Goal: Task Accomplishment & Management: Use online tool/utility

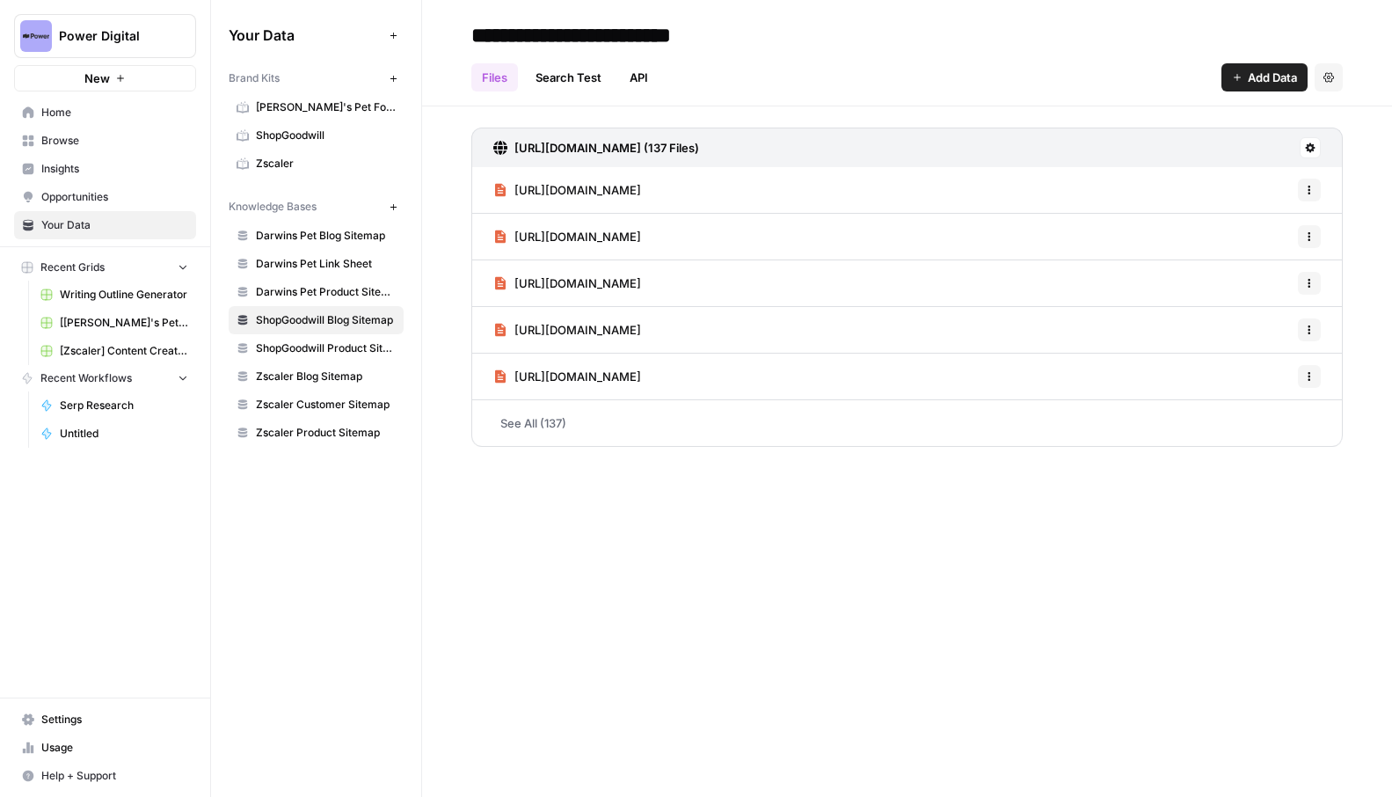
click at [347, 368] on link "Zscaler Blog Sitemap" at bounding box center [316, 376] width 175 height 28
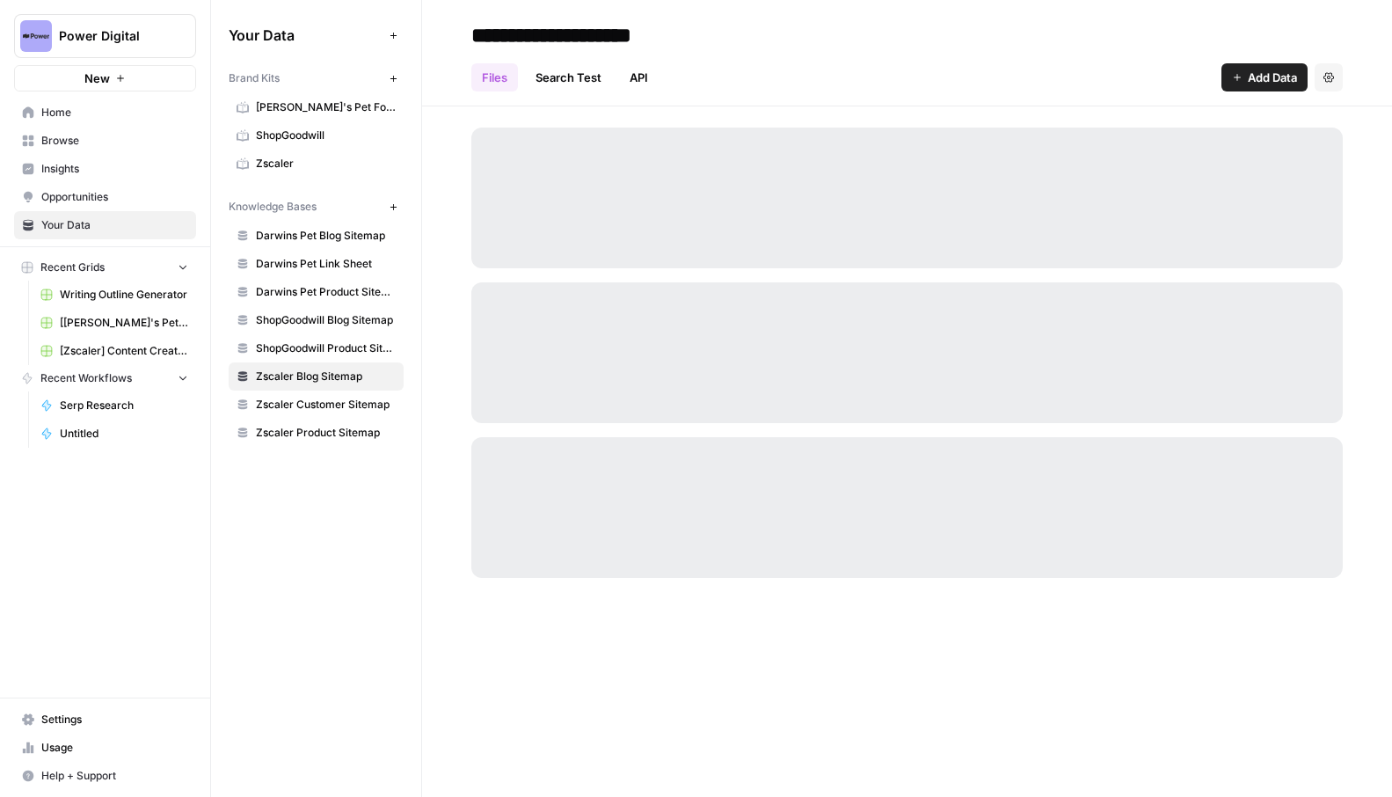
click at [350, 426] on span "Zscaler Product Sitemap" at bounding box center [326, 433] width 140 height 16
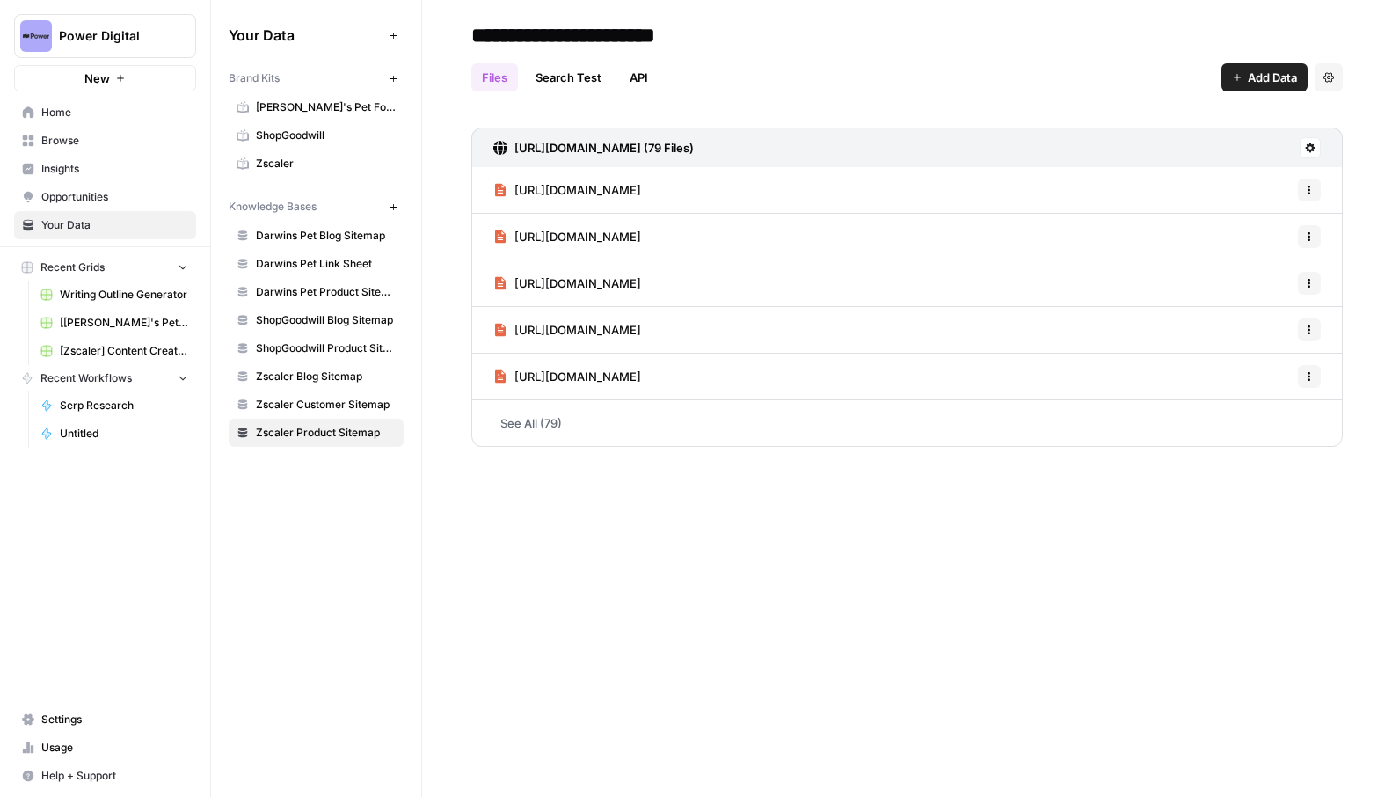
click at [350, 354] on span "ShopGoodwill Product Sitemap" at bounding box center [326, 348] width 140 height 16
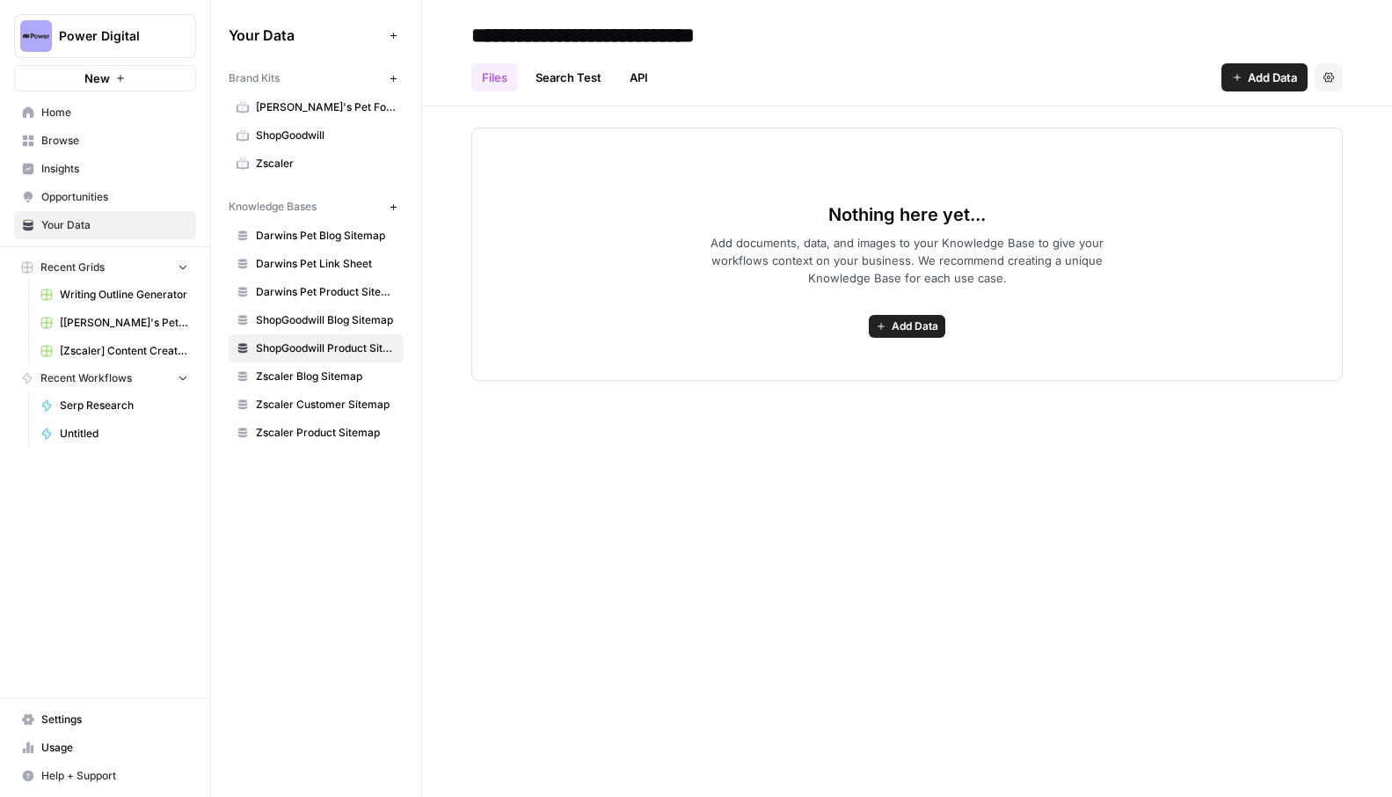
click at [1329, 79] on icon "button" at bounding box center [1329, 77] width 11 height 11
click at [1318, 113] on span "Delete Knowledge Base" at bounding box center [1257, 119] width 130 height 18
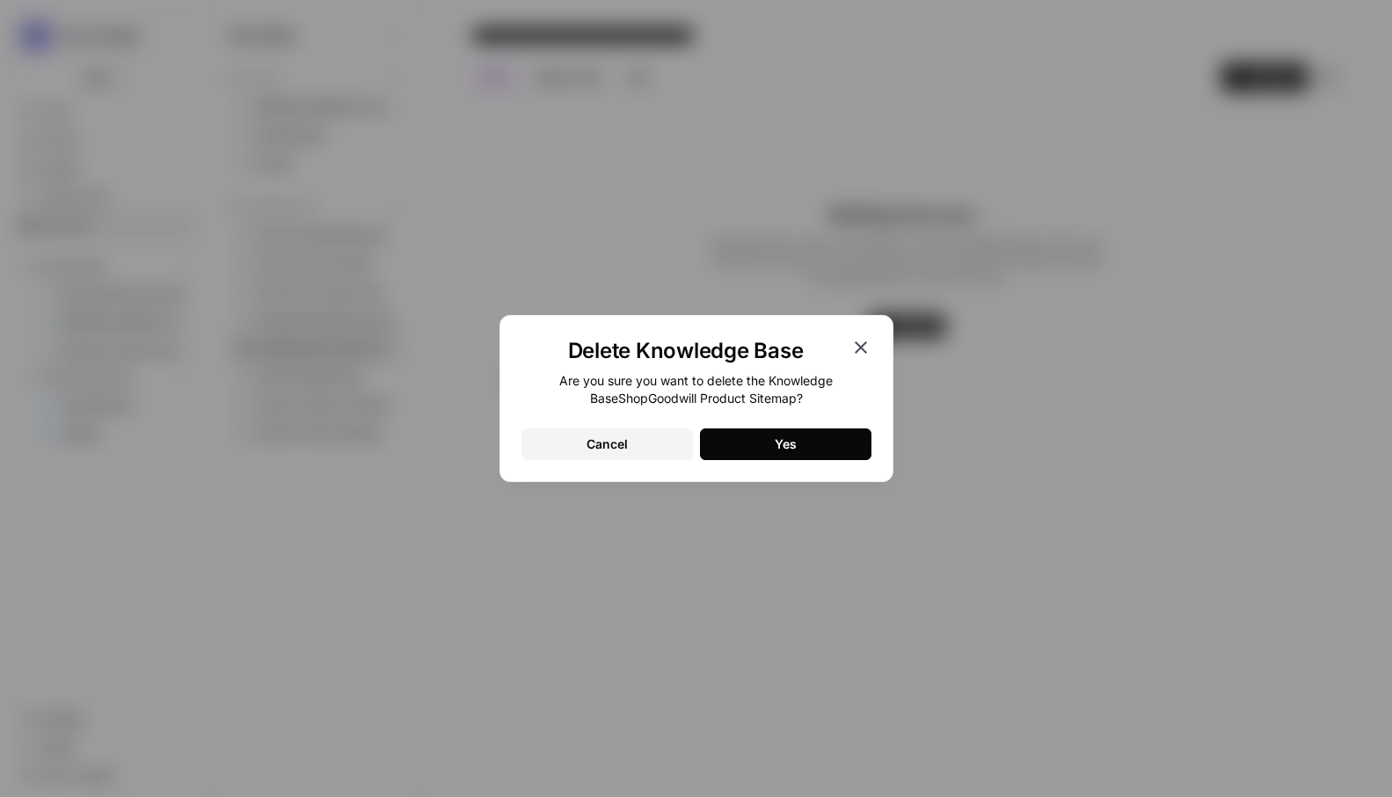
click at [817, 435] on button "Yes" at bounding box center [786, 444] width 172 height 32
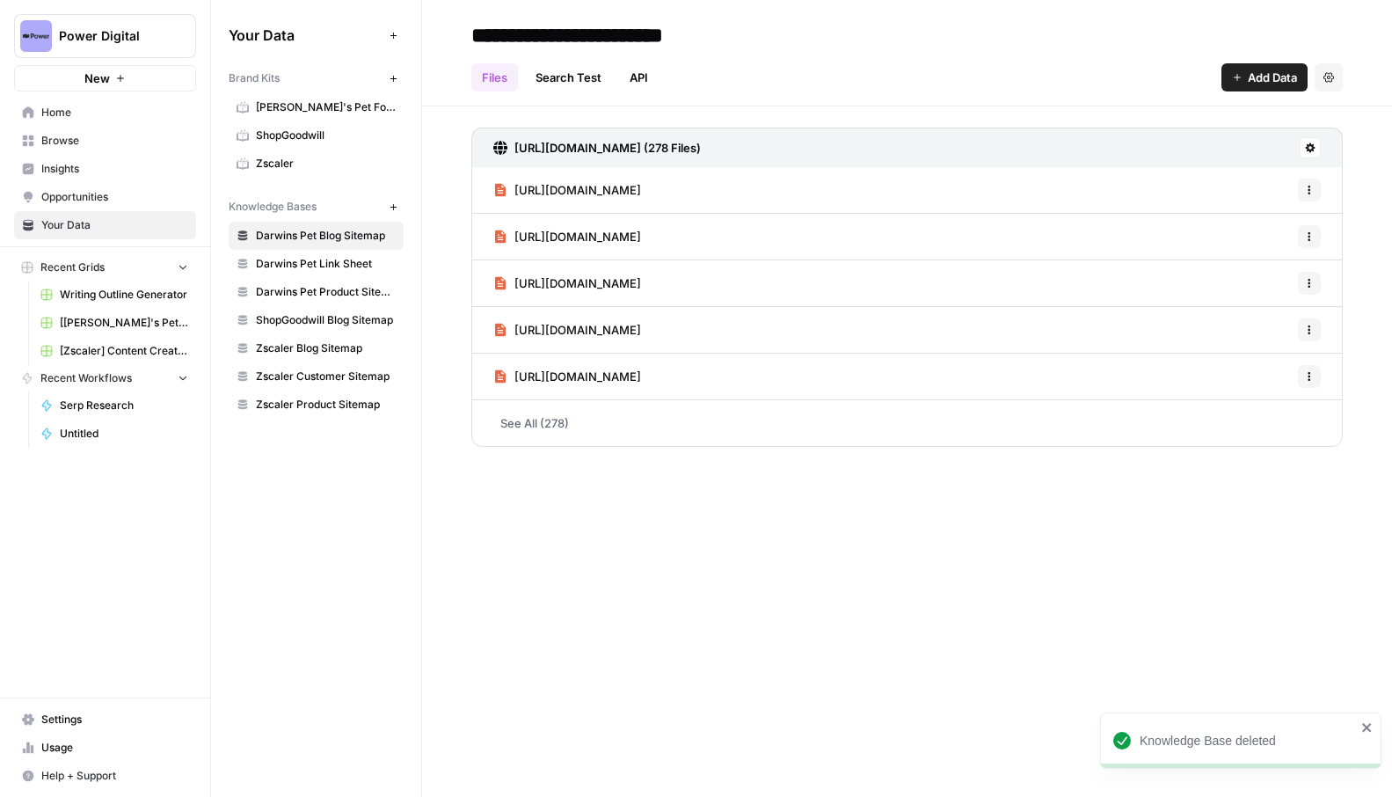
click at [85, 135] on span "Browse" at bounding box center [114, 141] width 147 height 16
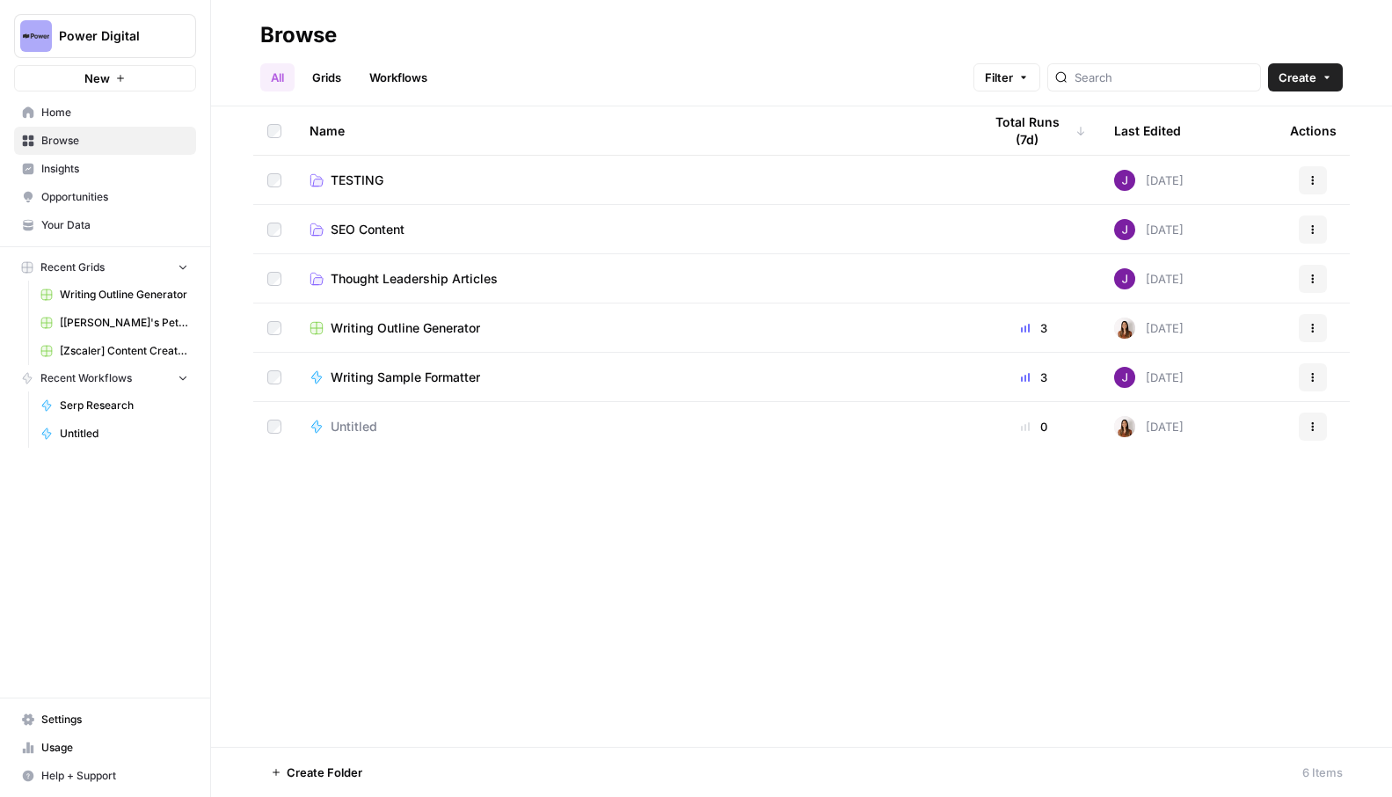
click at [323, 72] on link "Grids" at bounding box center [327, 77] width 50 height 28
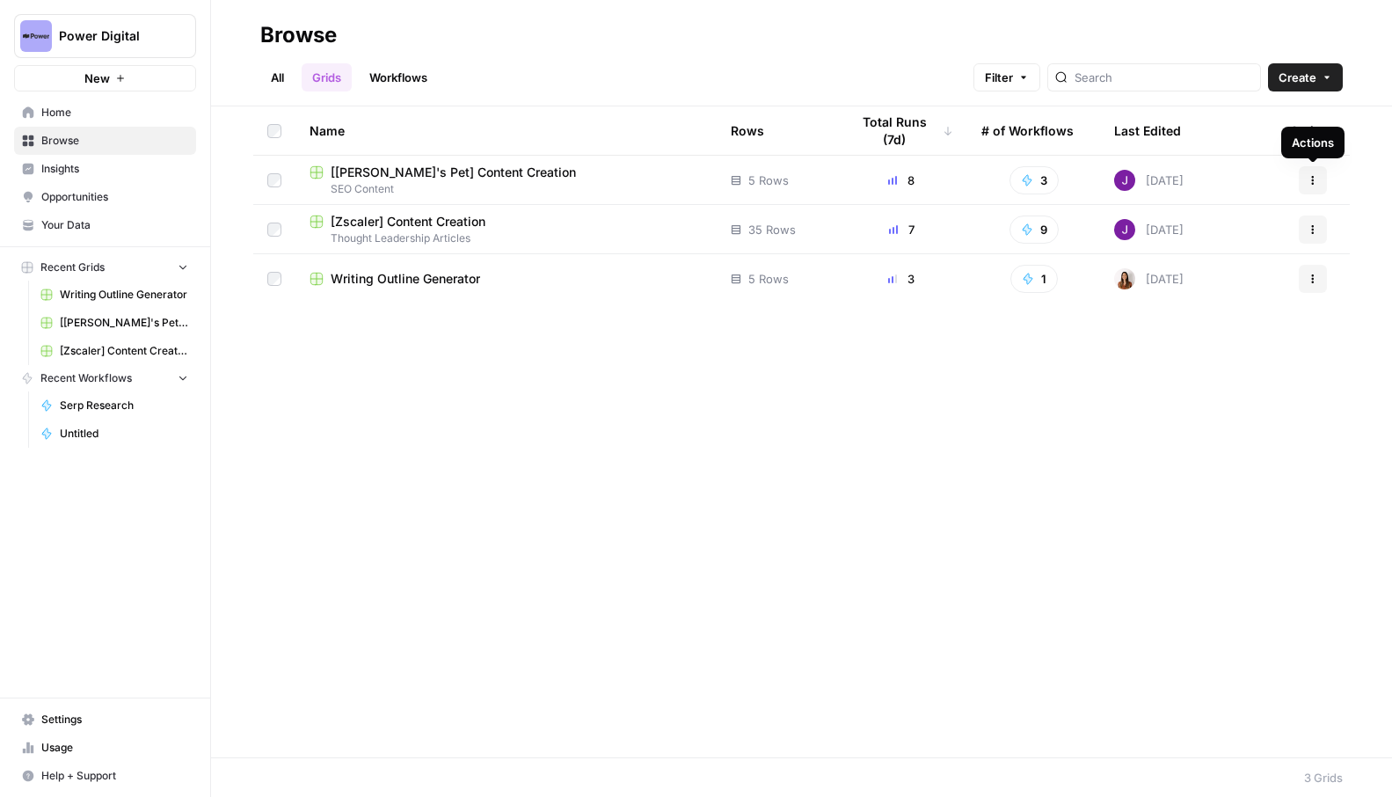
click at [1314, 175] on icon "button" at bounding box center [1313, 180] width 11 height 11
click at [1248, 228] on span "Duplicate" at bounding box center [1235, 222] width 141 height 18
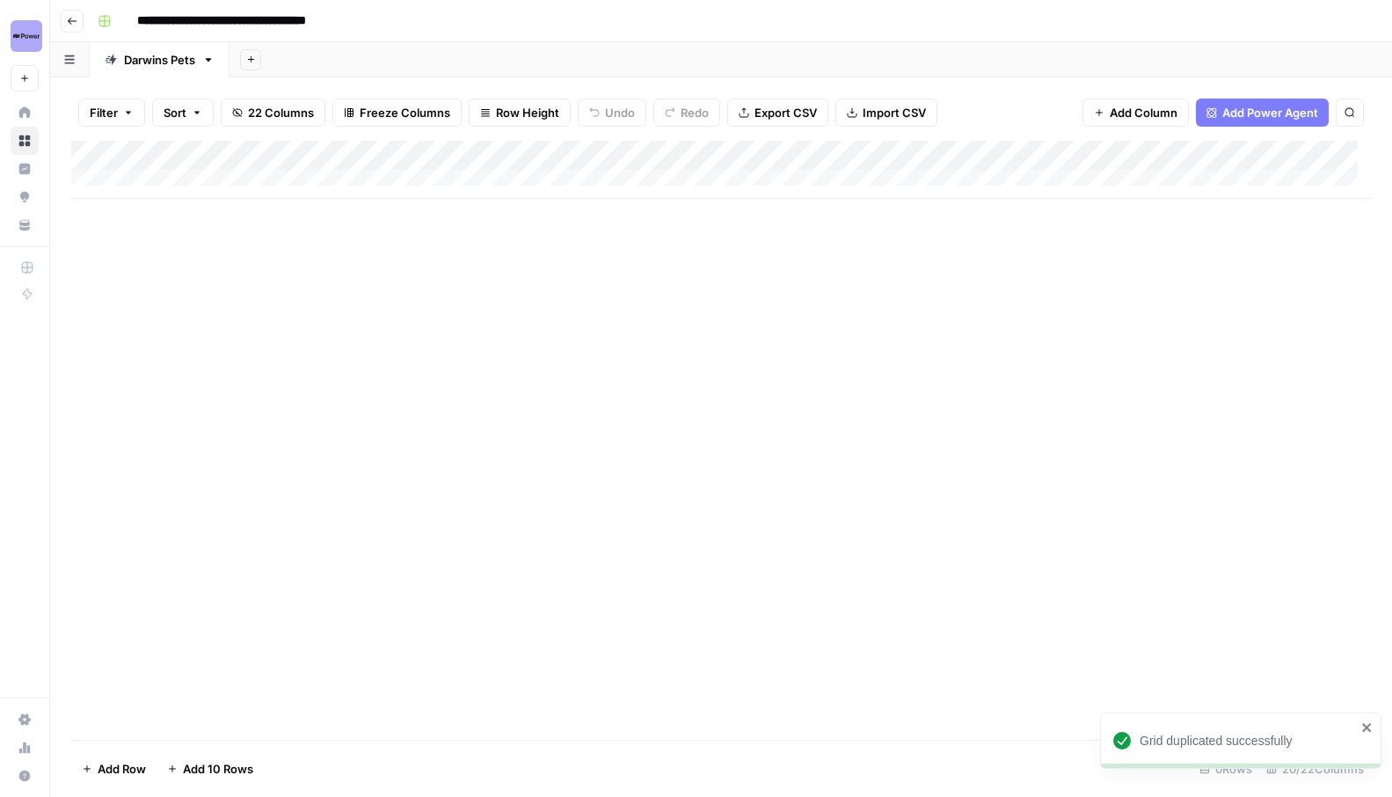
click at [182, 16] on input "**********" at bounding box center [253, 21] width 249 height 28
click at [234, 25] on input "**********" at bounding box center [253, 21] width 249 height 28
drag, startPoint x: 222, startPoint y: 20, endPoint x: 96, endPoint y: 18, distance: 125.8
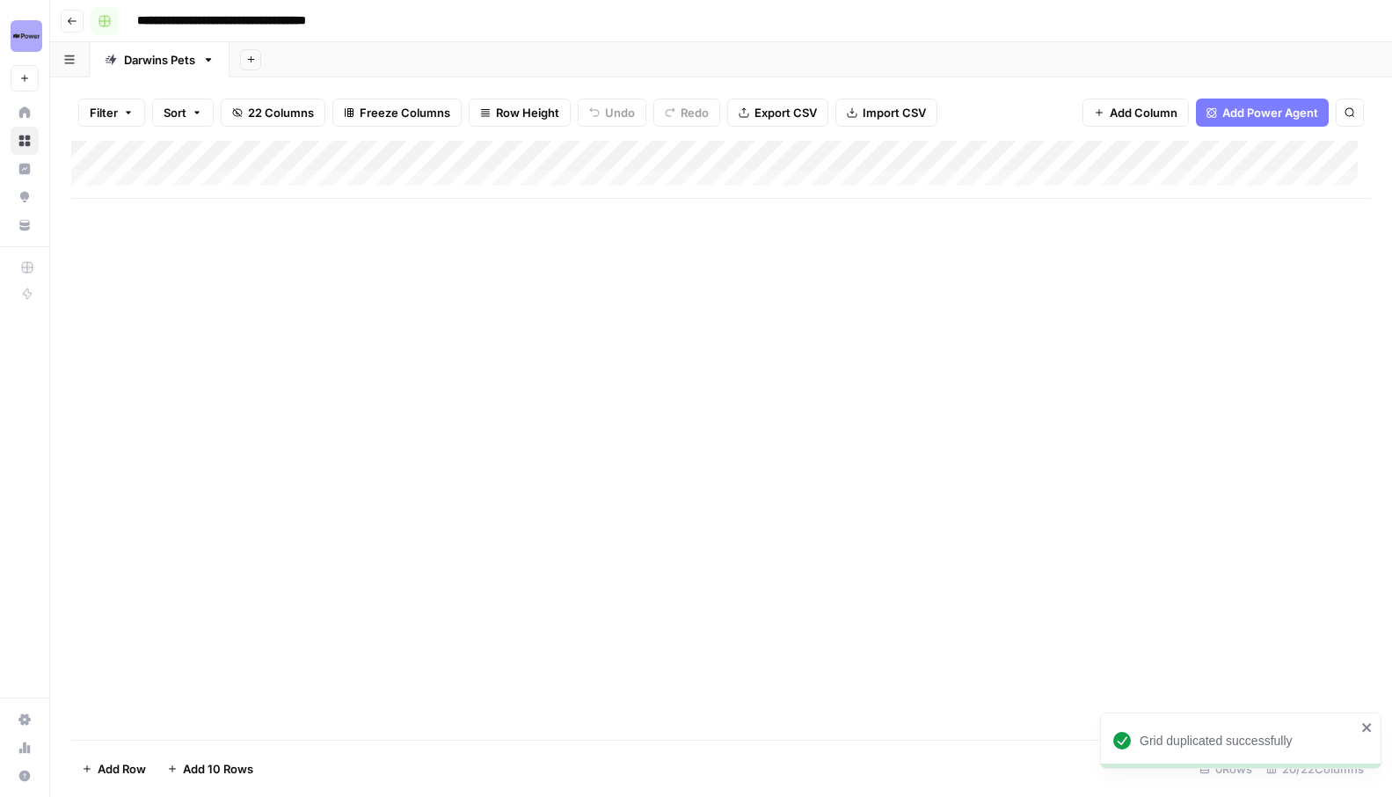
click at [96, 18] on div "**********" at bounding box center [733, 21] width 1284 height 28
click at [377, 19] on input "**********" at bounding box center [257, 21] width 256 height 28
type input "**********"
click at [373, 24] on div "**********" at bounding box center [733, 21] width 1284 height 28
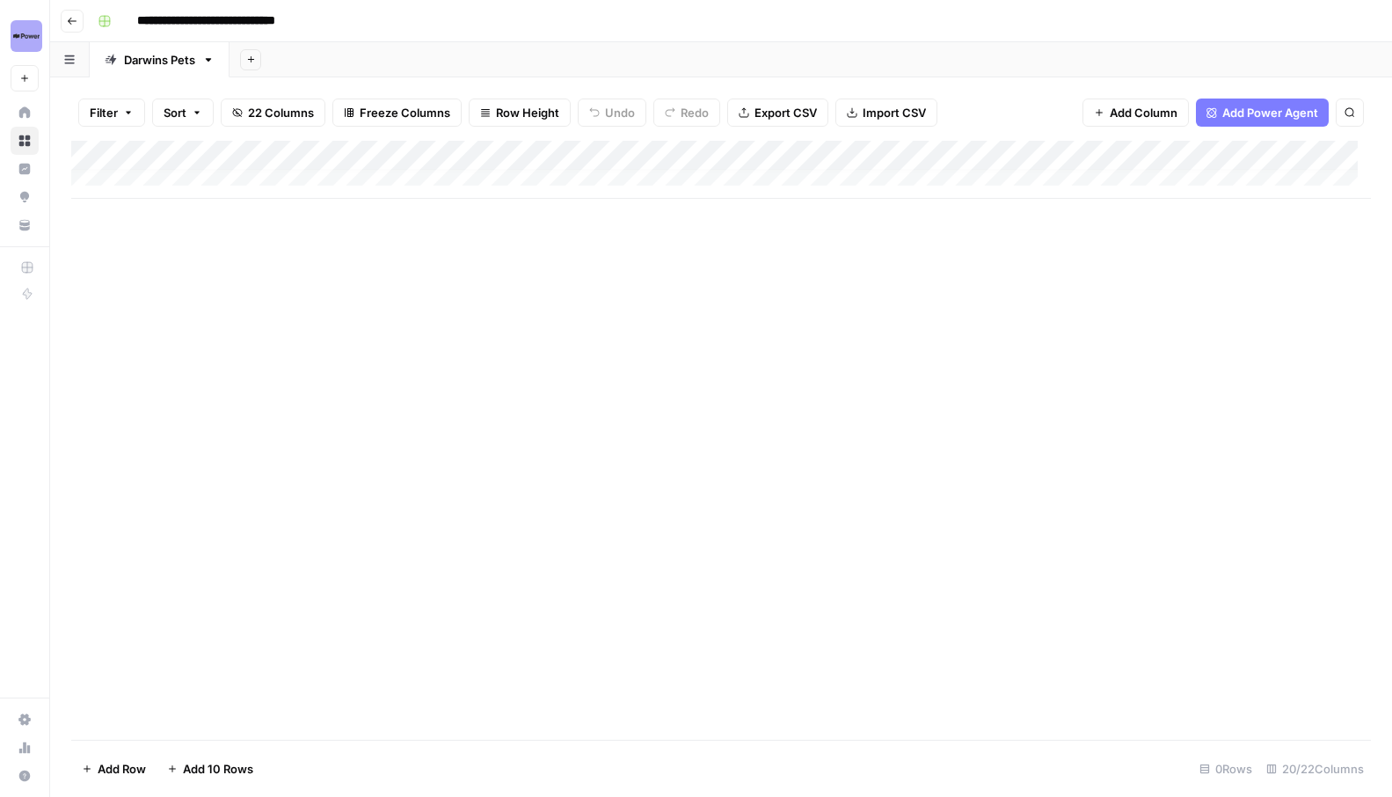
click at [1031, 156] on div "Add Column" at bounding box center [721, 170] width 1300 height 58
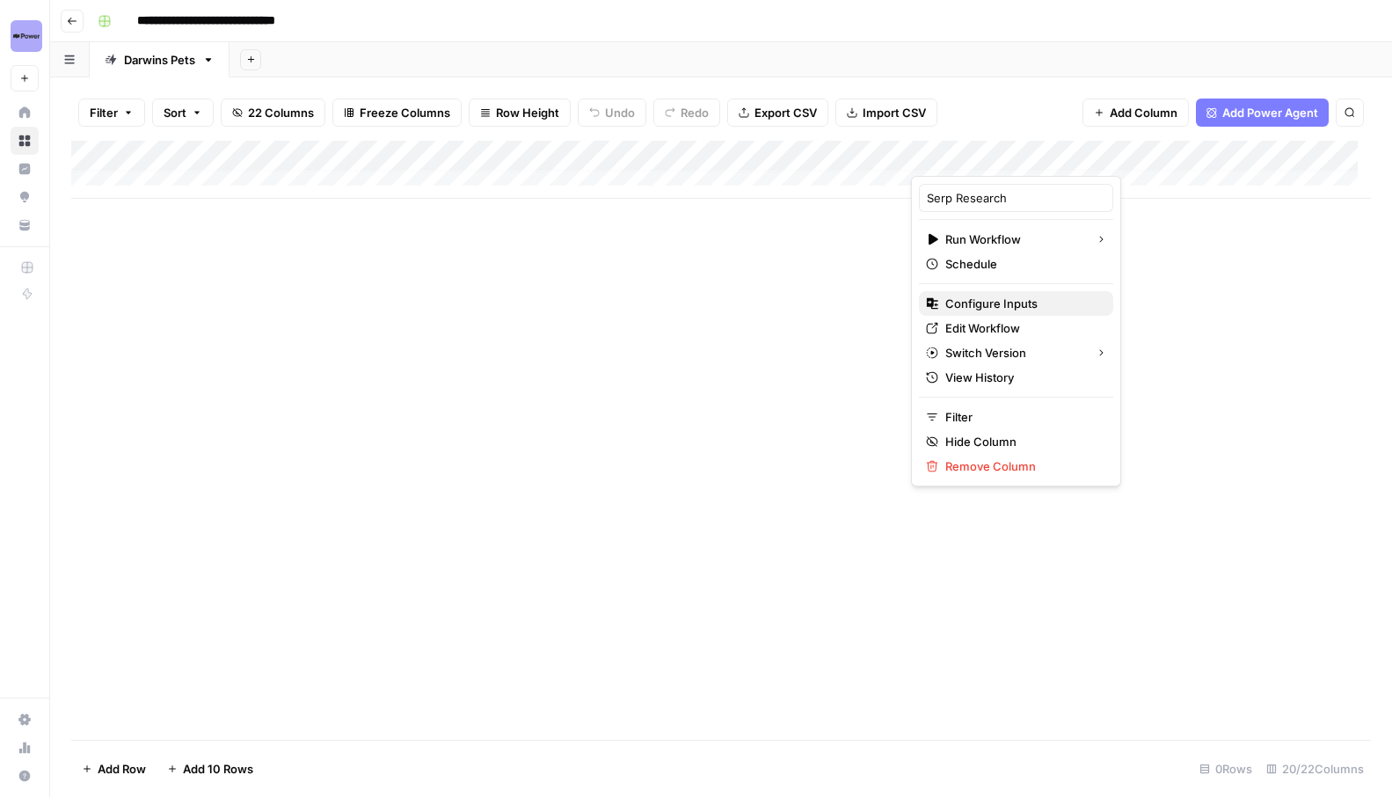
click at [1008, 303] on span "Configure Inputs" at bounding box center [1023, 304] width 154 height 18
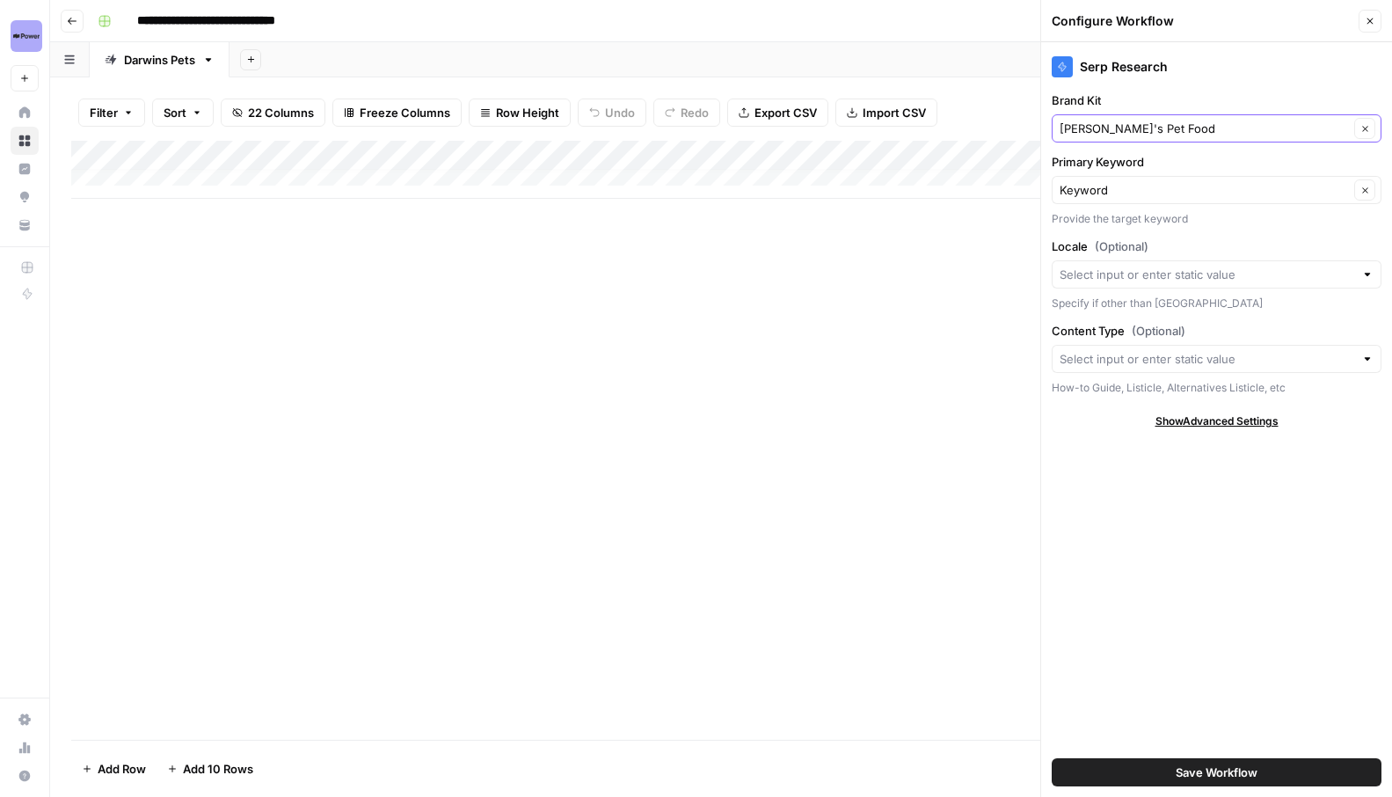
click at [1177, 134] on input "Darwin's Pet Food" at bounding box center [1204, 129] width 289 height 18
click at [1154, 185] on button "ShopGoodwill" at bounding box center [1217, 194] width 314 height 25
type input "ShopGoodwill"
click at [1118, 191] on input "Primary Keyword" at bounding box center [1204, 190] width 289 height 18
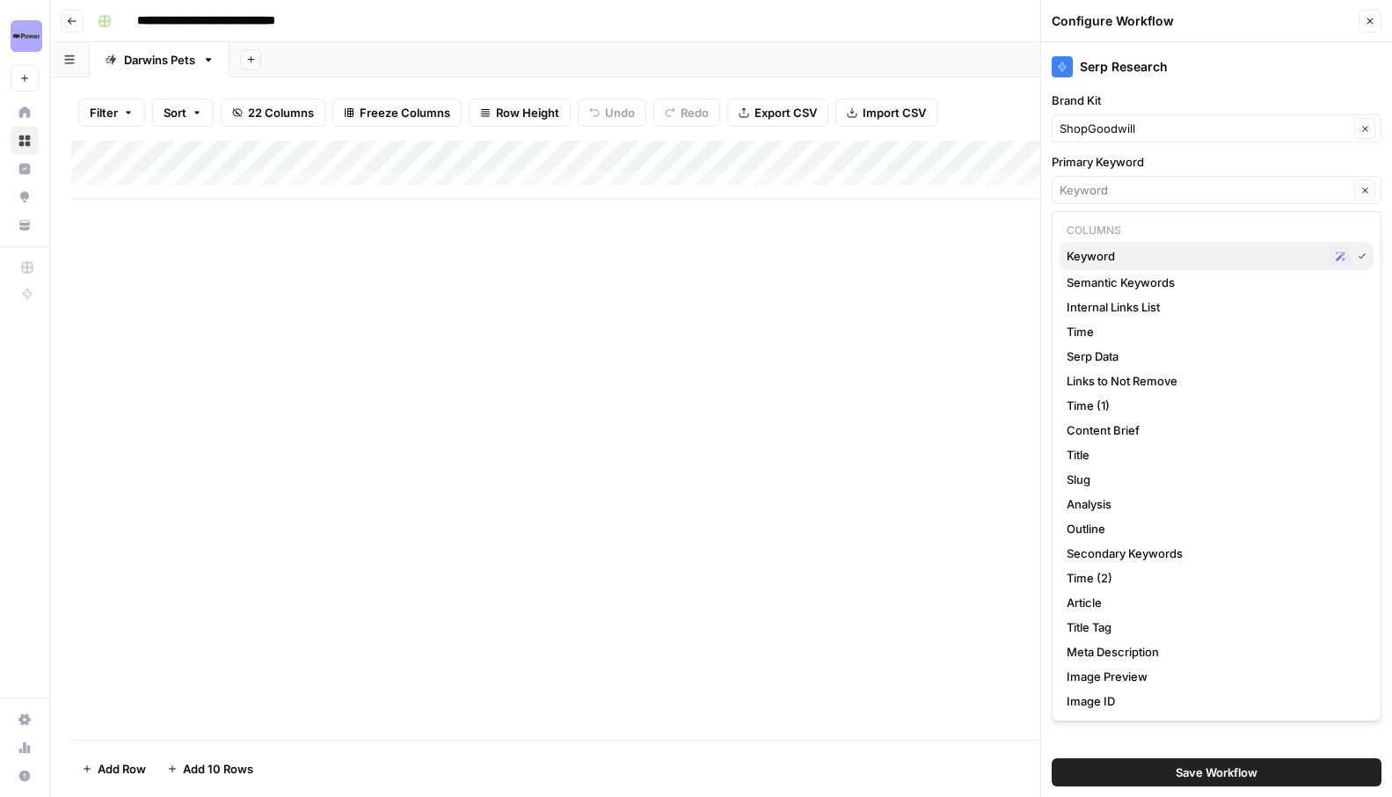
click at [1117, 249] on span "Keyword" at bounding box center [1195, 256] width 256 height 18
type input "Keyword"
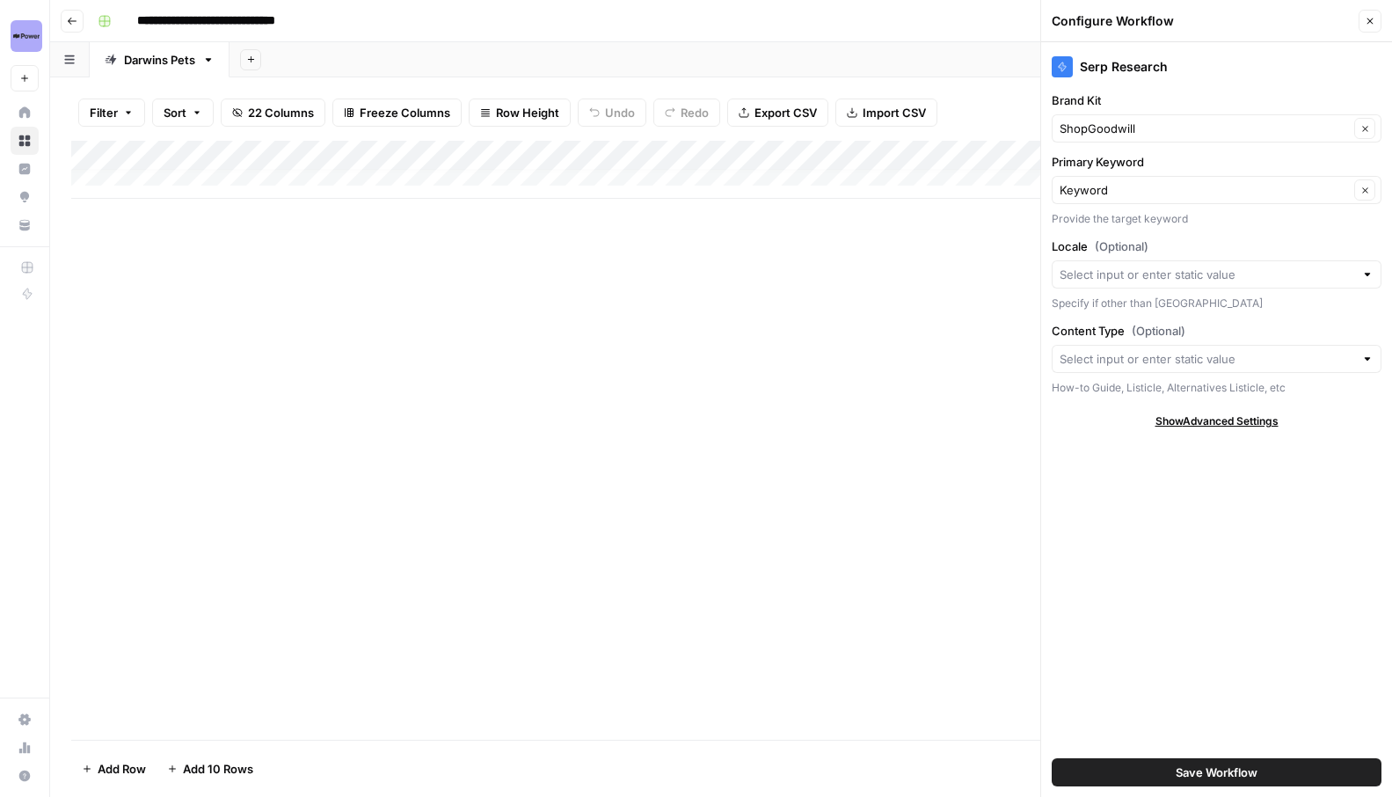
click at [1168, 229] on div "Serp Research Brand Kit ShopGoodwill Clear Primary Keyword Keyword Clear Provid…" at bounding box center [1217, 419] width 351 height 755
click at [1219, 776] on span "Save Workflow" at bounding box center [1217, 773] width 82 height 18
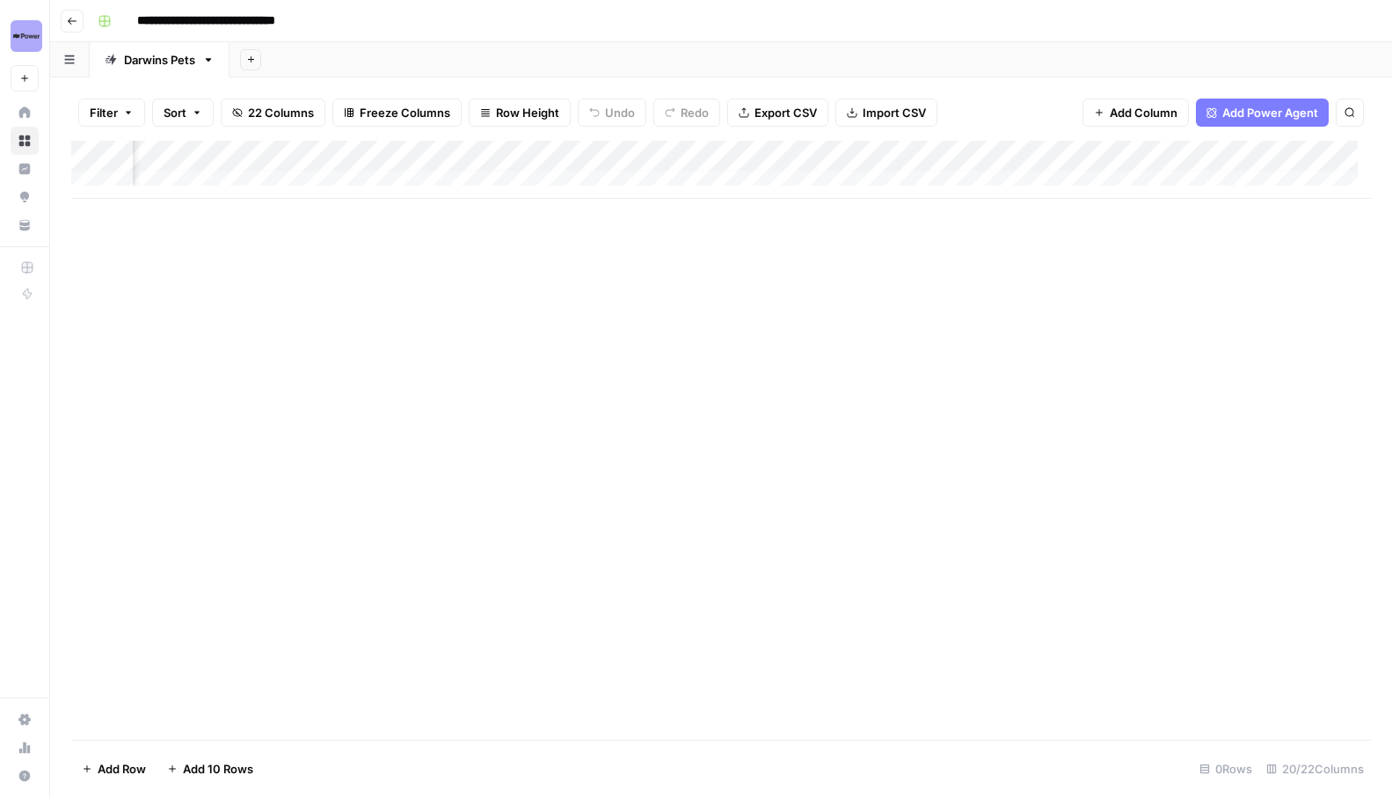
scroll to position [11, 768]
click at [741, 150] on div "Add Column" at bounding box center [721, 170] width 1300 height 58
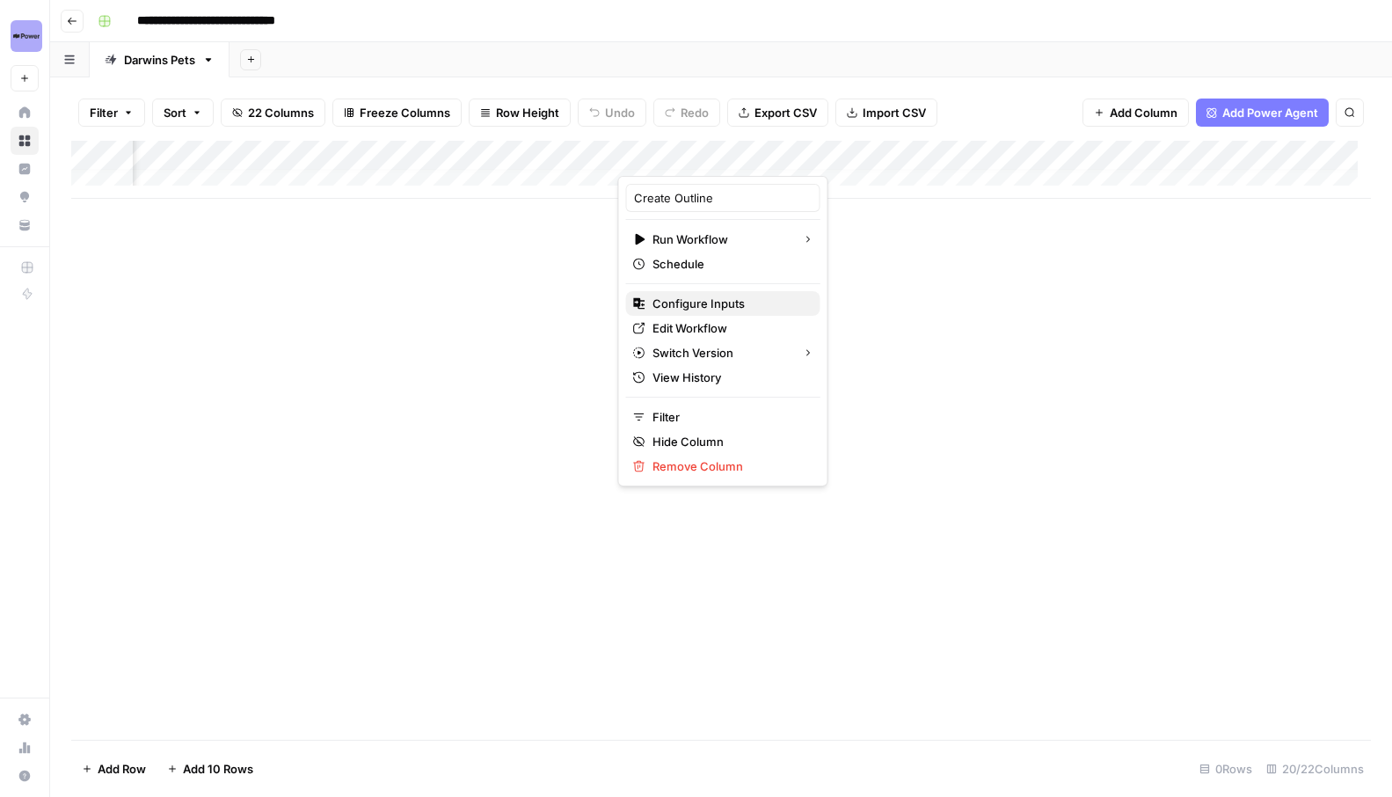
click at [693, 306] on span "Configure Inputs" at bounding box center [730, 304] width 154 height 18
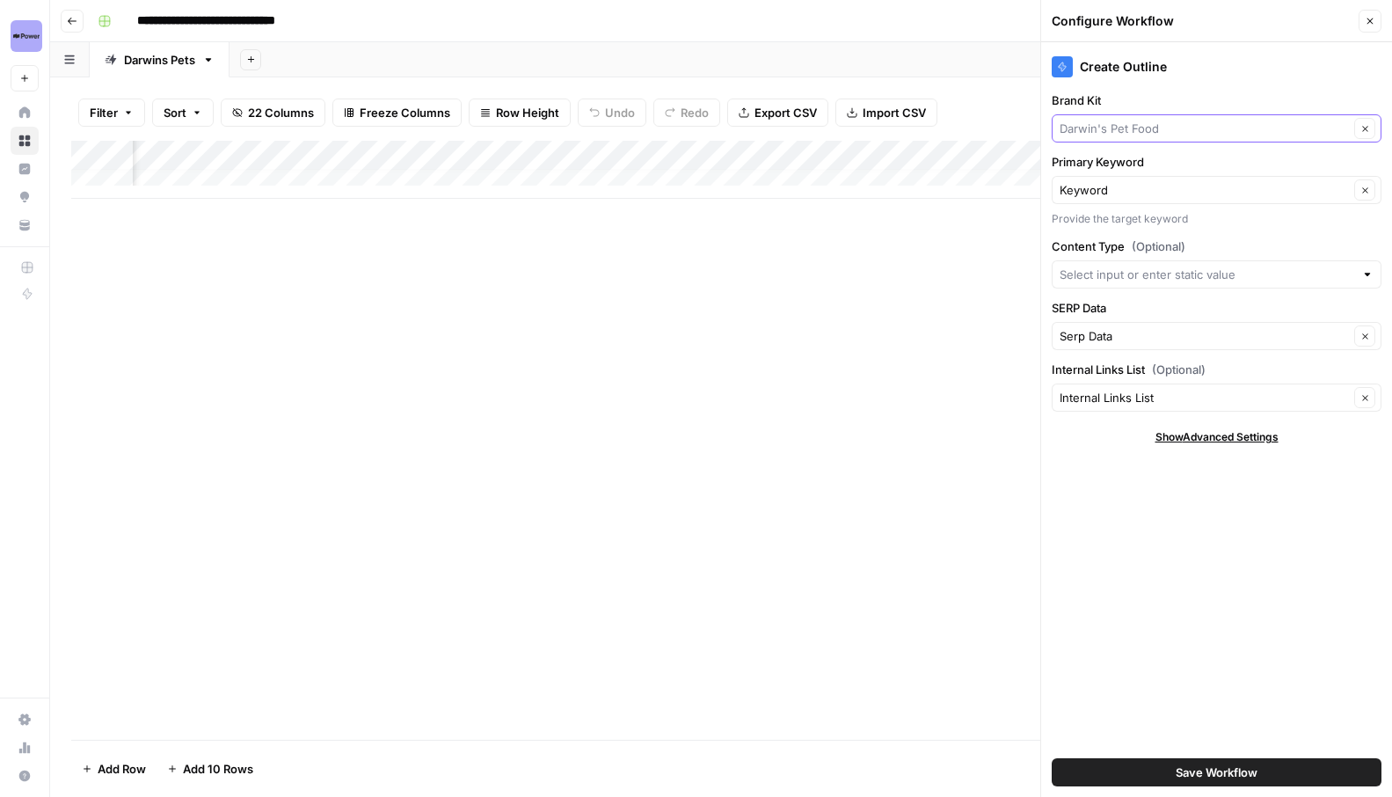
click at [1239, 126] on input "Brand Kit" at bounding box center [1204, 129] width 289 height 18
click at [1175, 191] on span "ShopGoodwill" at bounding box center [1213, 195] width 293 height 18
type input "ShopGoodwill"
click at [1140, 403] on input "Internal Links List (Optional)" at bounding box center [1204, 398] width 289 height 18
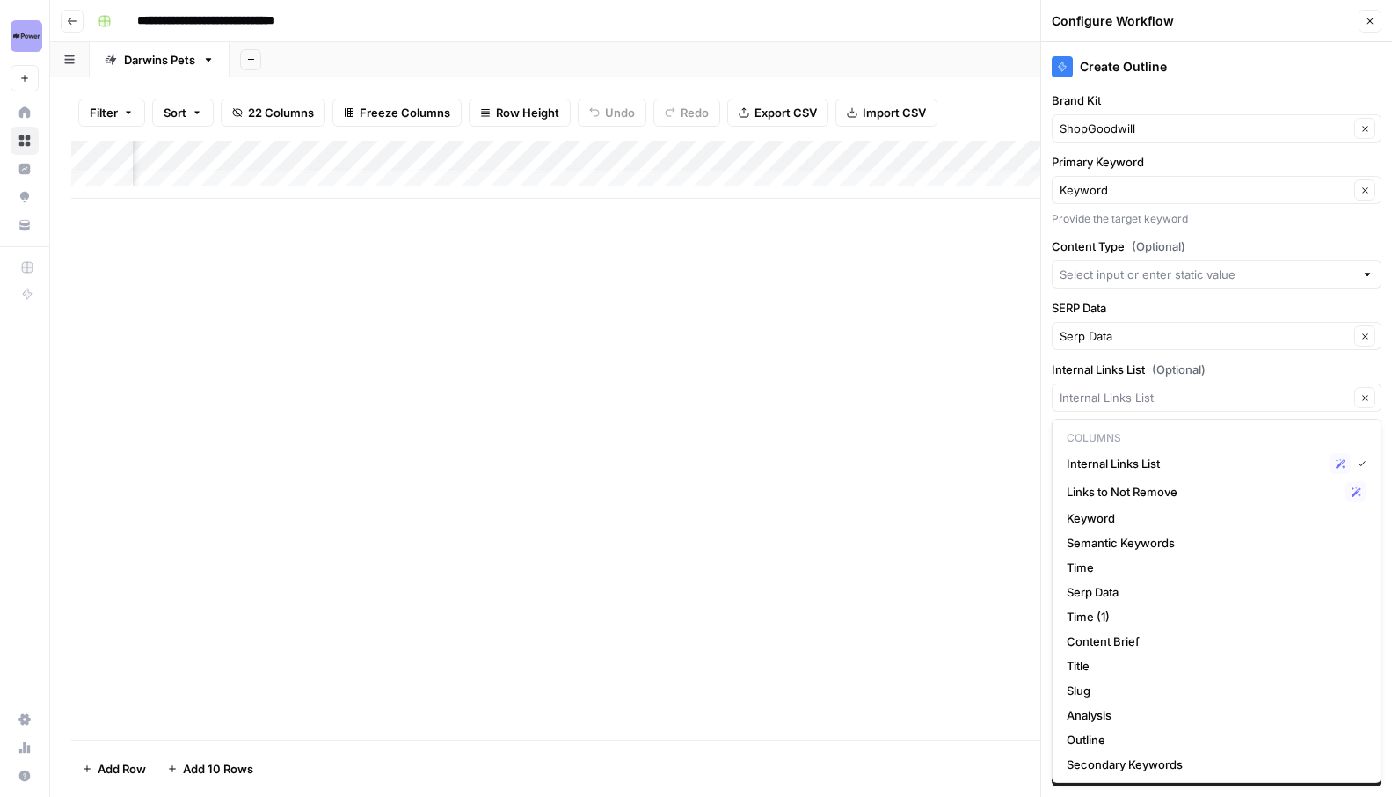
type input "Internal Links List"
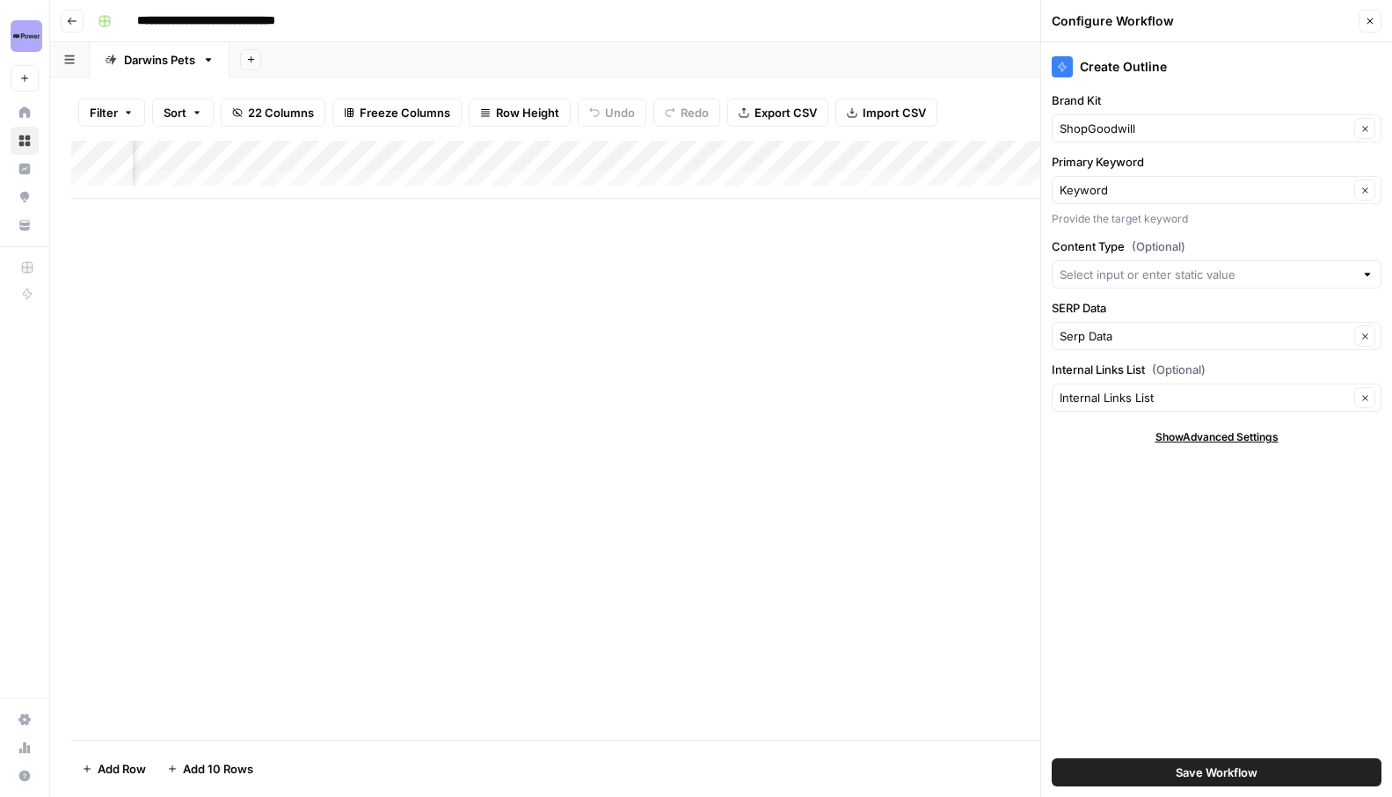
click at [1229, 361] on label "Internal Links List (Optional)" at bounding box center [1217, 370] width 330 height 18
click at [1229, 389] on input "Internal Links List" at bounding box center [1204, 398] width 289 height 18
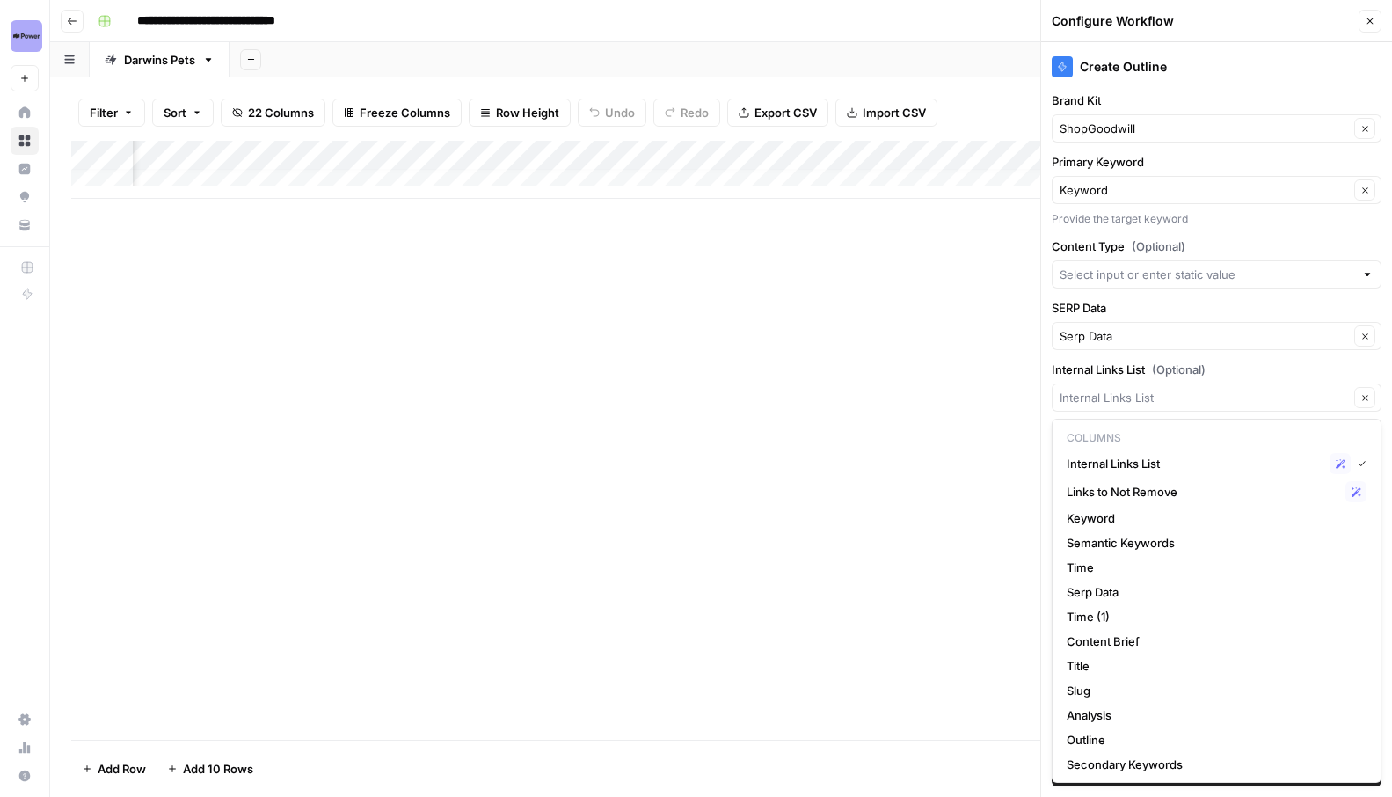
type input "Internal Links List"
click at [1290, 362] on label "Internal Links List (Optional)" at bounding box center [1217, 370] width 330 height 18
click at [1290, 389] on input "Internal Links List" at bounding box center [1204, 398] width 289 height 18
click at [1144, 456] on span "Internal Links List" at bounding box center [1195, 464] width 256 height 18
type input "Internal Links List"
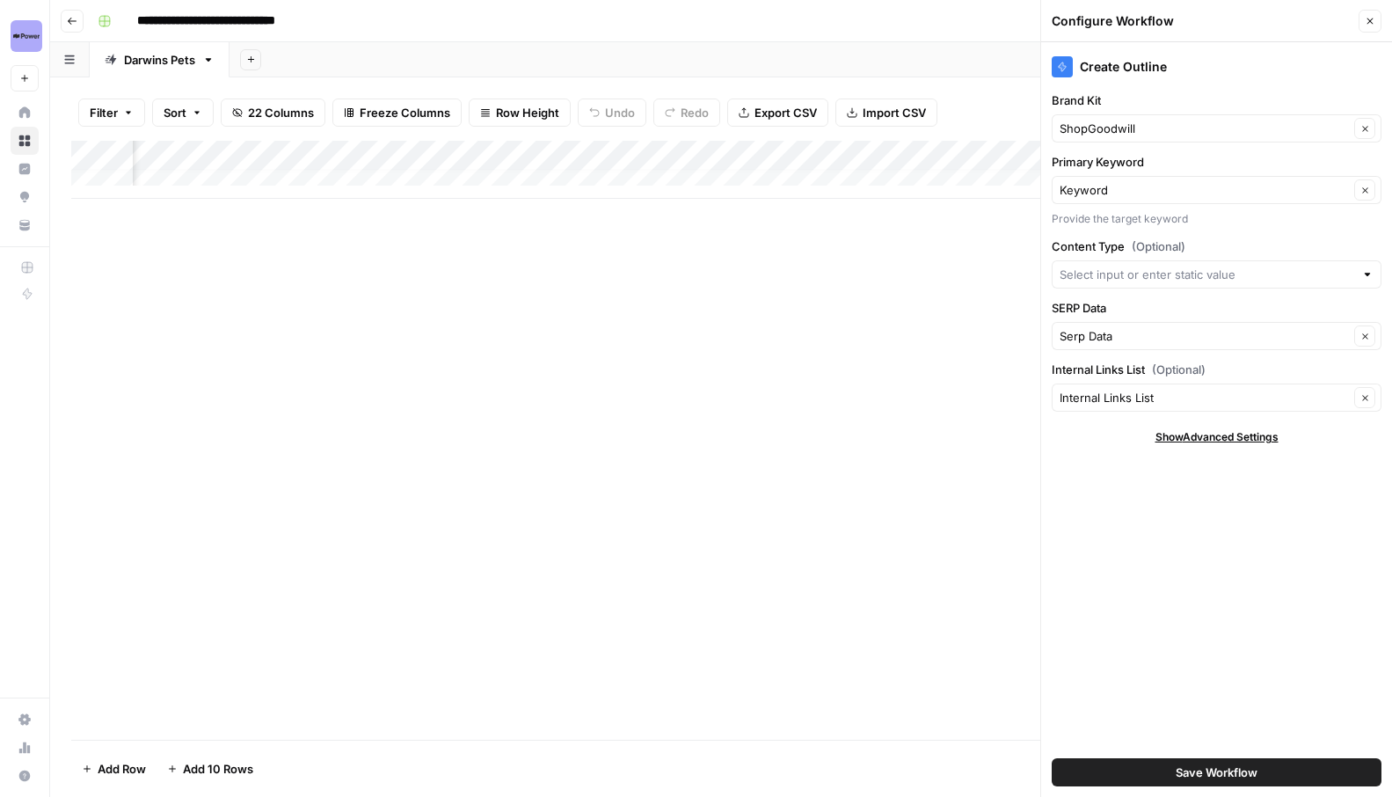
click at [1223, 773] on span "Save Workflow" at bounding box center [1217, 773] width 82 height 18
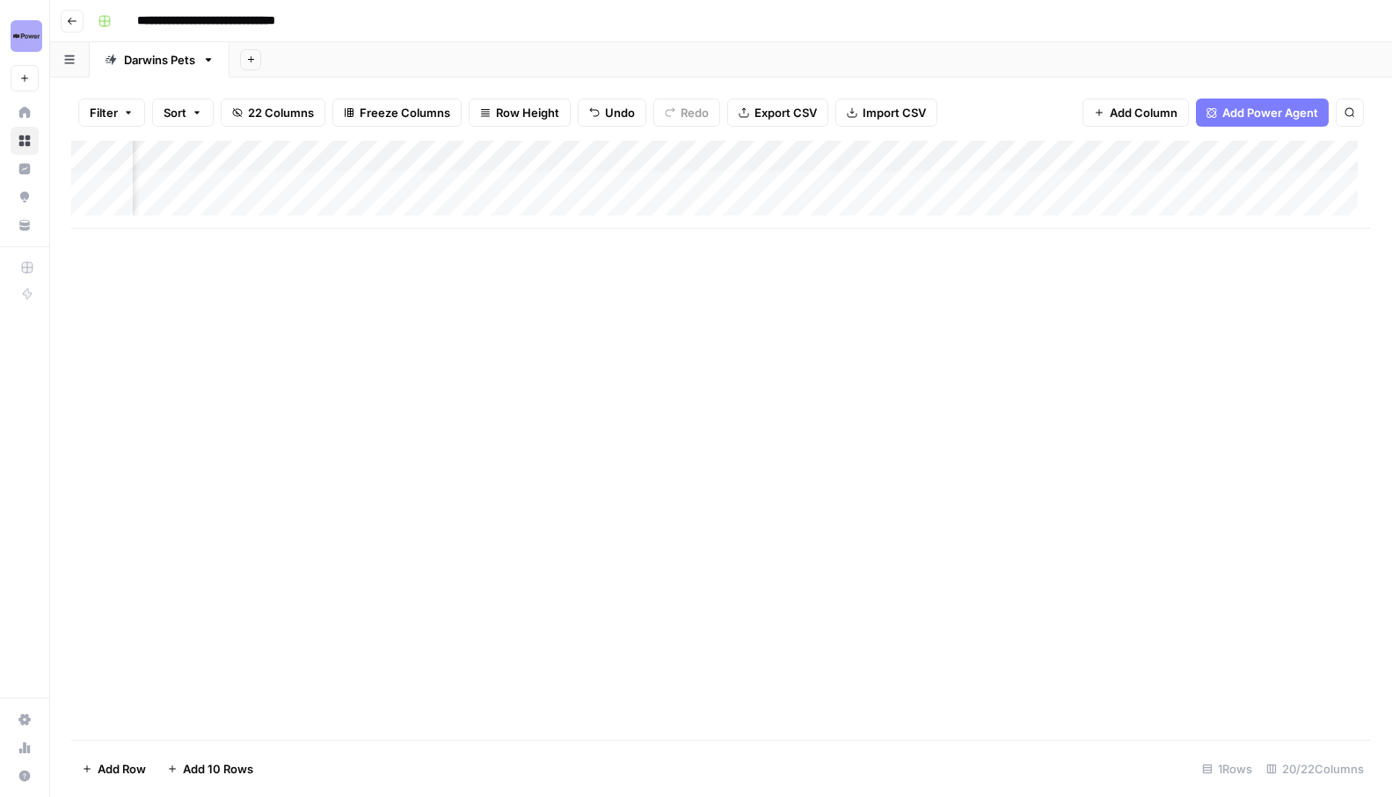
drag, startPoint x: 676, startPoint y: 194, endPoint x: 857, endPoint y: 208, distance: 181.7
click at [857, 208] on div "Add Column" at bounding box center [721, 185] width 1300 height 88
click at [1217, 154] on div "Add Column" at bounding box center [721, 200] width 1300 height 118
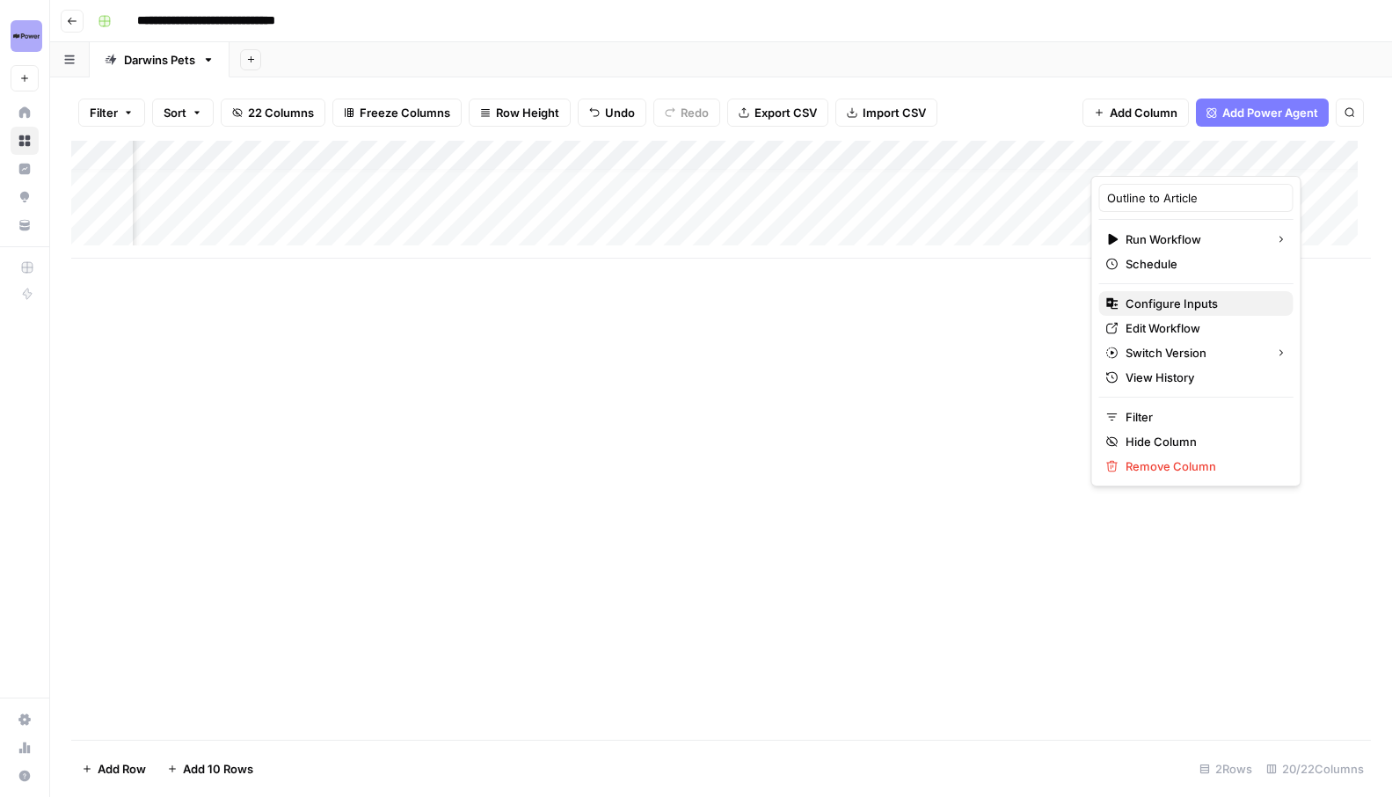
click at [1180, 304] on span "Configure Inputs" at bounding box center [1203, 304] width 154 height 18
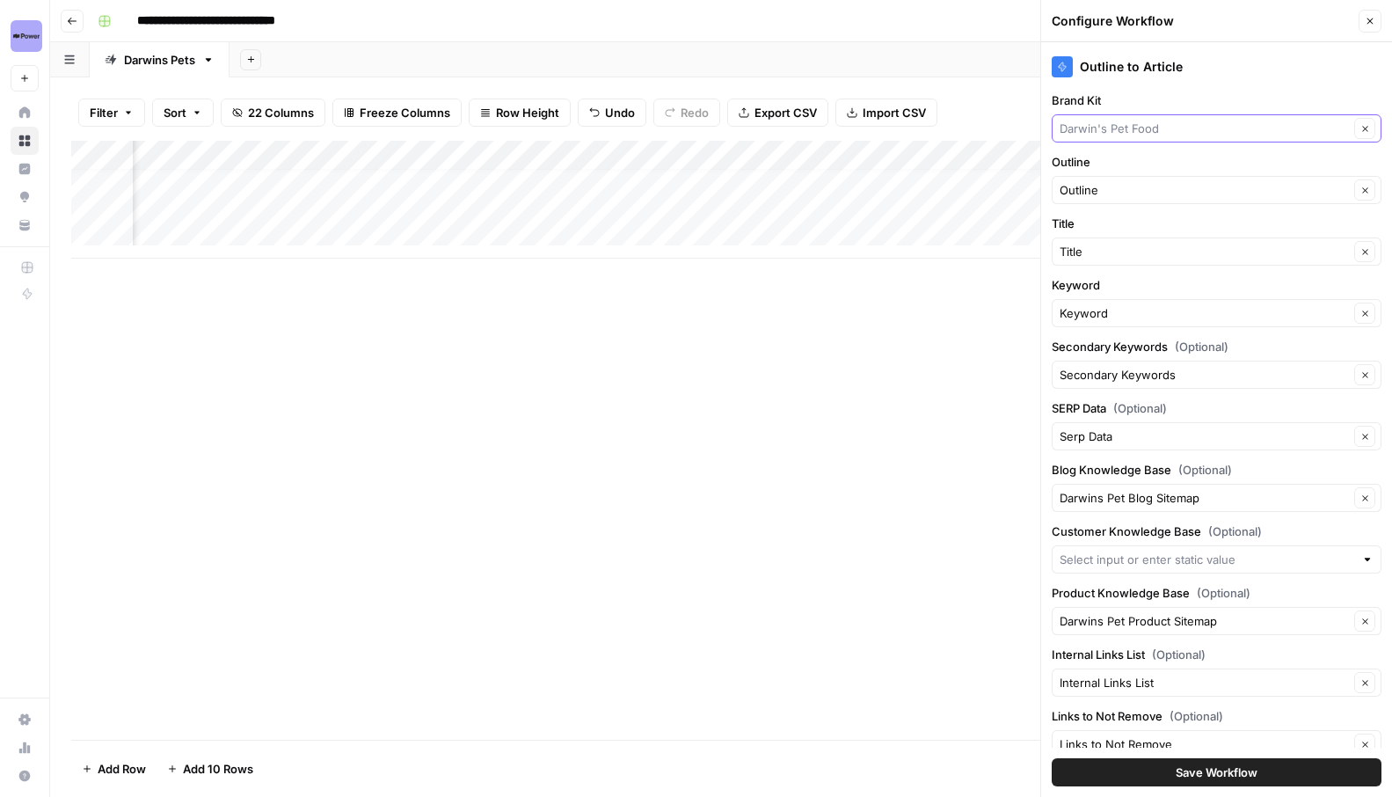
click at [1151, 130] on input "Brand Kit" at bounding box center [1204, 129] width 289 height 18
click at [1135, 186] on span "ShopGoodwill" at bounding box center [1207, 195] width 280 height 18
type input "ShopGoodwill"
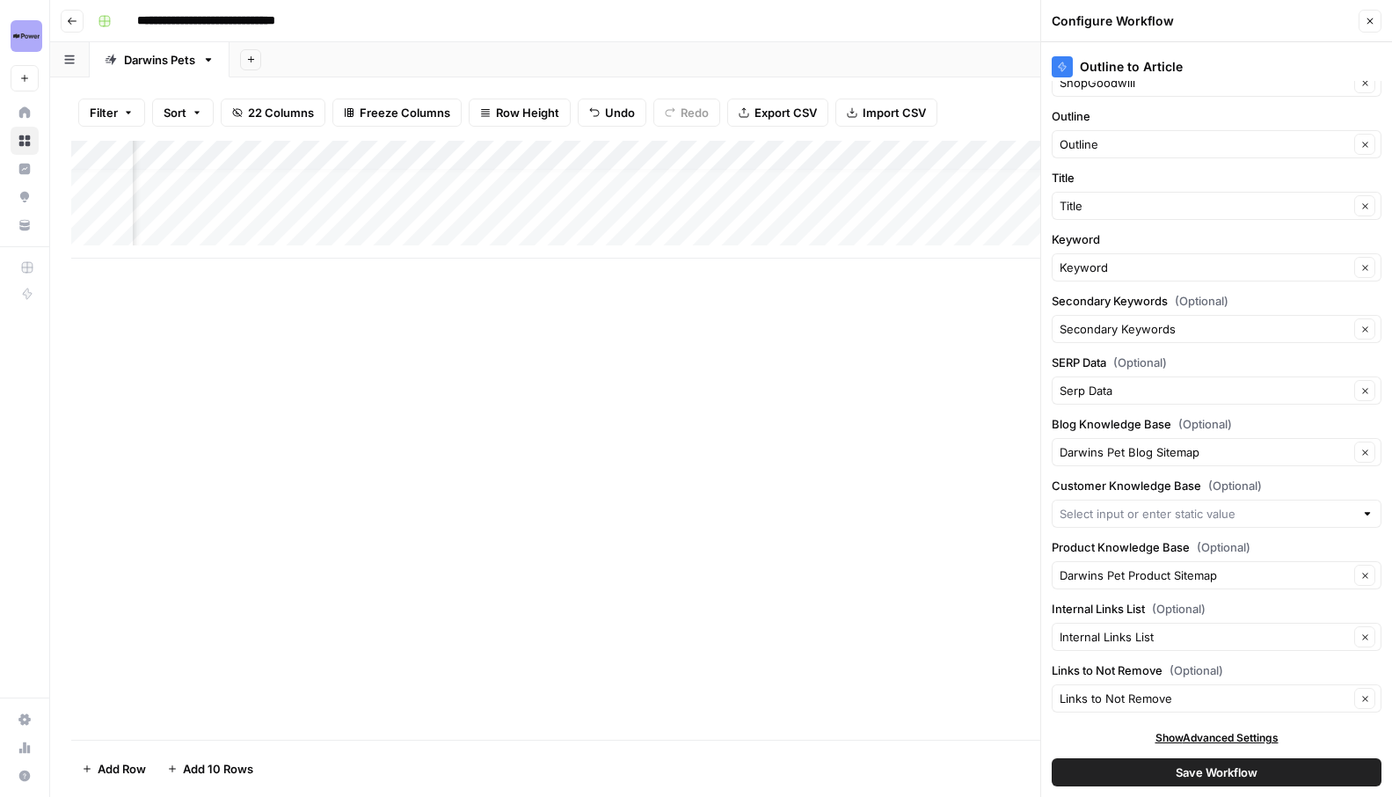
scroll to position [46, 0]
click at [1162, 457] on input "Blog Knowledge Base (Optional)" at bounding box center [1204, 452] width 289 height 18
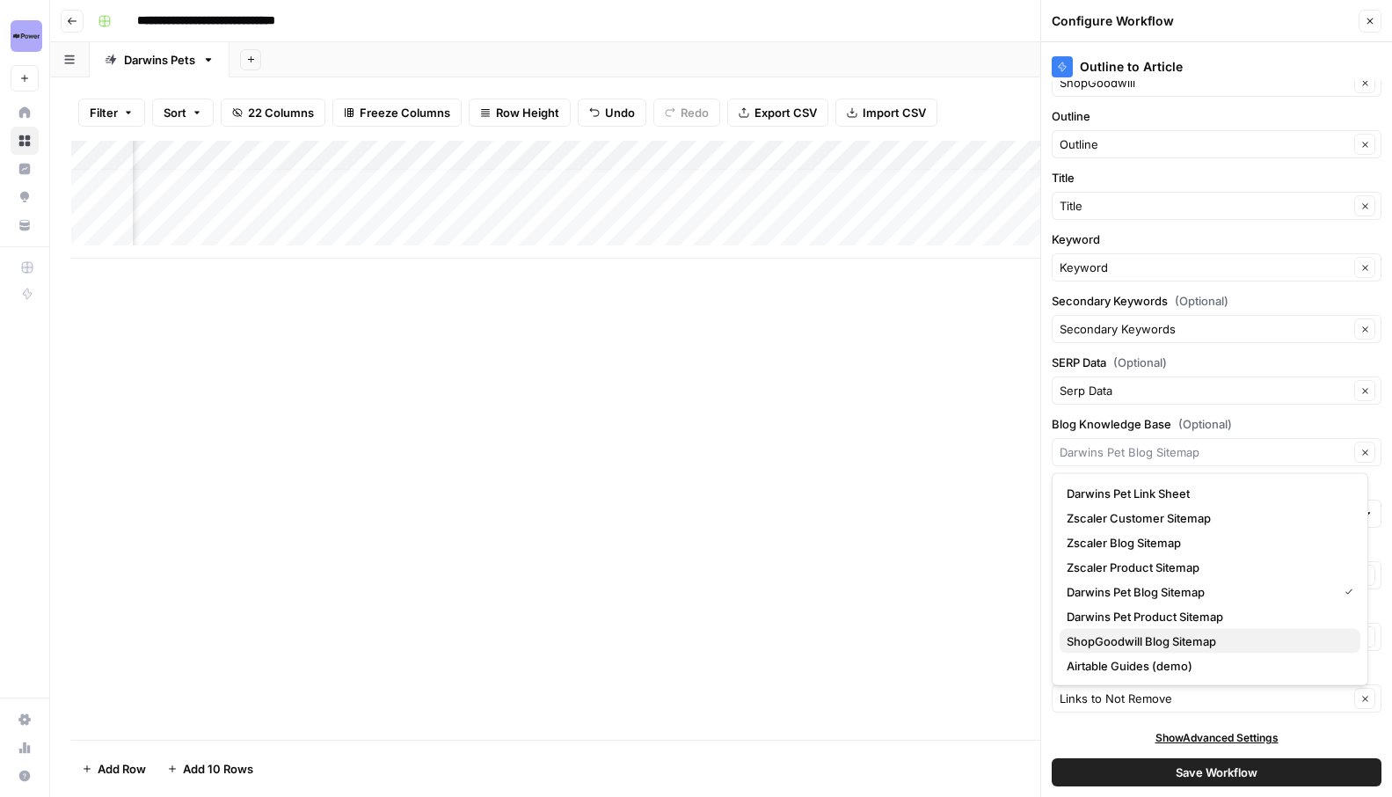
click at [1116, 632] on span "ShopGoodwill Blog Sitemap" at bounding box center [1207, 641] width 280 height 18
type input "ShopGoodwill Blog Sitemap"
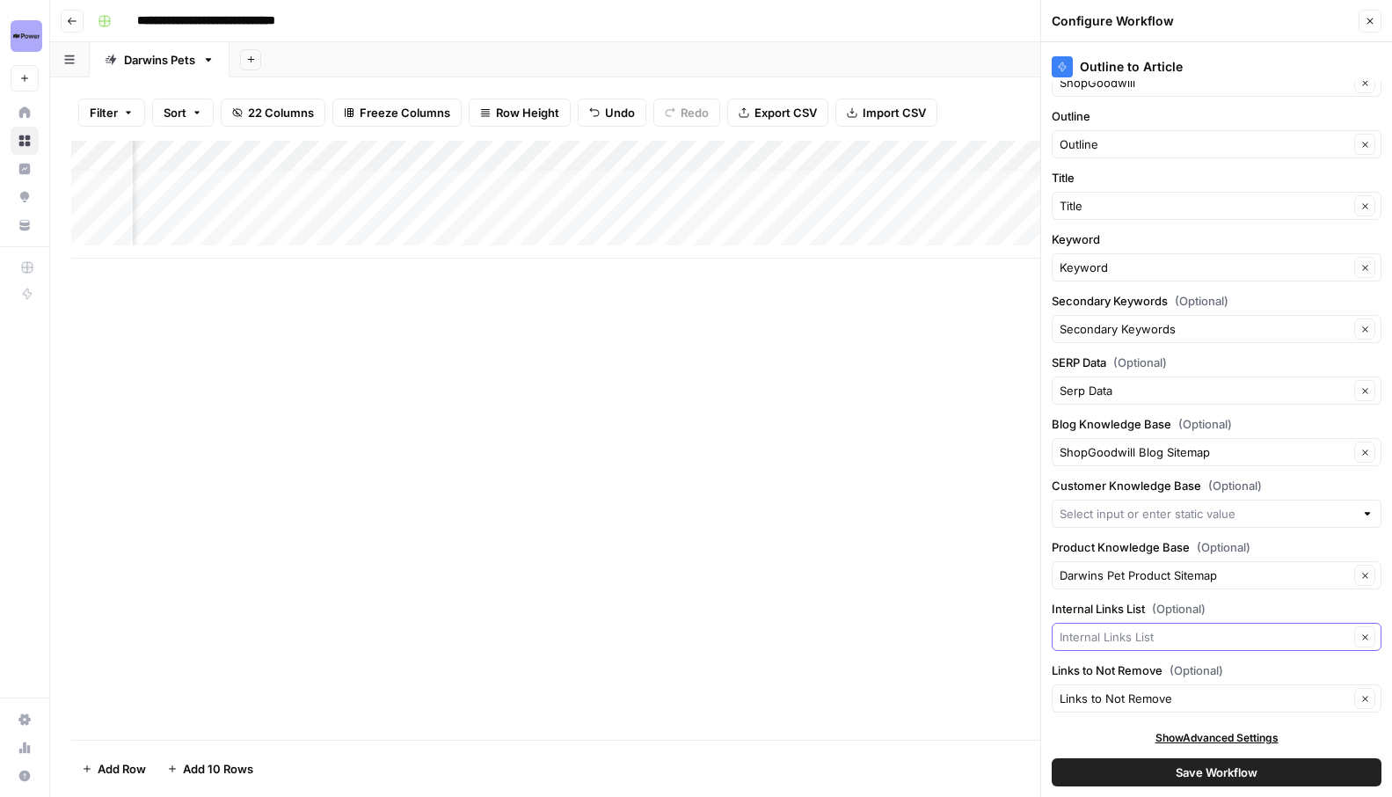
click at [1196, 637] on input "Internal Links List (Optional)" at bounding box center [1204, 637] width 289 height 18
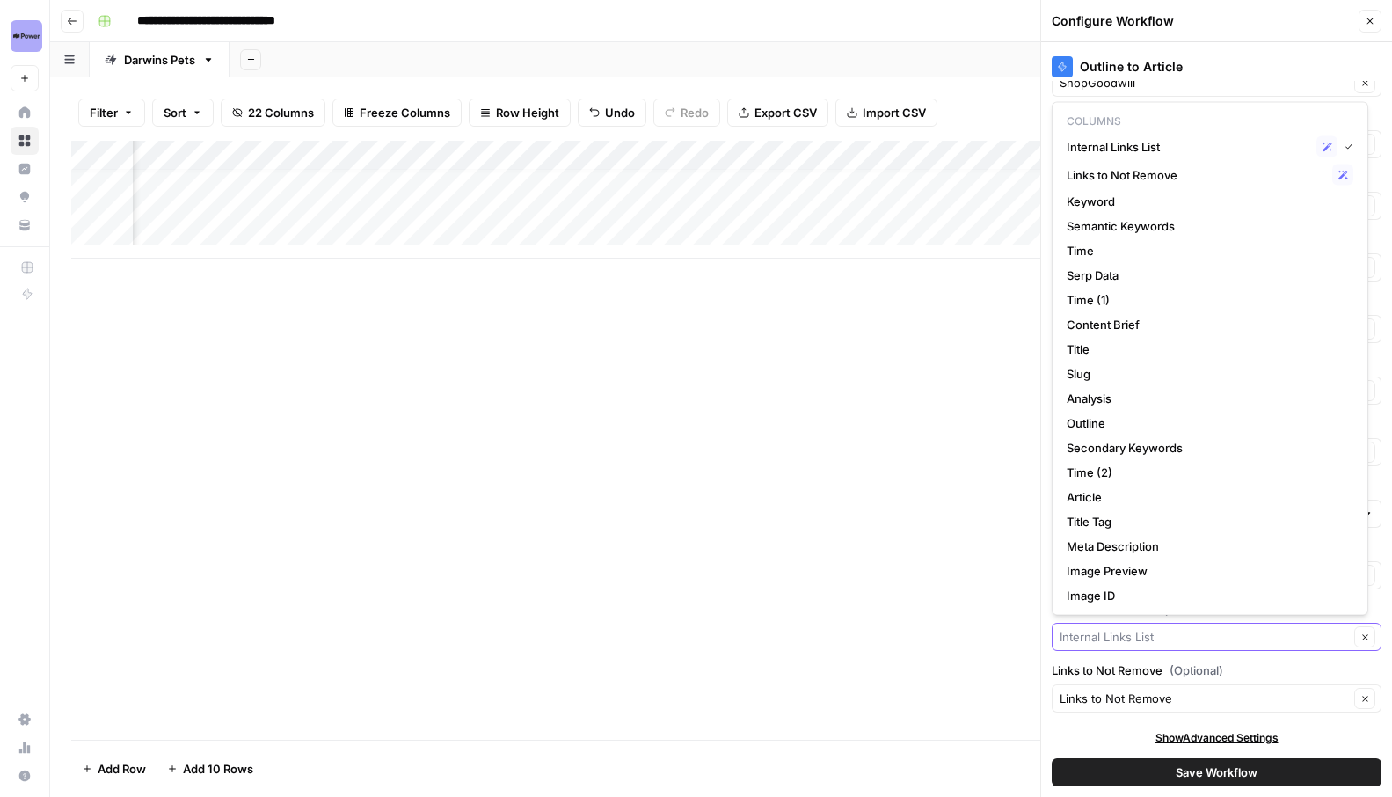
click at [1196, 637] on input "Internal Links List (Optional)" at bounding box center [1204, 637] width 289 height 18
type input "Internal Links List"
click at [1044, 602] on div "Outline to Article Brand Kit ShopGoodwill Clear Outline Outline Clear Title Tit…" at bounding box center [1217, 419] width 351 height 755
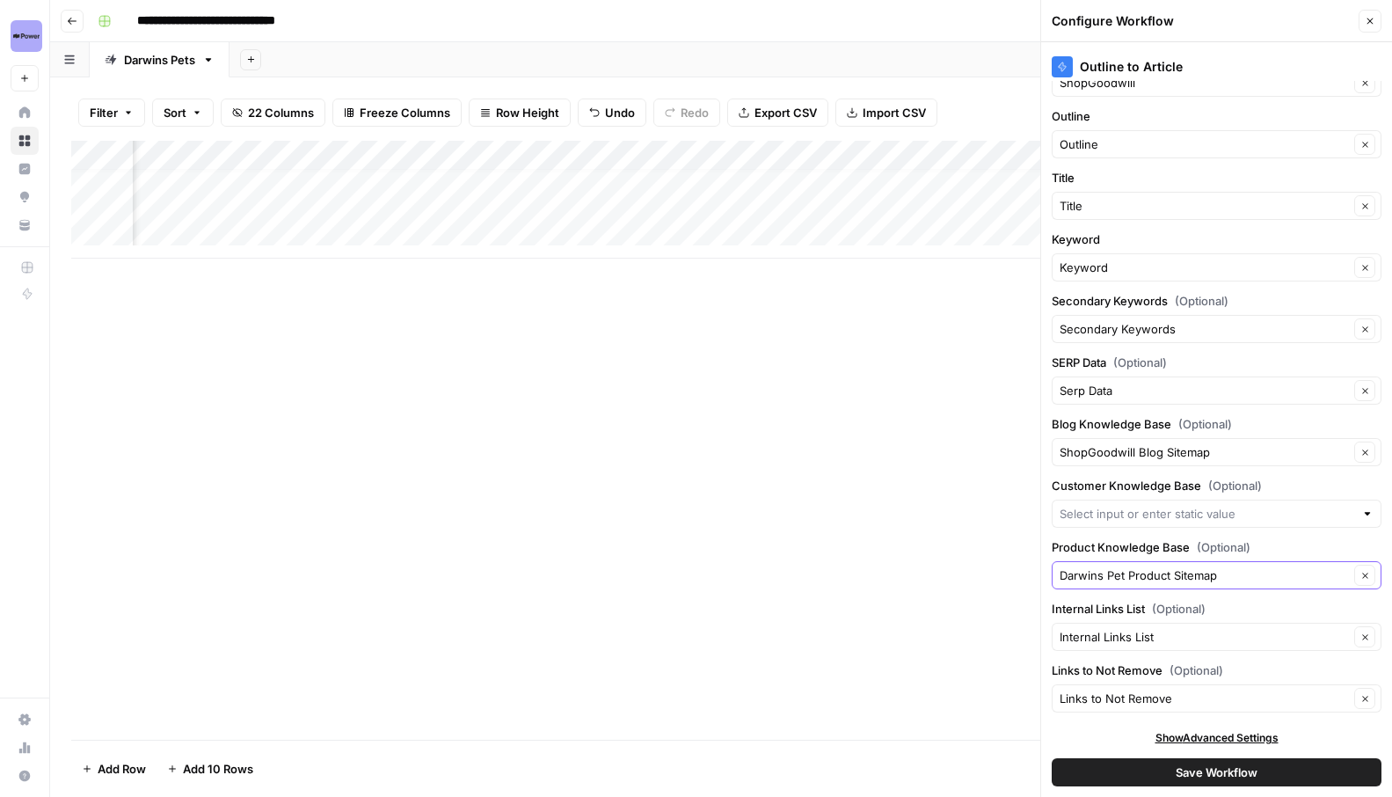
click at [1358, 578] on button "Clear" at bounding box center [1365, 575] width 21 height 21
click at [1361, 578] on icon "button" at bounding box center [1366, 576] width 10 height 10
click at [1363, 574] on icon "button" at bounding box center [1365, 575] width 5 height 5
click at [1298, 574] on input "Product Knowledge Base (Optional)" at bounding box center [1204, 575] width 289 height 18
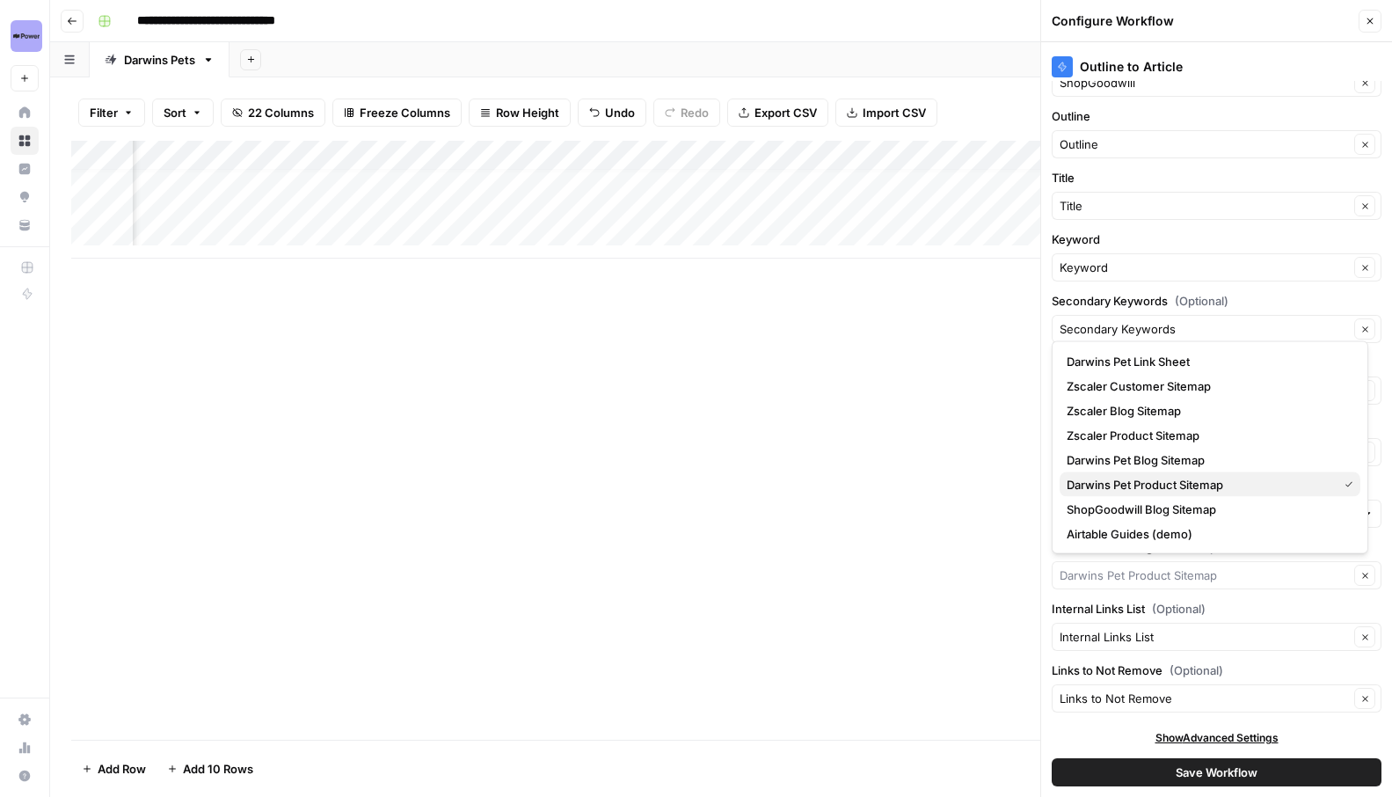
click at [1333, 486] on div "Darwins Pet Product Sitemap" at bounding box center [1210, 485] width 287 height 18
type input "Darwins Pet Product Sitemap"
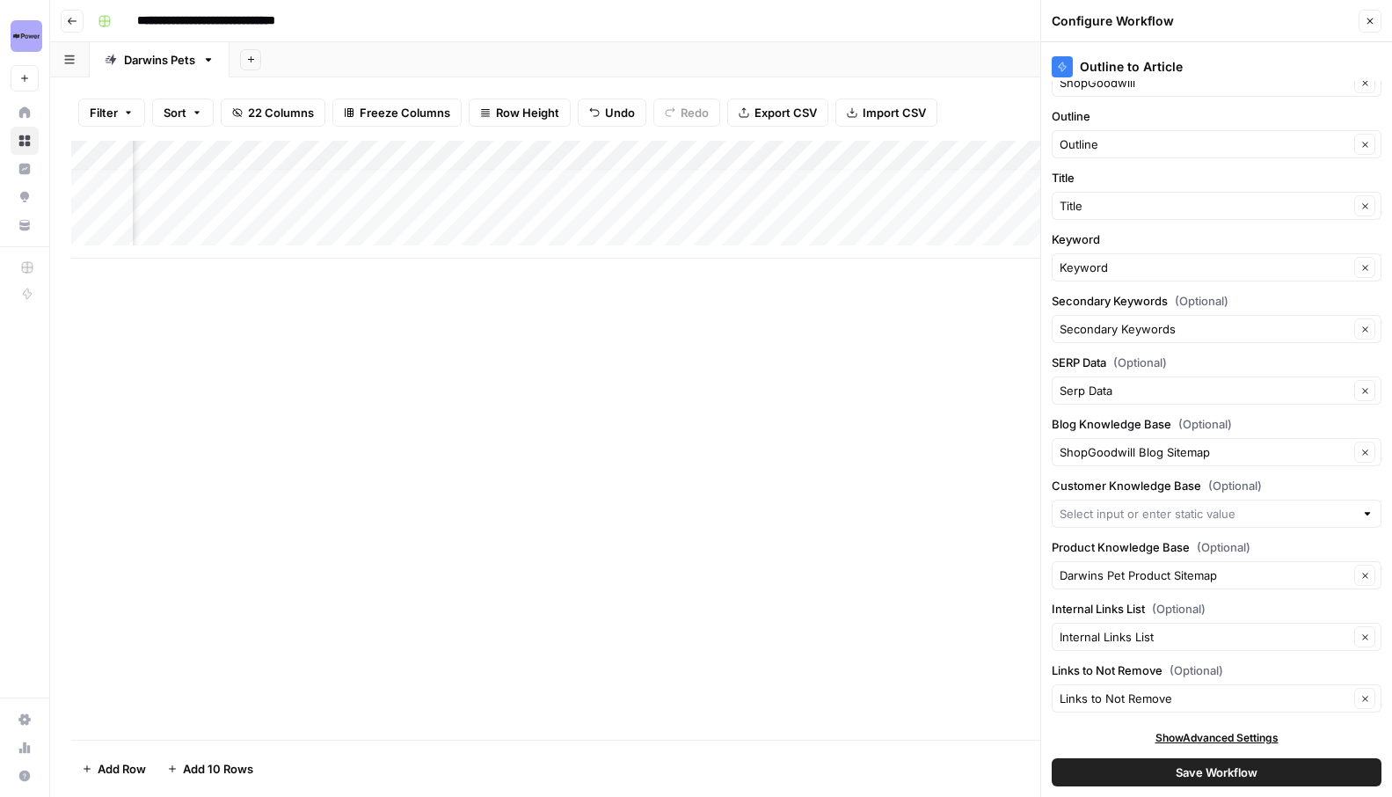
click at [1363, 571] on div "Darwins Pet Product Sitemap Clear" at bounding box center [1217, 575] width 330 height 28
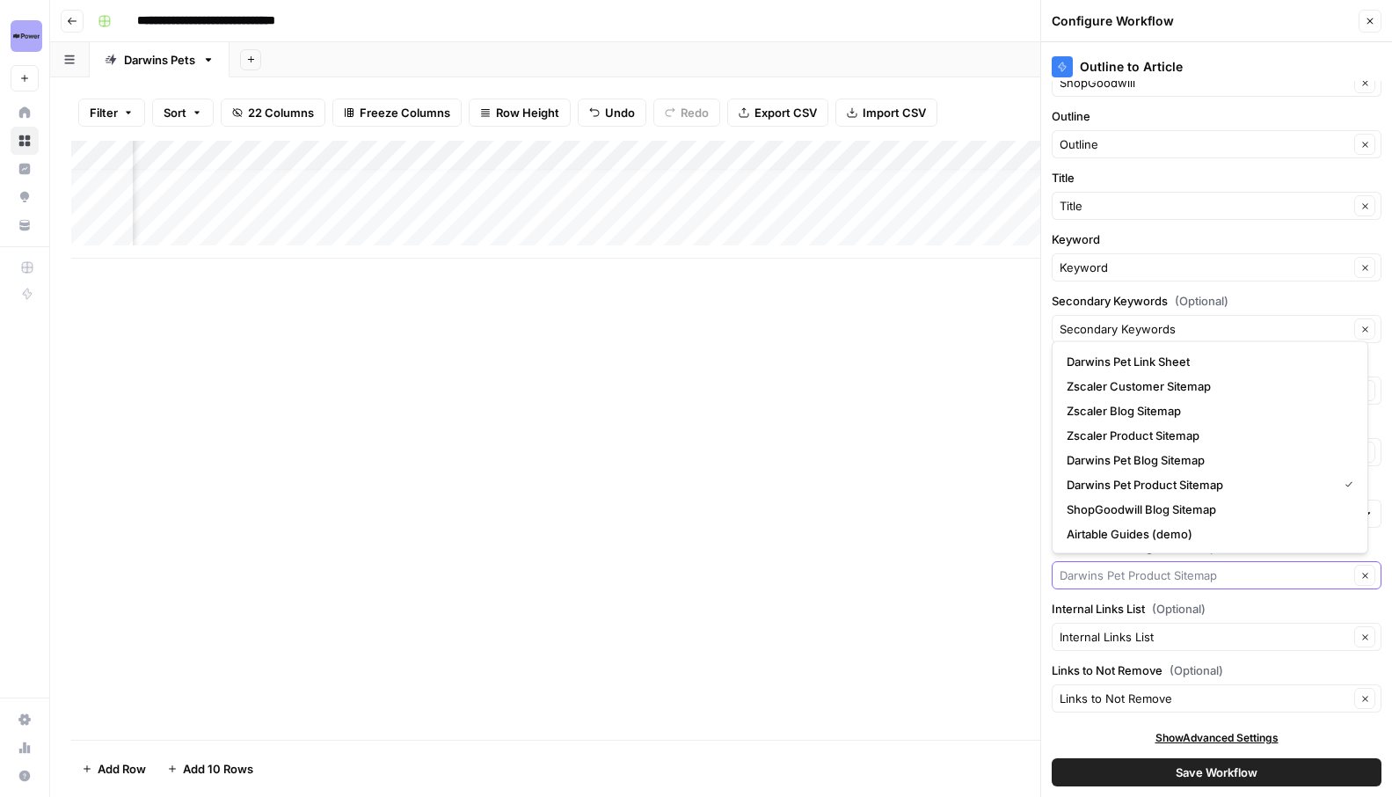
click at [1360, 574] on button "Clear" at bounding box center [1365, 575] width 21 height 21
click at [1303, 509] on span "ShopGoodwill Blog Sitemap" at bounding box center [1207, 510] width 280 height 18
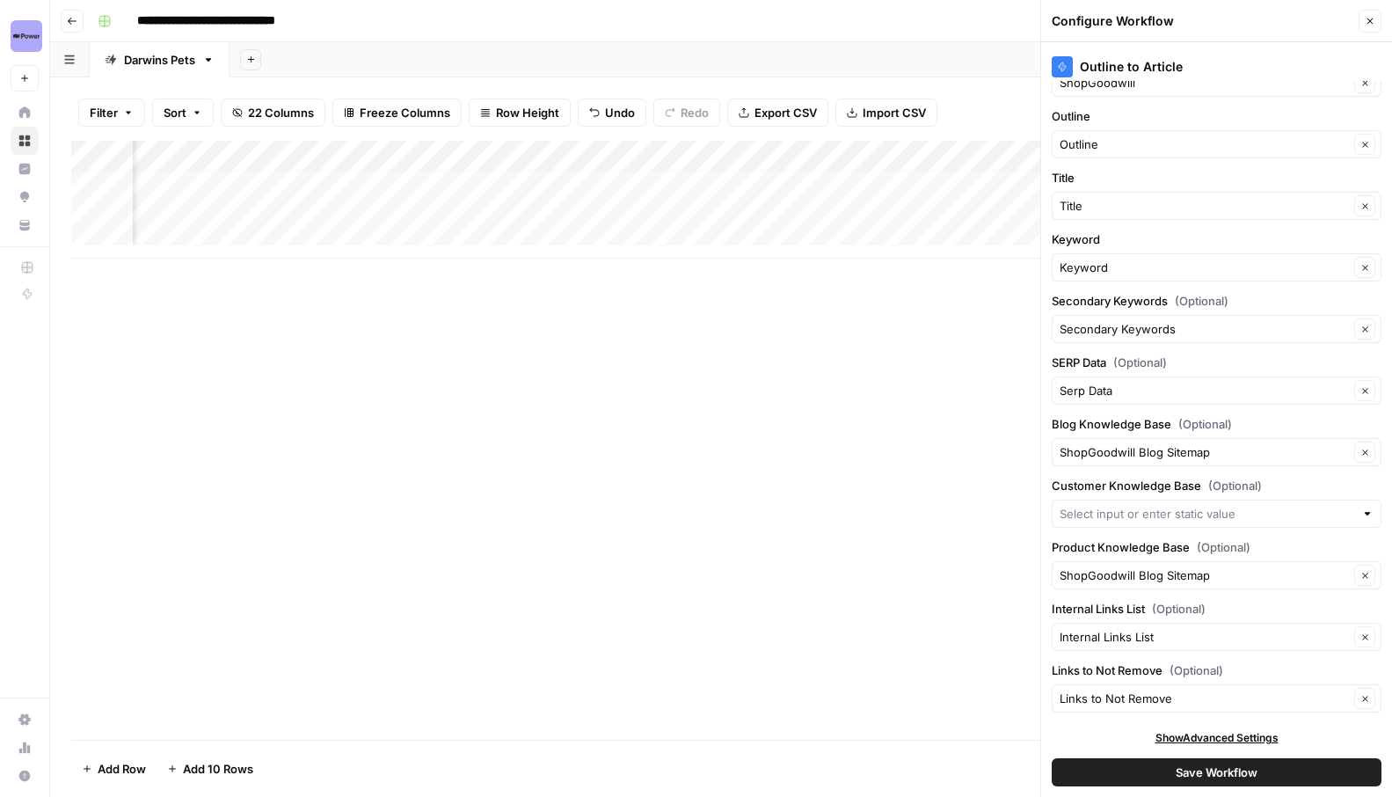
click at [1370, 580] on div "Outline to Article Brand Kit ShopGoodwill Clear Outline Outline Clear Title Tit…" at bounding box center [1217, 419] width 351 height 755
click at [1357, 574] on button "Clear" at bounding box center [1365, 575] width 21 height 21
type input "Darwins Pet Product Sitemap"
click at [1361, 578] on icon "button" at bounding box center [1366, 576] width 10 height 10
click at [1355, 572] on button "Clear" at bounding box center [1365, 575] width 21 height 21
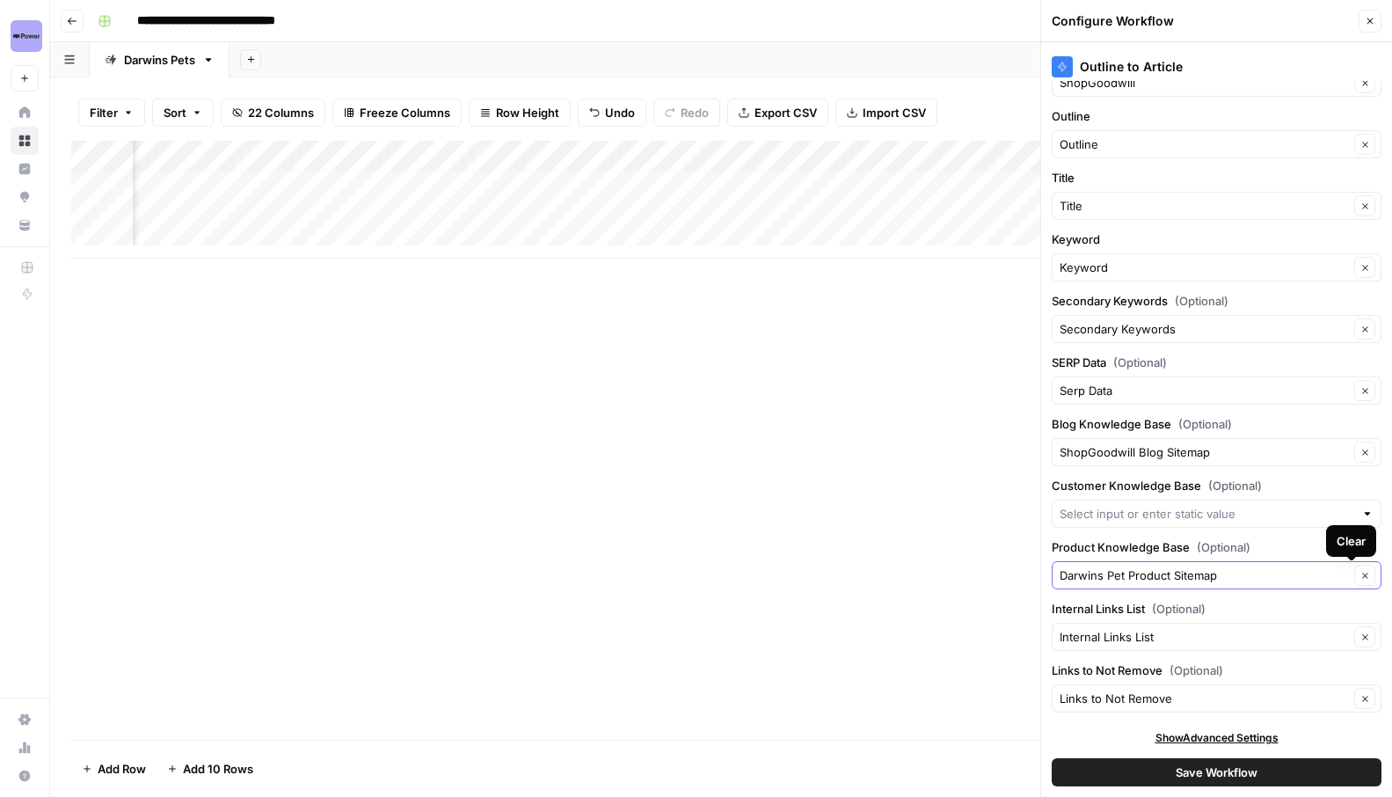
click at [1355, 572] on button "Clear" at bounding box center [1365, 575] width 21 height 21
click at [1220, 581] on input "Product Knowledge Base (Optional)" at bounding box center [1204, 575] width 289 height 18
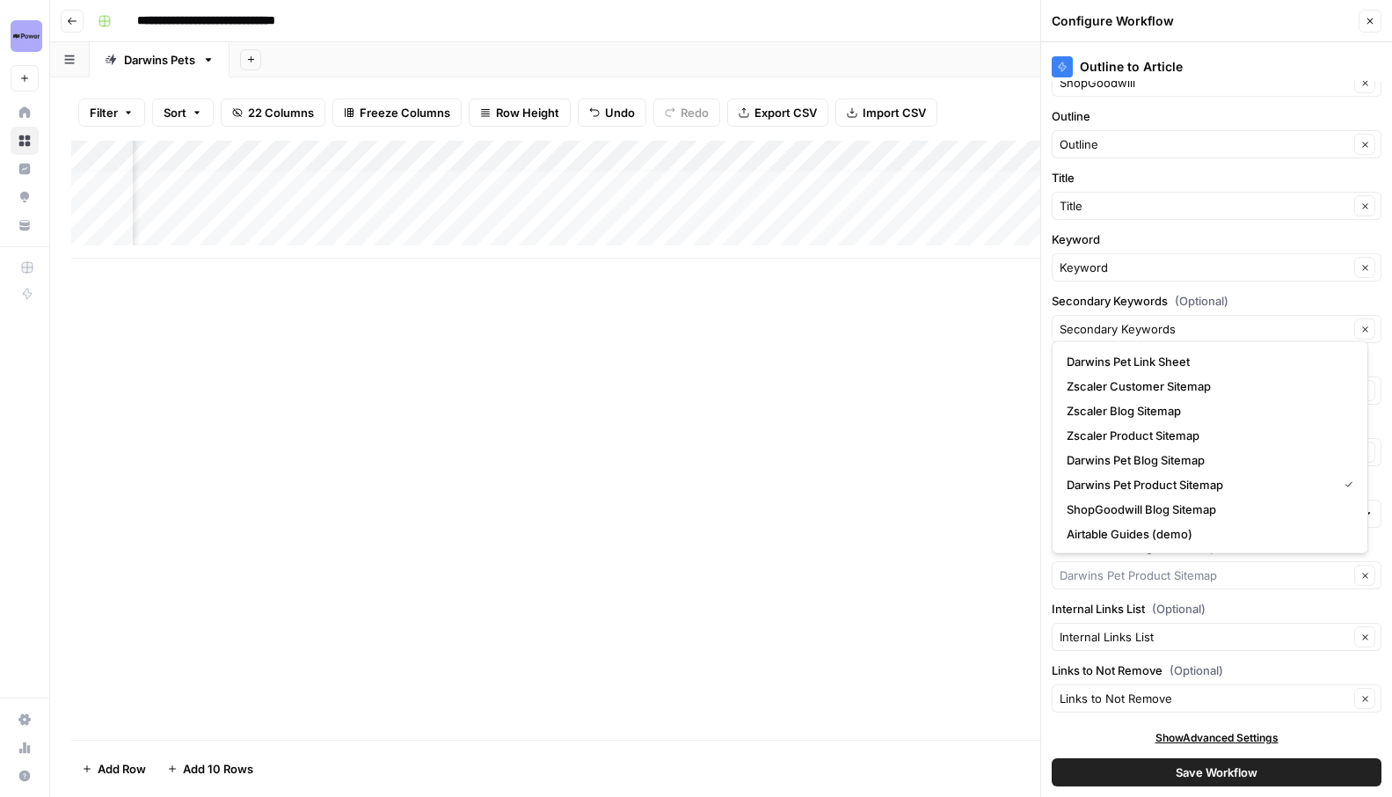
click at [1367, 582] on div "Clear" at bounding box center [1217, 575] width 330 height 28
click at [1361, 579] on icon "button" at bounding box center [1366, 576] width 10 height 10
type input "Darwins Pet Product Sitemap"
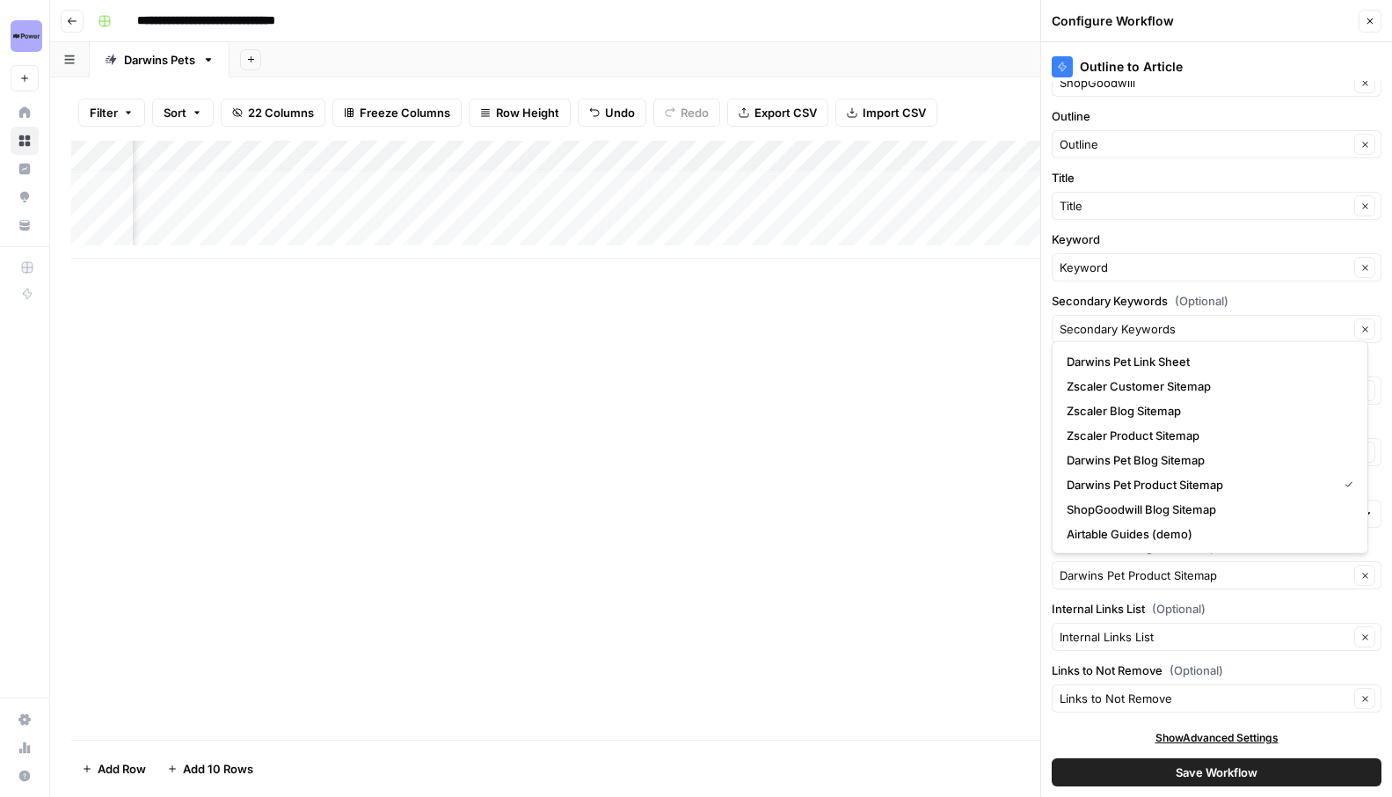
click at [1357, 598] on div "Outline to Article Brand Kit ShopGoodwill Clear Outline Outline Clear Title Tit…" at bounding box center [1217, 419] width 351 height 755
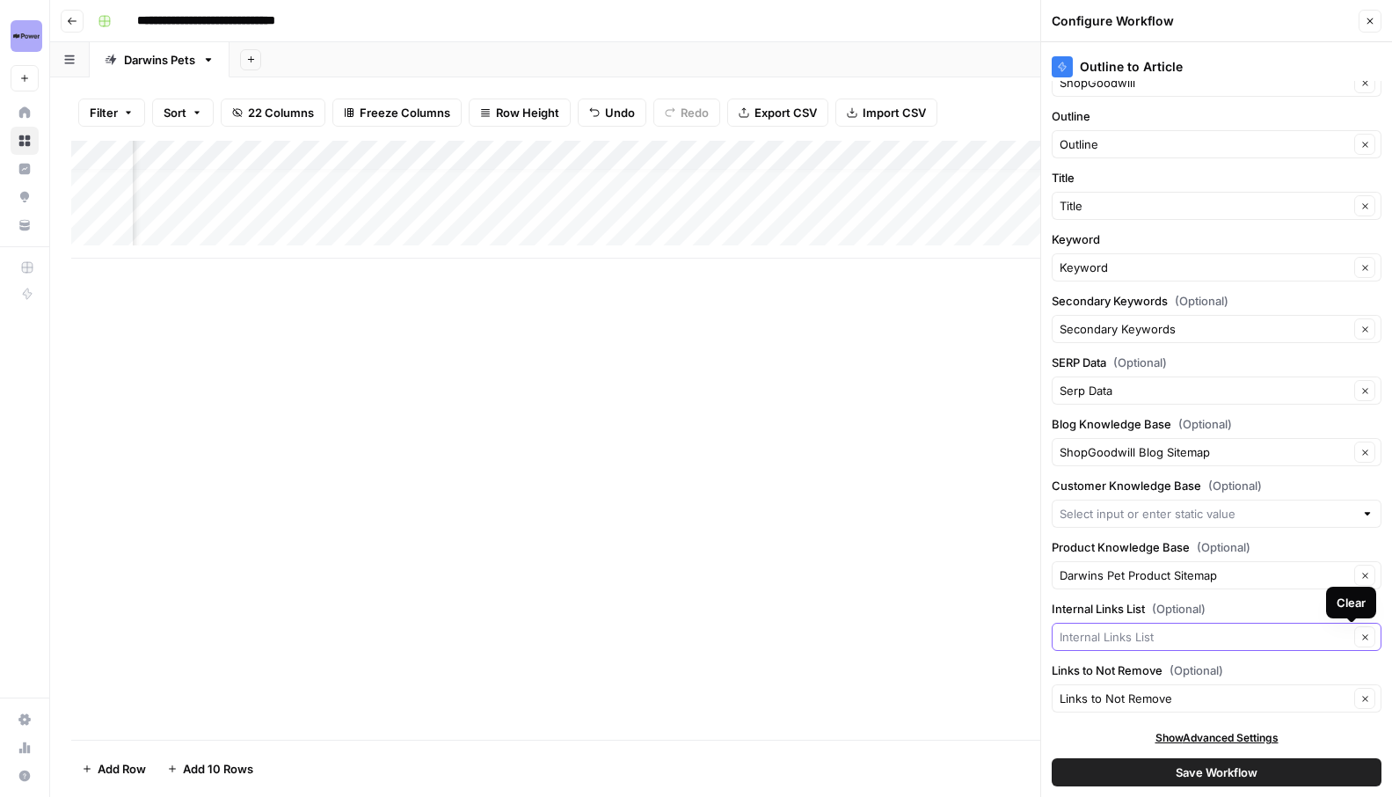
click at [1202, 642] on input "Internal Links List (Optional)" at bounding box center [1204, 637] width 289 height 18
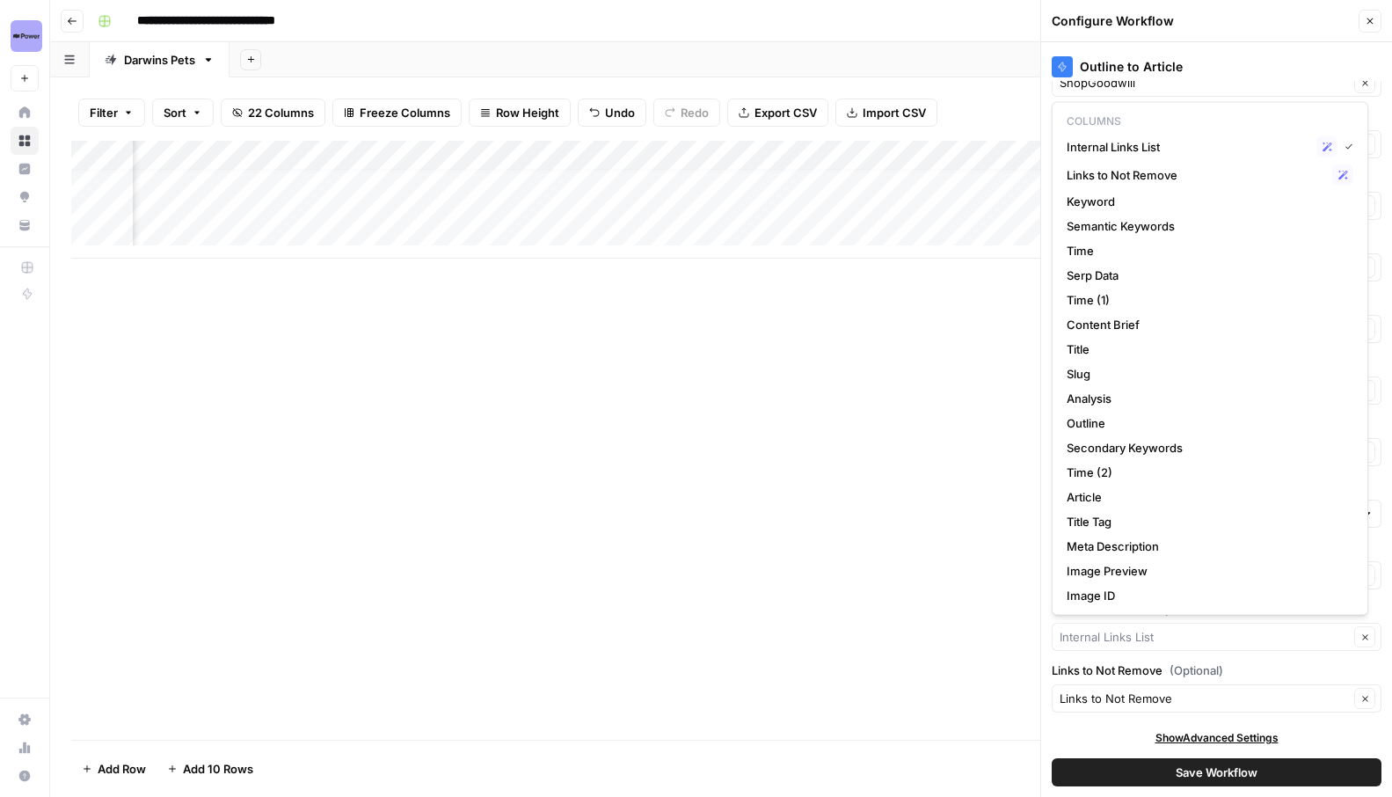
type input "Internal Links List"
click at [1355, 664] on label "Links to Not Remove (Optional)" at bounding box center [1217, 670] width 330 height 18
click at [1349, 690] on input "Links to Not Remove" at bounding box center [1204, 699] width 289 height 18
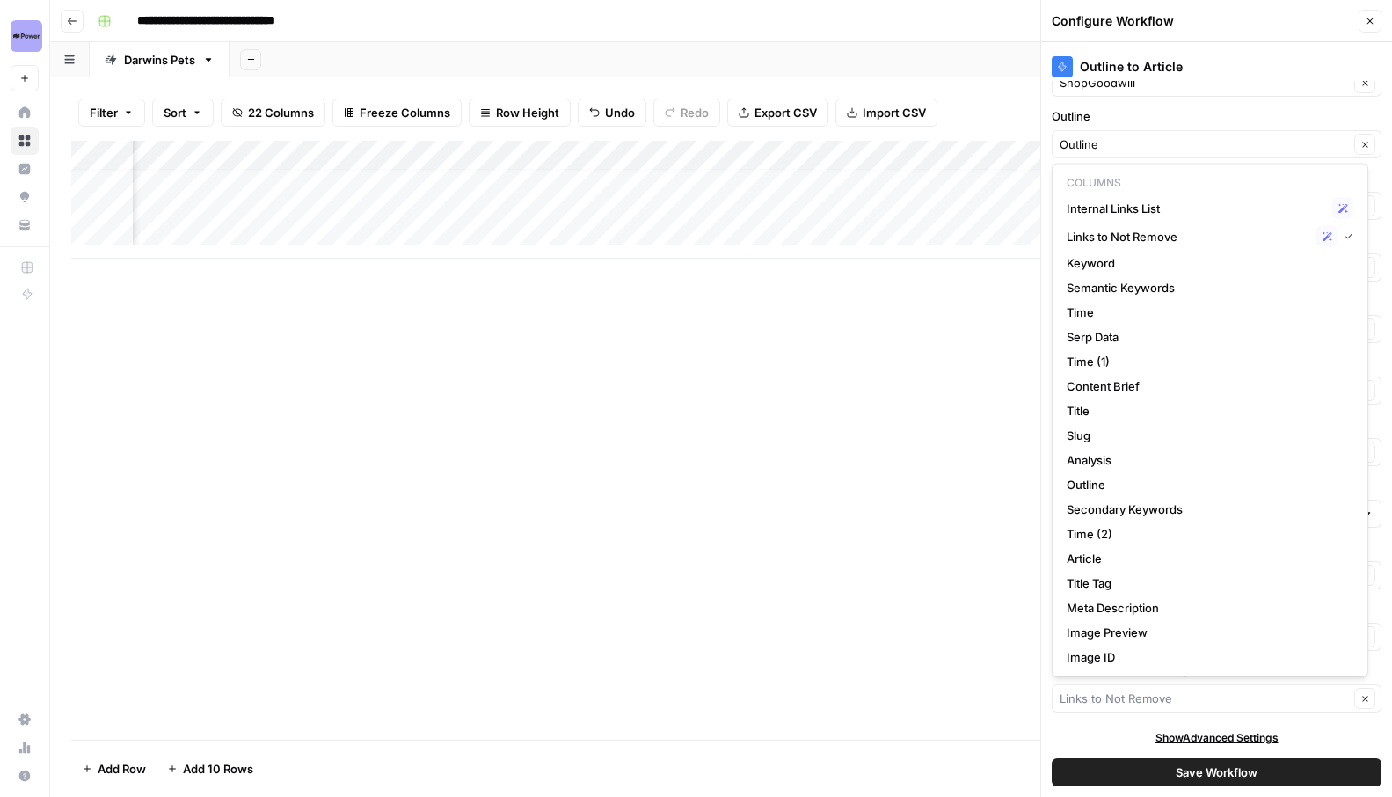
type input "Links to Not Remove"
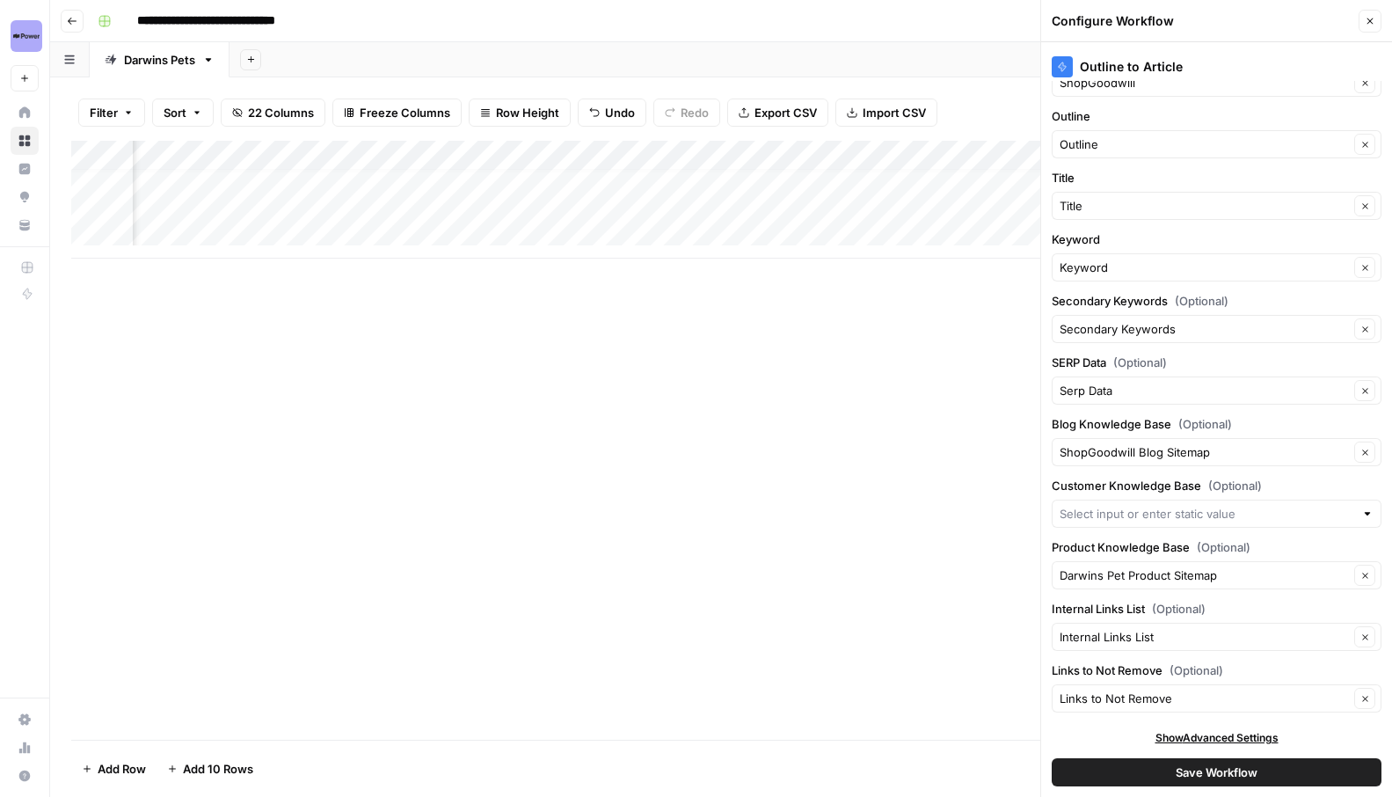
click at [1081, 731] on div "Show Advanced Settings" at bounding box center [1217, 738] width 330 height 16
click at [1355, 580] on button "Clear" at bounding box center [1365, 575] width 21 height 21
click at [1259, 767] on button "Save Workflow" at bounding box center [1217, 772] width 330 height 28
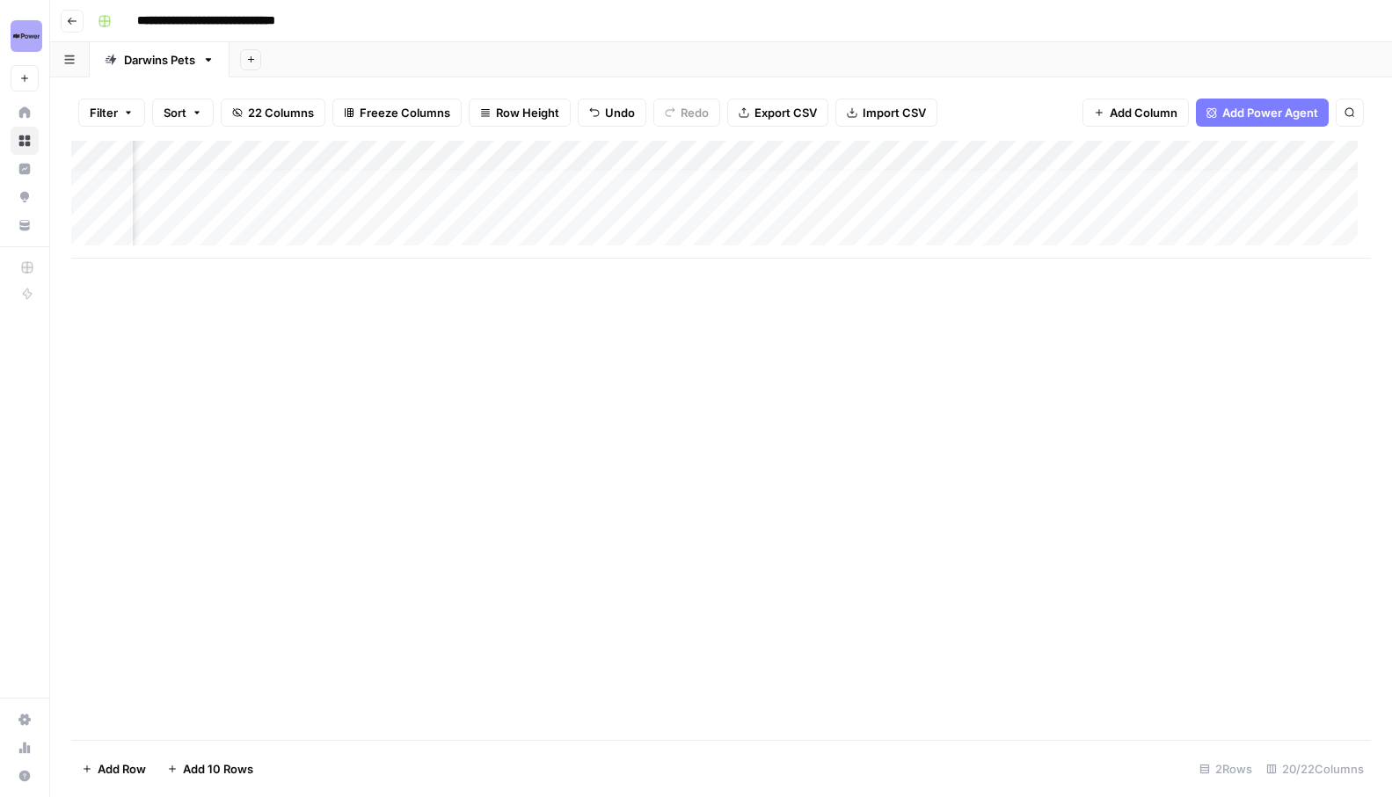
click at [1213, 154] on div "Add Column" at bounding box center [721, 200] width 1300 height 118
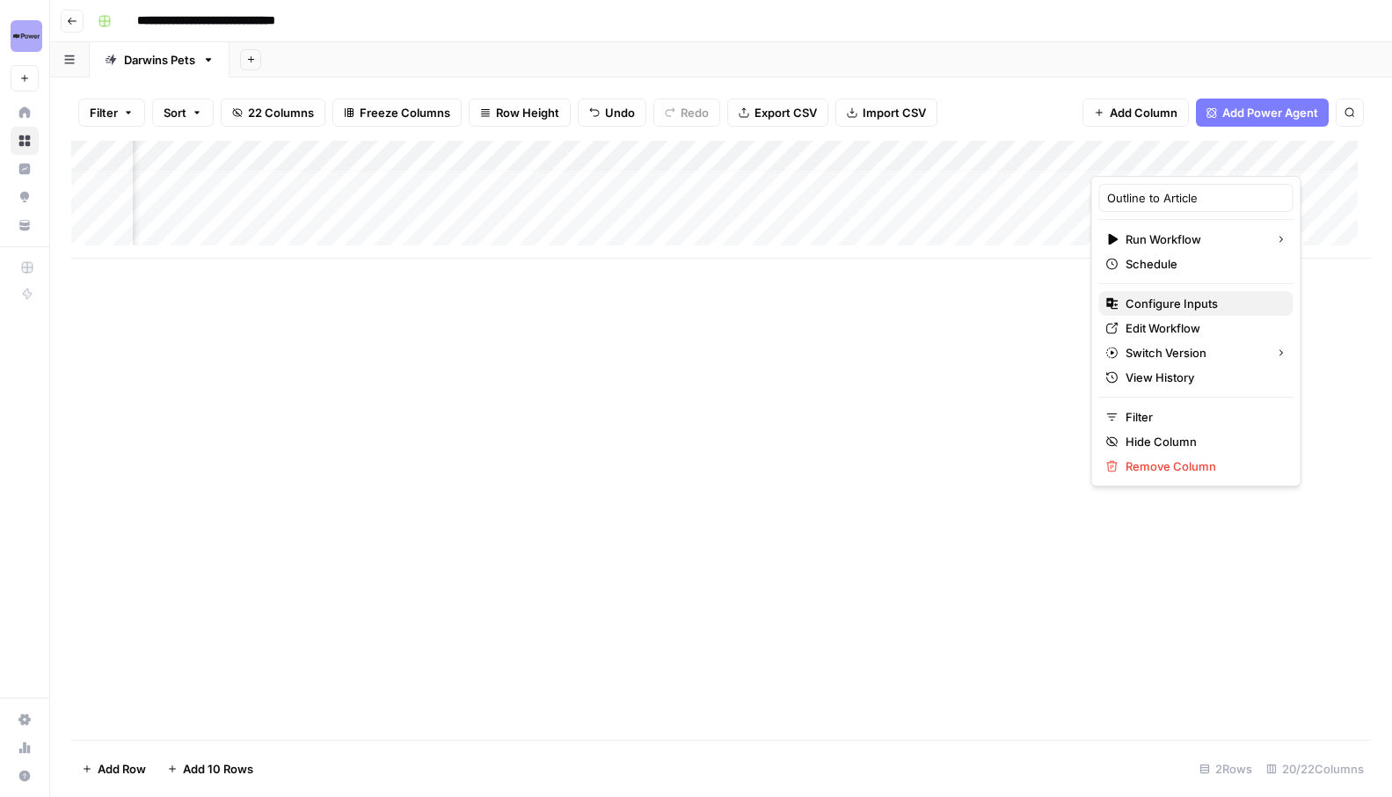
click at [1160, 304] on span "Configure Inputs" at bounding box center [1203, 304] width 154 height 18
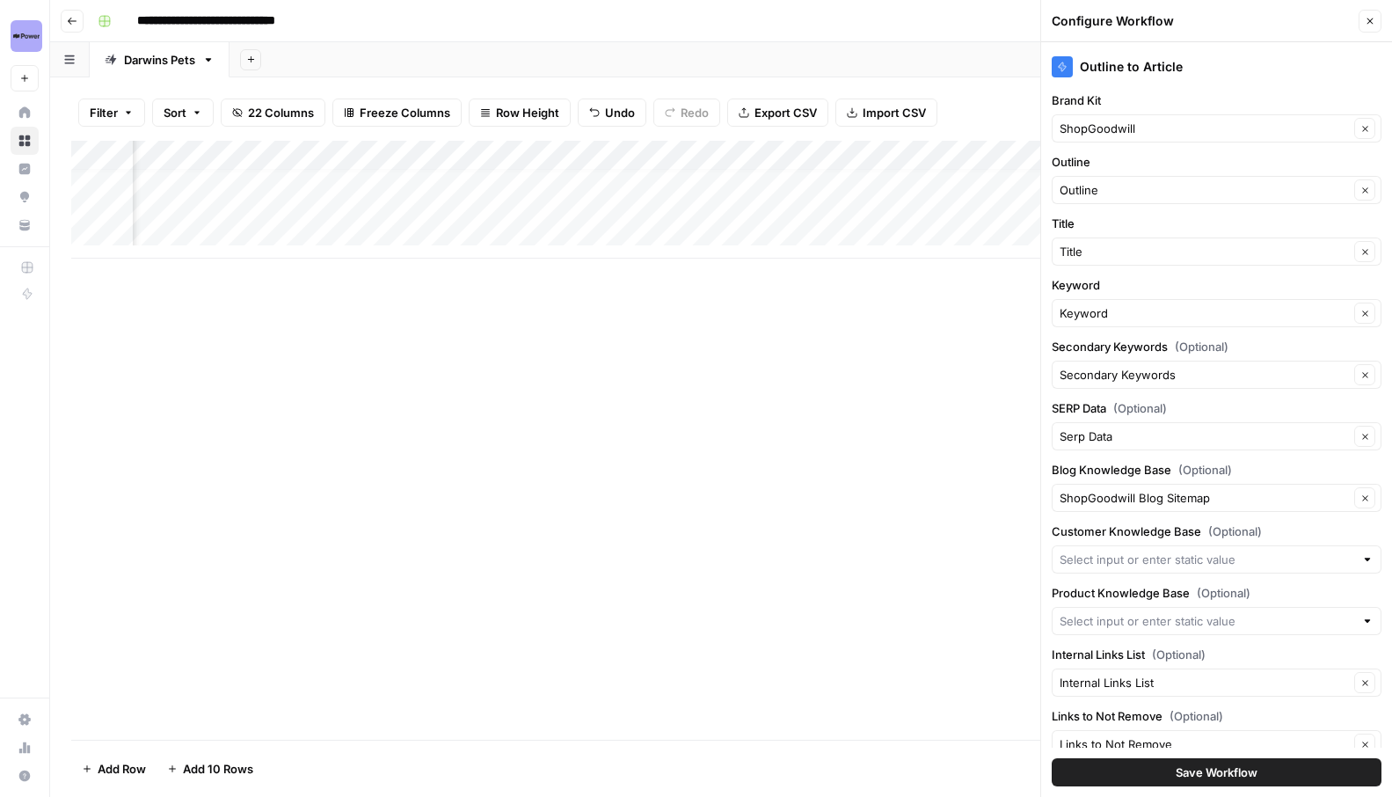
click at [1224, 764] on span "Save Workflow" at bounding box center [1217, 773] width 82 height 18
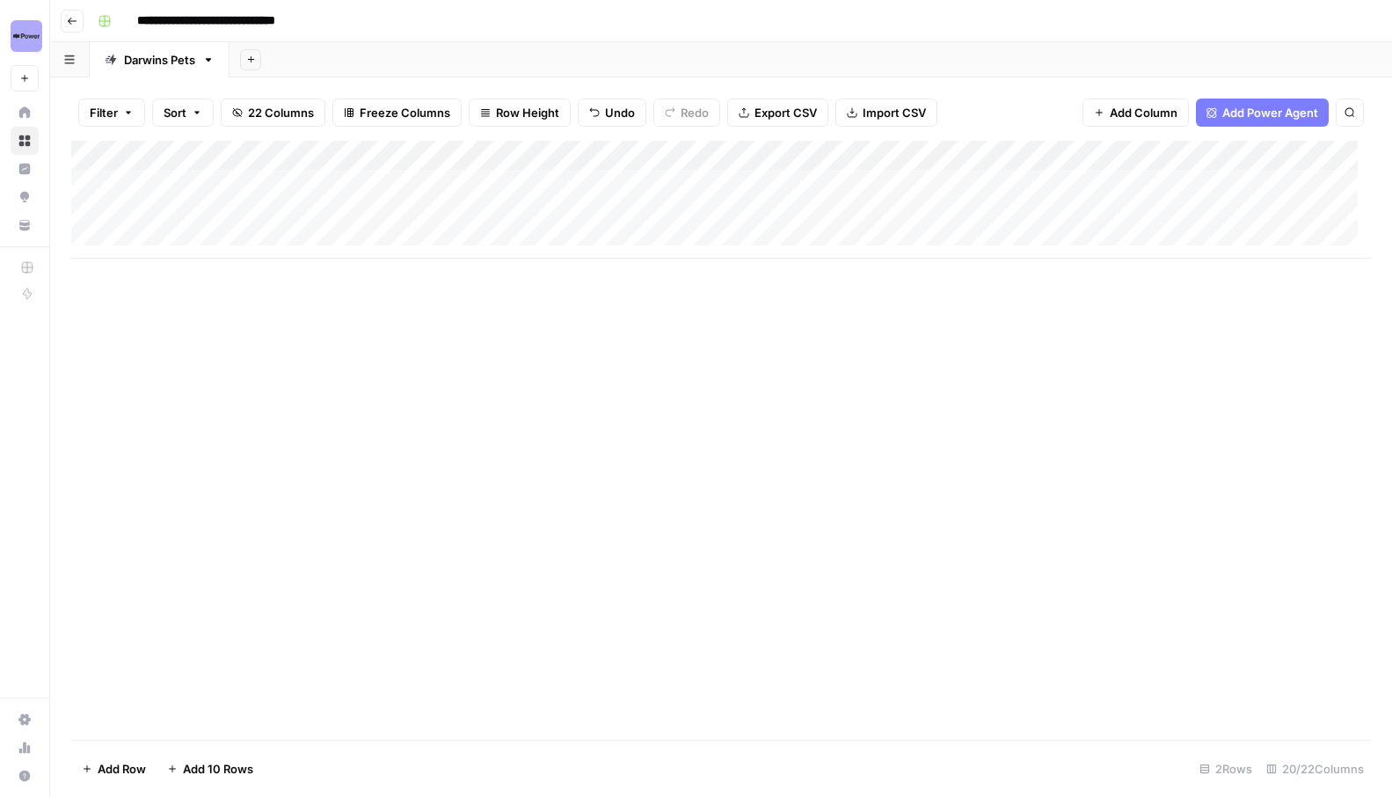
click at [215, 183] on div "Add Column" at bounding box center [721, 200] width 1300 height 118
click at [201, 185] on div "Add Column" at bounding box center [721, 200] width 1300 height 118
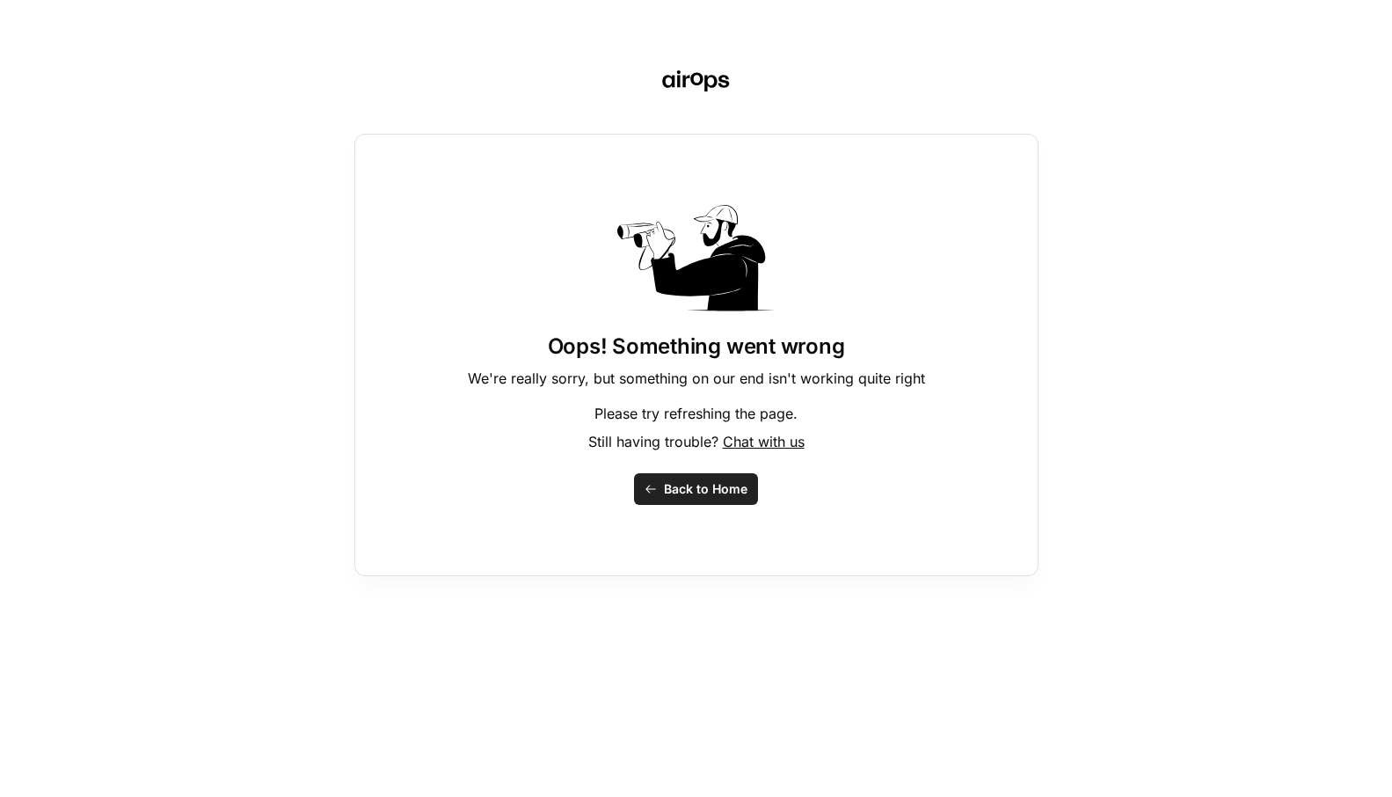
click at [696, 494] on span "Back to Home" at bounding box center [706, 489] width 84 height 18
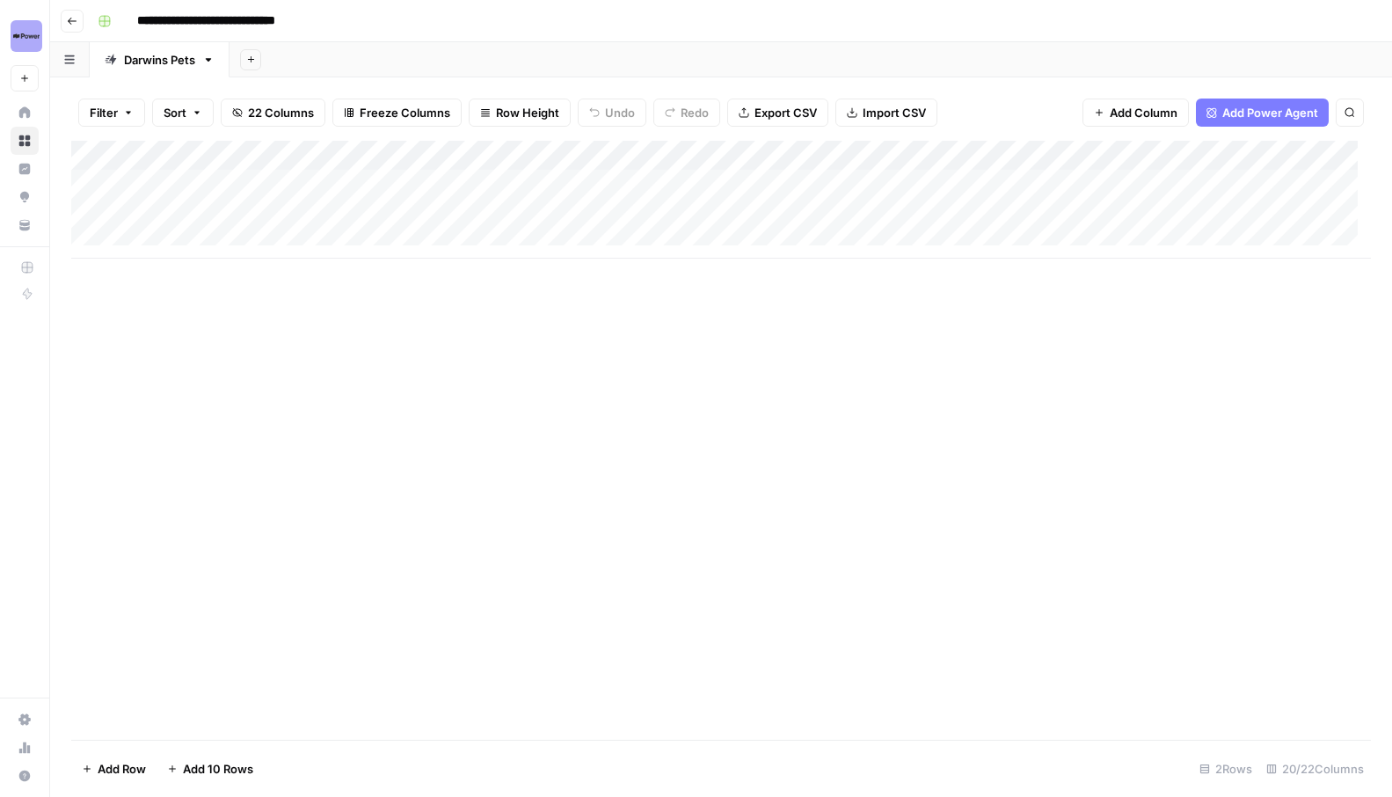
click at [223, 193] on div "Add Column" at bounding box center [721, 200] width 1300 height 118
click at [150, 55] on div "Darwins Pets" at bounding box center [159, 60] width 71 height 18
click at [209, 59] on icon "button" at bounding box center [209, 60] width 6 height 4
click at [243, 93] on span "Rename Sheet" at bounding box center [280, 93] width 84 height 18
click at [179, 59] on input "**********" at bounding box center [161, 59] width 75 height 23
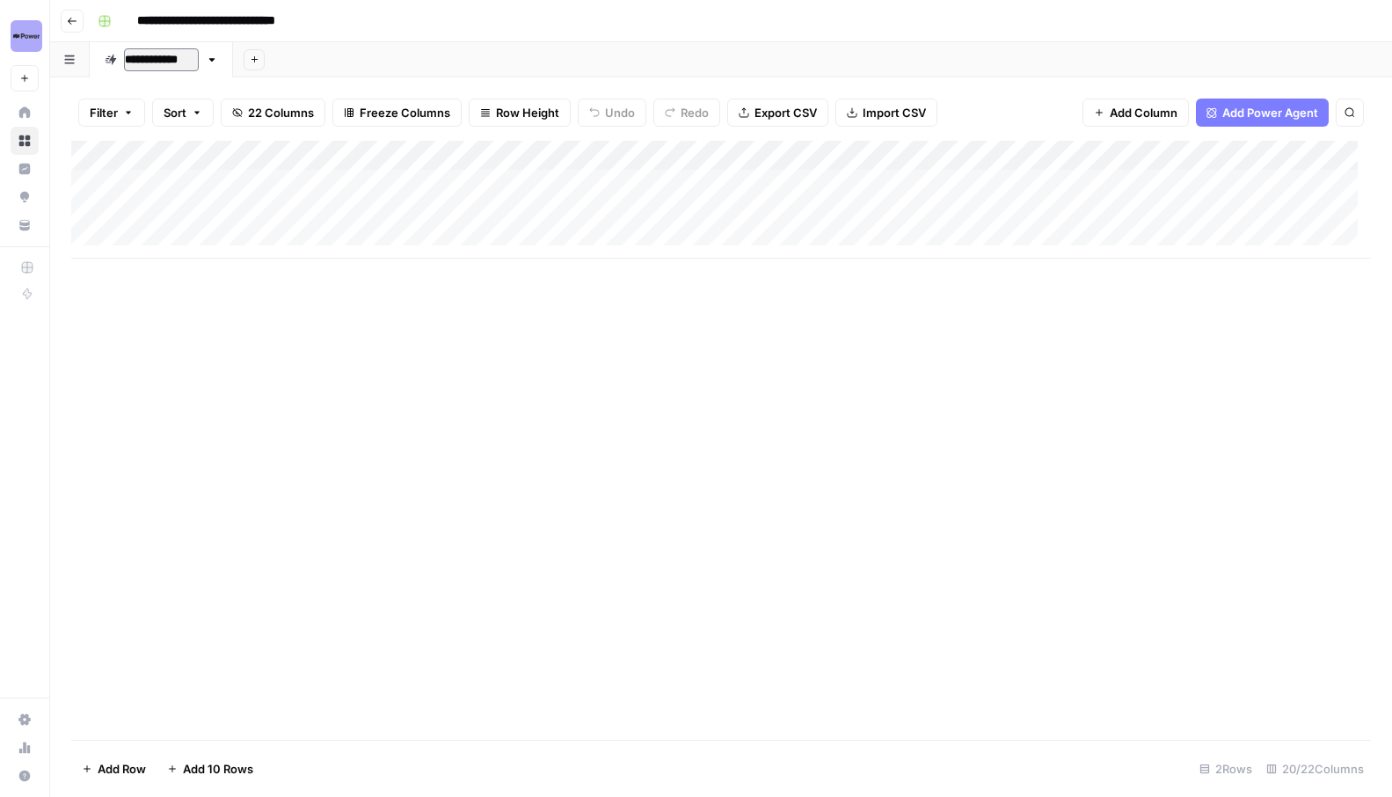
click at [179, 59] on input "**********" at bounding box center [161, 59] width 75 height 23
type input "**********"
click at [211, 185] on div "Add Column" at bounding box center [721, 200] width 1300 height 118
type textarea "**********"
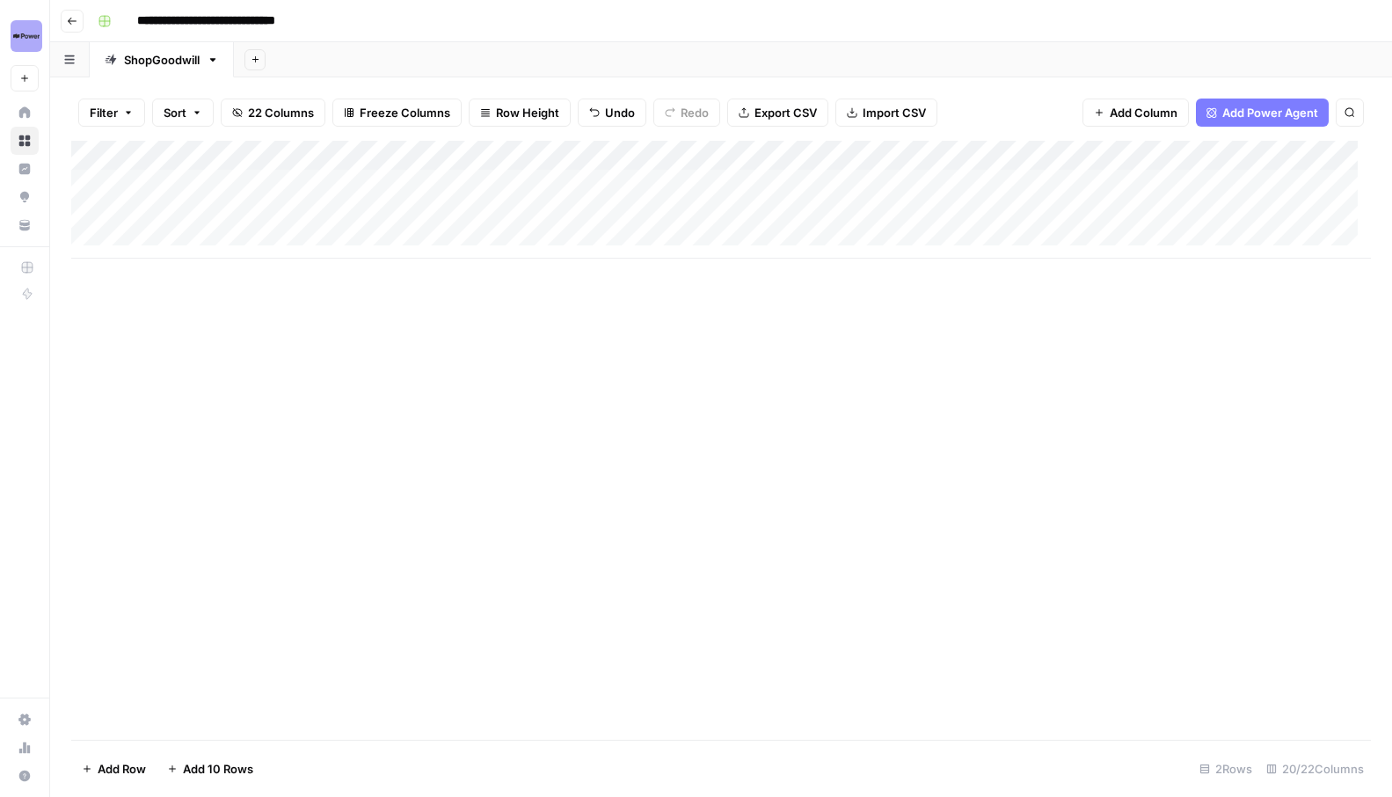
click at [485, 177] on div "Add Column" at bounding box center [721, 200] width 1300 height 118
click at [471, 174] on div "Add Column" at bounding box center [721, 200] width 1300 height 118
drag, startPoint x: 515, startPoint y: 186, endPoint x: 473, endPoint y: 187, distance: 42.2
click at [473, 187] on textarea "**********" at bounding box center [544, 211] width 281 height 77
drag, startPoint x: 537, startPoint y: 198, endPoint x: 508, endPoint y: 203, distance: 29.5
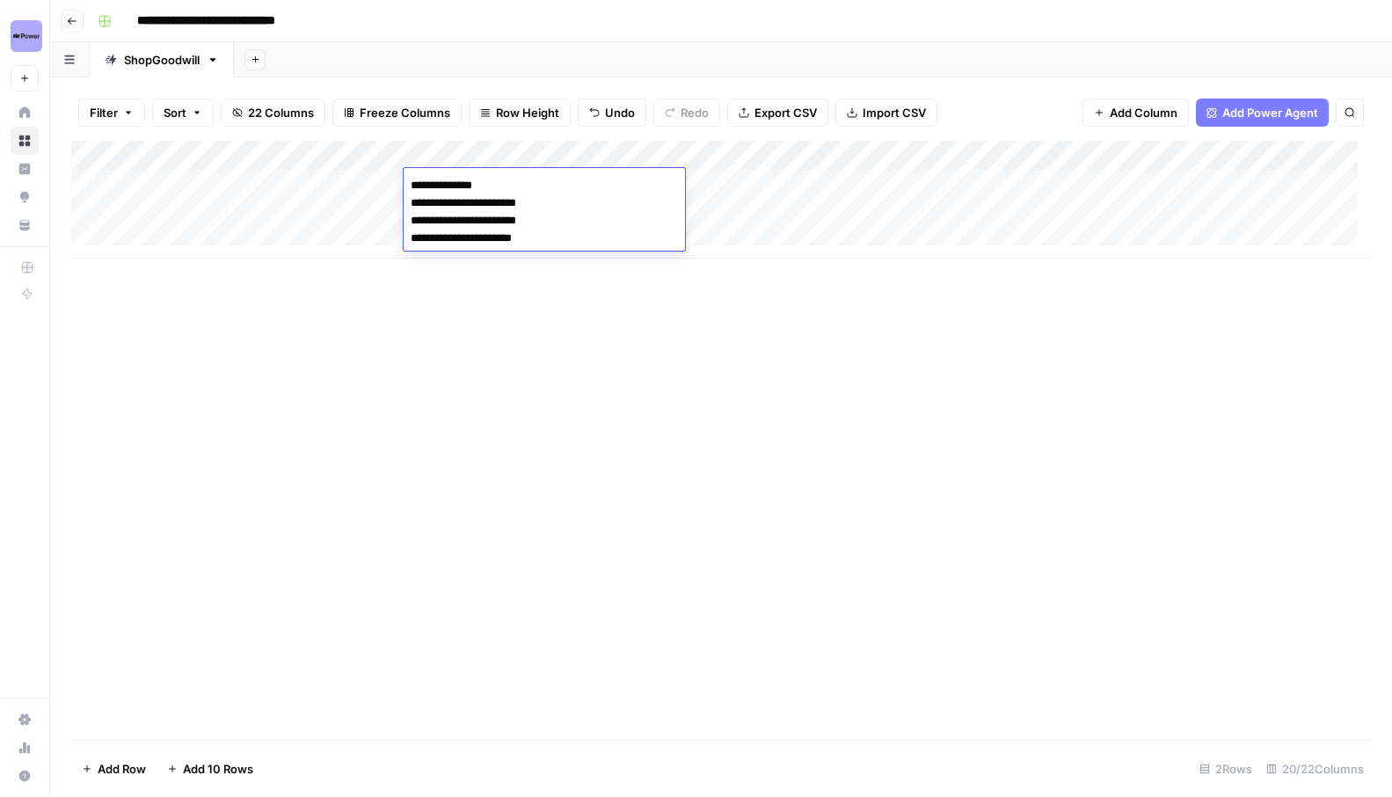
click at [508, 203] on textarea "**********" at bounding box center [544, 211] width 281 height 77
click at [526, 202] on textarea "**********" at bounding box center [544, 211] width 281 height 77
drag, startPoint x: 536, startPoint y: 202, endPoint x: 493, endPoint y: 203, distance: 42.2
click at [493, 203] on textarea "**********" at bounding box center [544, 211] width 281 height 77
drag, startPoint x: 547, startPoint y: 217, endPoint x: 506, endPoint y: 223, distance: 41.8
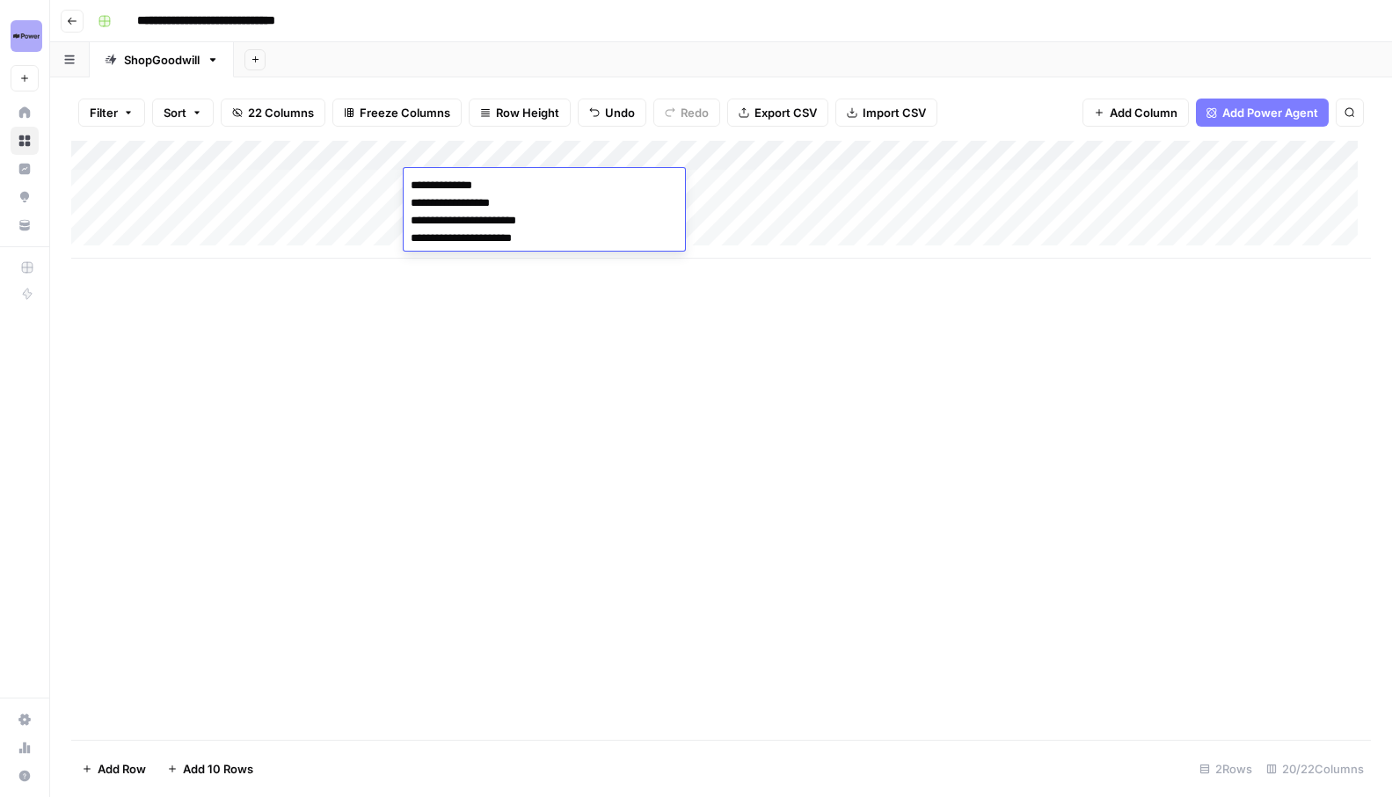
click at [506, 224] on textarea "**********" at bounding box center [544, 211] width 281 height 77
drag, startPoint x: 527, startPoint y: 242, endPoint x: 489, endPoint y: 245, distance: 38.0
click at [489, 245] on textarea "**********" at bounding box center [544, 211] width 281 height 77
type textarea "**********"
click at [572, 186] on div "Add Column" at bounding box center [721, 200] width 1300 height 118
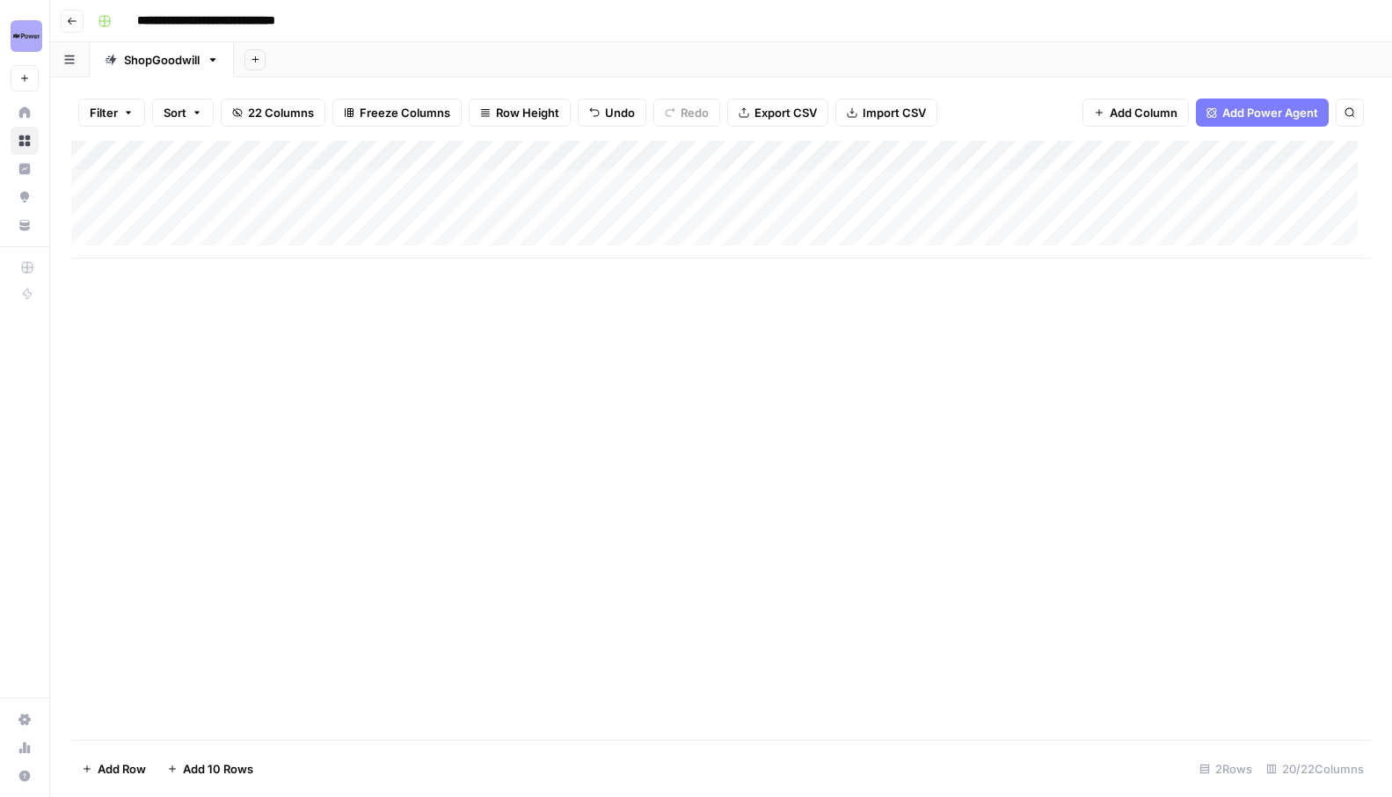
click at [572, 186] on div "Add Column" at bounding box center [721, 200] width 1300 height 118
click at [574, 190] on div "Add Column" at bounding box center [721, 200] width 1300 height 118
type textarea "**********"
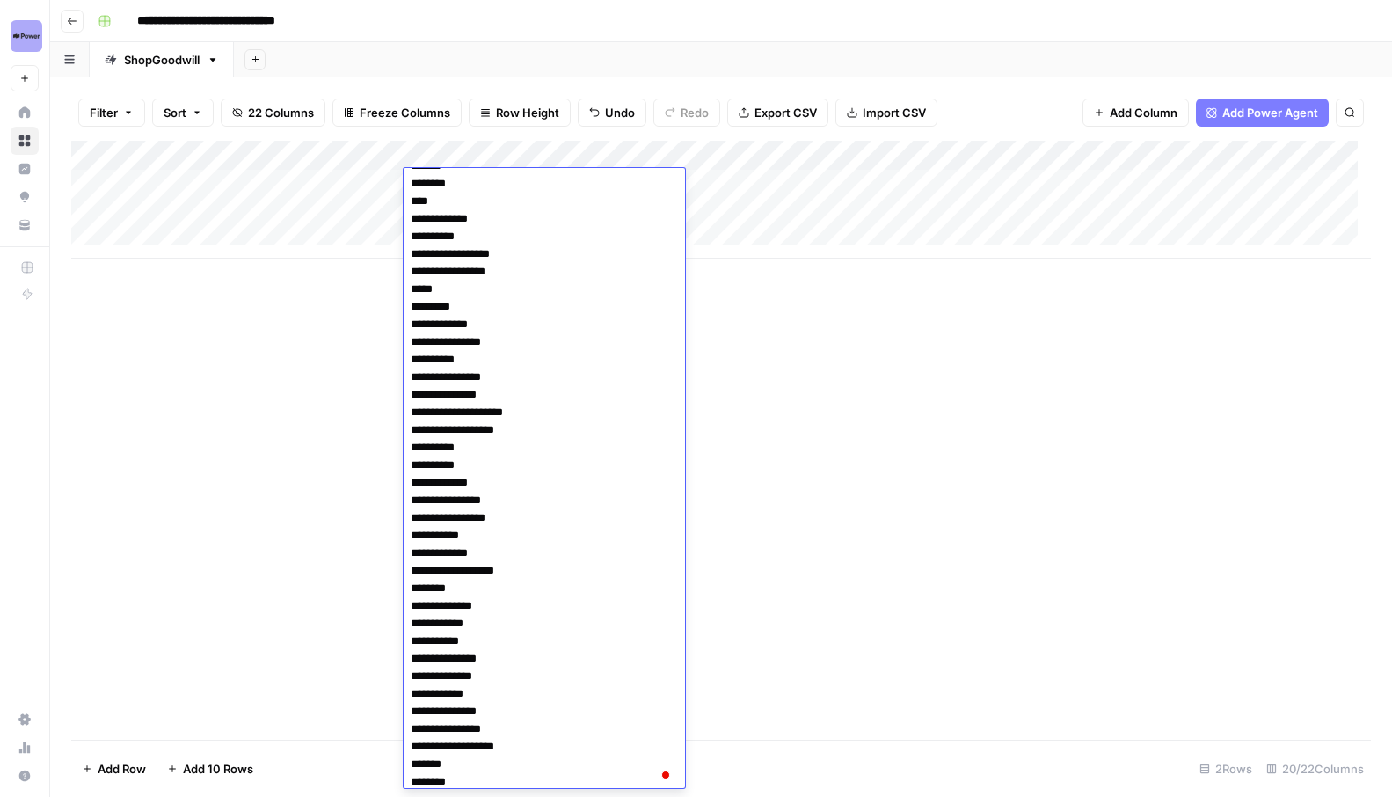
scroll to position [248, 0]
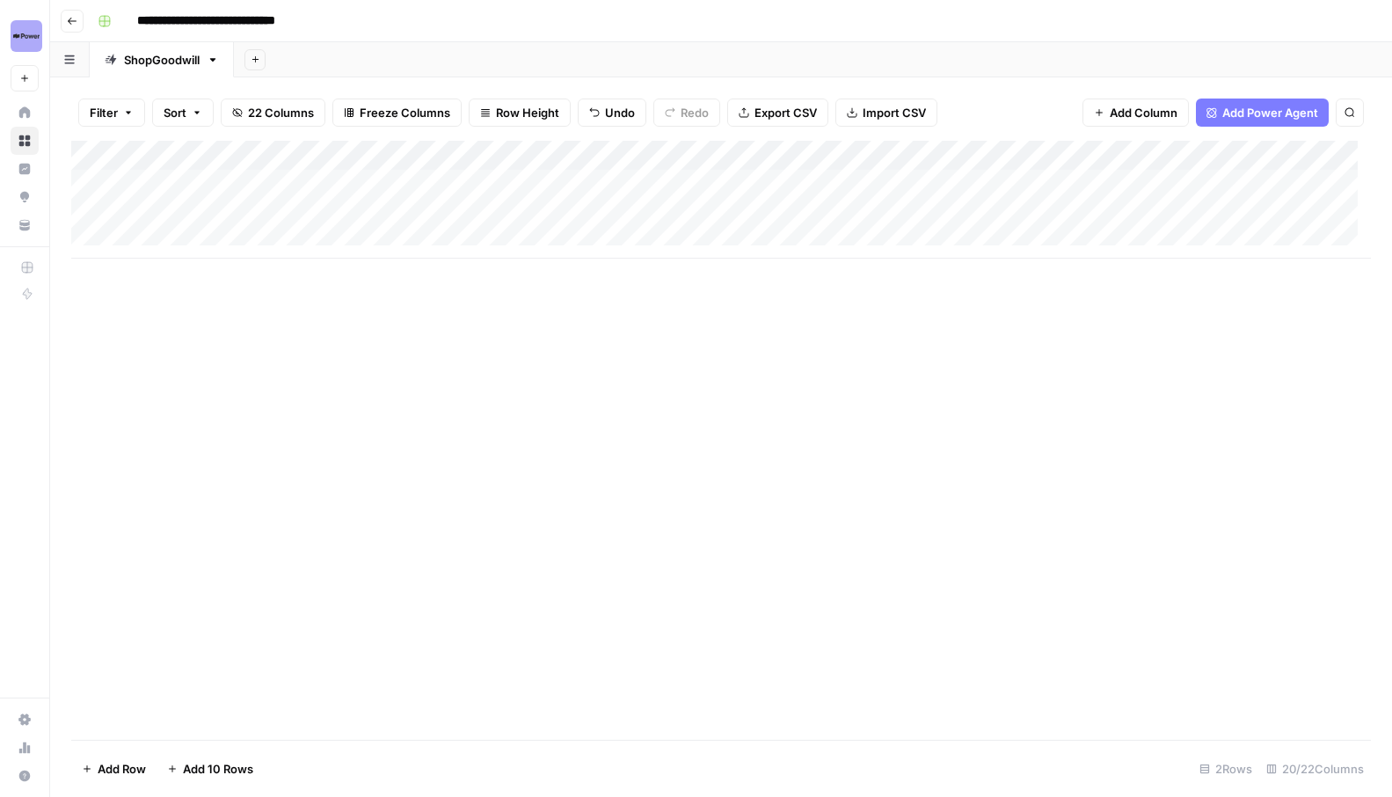
click at [754, 183] on div "Add Column" at bounding box center [721, 200] width 1300 height 118
click at [740, 187] on div "Add Column" at bounding box center [721, 200] width 1300 height 118
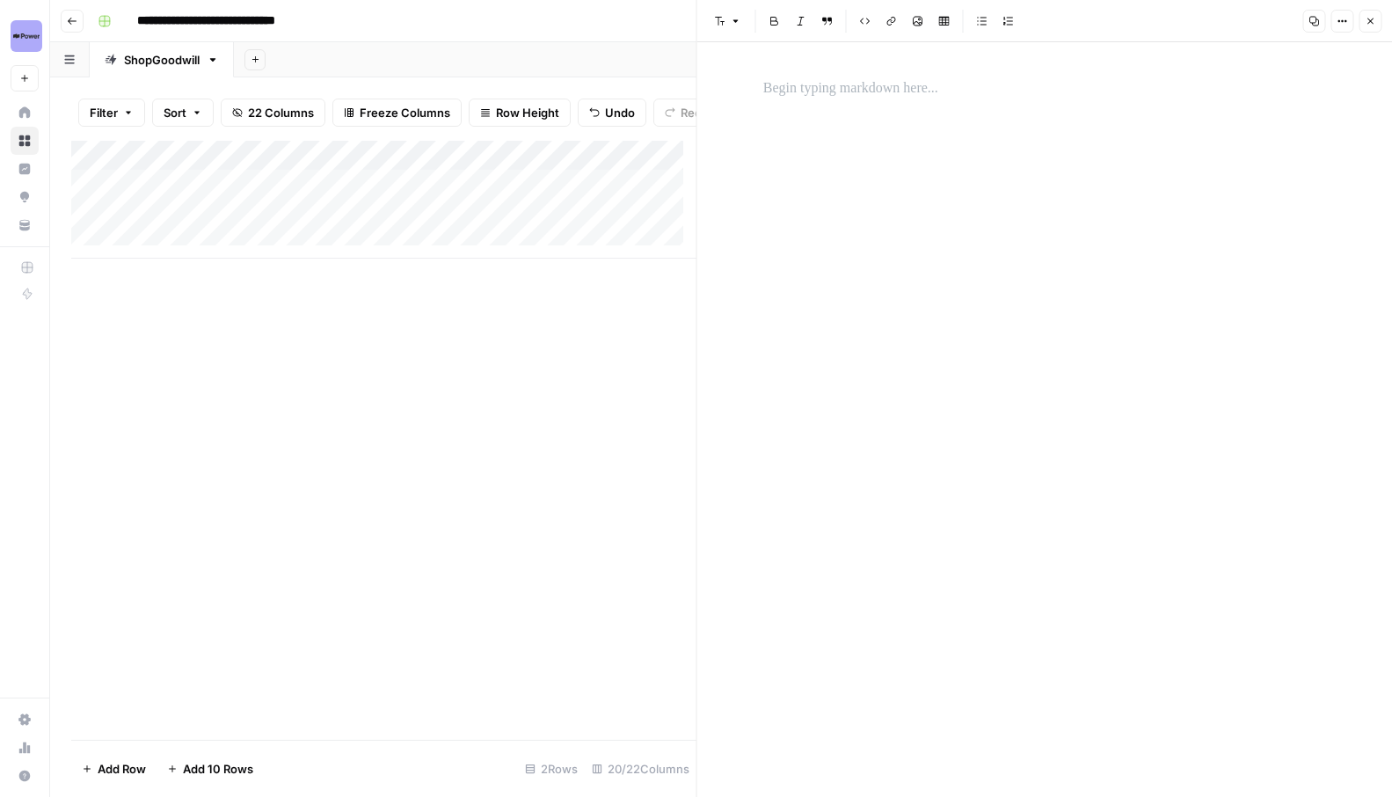
click at [839, 96] on p at bounding box center [1045, 88] width 563 height 23
paste div "To enrich screen reader interactions, please activate Accessibility in Grammarl…"
click at [757, 89] on div "**********" at bounding box center [1045, 88] width 584 height 37
click at [1119, 95] on p "**********" at bounding box center [1045, 88] width 563 height 23
click at [543, 384] on div "Add Column" at bounding box center [383, 440] width 625 height 599
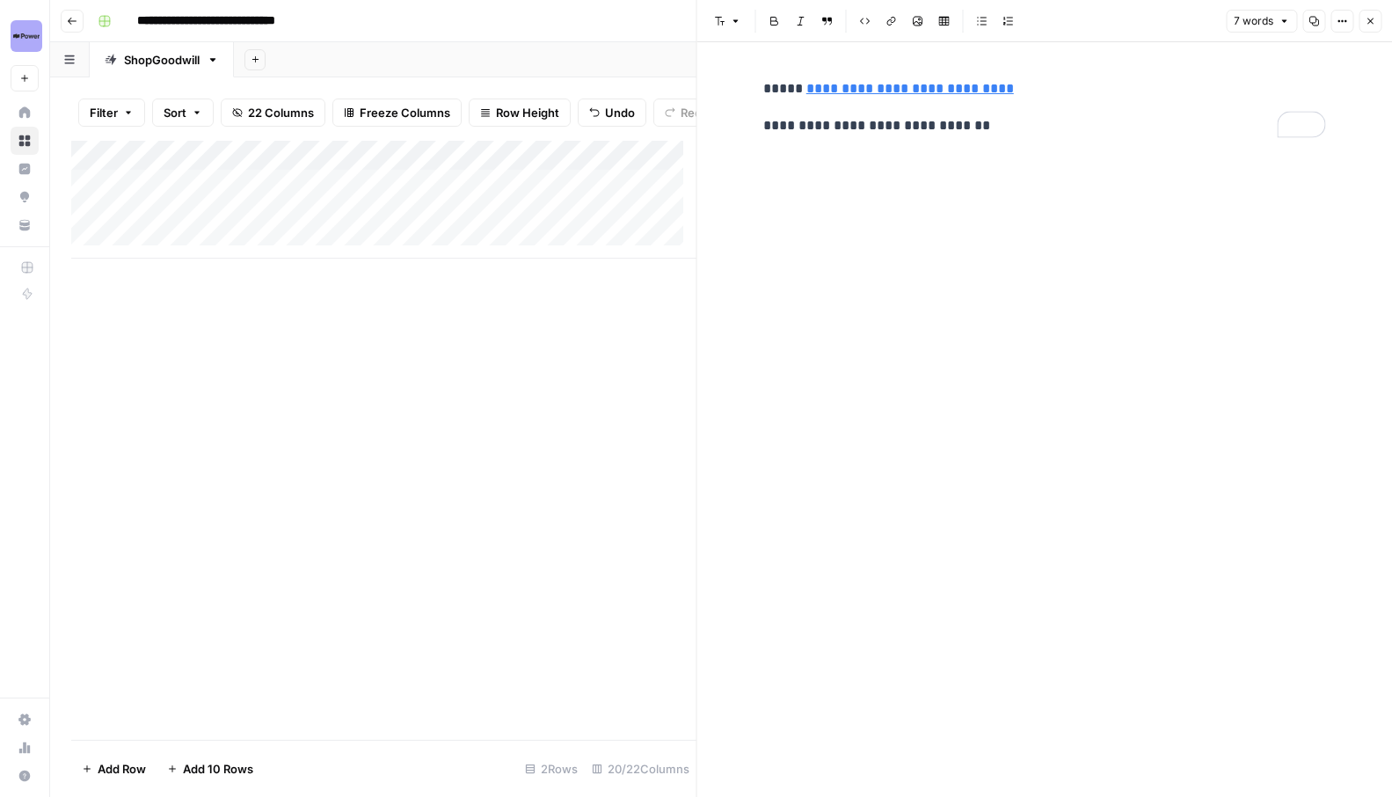
click at [1365, 22] on icon "button" at bounding box center [1370, 21] width 11 height 11
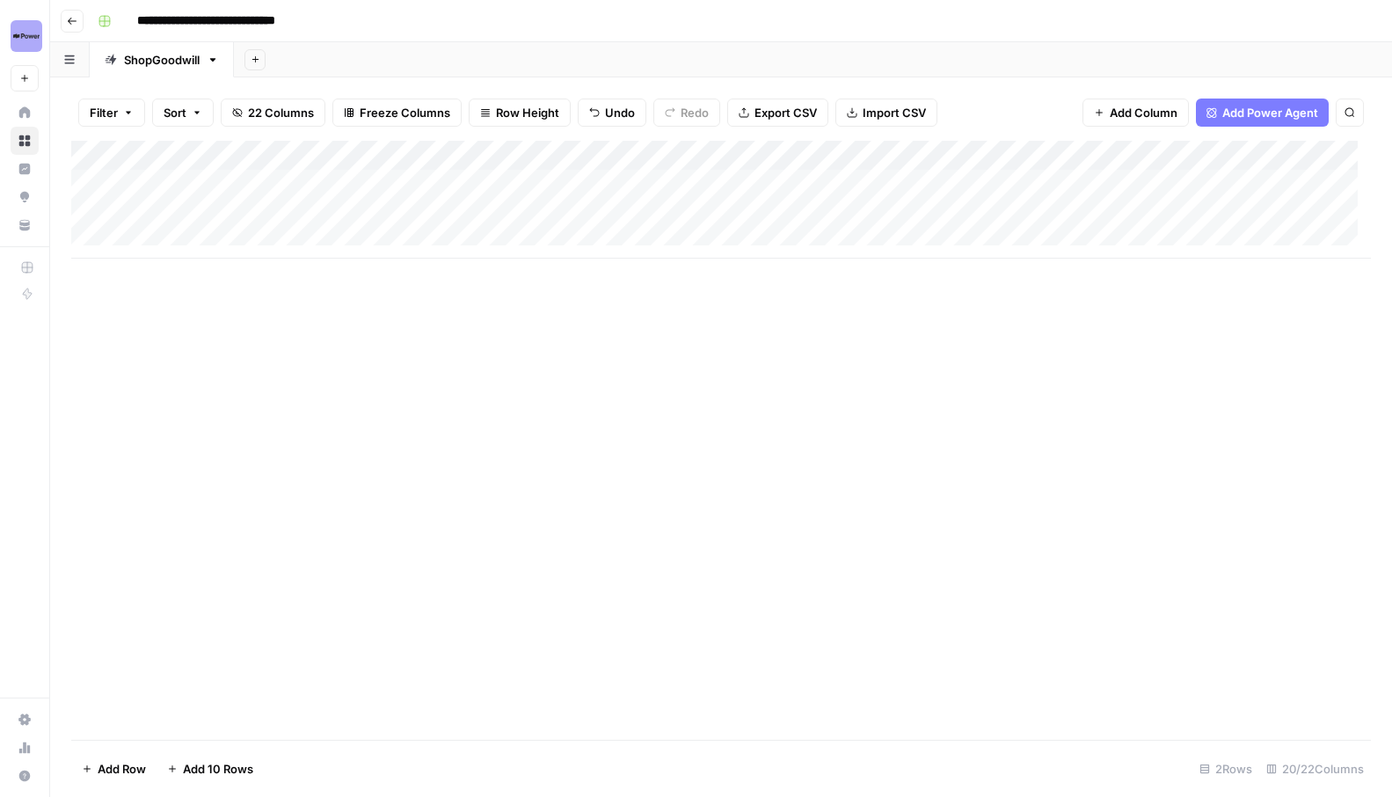
click at [534, 186] on div "Add Column" at bounding box center [721, 200] width 1300 height 118
click at [570, 191] on div "Add Column" at bounding box center [721, 200] width 1300 height 118
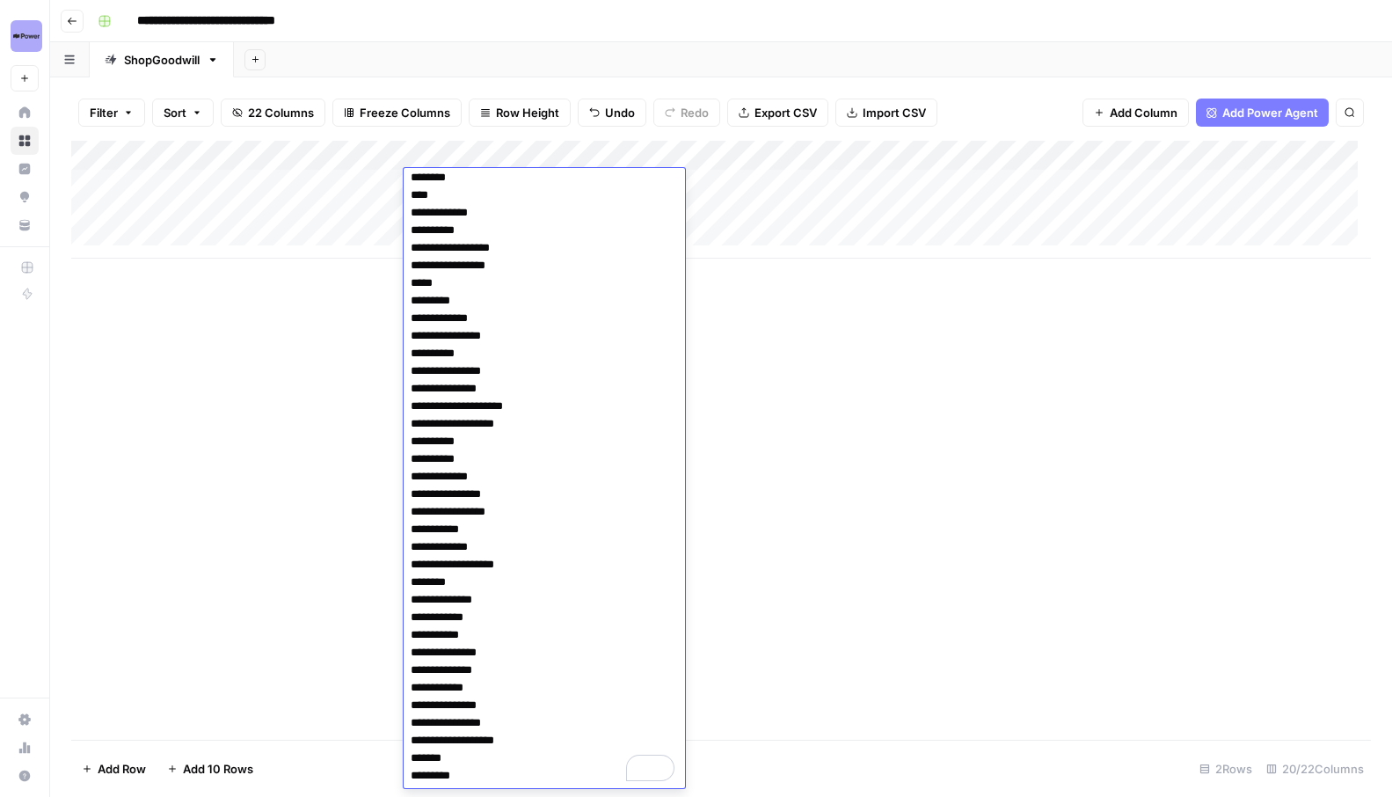
scroll to position [266, 0]
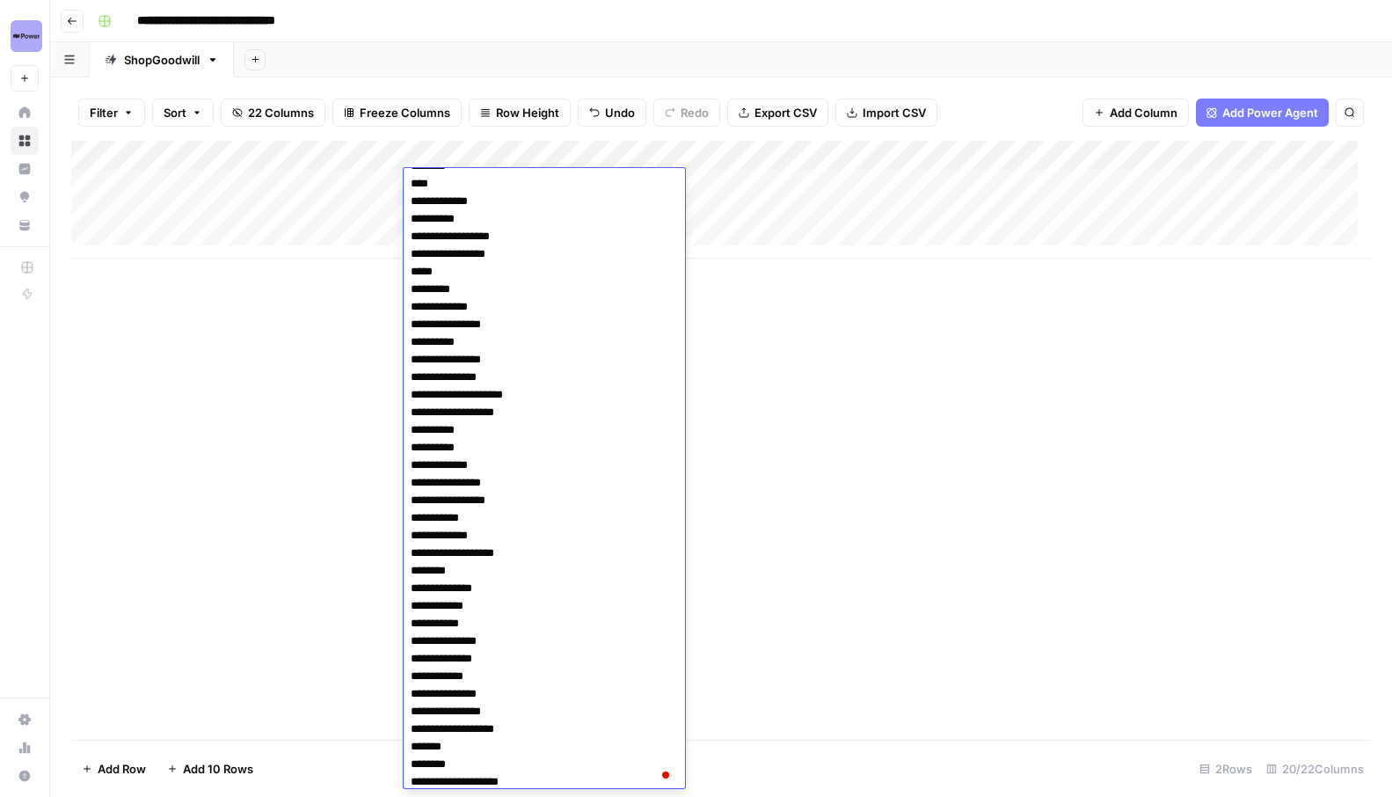
type textarea "**********"
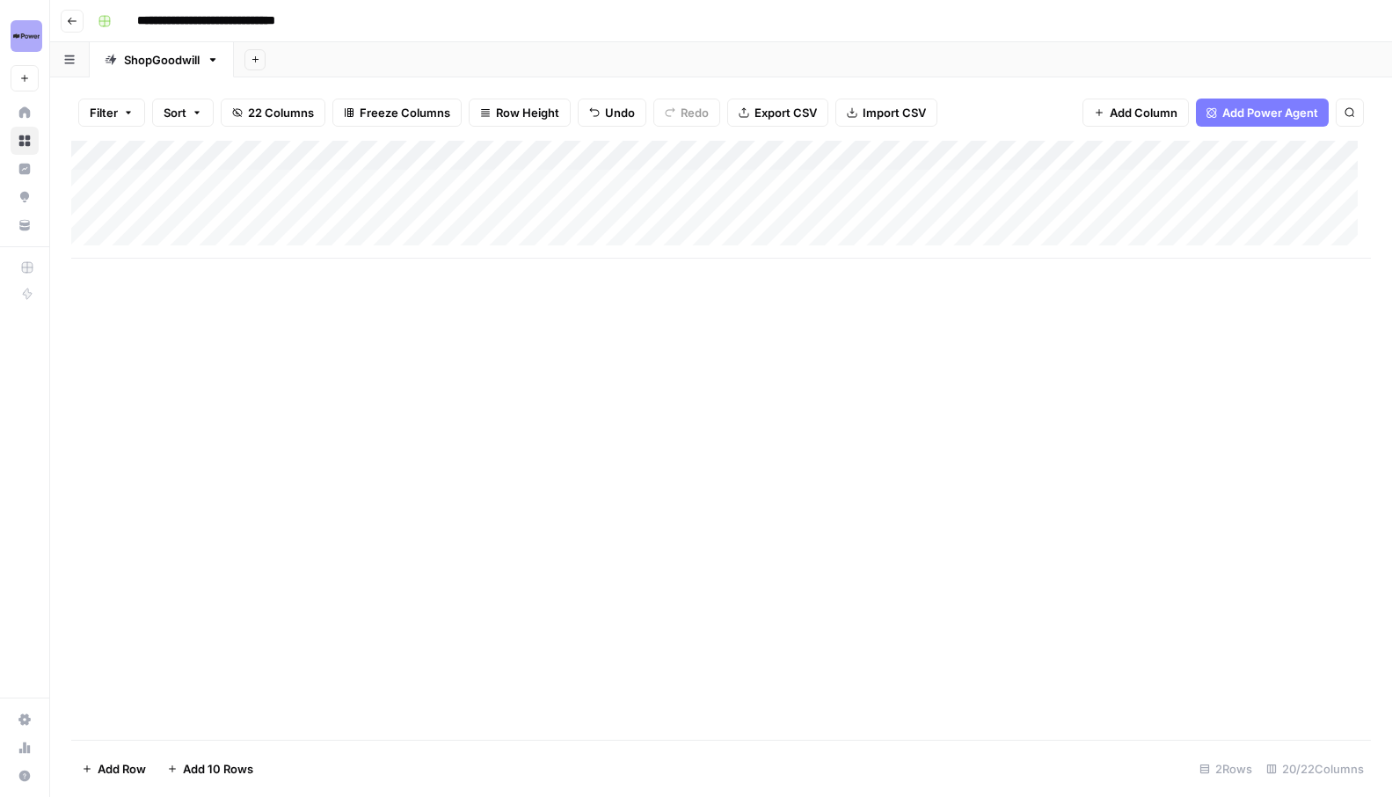
click at [544, 175] on div "Add Column" at bounding box center [721, 200] width 1300 height 118
click at [559, 181] on div "Add Column" at bounding box center [721, 200] width 1300 height 118
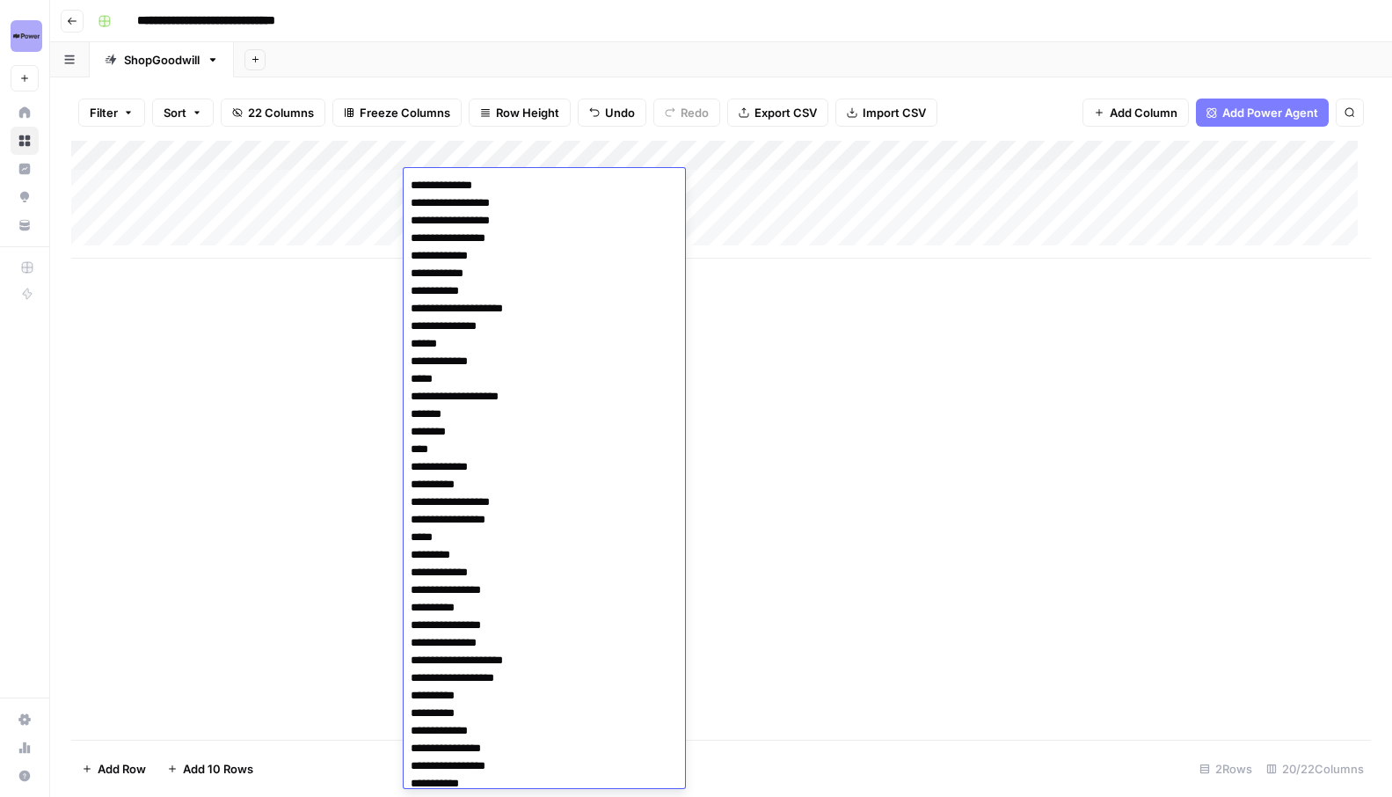
scroll to position [272, 0]
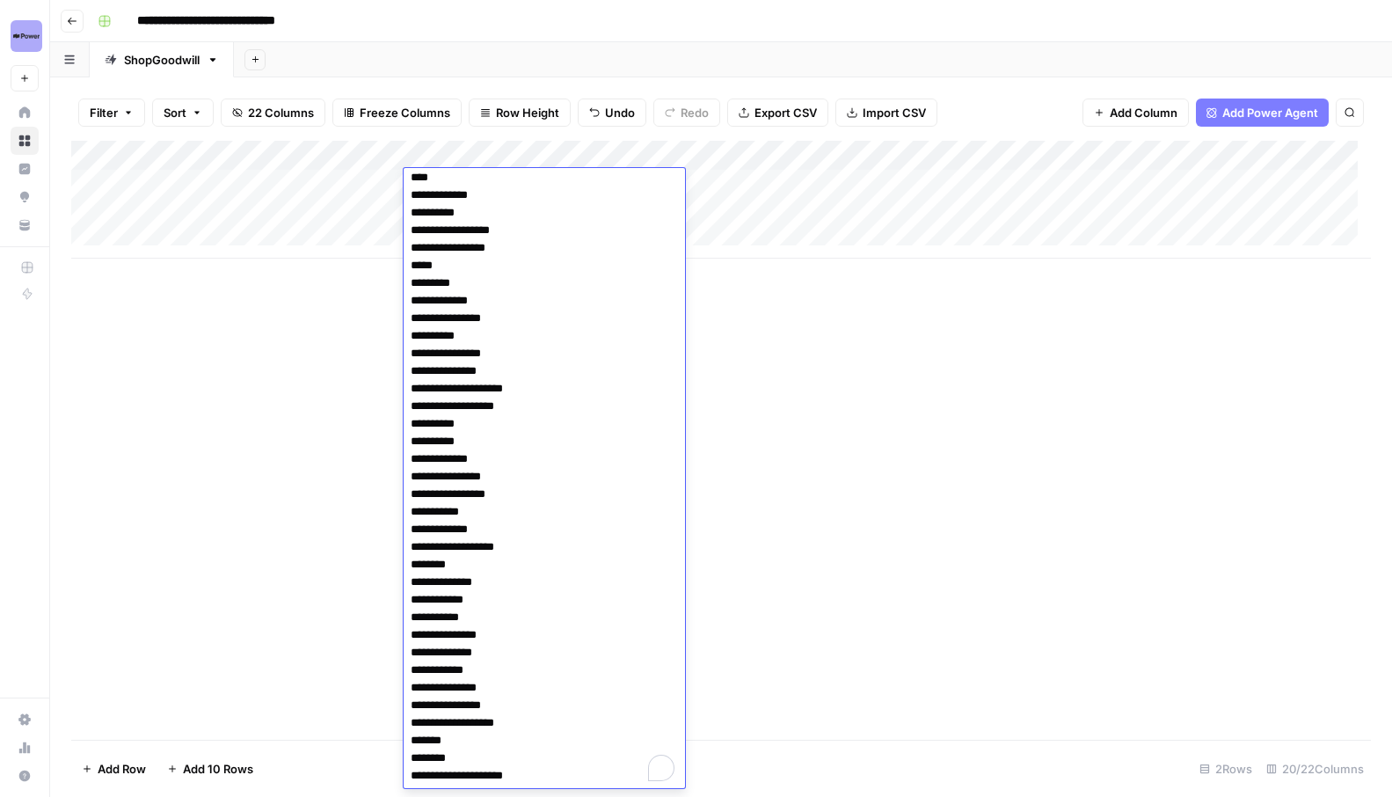
click at [501, 248] on textarea "**********" at bounding box center [544, 344] width 281 height 887
type textarea "**********"
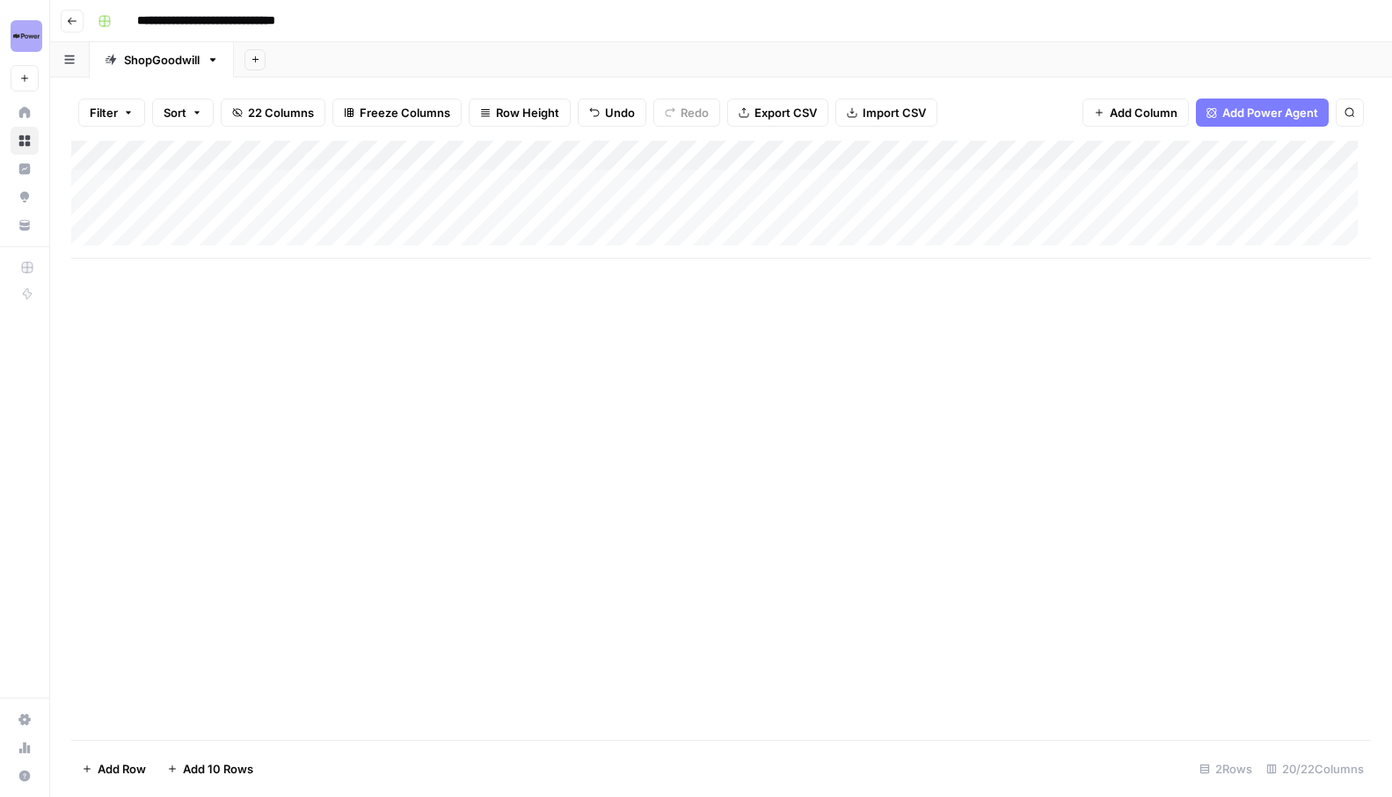
click at [554, 175] on div "Add Column" at bounding box center [721, 200] width 1300 height 118
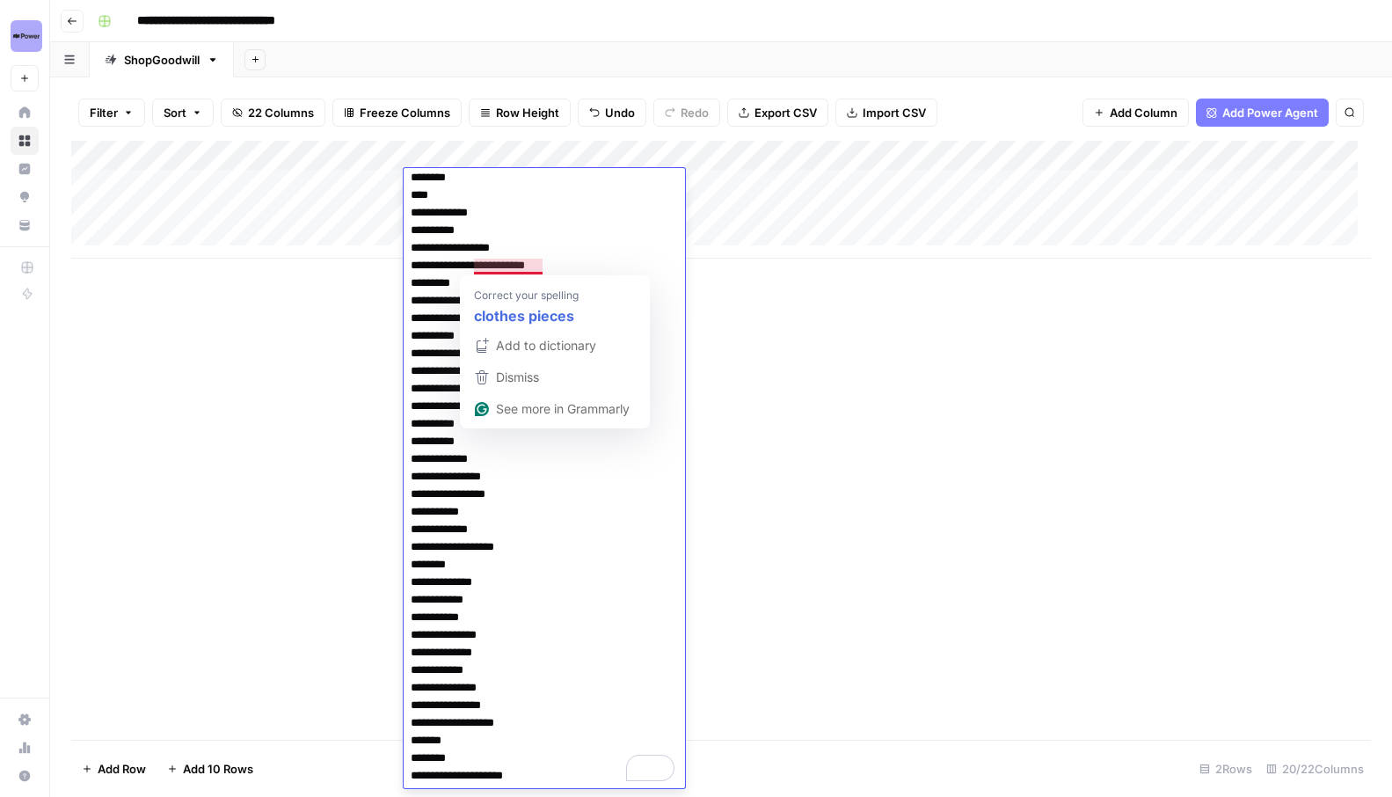
click at [515, 267] on textarea "**********" at bounding box center [544, 353] width 281 height 869
type textarea "**********"
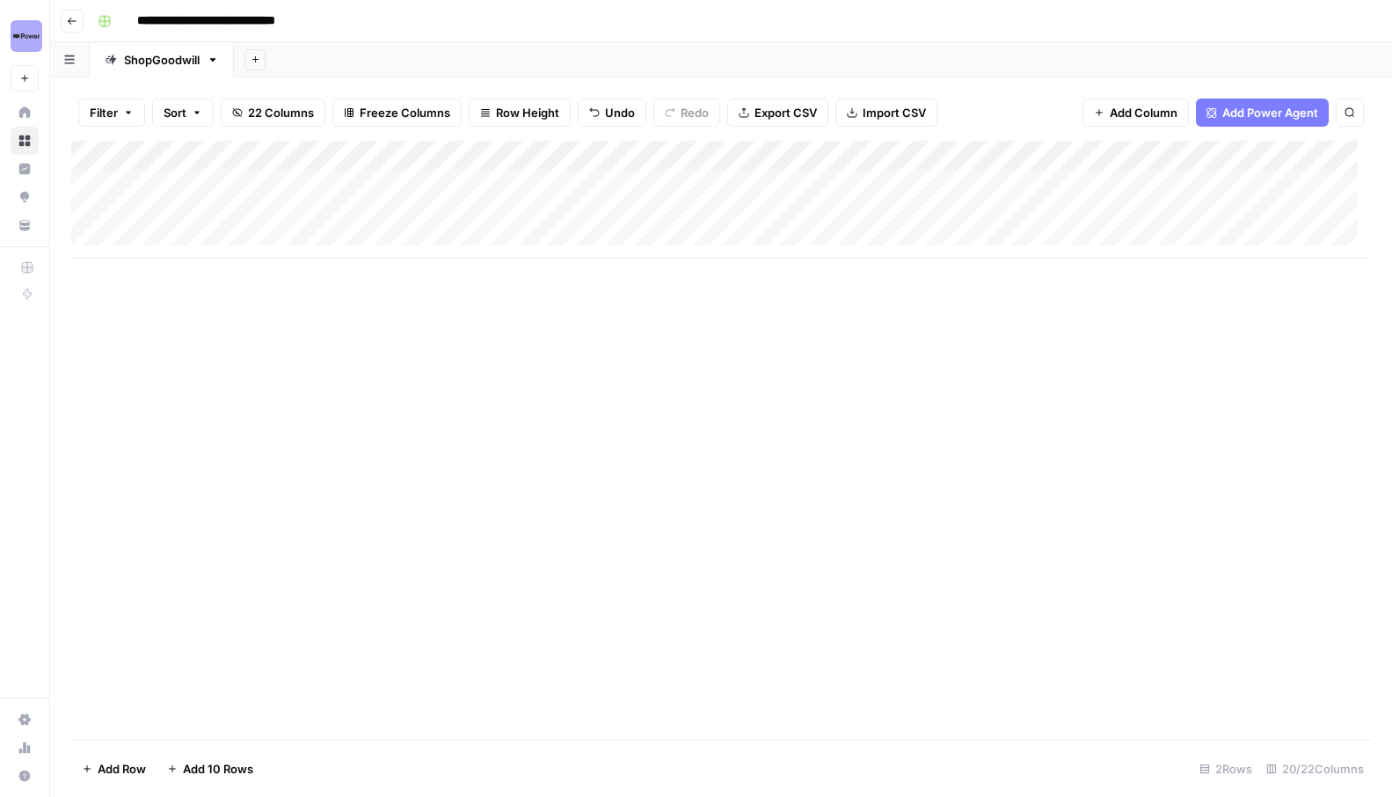
click at [886, 375] on div "Add Column" at bounding box center [721, 440] width 1300 height 599
click at [499, 185] on div "Add Column" at bounding box center [721, 200] width 1300 height 118
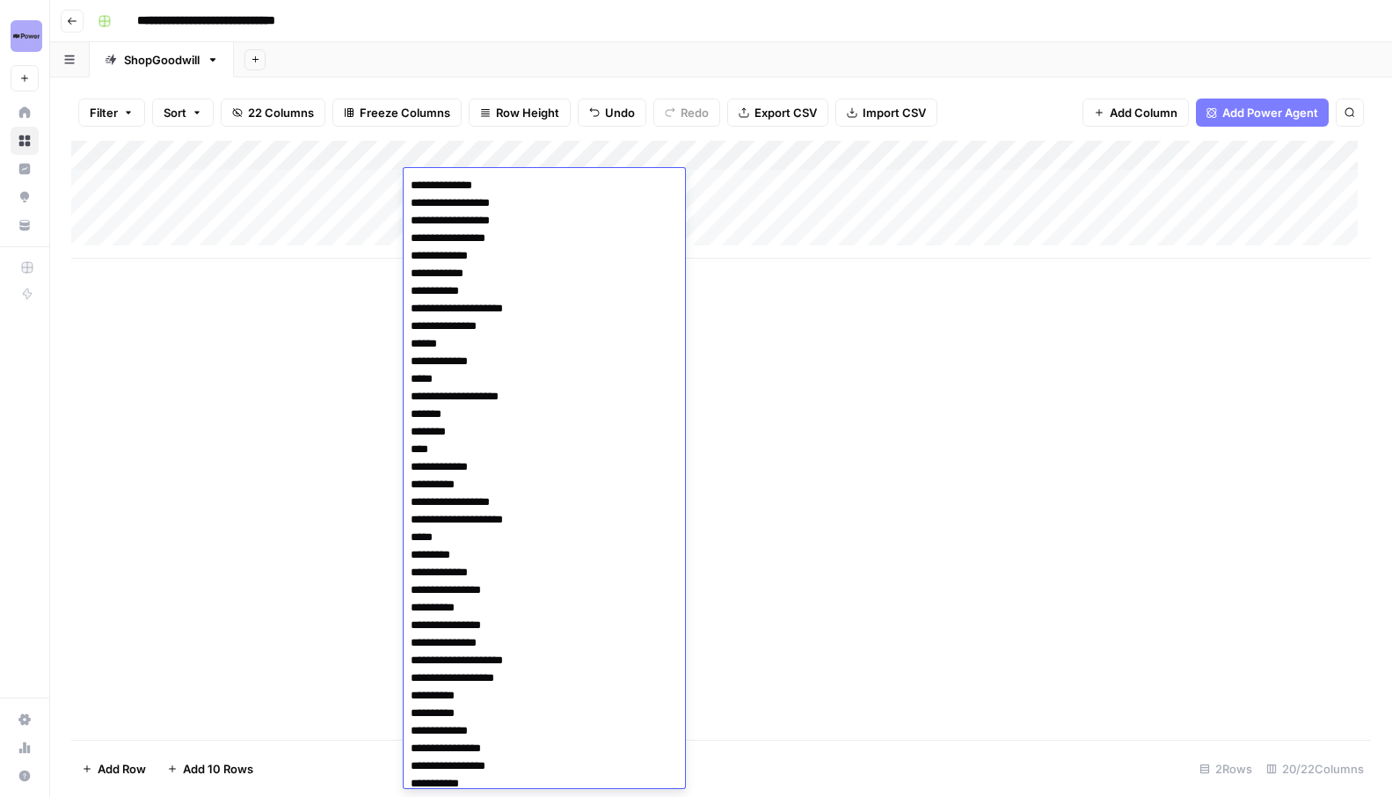
scroll to position [272, 0]
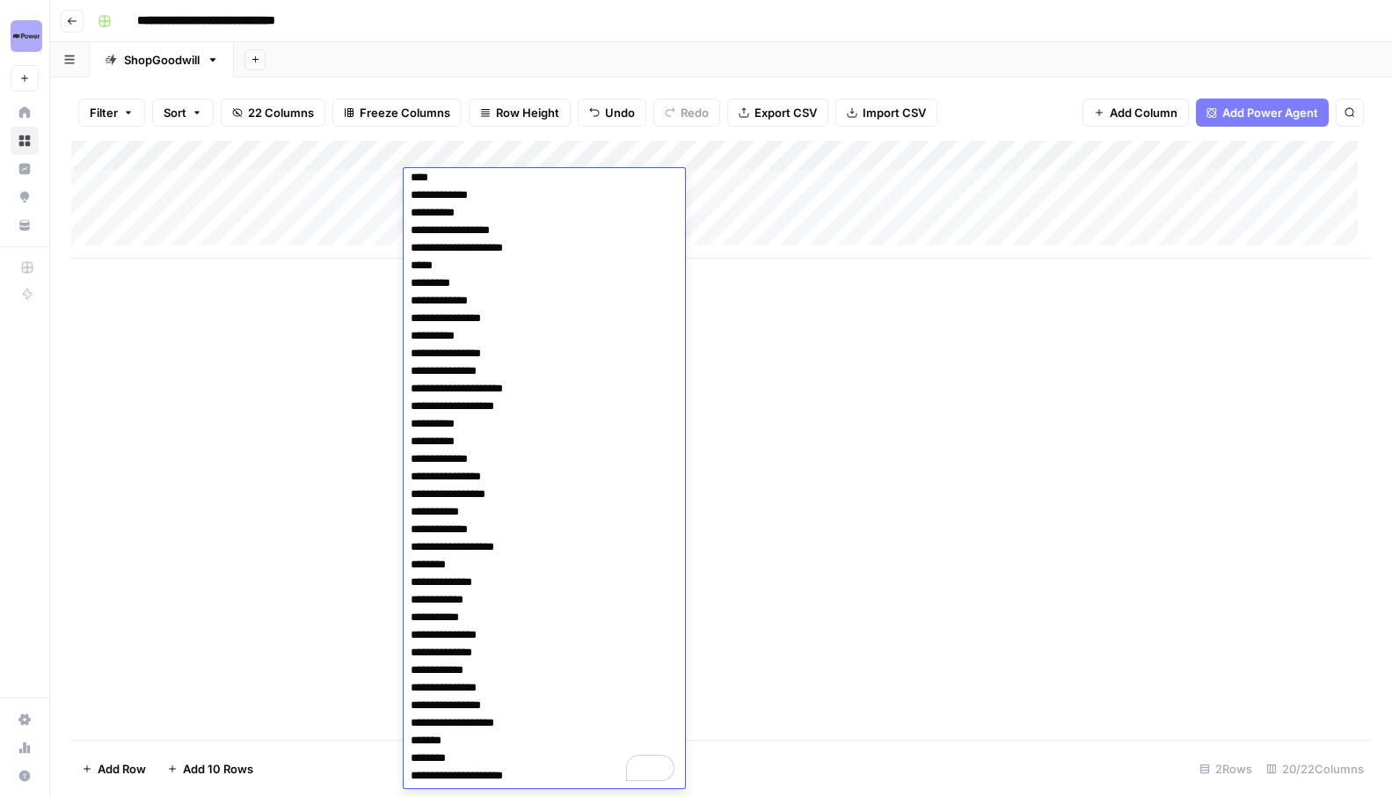
click at [486, 201] on textarea "**********" at bounding box center [544, 344] width 281 height 887
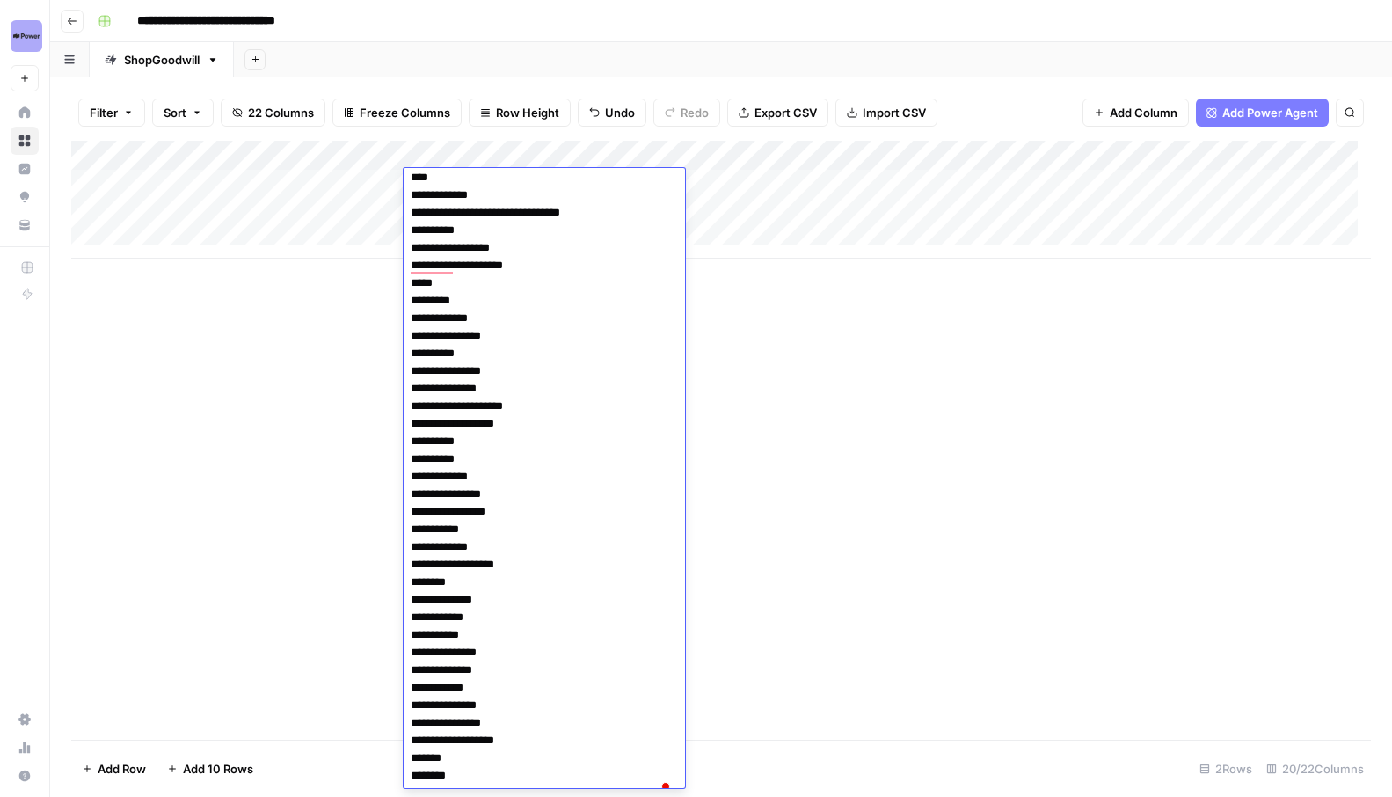
type textarea "**********"
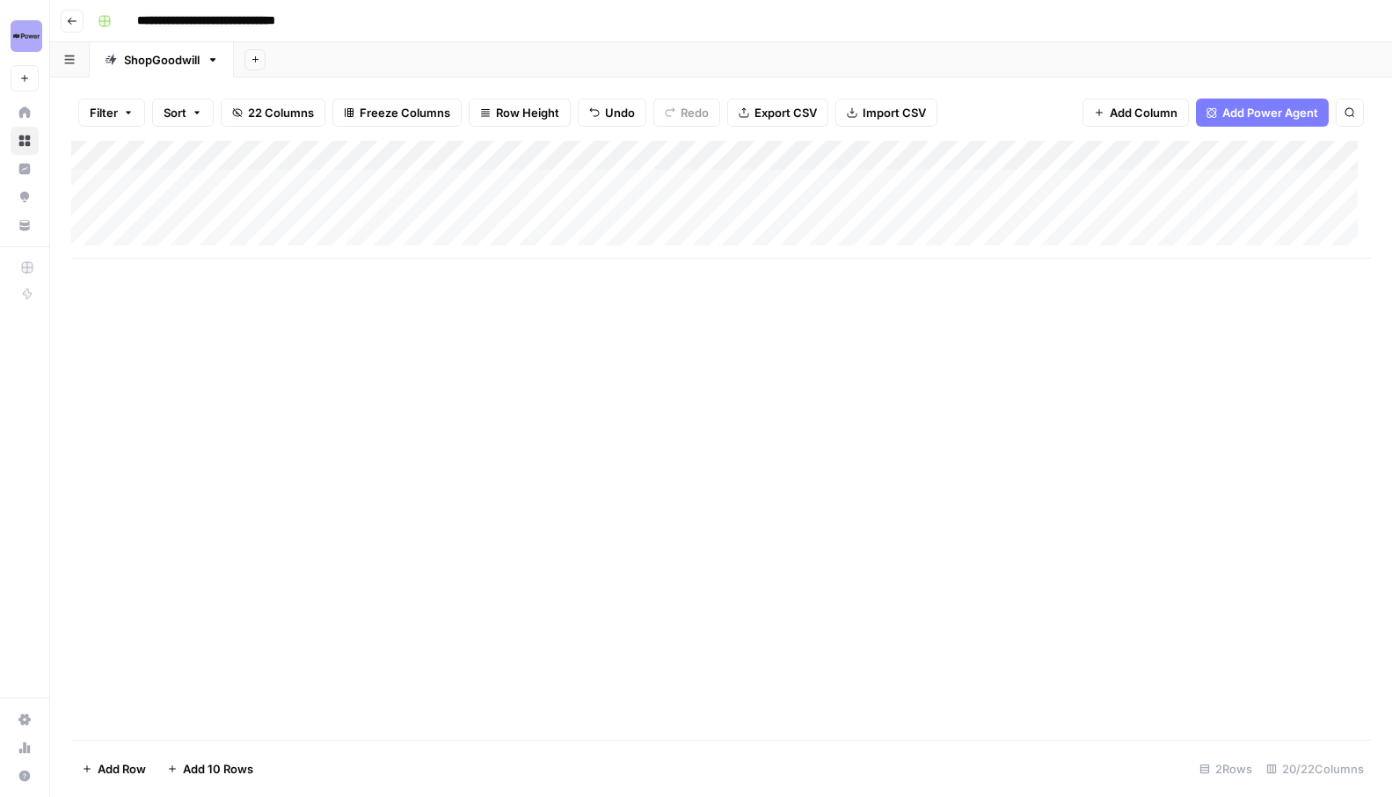
click at [939, 402] on div "Add Column" at bounding box center [721, 440] width 1300 height 599
click at [987, 181] on div "Add Column" at bounding box center [721, 200] width 1300 height 118
click at [742, 155] on div "Add Column" at bounding box center [721, 200] width 1300 height 118
click at [742, 155] on div at bounding box center [815, 158] width 159 height 35
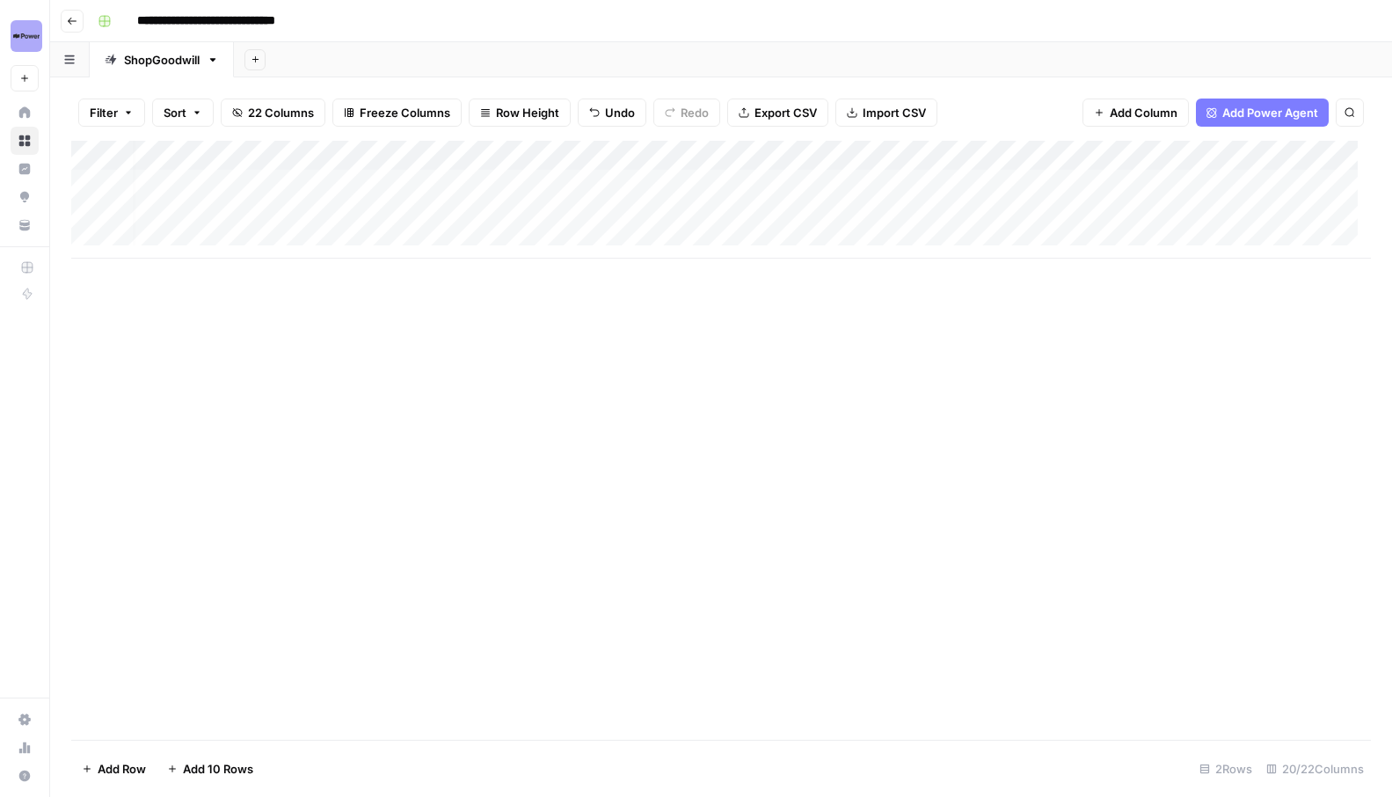
scroll to position [0, 0]
click at [73, 216] on div "Add Column" at bounding box center [721, 200] width 1300 height 118
click at [97, 216] on div "Add Column" at bounding box center [721, 200] width 1300 height 118
click at [106, 770] on span "Delete 1 Row" at bounding box center [117, 769] width 70 height 18
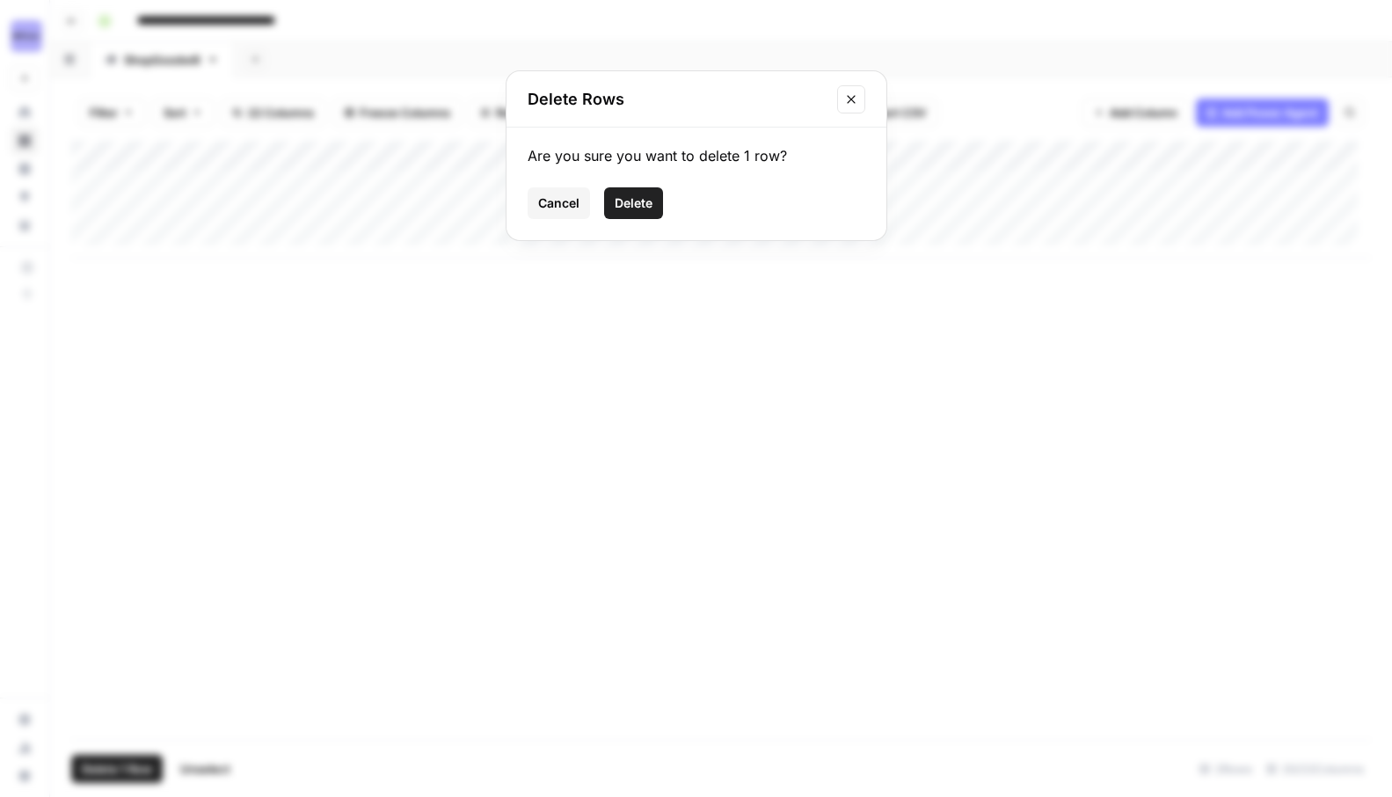
click at [644, 209] on span "Delete" at bounding box center [634, 203] width 38 height 18
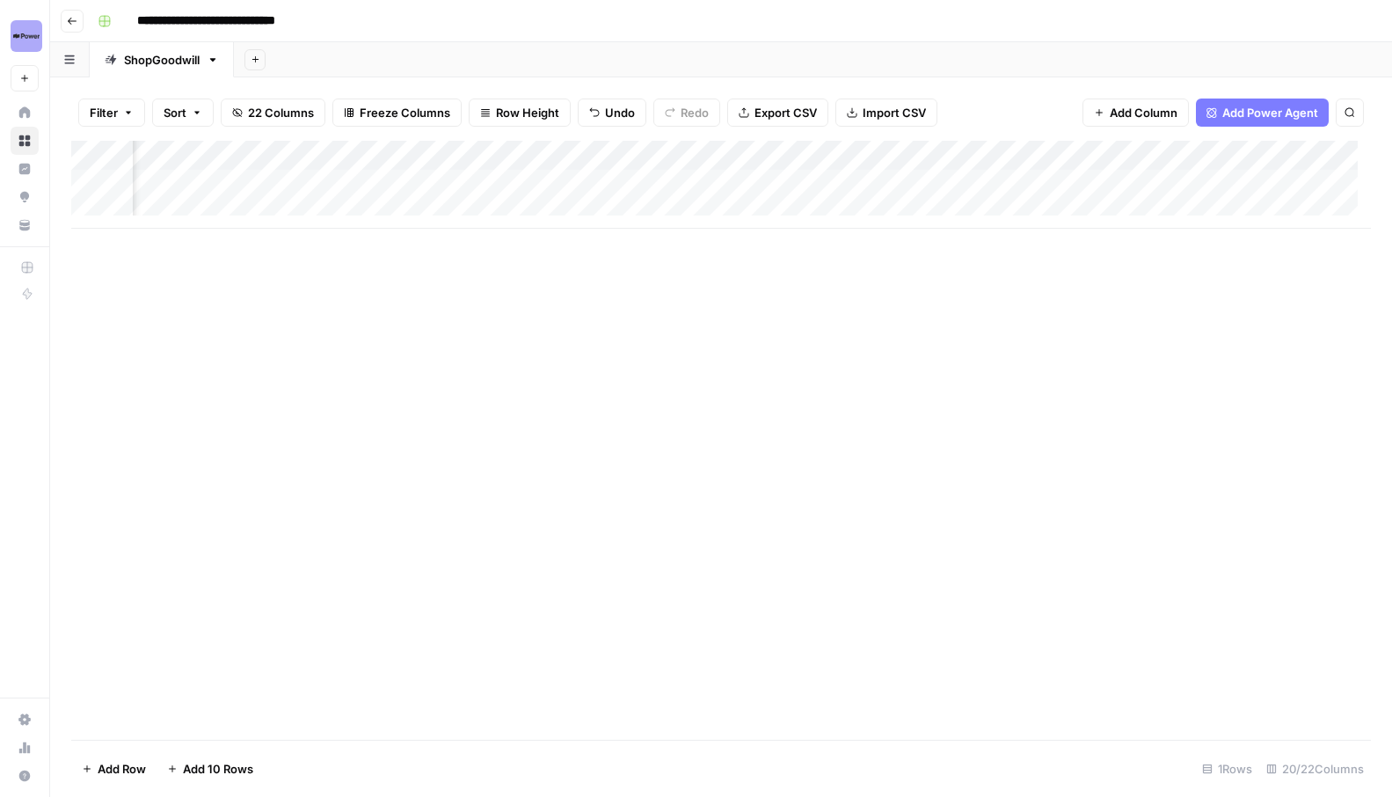
scroll to position [0, 931]
click at [600, 155] on div "Add Column" at bounding box center [721, 185] width 1300 height 88
click at [498, 245] on div "Add Column" at bounding box center [721, 440] width 1300 height 599
click at [513, 186] on div "Add Column" at bounding box center [721, 185] width 1300 height 88
click at [538, 186] on div "Add Column" at bounding box center [721, 185] width 1300 height 88
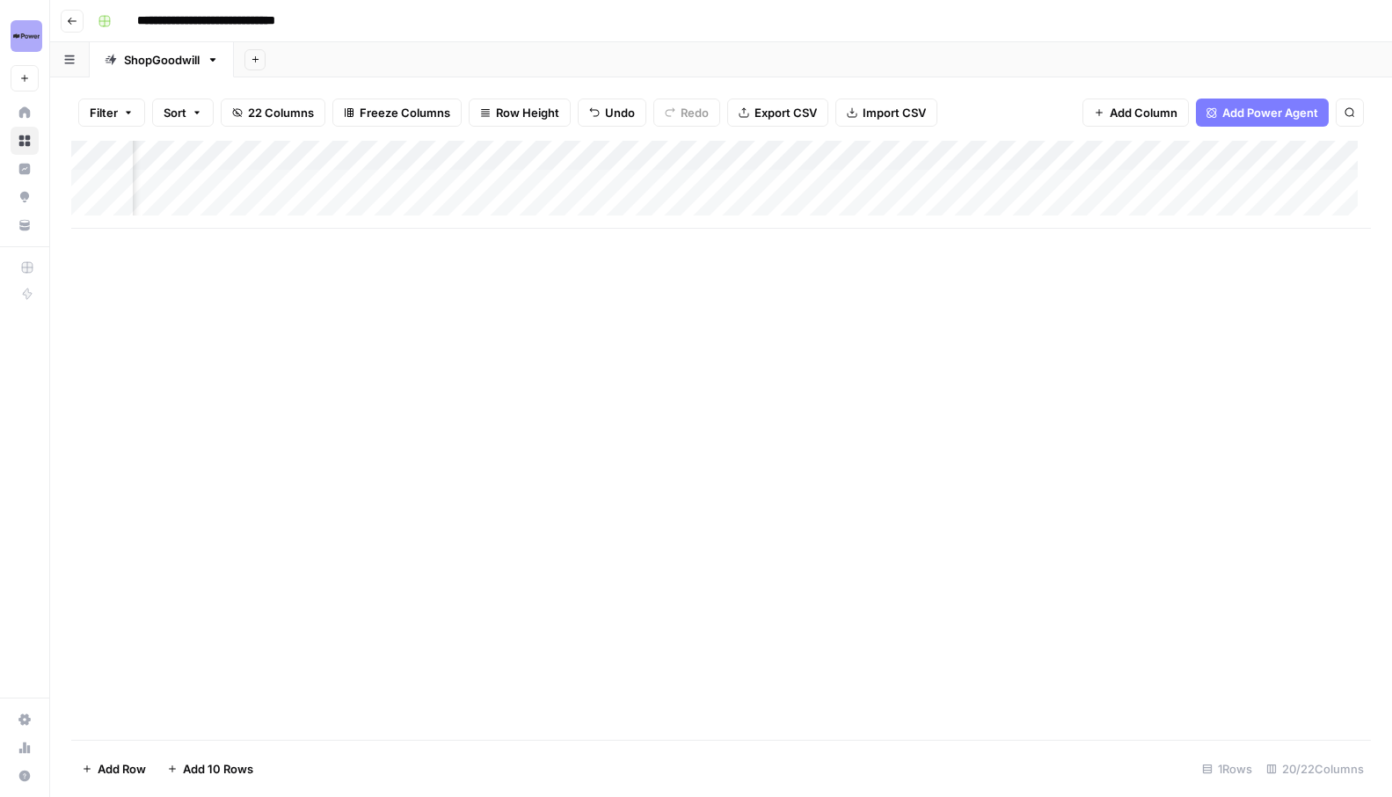
scroll to position [0, 910]
click at [497, 181] on div "Add Column" at bounding box center [721, 185] width 1300 height 88
click at [629, 186] on div "Add Column" at bounding box center [721, 185] width 1300 height 88
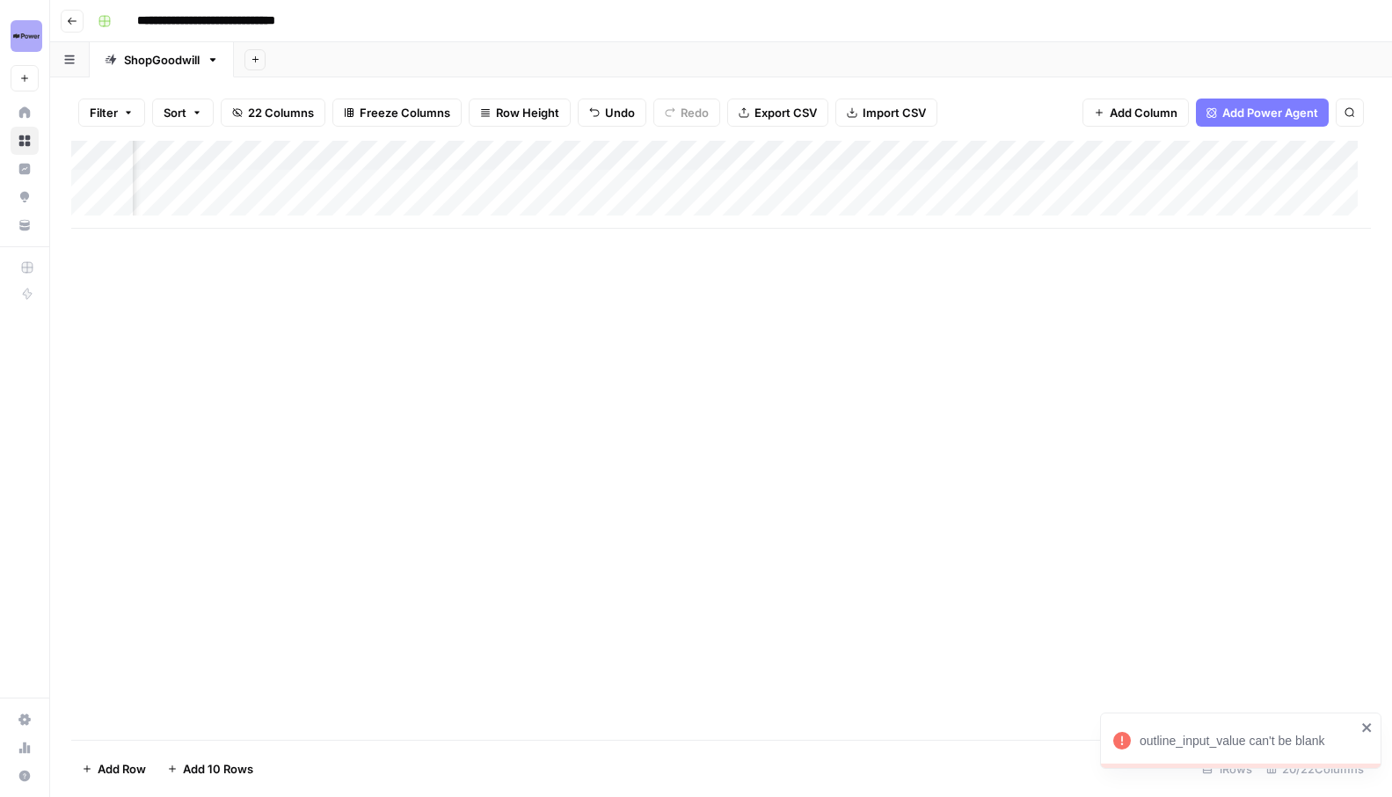
scroll to position [0, 1085]
click at [440, 182] on div "Add Column" at bounding box center [721, 185] width 1300 height 88
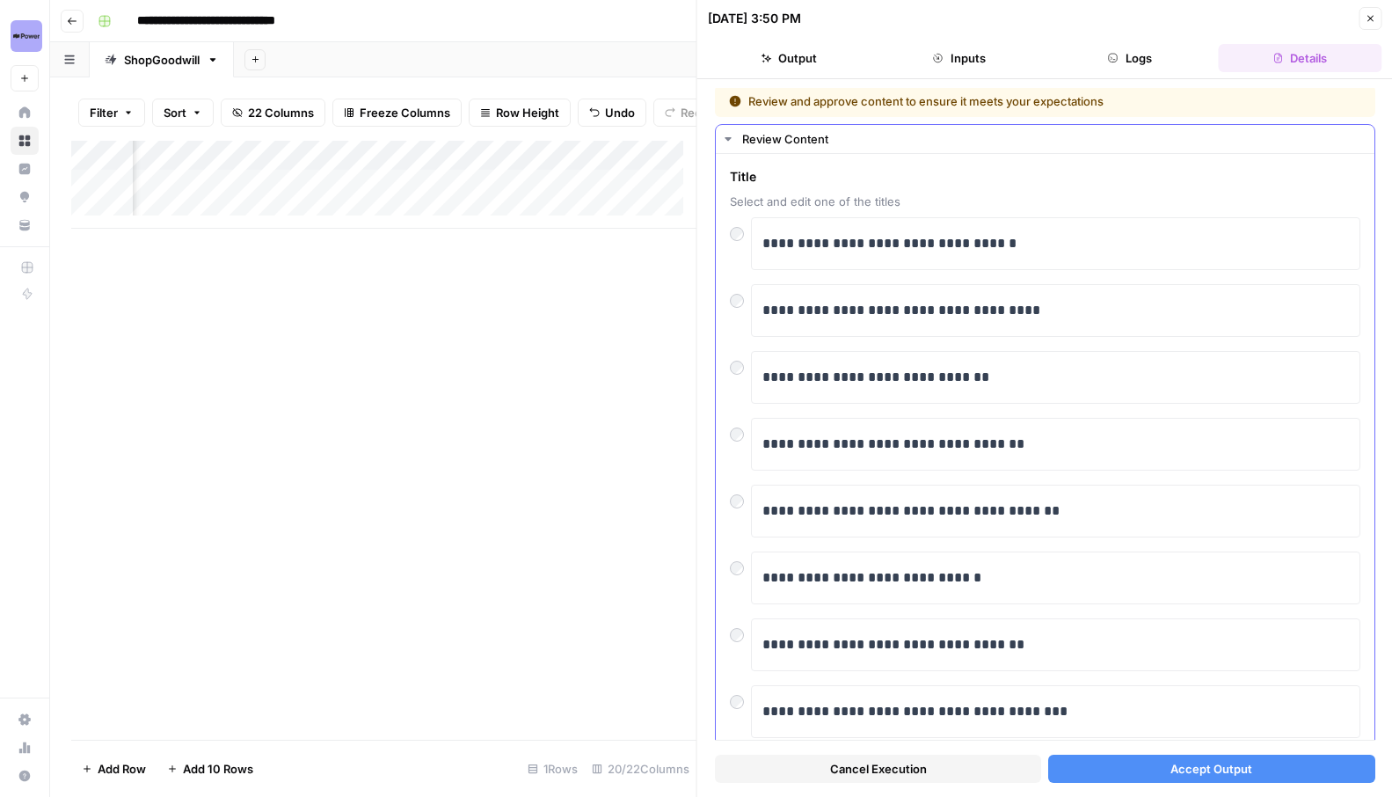
scroll to position [4, 0]
drag, startPoint x: 1016, startPoint y: 244, endPoint x: 895, endPoint y: 244, distance: 121.4
click at [895, 244] on p "**********" at bounding box center [1050, 242] width 574 height 23
click at [1207, 760] on span "Accept Output" at bounding box center [1212, 769] width 82 height 18
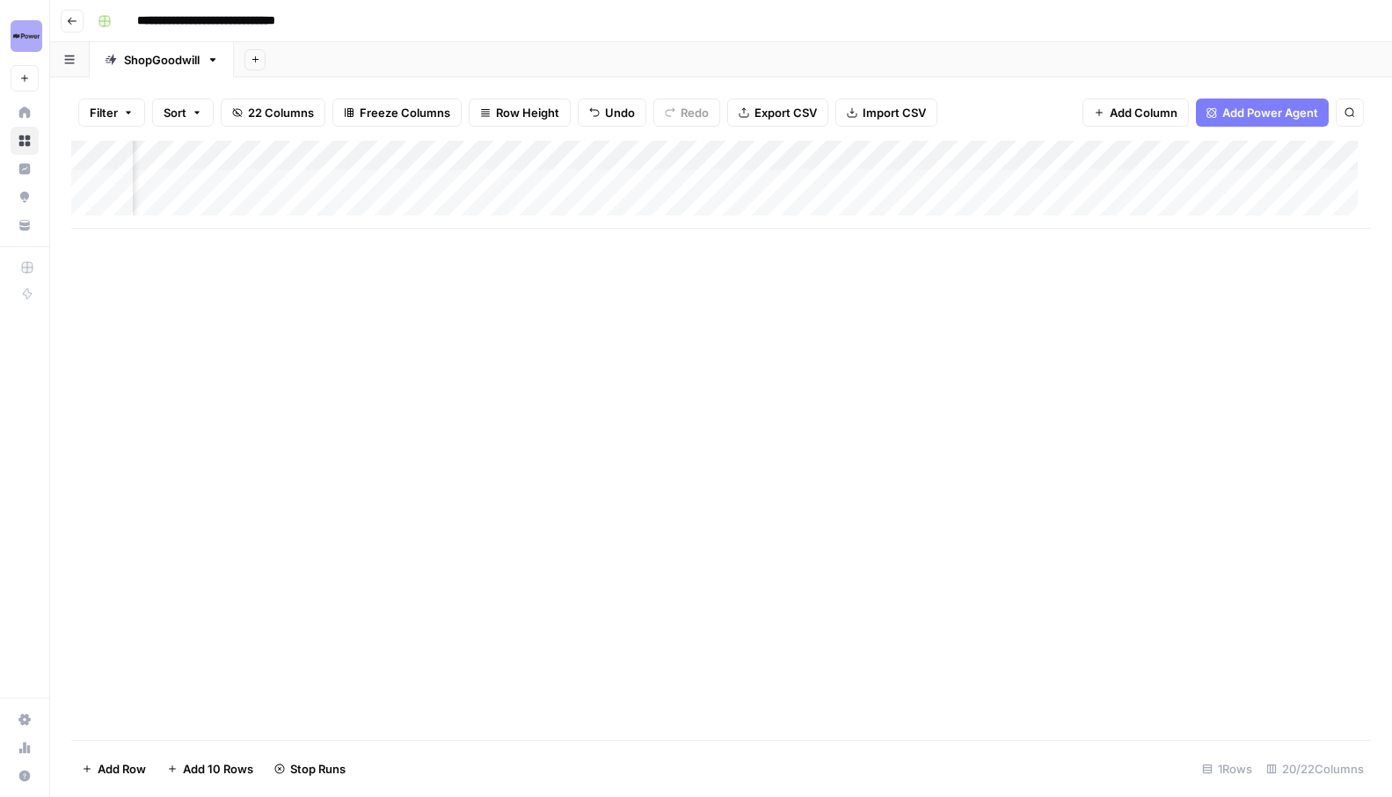
click at [420, 183] on div "Add Column" at bounding box center [721, 185] width 1300 height 88
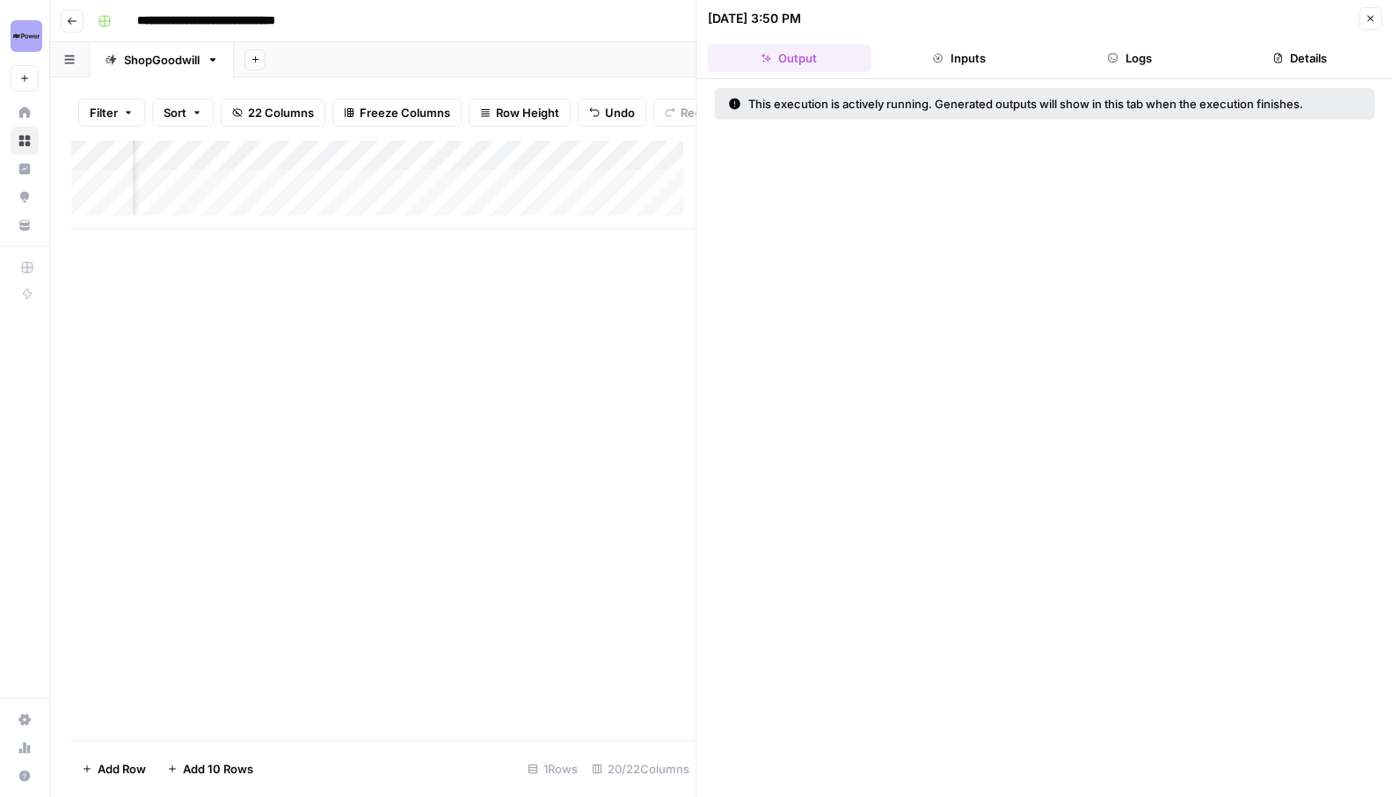
scroll to position [0, 2050]
click at [523, 195] on div "Add Column" at bounding box center [383, 185] width 625 height 88
click at [1363, 18] on button "Close" at bounding box center [1370, 18] width 23 height 23
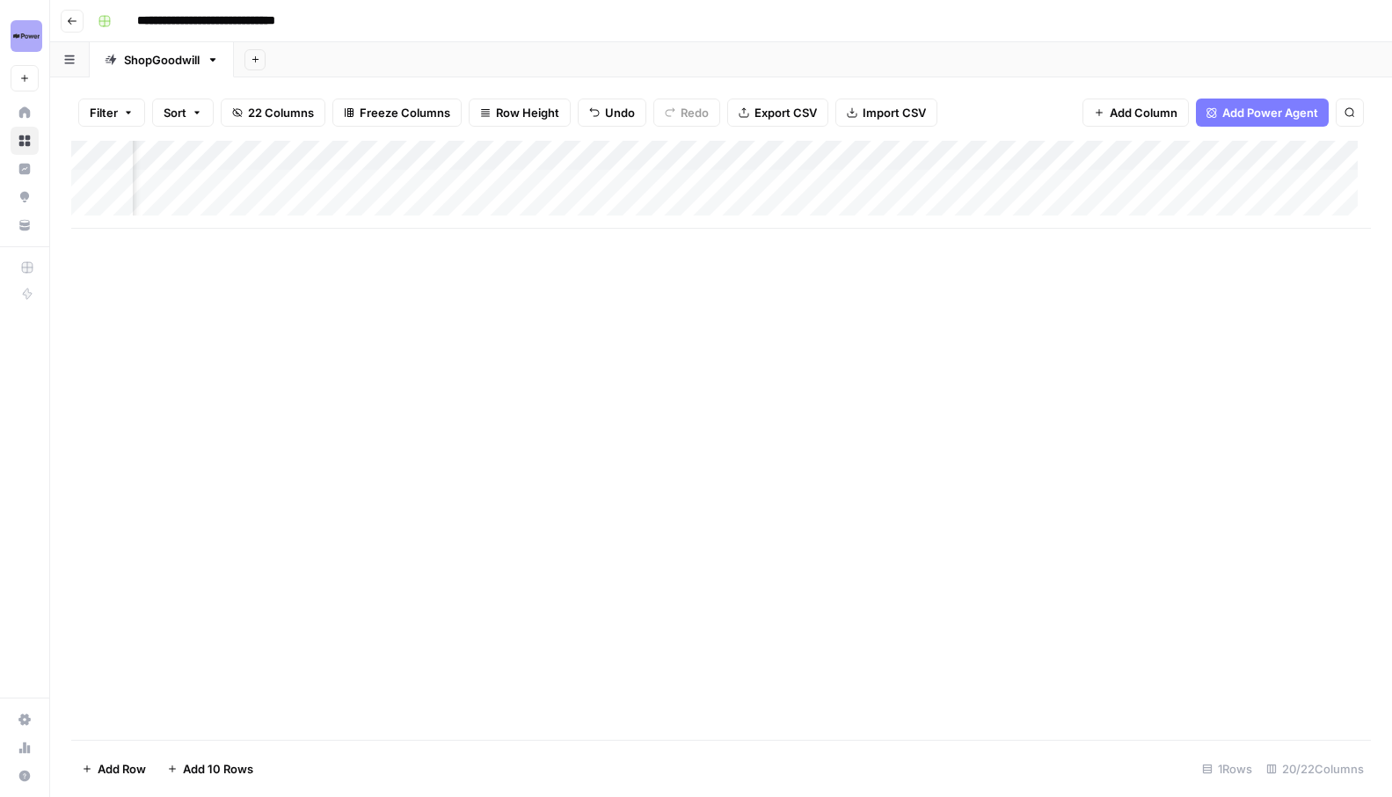
scroll to position [0, 1994]
click at [559, 184] on div "Add Column" at bounding box center [721, 185] width 1300 height 88
click at [625, 483] on div "Add Column" at bounding box center [721, 440] width 1300 height 599
click at [640, 184] on div "Add Column" at bounding box center [721, 185] width 1300 height 88
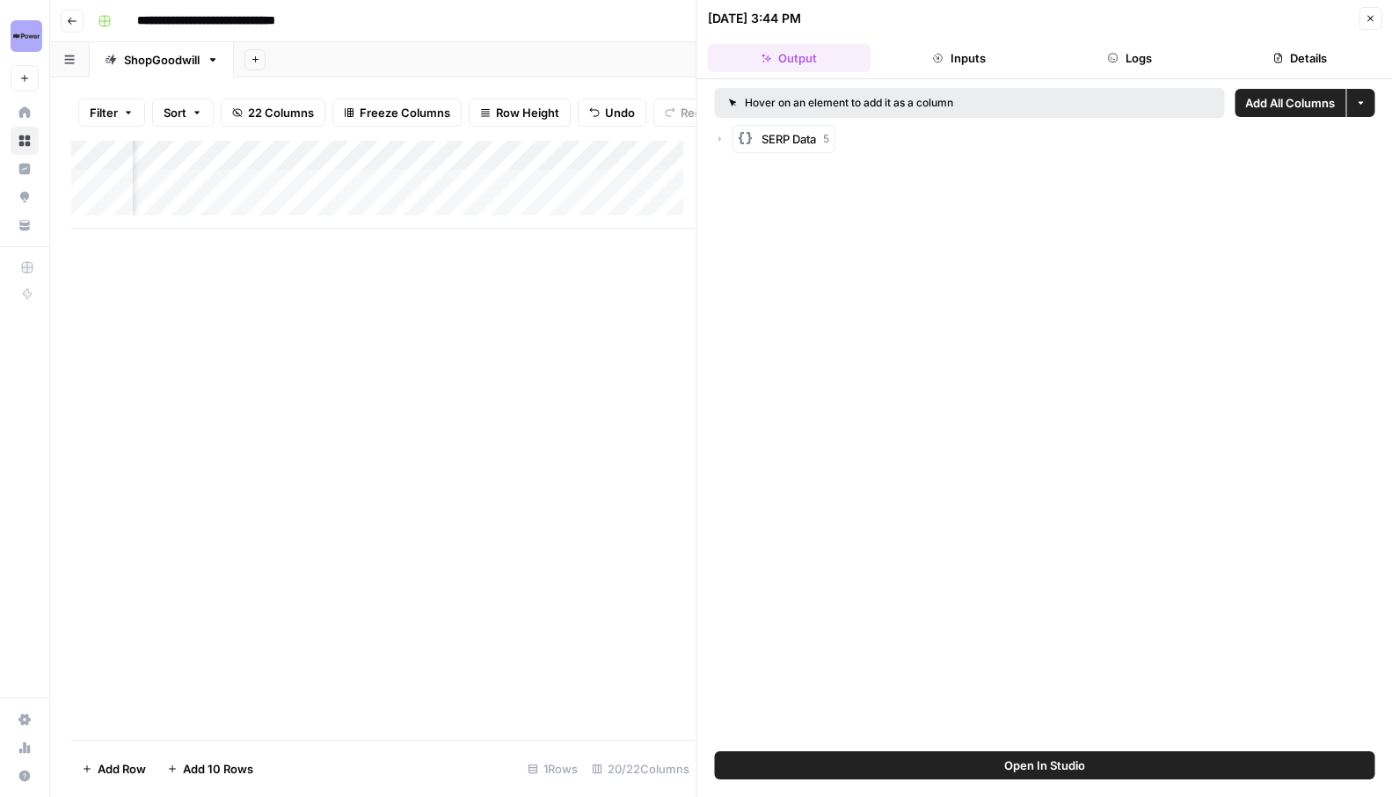
click at [795, 144] on span "SERP Data" at bounding box center [789, 139] width 55 height 18
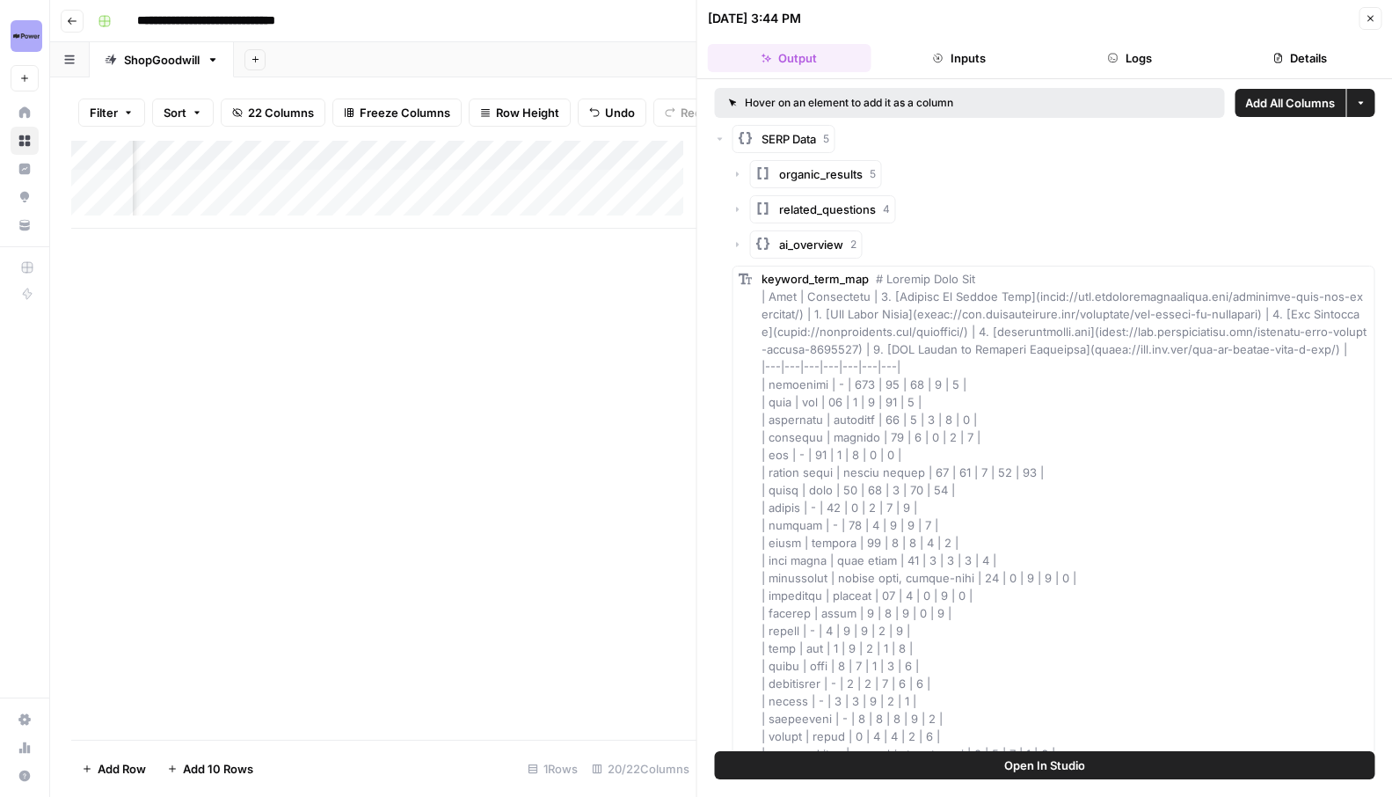
click at [1364, 11] on button "Close" at bounding box center [1370, 18] width 23 height 23
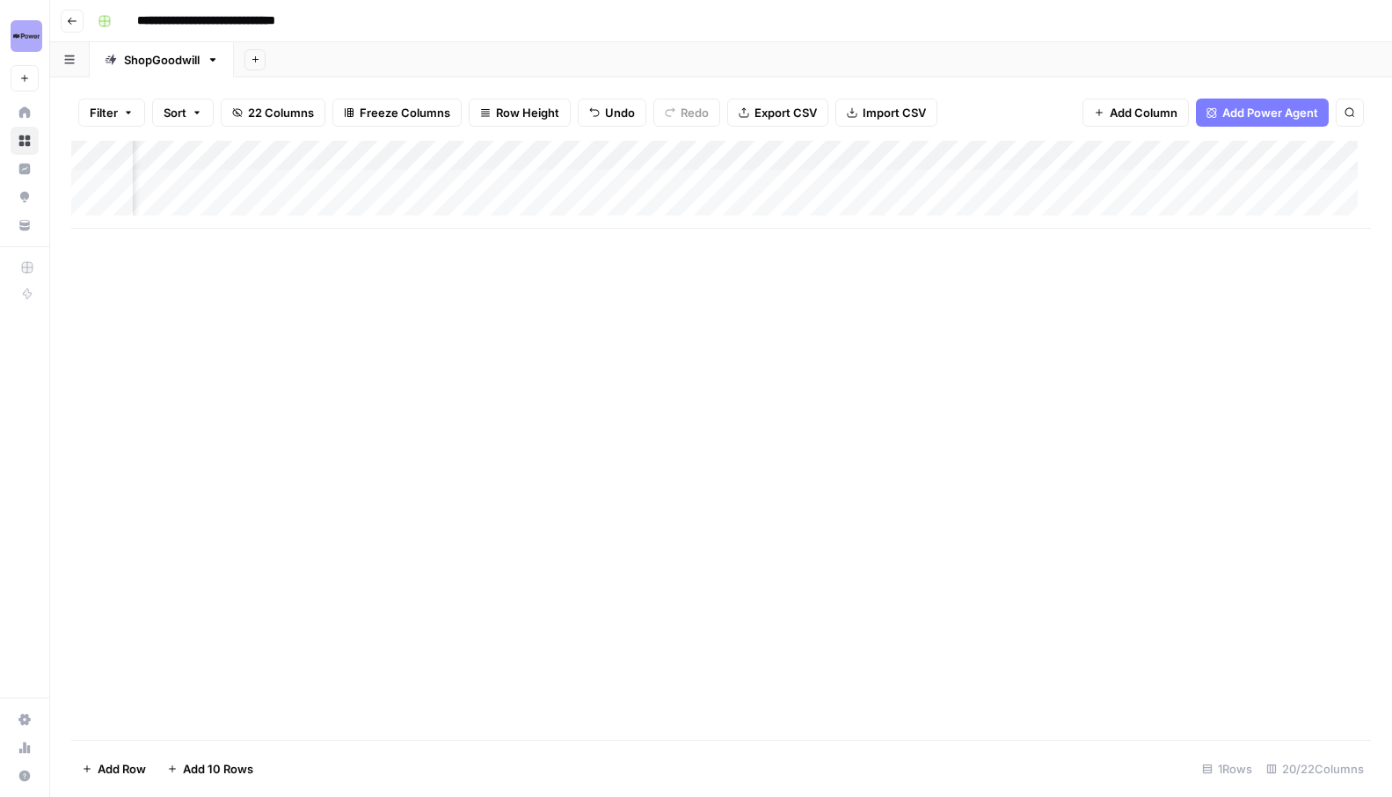
scroll to position [0, 838]
click at [669, 183] on div "Add Column" at bounding box center [721, 185] width 1300 height 88
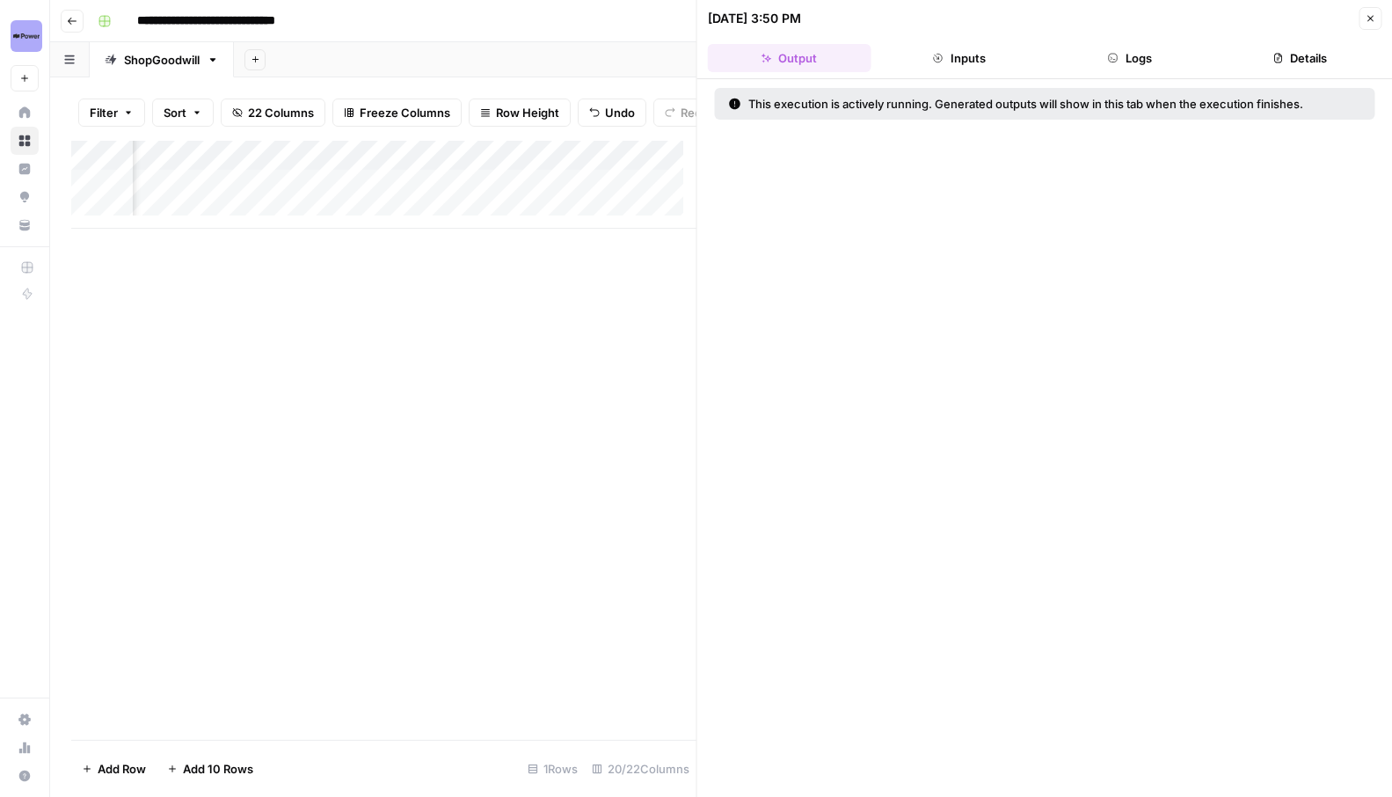
click at [1365, 16] on icon "button" at bounding box center [1370, 18] width 11 height 11
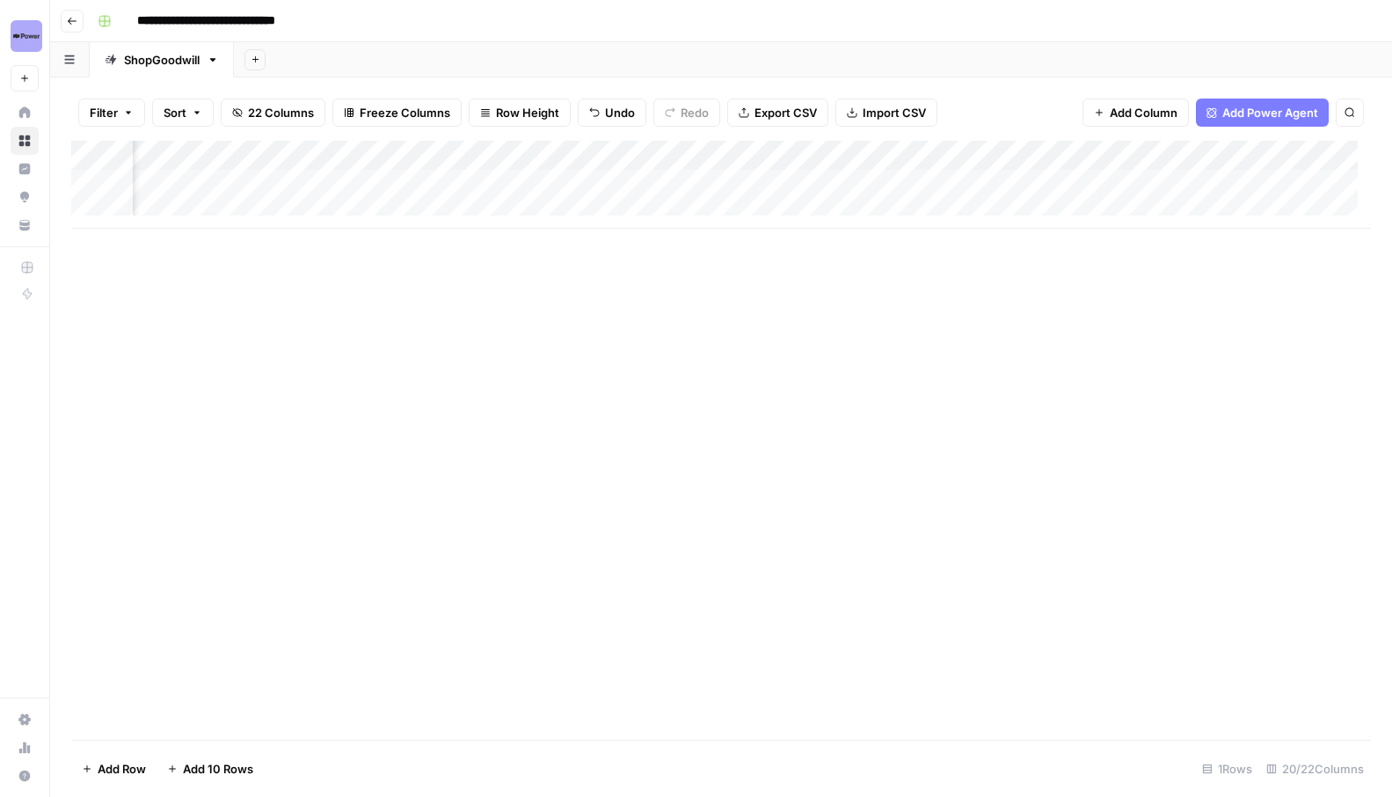
scroll to position [0, 2129]
click at [445, 180] on div "Add Column" at bounding box center [721, 185] width 1300 height 88
click at [323, 486] on div "Add Column" at bounding box center [721, 440] width 1300 height 599
click at [587, 486] on div "Add Column" at bounding box center [721, 440] width 1300 height 599
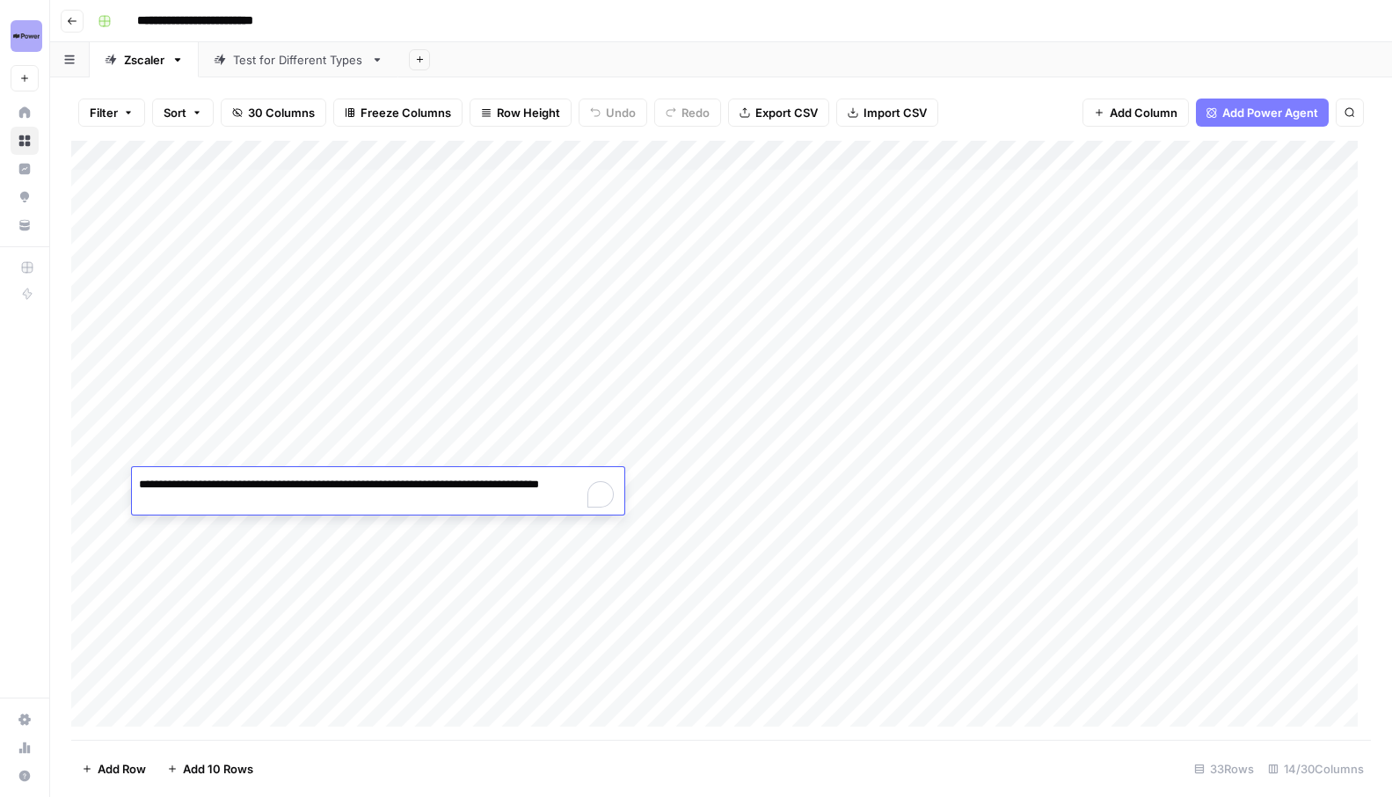
click at [703, 486] on div "Add Column" at bounding box center [721, 440] width 1300 height 599
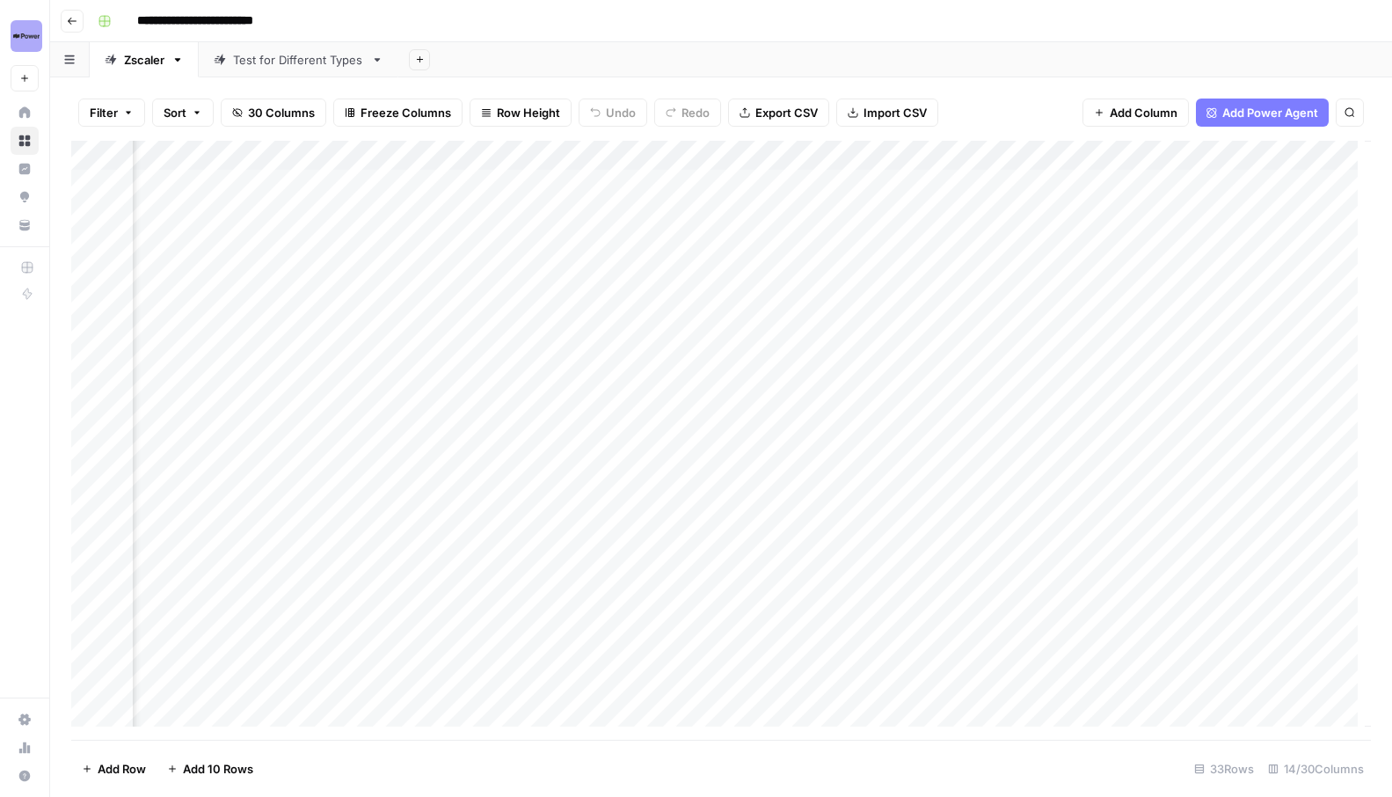
scroll to position [0, 1683]
click at [833, 486] on div "Add Column" at bounding box center [721, 440] width 1300 height 599
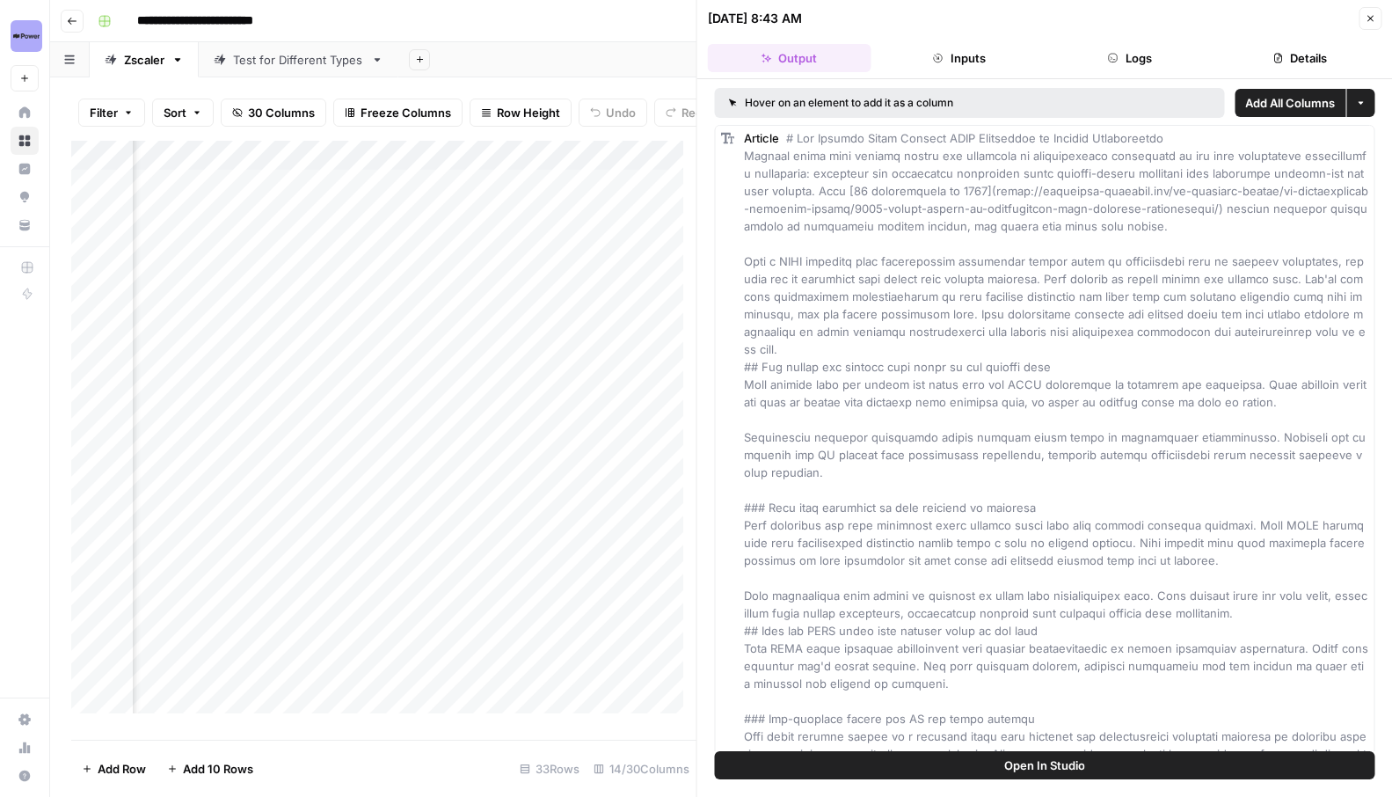
click at [1364, 14] on button "Close" at bounding box center [1370, 18] width 23 height 23
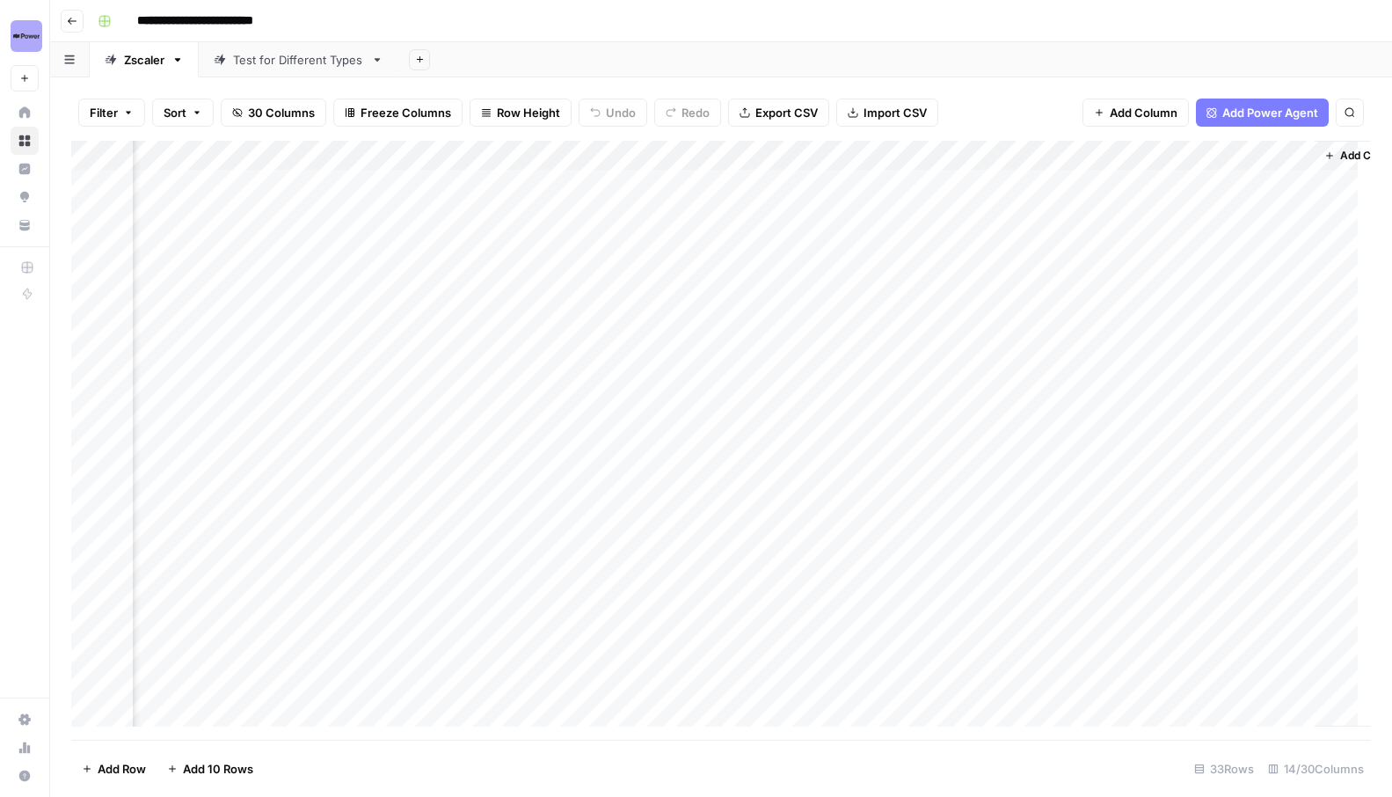
scroll to position [0, 1774]
click at [928, 482] on div "Add Column" at bounding box center [721, 440] width 1300 height 599
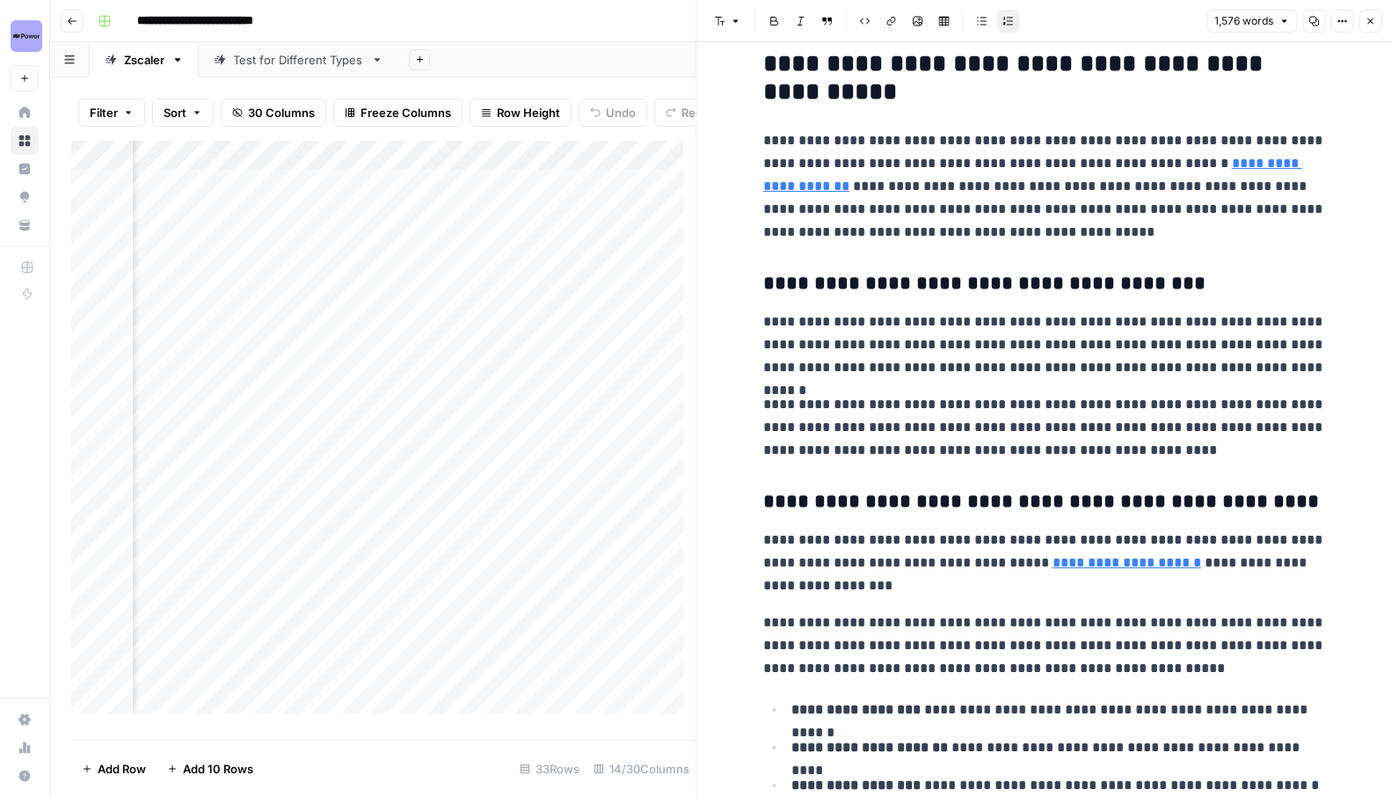
scroll to position [4199, 0]
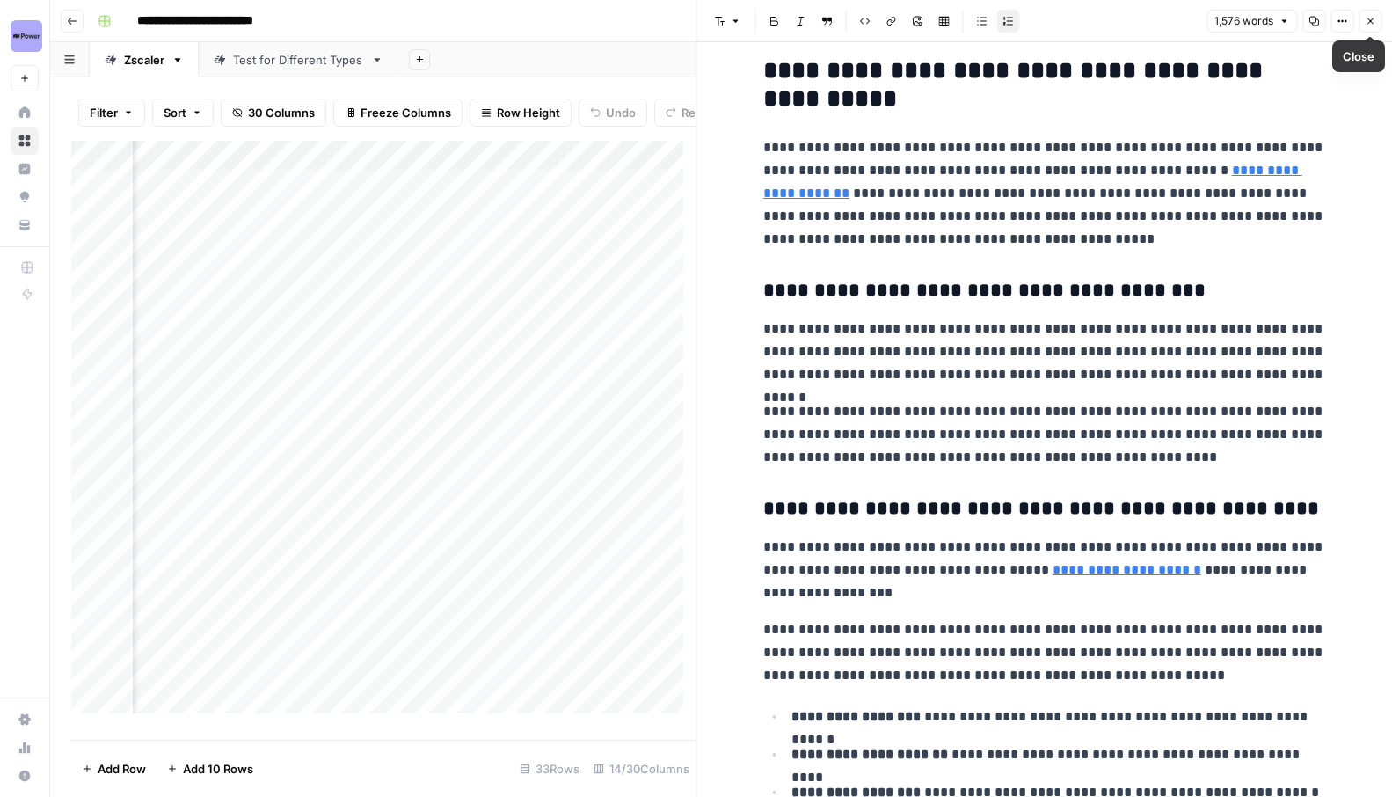
click at [1371, 23] on icon "button" at bounding box center [1370, 21] width 11 height 11
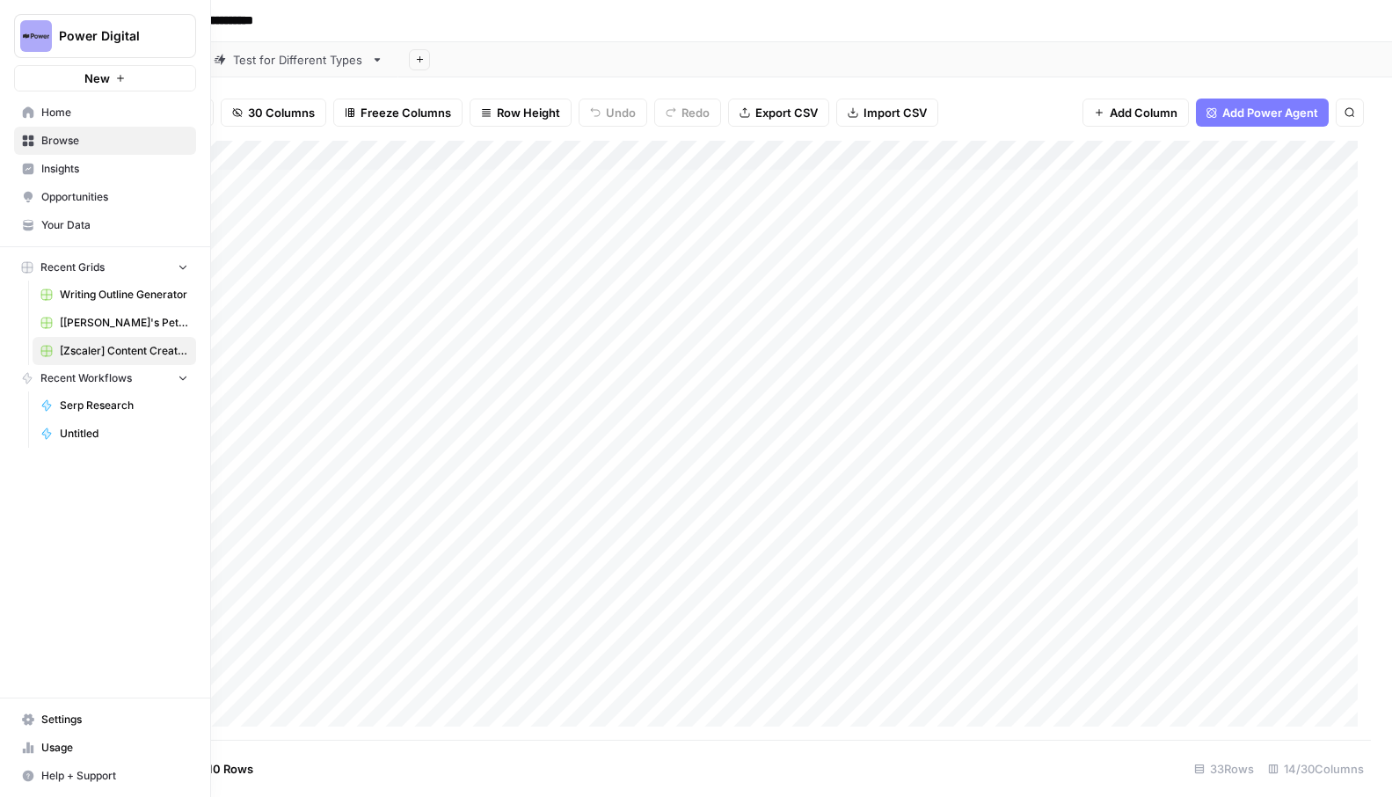
click at [77, 219] on span "Your Data" at bounding box center [114, 225] width 147 height 16
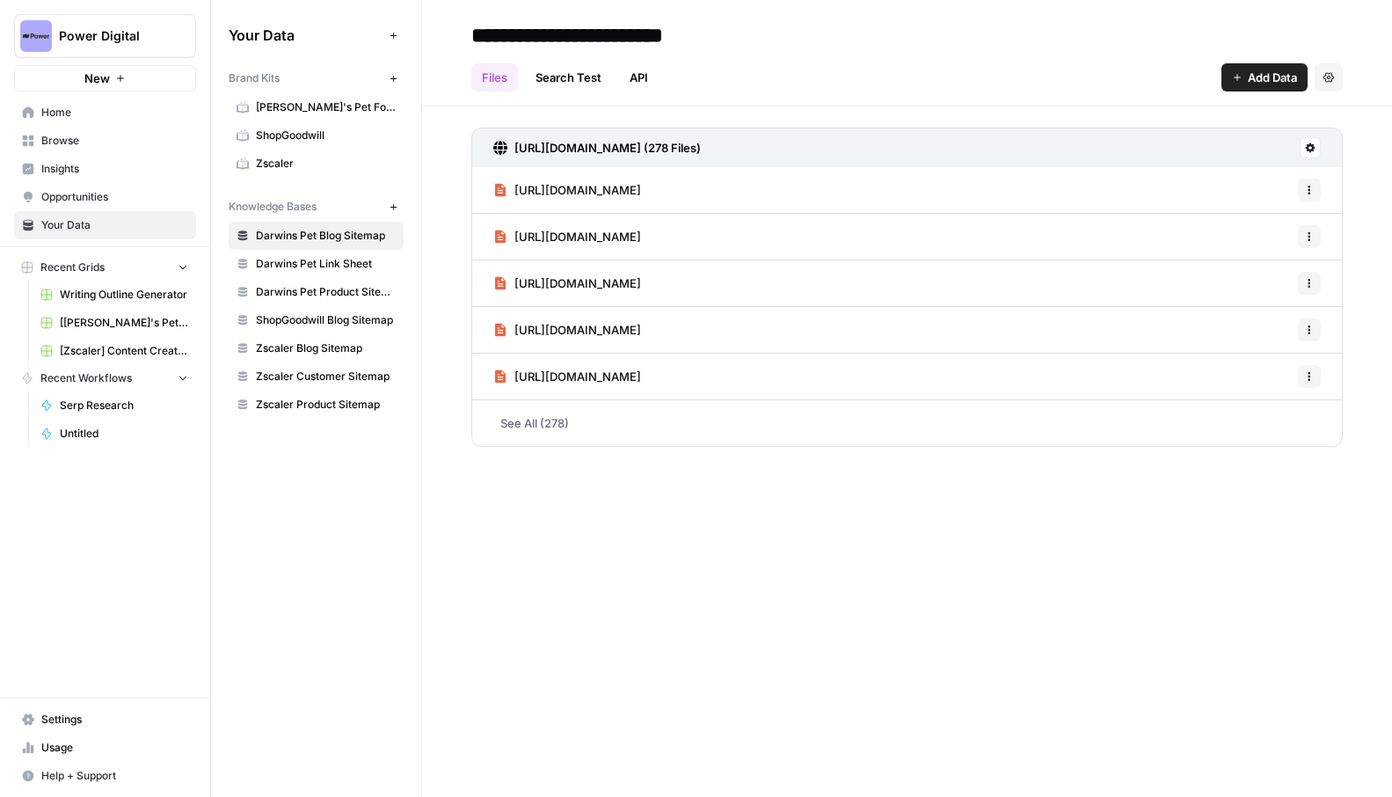
click at [91, 198] on span "Opportunities" at bounding box center [114, 197] width 147 height 16
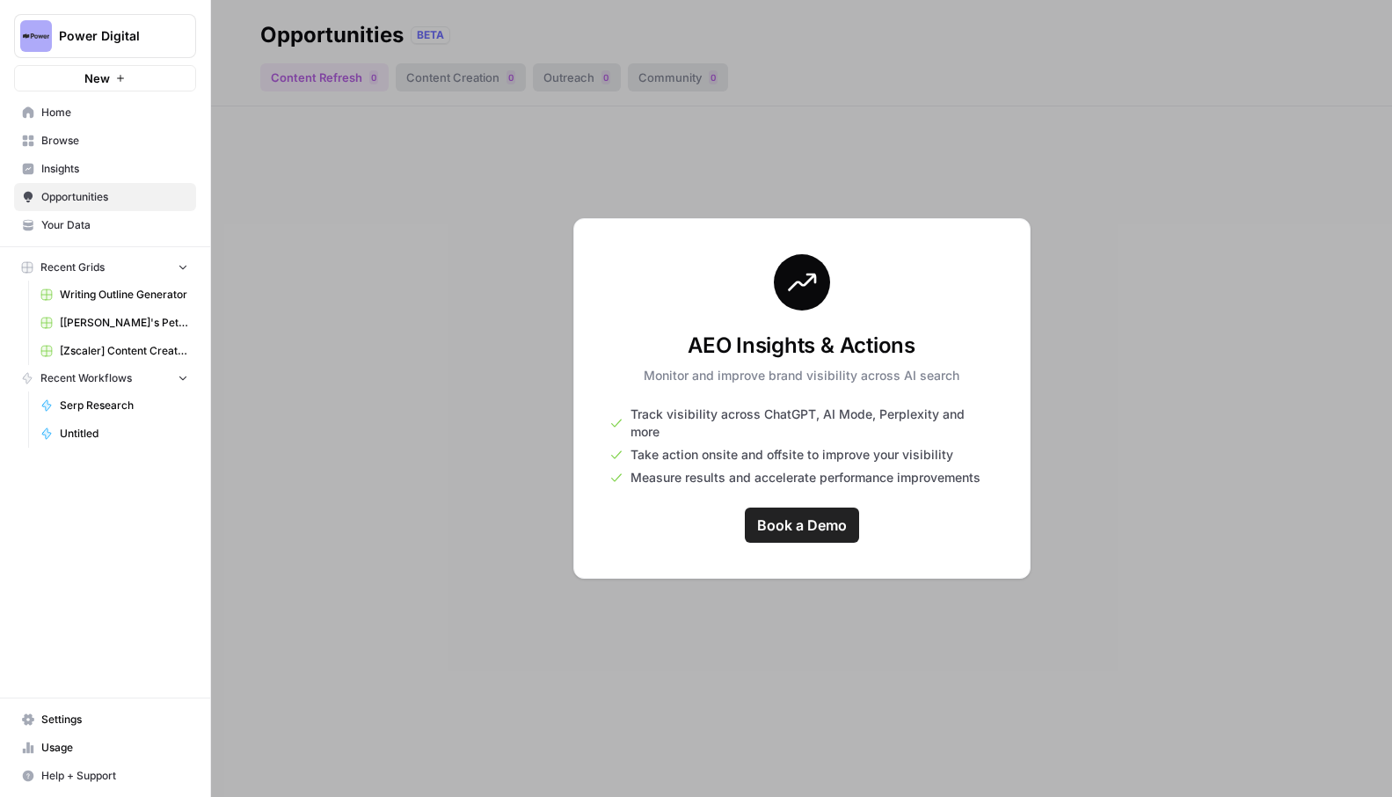
click at [80, 217] on span "Your Data" at bounding box center [114, 225] width 147 height 16
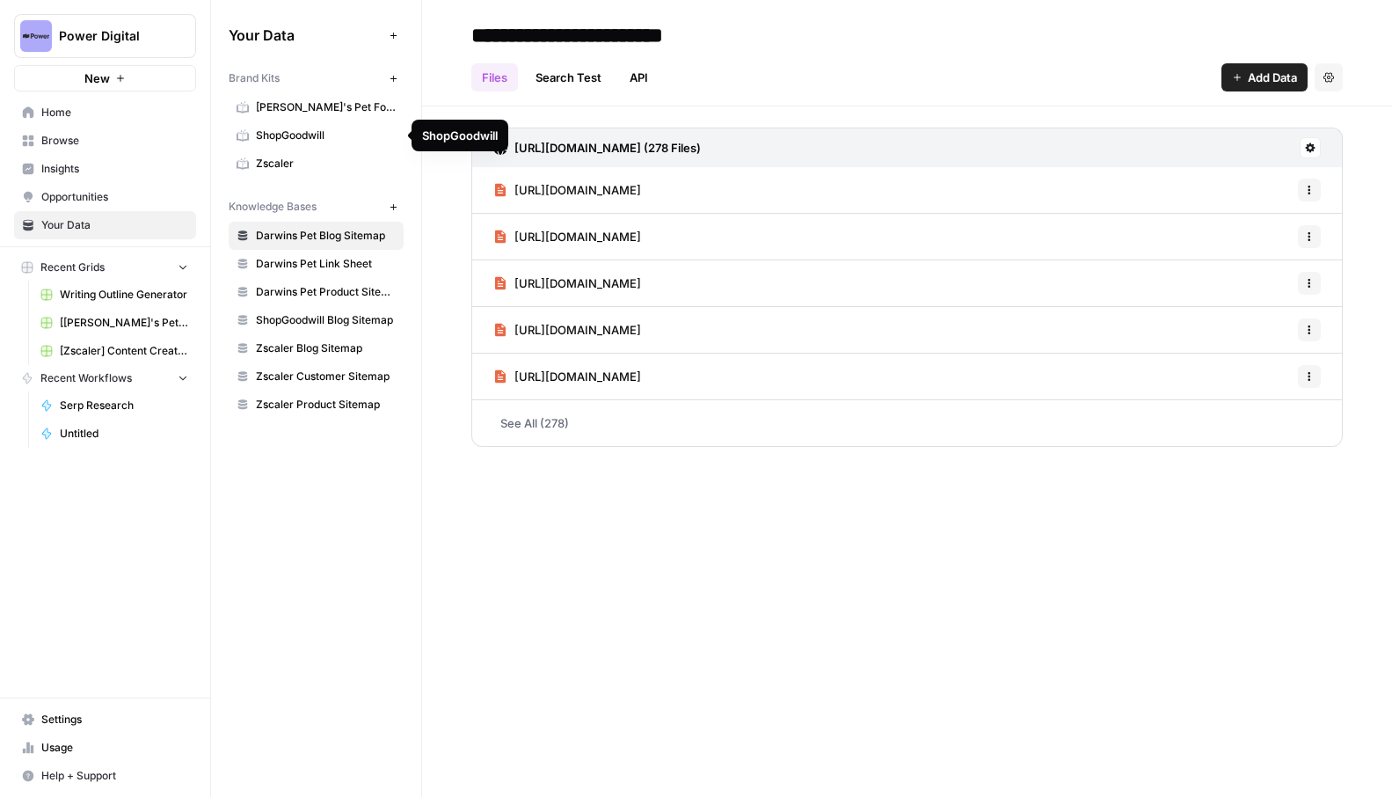
click at [329, 130] on span "ShopGoodwill" at bounding box center [326, 136] width 140 height 16
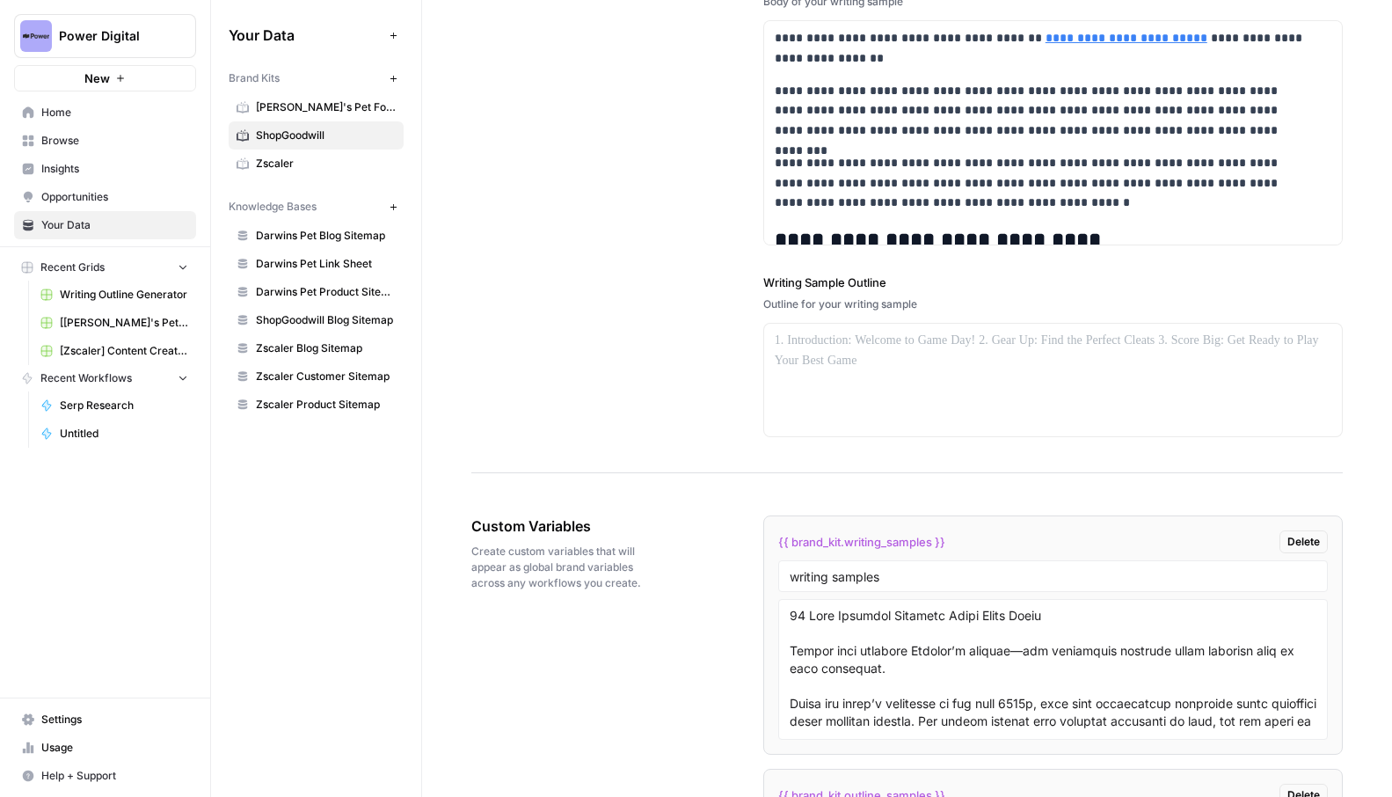
scroll to position [2518, 0]
drag, startPoint x: 450, startPoint y: 112, endPoint x: 999, endPoint y: 322, distance: 587.8
copy div "**********"
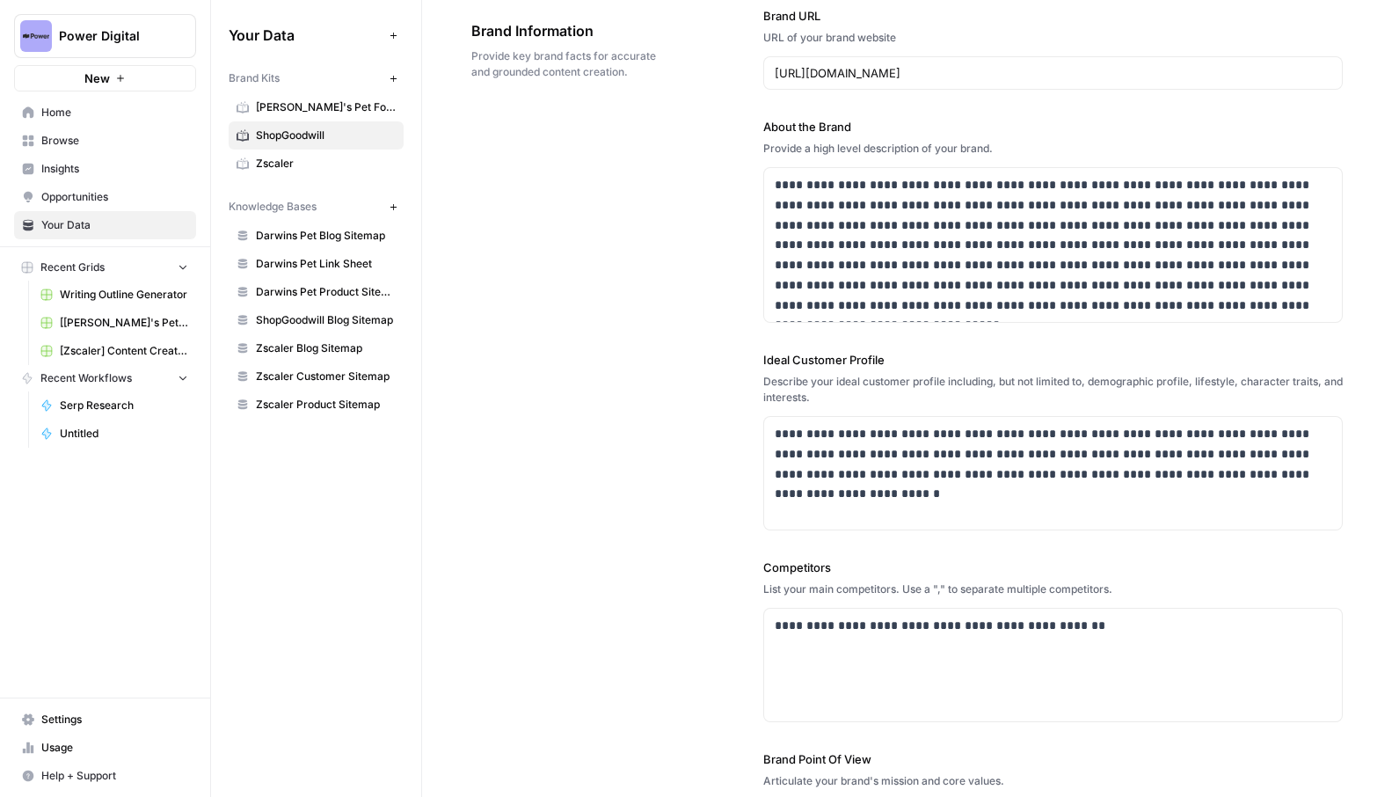
scroll to position [99, 0]
click at [829, 404] on div "Describe your ideal customer profile including, but not limited to, demographic…" at bounding box center [1054, 390] width 580 height 32
click at [825, 394] on div "Describe your ideal customer profile including, but not limited to, demographic…" at bounding box center [1054, 390] width 580 height 32
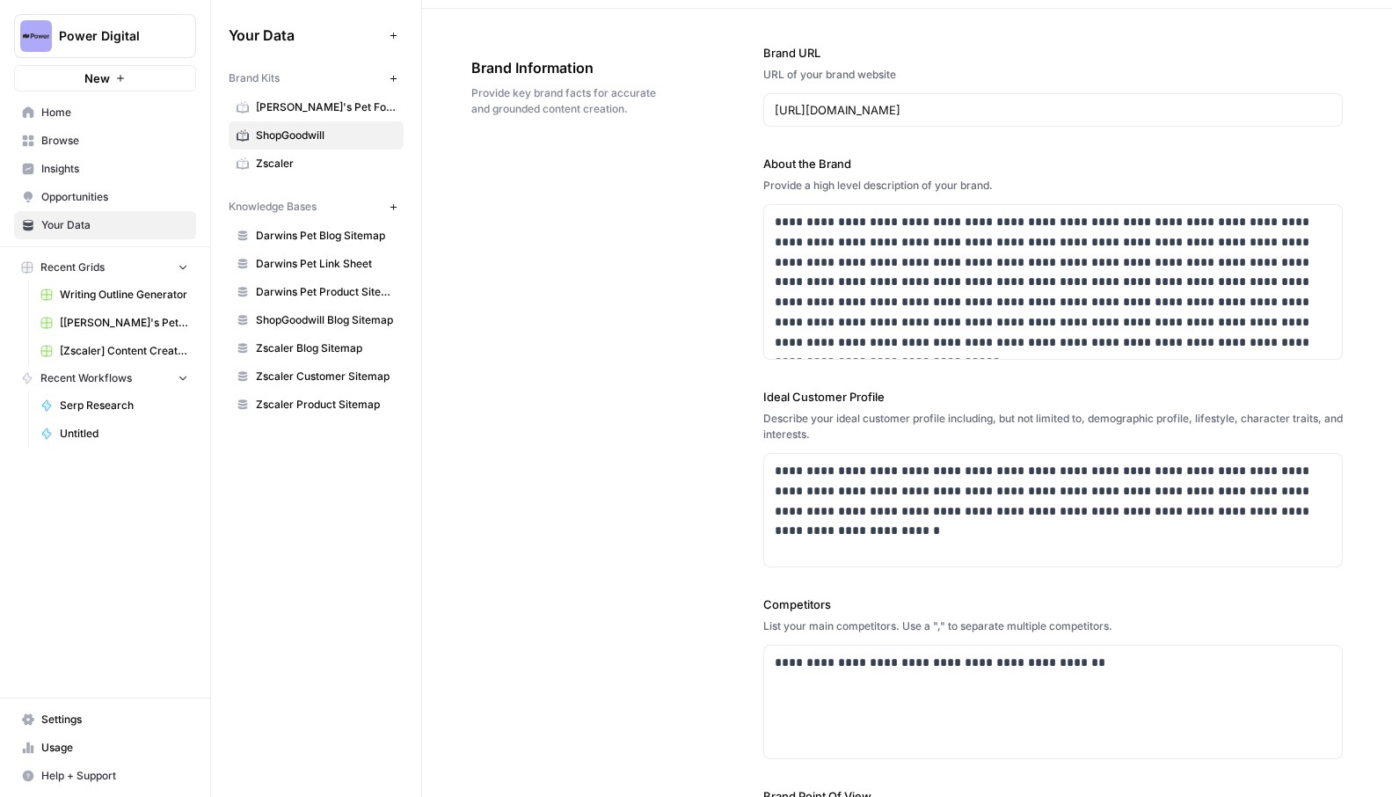
scroll to position [62, 0]
click at [875, 182] on div "Provide a high level description of your brand." at bounding box center [1054, 187] width 580 height 16
copy div "Provide a high level description of your brand."
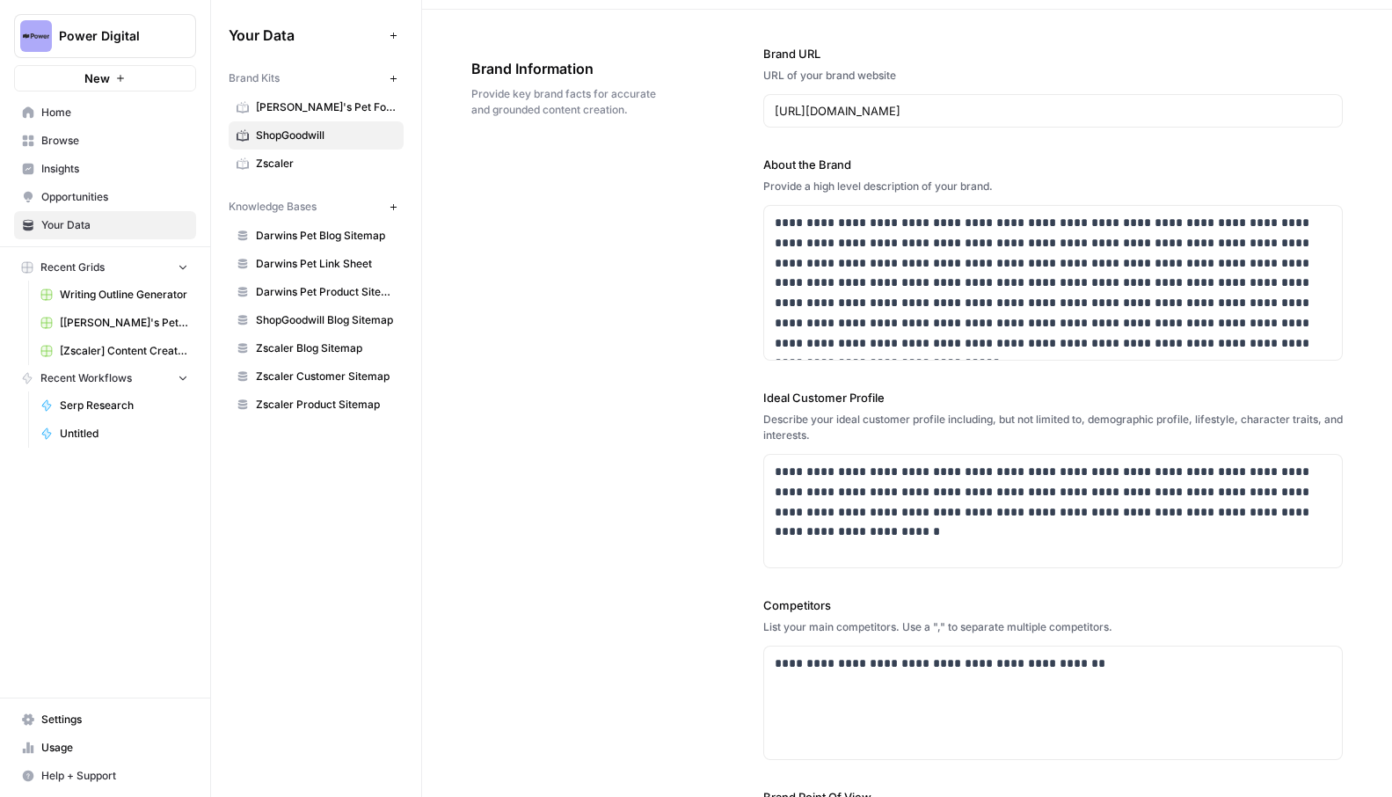
click at [916, 422] on div "Describe your ideal customer profile including, but not limited to, demographic…" at bounding box center [1054, 428] width 580 height 32
copy div "Describe your ideal customer profile including, but not limited to, demographic…"
click at [862, 625] on div "List your main competitors. Use a "," to separate multiple competitors." at bounding box center [1054, 627] width 580 height 16
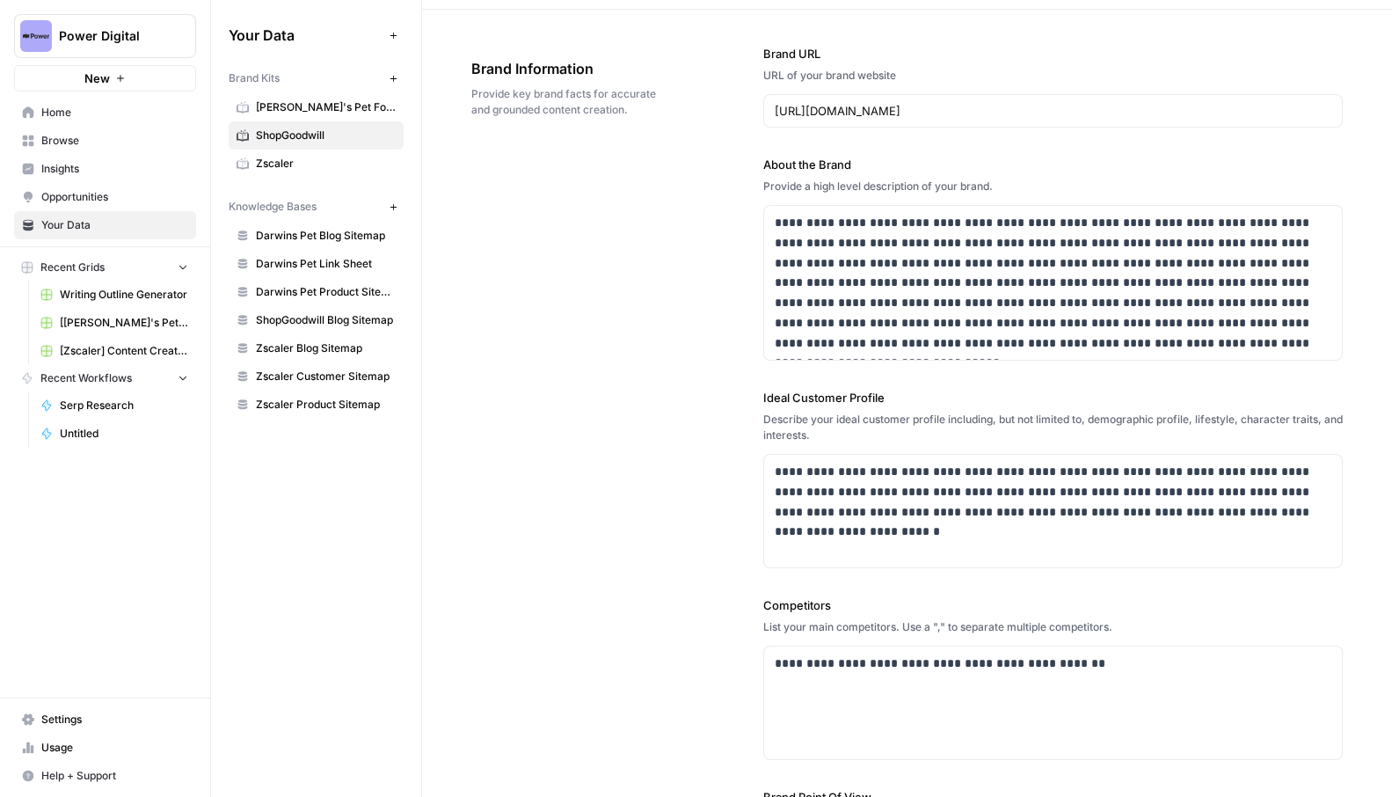
click at [862, 625] on div "List your main competitors. Use a "," to separate multiple competitors." at bounding box center [1054, 627] width 580 height 16
copy div "List your main competitors. Use a "," to separate multiple competitors."
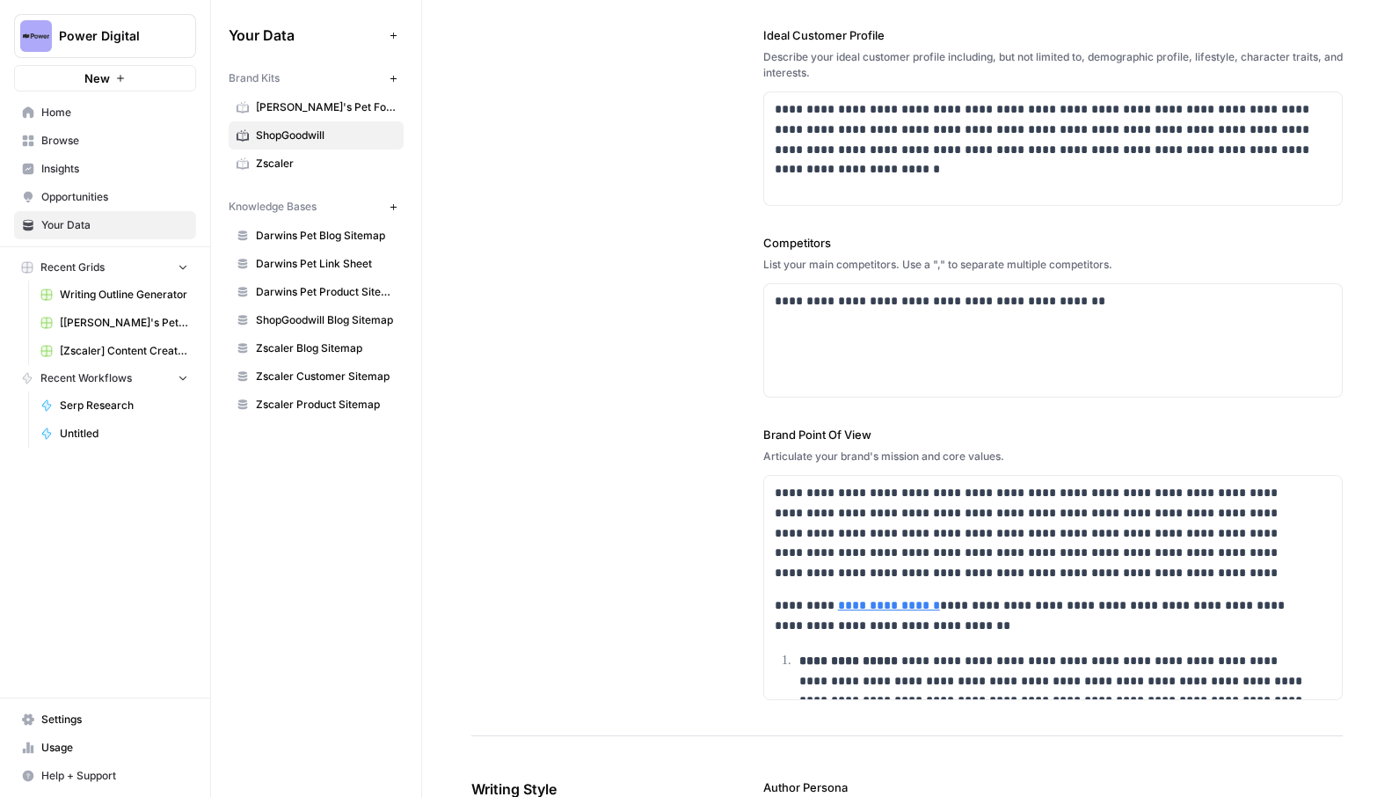
scroll to position [447, 0]
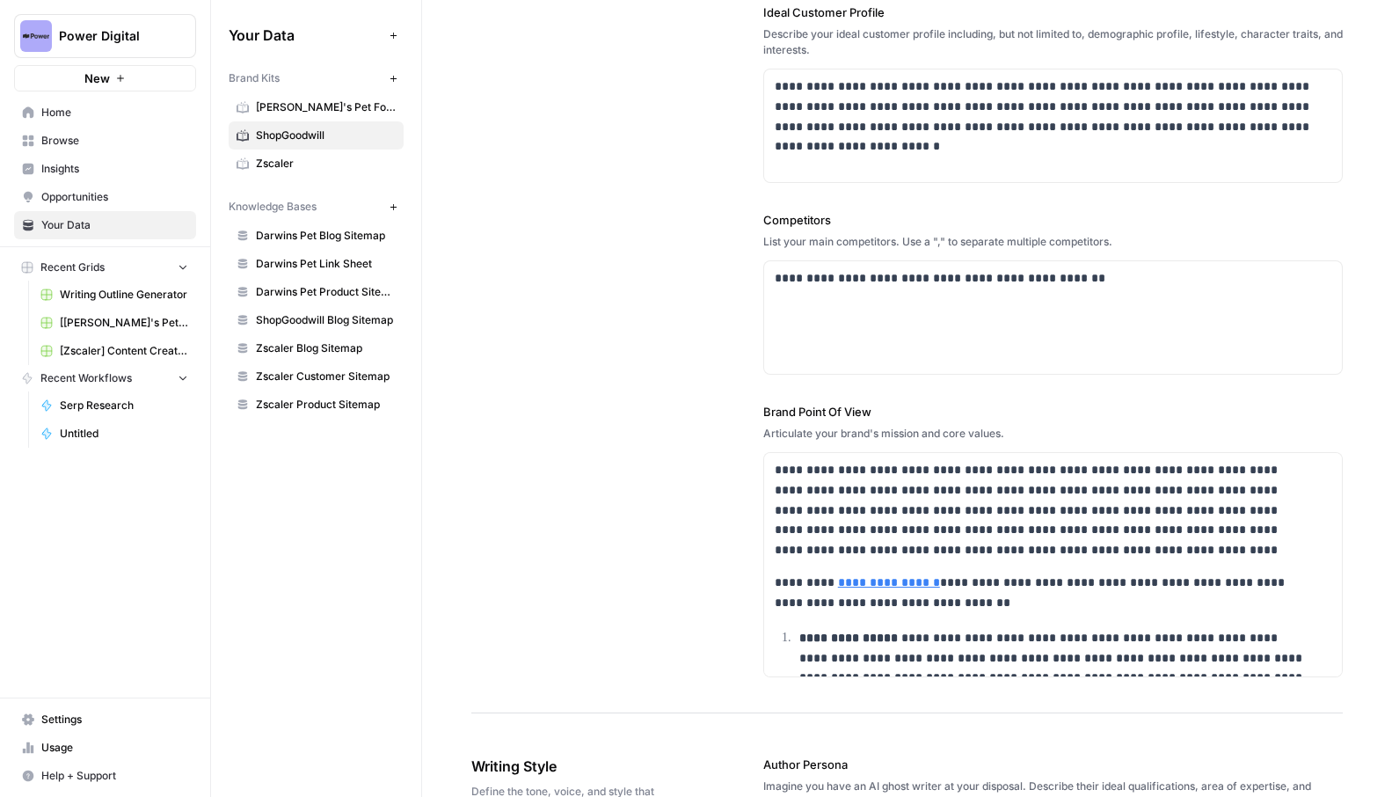
click at [837, 443] on div "**********" at bounding box center [1054, 540] width 580 height 274
click at [837, 437] on div "Articulate your brand's mission and core values." at bounding box center [1054, 434] width 580 height 16
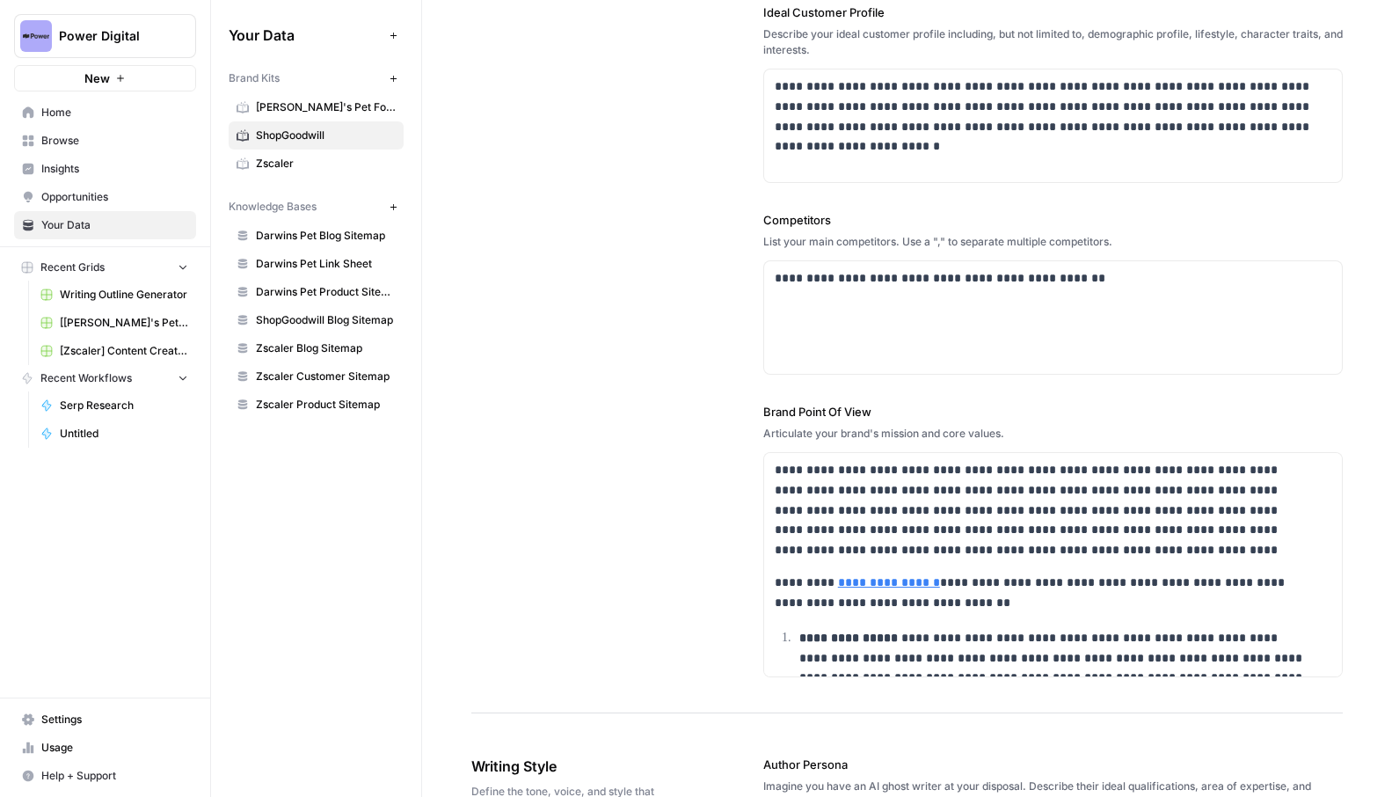
copy div "Articulate your brand's mission and core values."
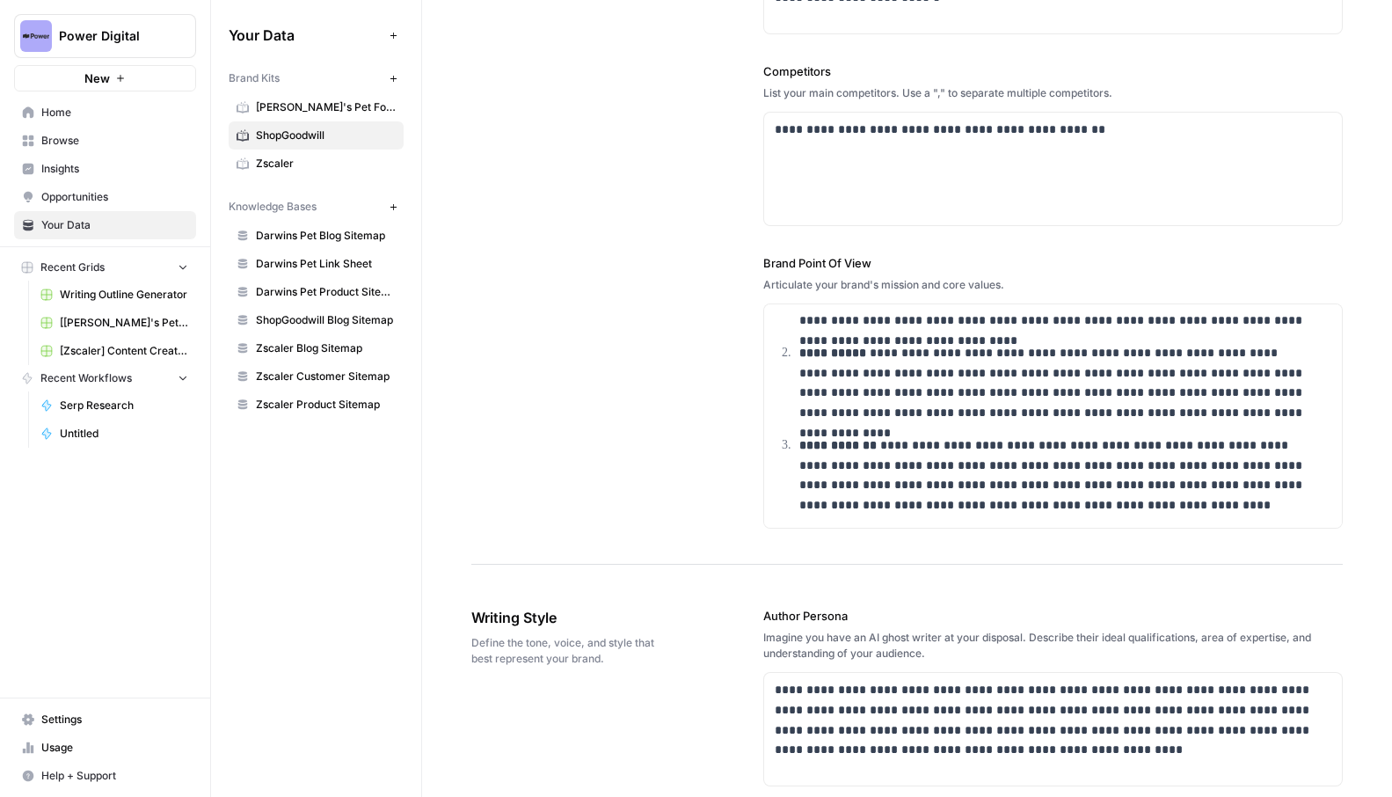
scroll to position [651, 0]
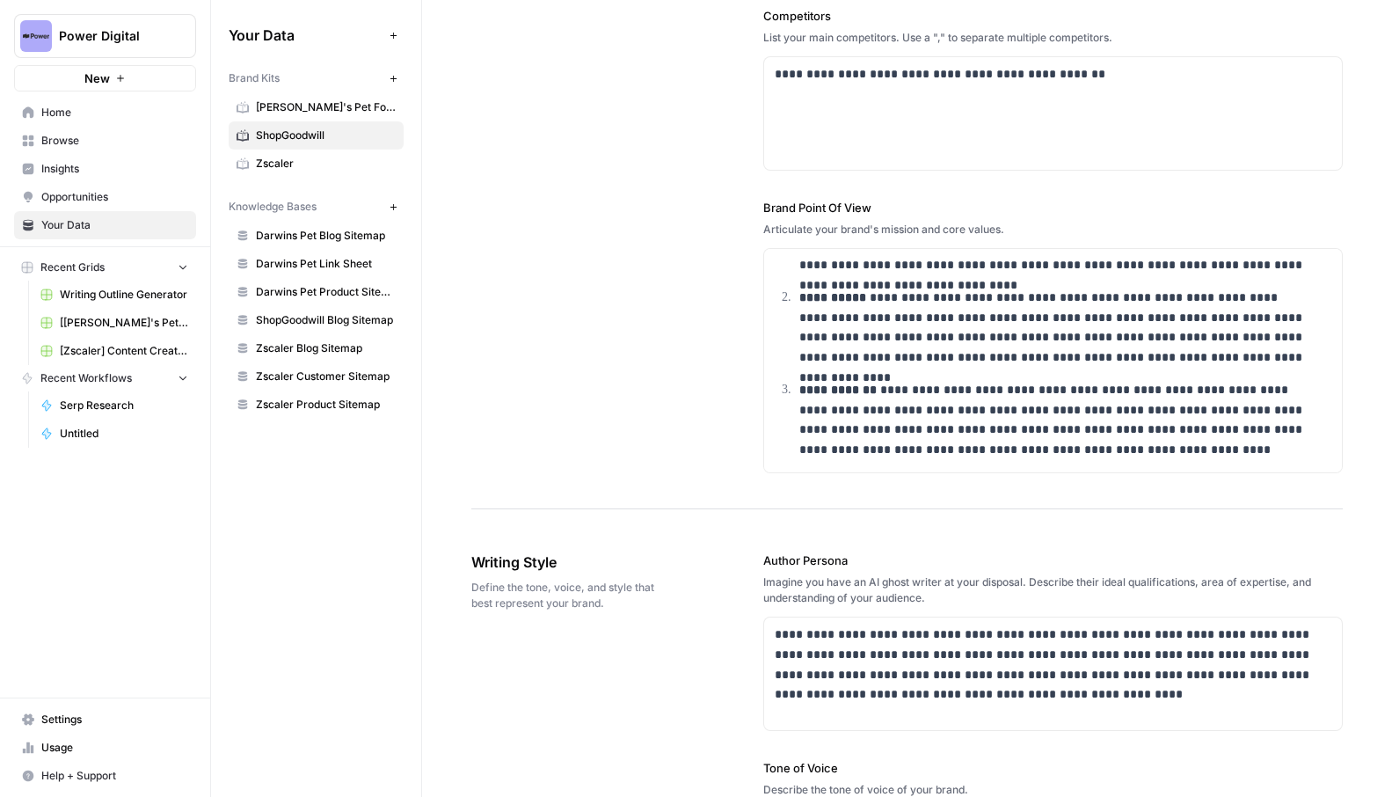
click at [574, 590] on span "Define the tone, voice, and style that best represent your brand." at bounding box center [568, 596] width 194 height 32
copy span "Define the tone, voice, and style that best represent your brand."
click at [873, 591] on div "Imagine you have an AI ghost writer at your disposal. Describe their ideal qual…" at bounding box center [1054, 590] width 580 height 32
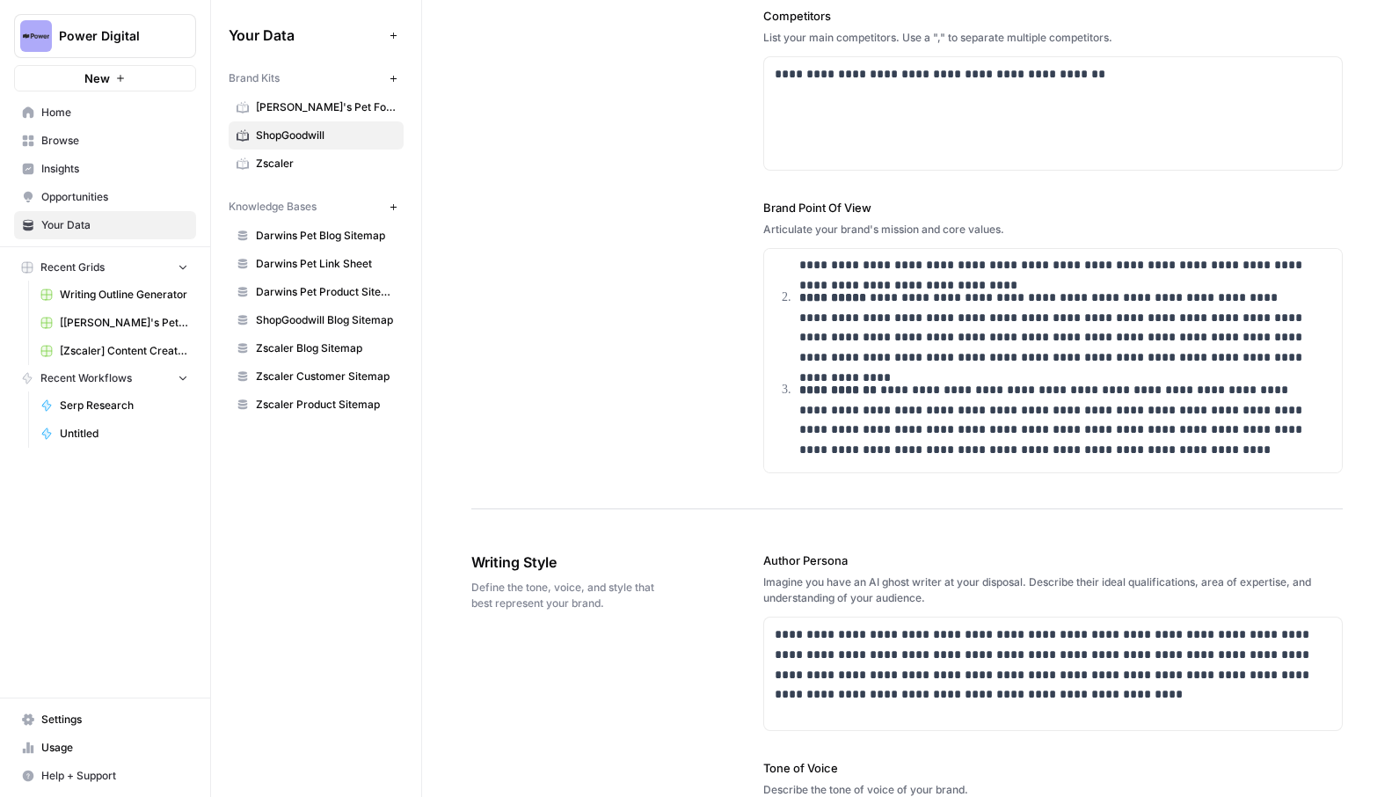
click at [873, 591] on div "Imagine you have an AI ghost writer at your disposal. Describe their ideal qual…" at bounding box center [1054, 590] width 580 height 32
copy div "Imagine you have an AI ghost writer at your disposal. Describe their ideal qual…"
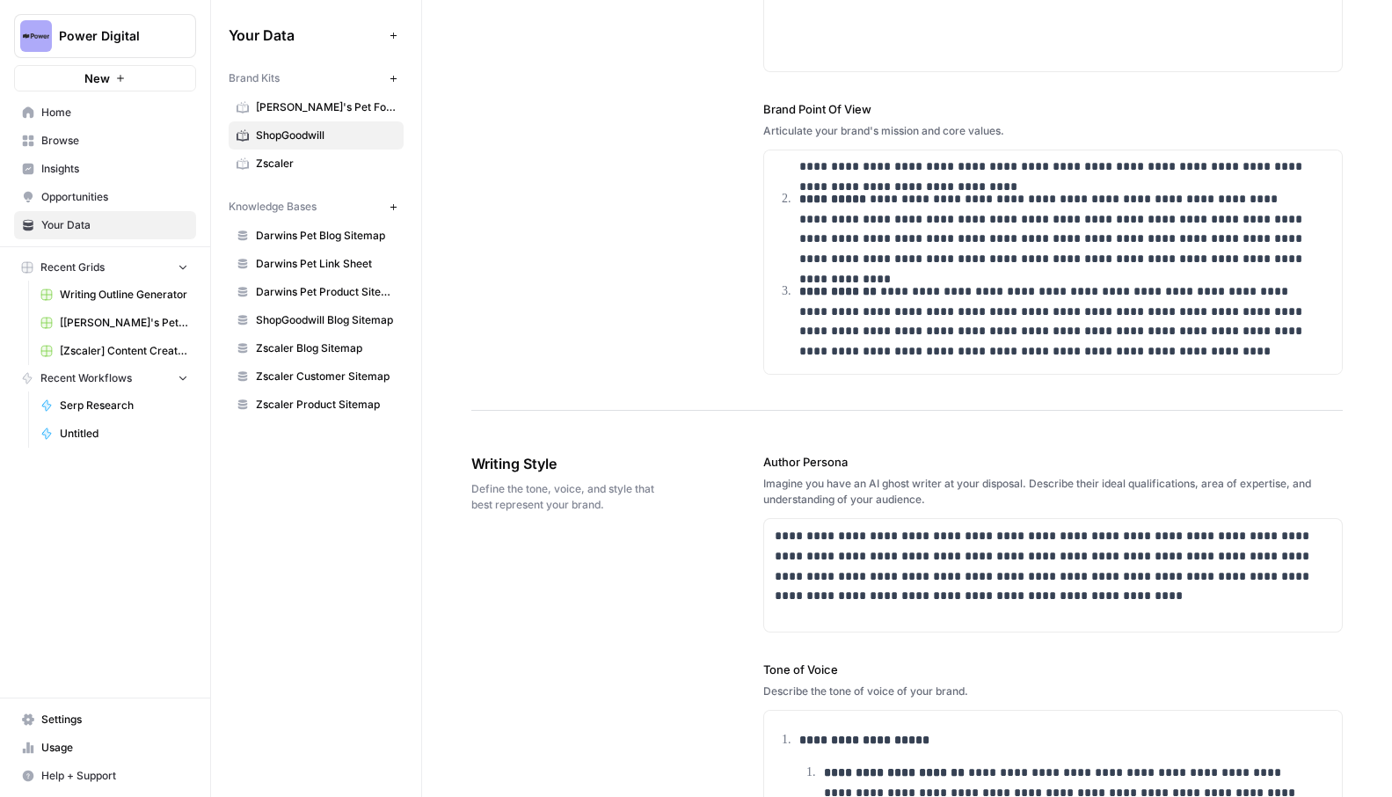
scroll to position [777, 0]
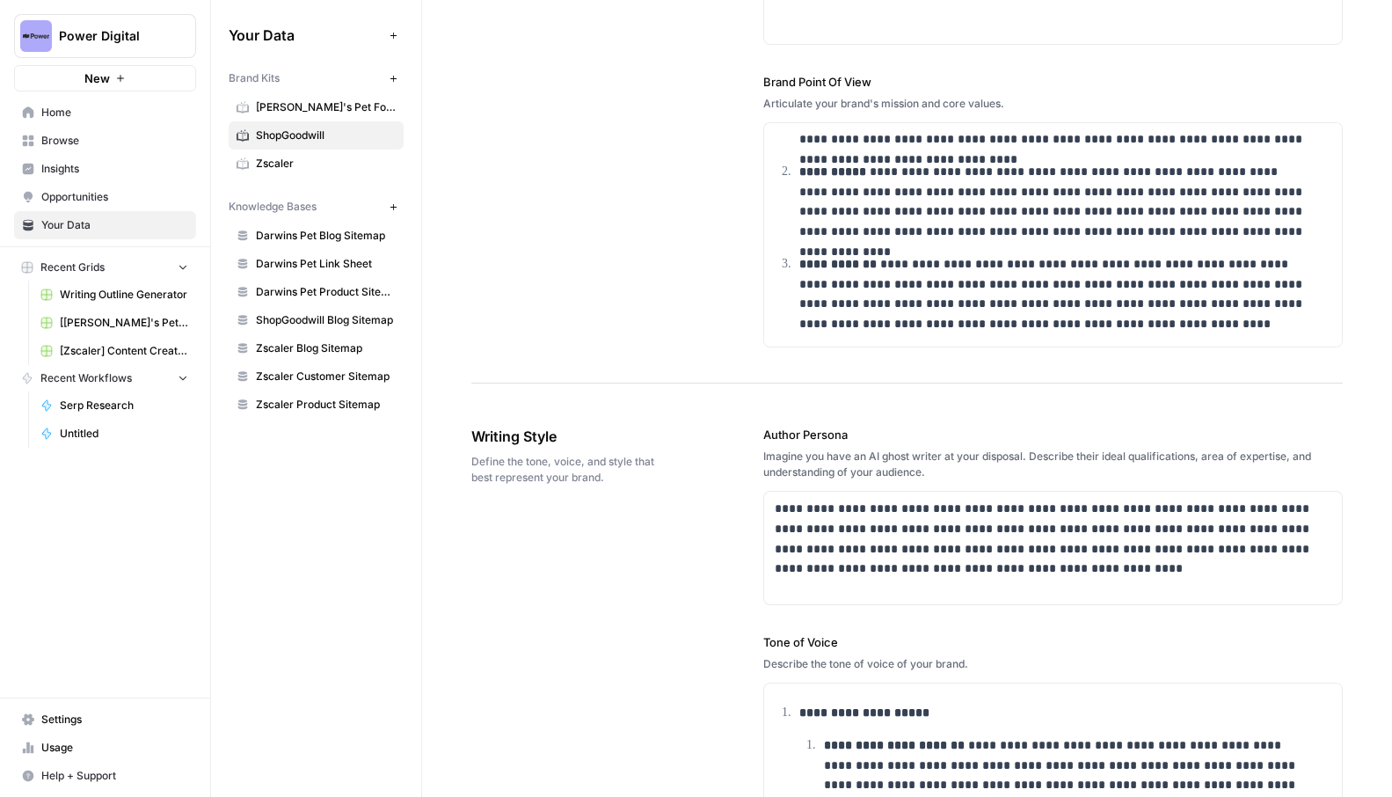
click at [857, 661] on div "Describe the tone of voice of your brand." at bounding box center [1054, 664] width 580 height 16
copy div "Describe the tone of voice of your brand."
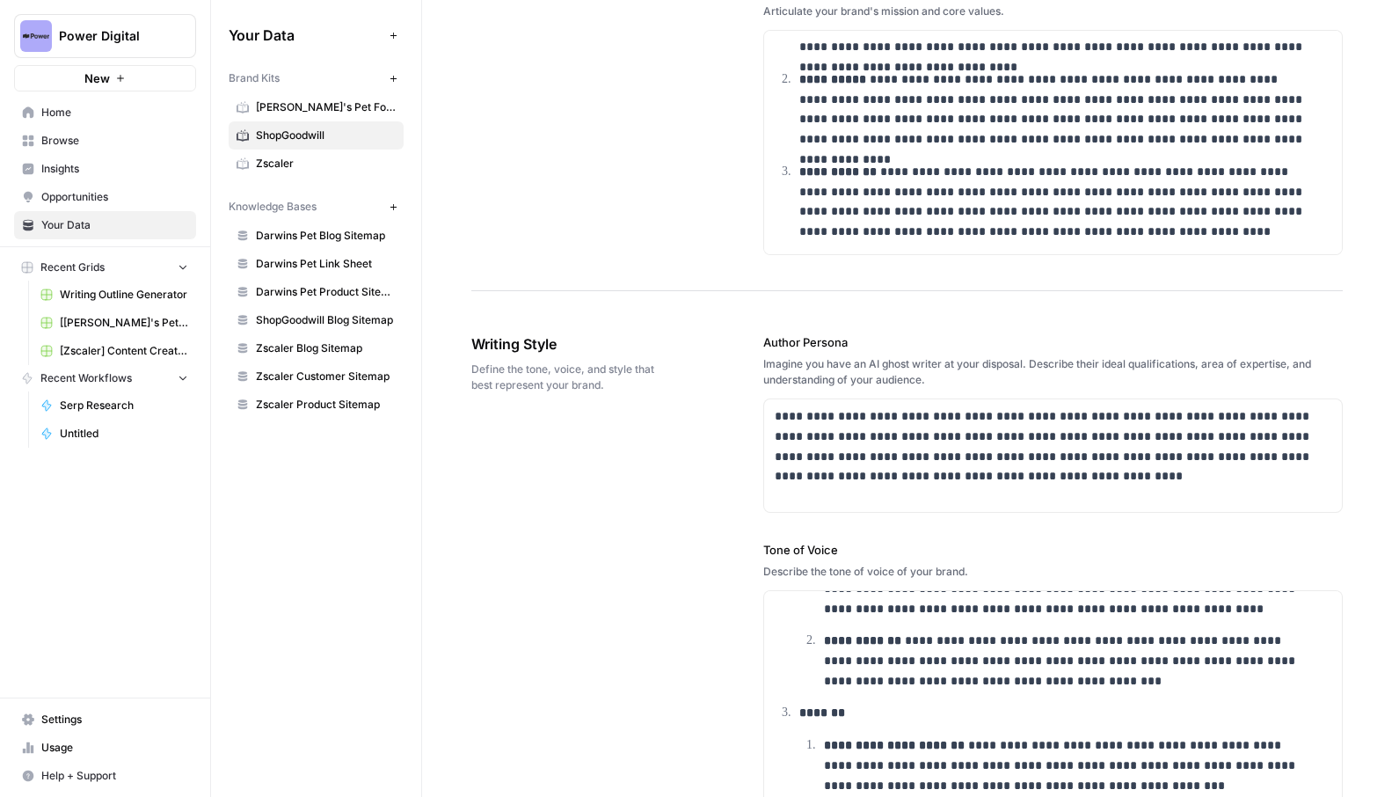
scroll to position [1196, 0]
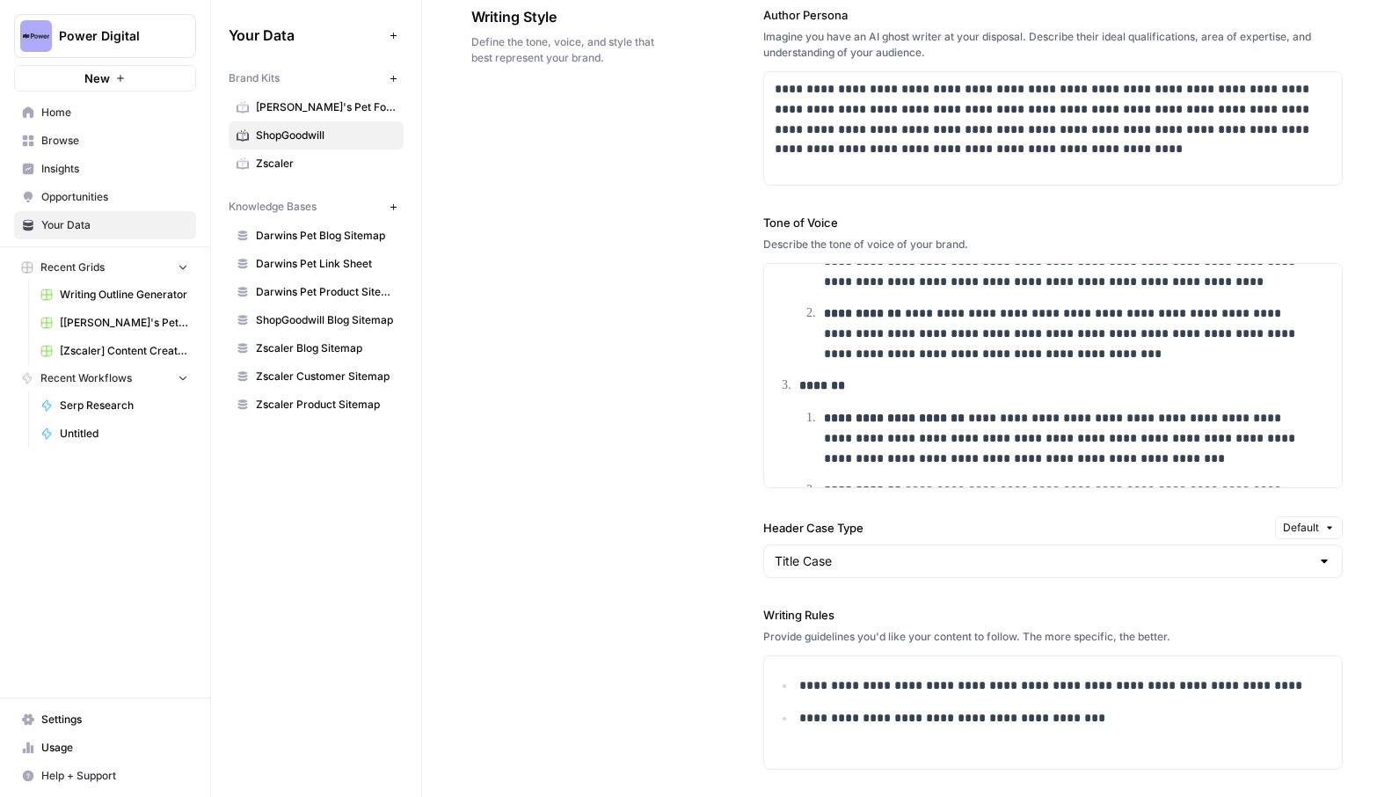
click at [808, 521] on label "Header Case Type" at bounding box center [1016, 528] width 505 height 18
click at [808, 552] on input "Title Case" at bounding box center [1043, 561] width 536 height 18
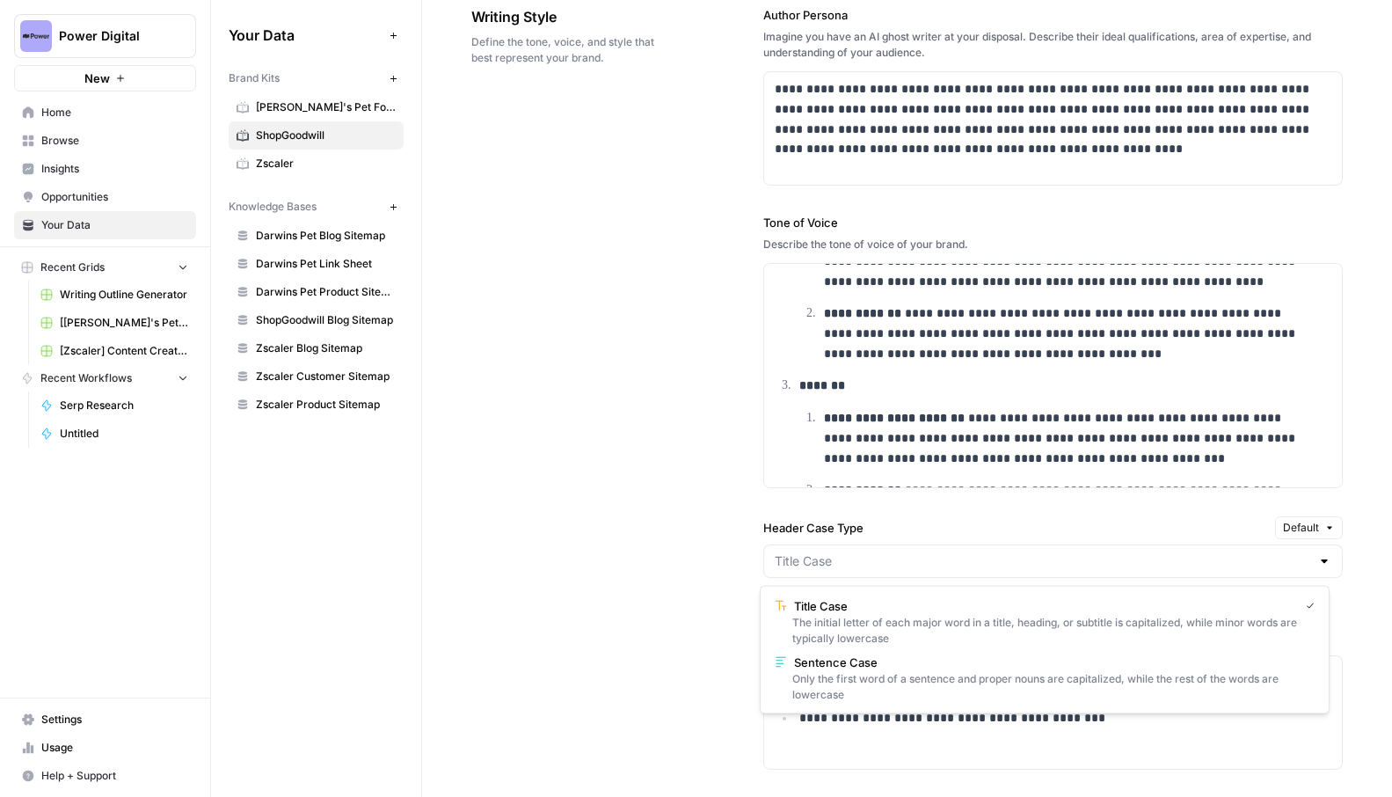
type input "Title Case"
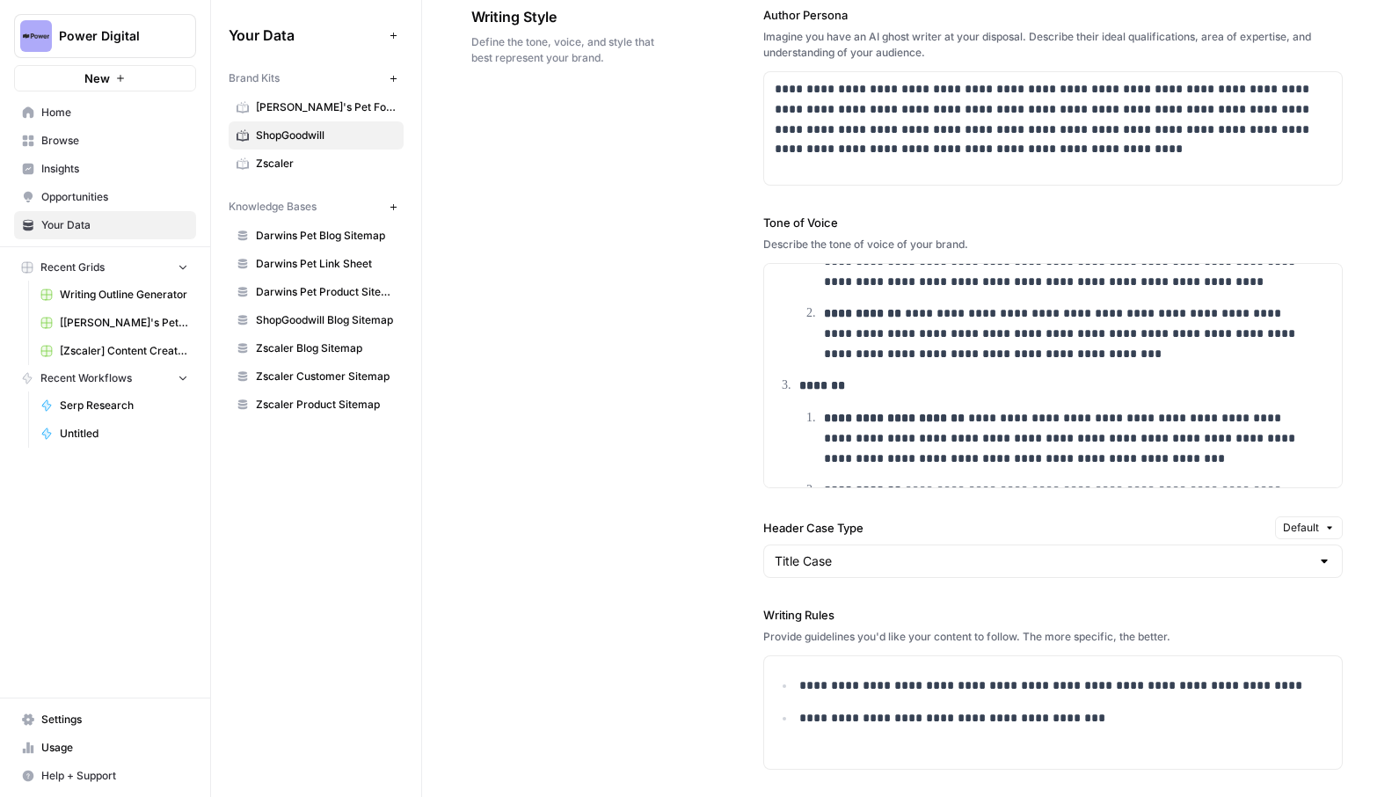
click at [583, 523] on div "**********" at bounding box center [907, 499] width 872 height 1056
click at [817, 640] on div "Provide guidelines you'd like your content to follow. The more specific, the be…" at bounding box center [1054, 637] width 580 height 16
copy div "Provide guidelines you'd like your content to follow. The more specific, the be…"
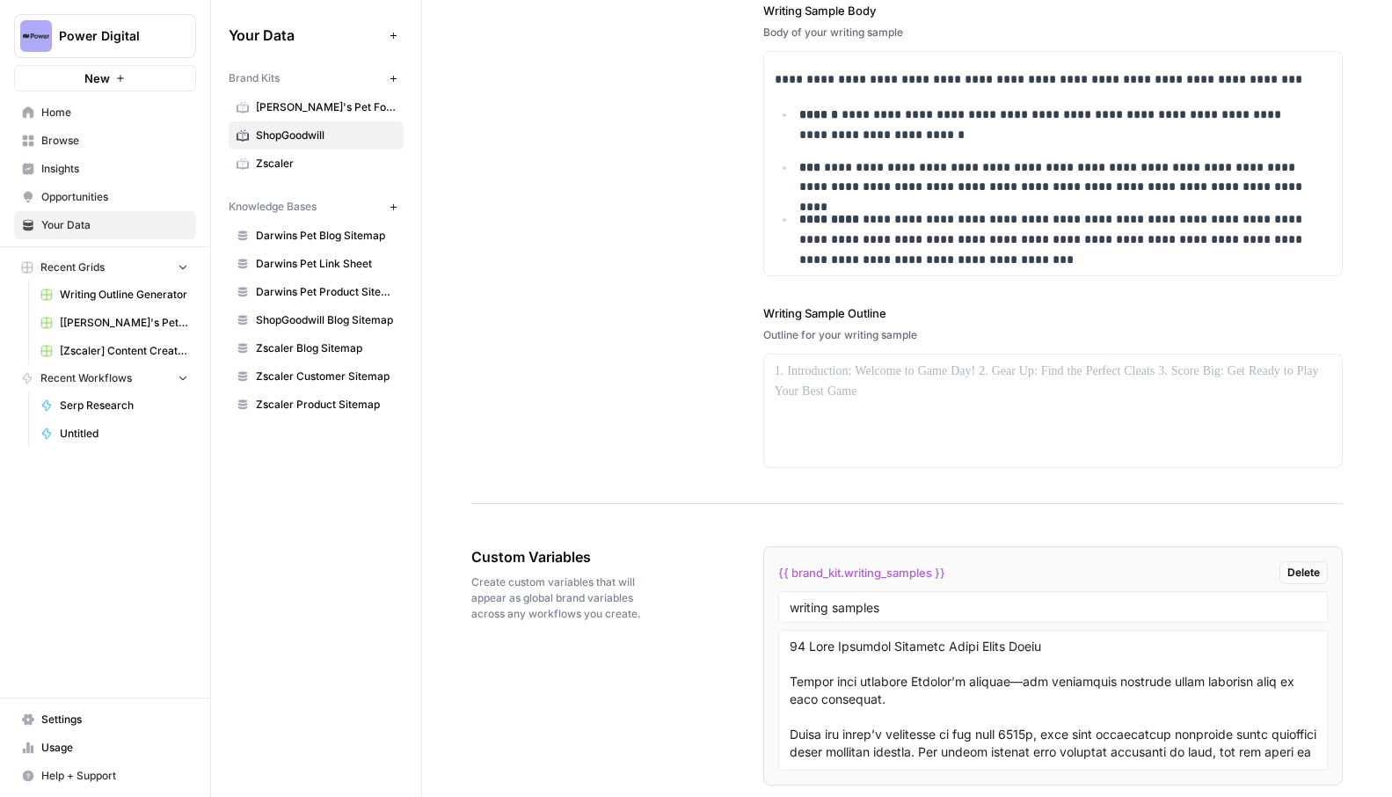
scroll to position [235, 0]
click at [834, 331] on div "Outline for your writing sample" at bounding box center [1054, 335] width 580 height 16
click at [935, 343] on div "Writing Sample Outline Outline for your writing sample" at bounding box center [1054, 386] width 580 height 164
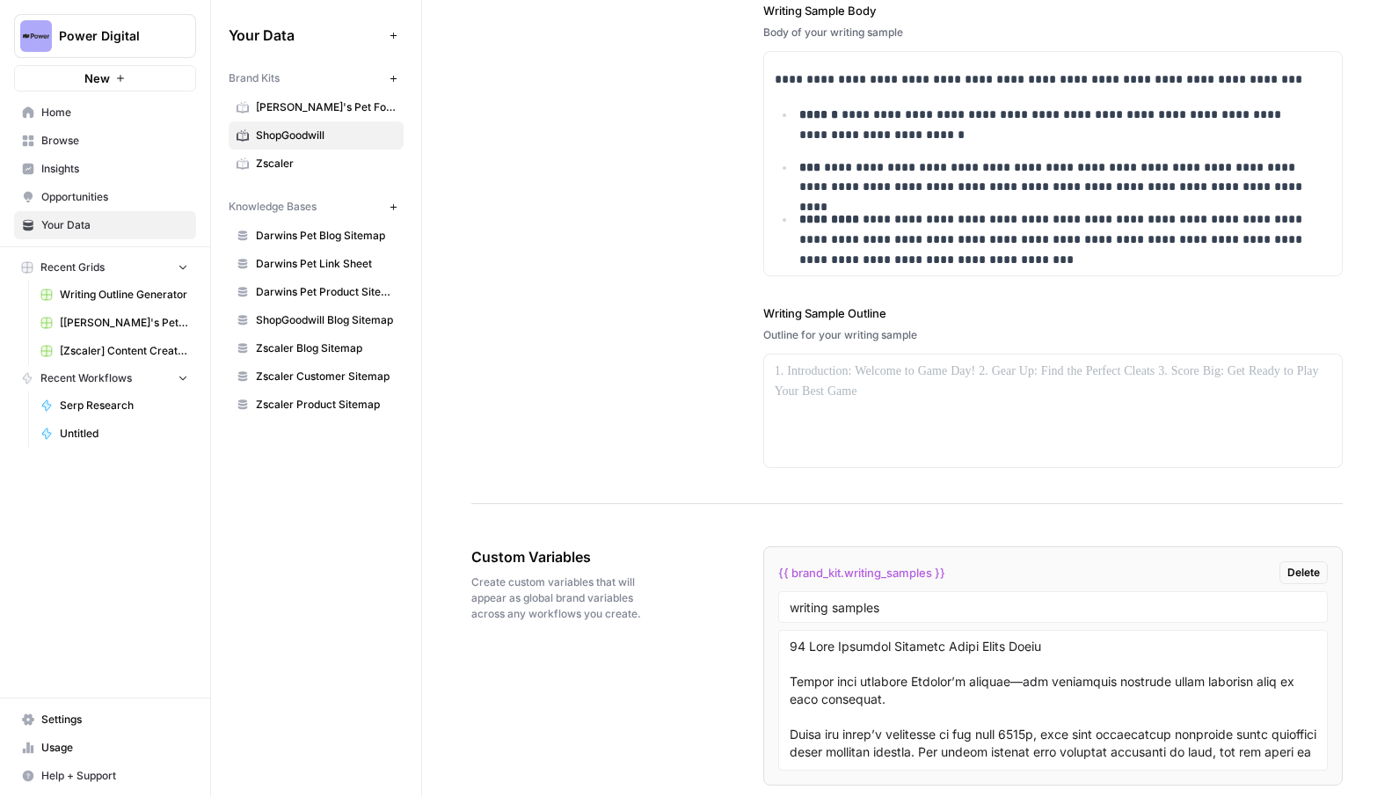
click at [935, 343] on div "Writing Sample Outline Outline for your writing sample" at bounding box center [1054, 386] width 580 height 164
click at [905, 329] on div "Outline for your writing sample" at bounding box center [1054, 335] width 580 height 16
click at [700, 296] on div "**********" at bounding box center [907, 124] width 872 height 759
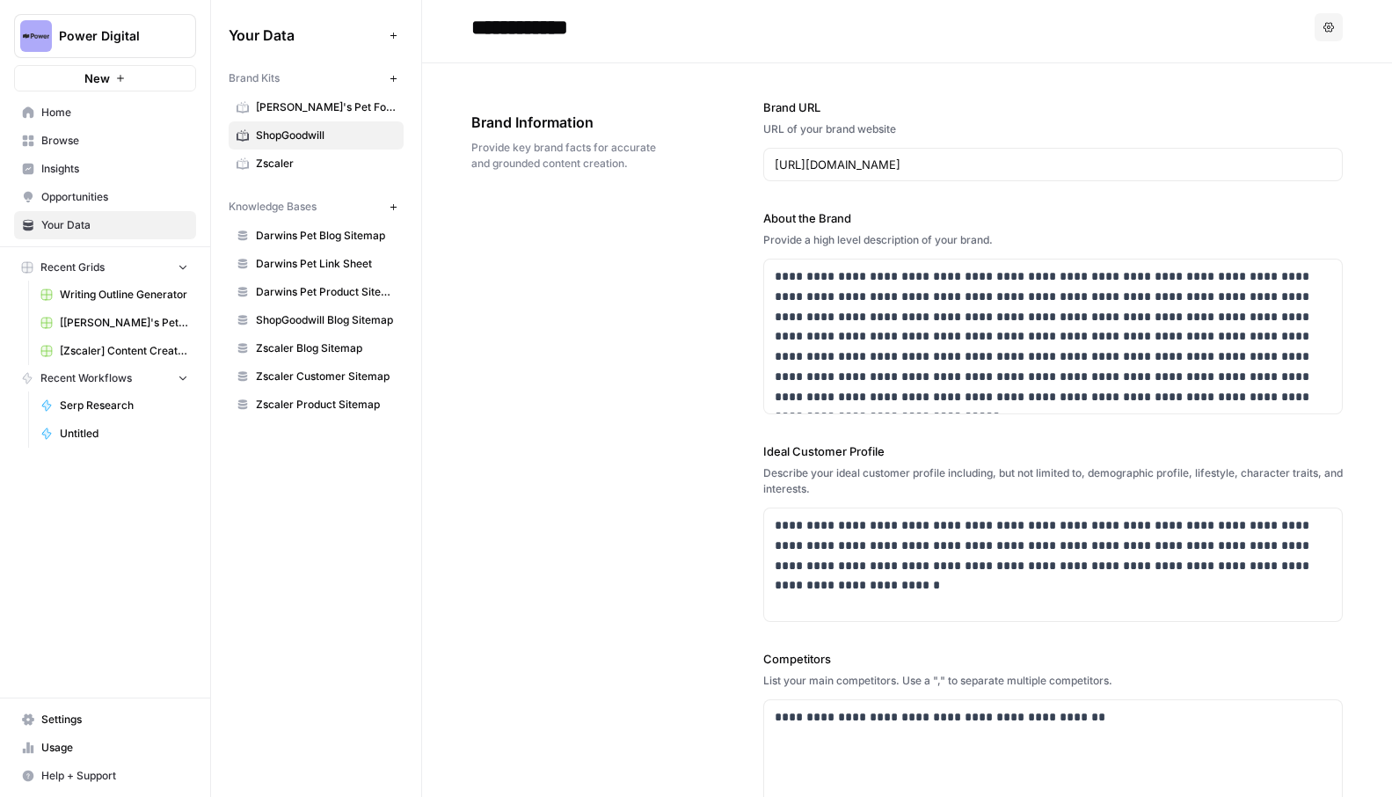
scroll to position [0, 0]
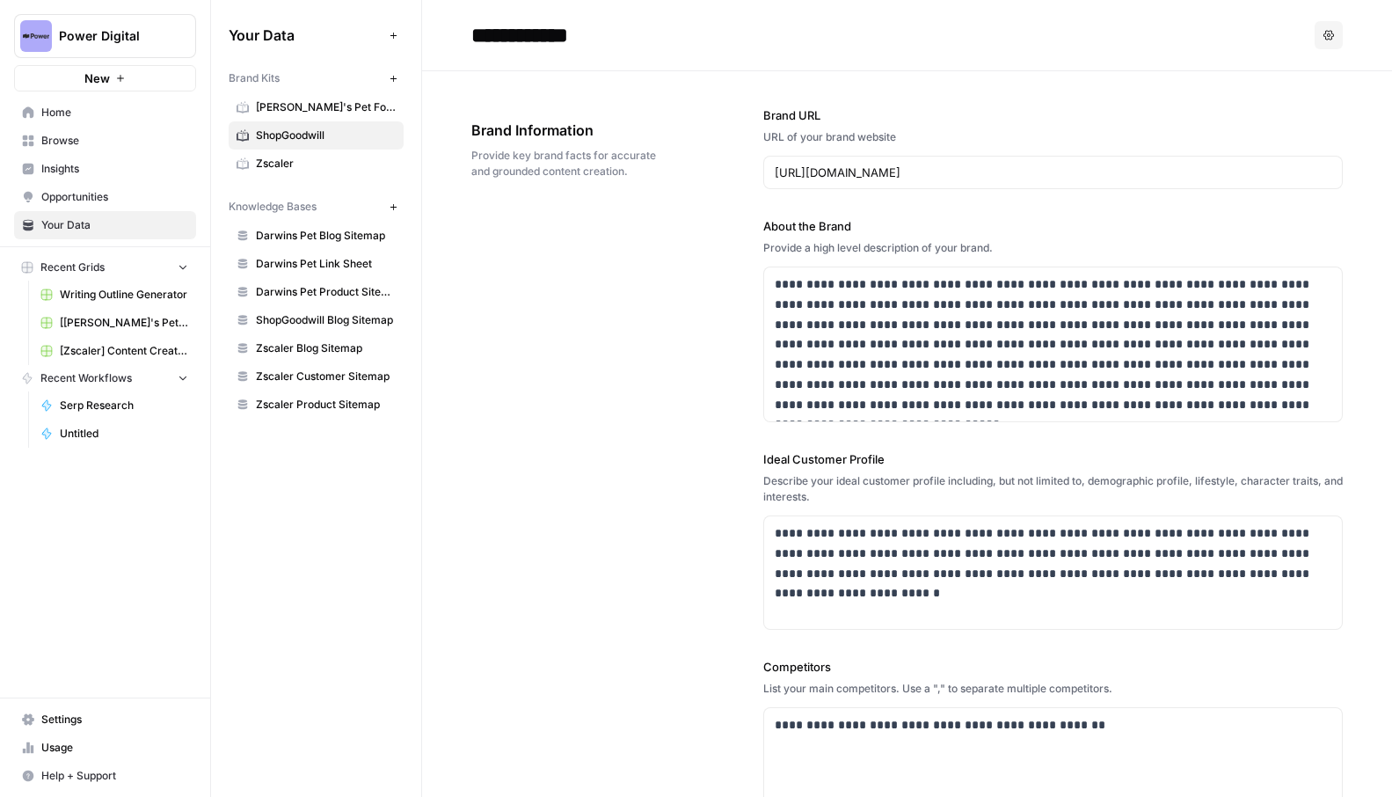
click at [602, 252] on div "**********" at bounding box center [907, 615] width 872 height 1089
click at [270, 78] on span "Brand Kits" at bounding box center [254, 78] width 51 height 16
click at [289, 81] on div "Brand Kits" at bounding box center [306, 78] width 154 height 16
click at [290, 81] on div "Brand Kits" at bounding box center [306, 78] width 154 height 16
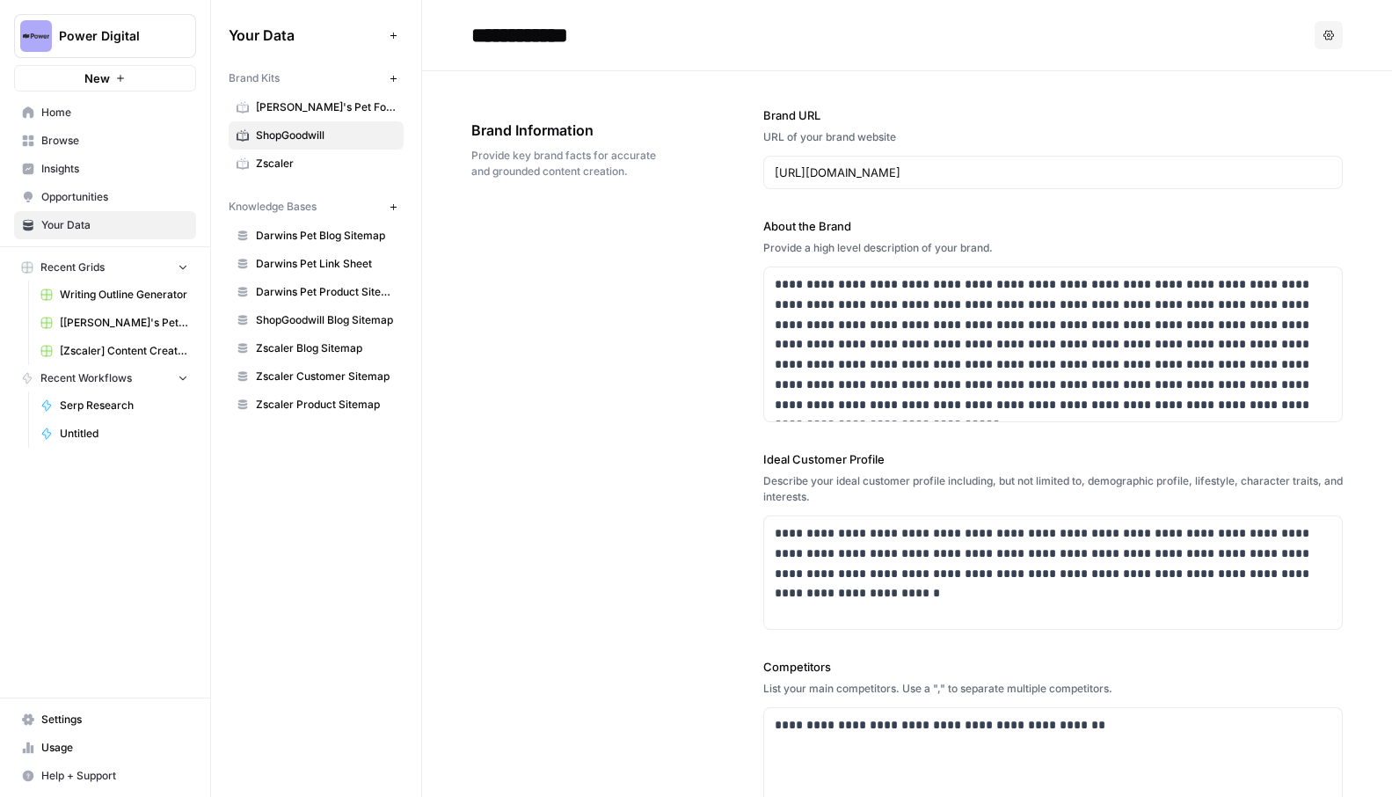
click at [303, 206] on span "Knowledge Bases" at bounding box center [273, 207] width 88 height 16
click at [285, 77] on div "Brand Kits" at bounding box center [306, 78] width 154 height 16
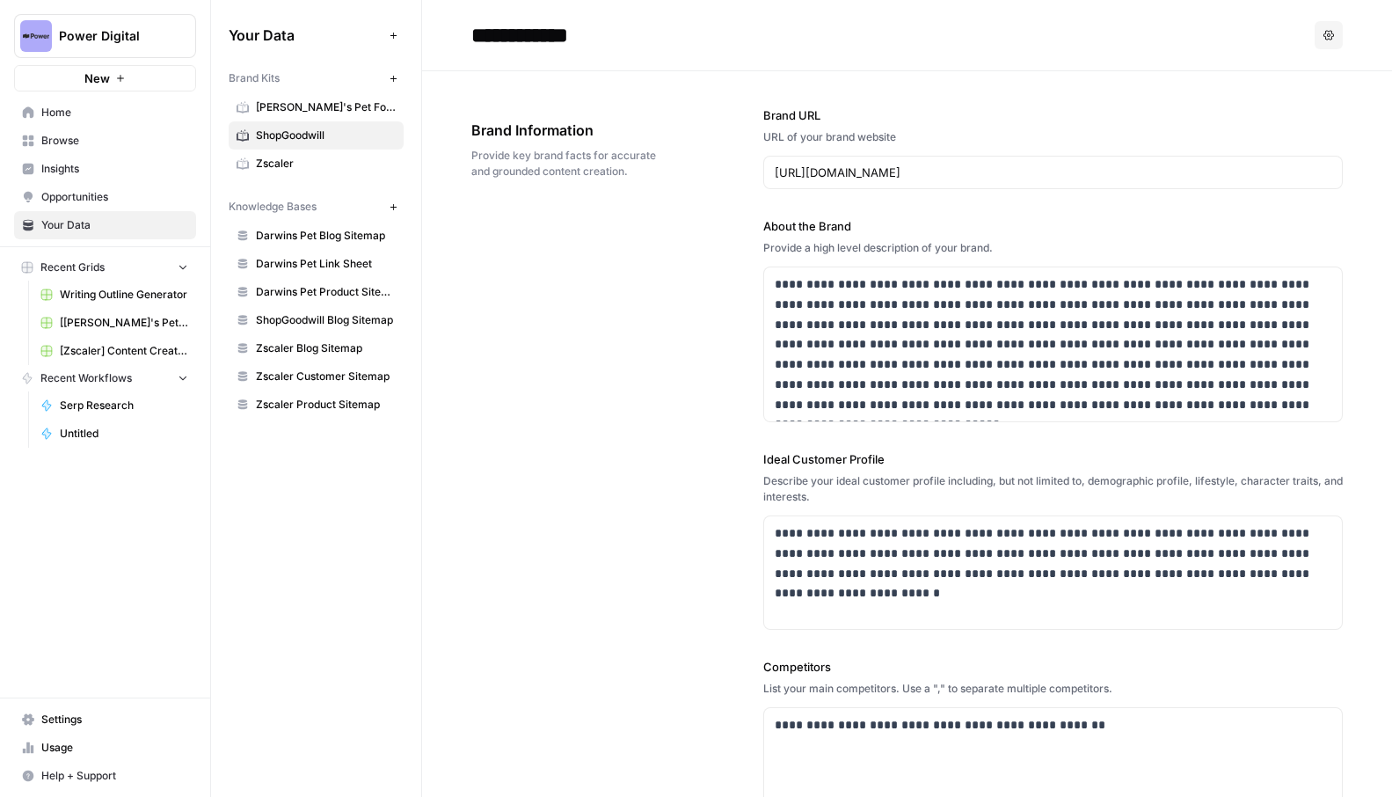
click at [285, 77] on div "Brand Kits" at bounding box center [306, 78] width 154 height 16
click at [620, 179] on span "Provide key brand facts for accurate and grounded content creation." at bounding box center [568, 164] width 194 height 32
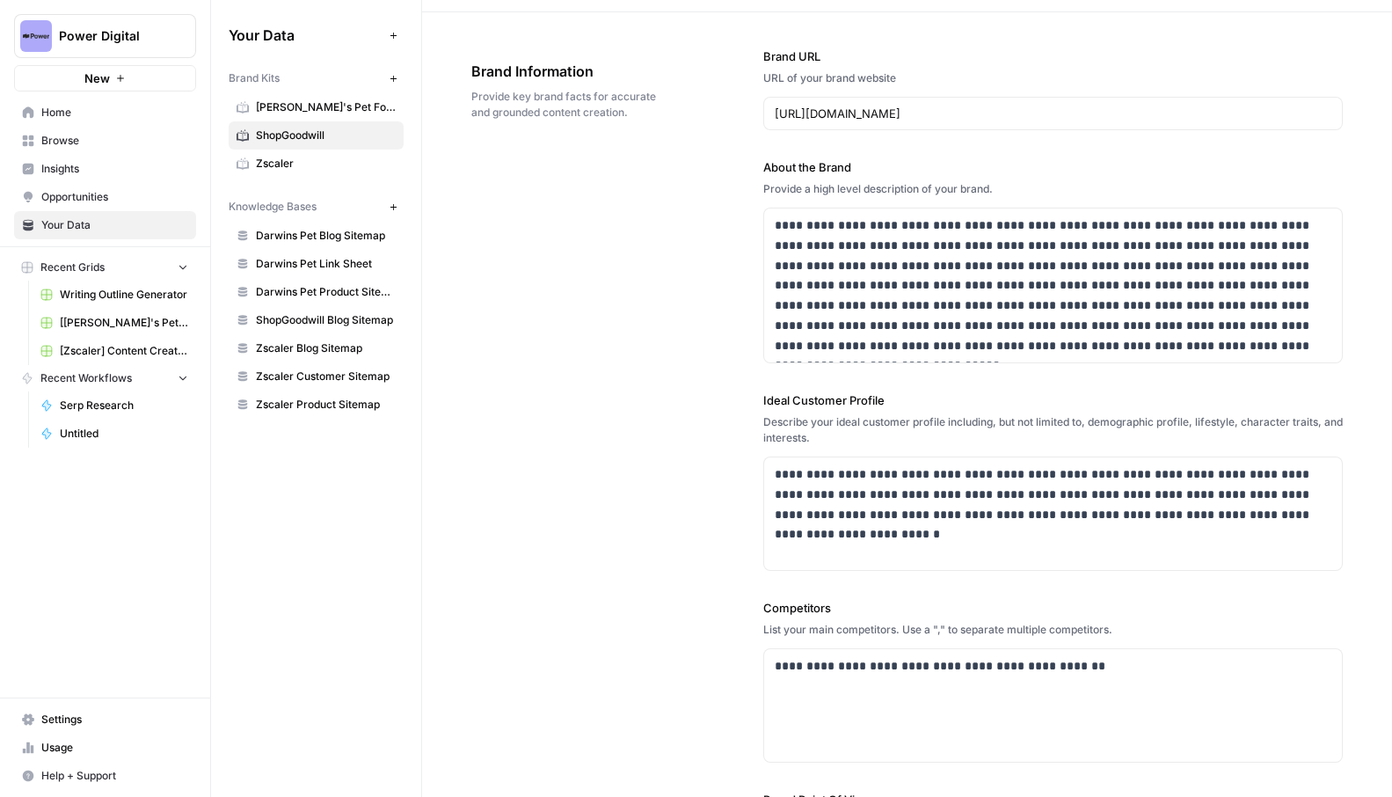
scroll to position [121, 0]
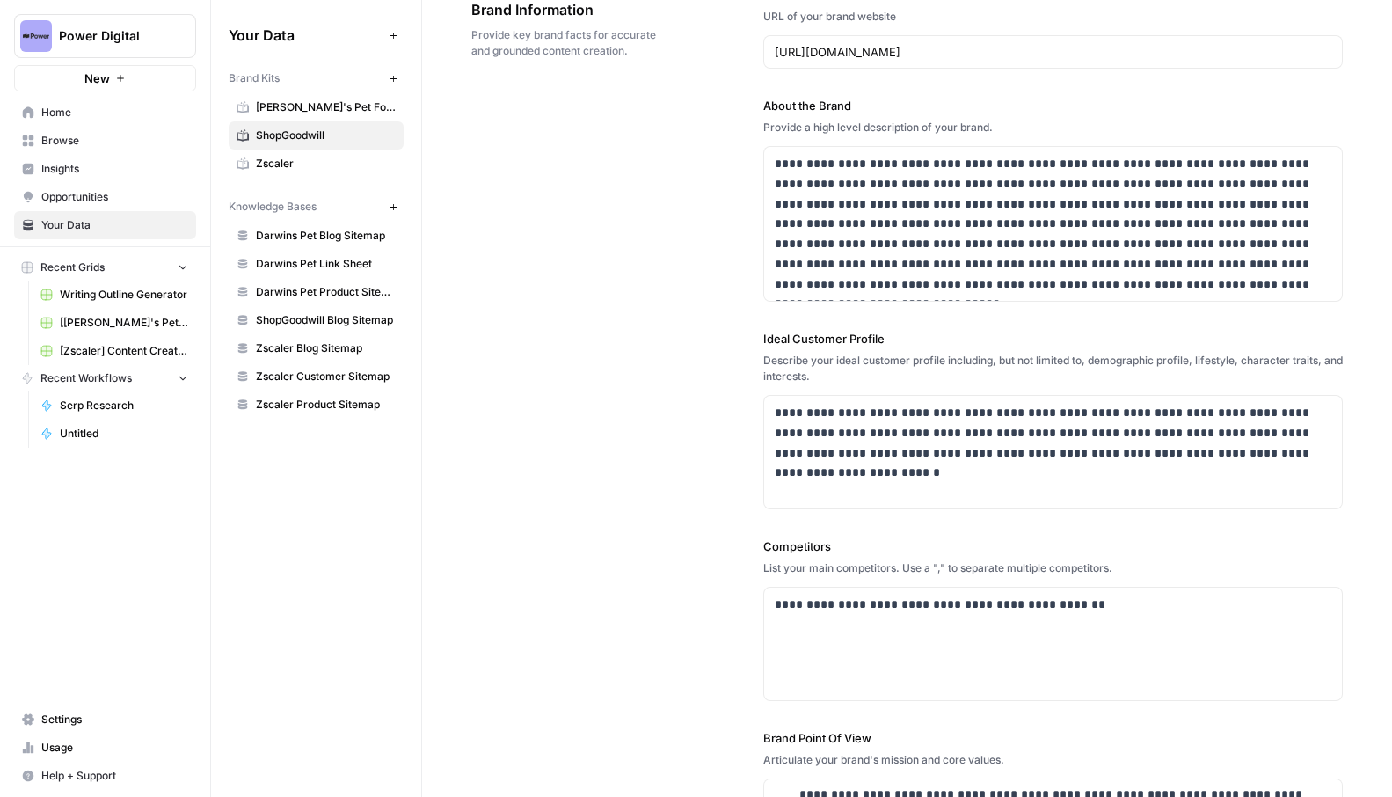
click at [765, 130] on div "Provide a high level description of your brand." at bounding box center [1054, 128] width 580 height 16
click at [1138, 295] on div "**********" at bounding box center [1053, 224] width 578 height 154
drag, startPoint x: 1100, startPoint y: 180, endPoint x: 1062, endPoint y: 224, distance: 58.6
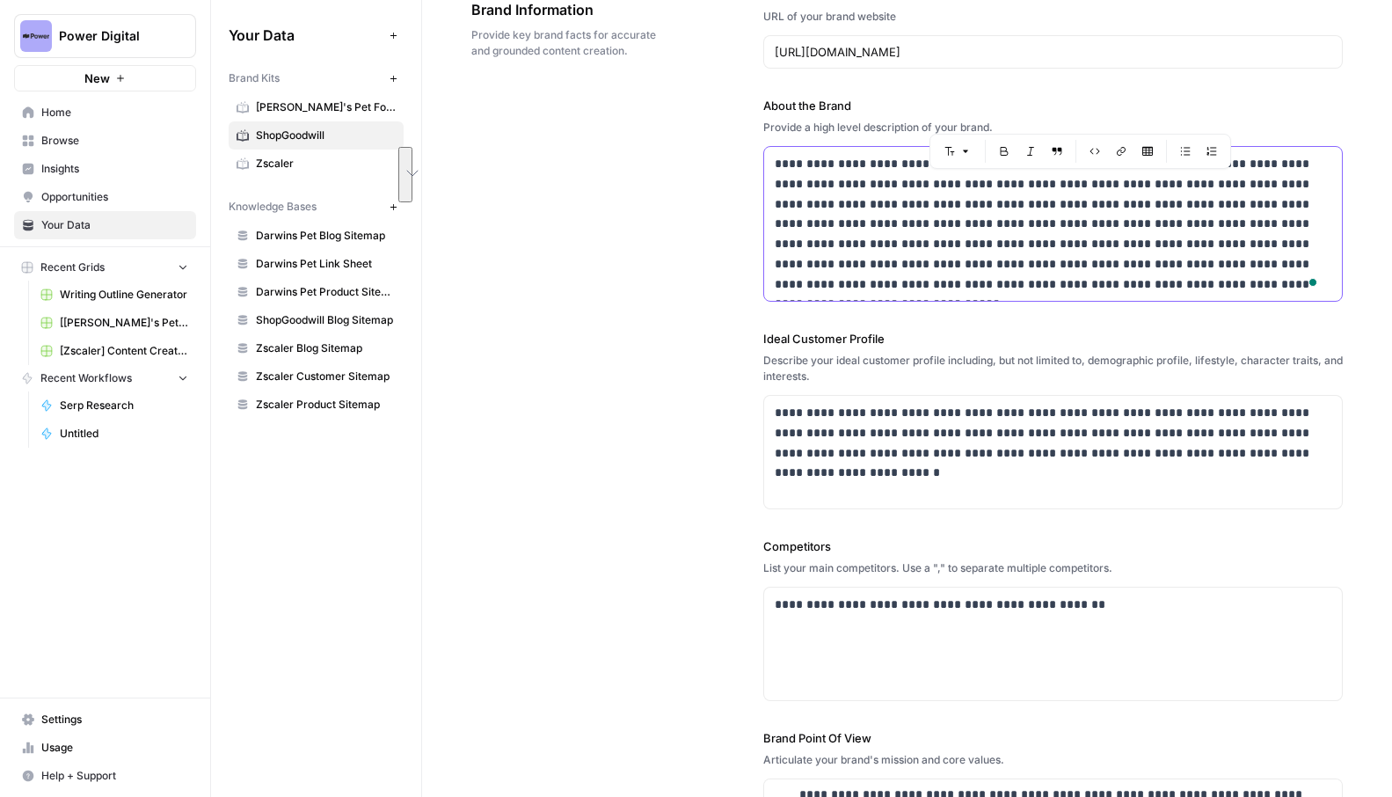
click at [1062, 224] on p "**********" at bounding box center [1048, 224] width 547 height 140
click at [1105, 251] on p "**********" at bounding box center [1048, 224] width 547 height 140
click at [313, 105] on span "Darwin's Pet Food" at bounding box center [326, 107] width 140 height 16
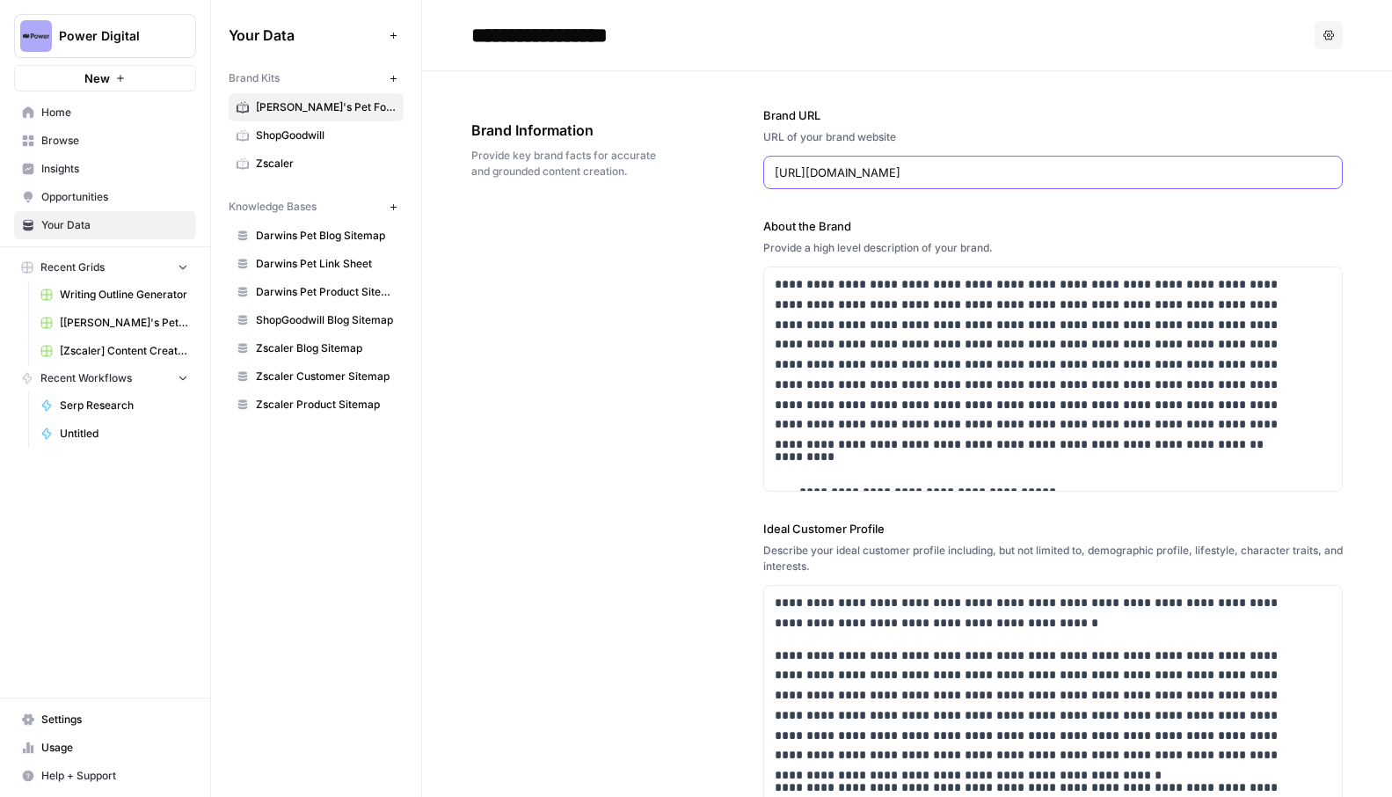
click at [873, 172] on input "https://www.darwinspet.com" at bounding box center [1053, 173] width 557 height 18
click at [729, 228] on div "**********" at bounding box center [907, 705] width 872 height 1269
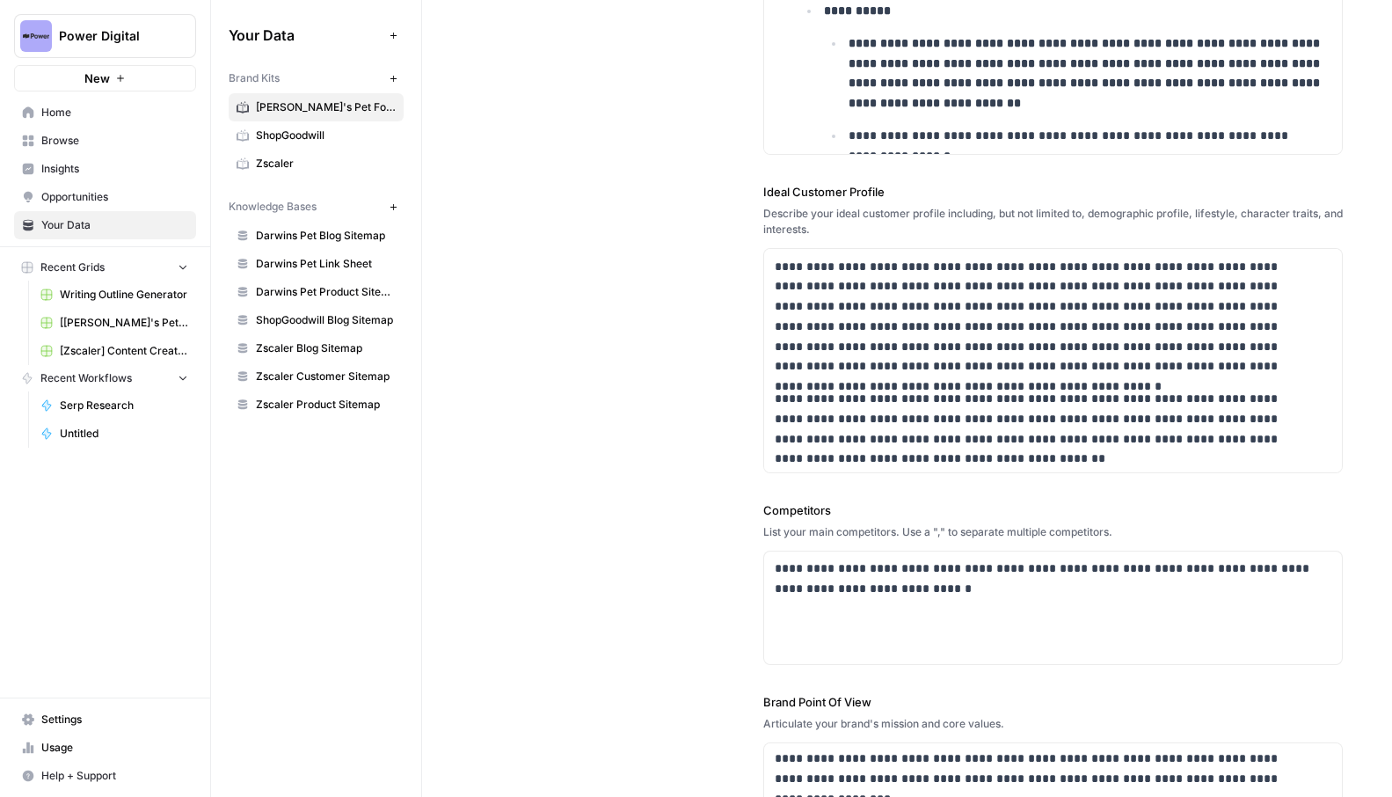
scroll to position [352, 0]
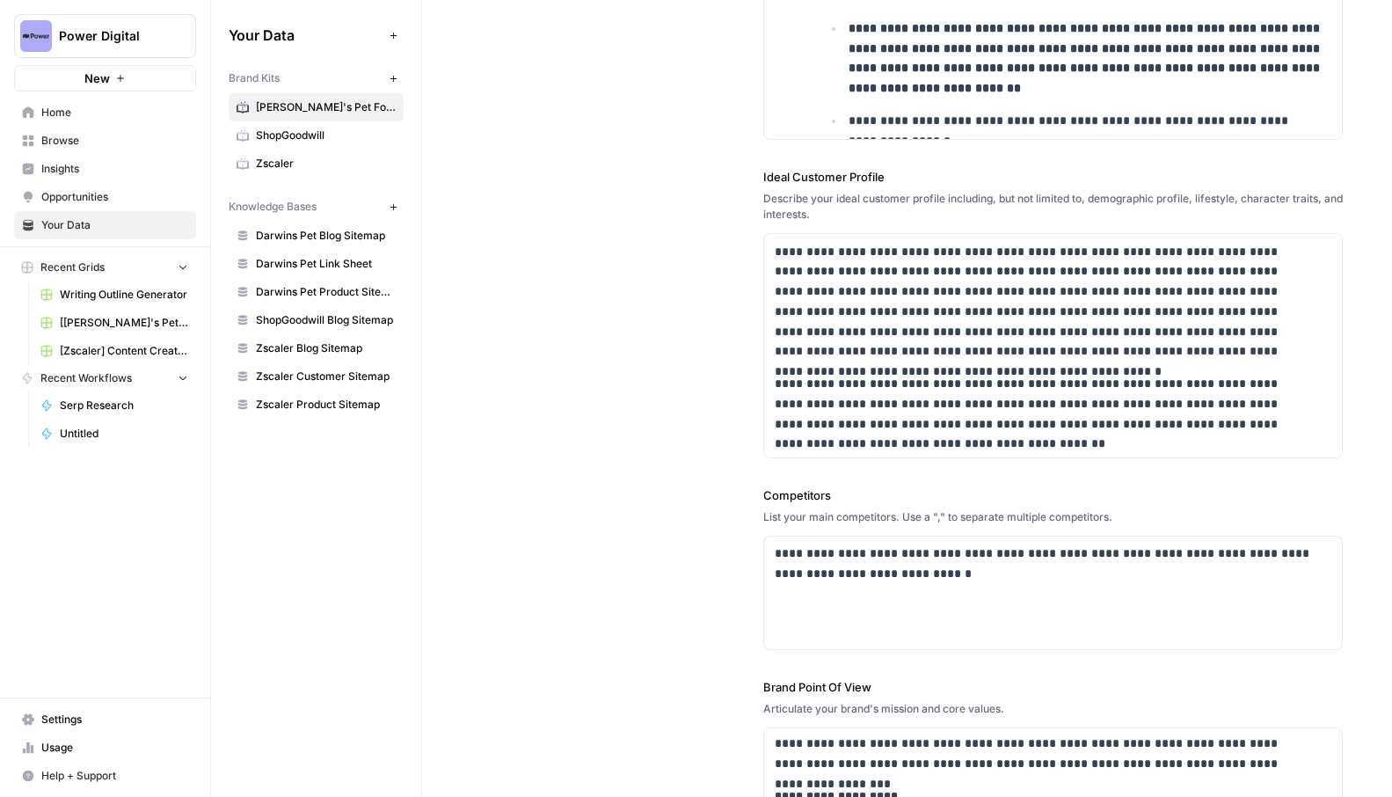
click at [1041, 208] on div "Describe your ideal customer profile including, but not limited to, demographic…" at bounding box center [1054, 207] width 580 height 32
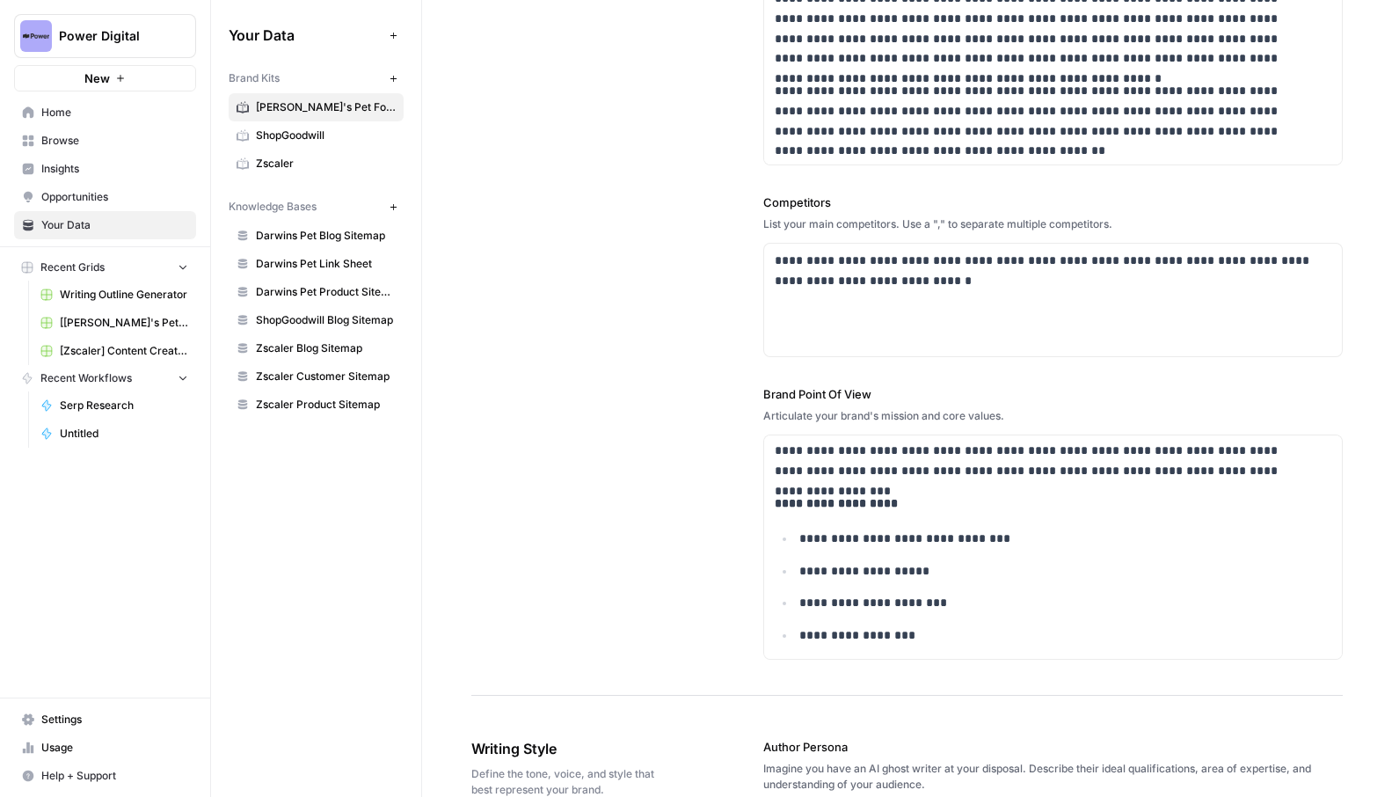
scroll to position [647, 0]
click at [910, 221] on div "List your main competitors. Use a "," to separate multiple competitors." at bounding box center [1054, 223] width 580 height 16
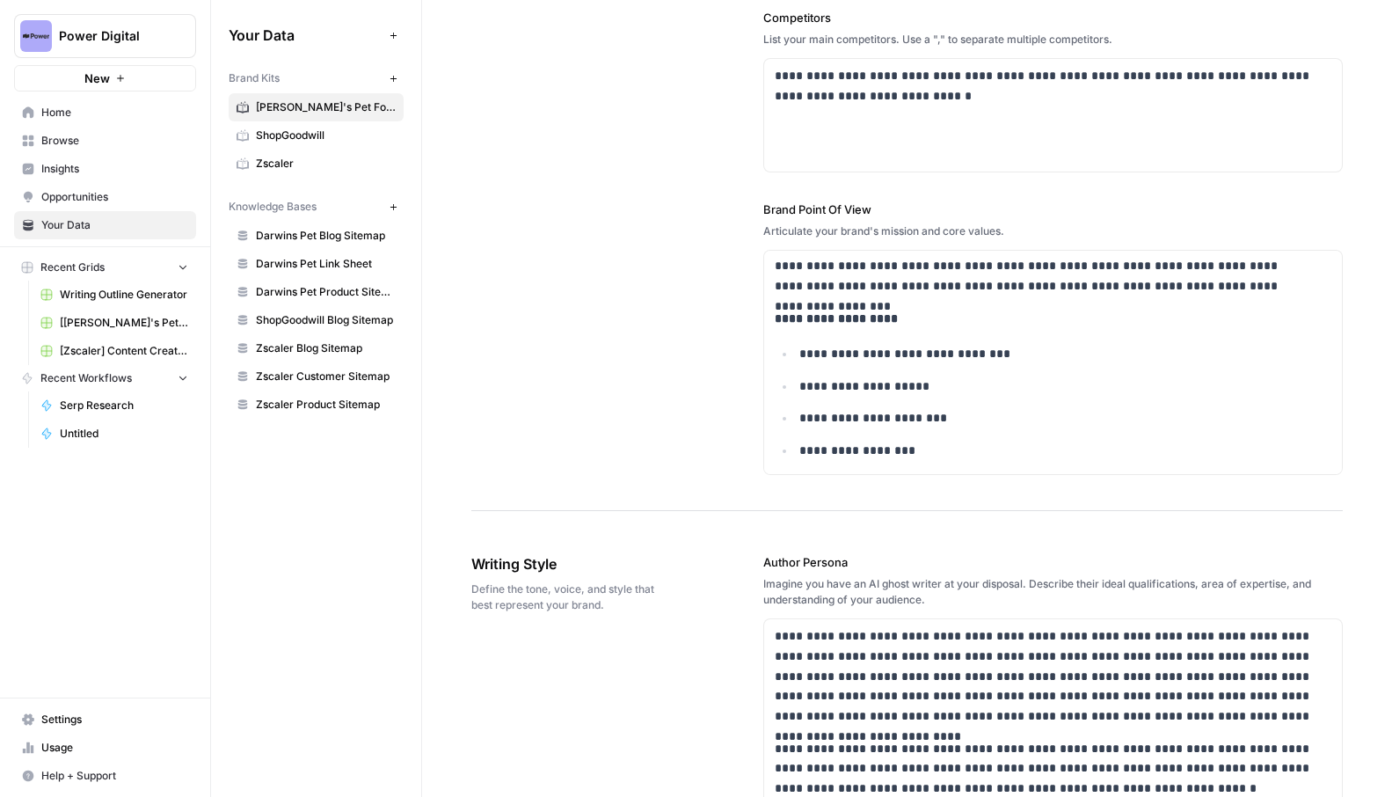
scroll to position [864, 0]
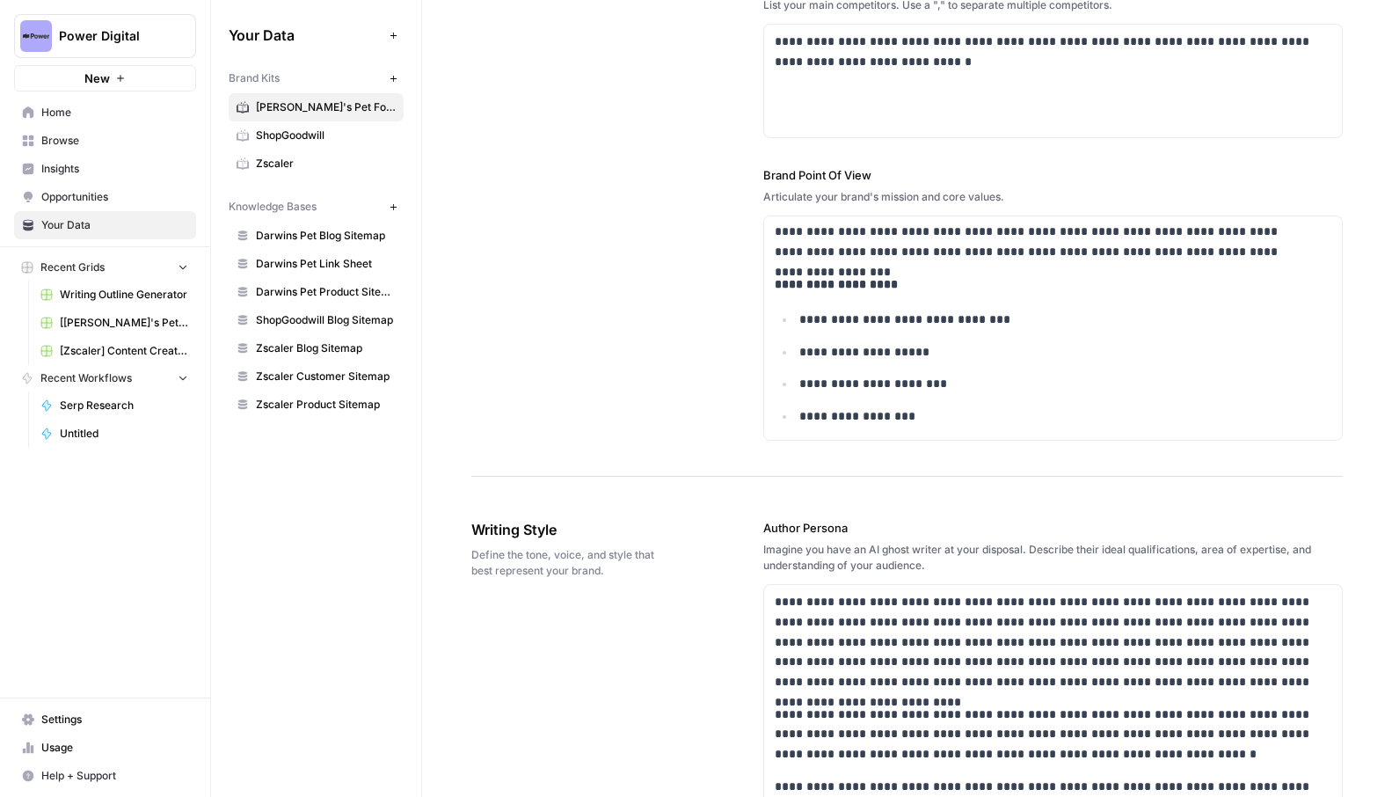
click at [848, 200] on div "Articulate your brand's mission and core values." at bounding box center [1054, 197] width 580 height 16
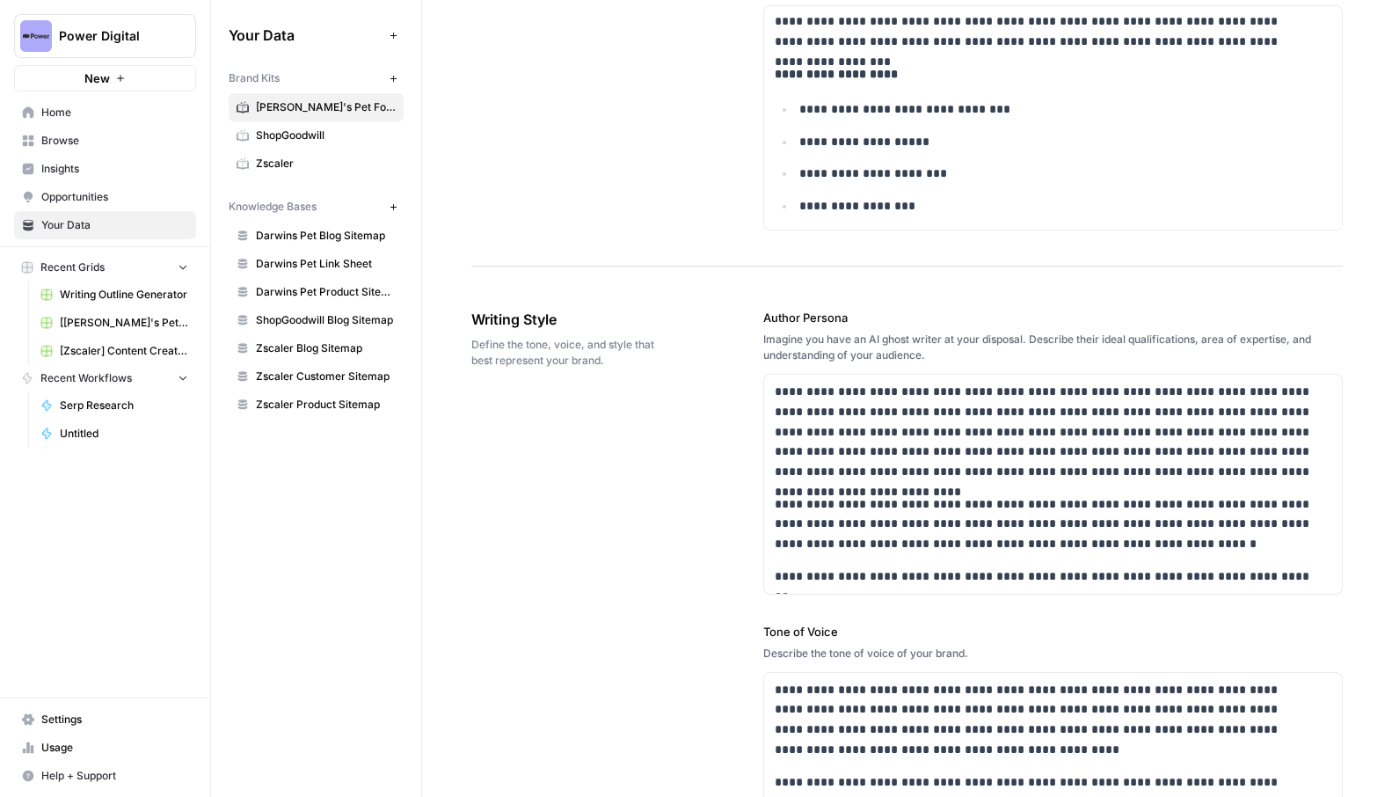
scroll to position [1127, 0]
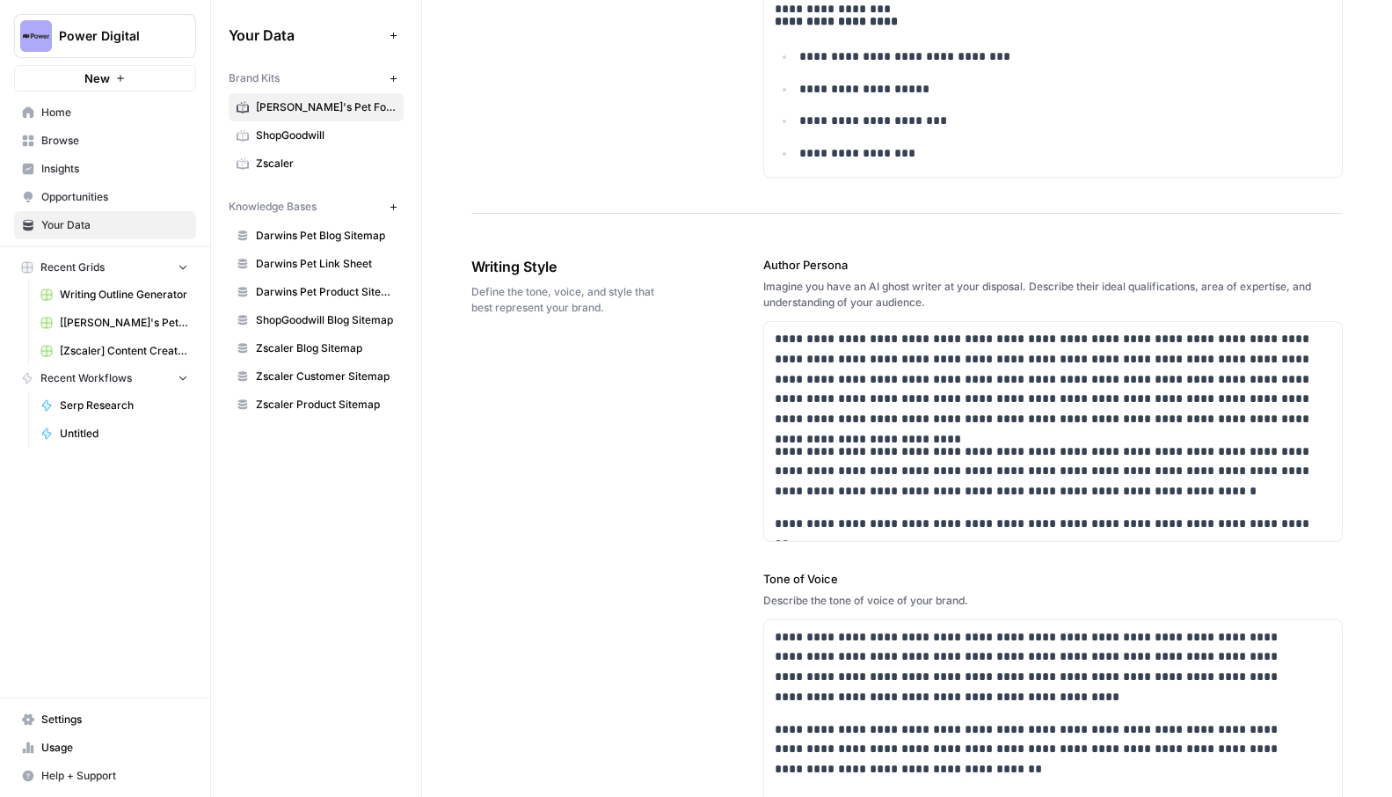
click at [859, 296] on div "Imagine you have an AI ghost writer at your disposal. Describe their ideal qual…" at bounding box center [1054, 295] width 580 height 32
click at [971, 302] on div "Imagine you have an AI ghost writer at your disposal. Describe their ideal qual…" at bounding box center [1054, 295] width 580 height 32
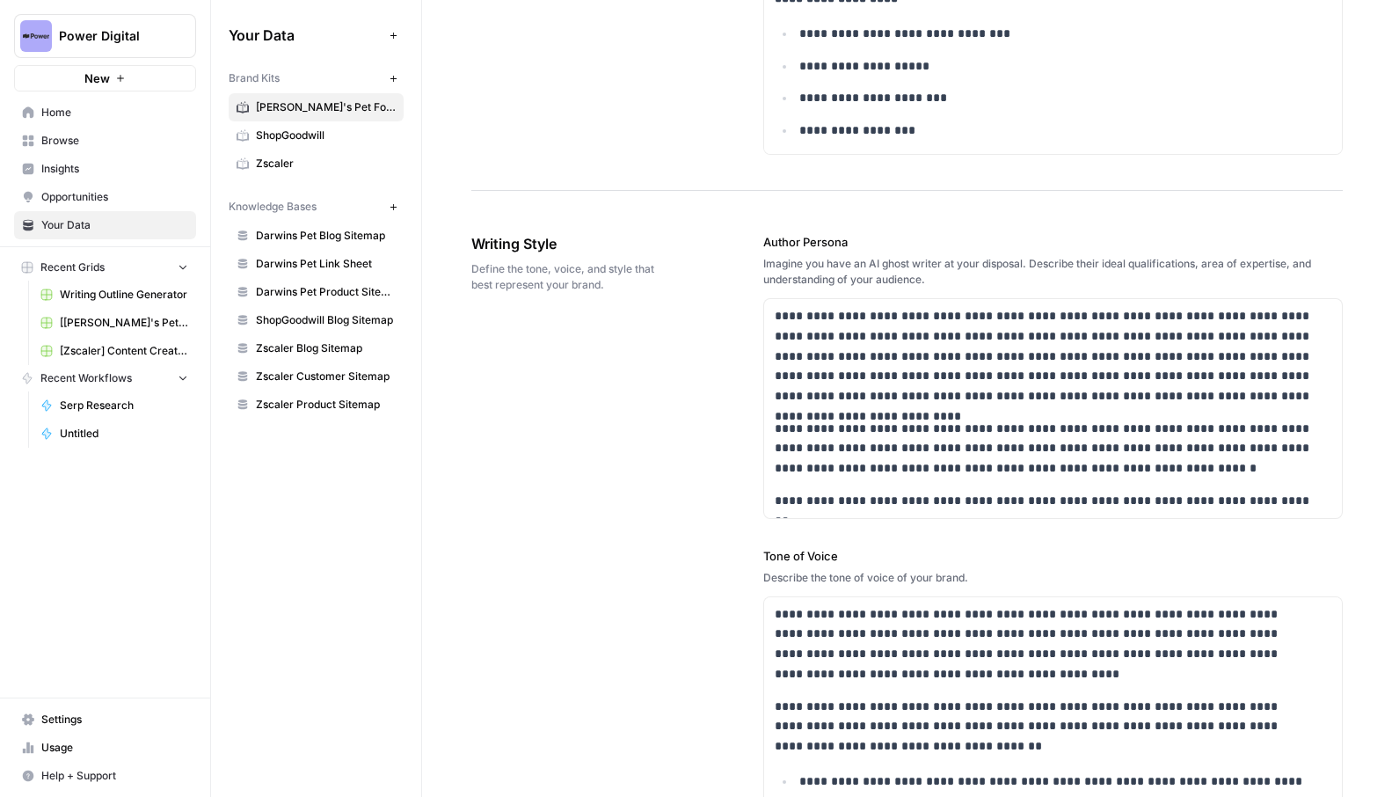
scroll to position [1164, 0]
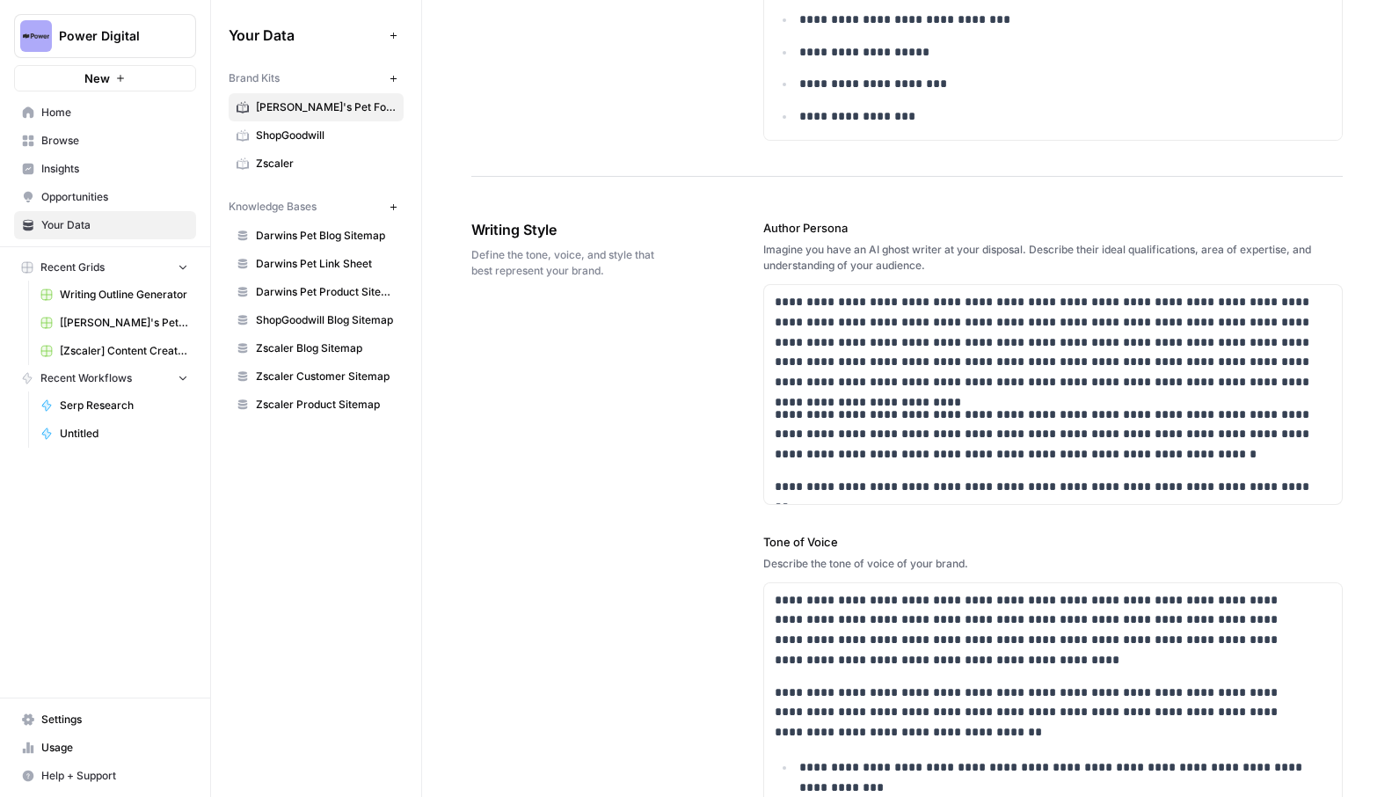
drag, startPoint x: 931, startPoint y: 270, endPoint x: 733, endPoint y: 224, distance: 203.1
drag, startPoint x: 749, startPoint y: 219, endPoint x: 966, endPoint y: 277, distance: 224.9
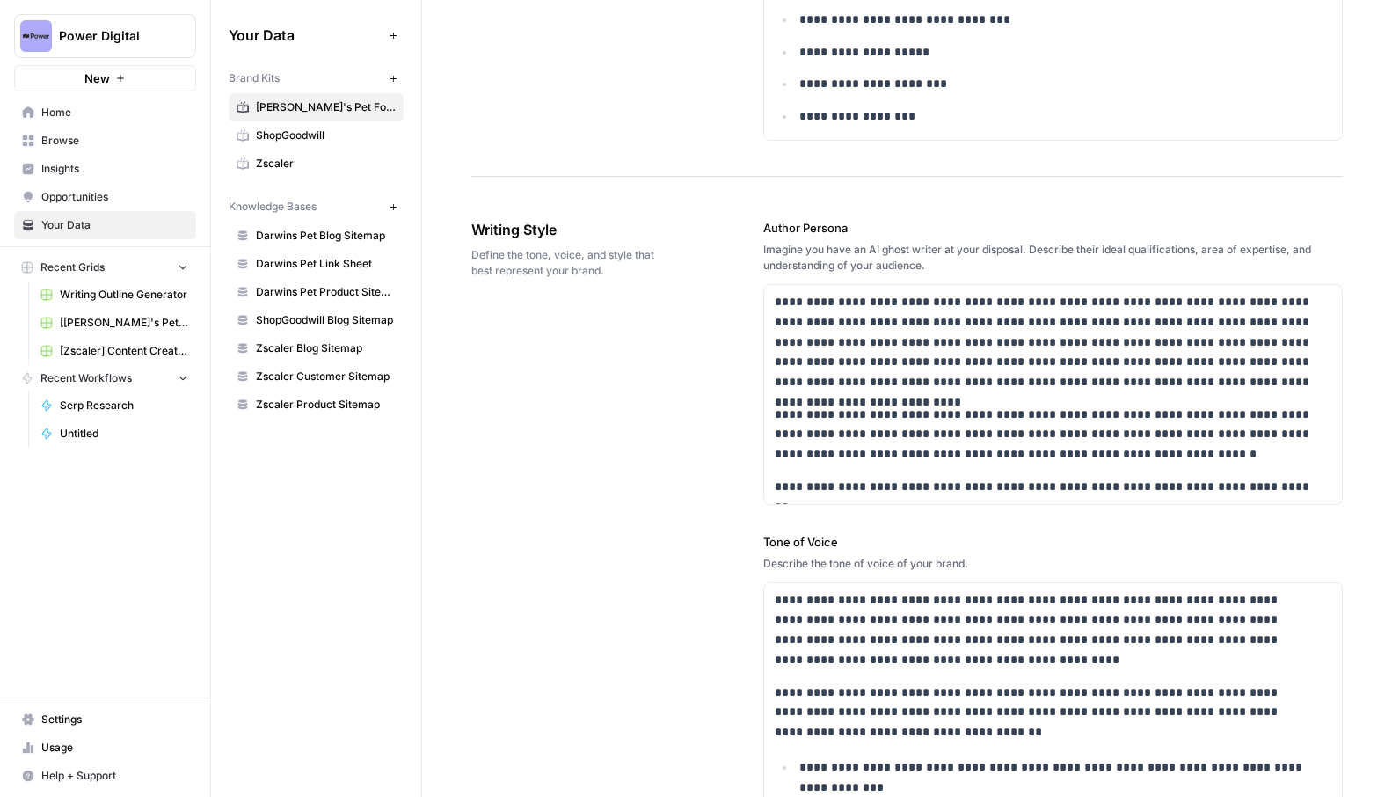
click at [580, 271] on span "Define the tone, voice, and style that best represent your brand." at bounding box center [568, 263] width 194 height 32
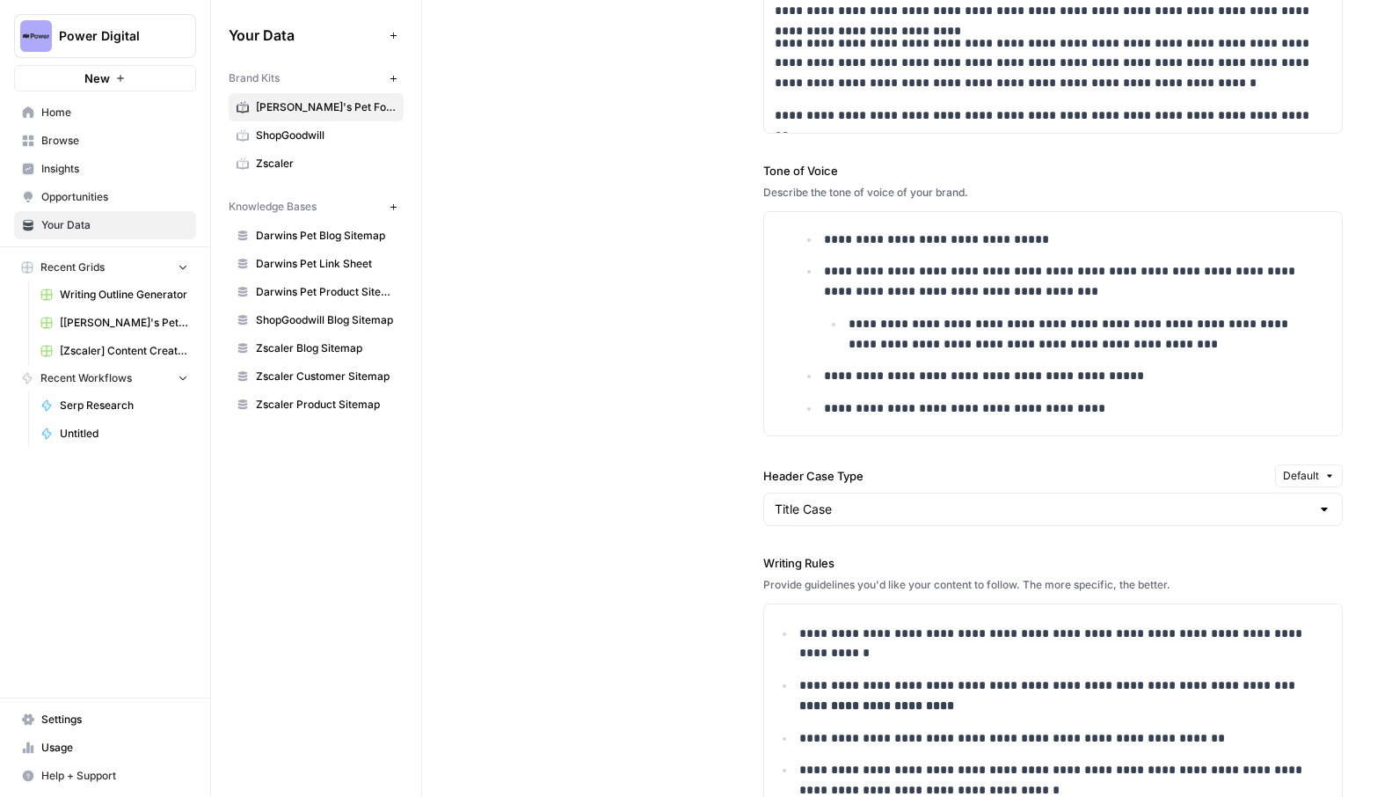
scroll to position [1566, 0]
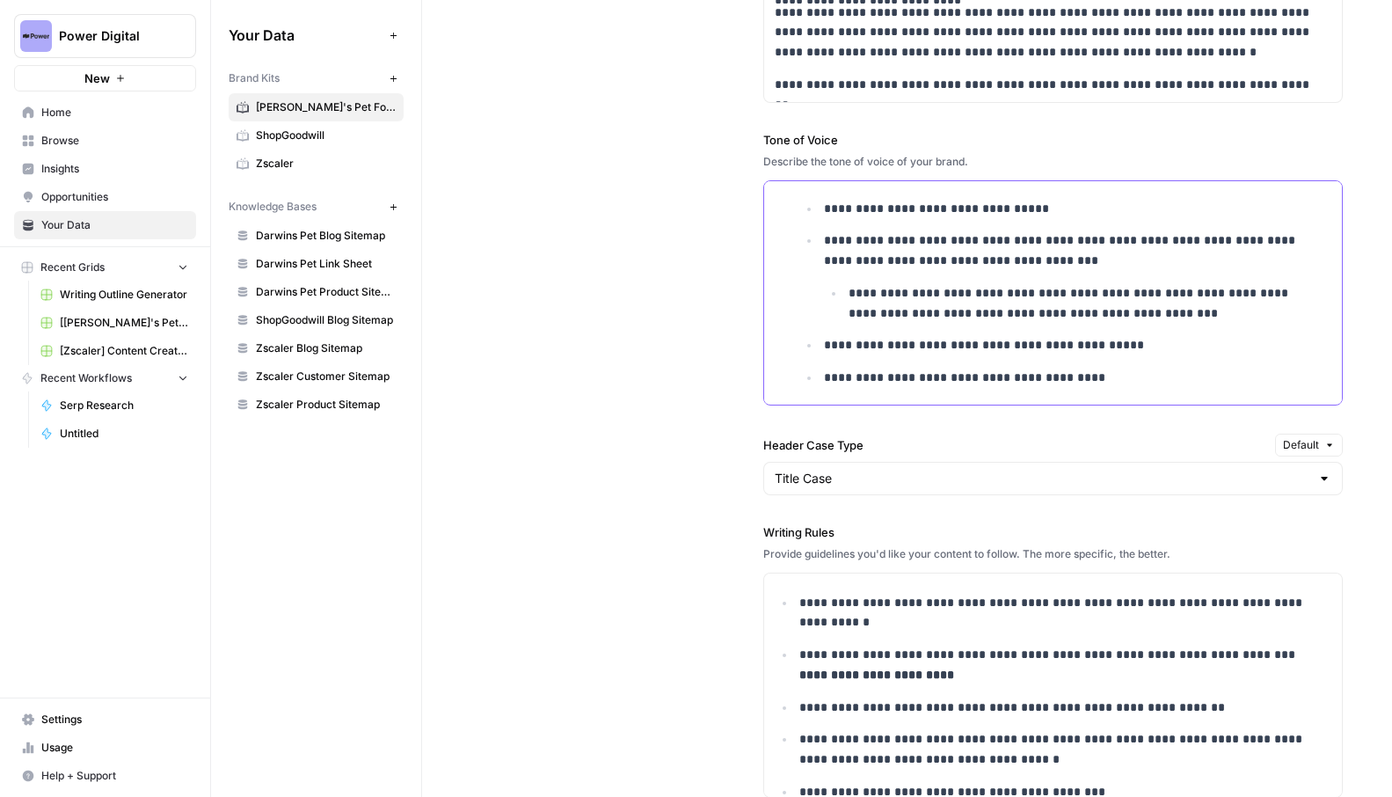
click at [942, 379] on p "**********" at bounding box center [1066, 378] width 485 height 20
click at [892, 276] on li "**********" at bounding box center [1076, 276] width 513 height 92
click at [896, 248] on p "**********" at bounding box center [1066, 250] width 485 height 40
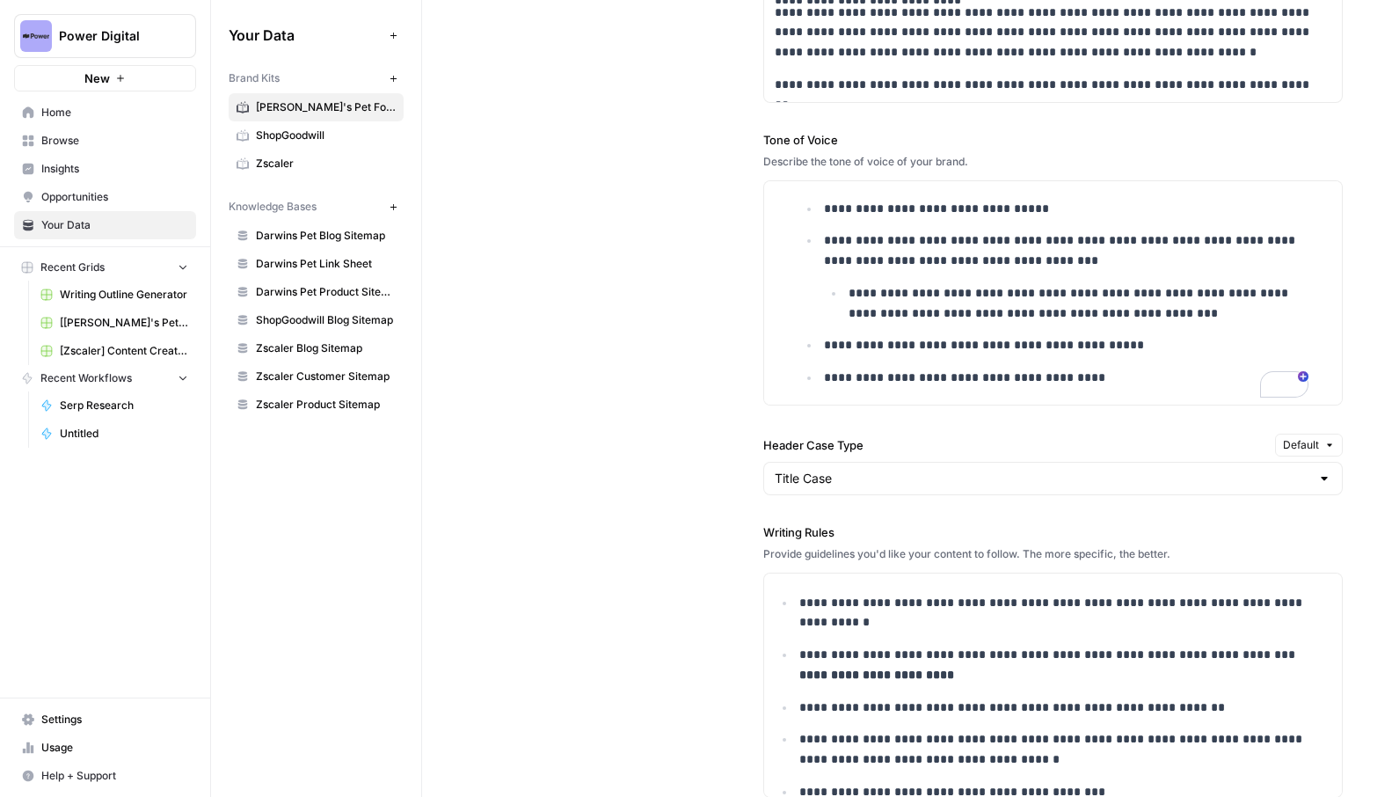
click at [647, 366] on div "**********" at bounding box center [907, 419] width 872 height 1274
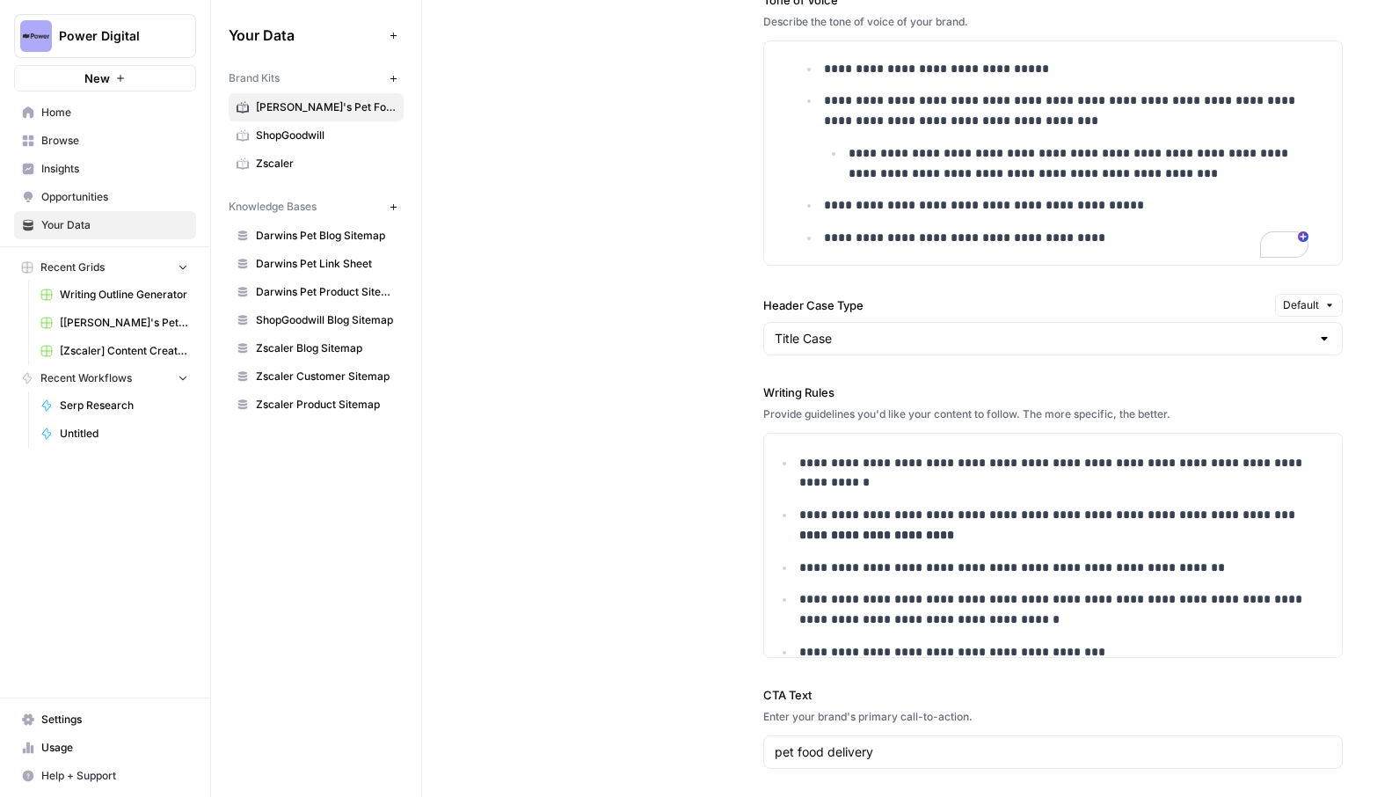
scroll to position [1708, 0]
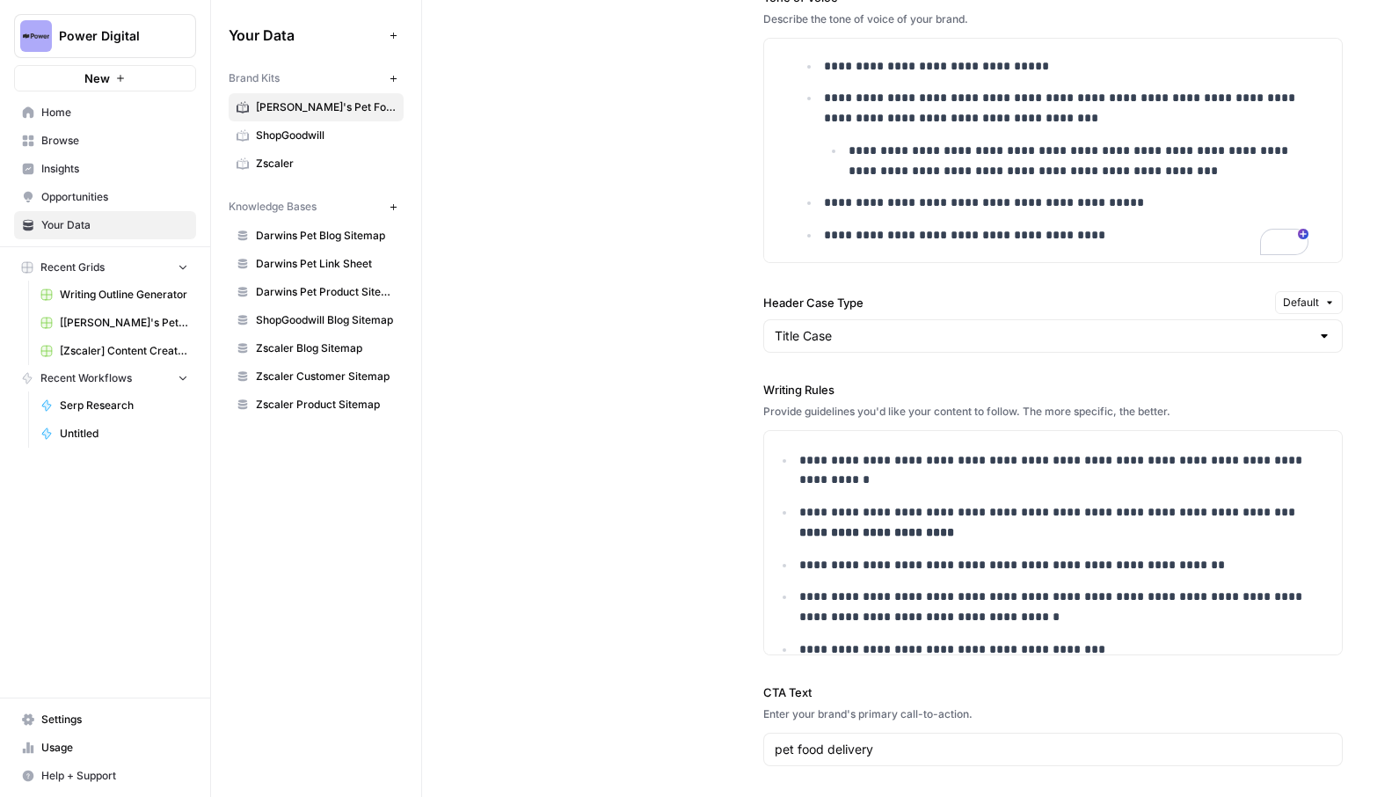
click at [899, 325] on div "Title Case" at bounding box center [1054, 335] width 580 height 33
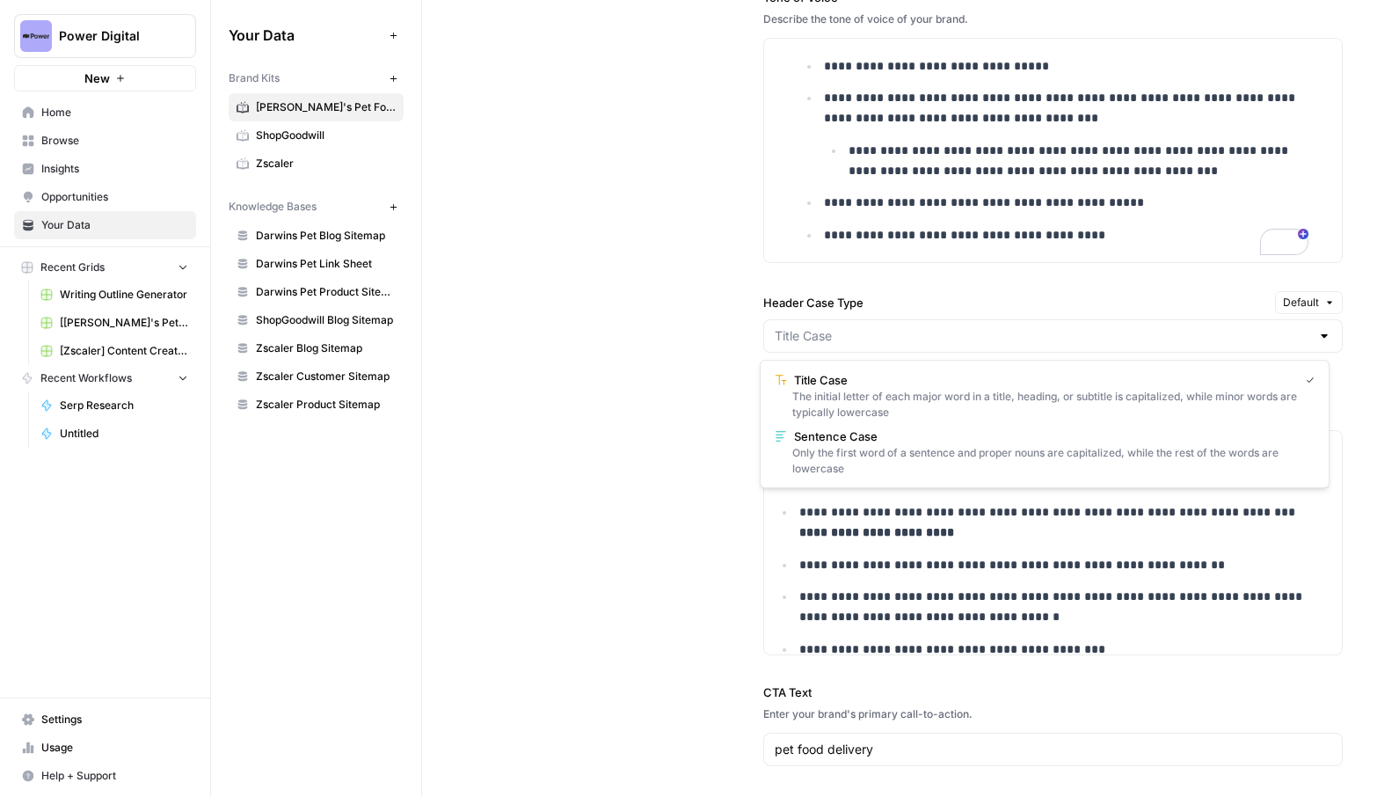
type input "Title Case"
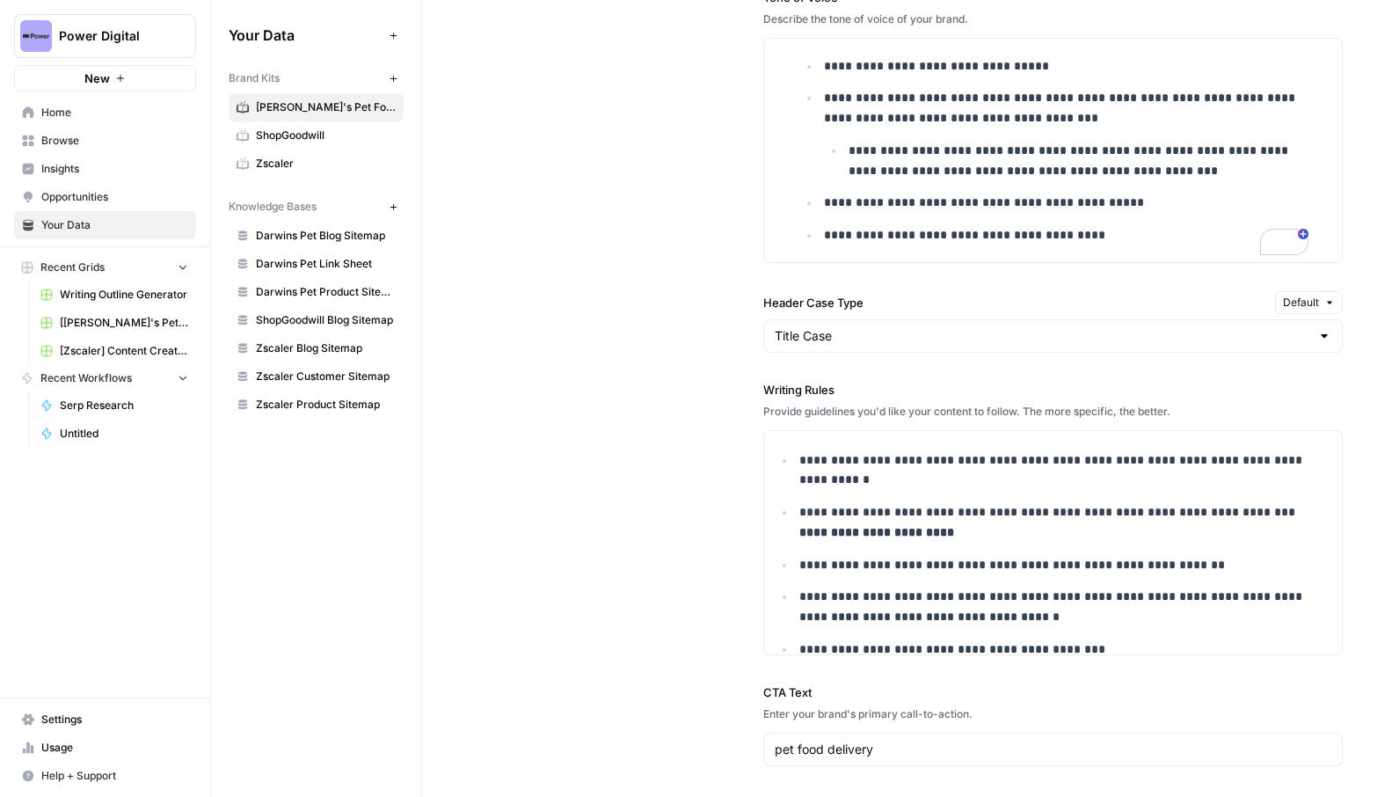
click at [661, 325] on div "**********" at bounding box center [907, 276] width 872 height 1274
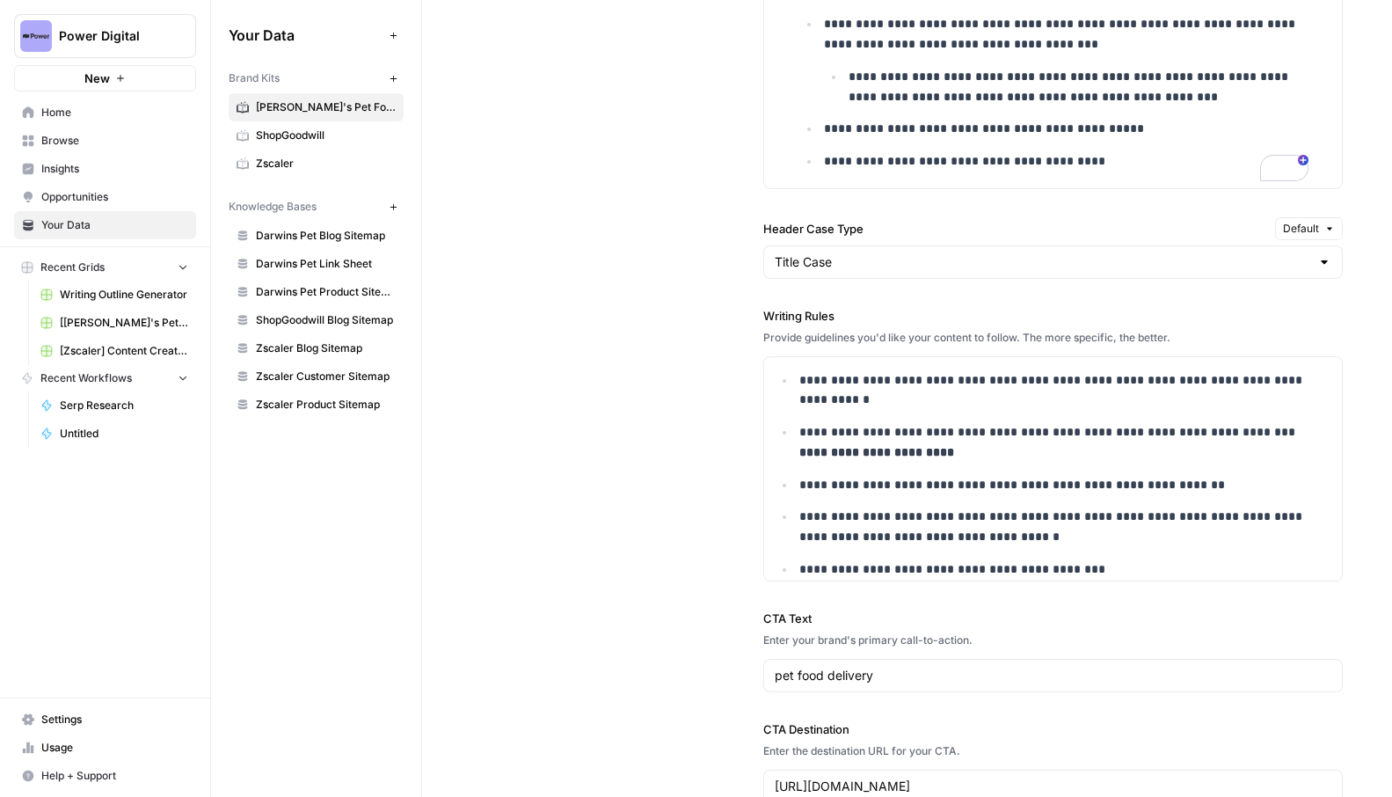
scroll to position [0, 0]
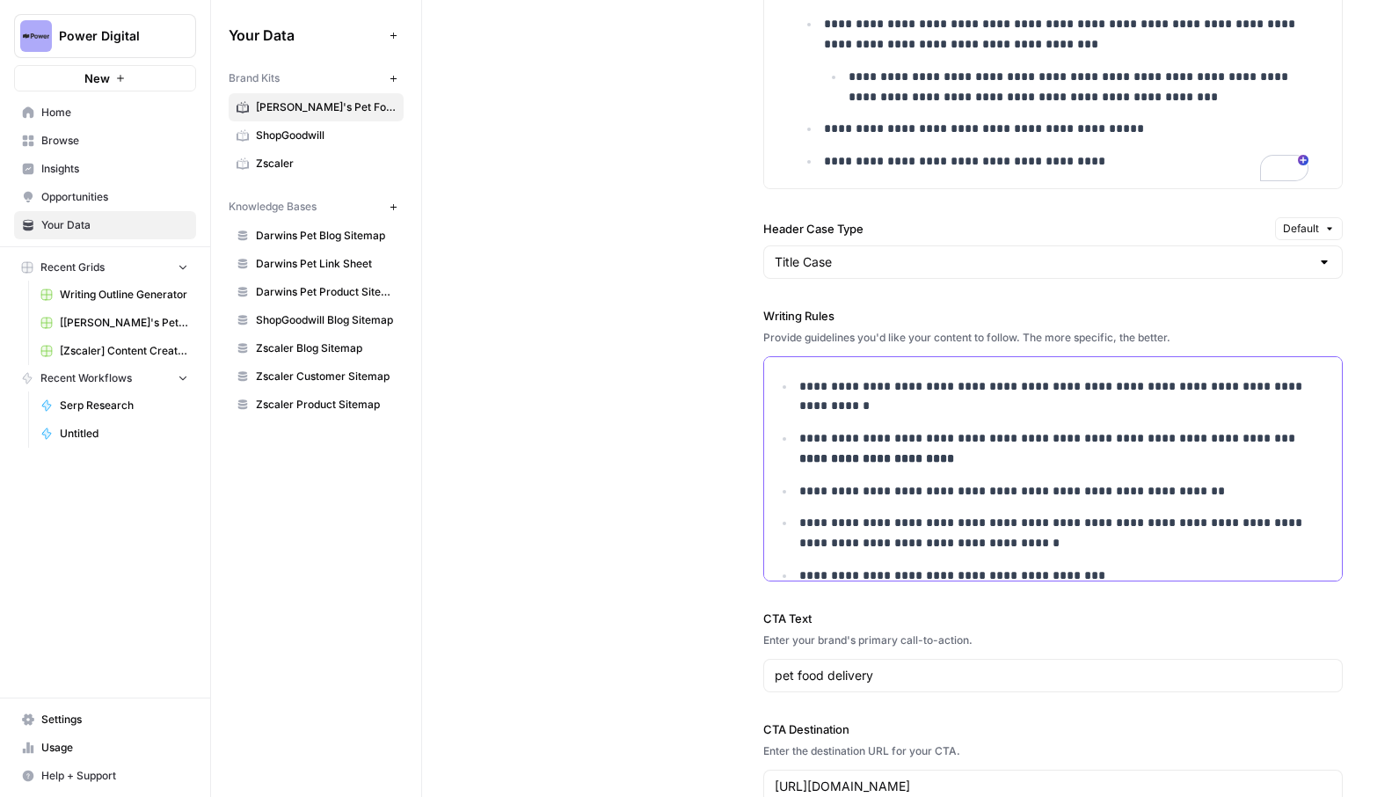
drag, startPoint x: 789, startPoint y: 378, endPoint x: 905, endPoint y: 425, distance: 125.1
click at [905, 425] on ul "**********" at bounding box center [1053, 733] width 557 height 714
click at [922, 406] on p "**********" at bounding box center [1054, 396] width 509 height 40
click at [843, 398] on p "**********" at bounding box center [1054, 396] width 509 height 40
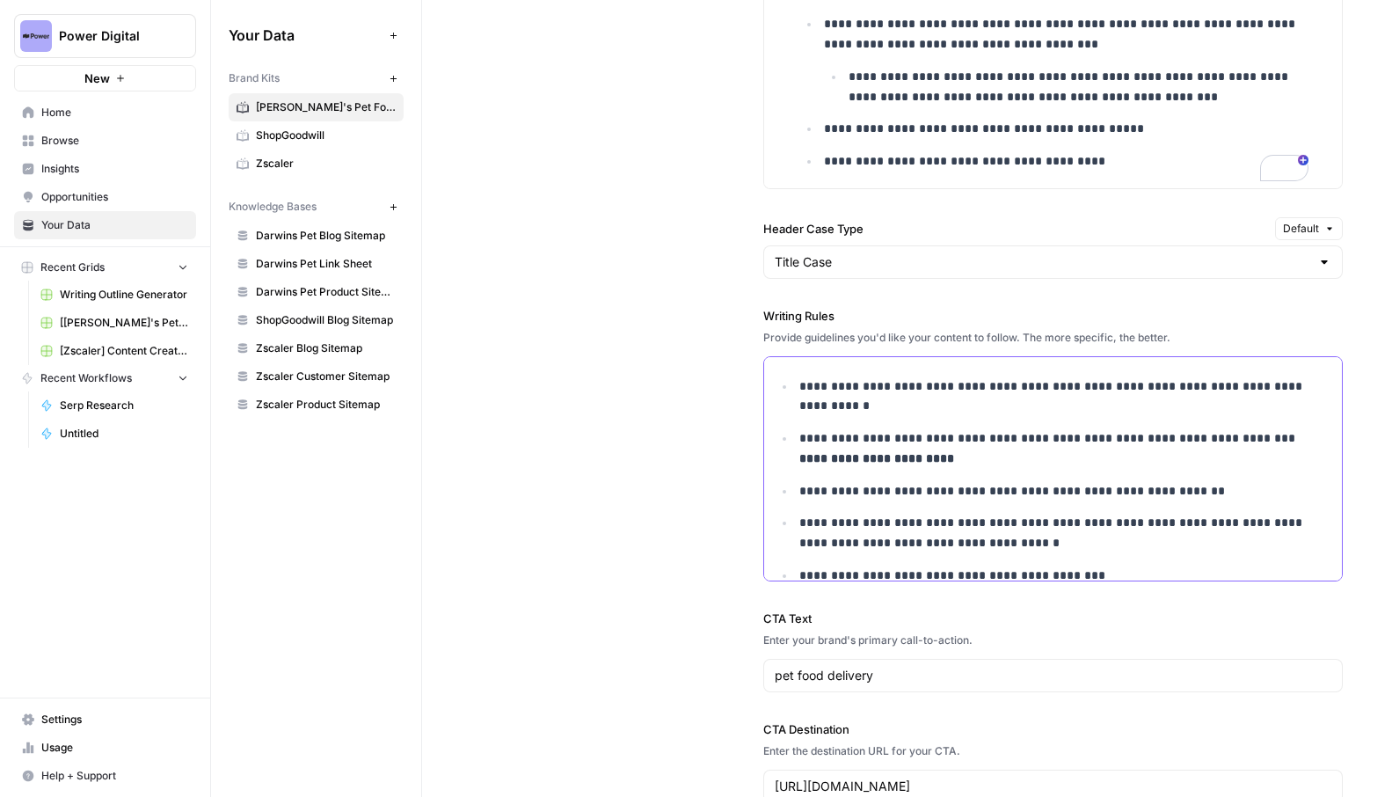
click at [843, 398] on p "**********" at bounding box center [1054, 396] width 509 height 40
click at [1027, 461] on p "**********" at bounding box center [1054, 448] width 509 height 40
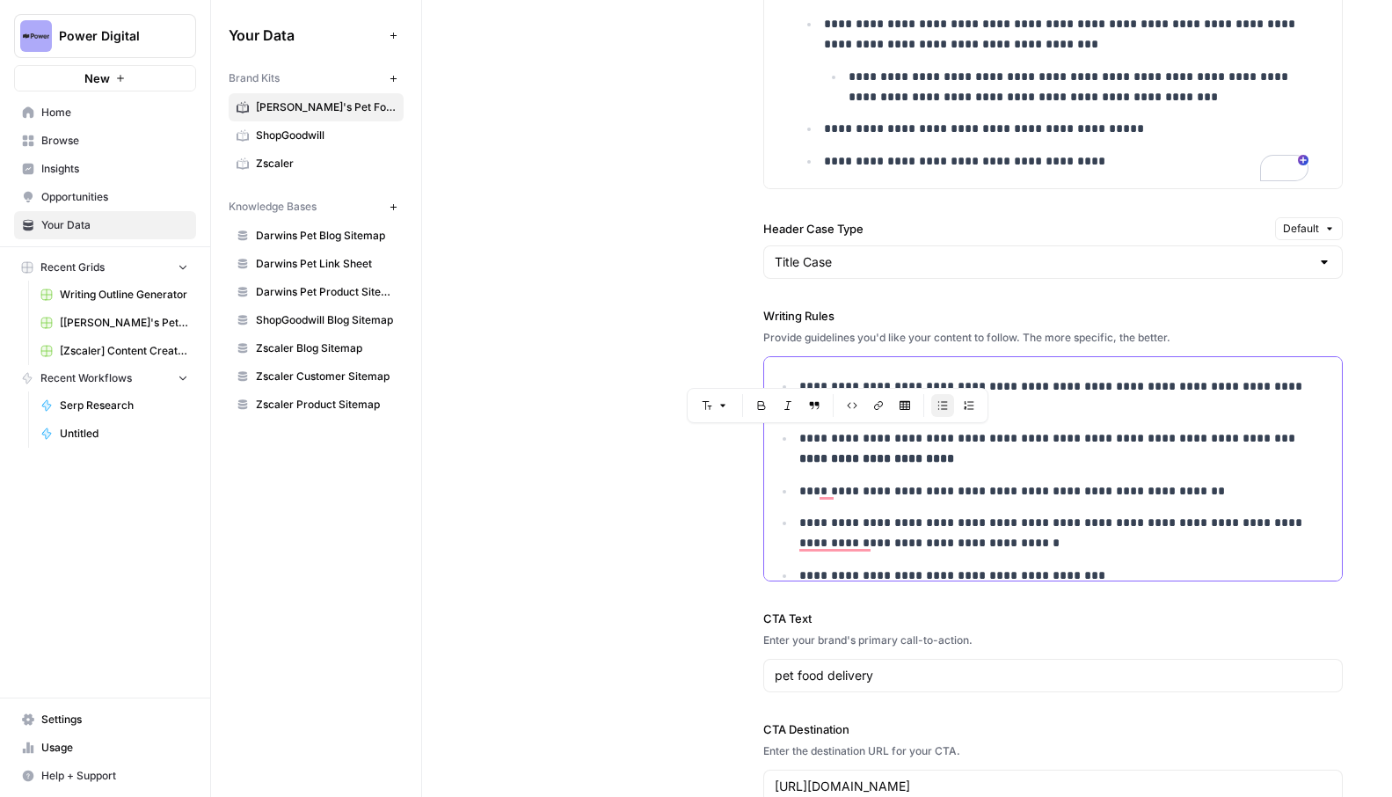
scroll to position [4, 0]
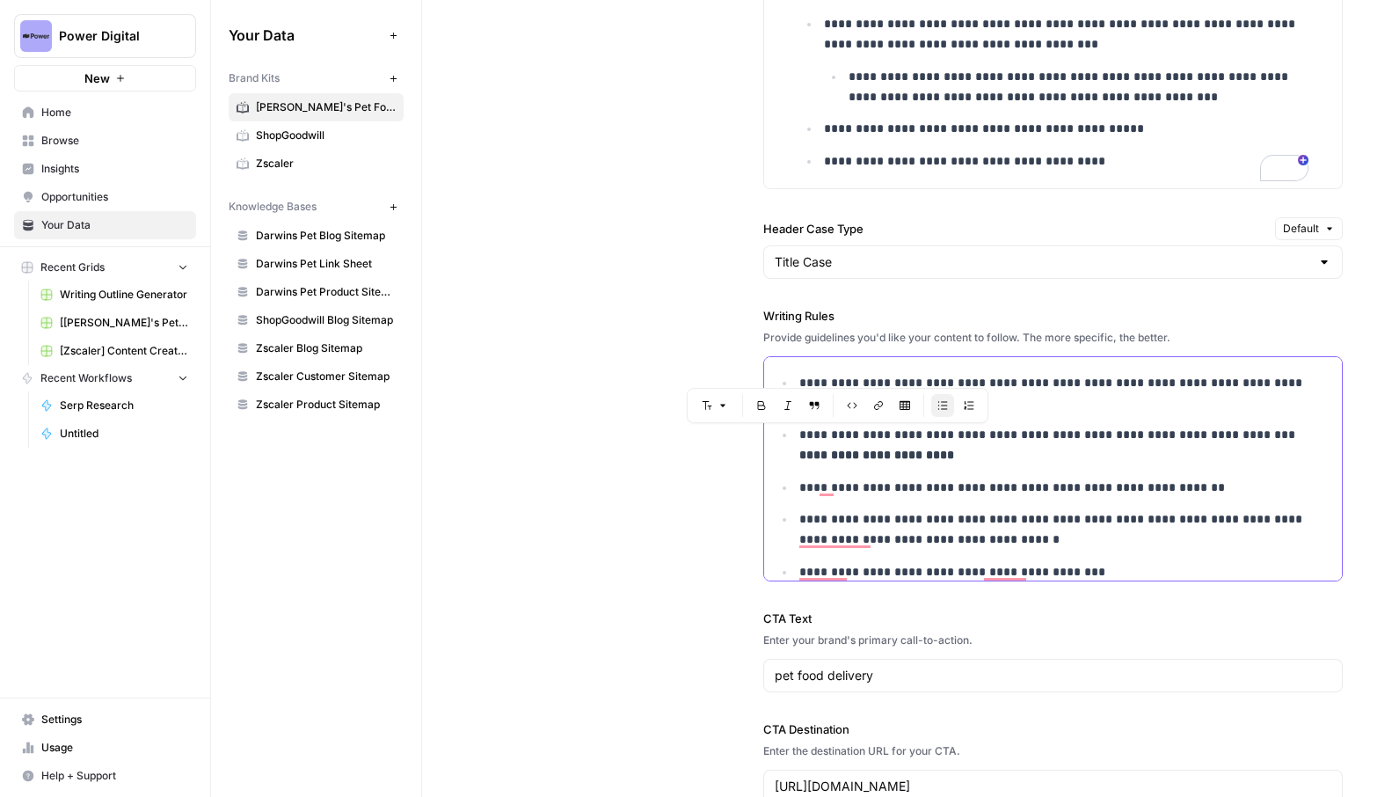
click at [1043, 545] on p "**********" at bounding box center [1054, 529] width 509 height 40
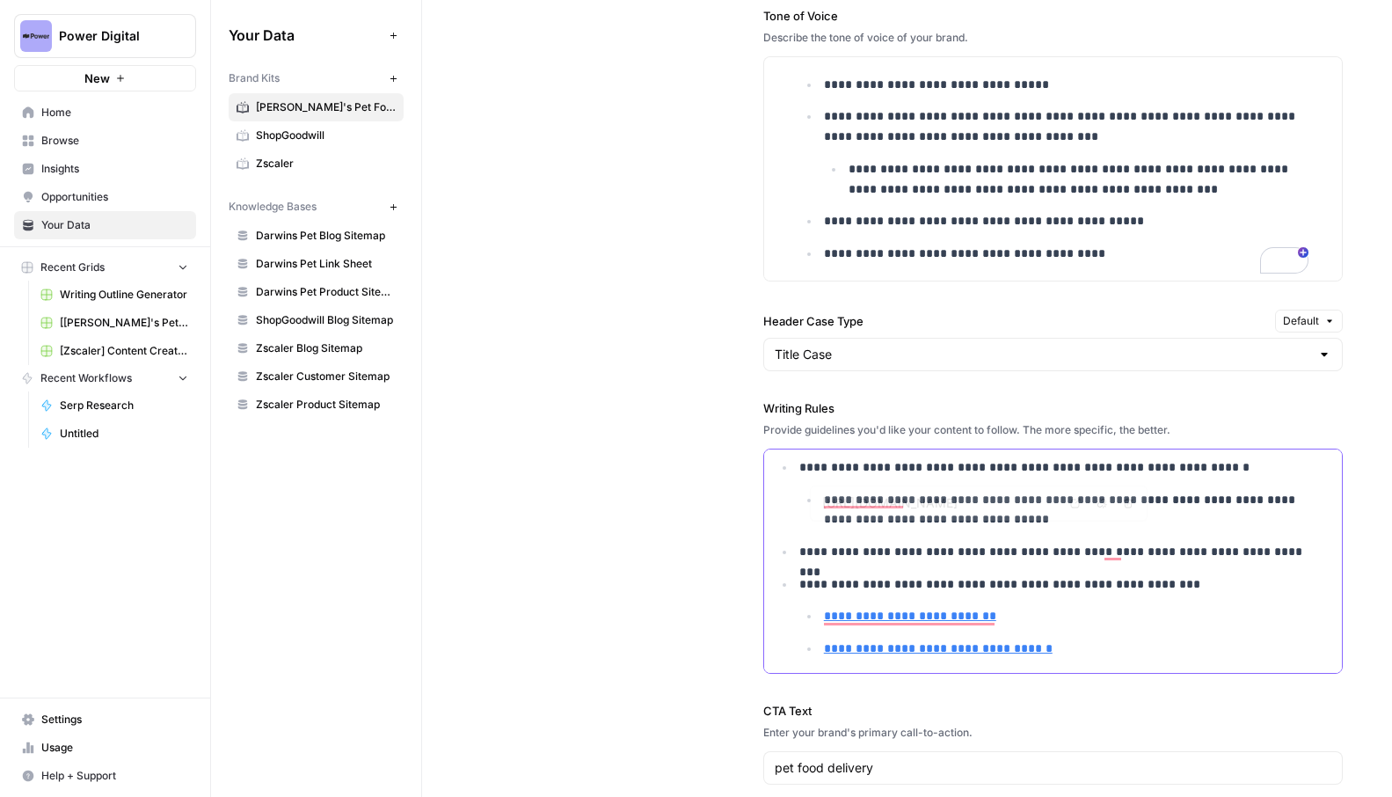
scroll to position [293, 0]
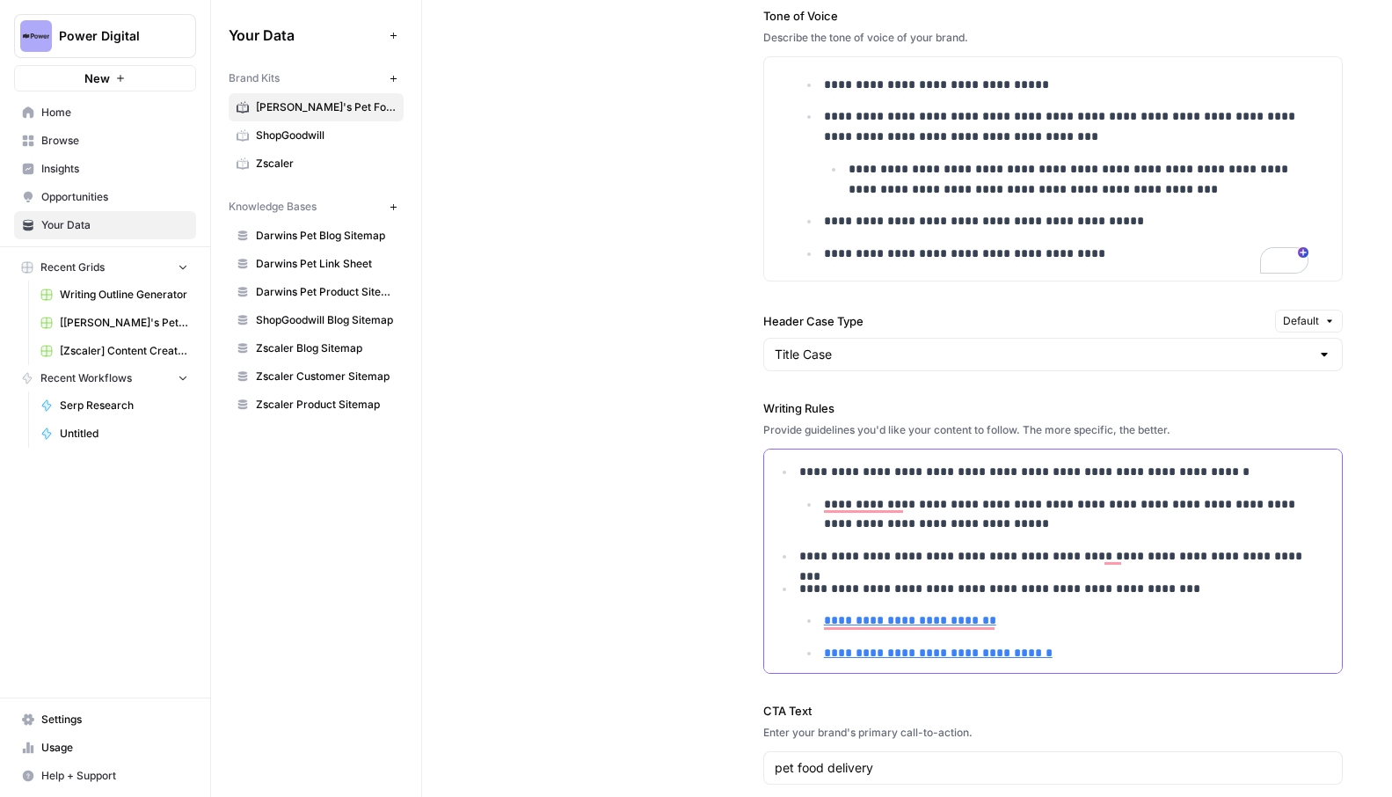
click at [990, 559] on p "**********" at bounding box center [1054, 556] width 509 height 20
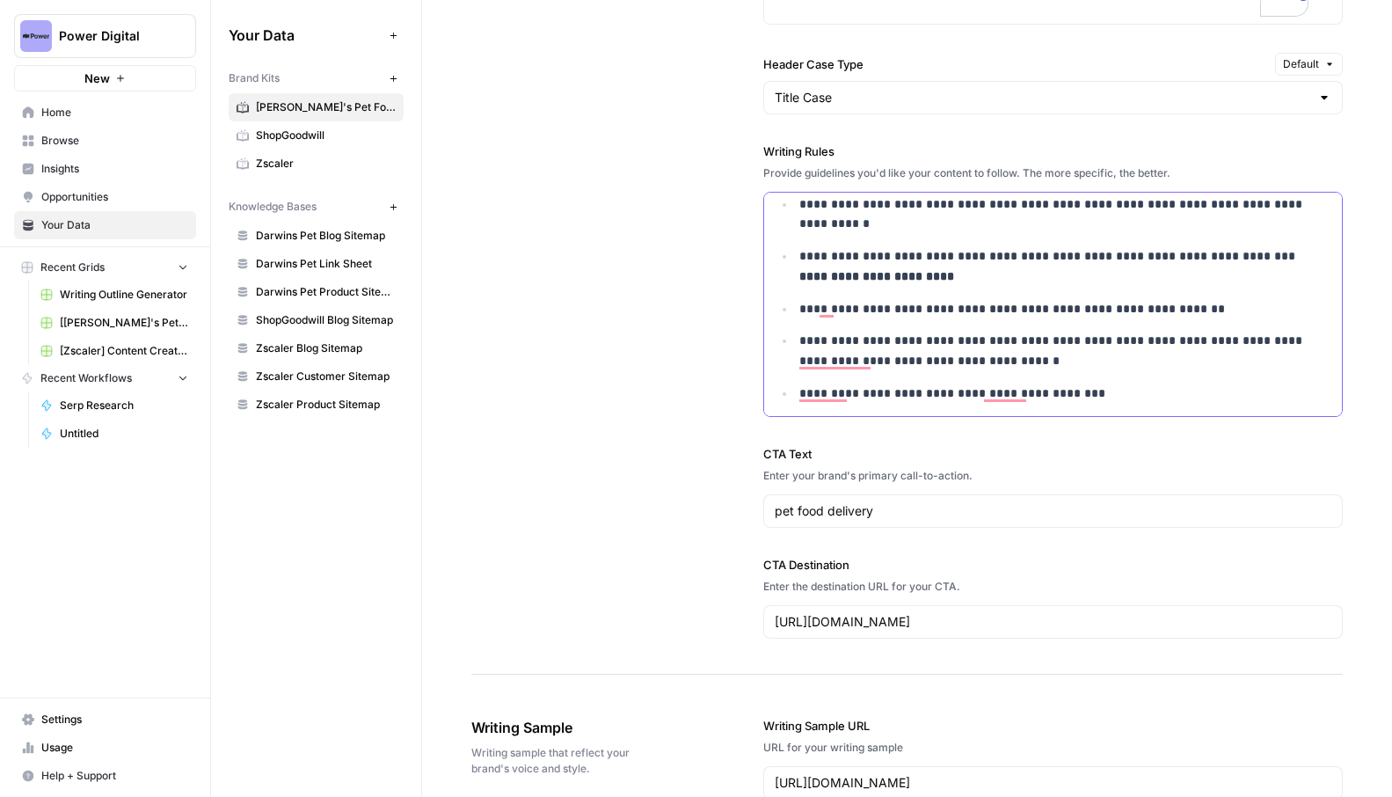
scroll to position [0, 0]
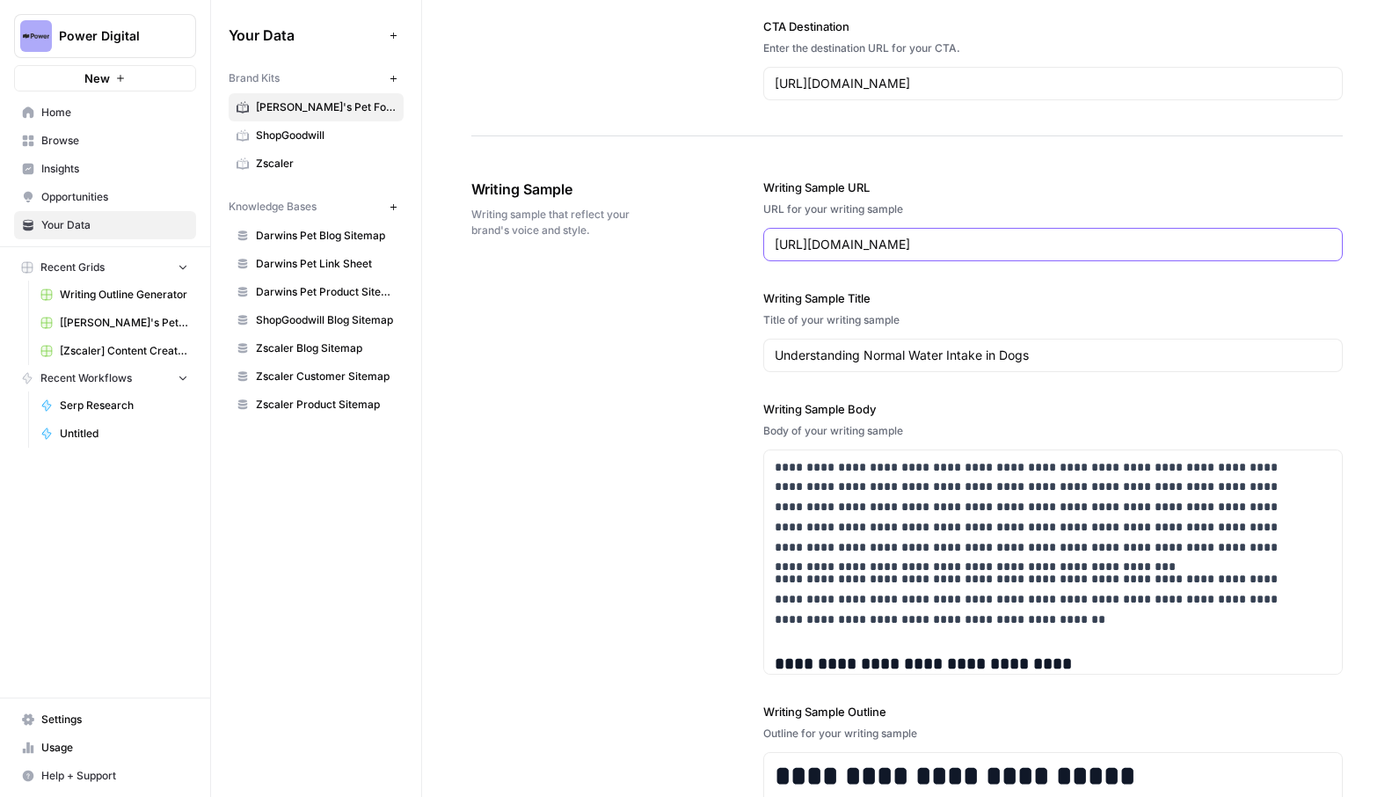
click at [812, 239] on input "https://www.darwinspet.com/blogs/pet-behavior/why-is-my-dog-so-thirsty" at bounding box center [1053, 245] width 557 height 18
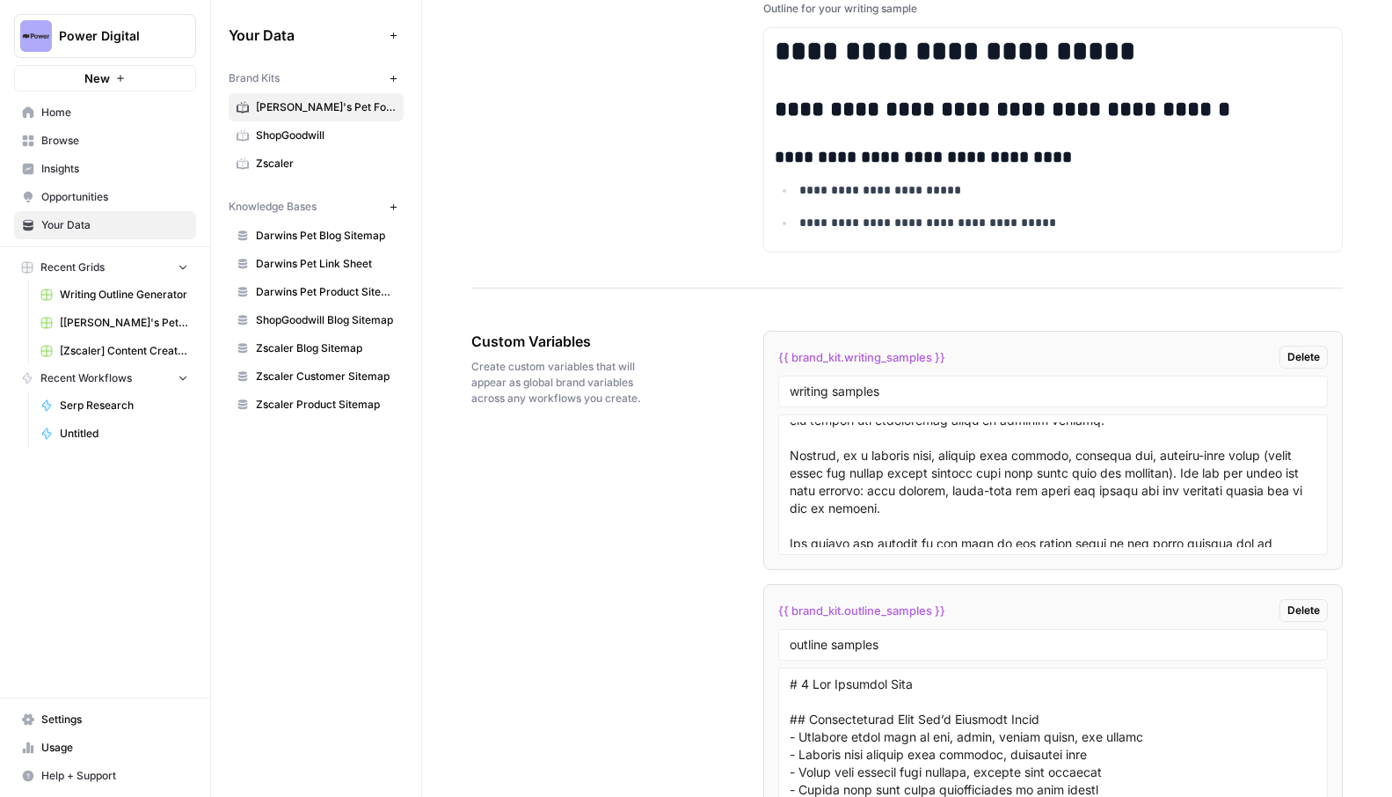
scroll to position [1507, 0]
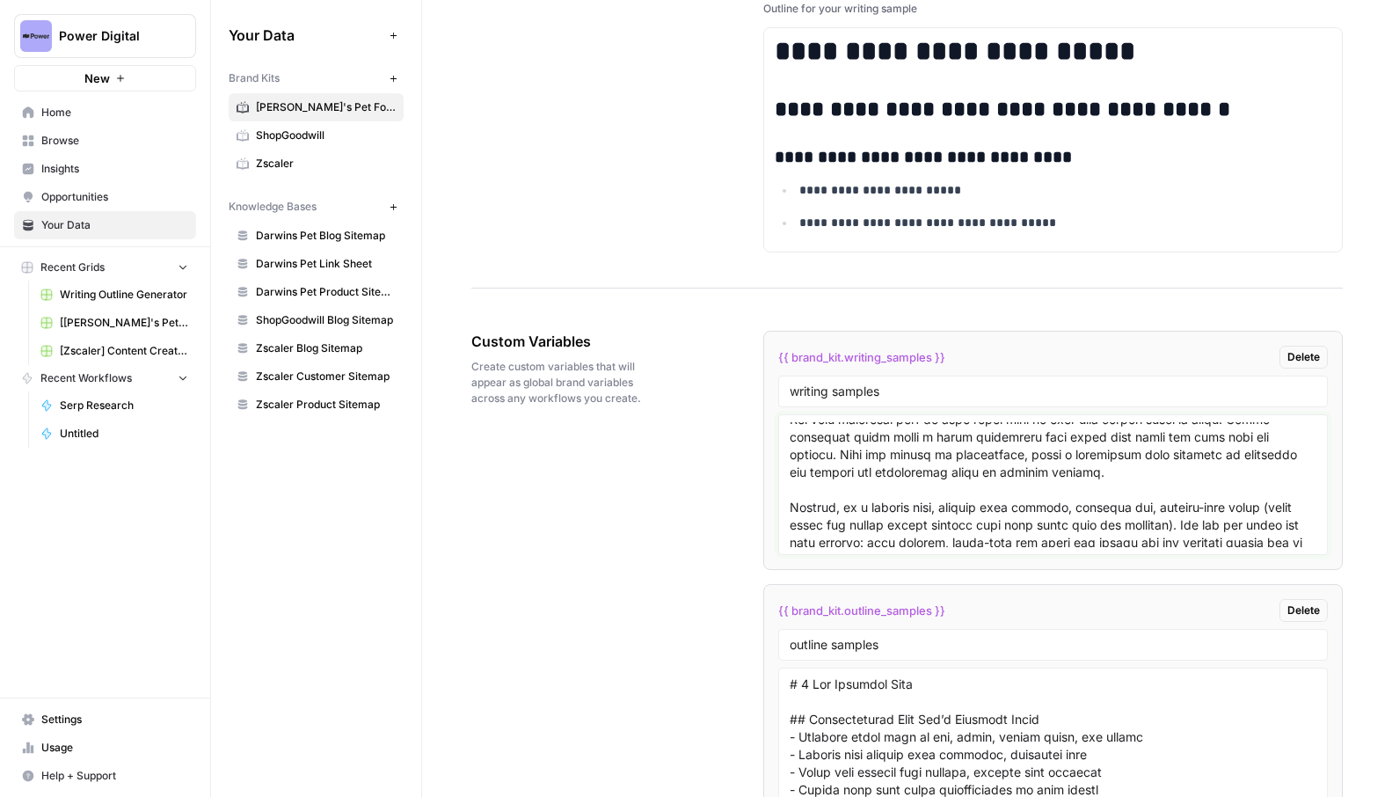
click at [832, 505] on textarea at bounding box center [1053, 484] width 527 height 125
click at [890, 509] on textarea "To enrich screen reader interactions, please activate Accessibility in Grammarl…" at bounding box center [1053, 484] width 527 height 125
drag, startPoint x: 896, startPoint y: 518, endPoint x: 1010, endPoint y: 490, distance: 116.9
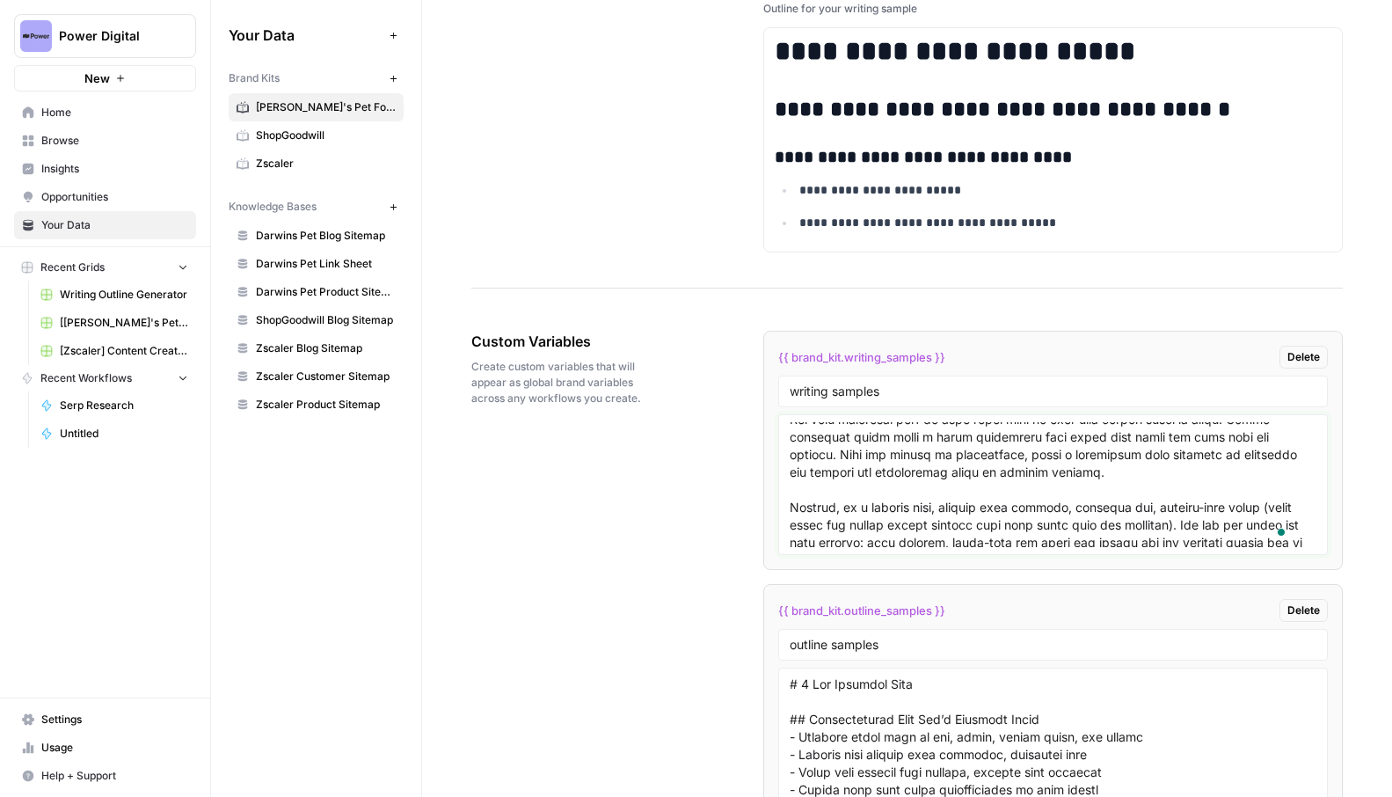
click at [916, 543] on textarea "To enrich screen reader interactions, please activate Accessibility in Grammarl…" at bounding box center [1053, 484] width 527 height 125
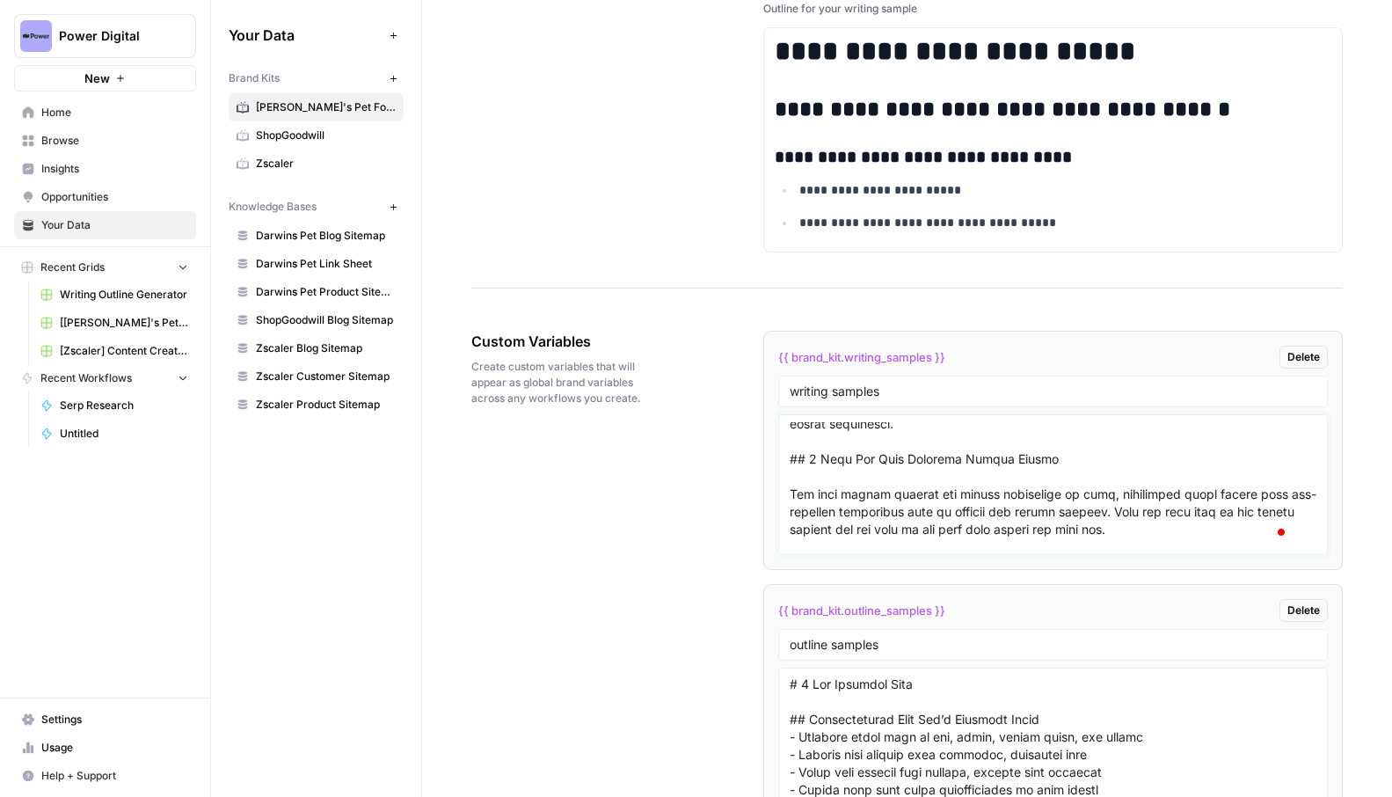
click at [857, 515] on textarea "To enrich screen reader interactions, please activate Accessibility in Grammarl…" at bounding box center [1053, 484] width 527 height 125
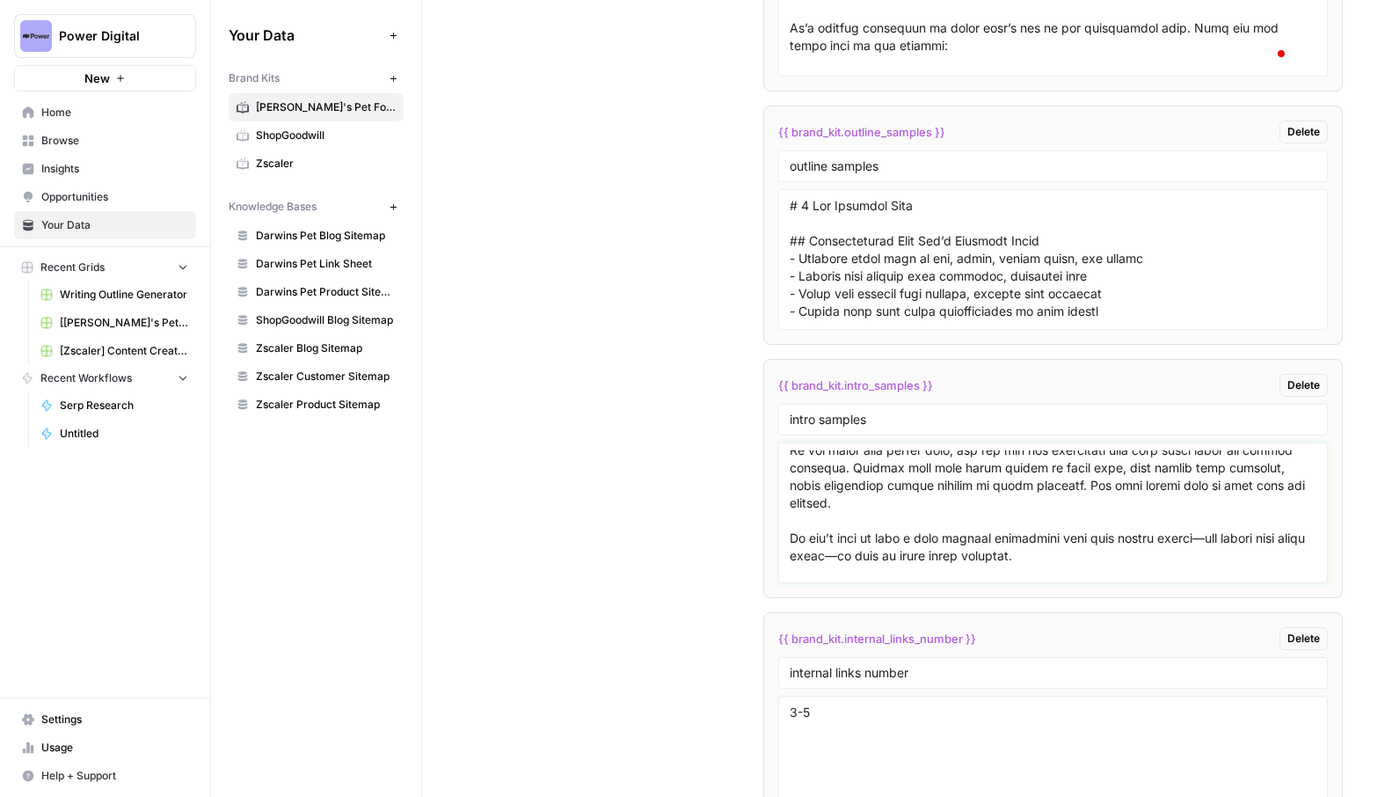
click at [891, 450] on textarea at bounding box center [1053, 512] width 527 height 125
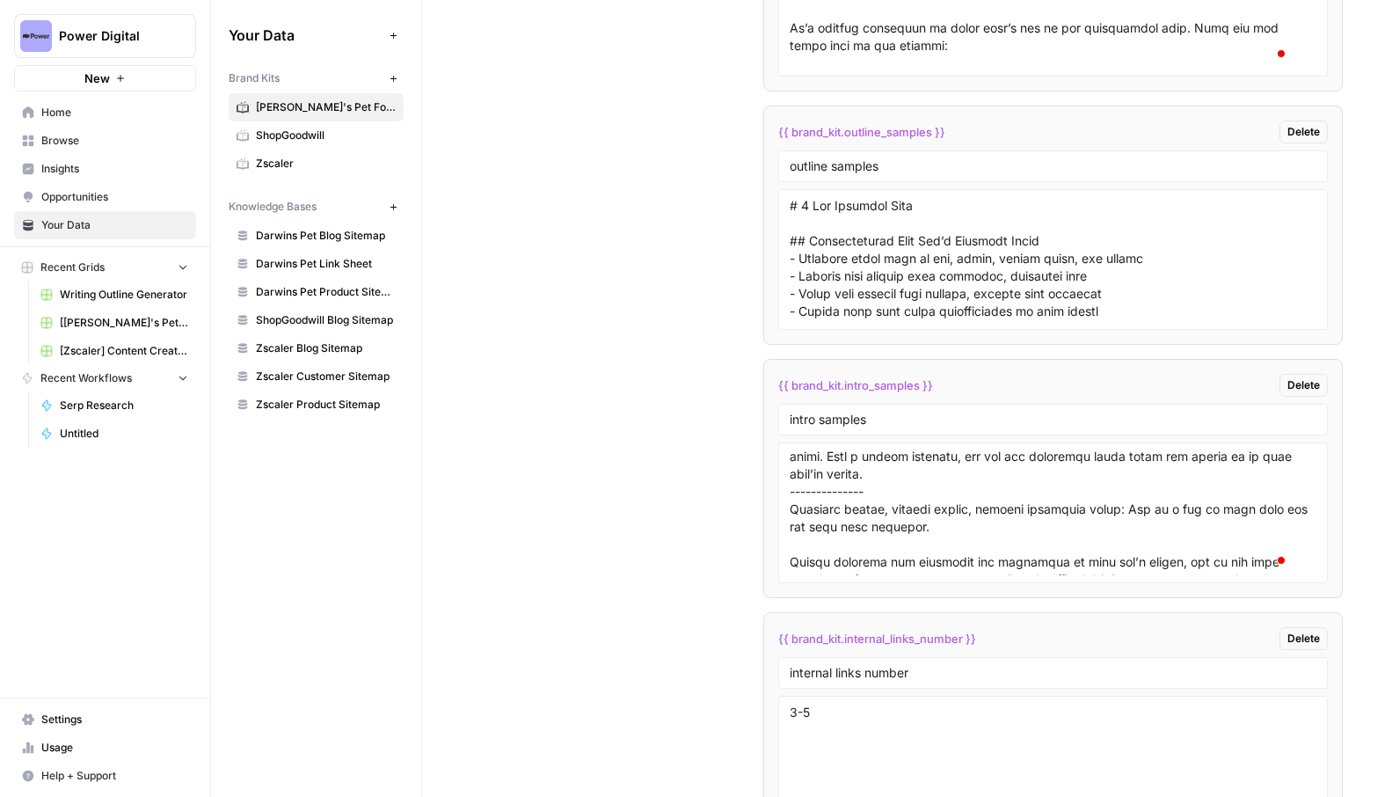
click at [716, 561] on div "Custom Variables Create custom variables that will appear as global brand varia…" at bounding box center [907, 373] width 872 height 1112
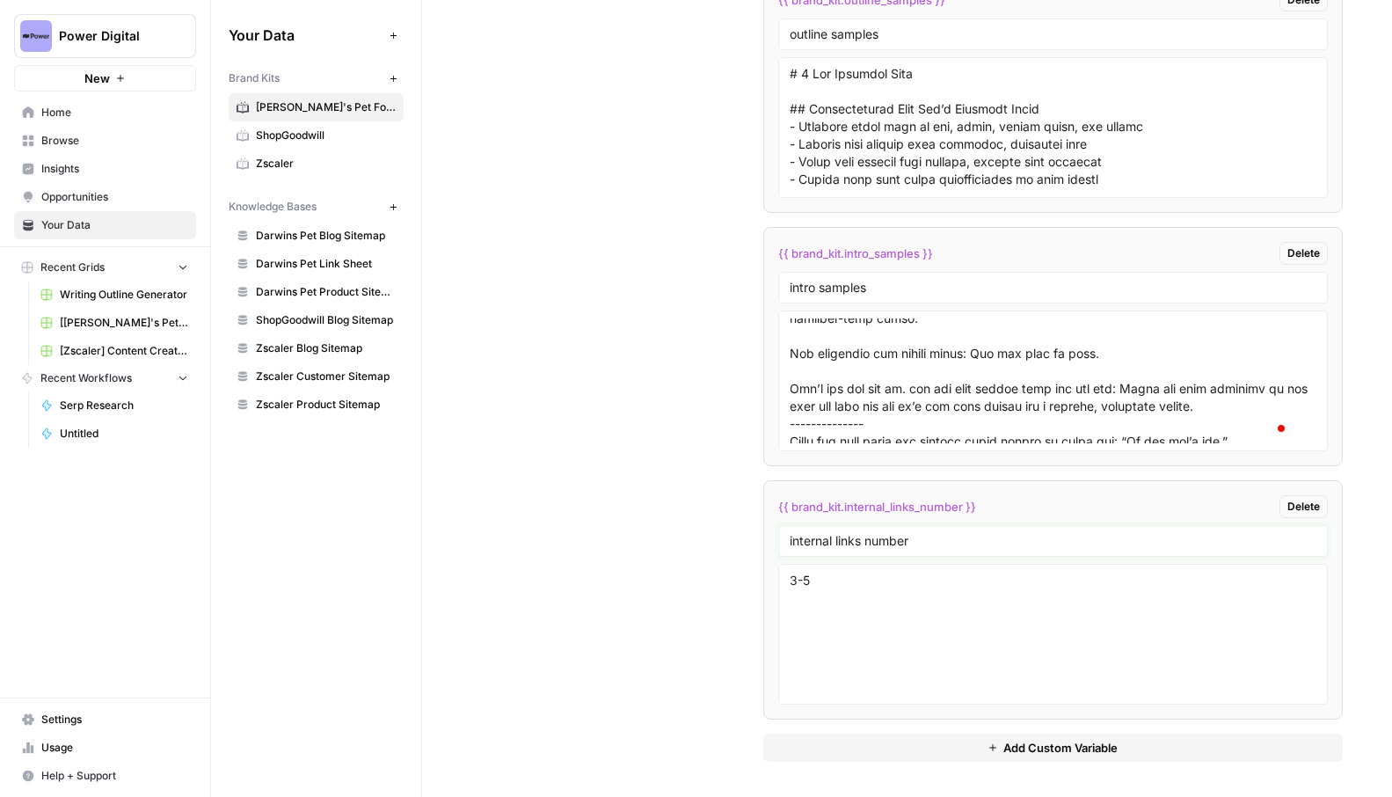
click at [920, 548] on input "internal links number" at bounding box center [1053, 541] width 527 height 16
click at [923, 578] on textarea "3-5" at bounding box center [1053, 634] width 527 height 125
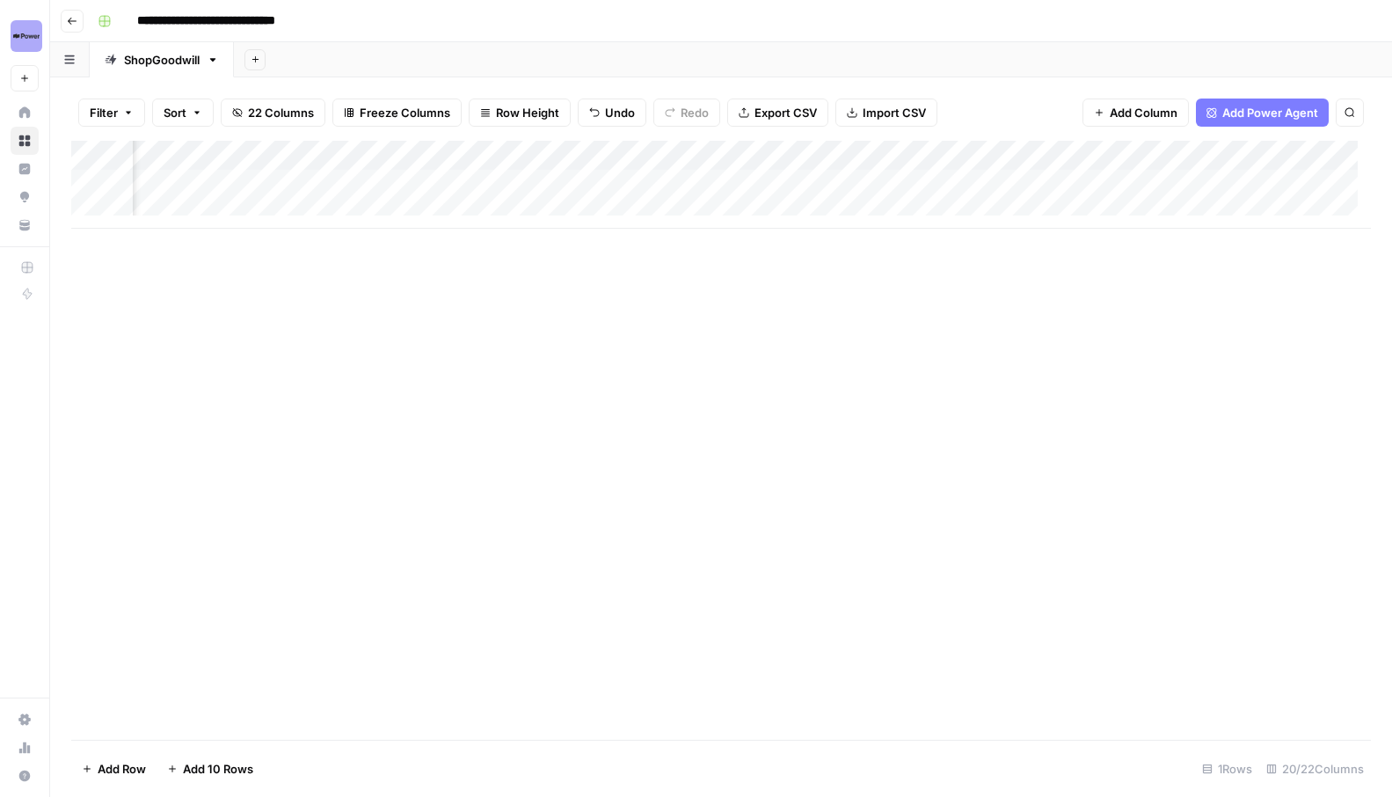
scroll to position [0, 2129]
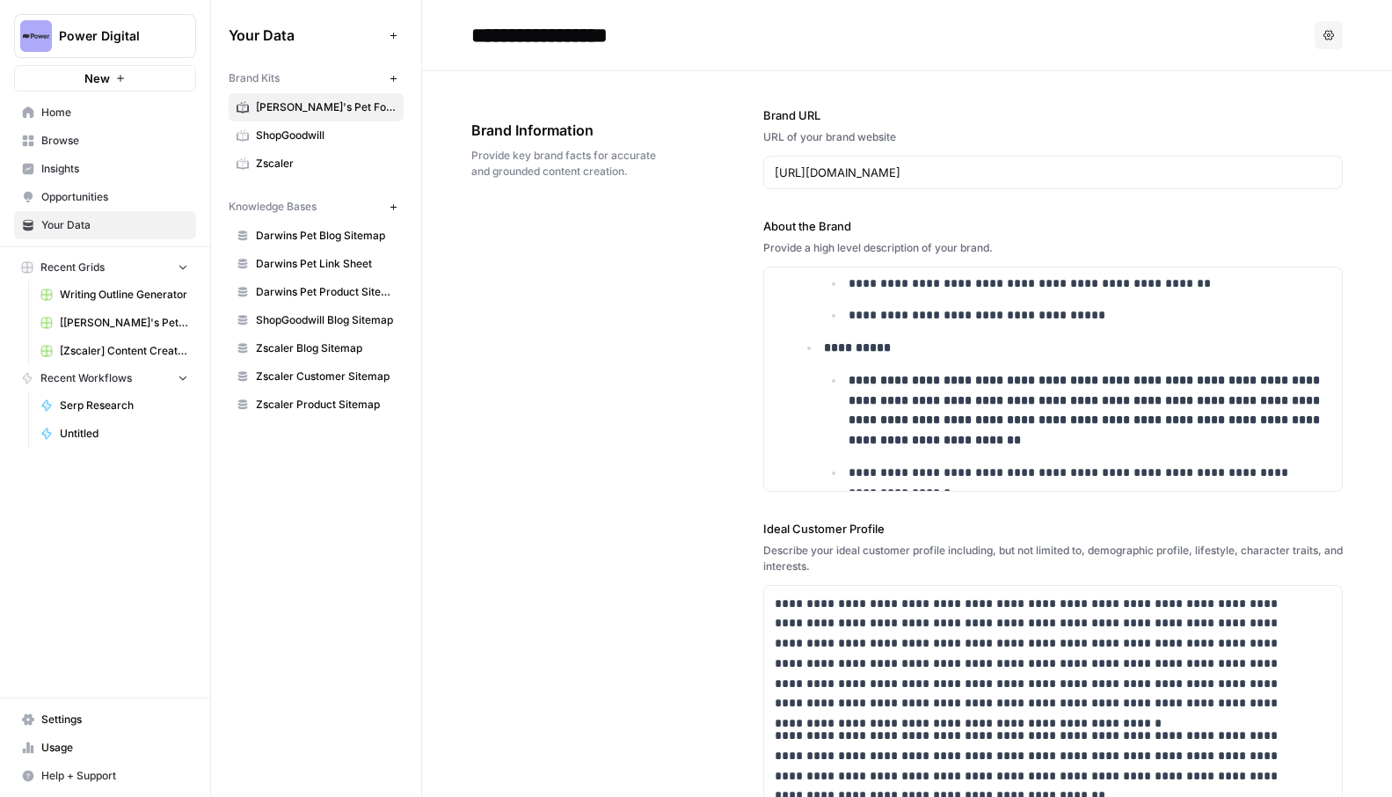
click at [343, 235] on span "Darwins Pet Blog Sitemap" at bounding box center [326, 236] width 140 height 16
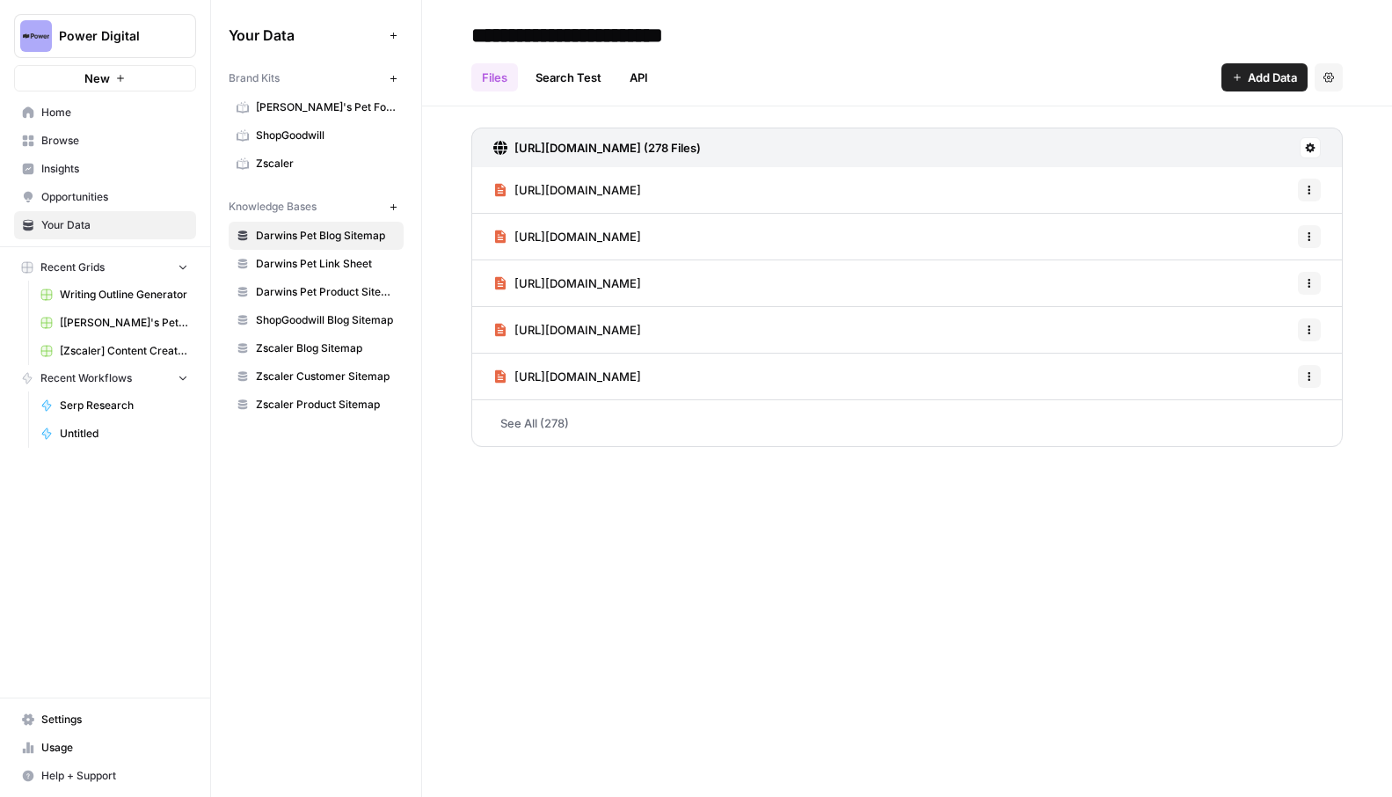
click at [304, 322] on span "ShopGoodwill Blog Sitemap" at bounding box center [326, 320] width 140 height 16
click at [1327, 79] on icon "button" at bounding box center [1329, 77] width 11 height 11
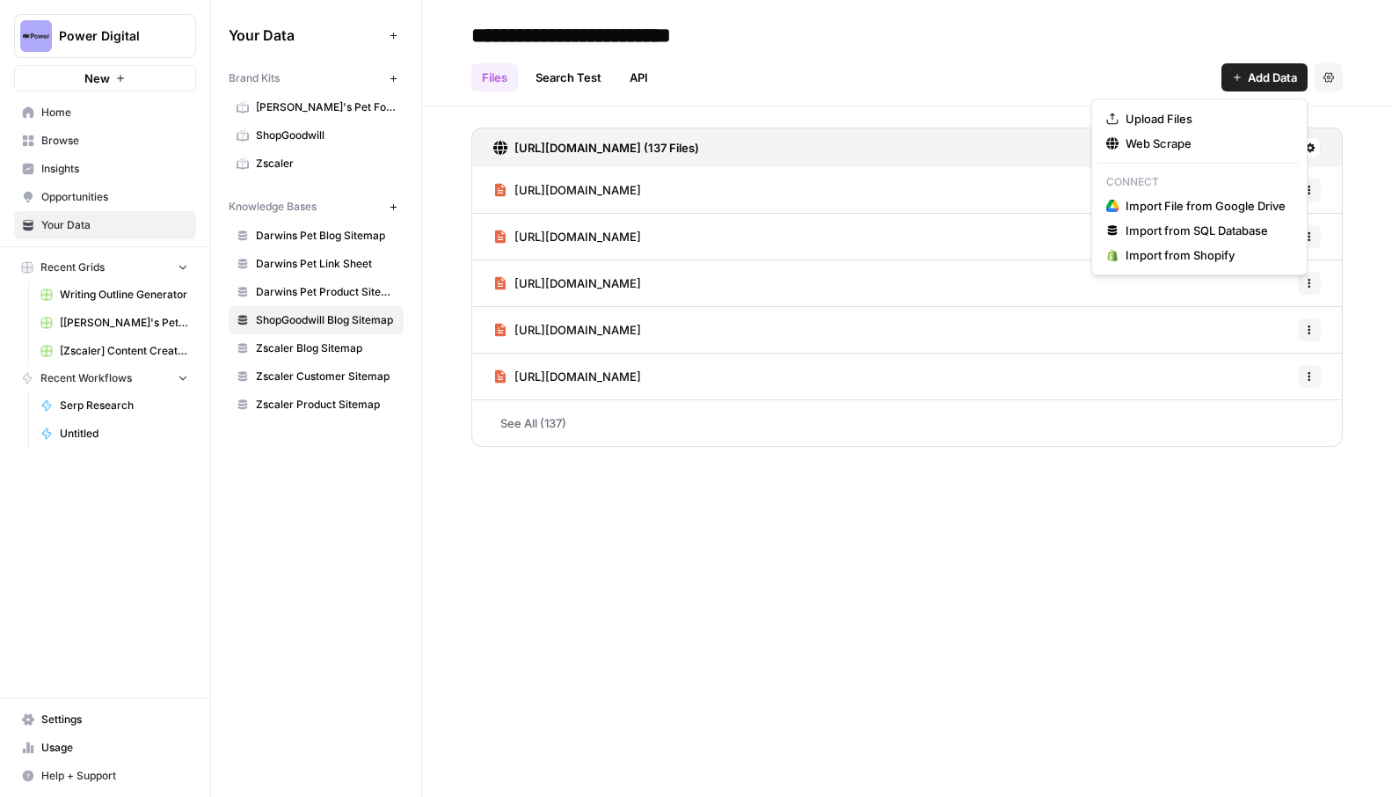
click at [1275, 83] on span "Add Data" at bounding box center [1272, 78] width 49 height 18
click at [968, 49] on div "Files Search Test API Add Data Settings" at bounding box center [907, 70] width 872 height 42
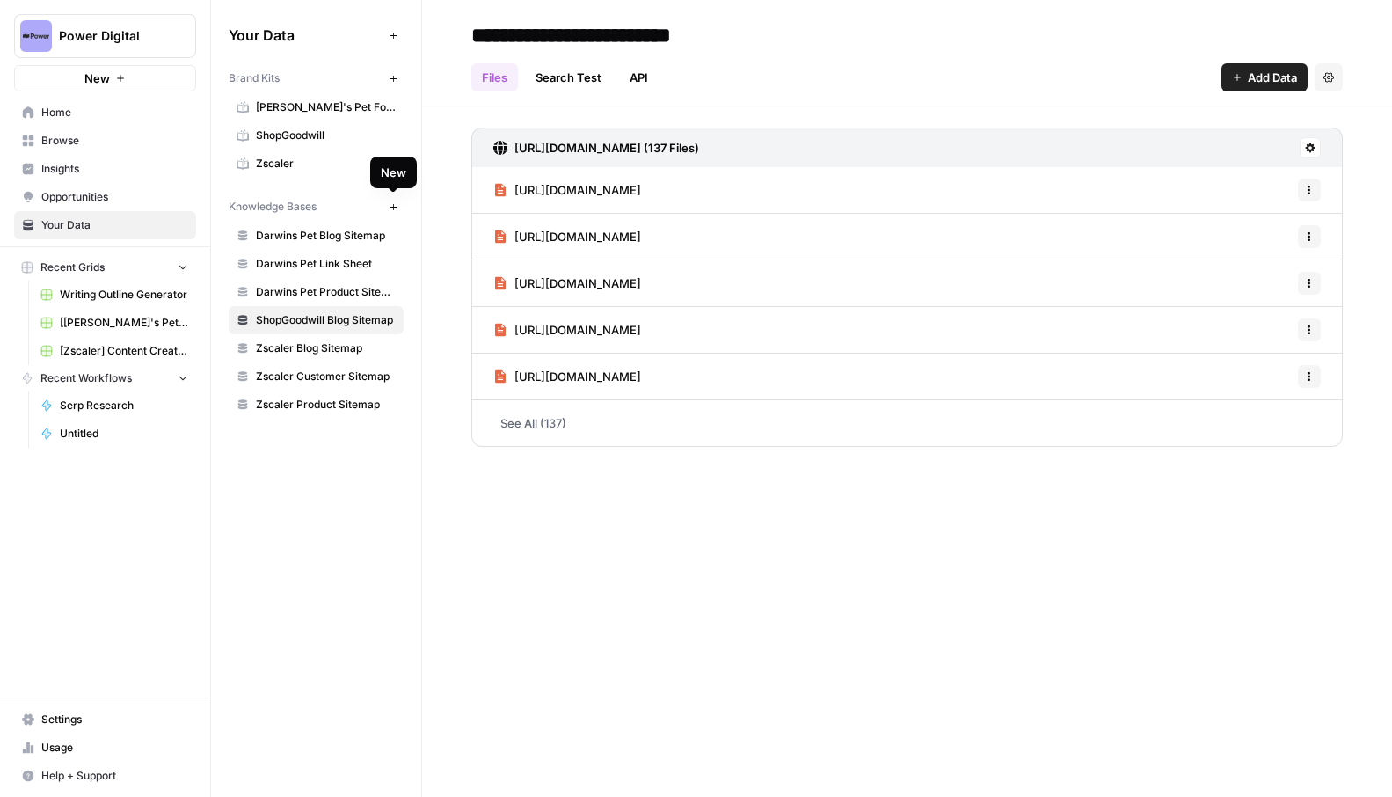
click at [393, 206] on icon "button" at bounding box center [393, 206] width 6 height 6
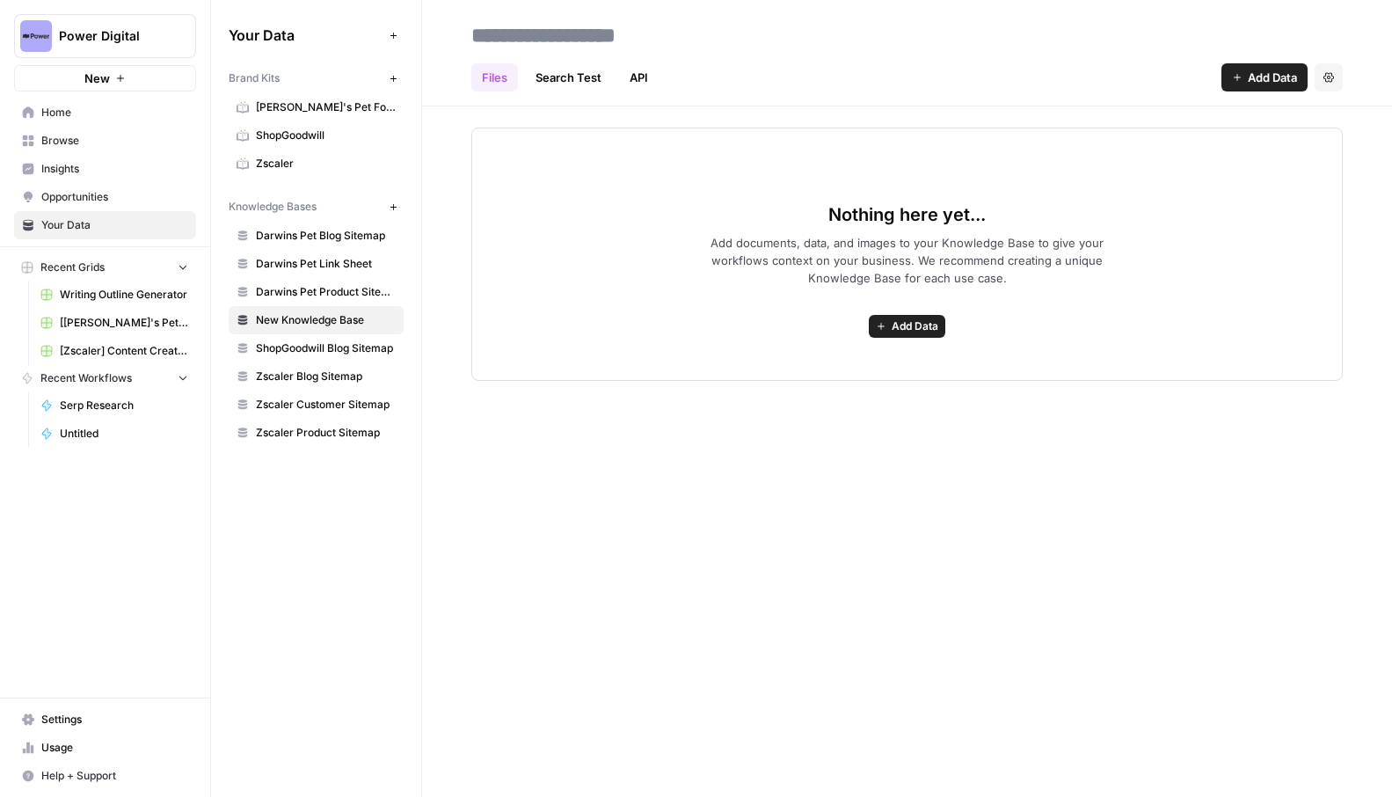
click at [652, 40] on input at bounding box center [604, 35] width 281 height 35
type input "**********"
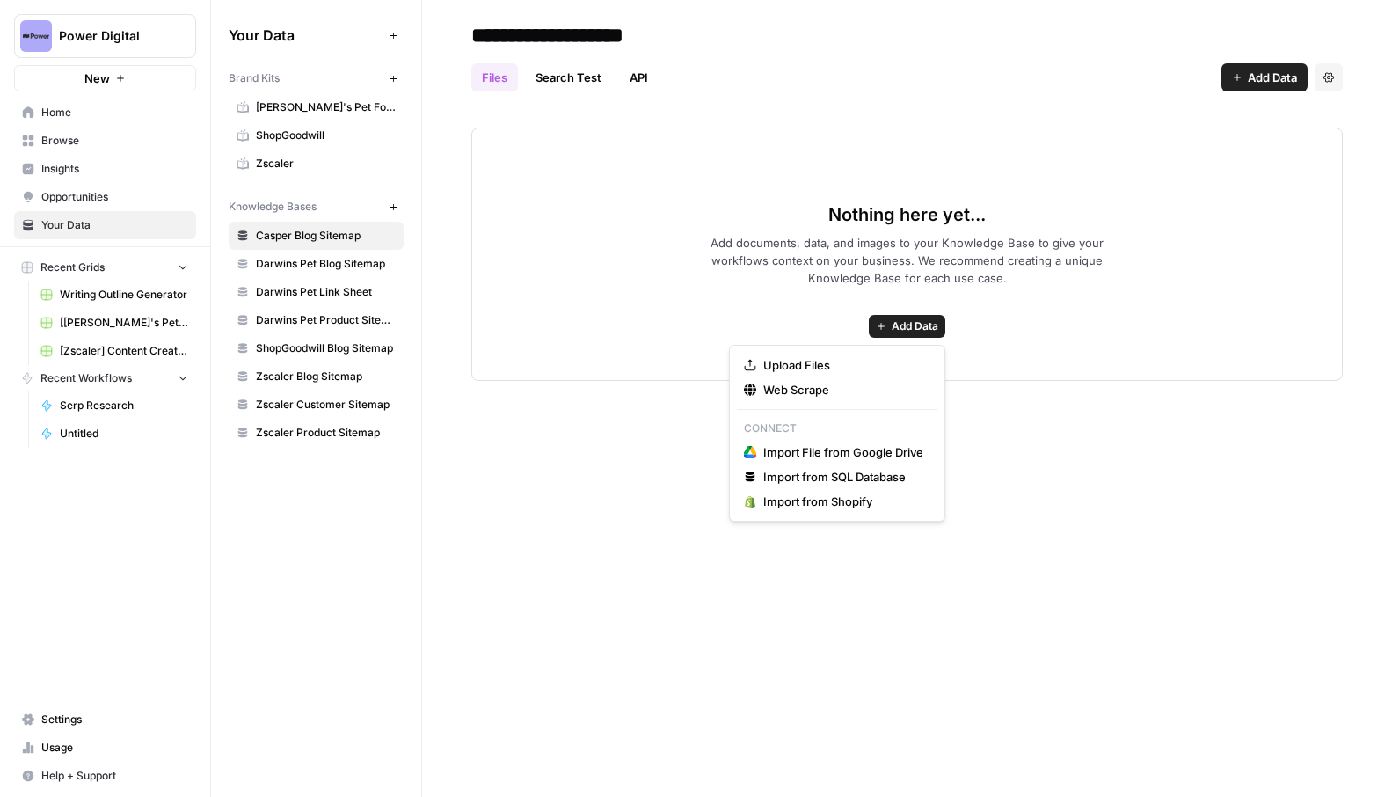
click at [898, 322] on span "Add Data" at bounding box center [915, 326] width 47 height 16
click at [863, 387] on span "Web Scrape" at bounding box center [844, 390] width 160 height 18
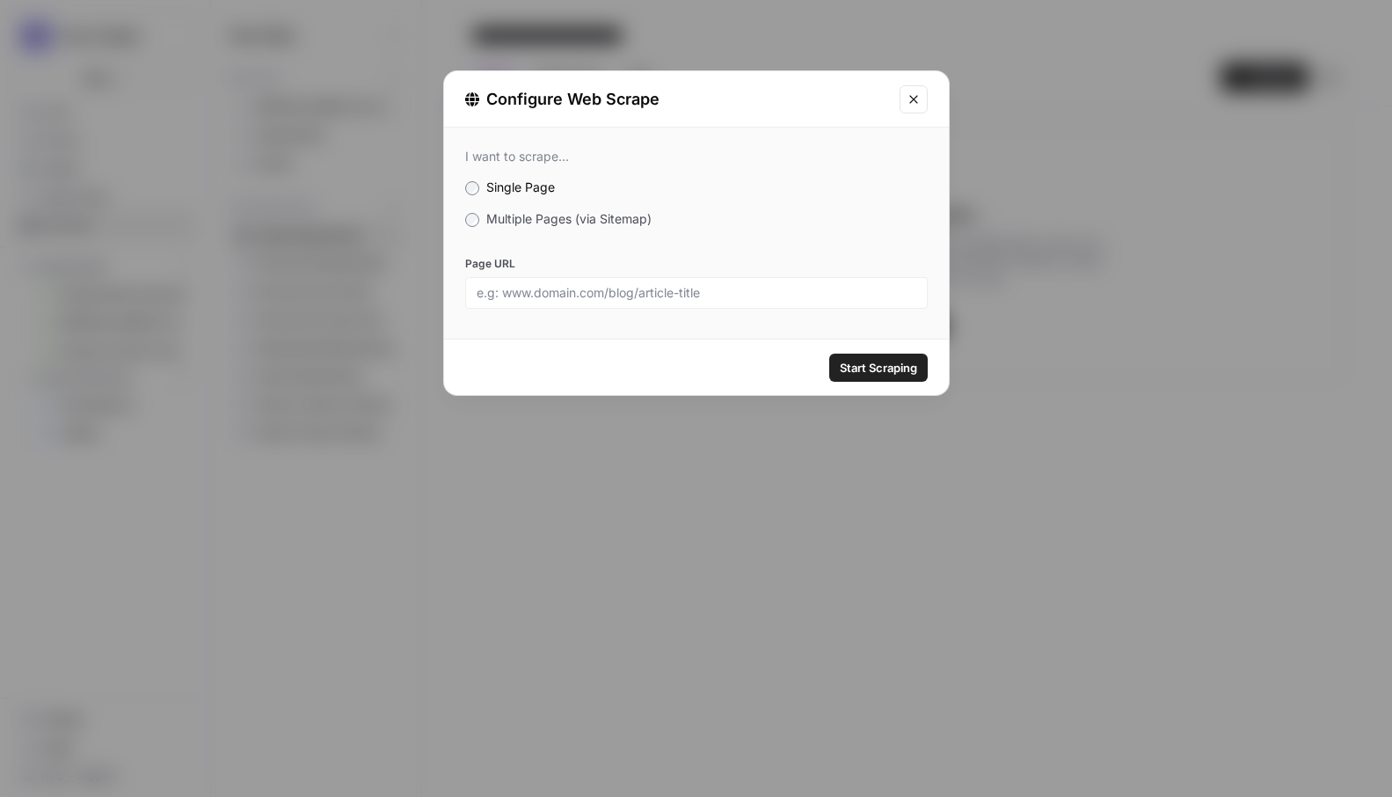
click at [575, 218] on span "Multiple Pages (via Sitemap)" at bounding box center [568, 218] width 165 height 15
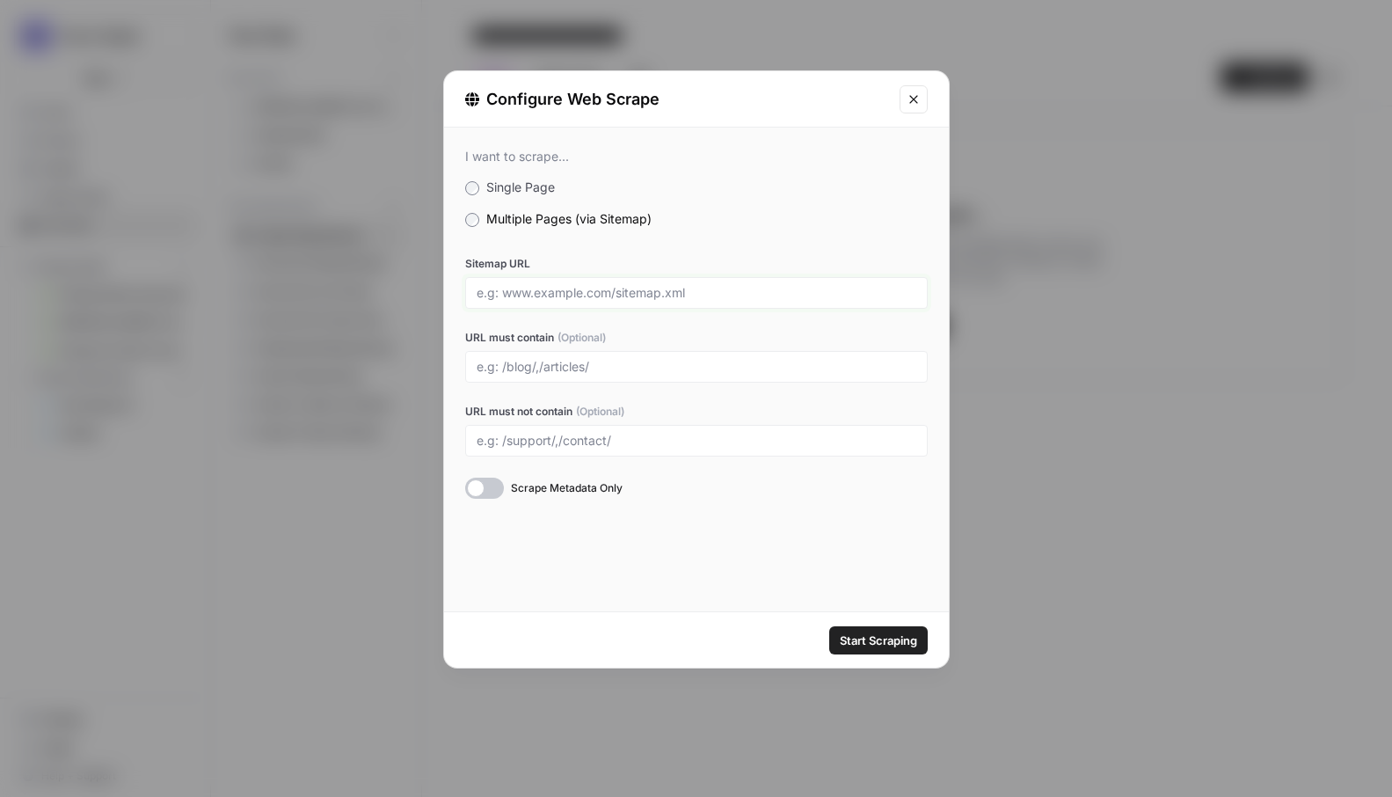
click at [604, 296] on input "Sitemap URL" at bounding box center [697, 293] width 440 height 16
paste input "https://casper.com/sitemap_blogs_1.xml"
click at [661, 294] on input "https://casper.com/sitemap_blogs_1.xml" at bounding box center [697, 293] width 440 height 16
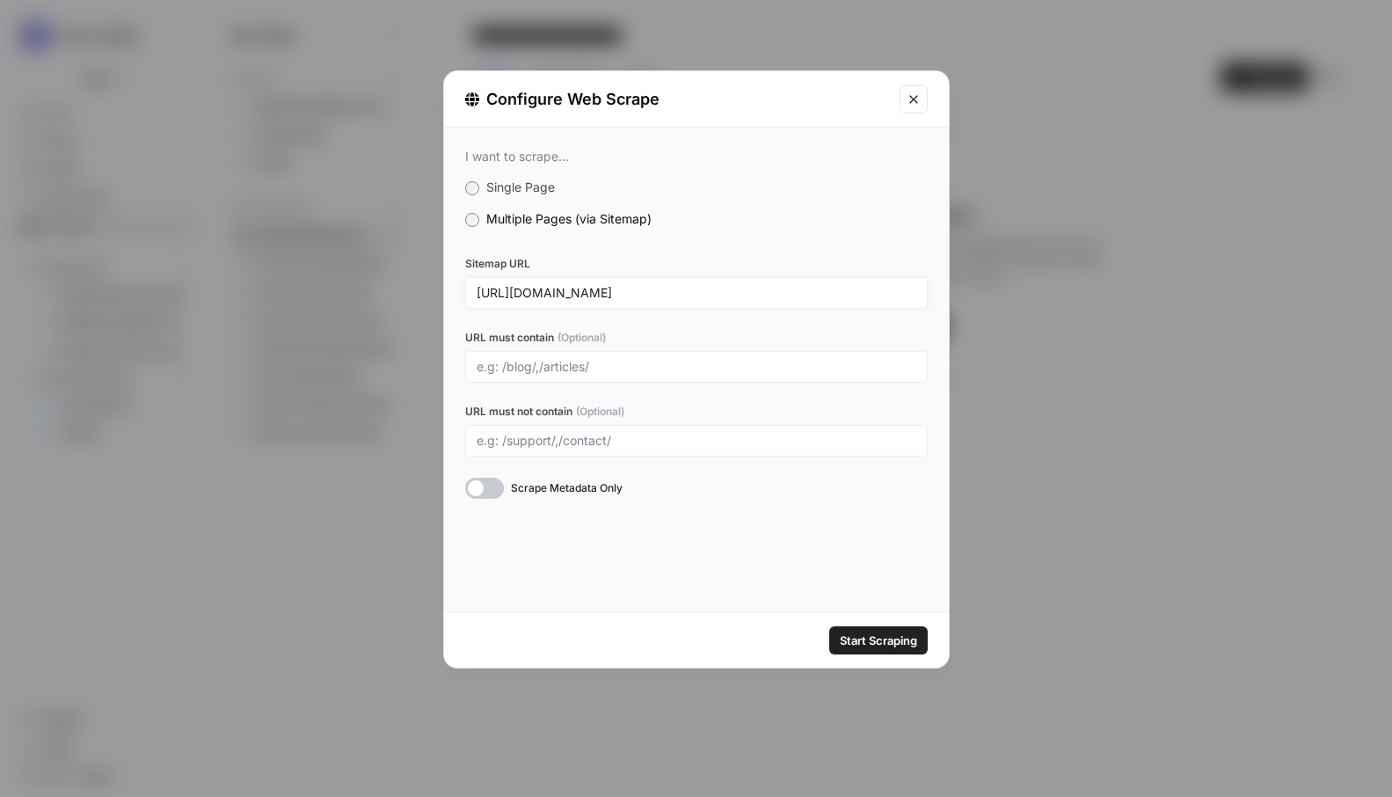
click at [574, 294] on input "https://casper.com/sitemap_blogs_1.xml" at bounding box center [697, 293] width 440 height 16
type input "https://casper.com/sitemap_blogs_1.xml"
click at [679, 542] on div "I want to scrape... Single Page Multiple Pages (via Sitemap) Sitemap URL https:…" at bounding box center [696, 370] width 505 height 484
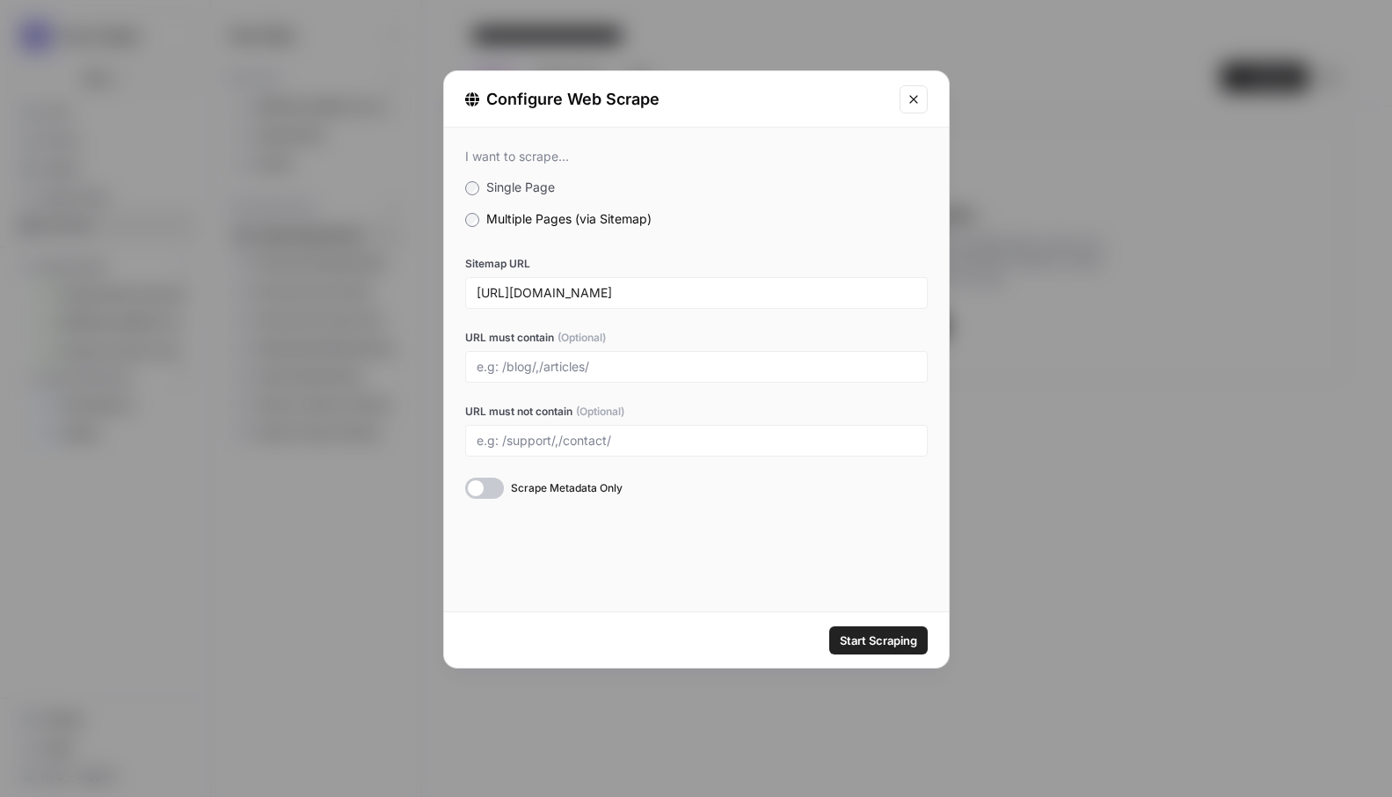
click at [915, 92] on icon "Close modal" at bounding box center [914, 99] width 14 height 14
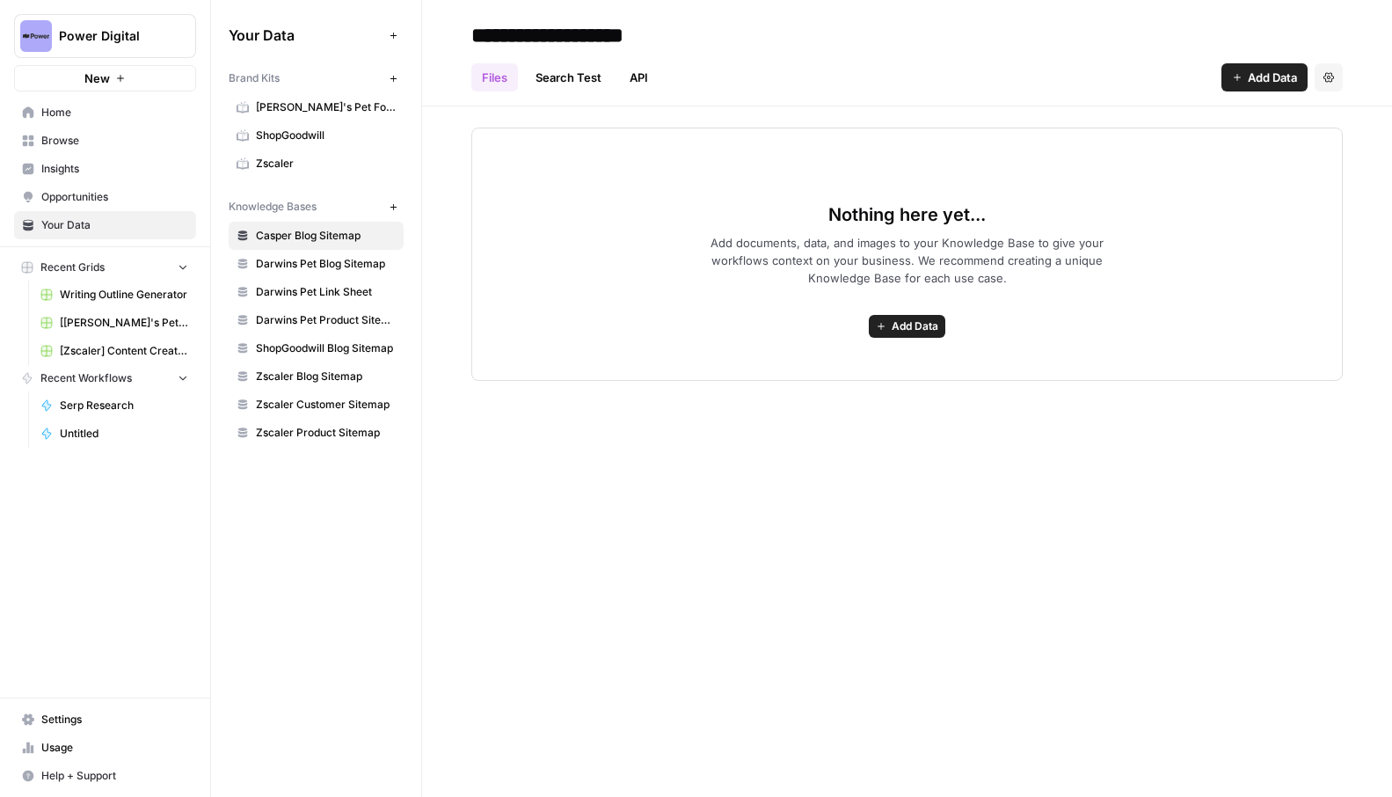
click at [314, 345] on span "ShopGoodwill Blog Sitemap" at bounding box center [326, 348] width 140 height 16
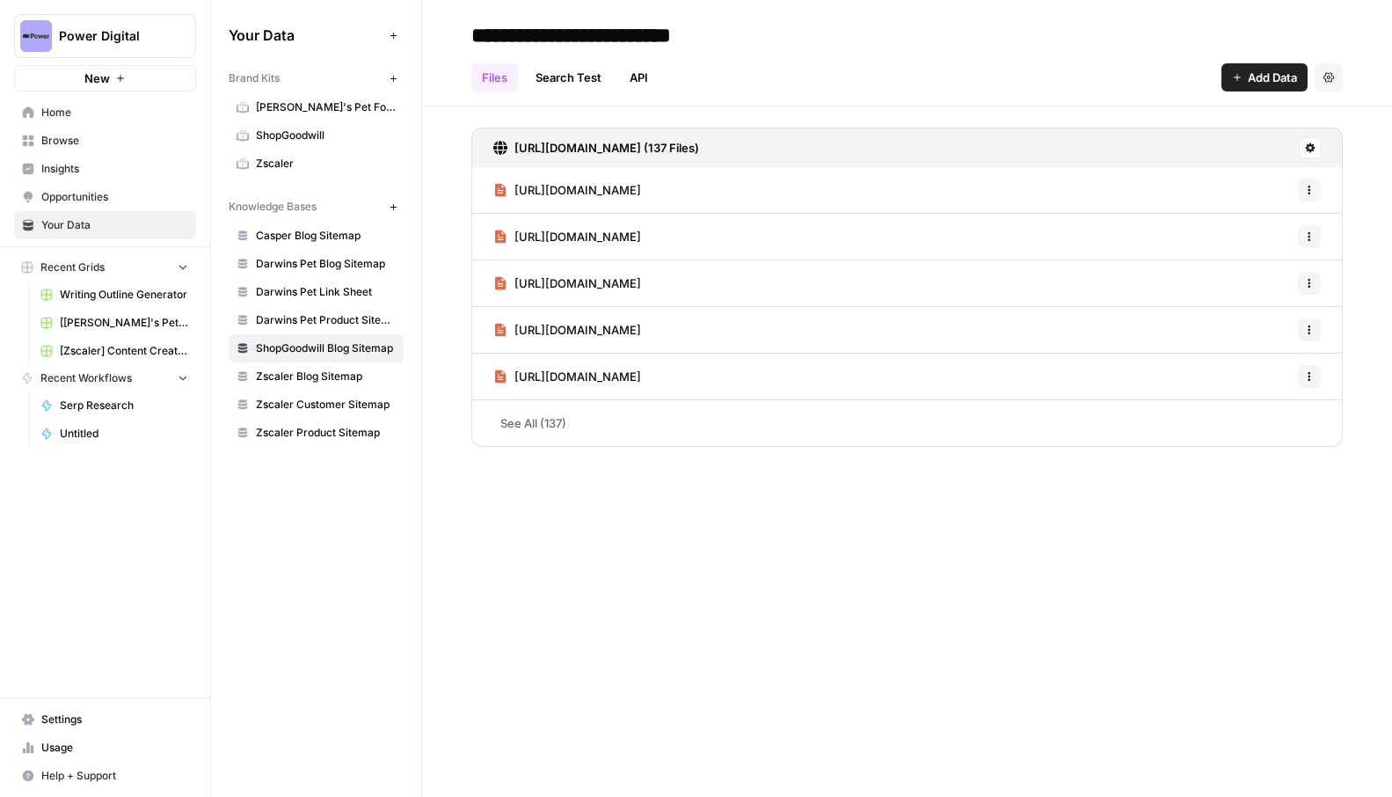
click at [543, 422] on link "See All (137)" at bounding box center [907, 423] width 872 height 46
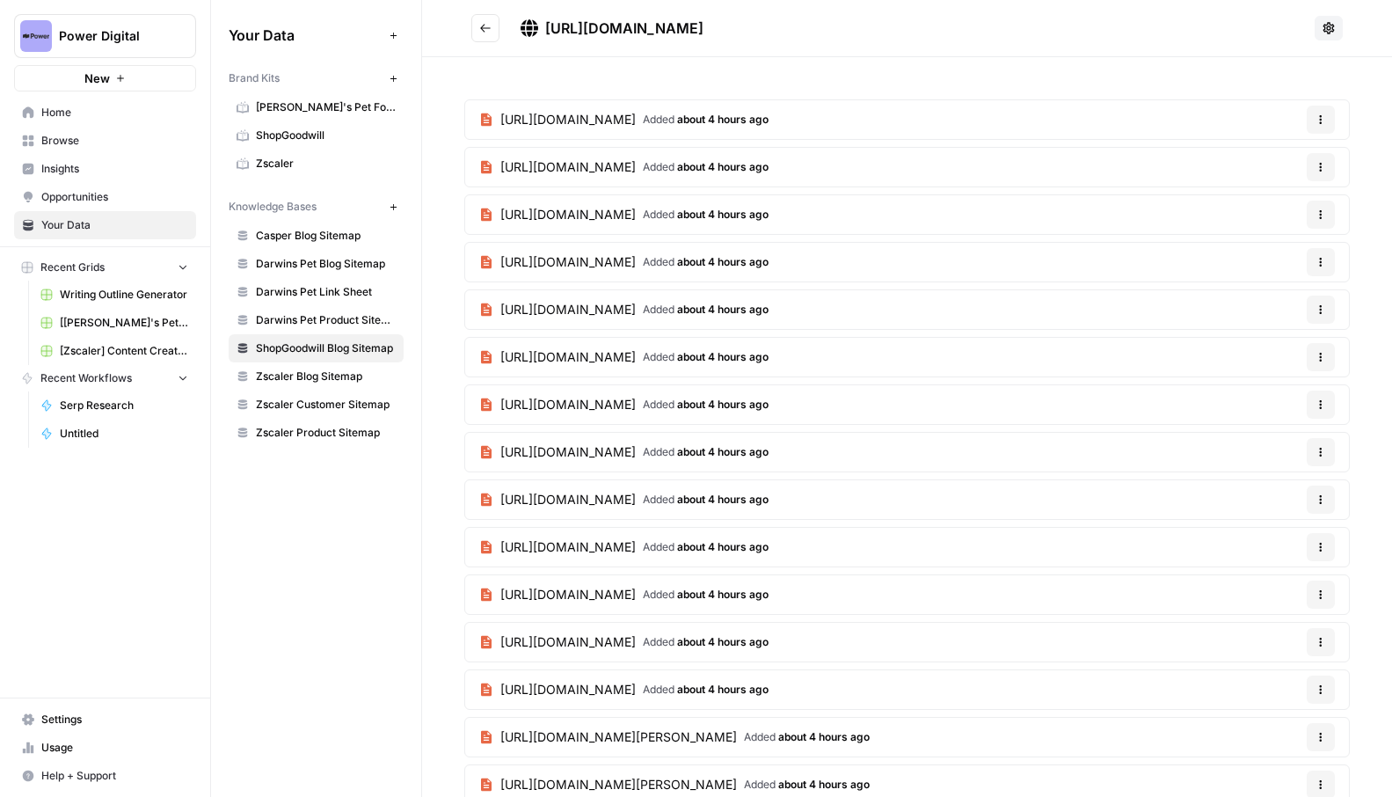
click at [480, 46] on header "https://blog.shopgoodwill.com/sitemap.xml" at bounding box center [907, 28] width 970 height 57
click at [481, 38] on button "Go back" at bounding box center [485, 28] width 28 height 28
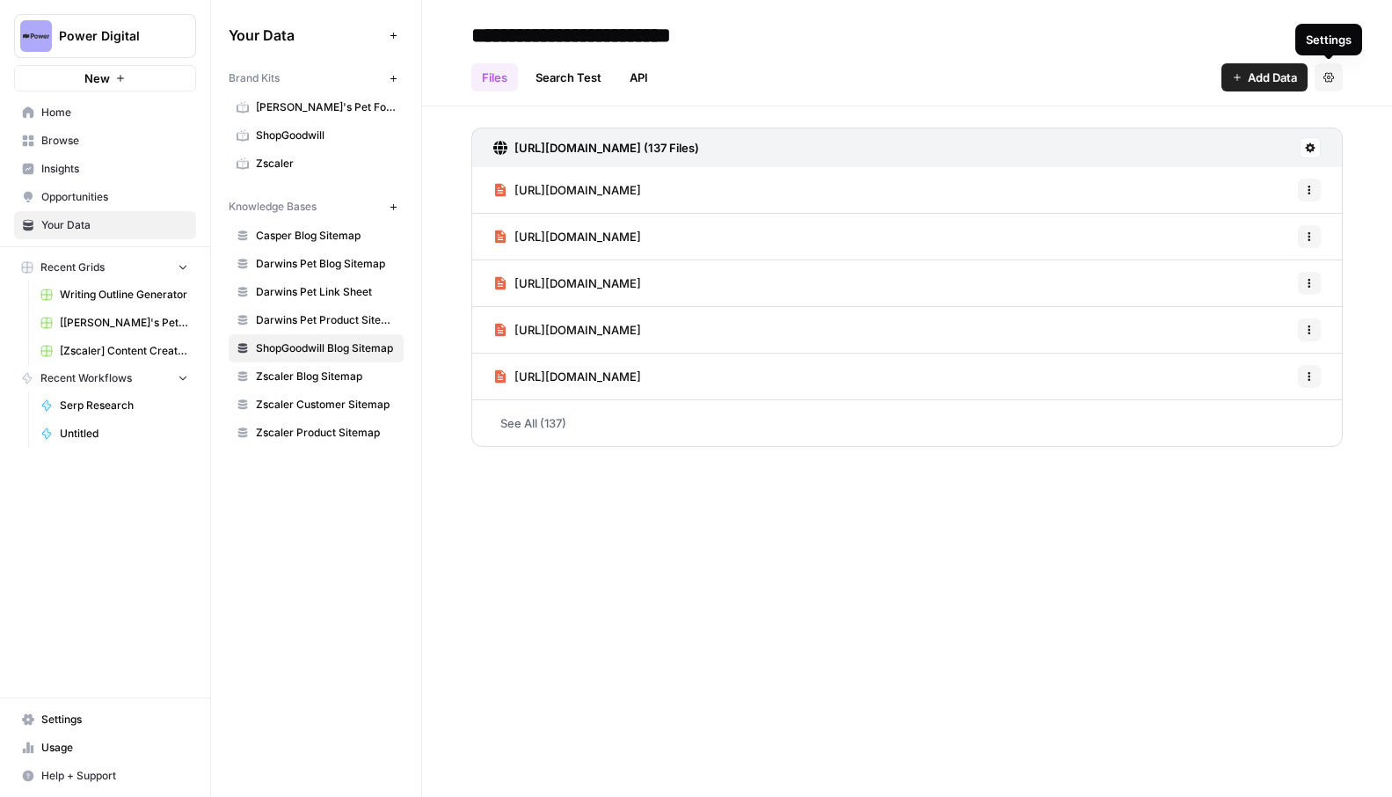
click at [1327, 82] on icon "button" at bounding box center [1329, 77] width 11 height 10
click at [1342, 38] on div "Settings" at bounding box center [1329, 40] width 46 height 18
click at [343, 293] on span "Darwins Pet Link Sheet" at bounding box center [326, 292] width 140 height 16
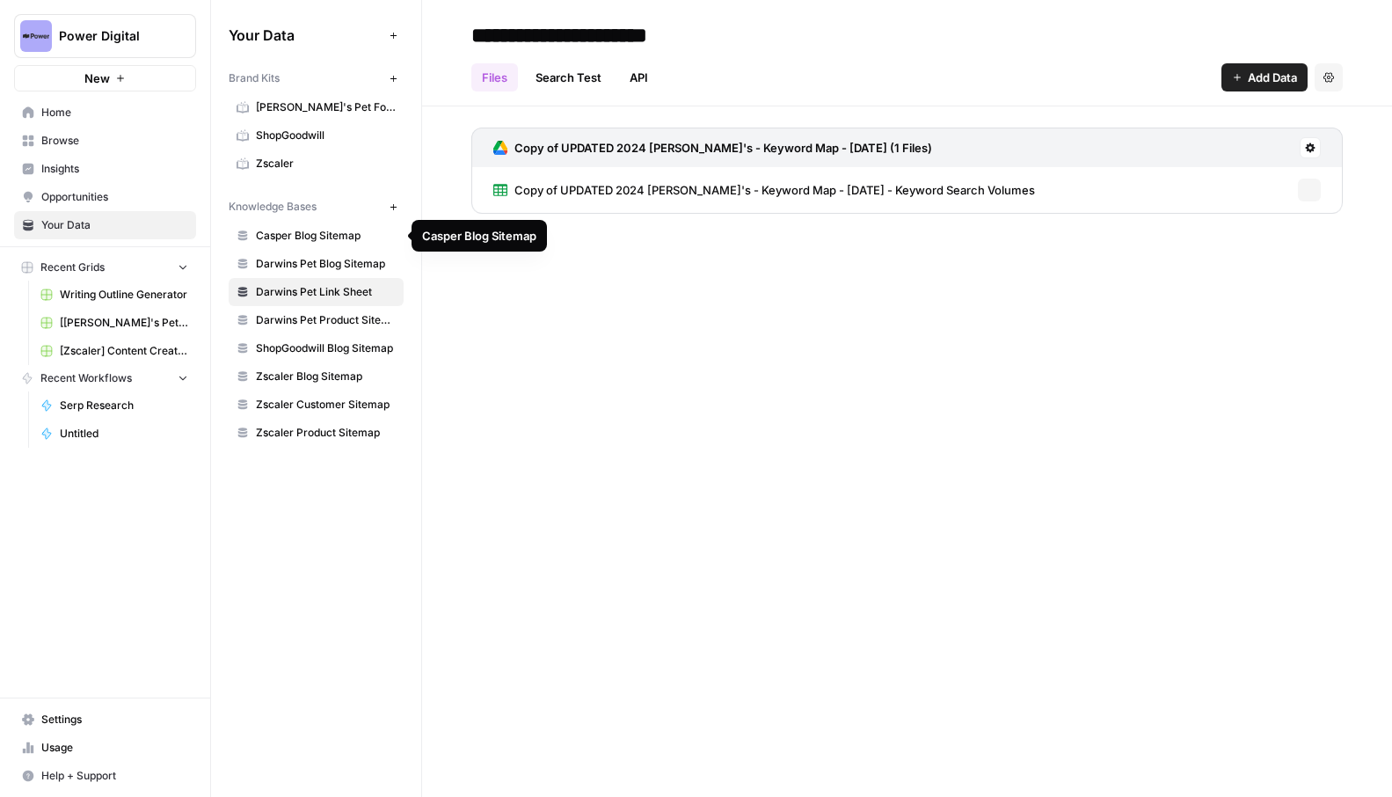
click at [338, 242] on span "Casper Blog Sitemap" at bounding box center [326, 236] width 140 height 16
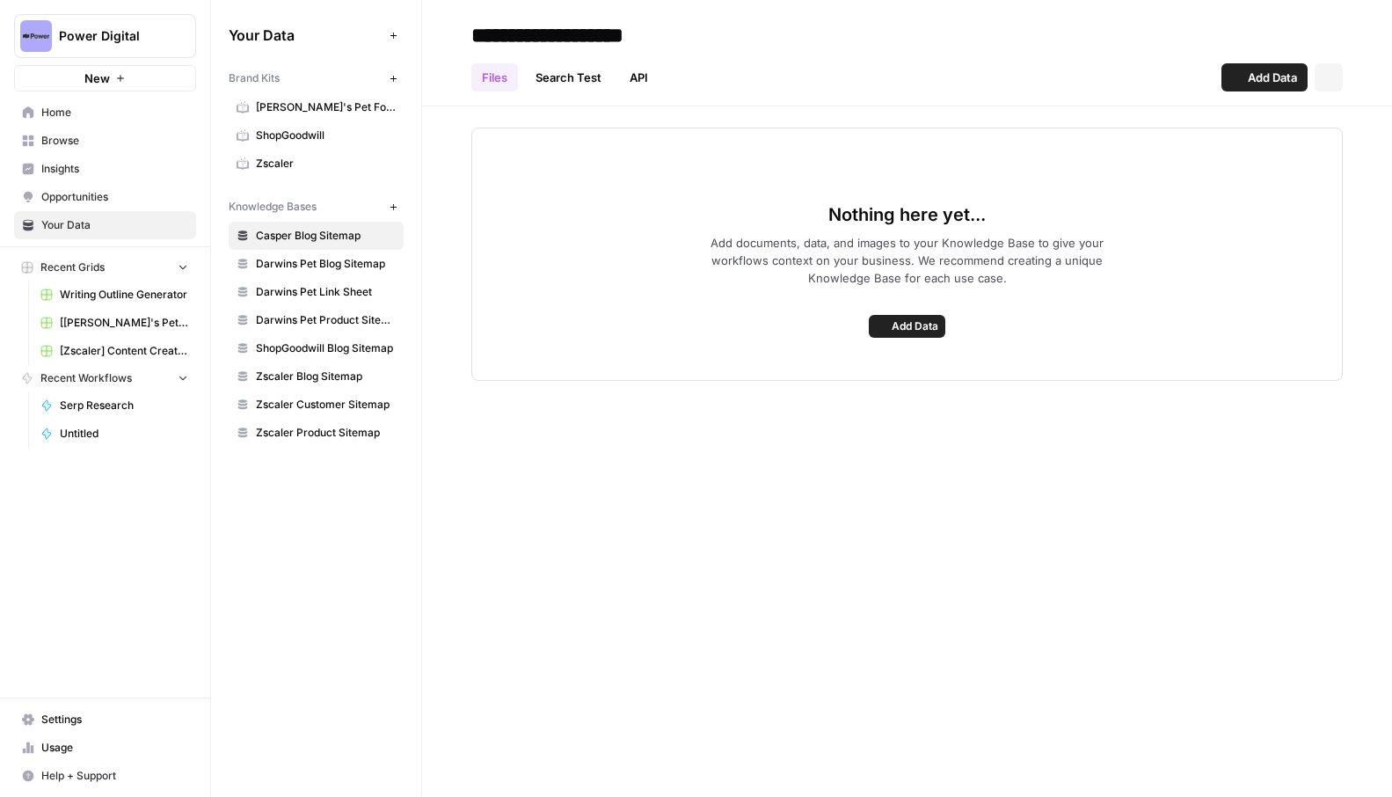
click at [333, 273] on link "Darwins Pet Blog Sitemap" at bounding box center [316, 264] width 175 height 28
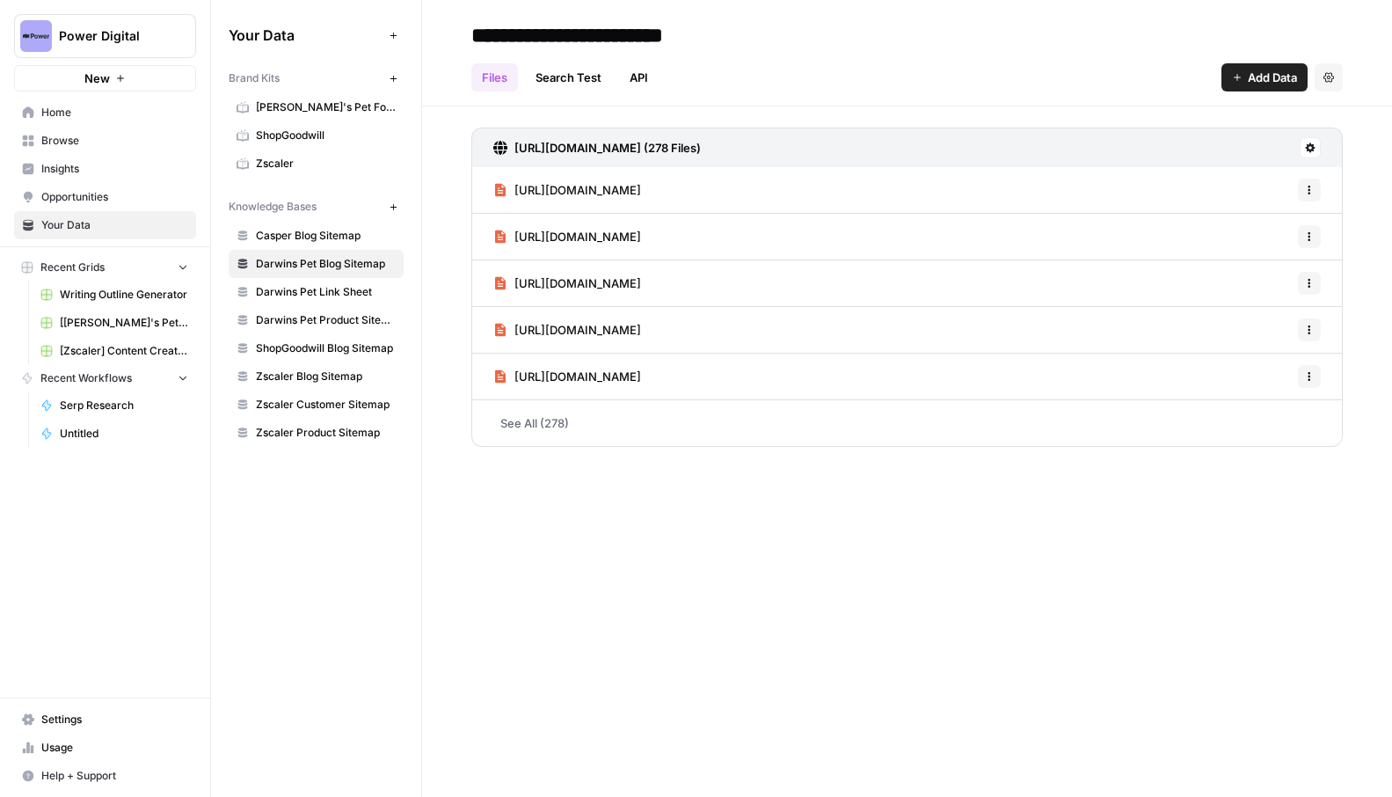
click at [1323, 78] on button "Settings" at bounding box center [1329, 77] width 28 height 28
click at [1324, 78] on icon "button" at bounding box center [1329, 77] width 11 height 11
click at [1318, 146] on button at bounding box center [1310, 147] width 21 height 21
click at [352, 345] on span "ShopGoodwill Blog Sitemap" at bounding box center [326, 348] width 140 height 16
click at [1310, 151] on icon at bounding box center [1311, 148] width 10 height 10
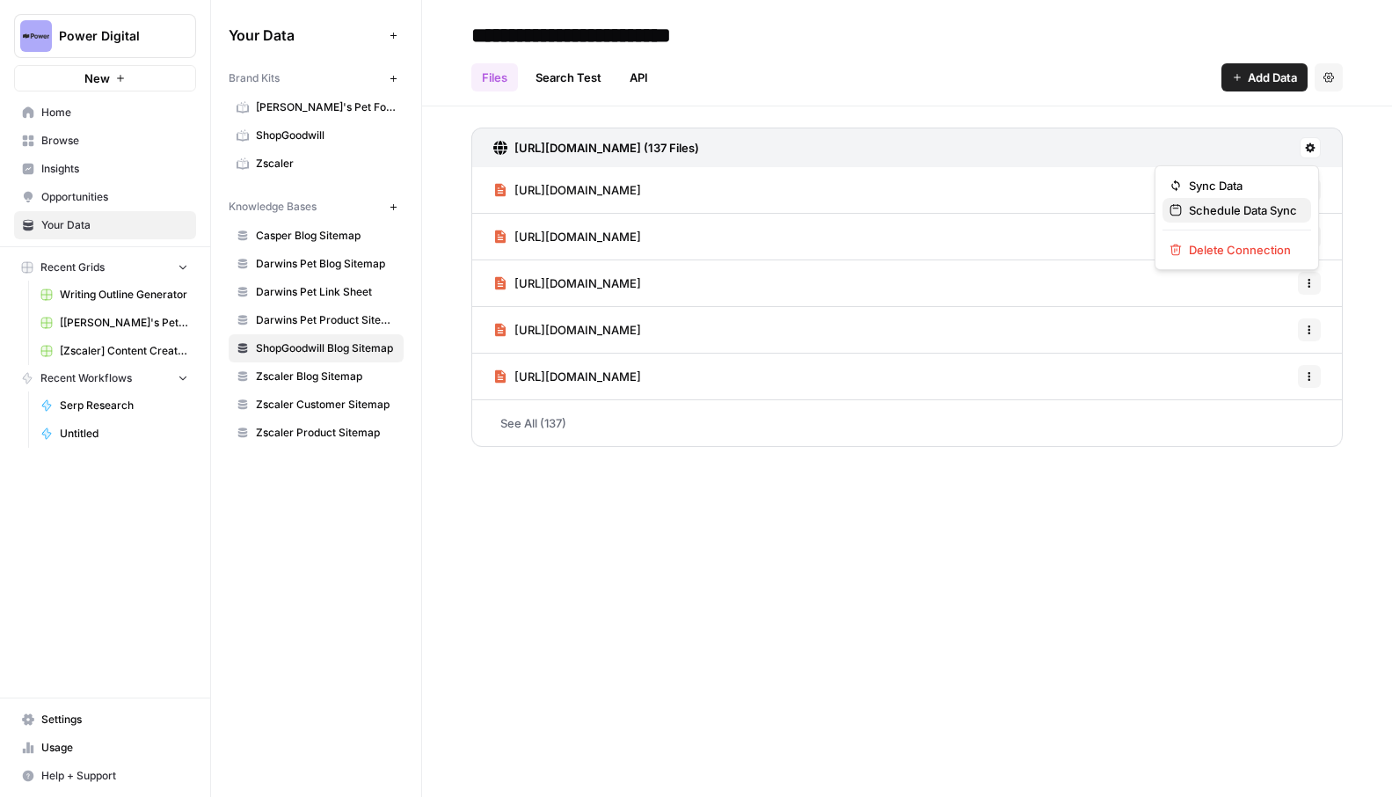
click at [1266, 214] on span "Schedule Data Sync" at bounding box center [1243, 210] width 108 height 18
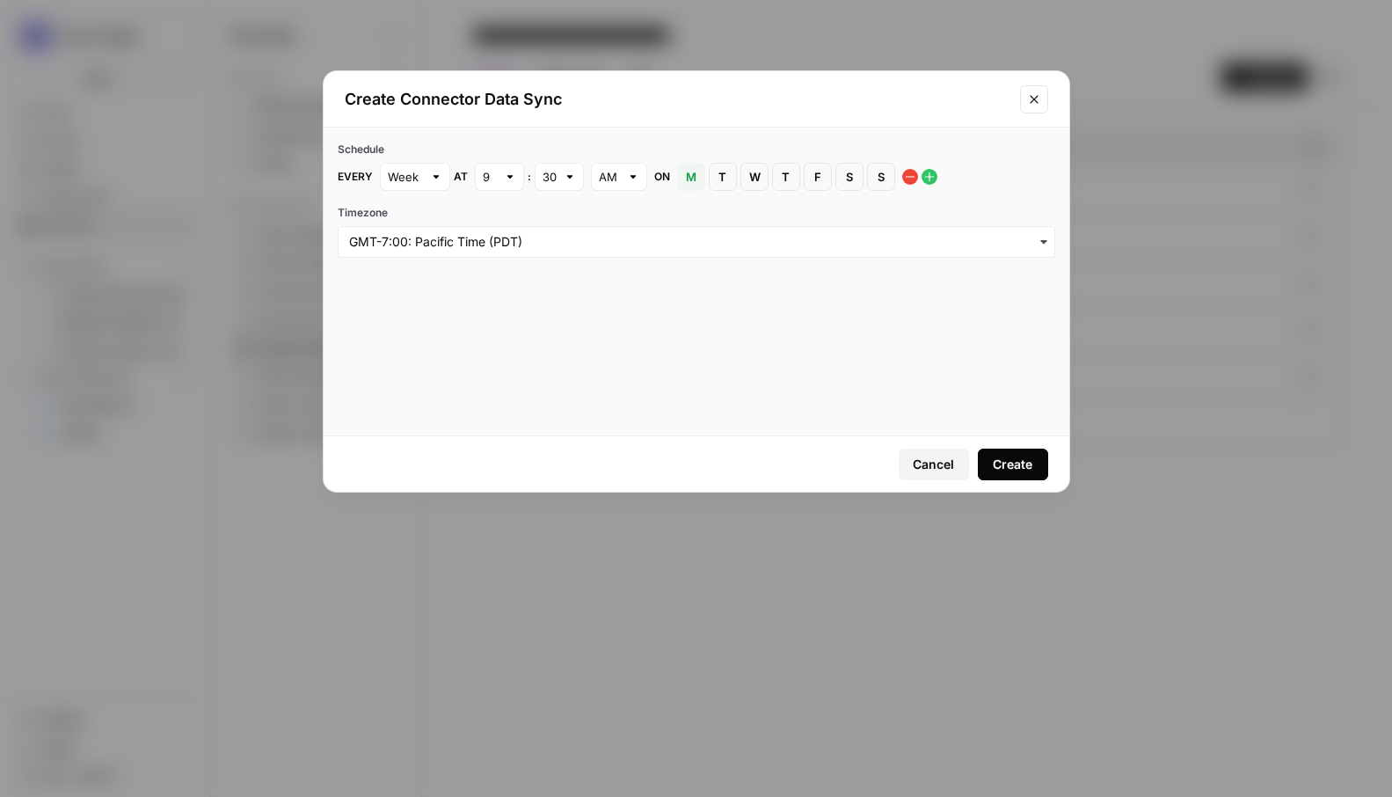
click at [1034, 101] on icon "Close modal" at bounding box center [1034, 99] width 14 height 14
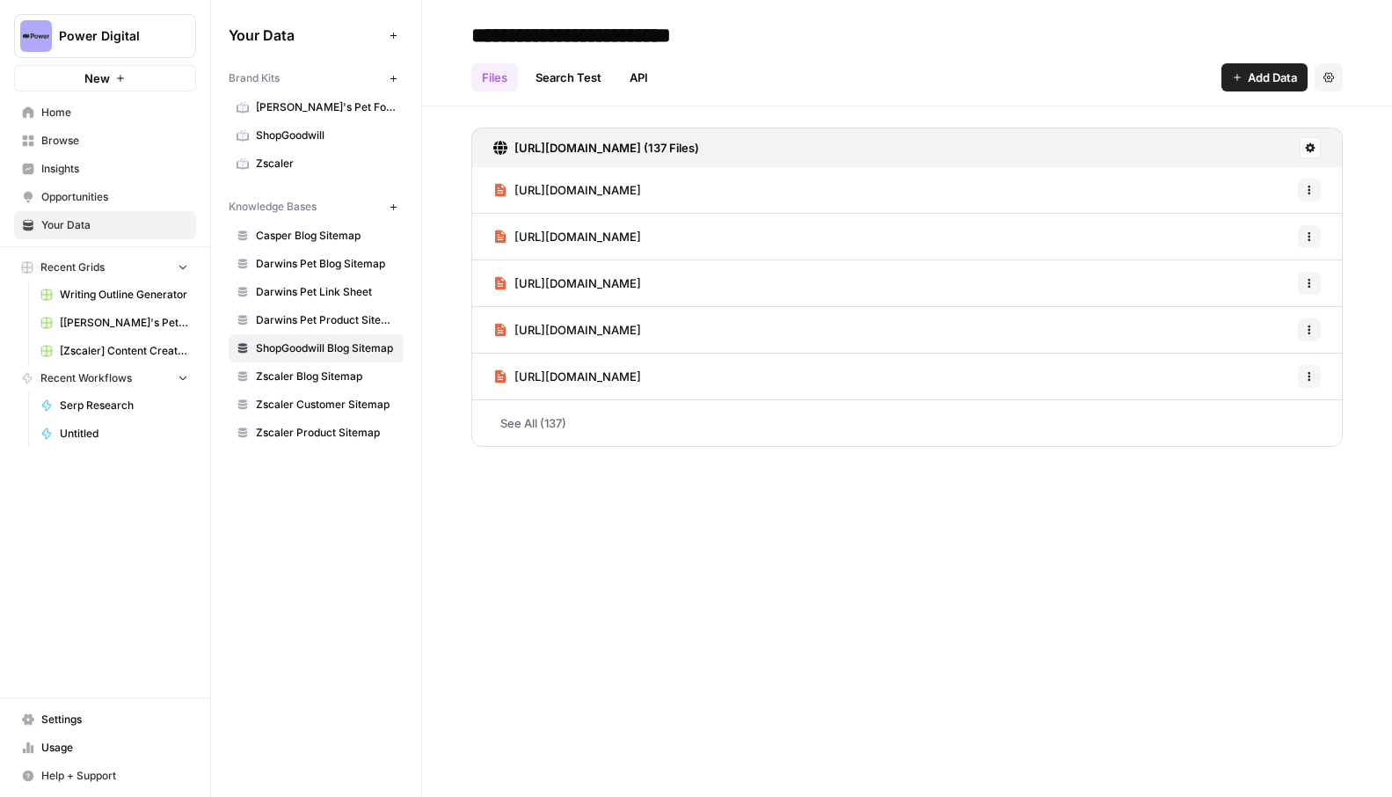
click at [340, 237] on span "Casper Blog Sitemap" at bounding box center [326, 236] width 140 height 16
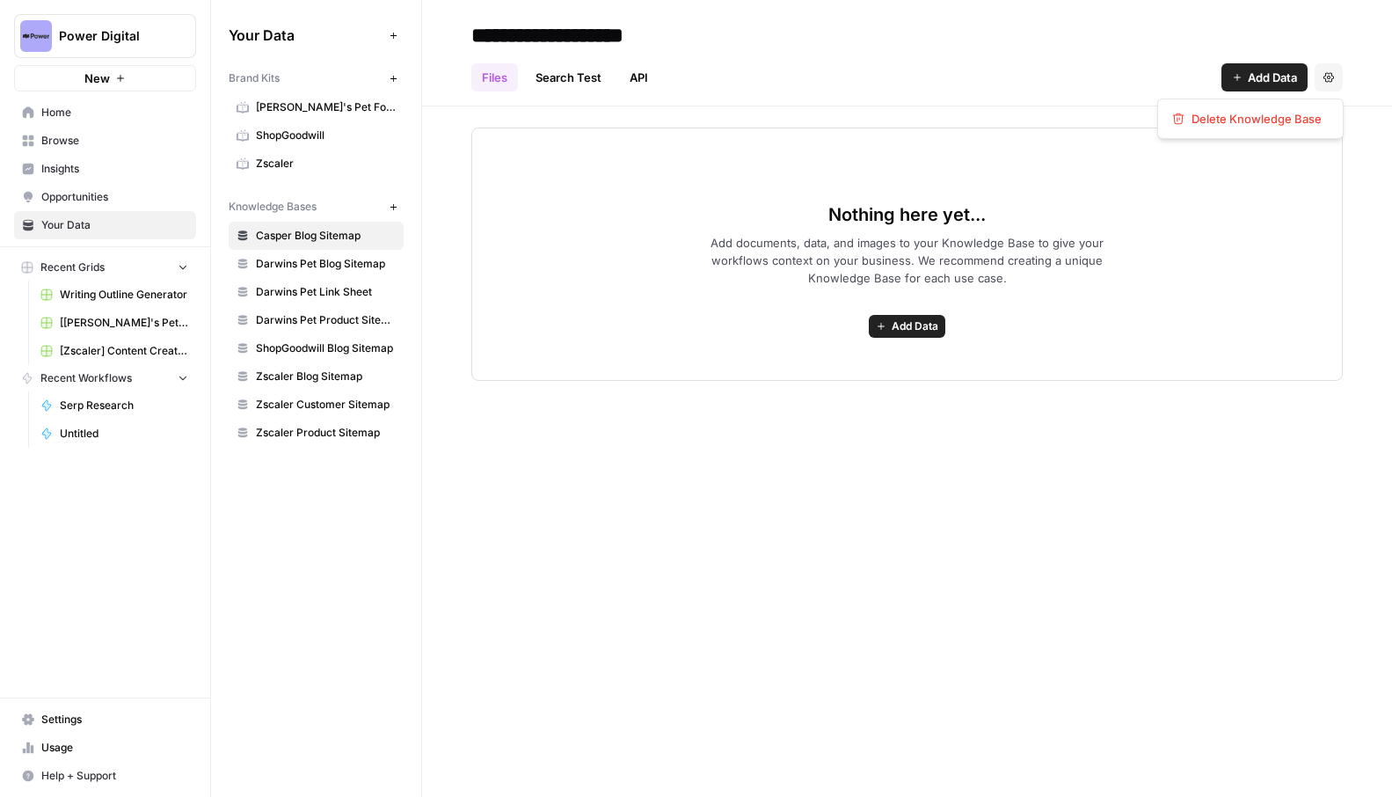
click at [1327, 70] on button "Settings" at bounding box center [1329, 77] width 28 height 28
click at [1273, 119] on span "Delete Knowledge Base" at bounding box center [1257, 119] width 130 height 18
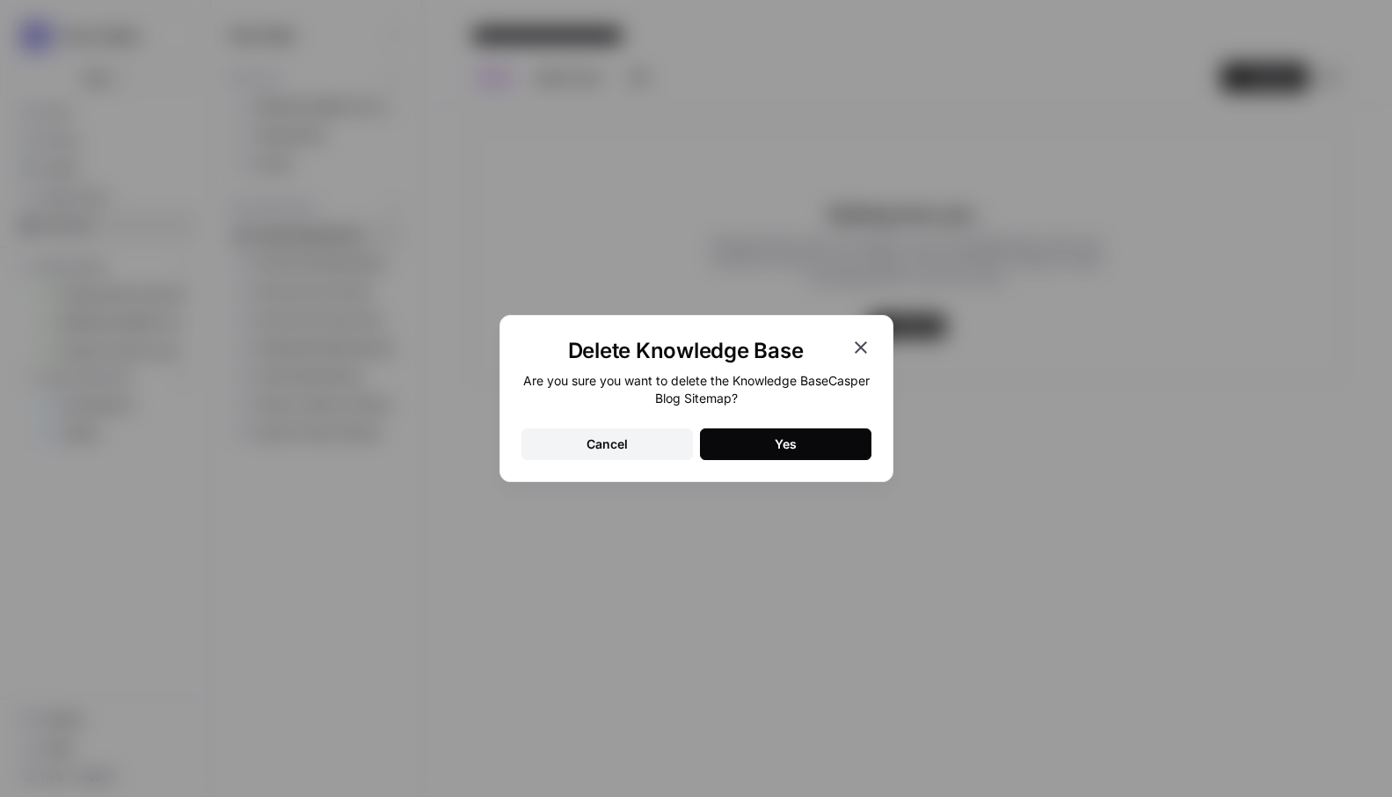
click at [858, 344] on icon "button" at bounding box center [861, 347] width 12 height 12
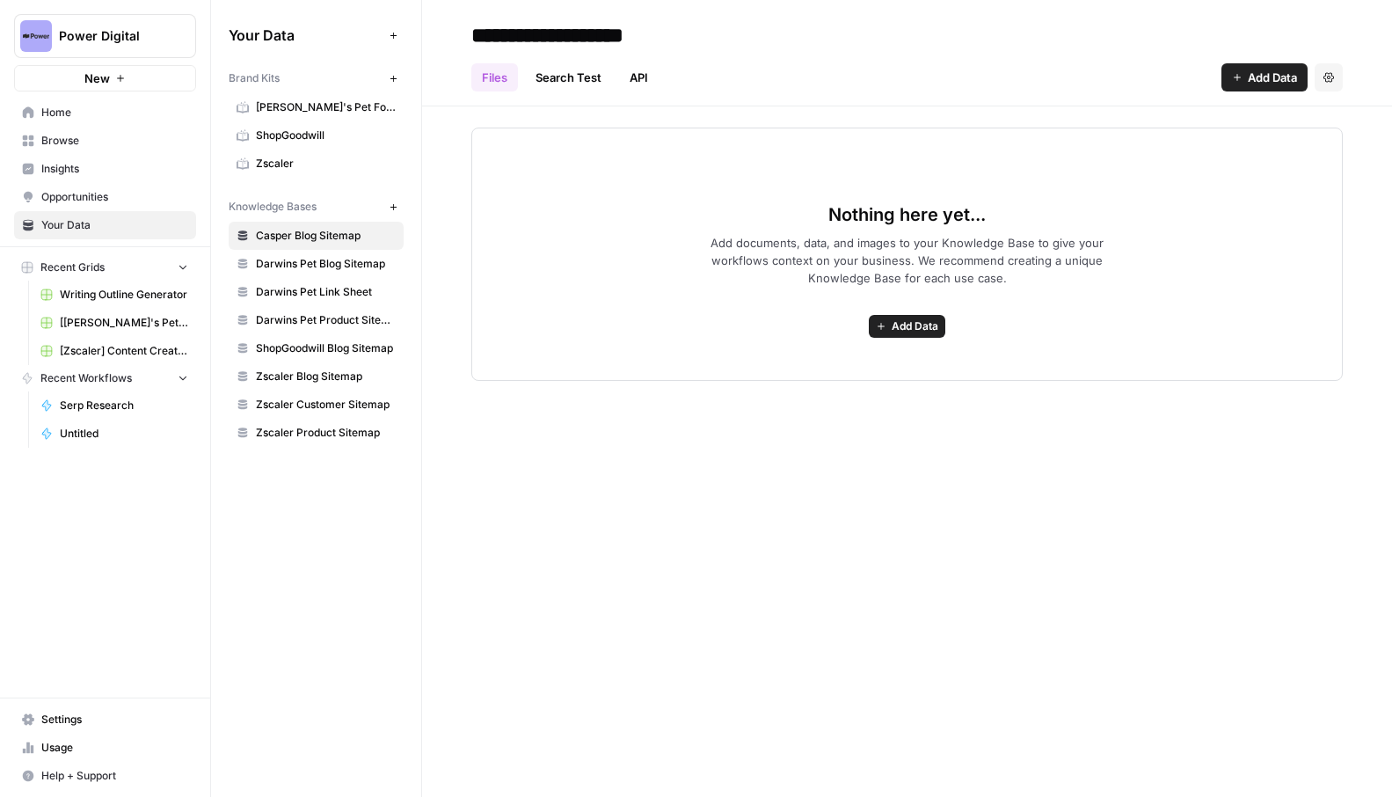
click at [569, 33] on input "**********" at bounding box center [604, 35] width 281 height 35
drag, startPoint x: 599, startPoint y: 37, endPoint x: 551, endPoint y: 44, distance: 48.9
click at [551, 44] on input "**********" at bounding box center [604, 35] width 281 height 35
type input "**********"
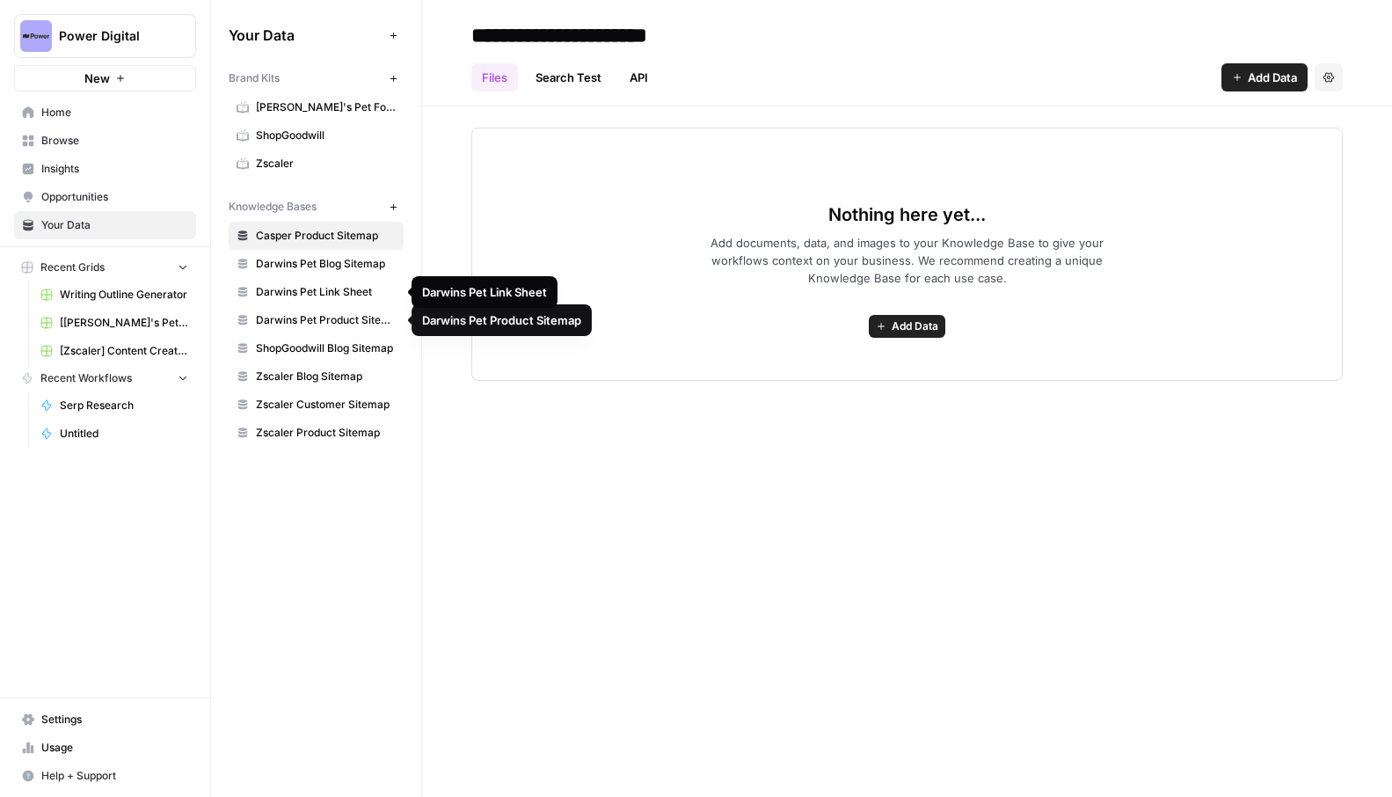
click at [333, 317] on span "Darwins Pet Product Sitemap" at bounding box center [326, 320] width 140 height 16
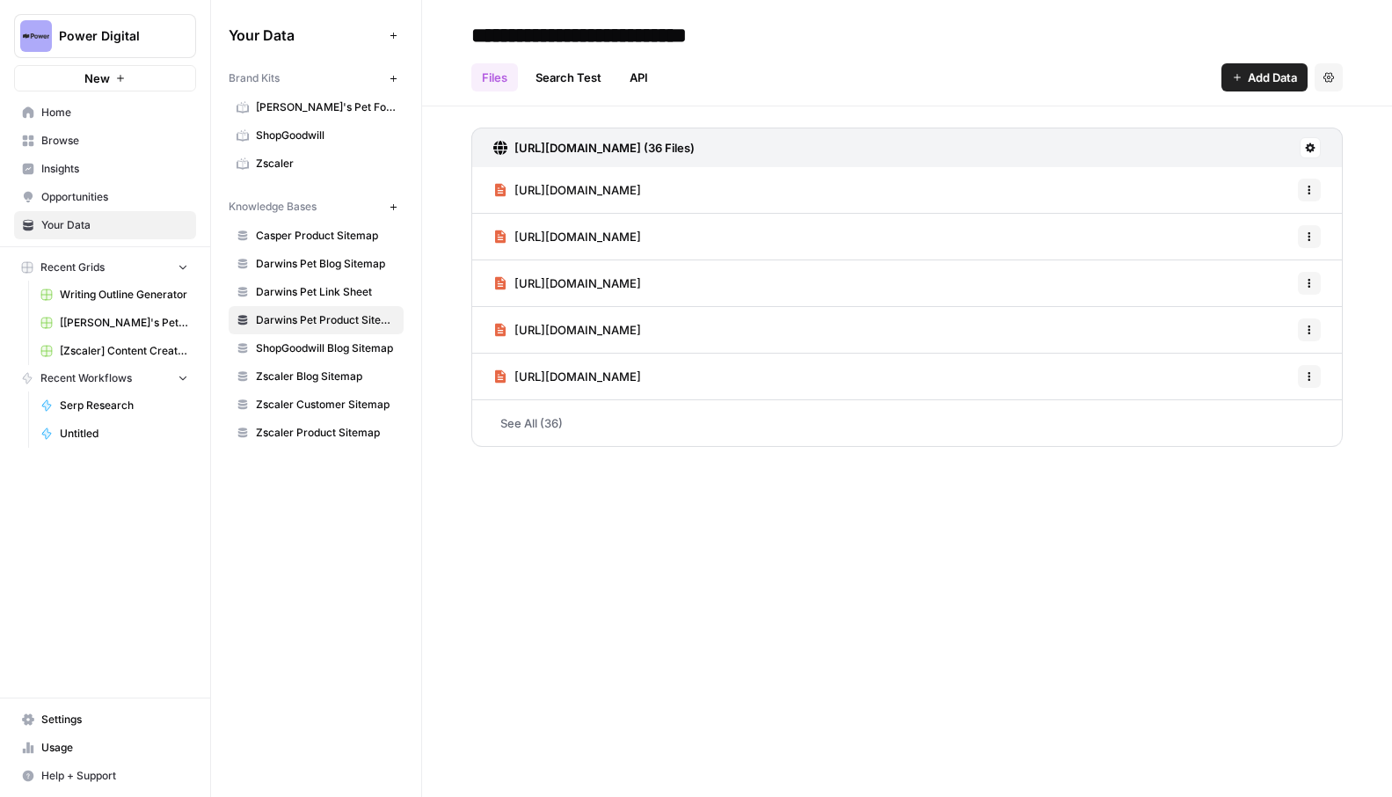
click at [328, 228] on span "Casper Product Sitemap" at bounding box center [326, 236] width 140 height 16
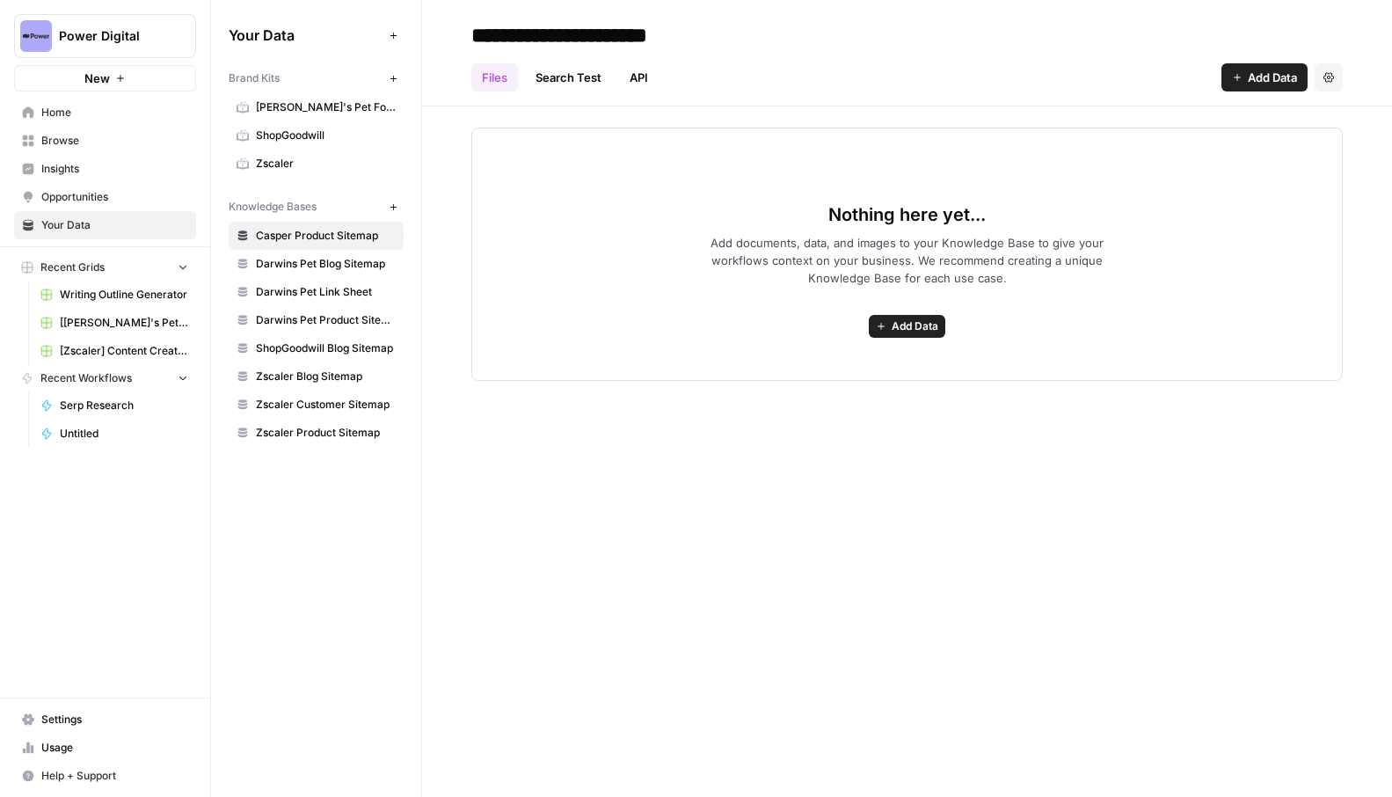
click at [924, 319] on span "Add Data" at bounding box center [915, 326] width 47 height 16
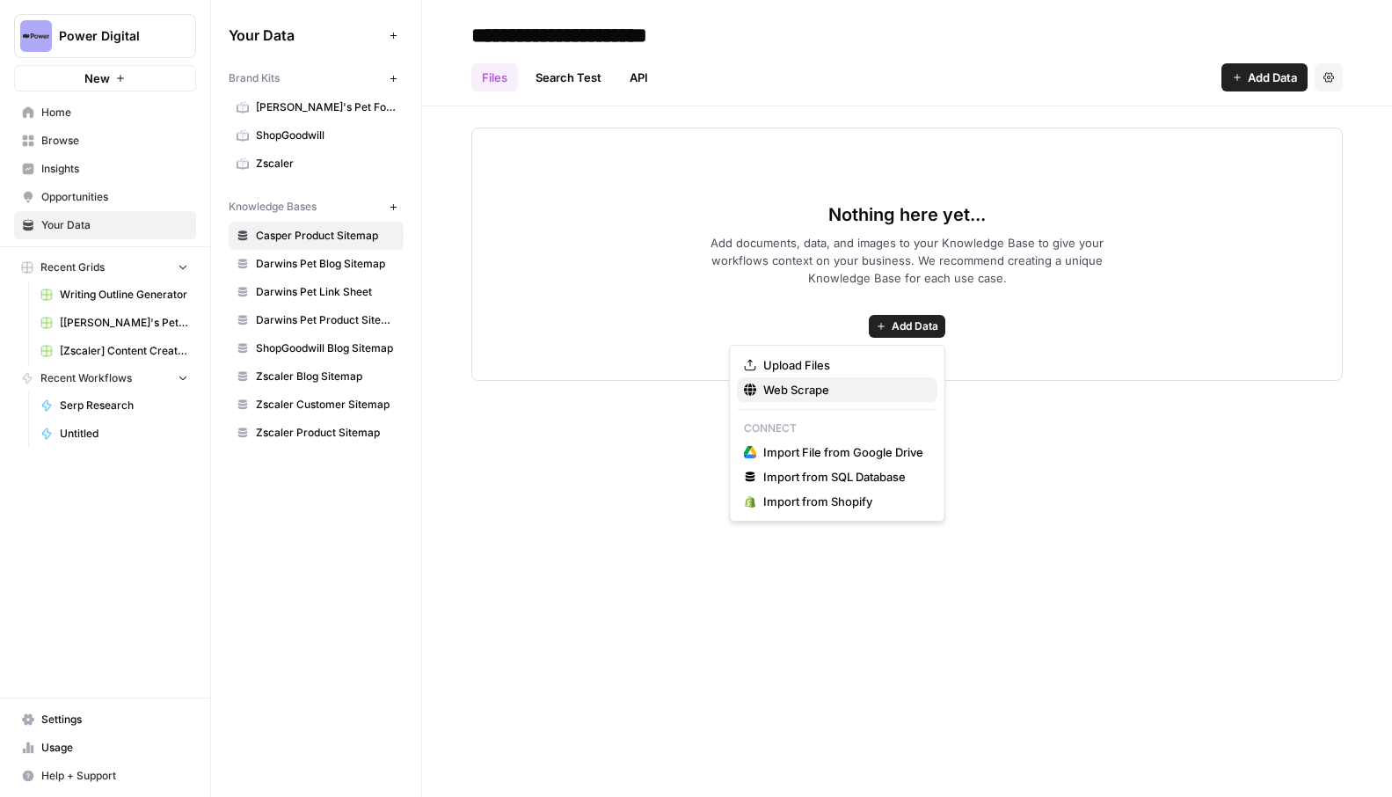
click at [838, 397] on span "Web Scrape" at bounding box center [844, 390] width 160 height 18
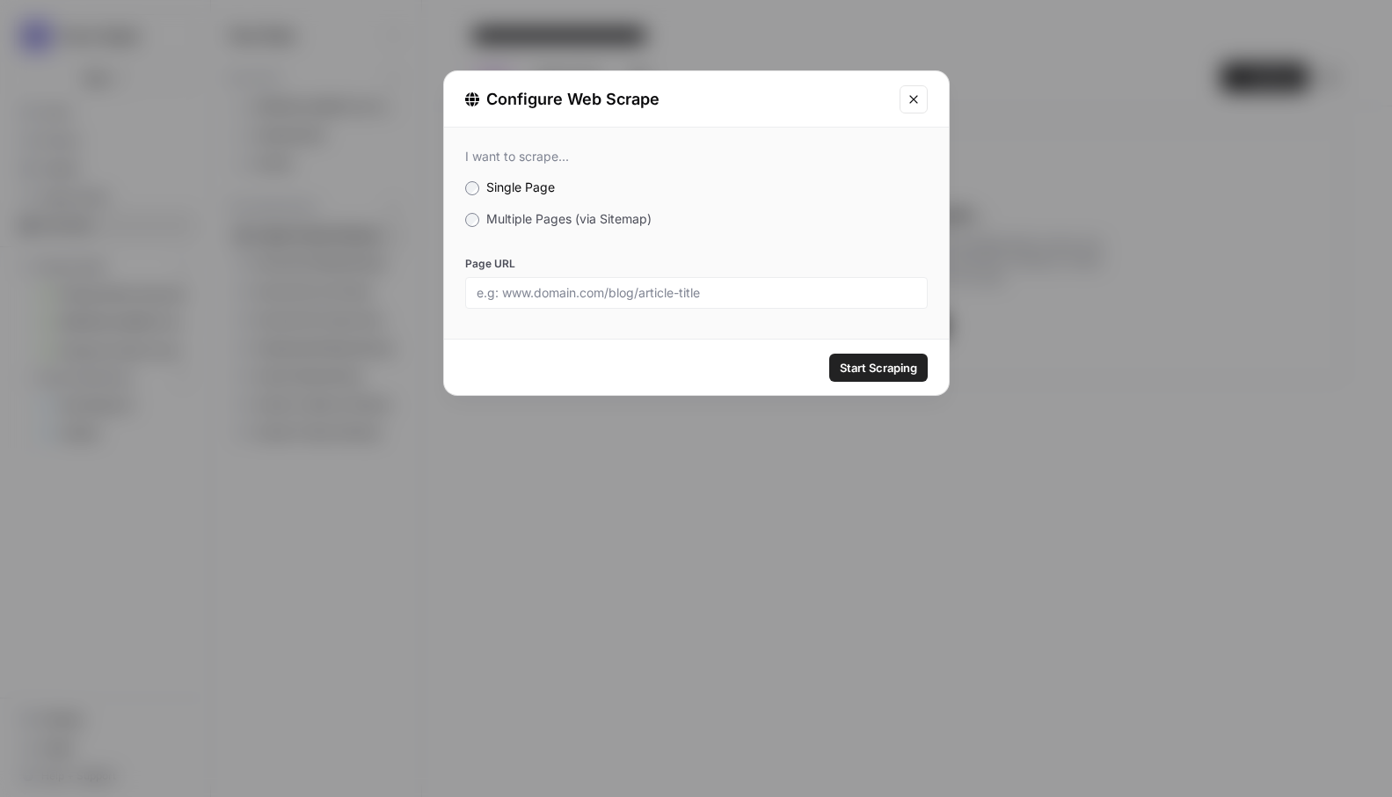
click at [566, 223] on span "Multiple Pages (via Sitemap)" at bounding box center [568, 218] width 165 height 15
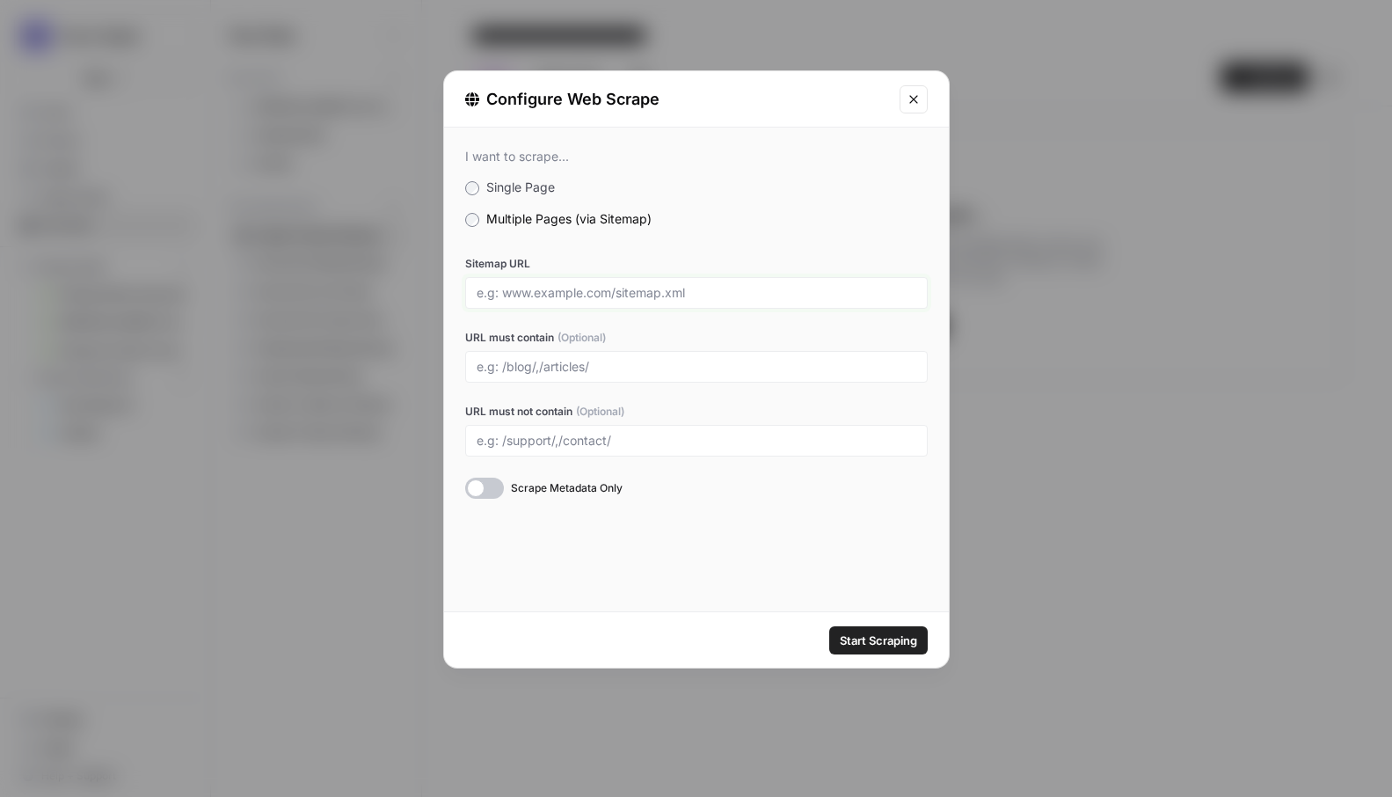
click at [647, 299] on input "Sitemap URL" at bounding box center [697, 293] width 440 height 16
paste input "https://casper.com/sitemap_products_1.xml?from=7550888181841&to=14804420231534"
type input "https://casper.com/sitemap_products_1.xml?from=7550888181841&to=14804420231534"
click at [914, 102] on icon "Close modal" at bounding box center [914, 99] width 14 height 14
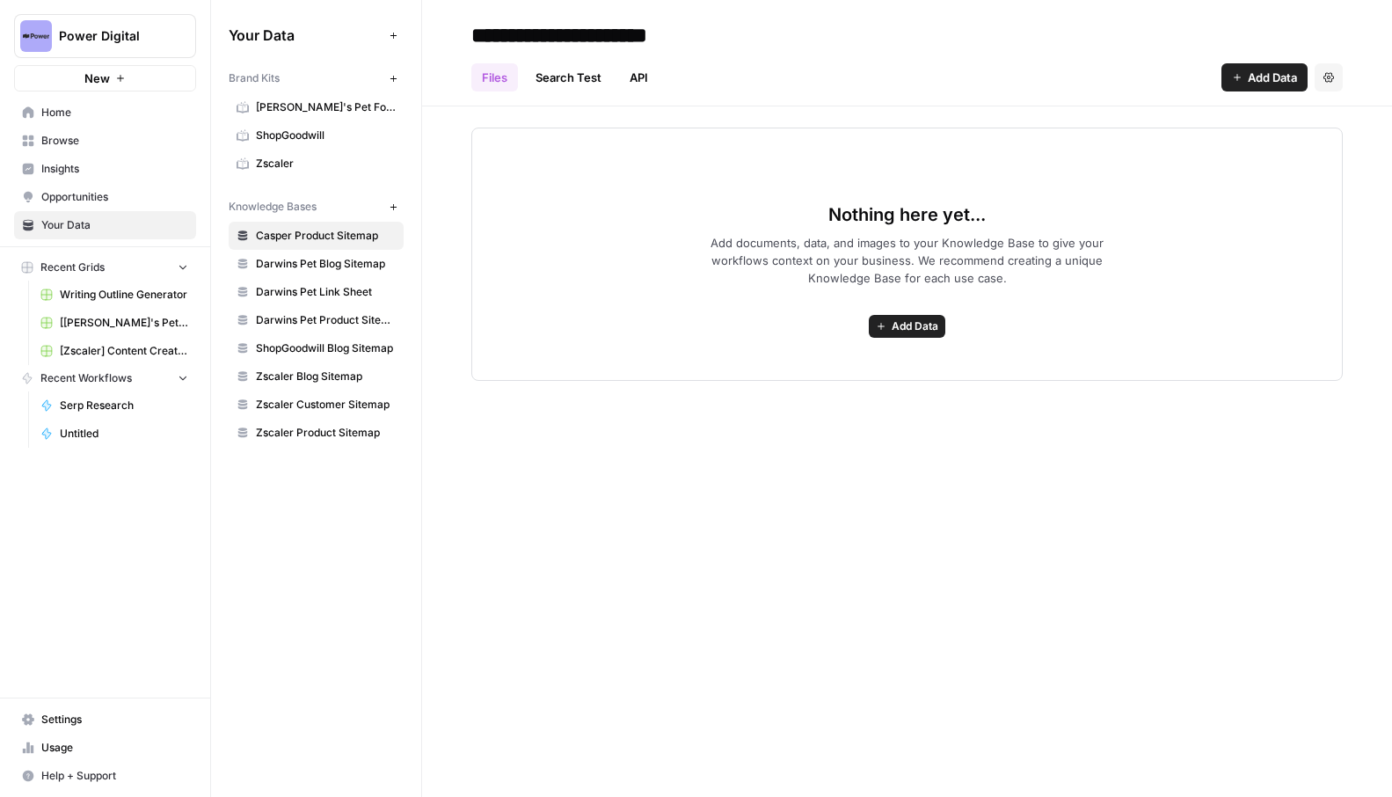
click at [330, 344] on span "ShopGoodwill Blog Sitemap" at bounding box center [326, 348] width 140 height 16
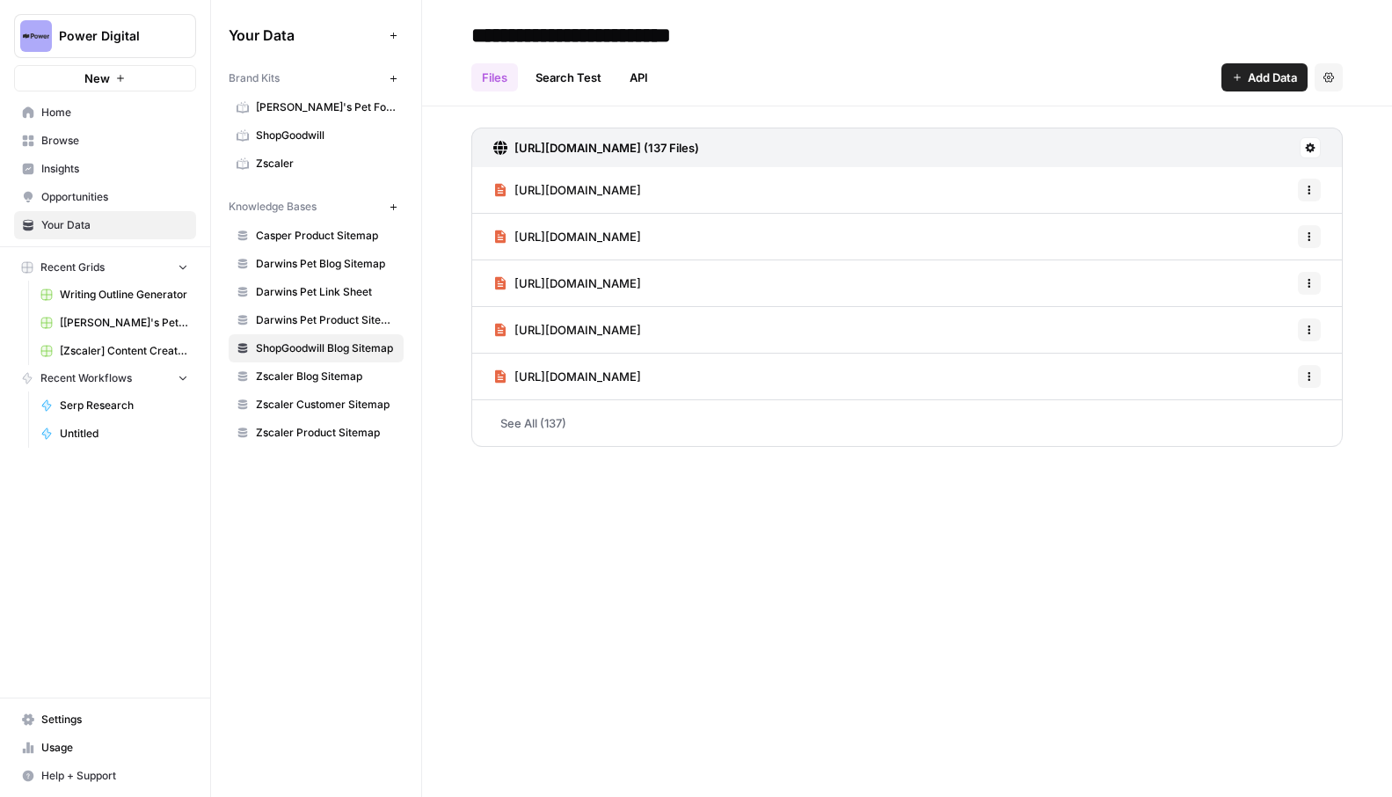
click at [1312, 150] on icon at bounding box center [1311, 148] width 10 height 10
click at [705, 576] on div "**********" at bounding box center [907, 398] width 970 height 797
click at [369, 285] on span "Darwins Pet Link Sheet" at bounding box center [326, 292] width 140 height 16
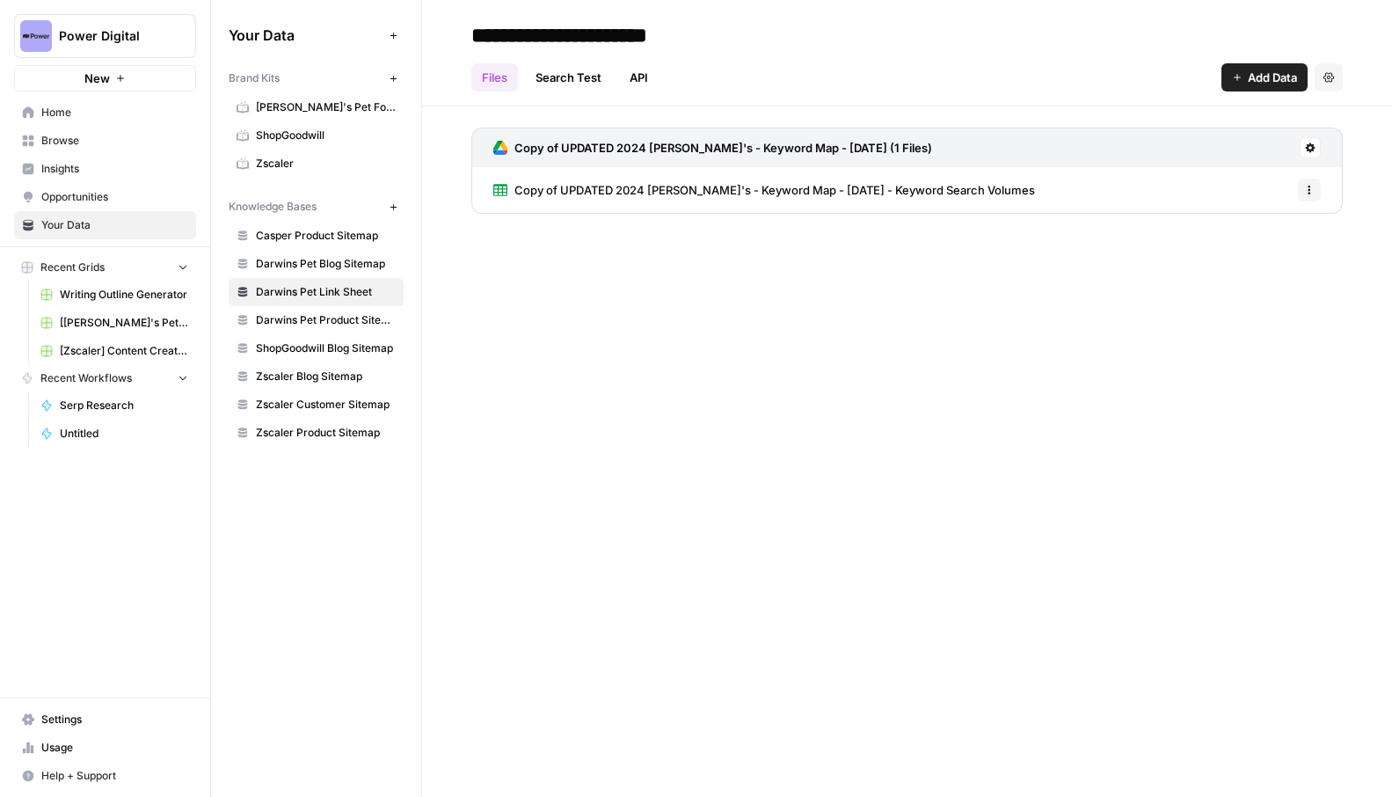
click at [833, 191] on span "Copy of UPDATED 2024 Darwin's - Keyword Map - October 2022 - Keyword Search Vol…" at bounding box center [775, 190] width 521 height 18
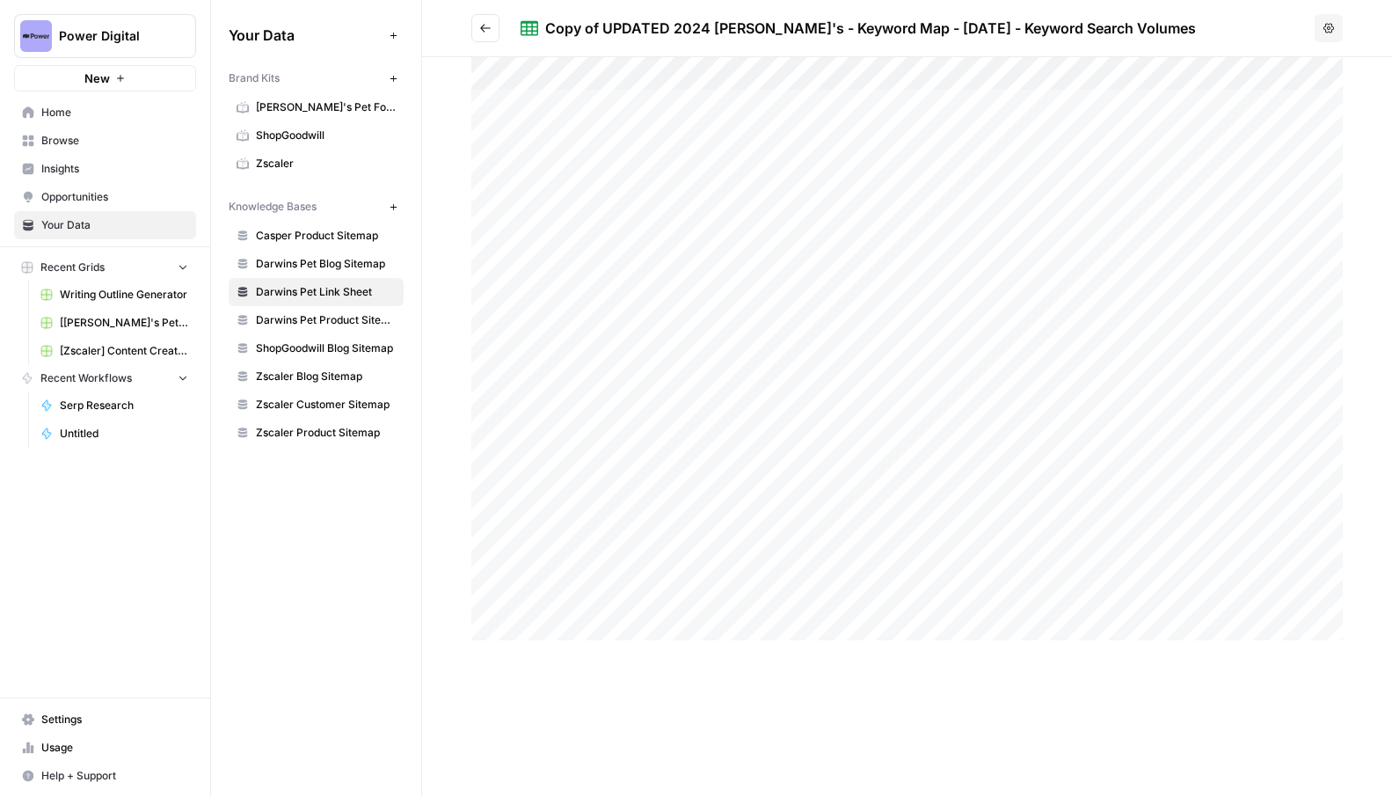
click at [483, 28] on icon "Go back" at bounding box center [485, 28] width 12 height 12
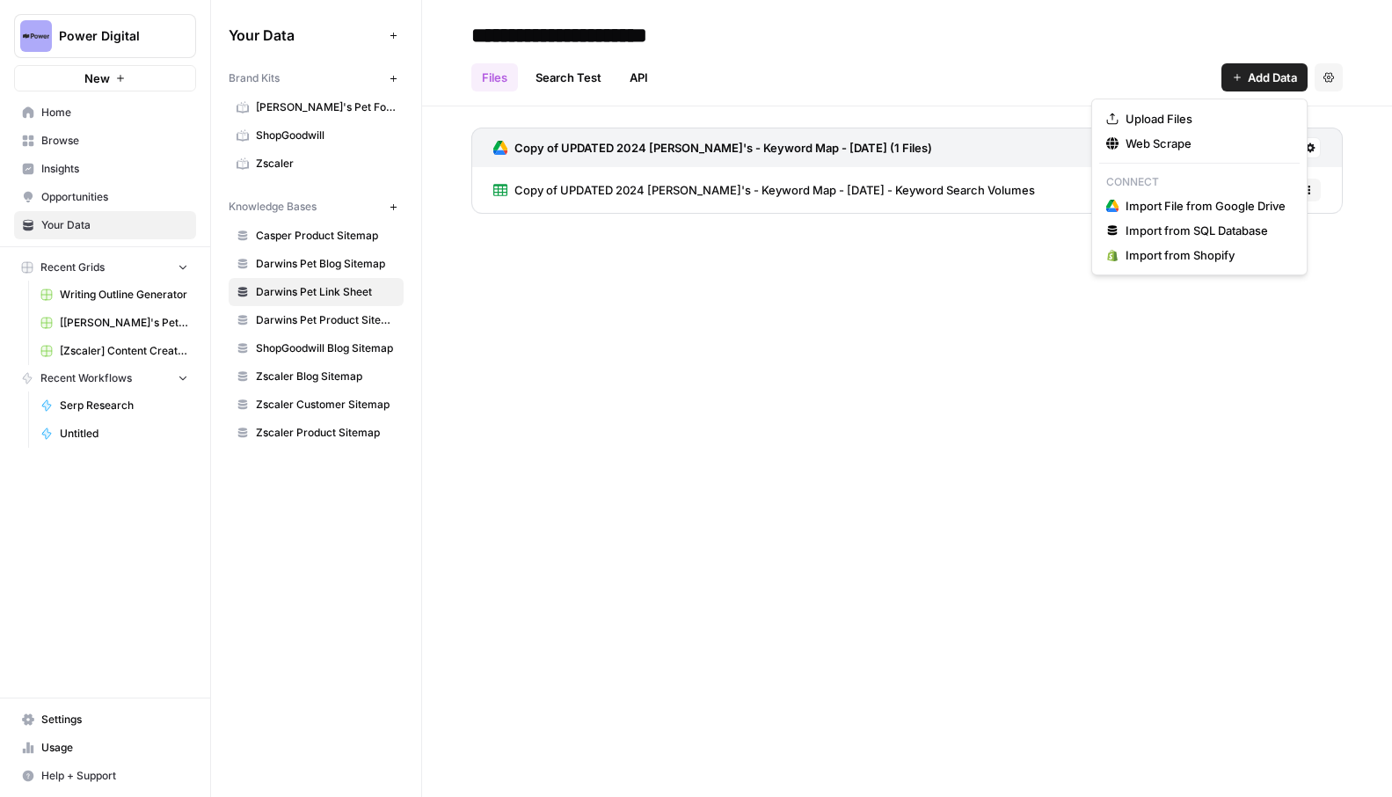
click at [1240, 77] on icon "button" at bounding box center [1237, 77] width 11 height 11
click at [905, 348] on div "**********" at bounding box center [907, 398] width 970 height 797
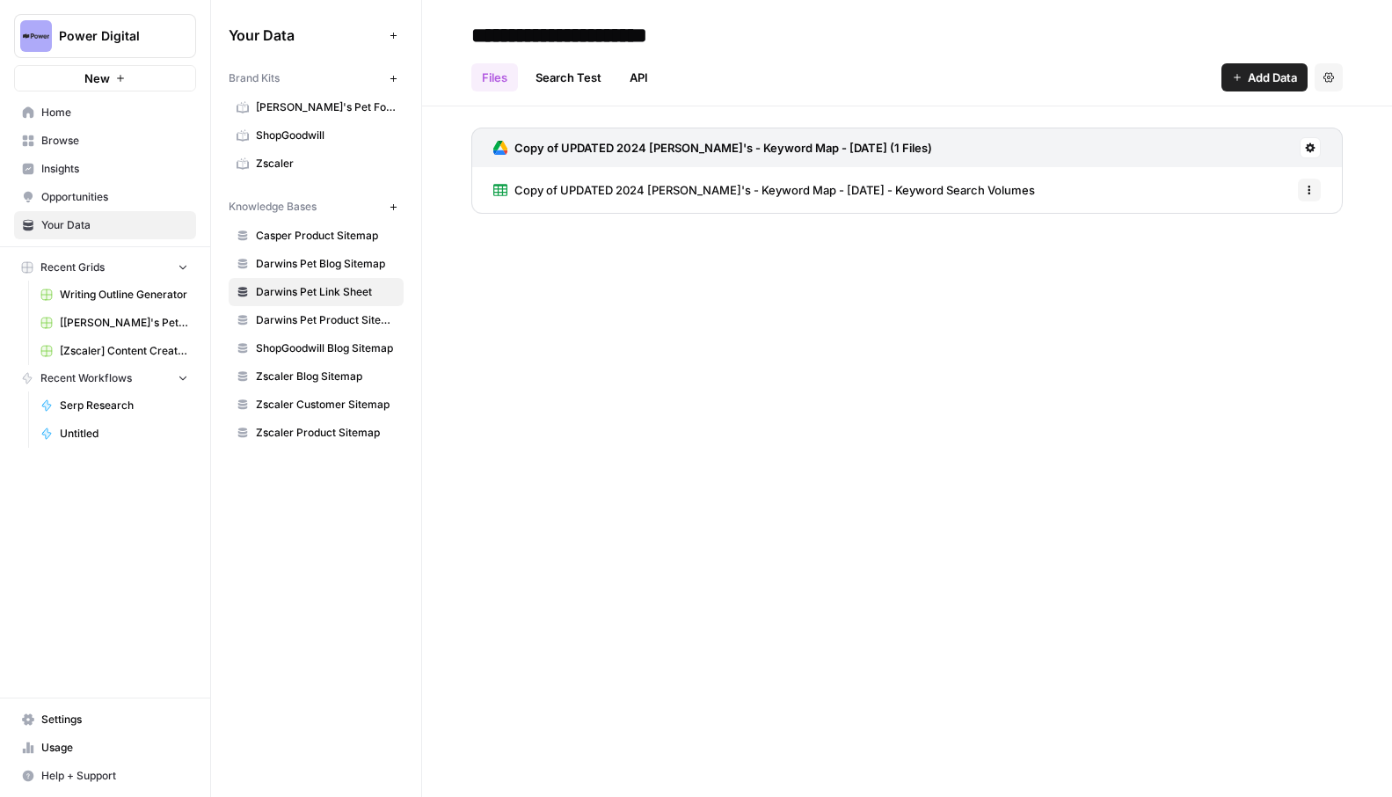
click at [1283, 76] on span "Add Data" at bounding box center [1272, 78] width 49 height 18
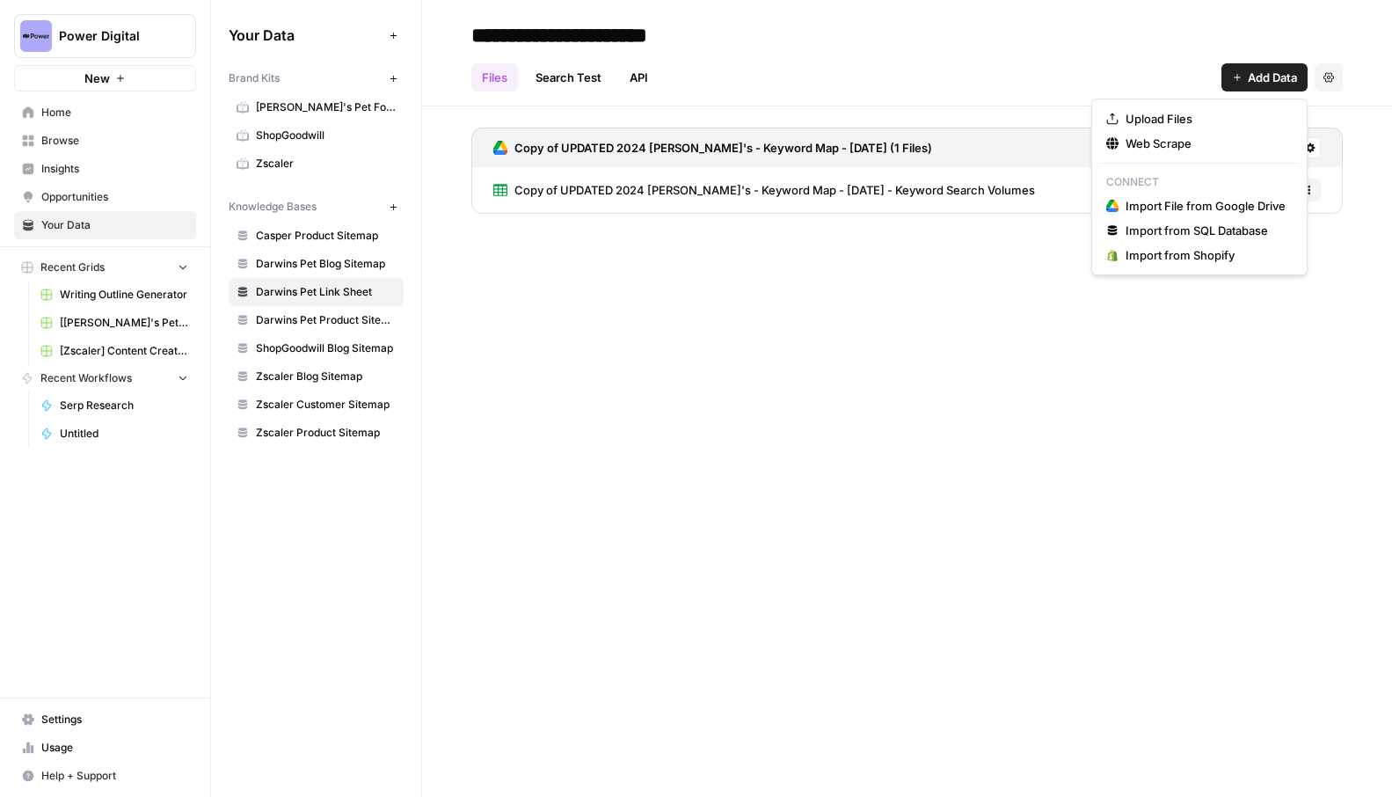
click at [593, 464] on div "**********" at bounding box center [907, 398] width 970 height 797
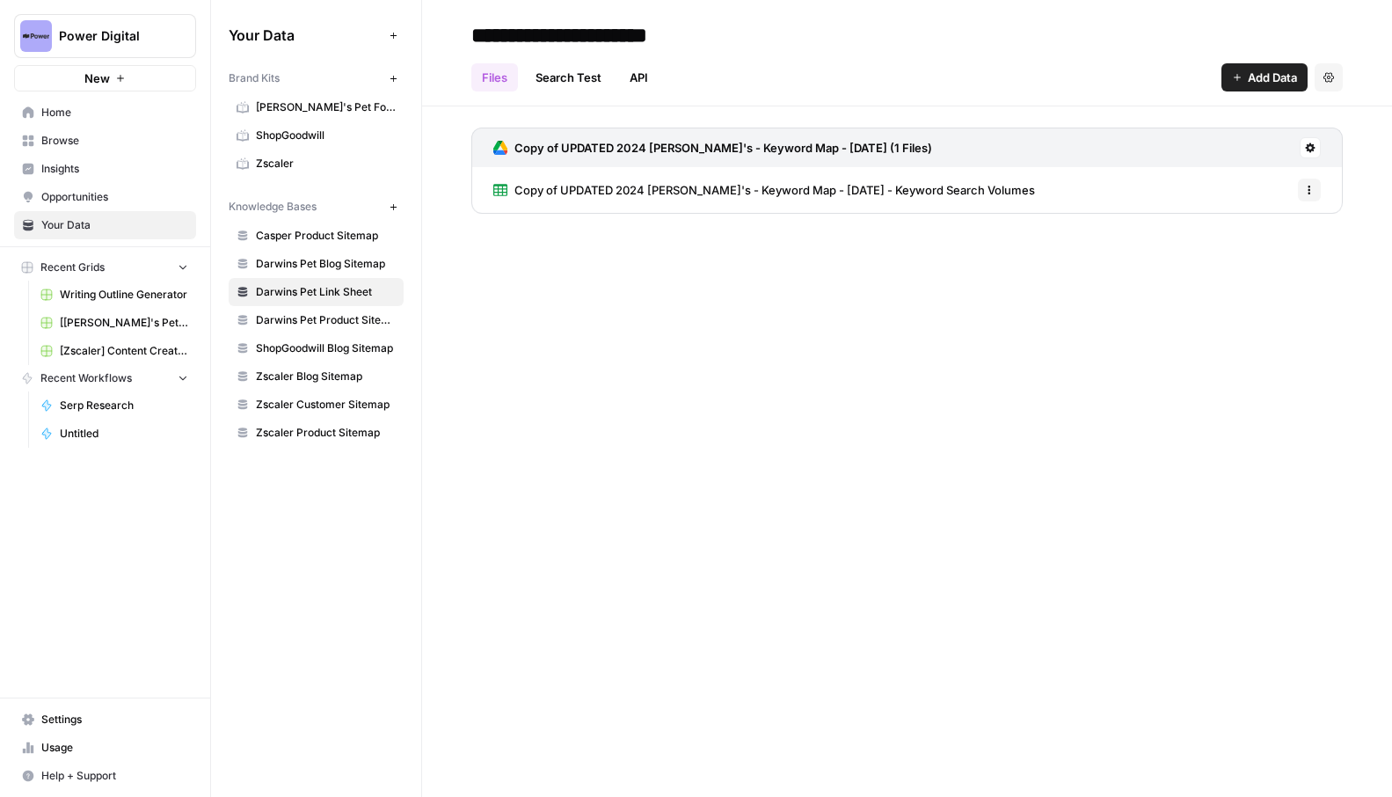
click at [135, 143] on span "Browse" at bounding box center [114, 141] width 147 height 16
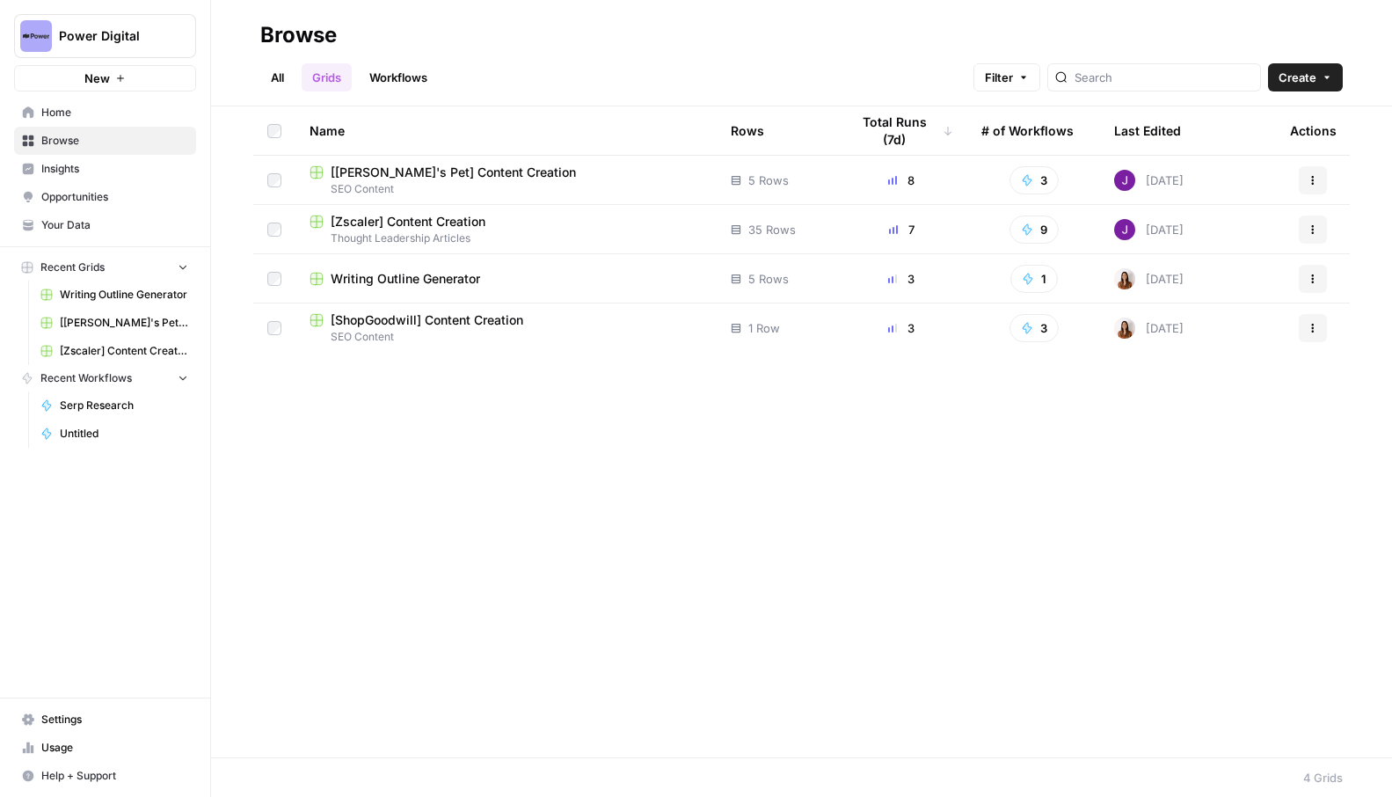
click at [496, 182] on span "SEO Content" at bounding box center [506, 189] width 393 height 16
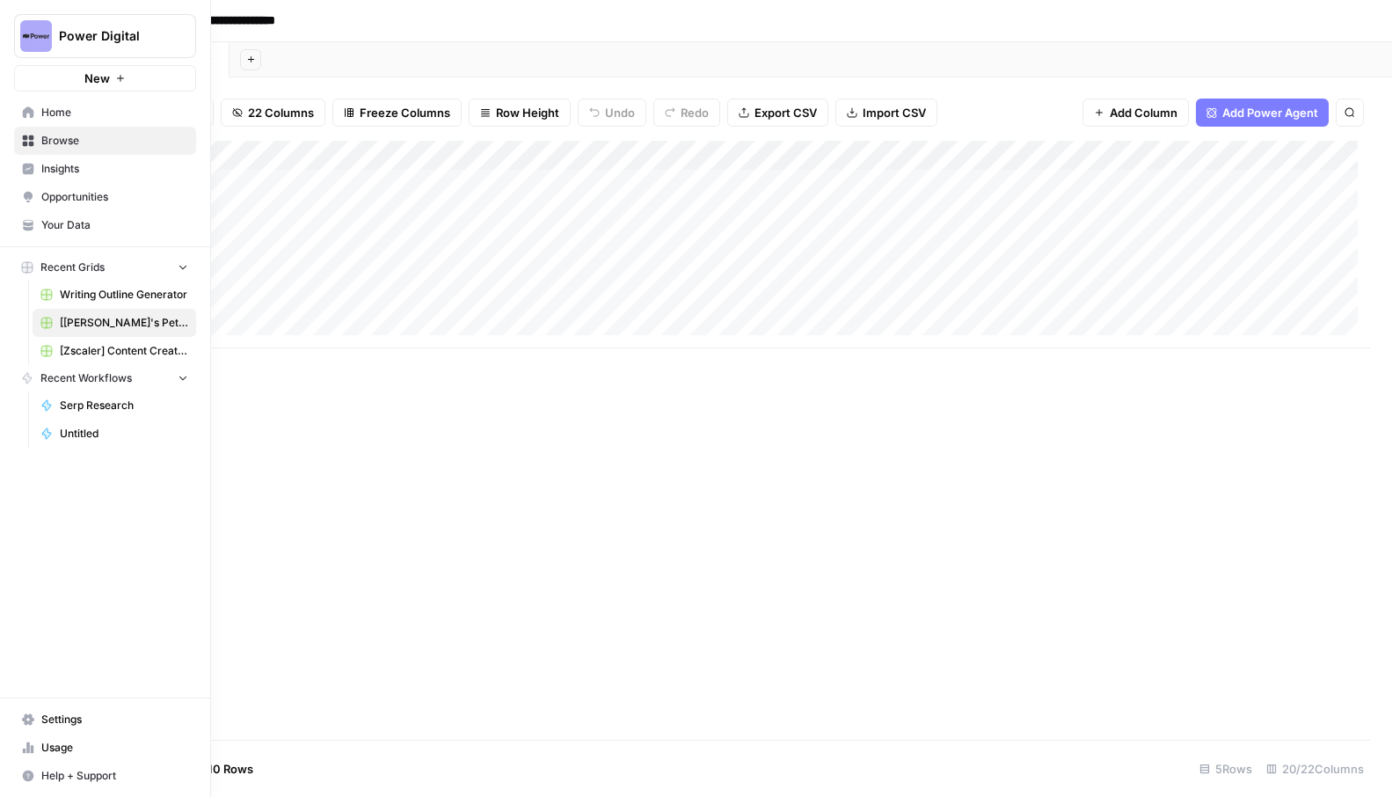
click at [31, 135] on icon at bounding box center [28, 141] width 12 height 12
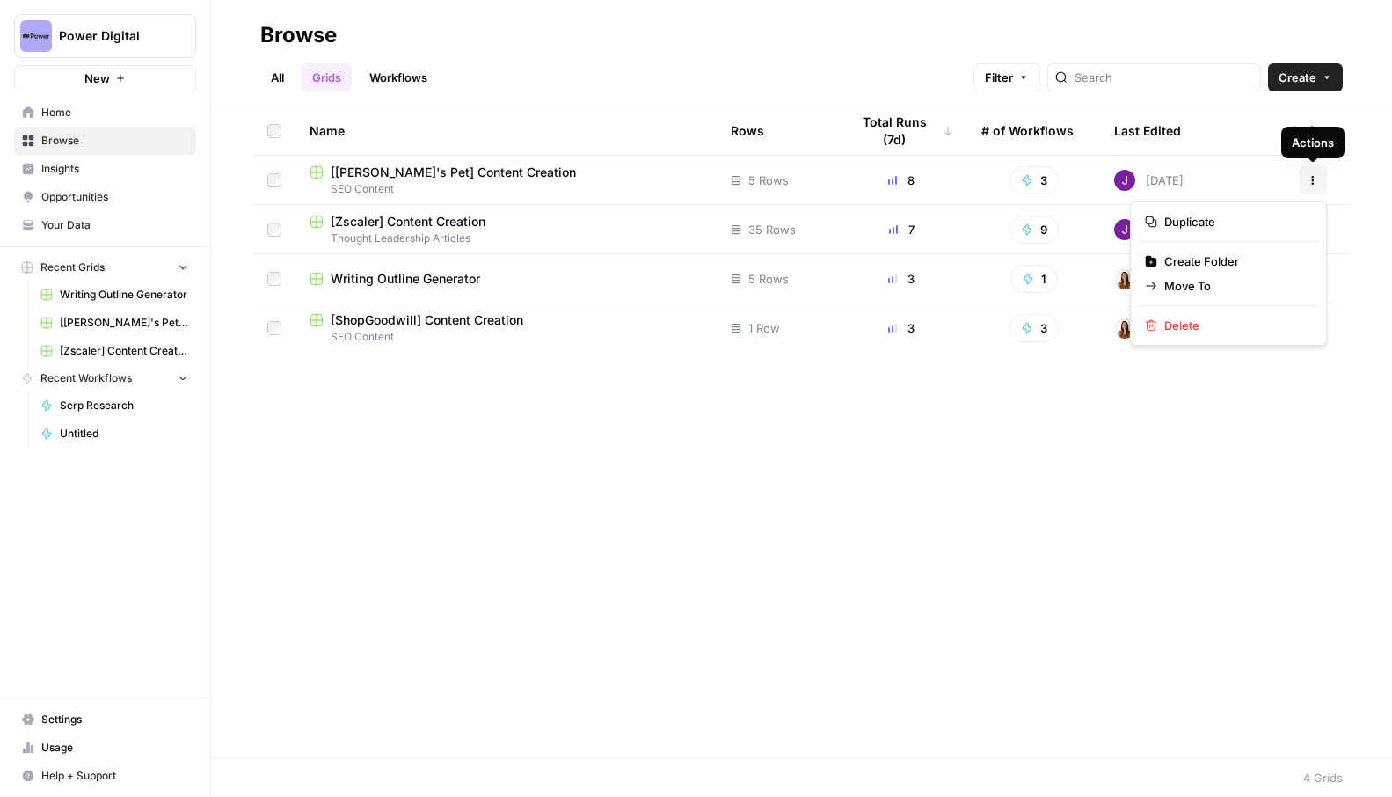
click at [1317, 186] on button "Actions" at bounding box center [1313, 180] width 28 height 28
click at [1264, 223] on span "Duplicate" at bounding box center [1235, 222] width 141 height 18
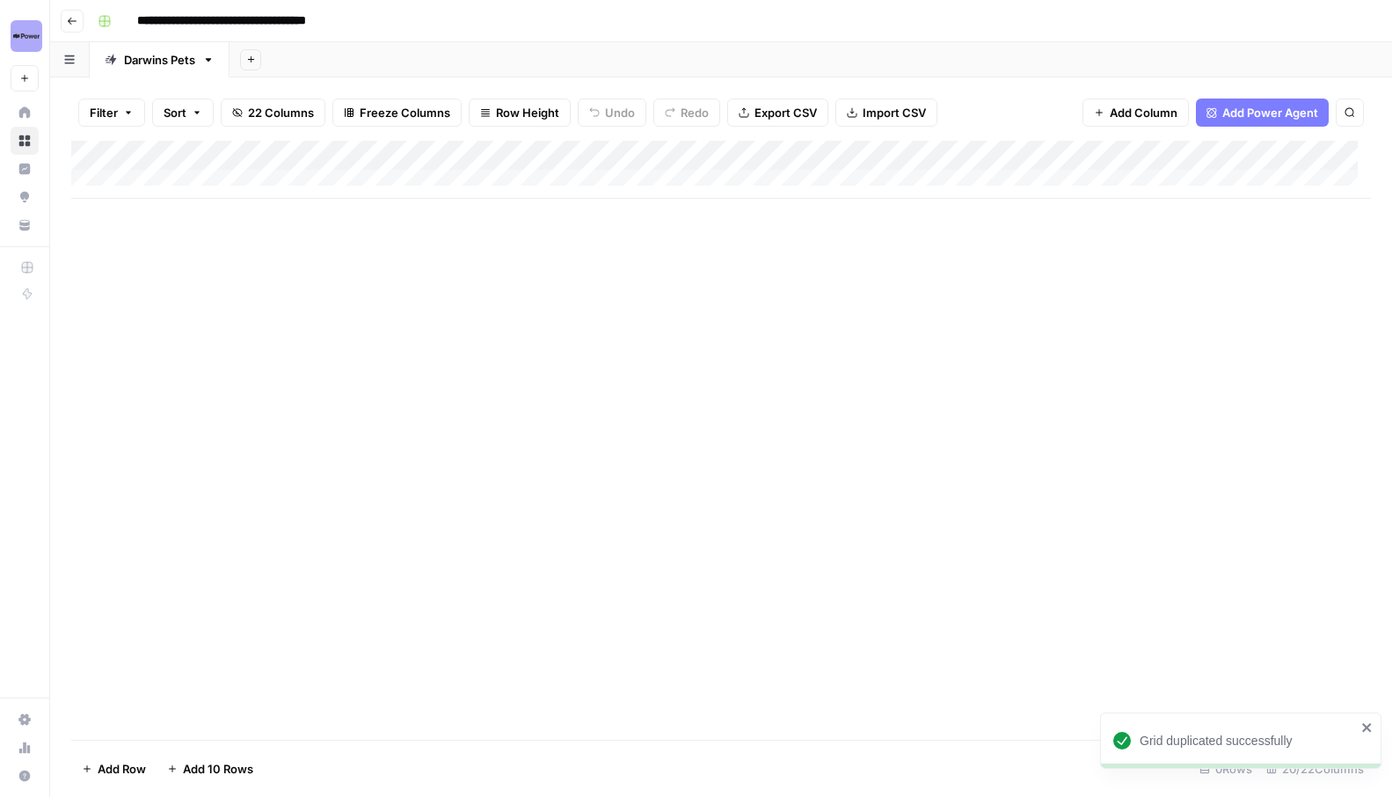
click at [228, 18] on input "**********" at bounding box center [253, 21] width 249 height 28
drag, startPoint x: 209, startPoint y: 17, endPoint x: 131, endPoint y: 12, distance: 78.4
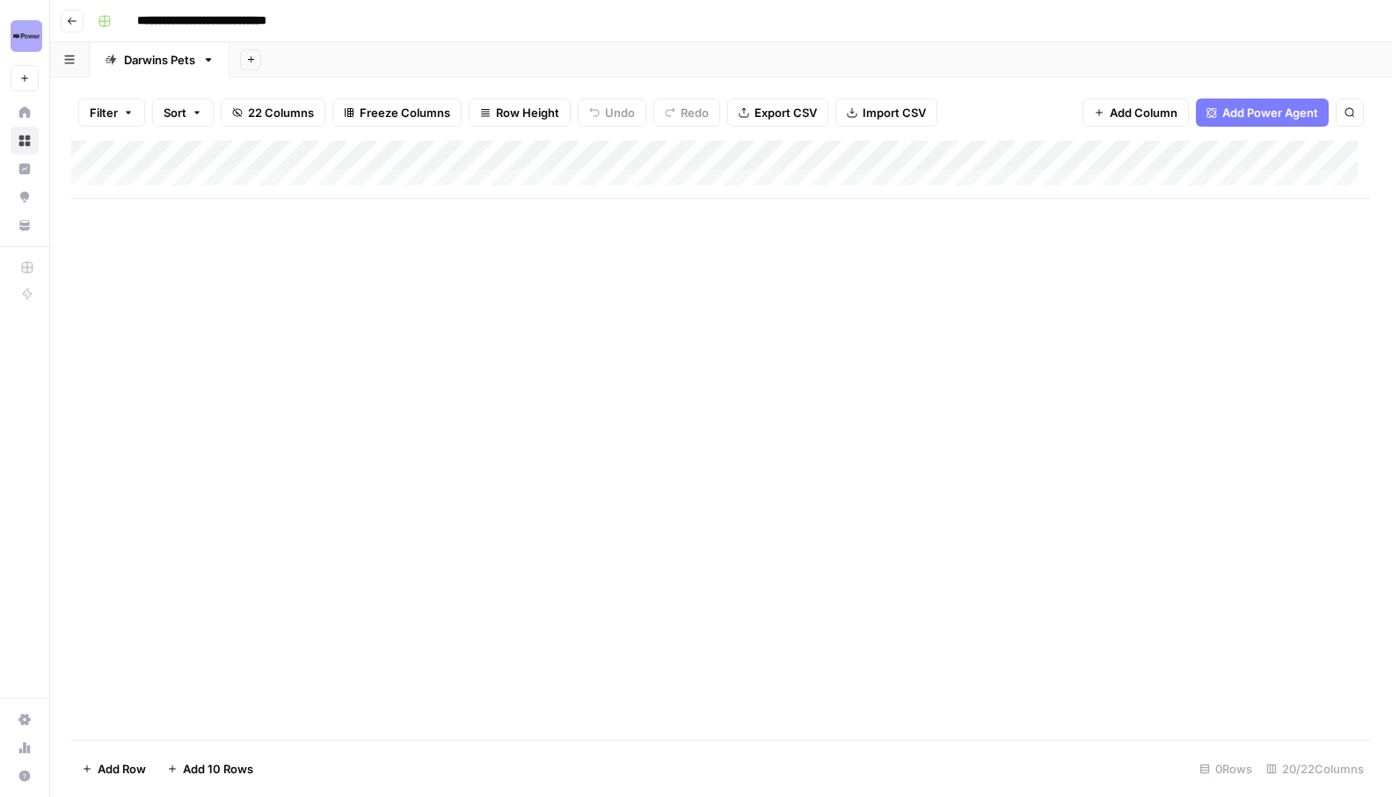
click at [131, 12] on input "**********" at bounding box center [226, 21] width 194 height 28
click at [153, 66] on div "Darwins Pets" at bounding box center [159, 60] width 71 height 18
type input "**********"
click at [212, 60] on icon "button" at bounding box center [208, 60] width 12 height 12
click at [238, 87] on span "Rename Sheet" at bounding box center [280, 93] width 84 height 18
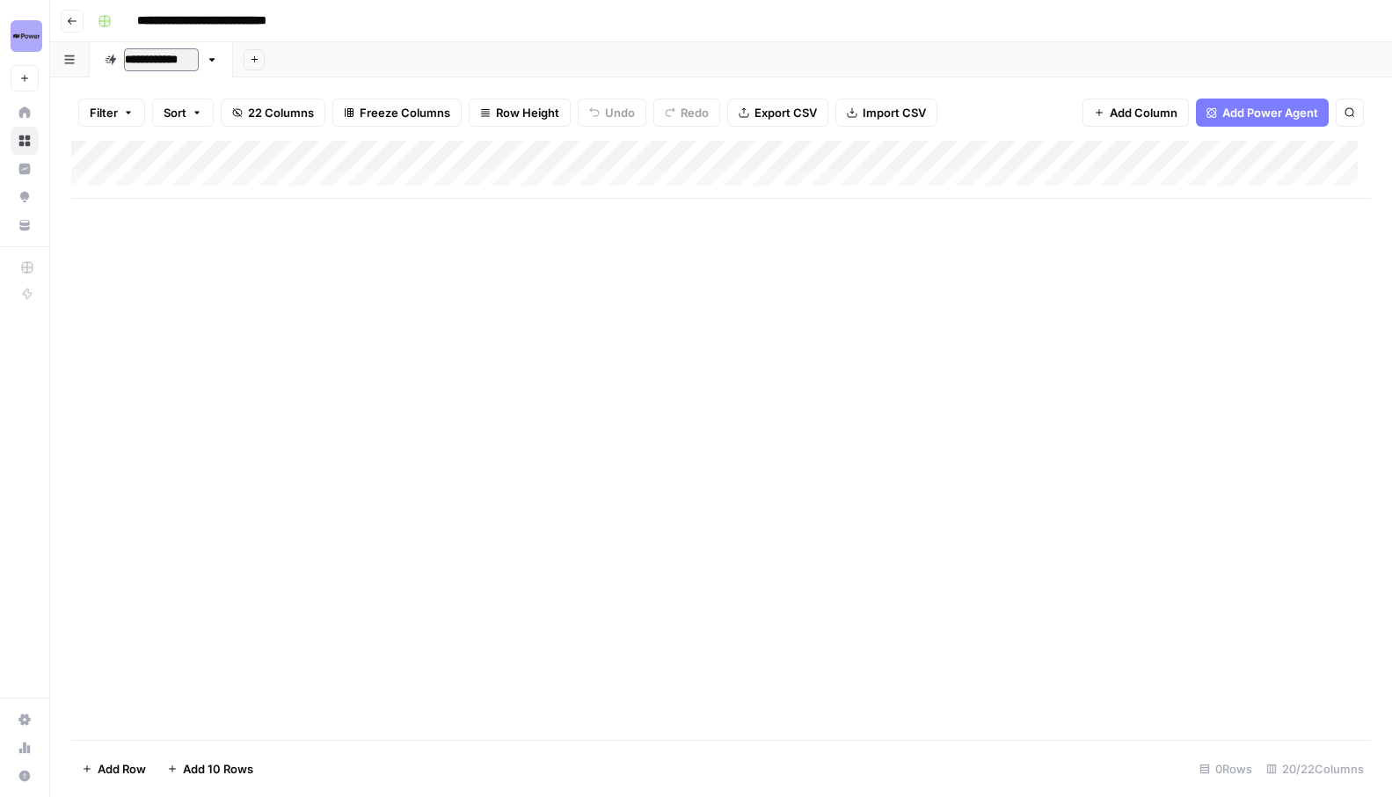
click at [181, 61] on input "**********" at bounding box center [161, 59] width 75 height 23
type input "**********"
click at [328, 52] on div "Add Sheet" at bounding box center [811, 59] width 1164 height 35
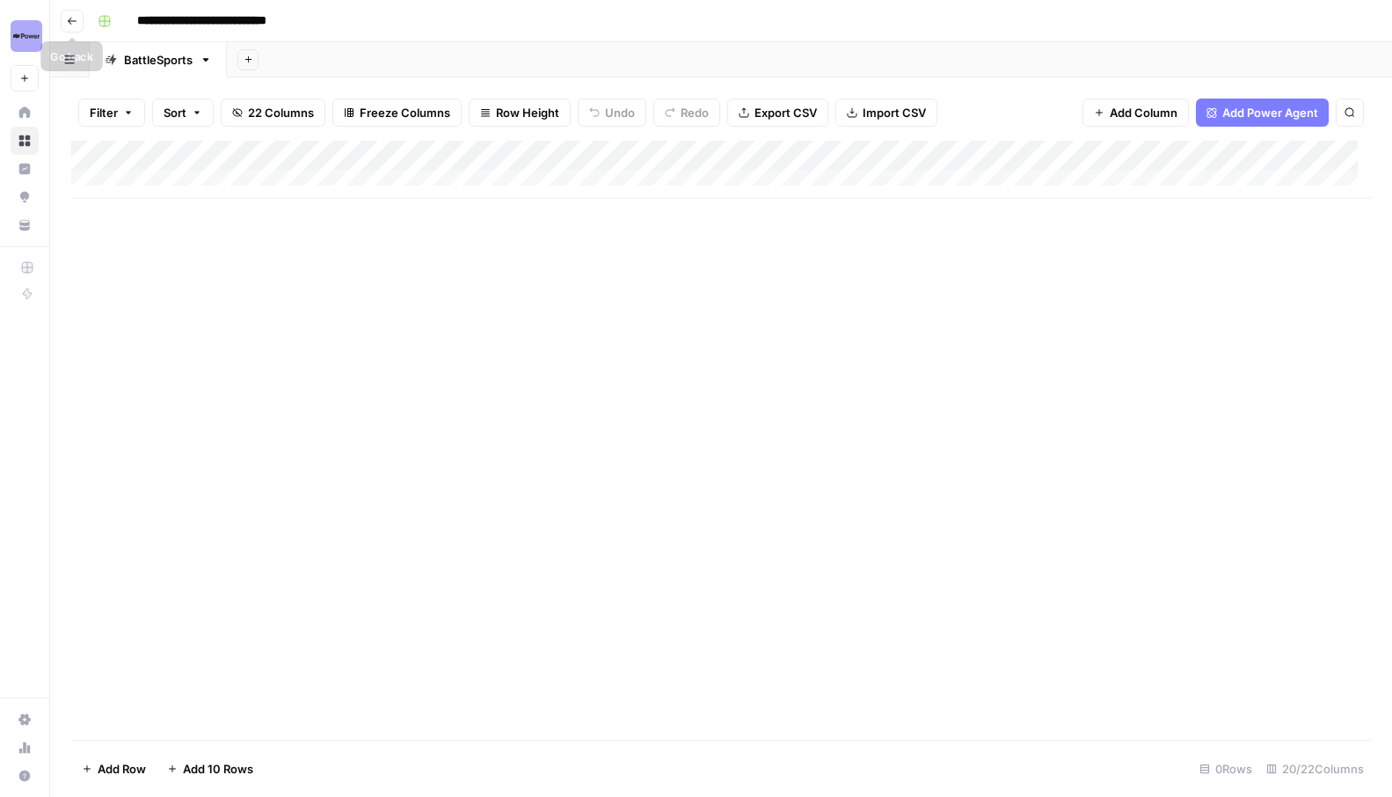
click at [80, 23] on button "Go back" at bounding box center [72, 21] width 23 height 23
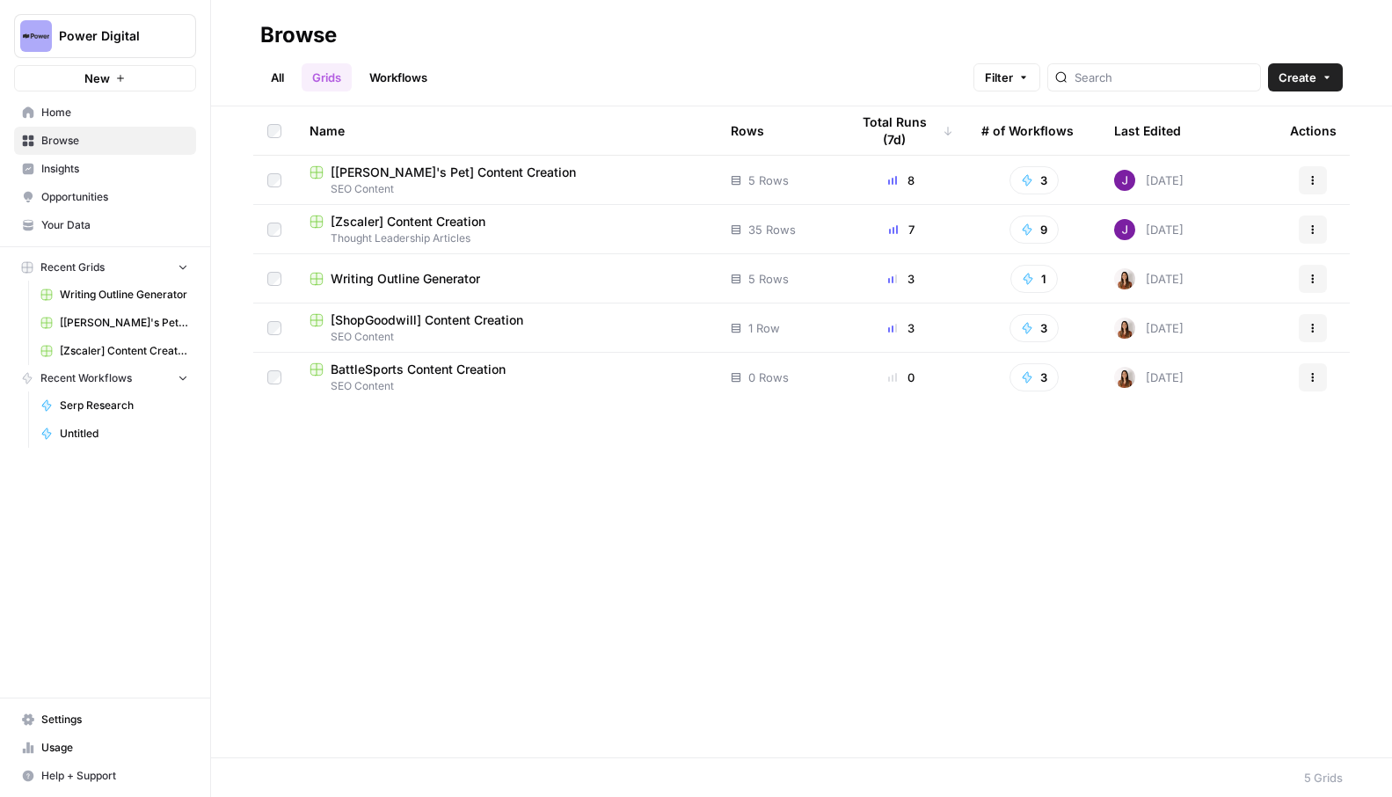
click at [493, 323] on span "[ShopGoodwill] Content Creation" at bounding box center [427, 320] width 193 height 18
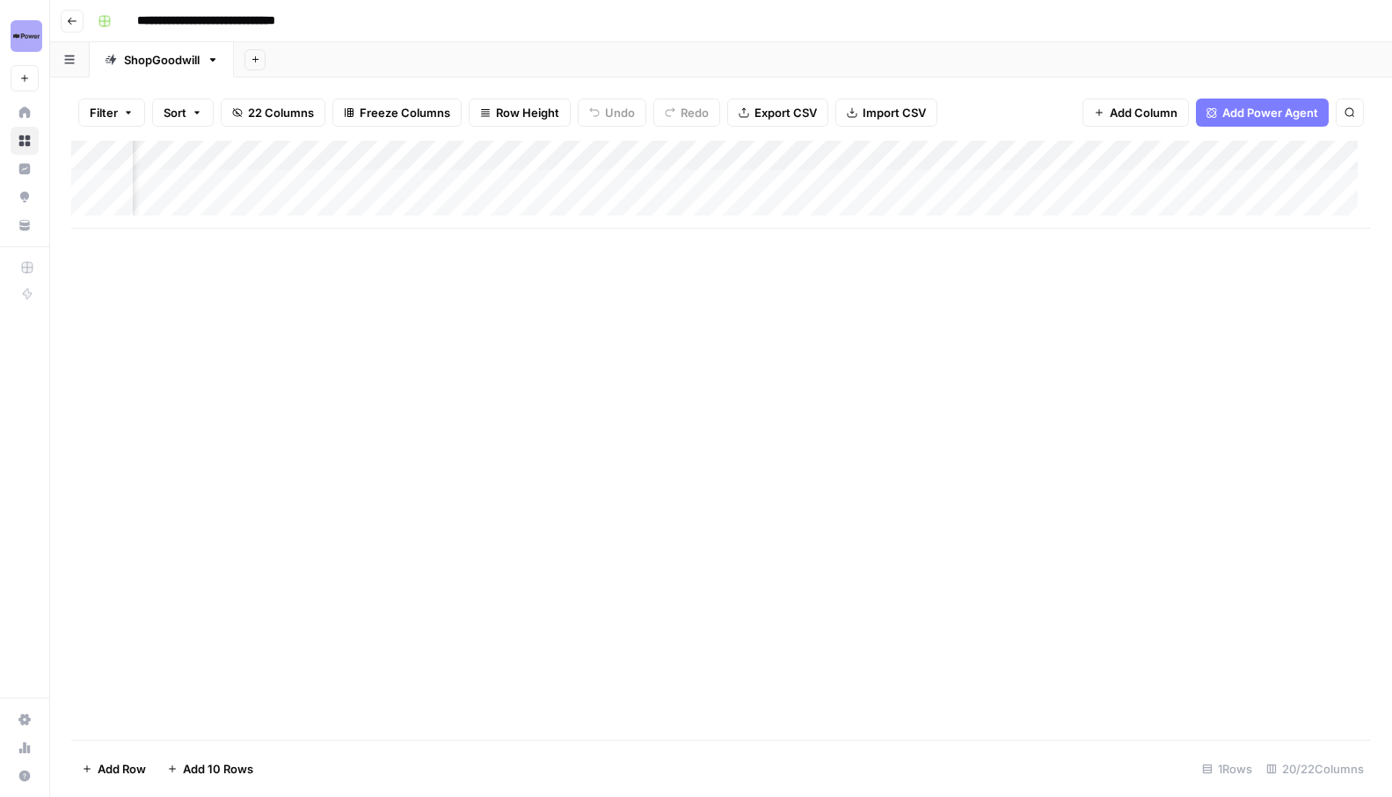
scroll to position [0, 311]
click at [722, 155] on div "Add Column" at bounding box center [721, 185] width 1300 height 88
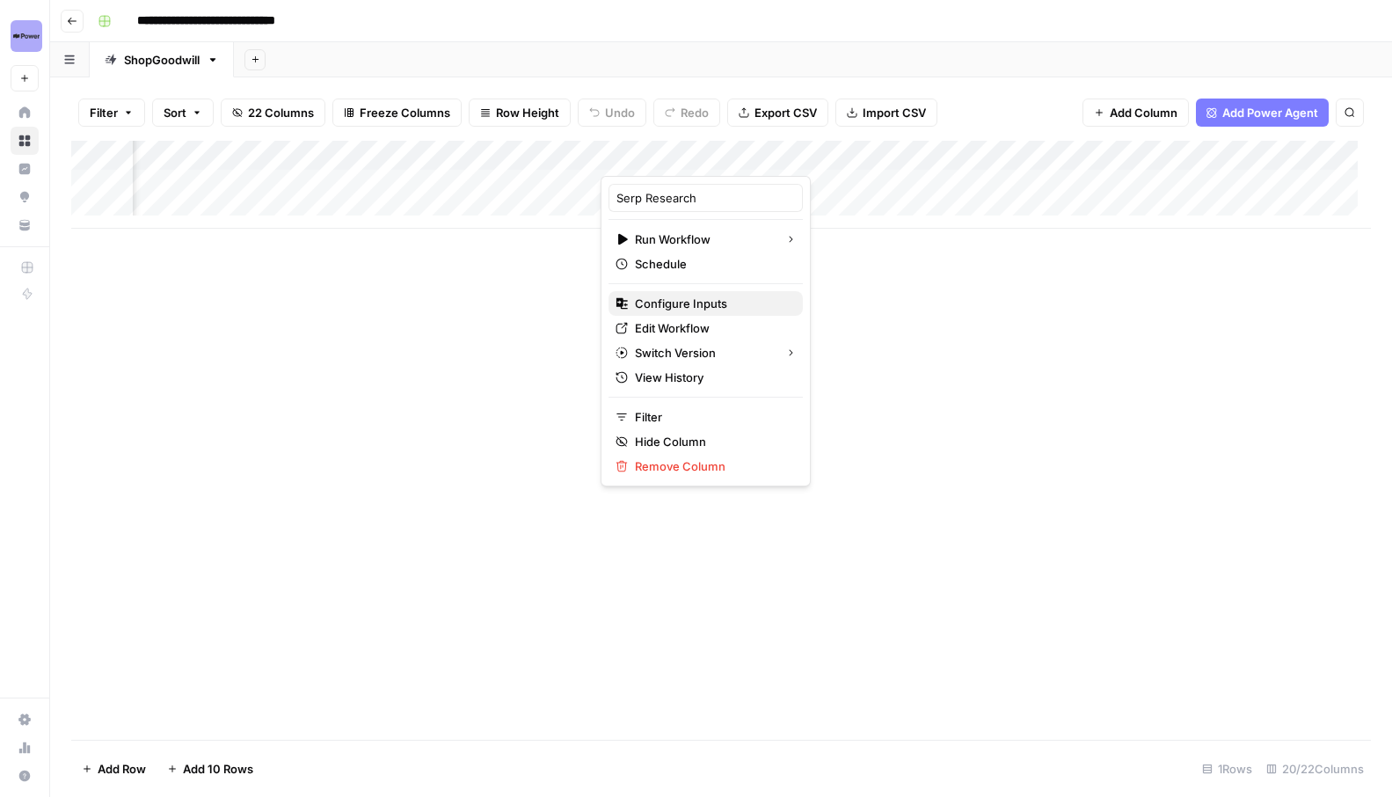
click at [700, 310] on span "Configure Inputs" at bounding box center [712, 304] width 154 height 18
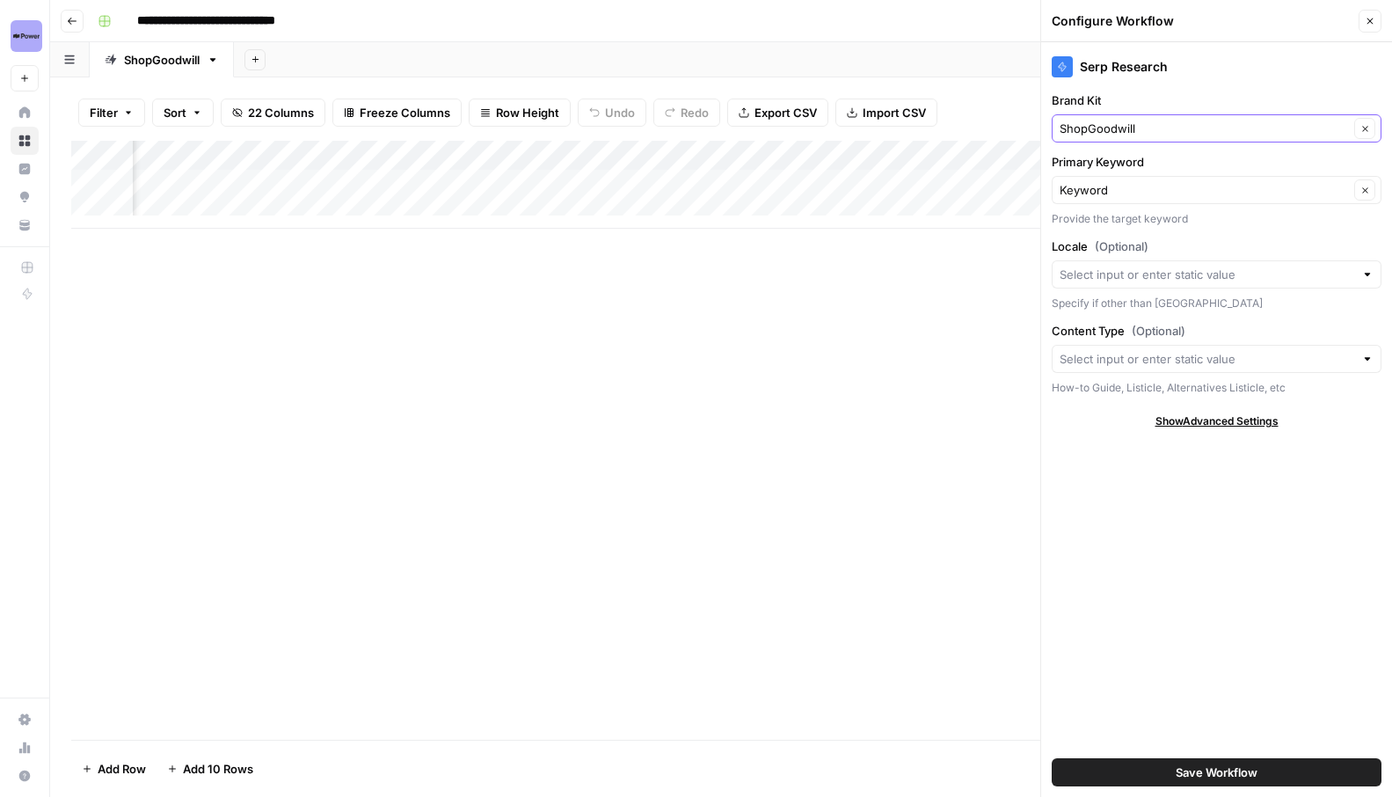
click at [1366, 124] on icon "button" at bounding box center [1366, 129] width 10 height 10
click at [1284, 130] on input "Brand Kit" at bounding box center [1204, 129] width 289 height 18
click at [1228, 166] on span "Darwin's Pet Food" at bounding box center [1213, 170] width 293 height 18
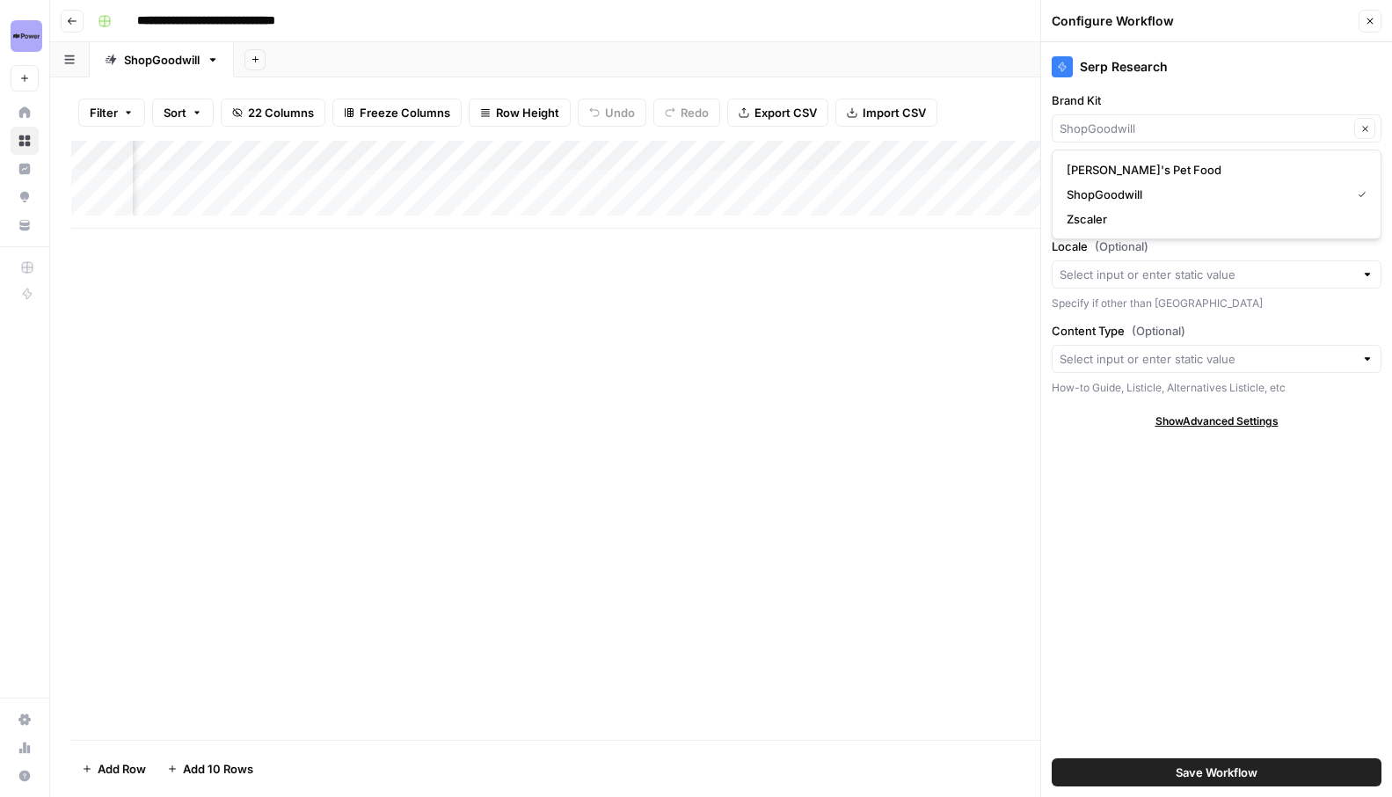
type input "Darwin's Pet Food"
click at [1141, 128] on input "Brand Kit" at bounding box center [1204, 129] width 289 height 18
click at [1153, 194] on span "ShopGoodwill" at bounding box center [1213, 195] width 293 height 18
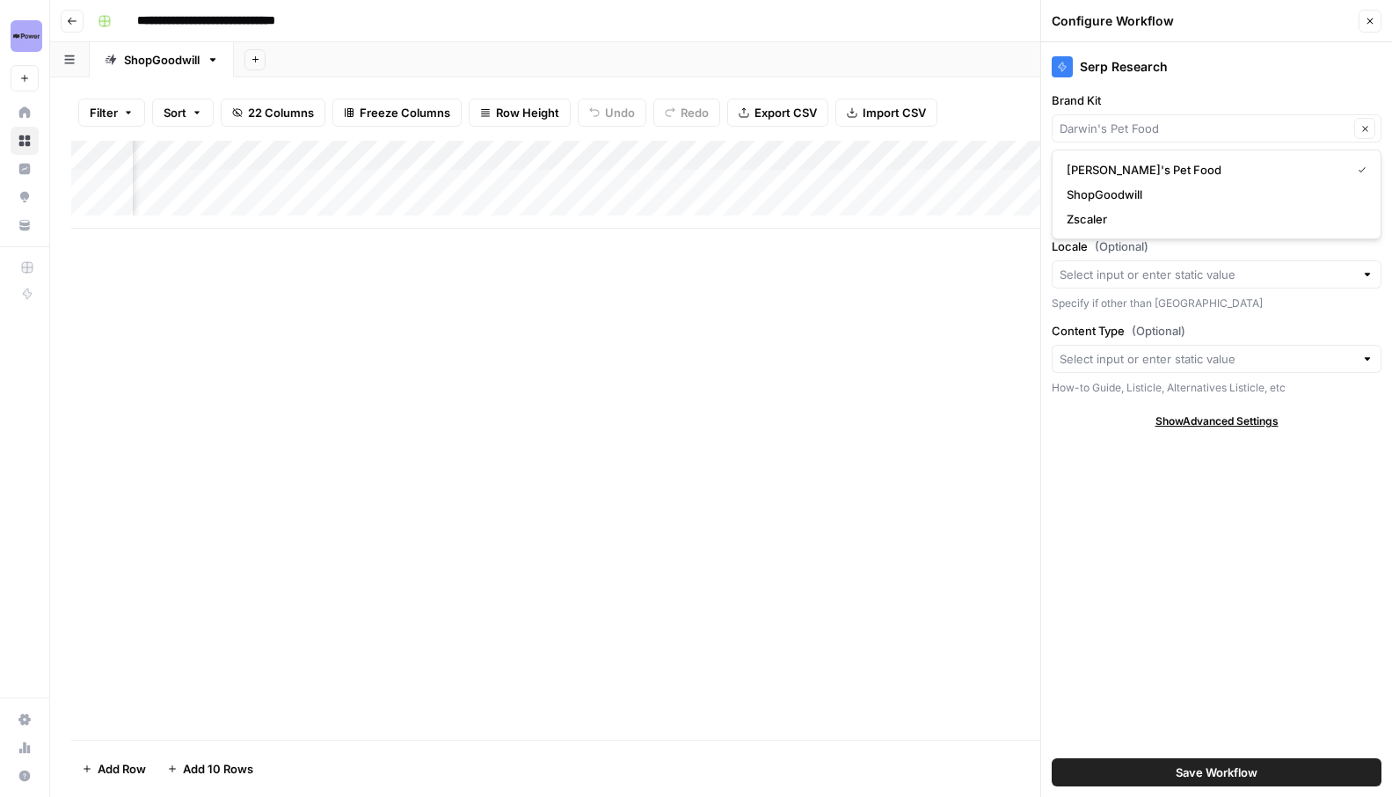
type input "ShopGoodwill"
click at [1374, 26] on icon "button" at bounding box center [1370, 21] width 11 height 11
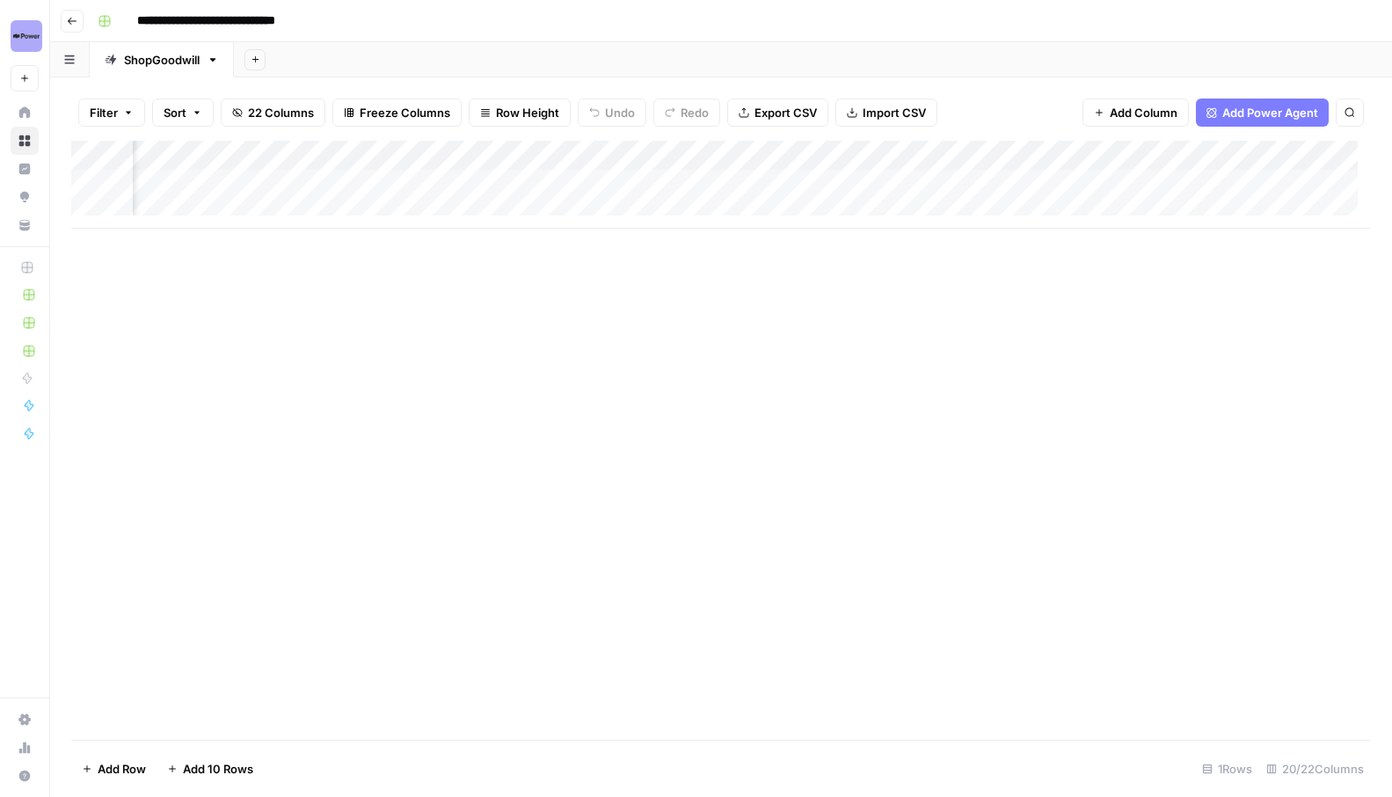
scroll to position [0, 807]
click at [701, 158] on div "Add Column" at bounding box center [721, 185] width 1300 height 88
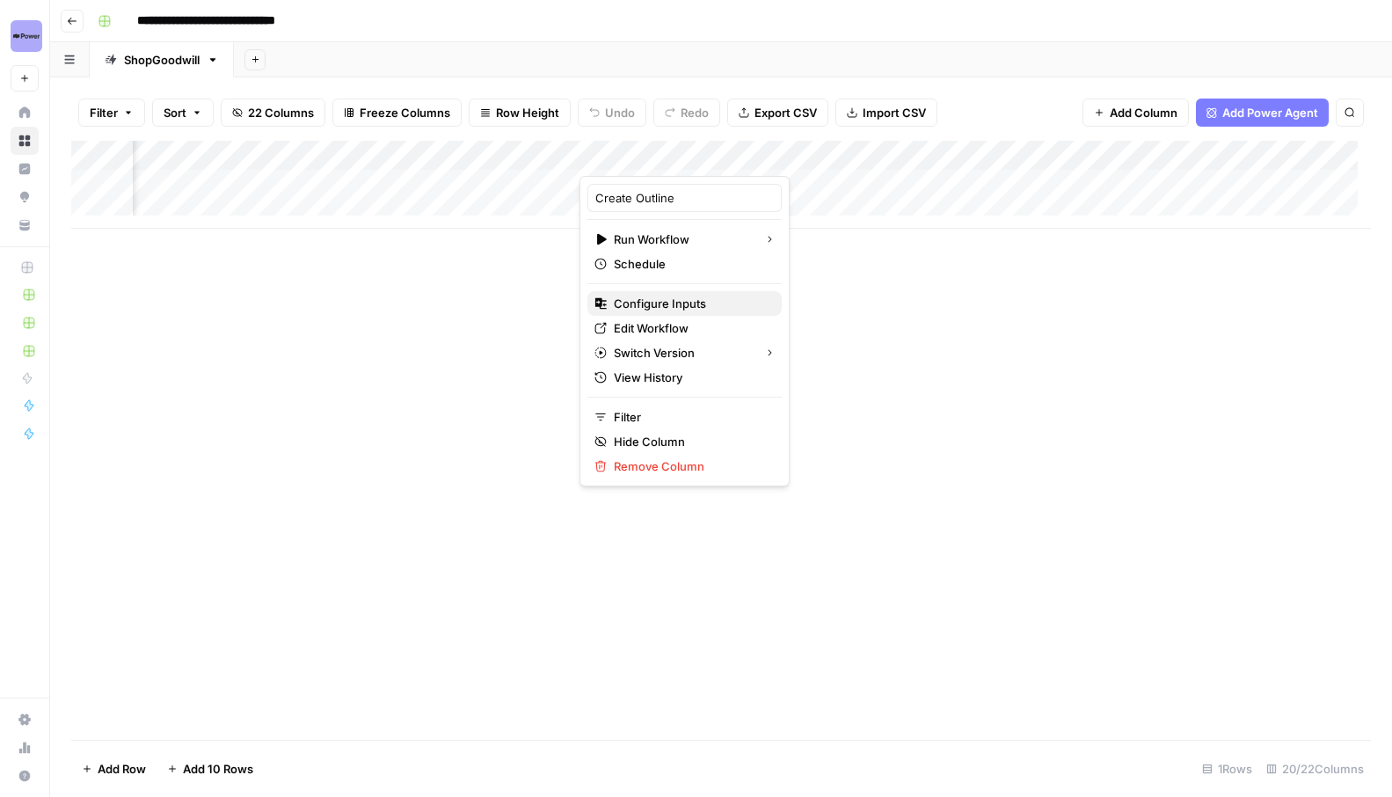
click at [676, 301] on span "Configure Inputs" at bounding box center [691, 304] width 154 height 18
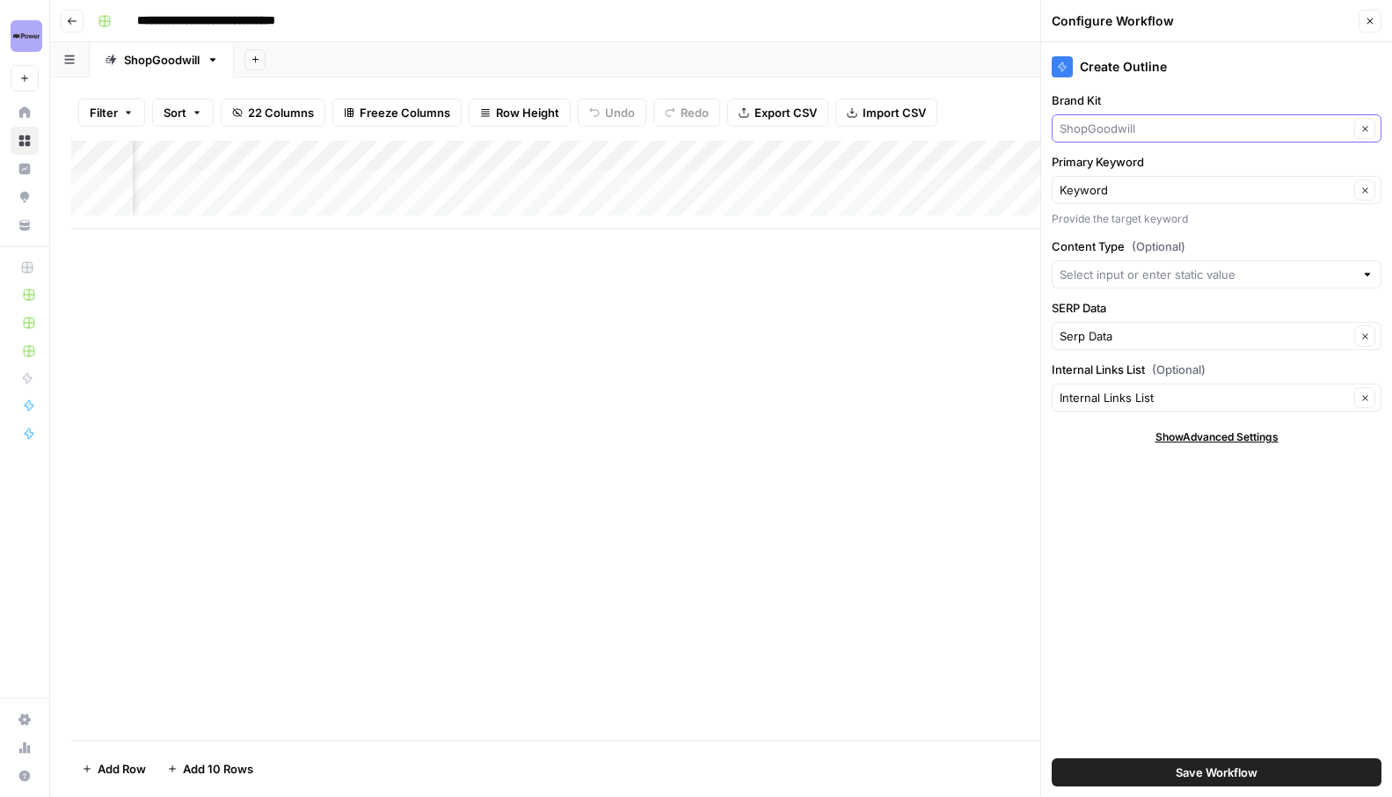
click at [1206, 132] on input "Brand Kit" at bounding box center [1204, 129] width 289 height 18
type input "ShopGoodwill"
click at [1290, 57] on div "Create Outline" at bounding box center [1217, 66] width 330 height 21
click at [1369, 25] on icon "button" at bounding box center [1370, 21] width 11 height 11
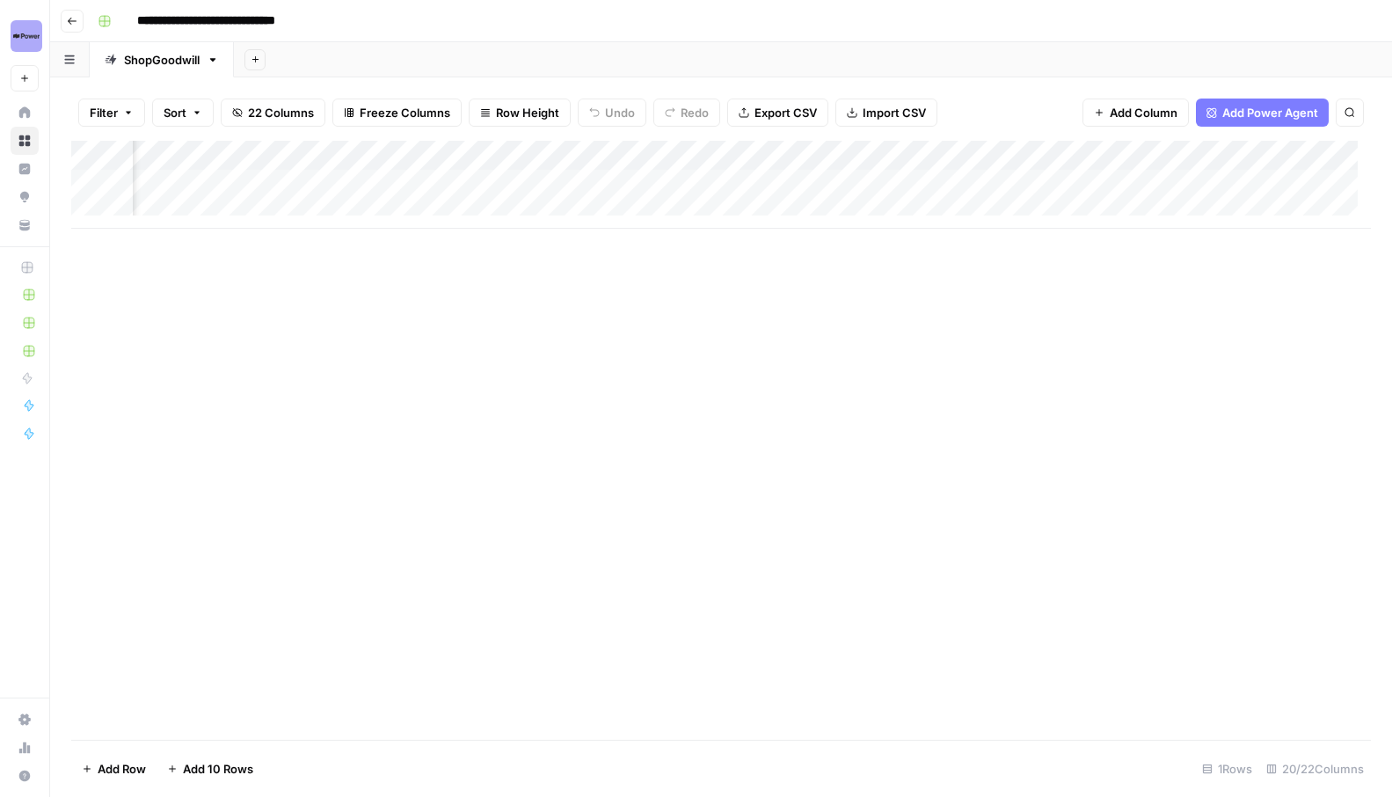
scroll to position [0, 1598]
click at [1020, 153] on div "Add Column" at bounding box center [721, 185] width 1300 height 88
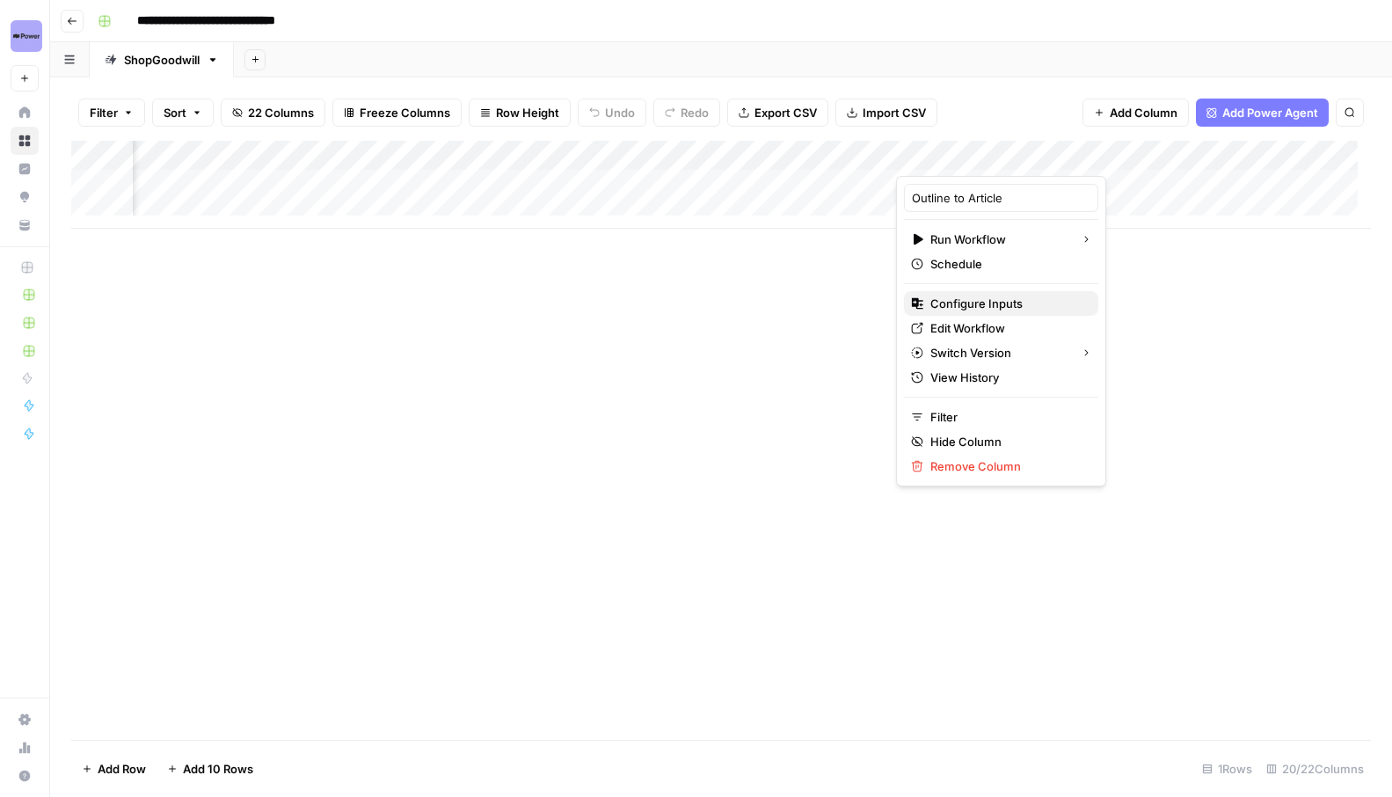
click at [983, 296] on span "Configure Inputs" at bounding box center [1008, 304] width 154 height 18
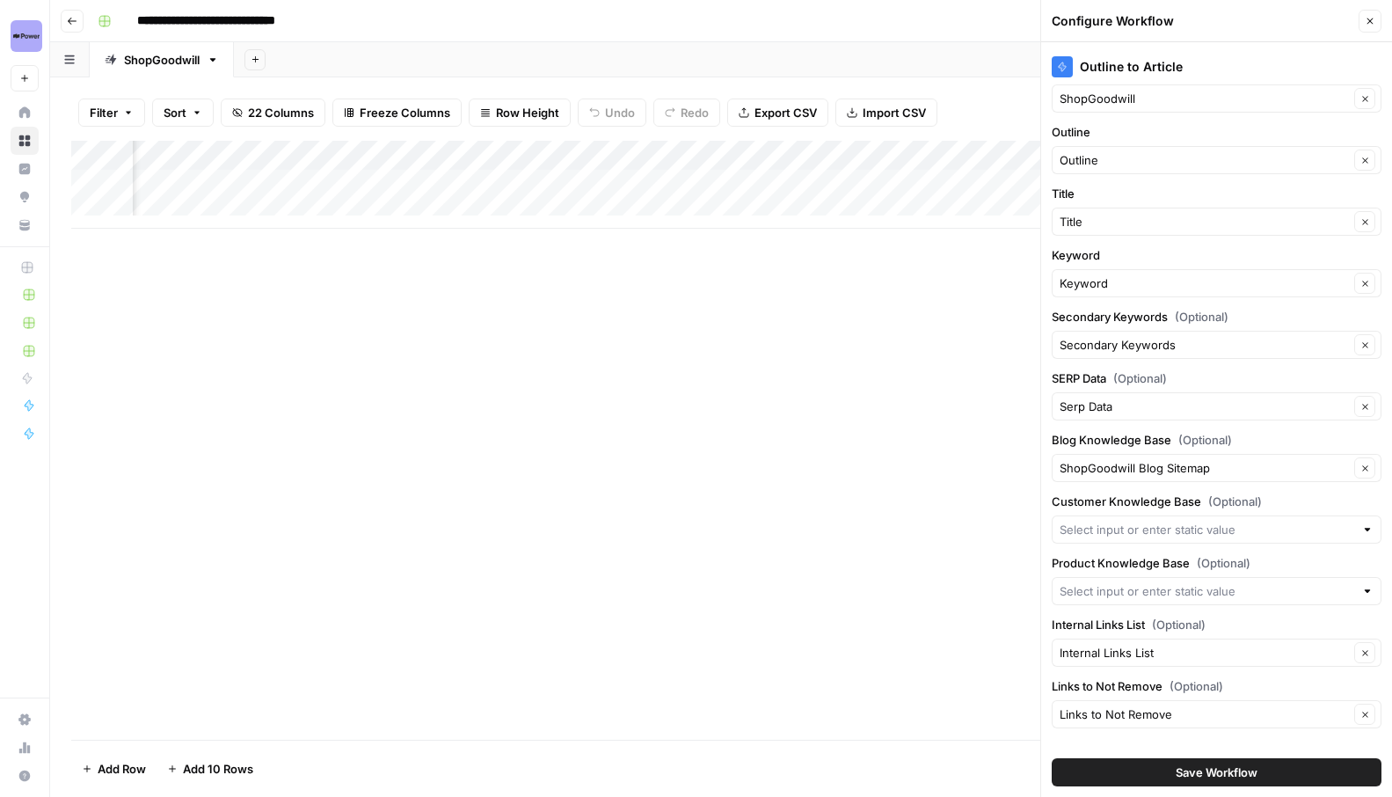
scroll to position [50, 0]
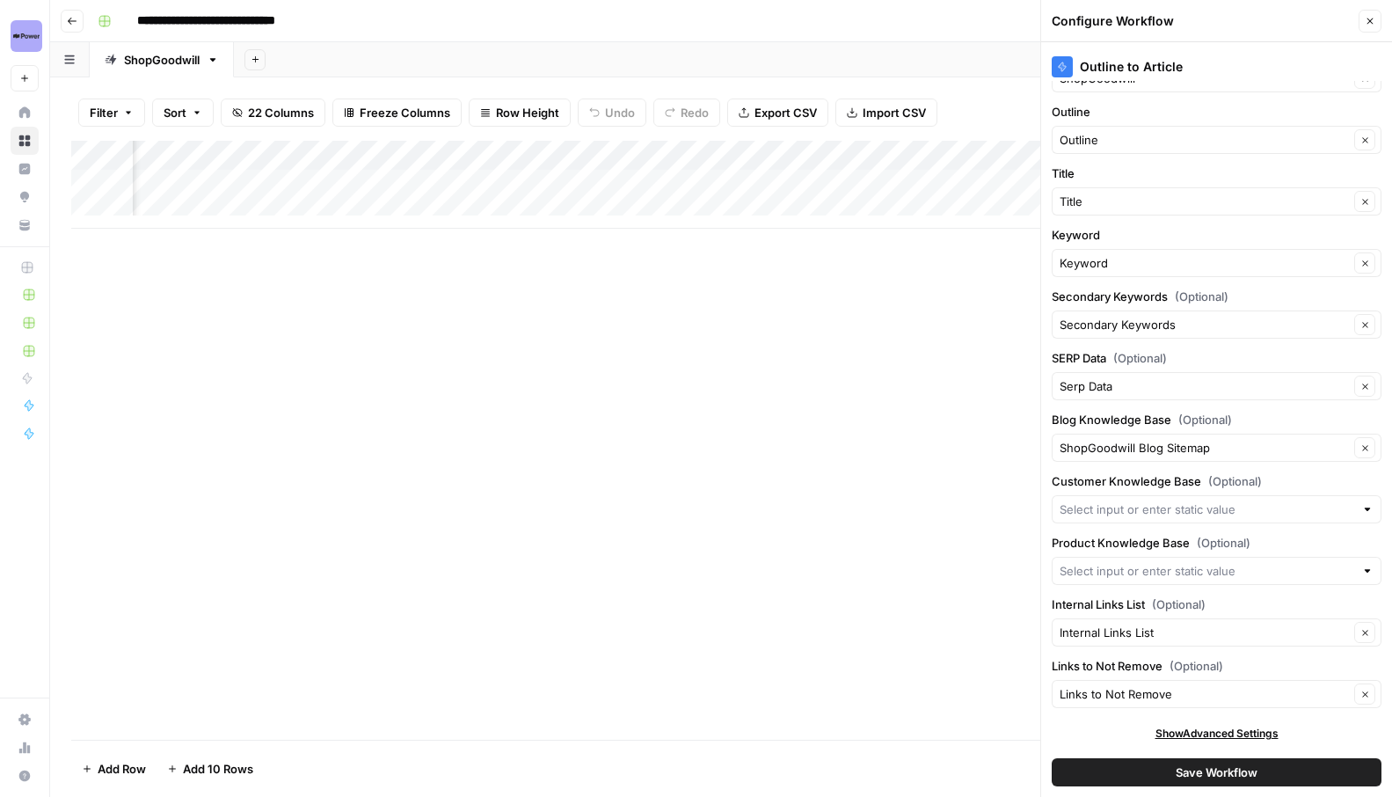
click at [1368, 25] on icon "button" at bounding box center [1370, 21] width 11 height 11
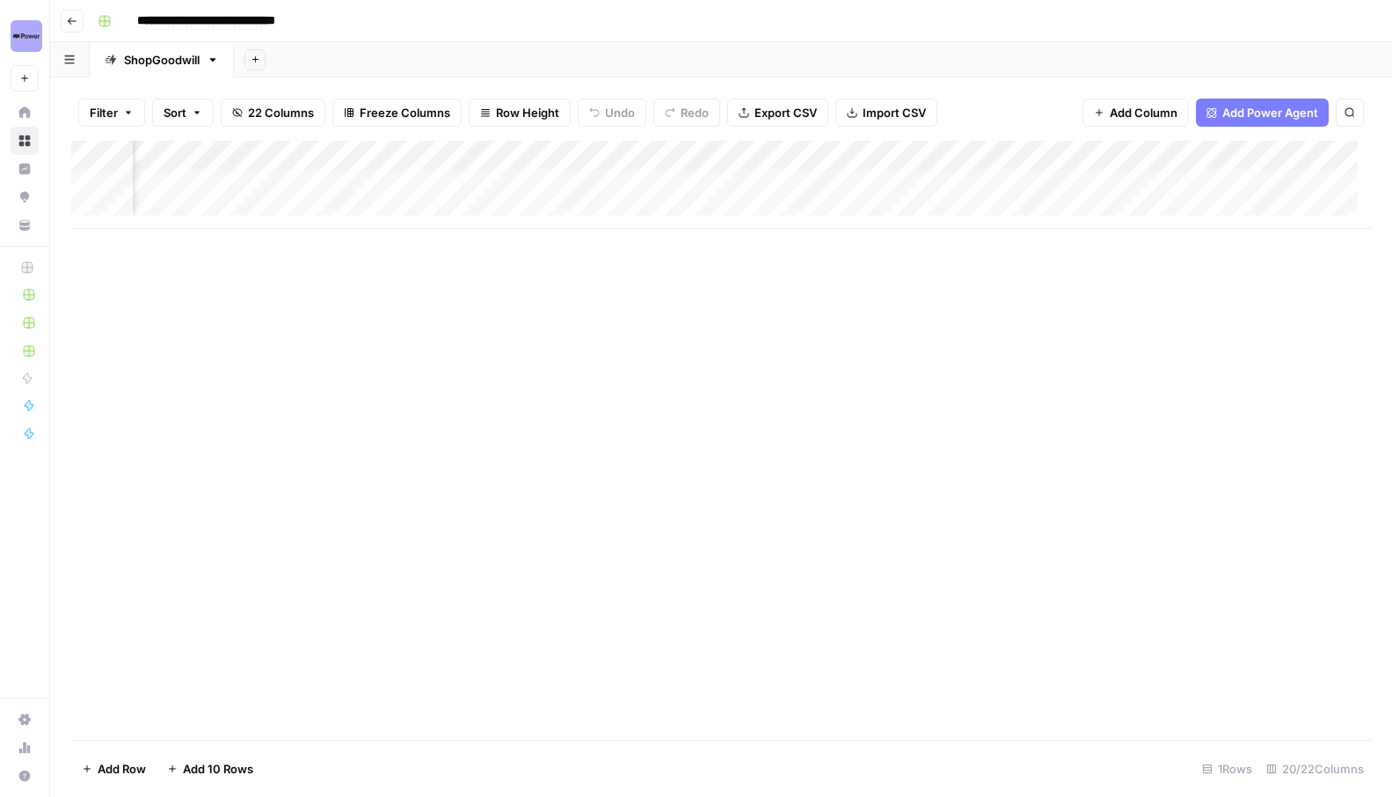
scroll to position [4, 1708]
click at [924, 180] on div "Add Column" at bounding box center [721, 185] width 1300 height 88
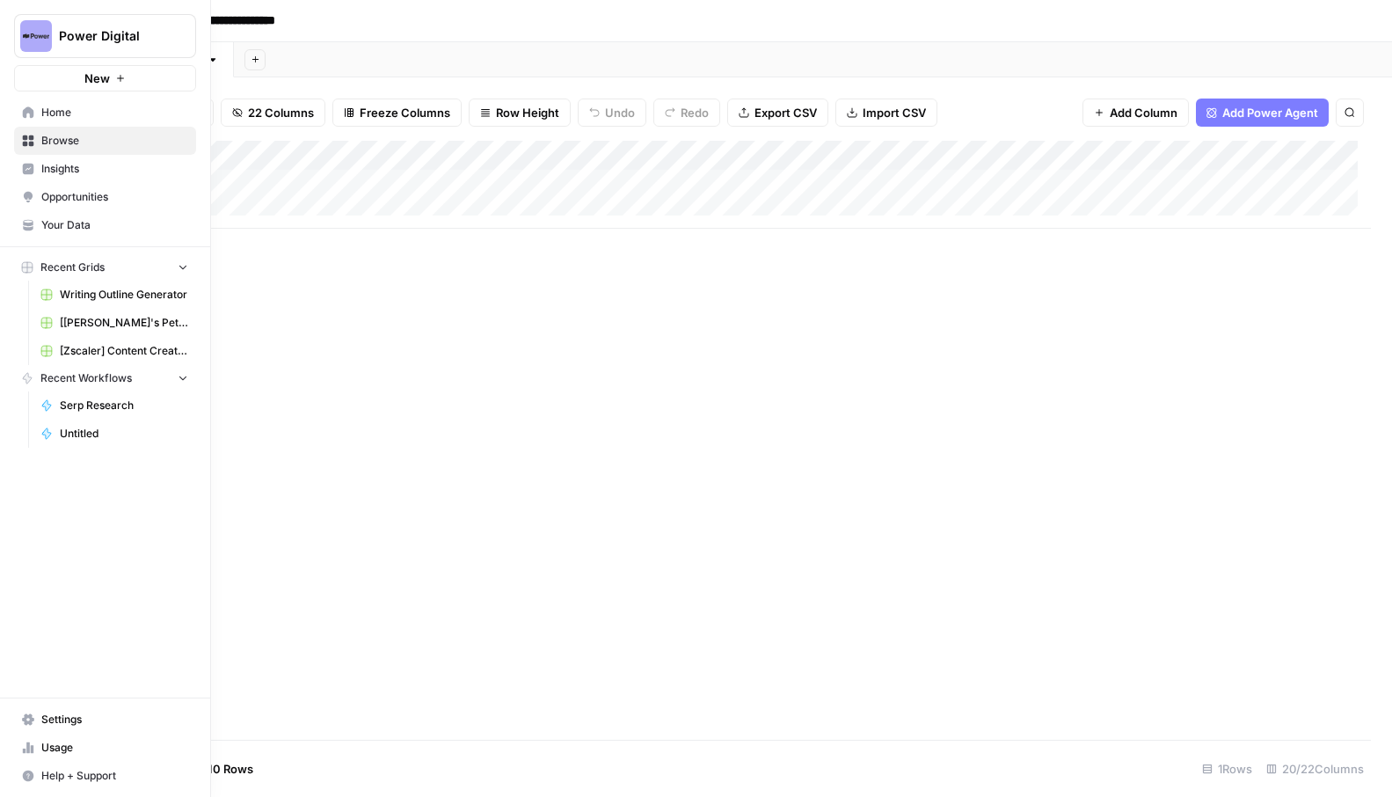
click at [20, 135] on link "Browse" at bounding box center [105, 141] width 182 height 28
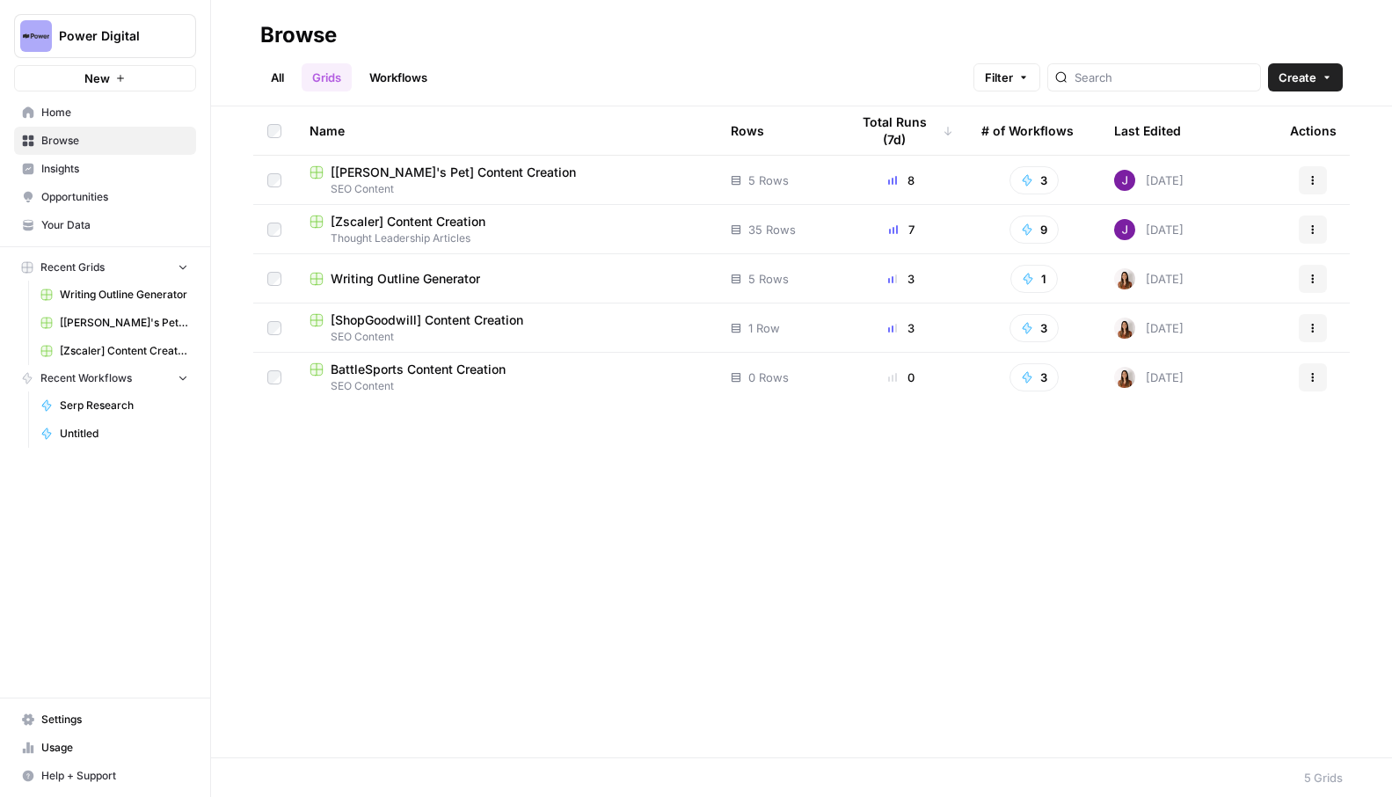
click at [443, 177] on span "[[PERSON_NAME]'s Pet] Content Creation" at bounding box center [453, 173] width 245 height 18
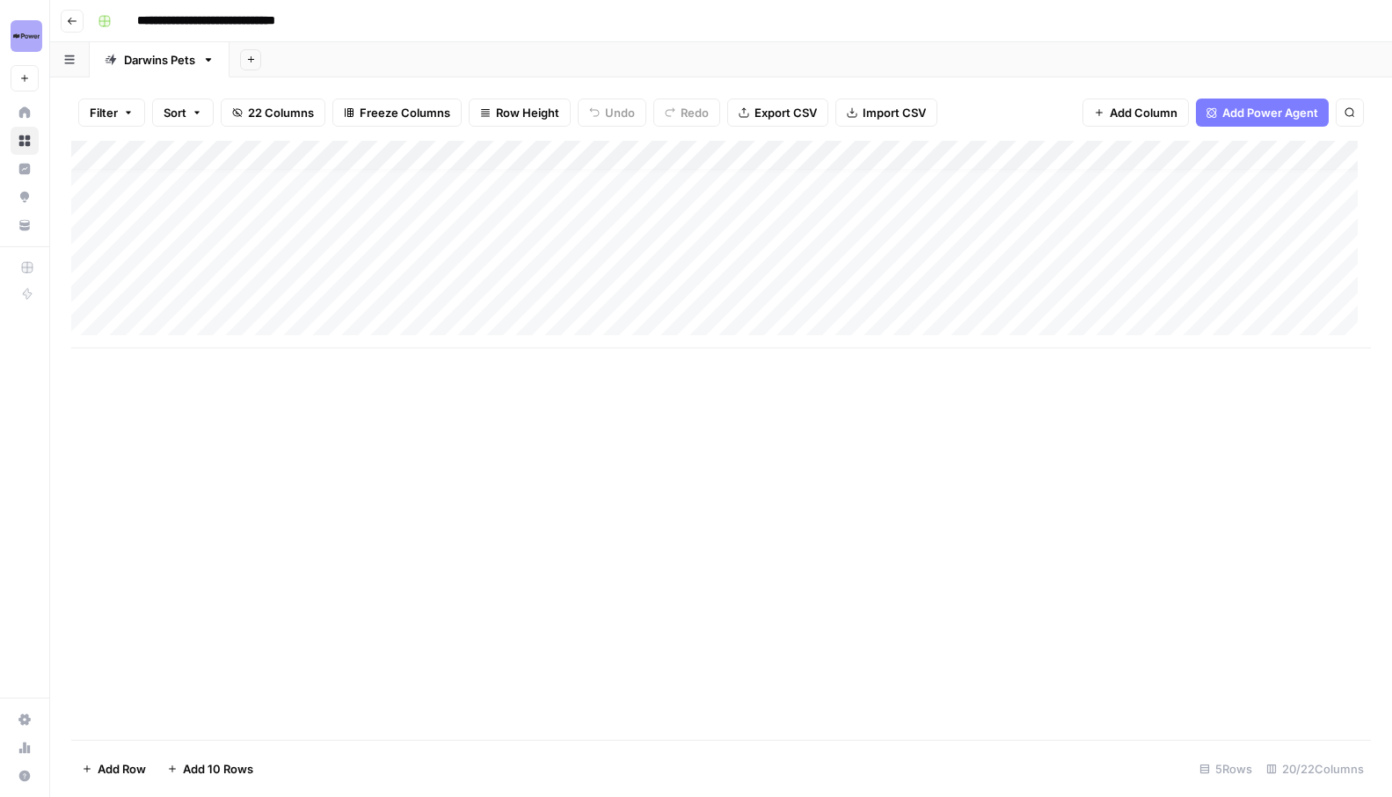
scroll to position [13, 0]
click at [194, 294] on div "Add Column" at bounding box center [721, 245] width 1300 height 208
click at [230, 185] on div "Add Column" at bounding box center [721, 245] width 1300 height 208
click at [231, 211] on div "Add Column" at bounding box center [721, 245] width 1300 height 208
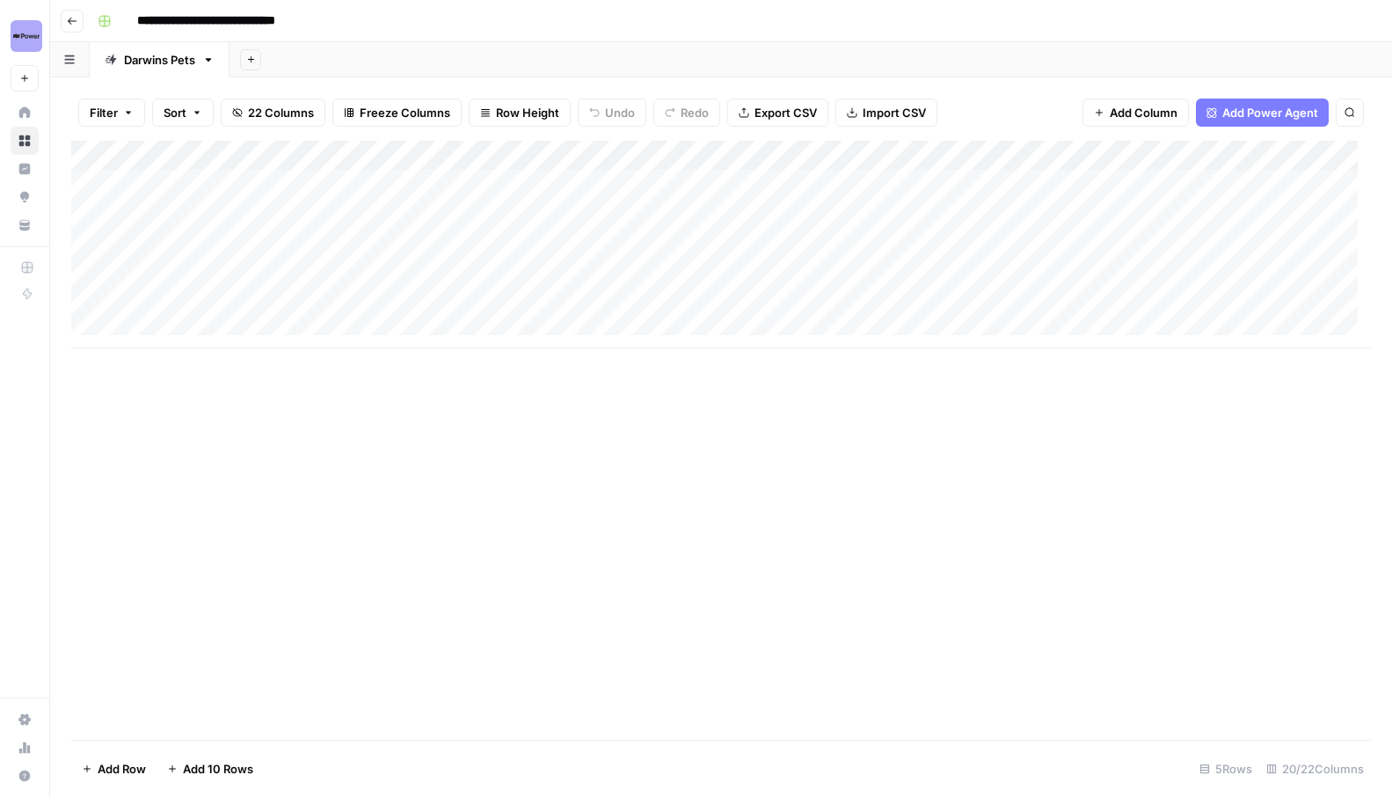
click at [230, 246] on div "Add Column" at bounding box center [721, 245] width 1300 height 208
click at [223, 276] on div "Add Column" at bounding box center [721, 245] width 1300 height 208
click at [216, 188] on div "Add Column" at bounding box center [721, 245] width 1300 height 208
click at [218, 225] on div "Add Column" at bounding box center [721, 245] width 1300 height 208
click at [215, 244] on div "Add Column" at bounding box center [721, 245] width 1300 height 208
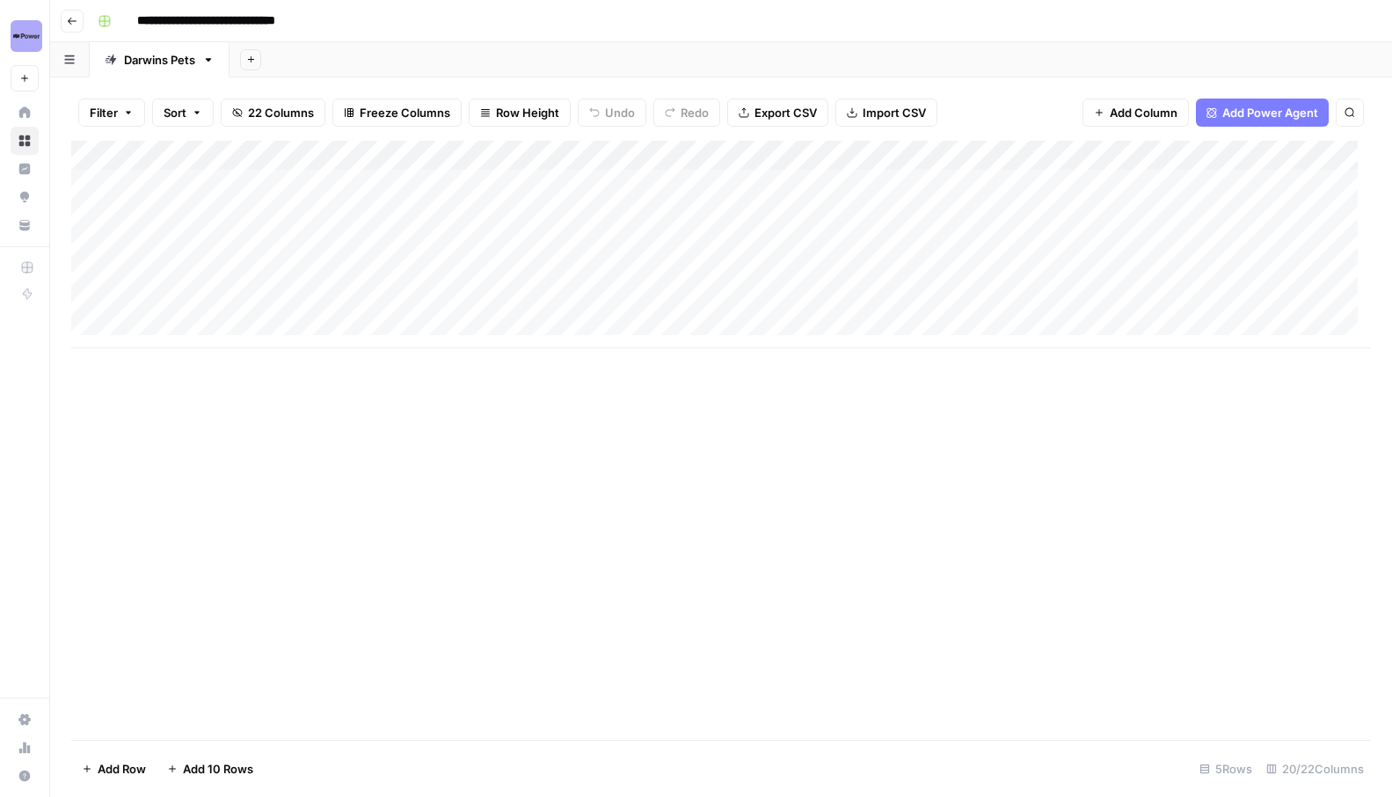
click at [220, 277] on div "Add Column" at bounding box center [721, 245] width 1300 height 208
click at [268, 185] on div "Add Column" at bounding box center [721, 245] width 1300 height 208
click at [515, 184] on div "Add Column" at bounding box center [721, 245] width 1300 height 208
click at [534, 191] on div "Add Column" at bounding box center [721, 245] width 1300 height 208
click at [548, 491] on div "Add Column" at bounding box center [721, 440] width 1300 height 599
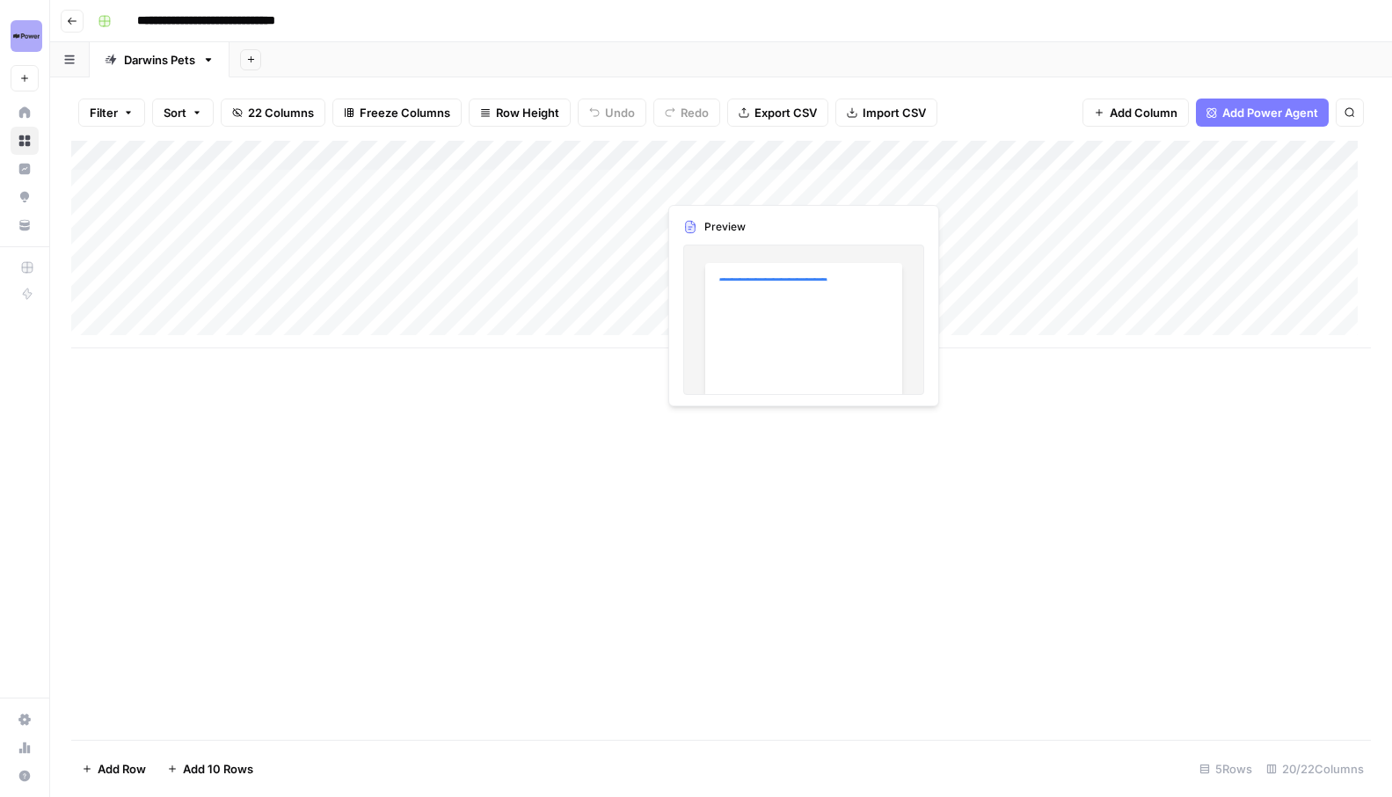
click at [762, 186] on div "Add Column" at bounding box center [721, 245] width 1300 height 208
click at [856, 272] on div "Add Column" at bounding box center [721, 245] width 1300 height 208
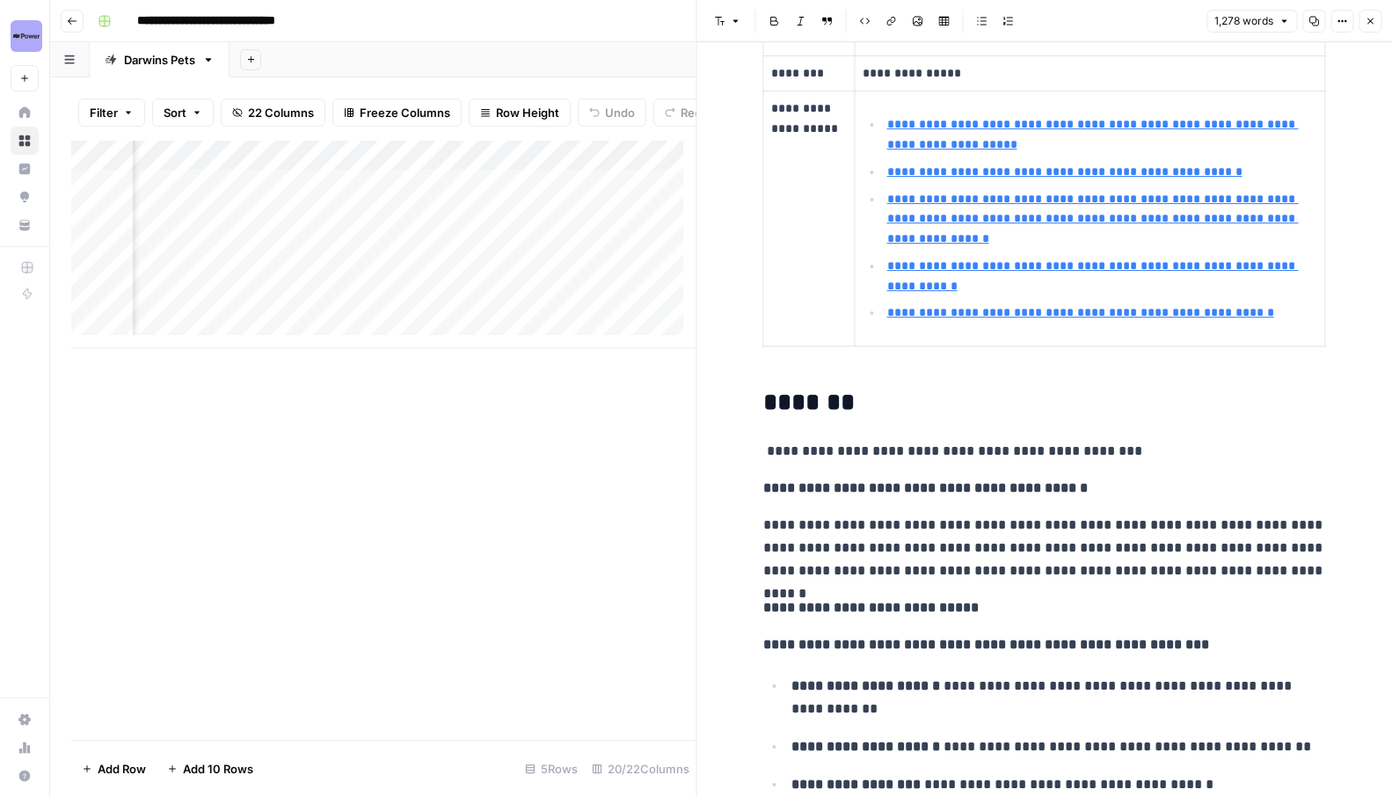
scroll to position [501, 0]
type input "https://www.akc.org/expert-advice/health/why-wont-my-dog-eat/"
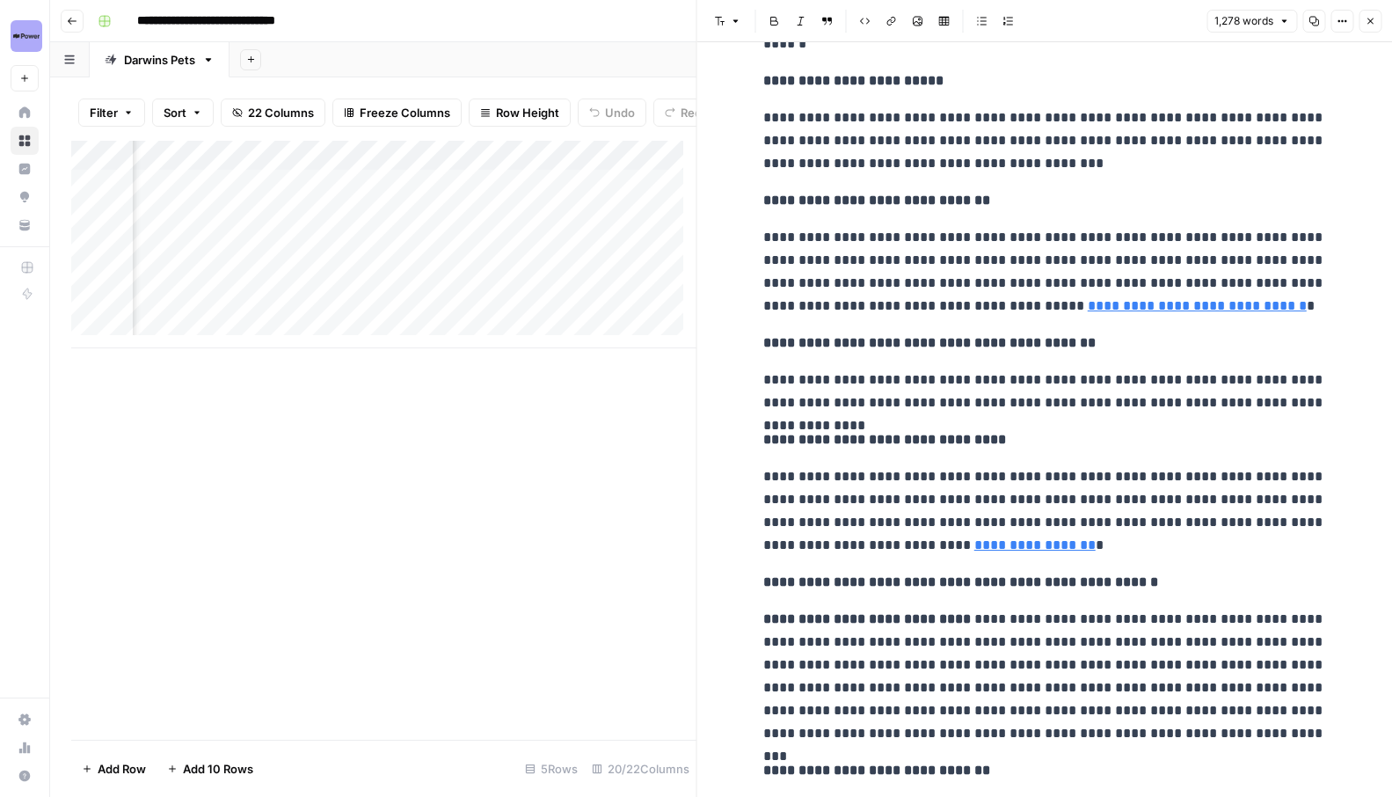
scroll to position [3491, 0]
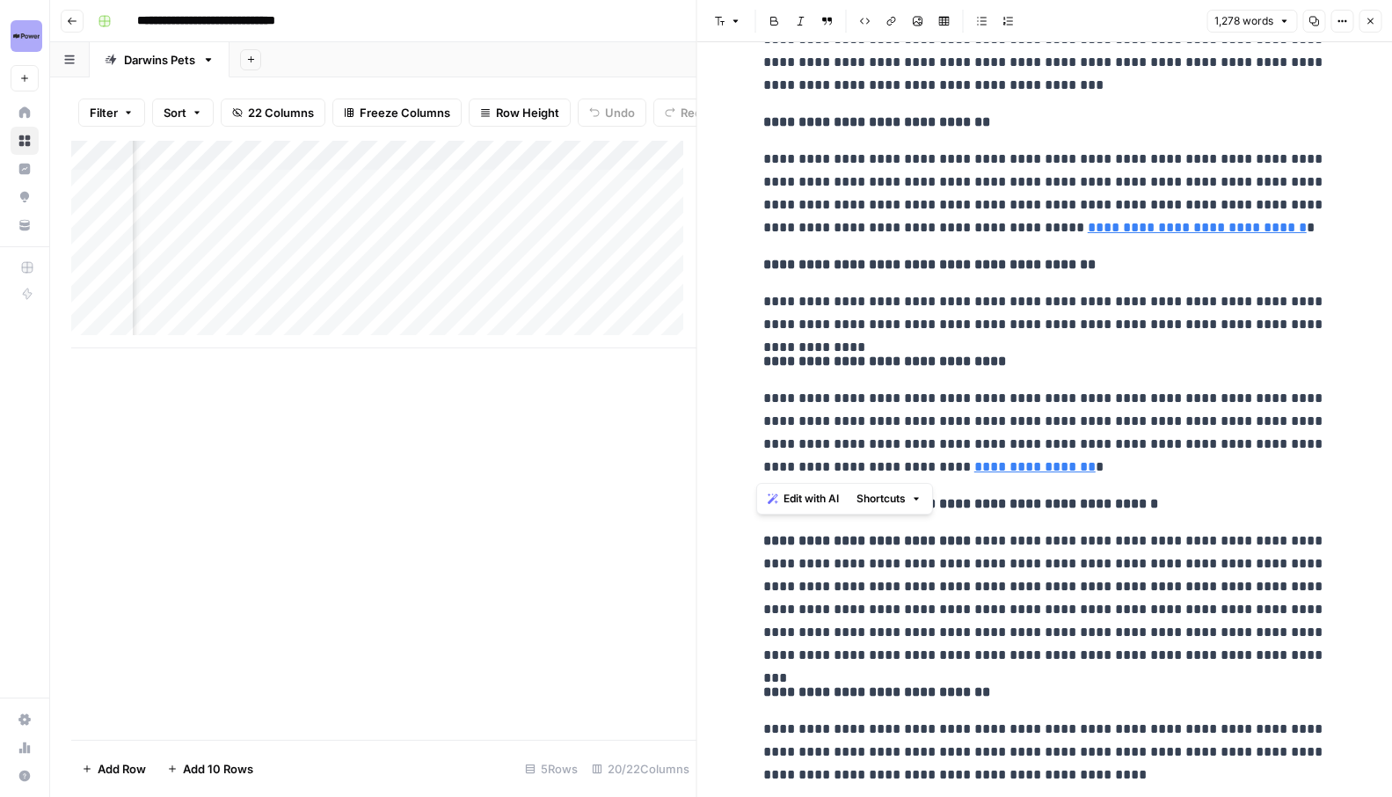
click at [879, 275] on p "**********" at bounding box center [1045, 264] width 563 height 23
drag, startPoint x: 812, startPoint y: 361, endPoint x: 784, endPoint y: 362, distance: 28.2
click at [784, 362] on p "**********" at bounding box center [1045, 361] width 563 height 23
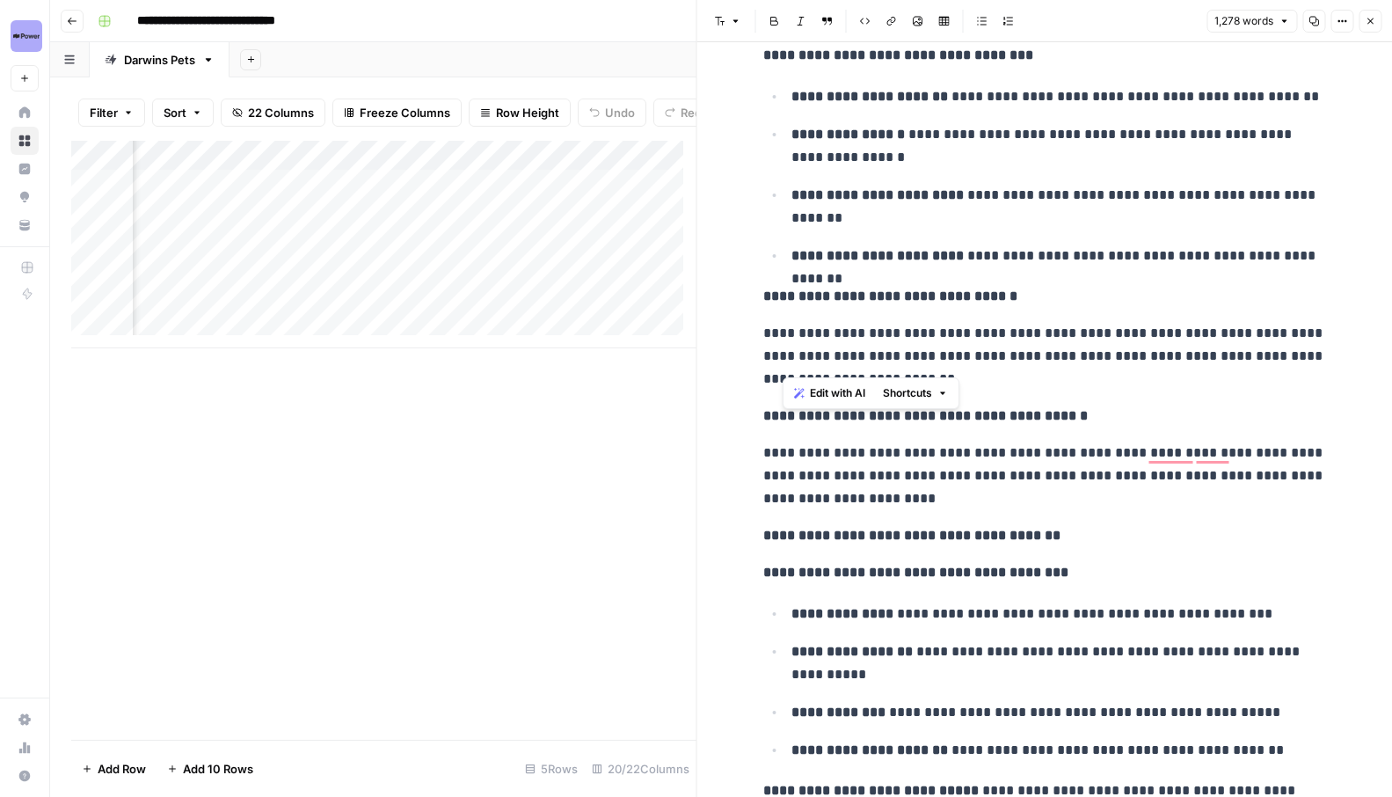
scroll to position [2265, 0]
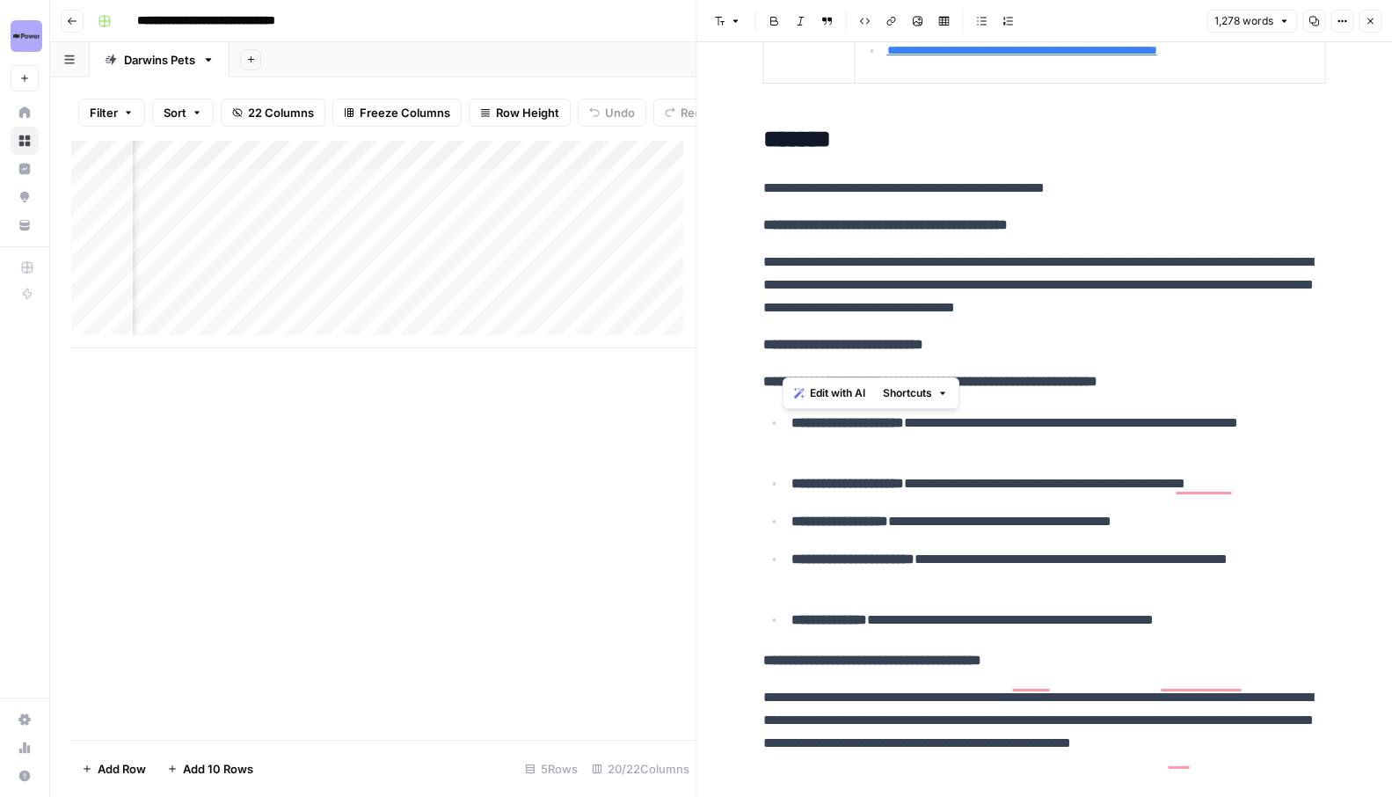
click at [412, 291] on div "Add Column" at bounding box center [383, 245] width 625 height 208
click at [443, 284] on div "Add Column" at bounding box center [383, 245] width 625 height 208
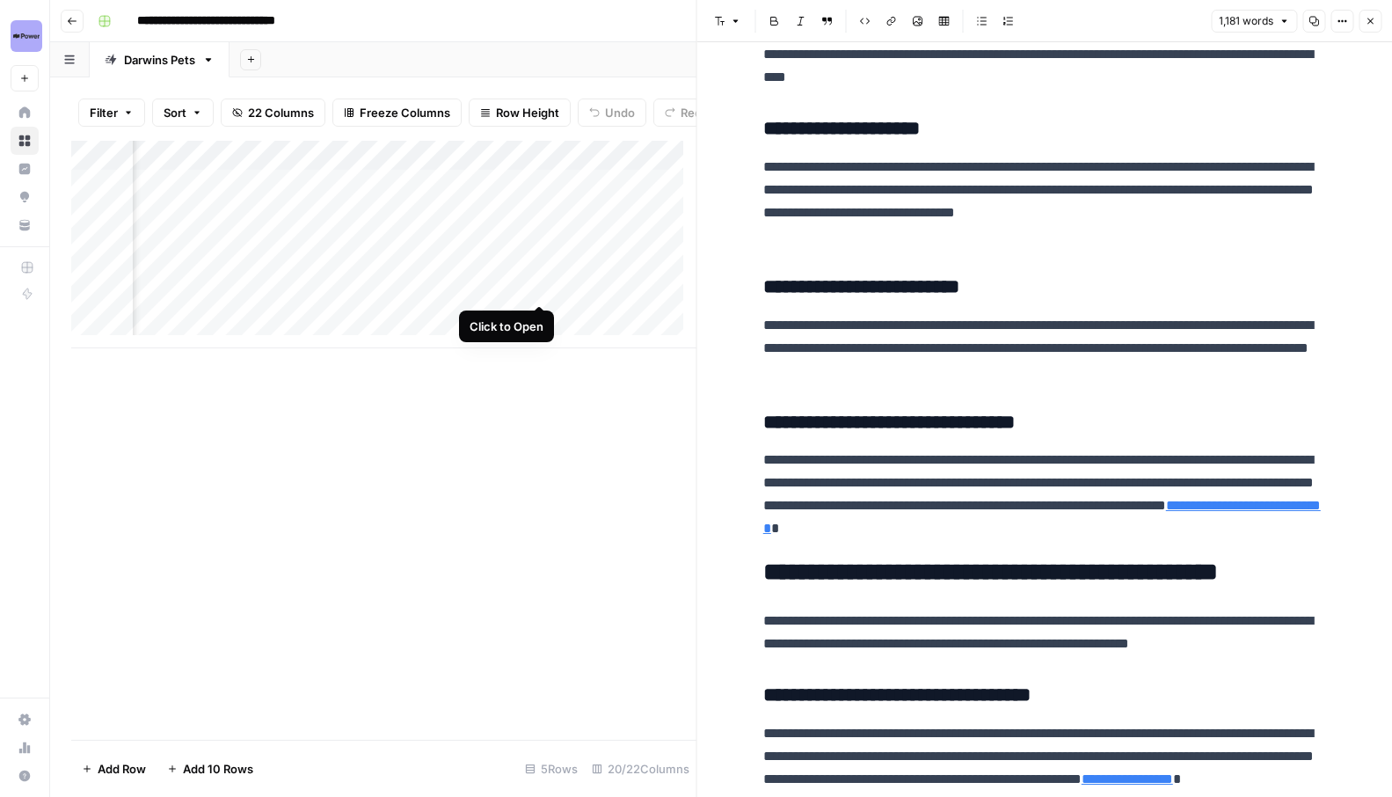
click at [537, 283] on div "Add Column" at bounding box center [383, 245] width 625 height 208
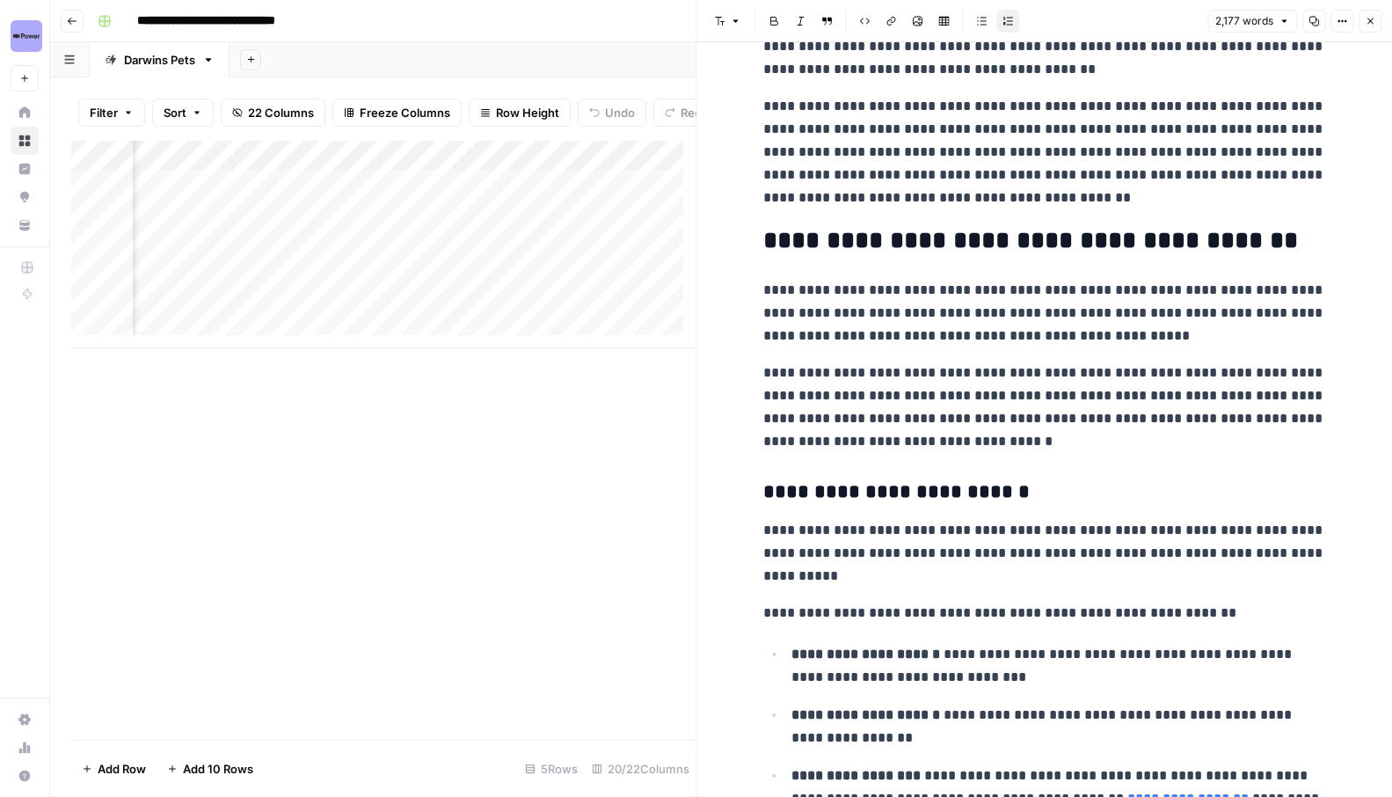
scroll to position [214, 0]
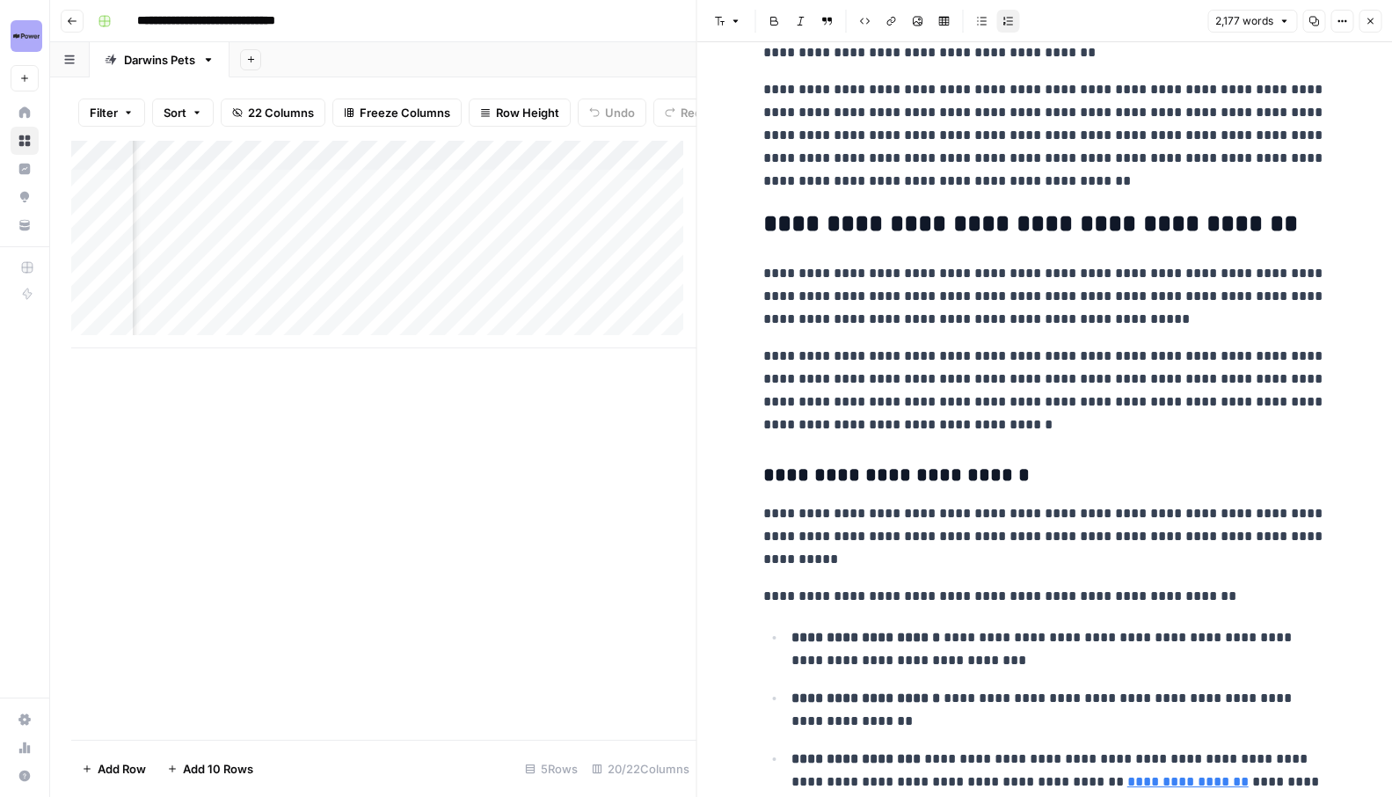
click at [1004, 432] on p "**********" at bounding box center [1045, 390] width 563 height 91
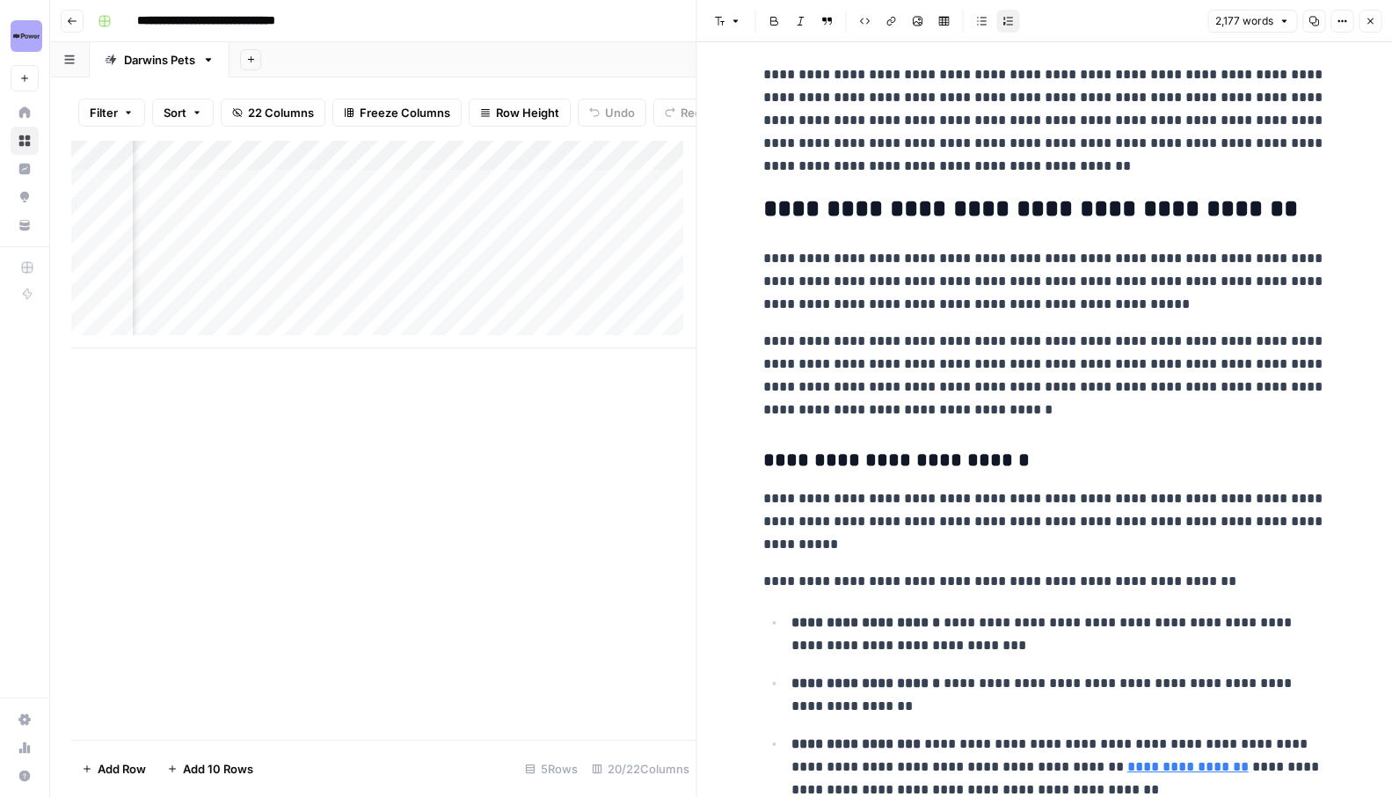
click at [1022, 471] on h3 "**********" at bounding box center [1045, 461] width 563 height 25
click at [930, 672] on p "**********" at bounding box center [1059, 695] width 535 height 46
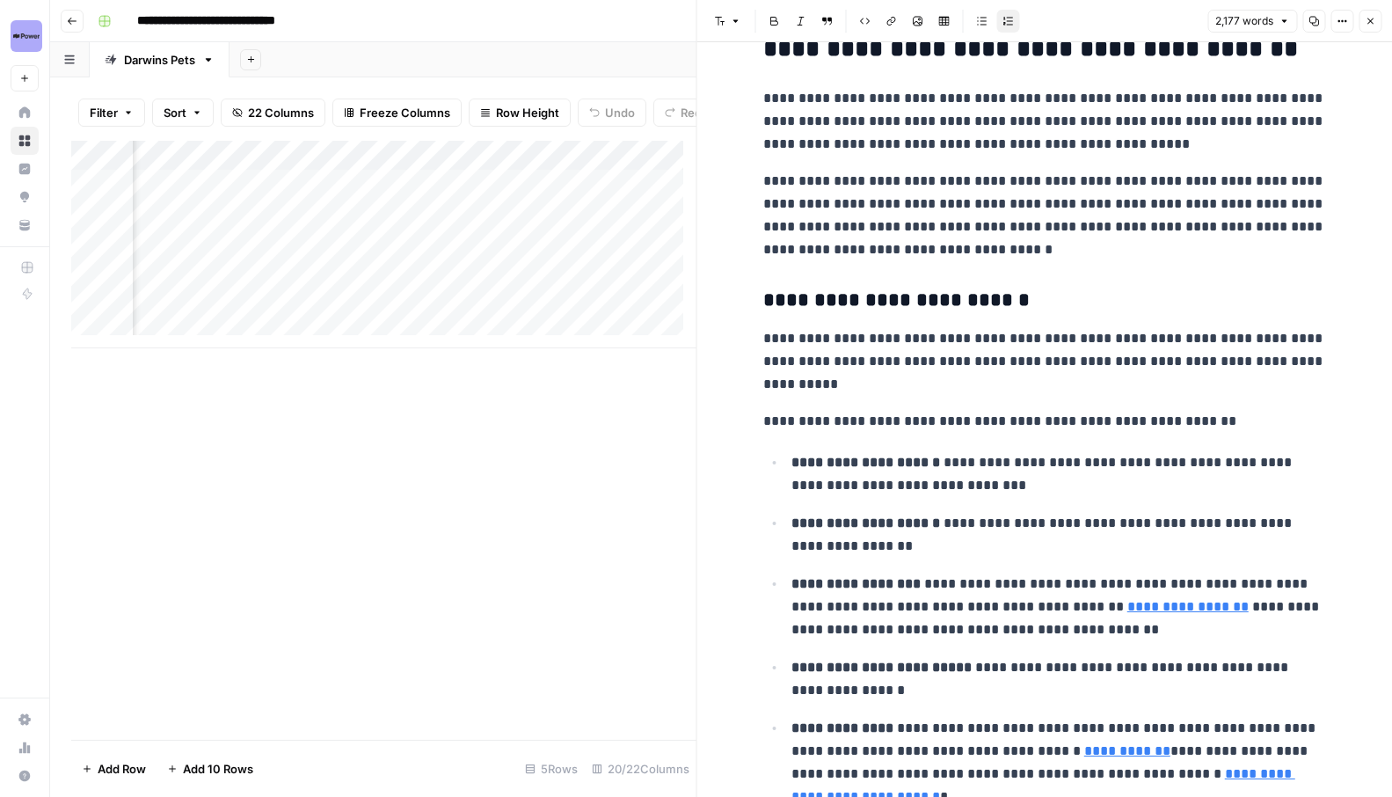
scroll to position [389, 0]
click at [924, 363] on p "**********" at bounding box center [1045, 361] width 563 height 69
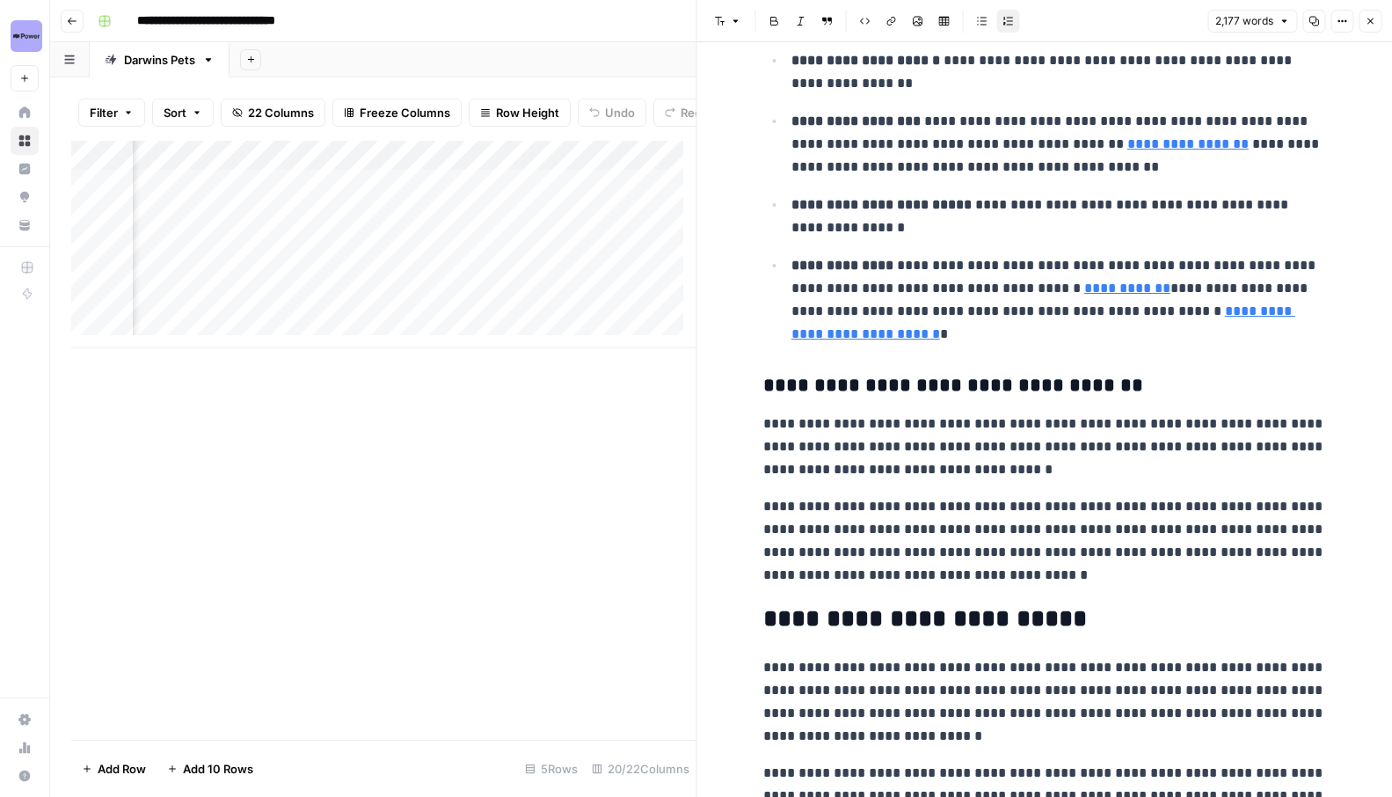
scroll to position [870, 0]
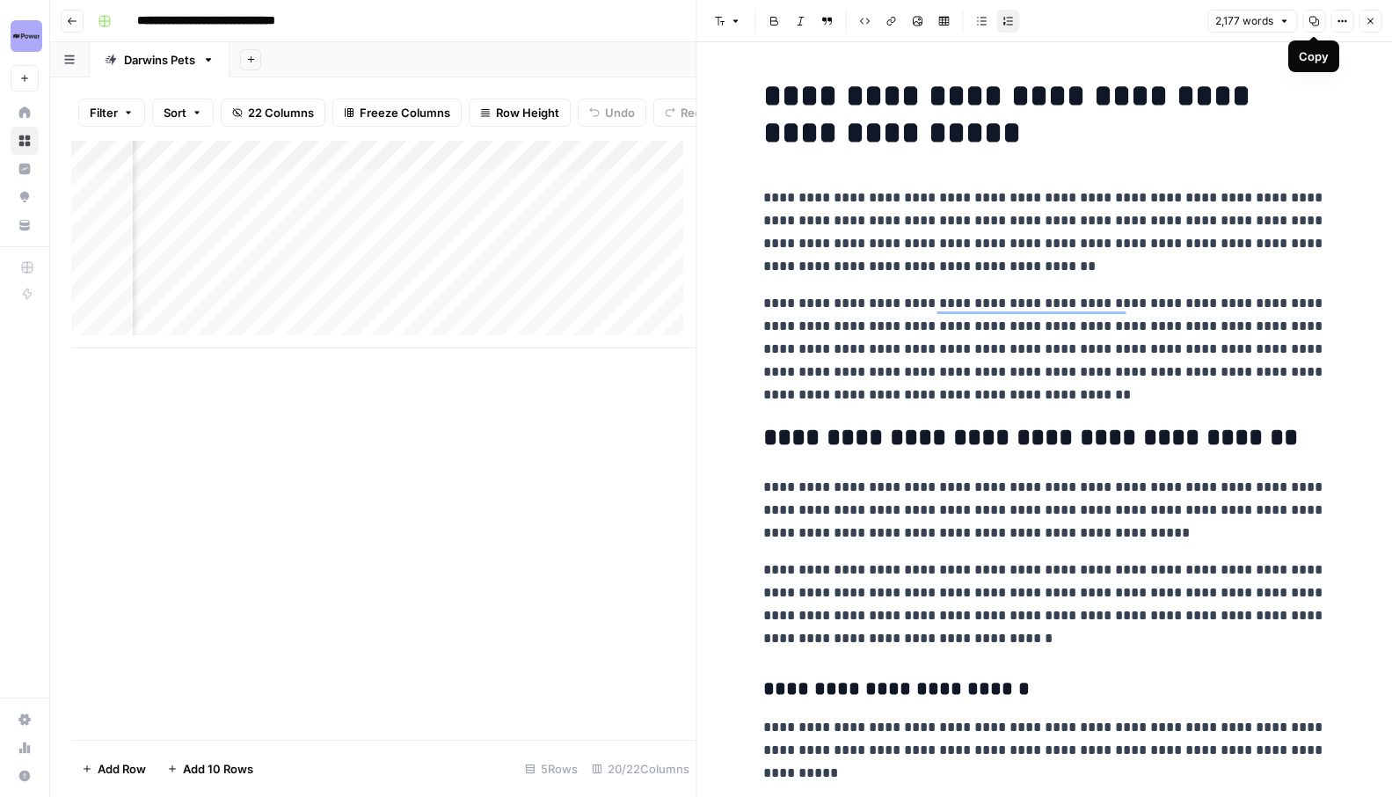
scroll to position [5078, 0]
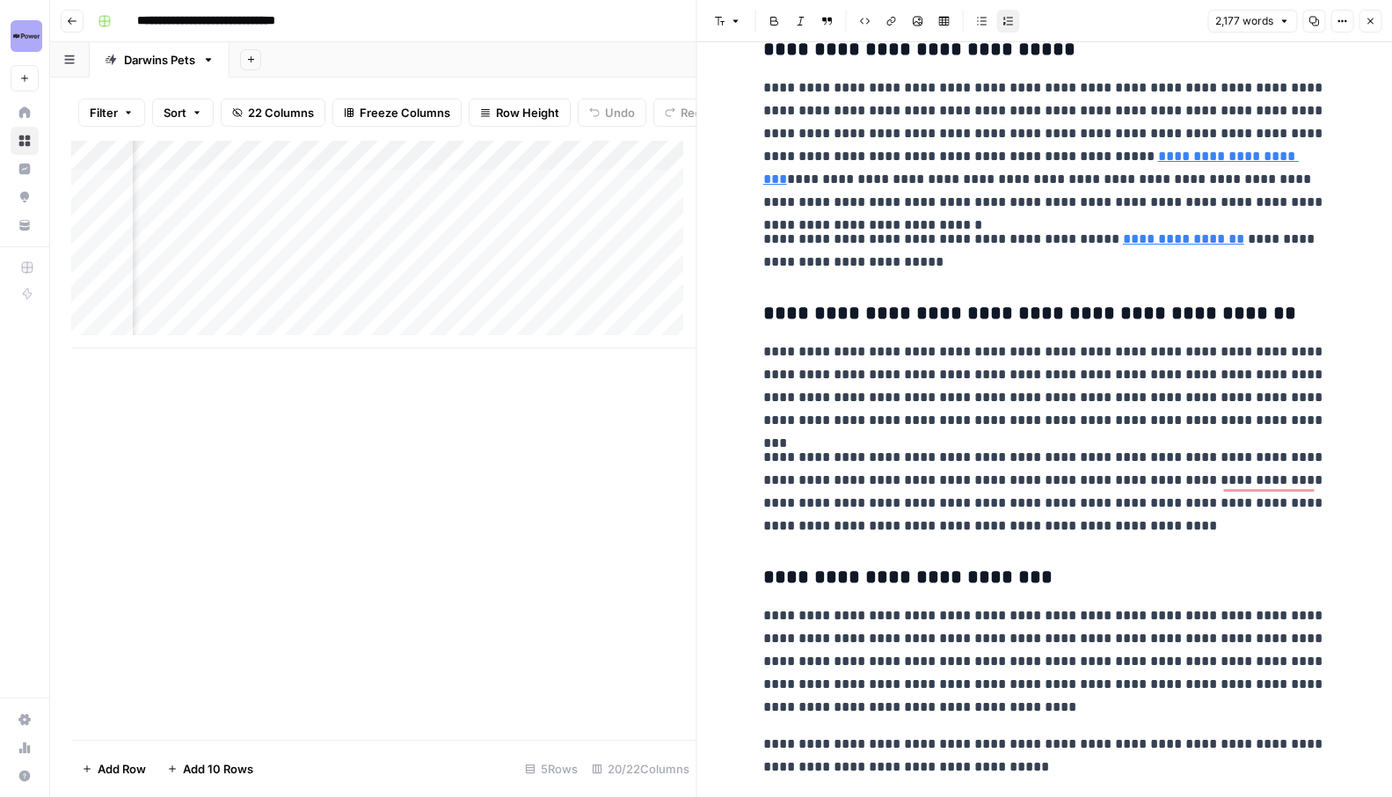
click at [1315, 18] on icon "button" at bounding box center [1315, 22] width 10 height 10
click at [1369, 18] on icon "button" at bounding box center [1370, 21] width 11 height 11
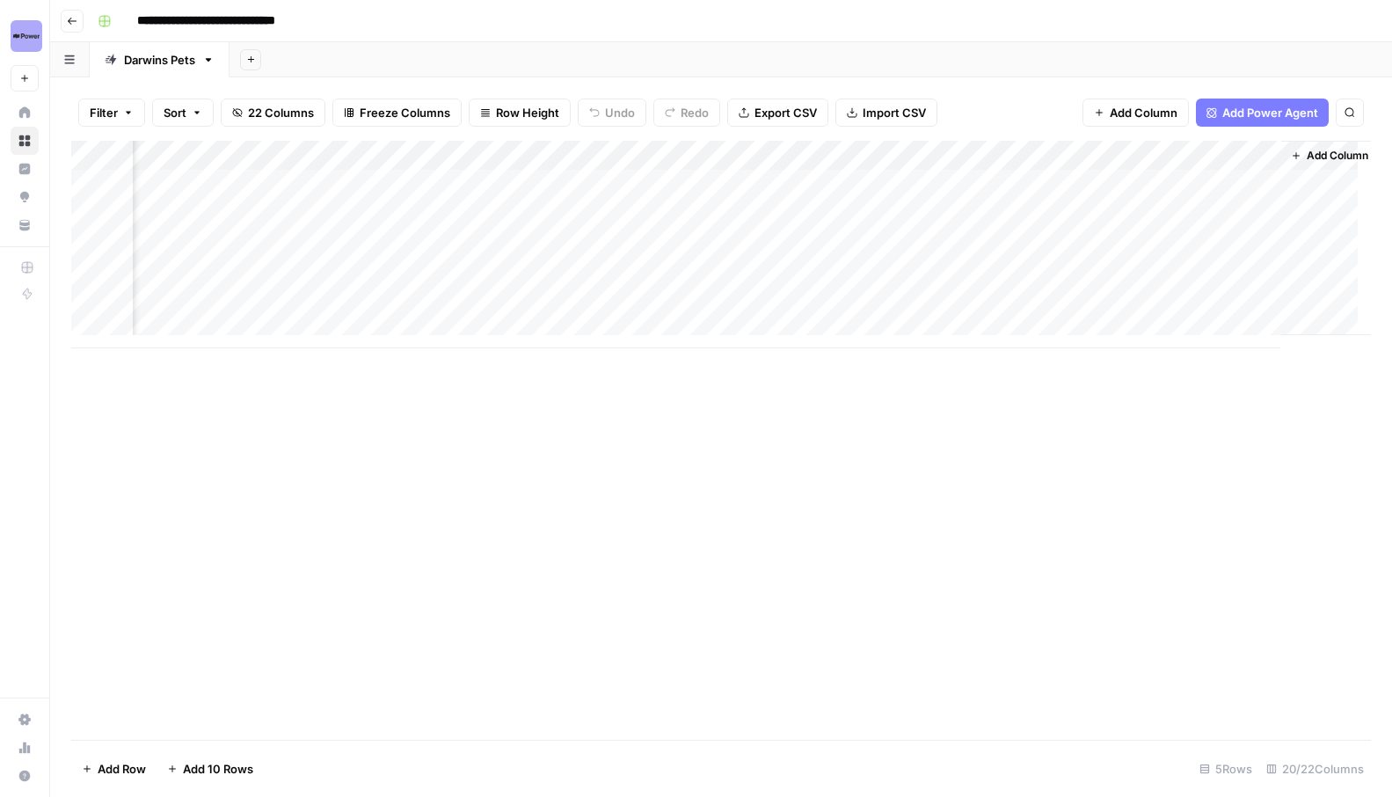
scroll to position [0, 2343]
click at [1084, 182] on div "Add Column" at bounding box center [721, 245] width 1300 height 208
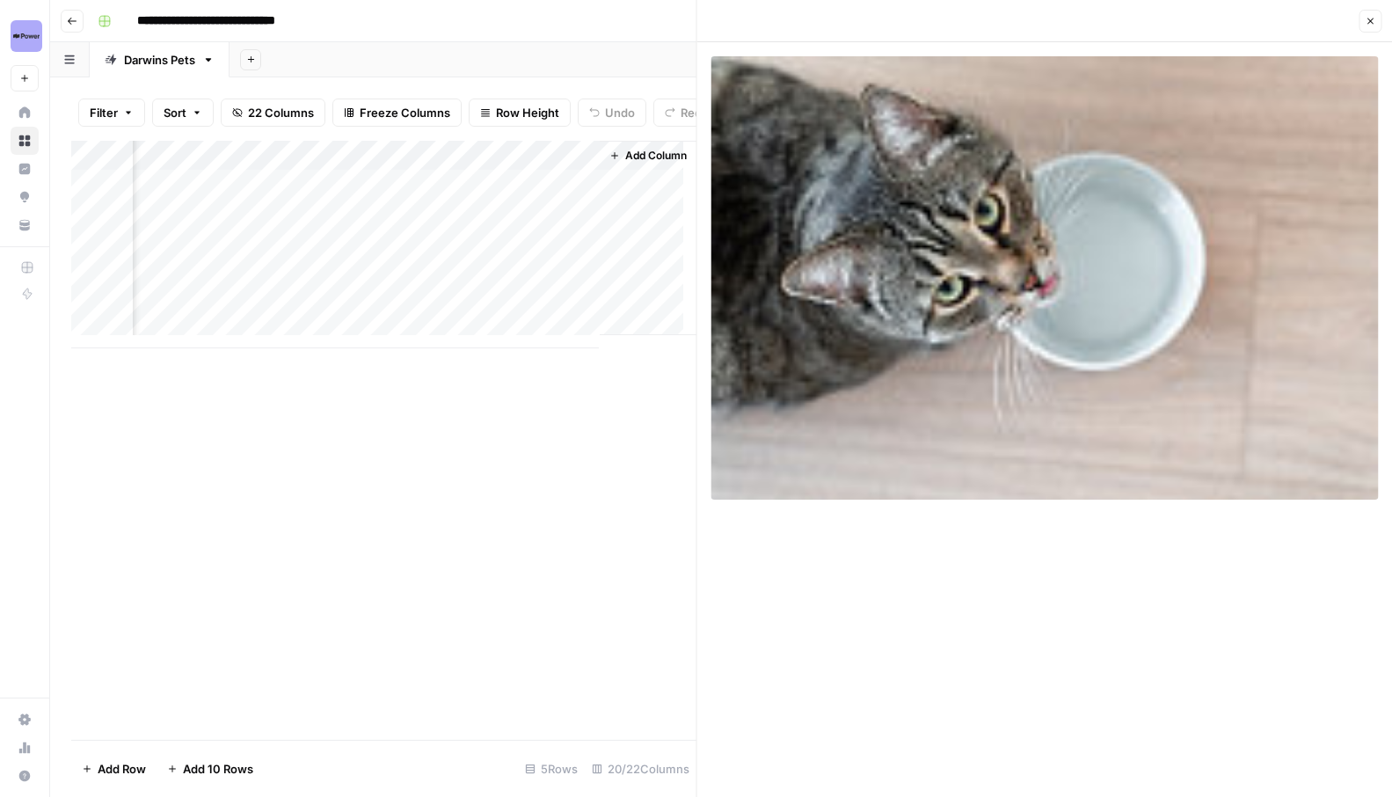
scroll to position [0, 2887]
click at [537, 288] on div "Add Column" at bounding box center [383, 245] width 625 height 208
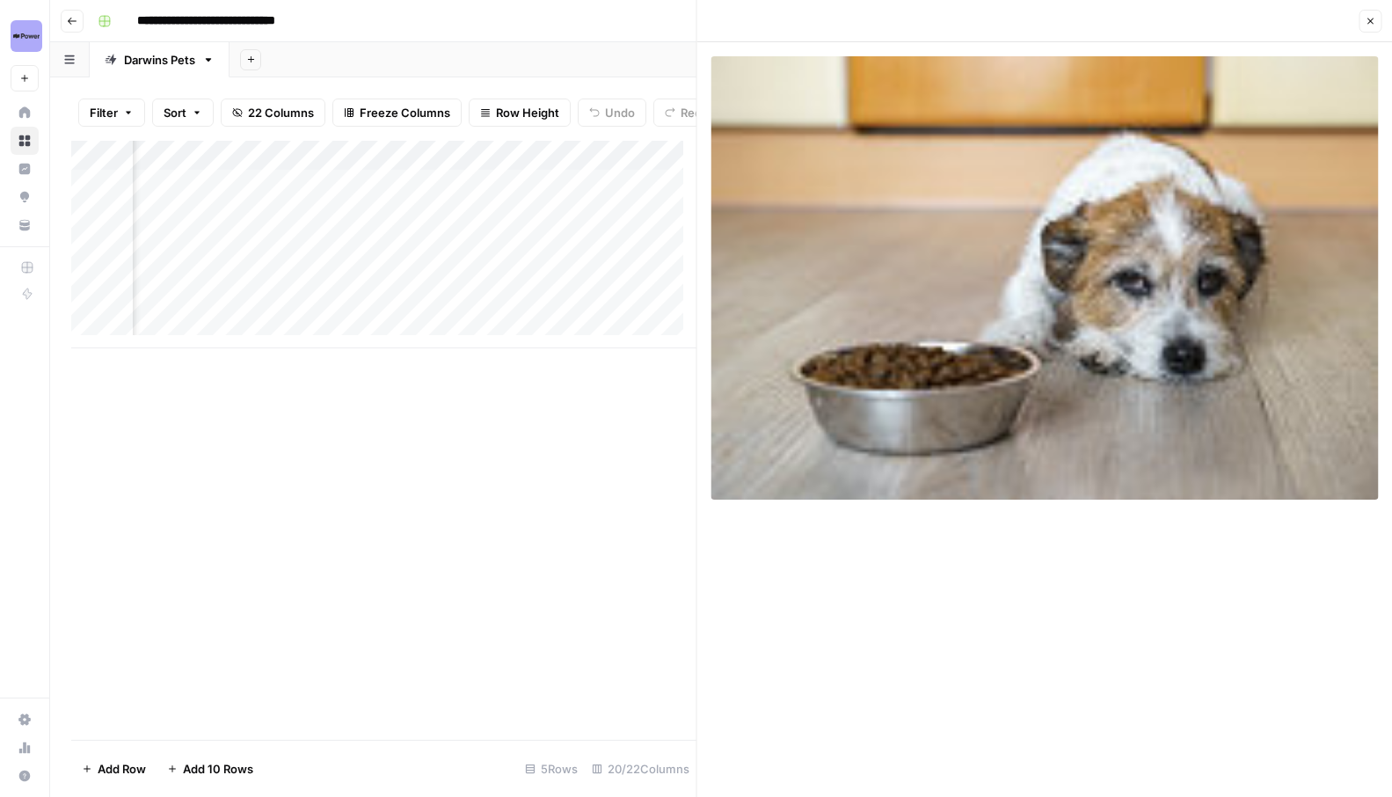
click at [492, 284] on div "Add Column" at bounding box center [383, 245] width 625 height 208
click at [493, 293] on input "**********" at bounding box center [546, 291] width 281 height 21
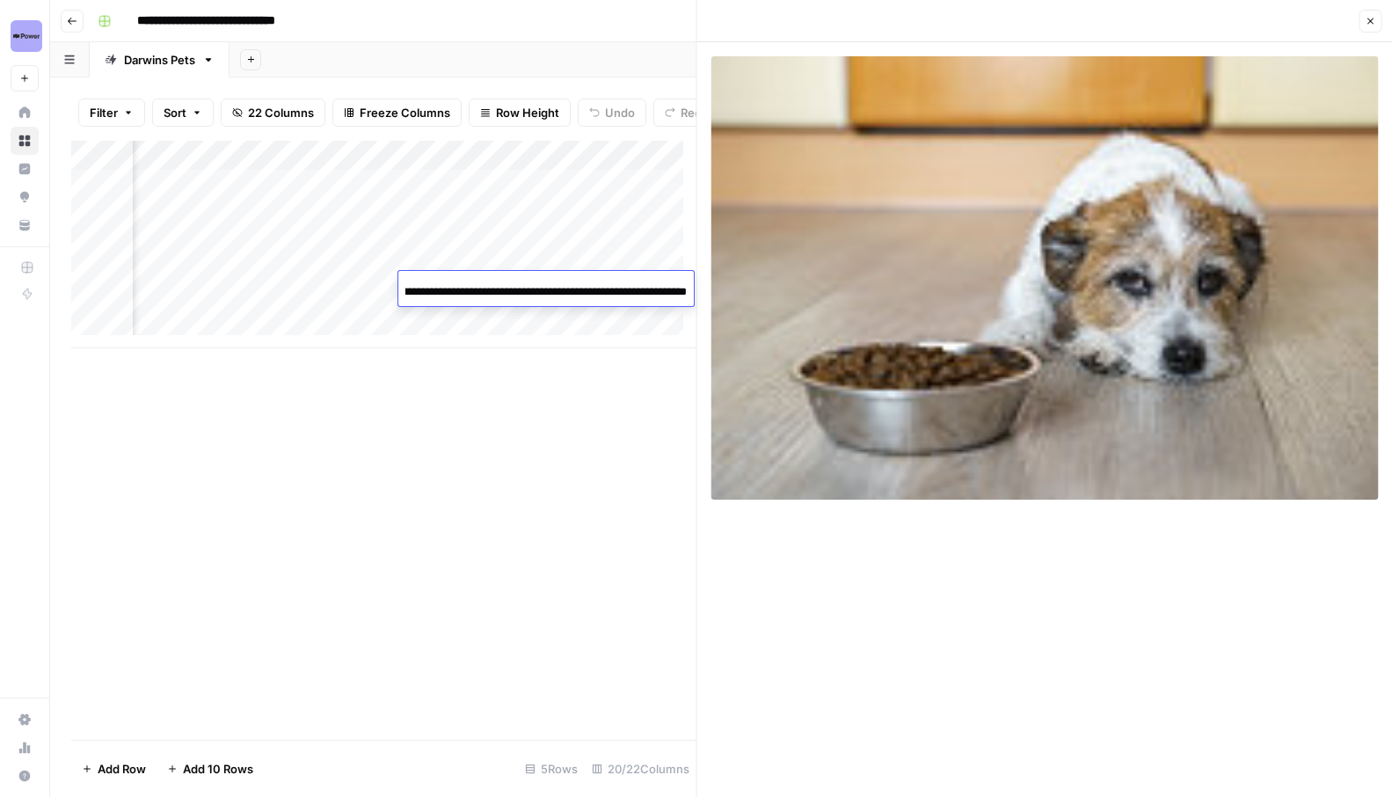
scroll to position [0, 0]
click at [569, 394] on div "Add Column" at bounding box center [383, 440] width 625 height 599
click at [322, 194] on div "Add Column" at bounding box center [383, 245] width 625 height 208
click at [473, 203] on div "Add Column" at bounding box center [383, 245] width 625 height 208
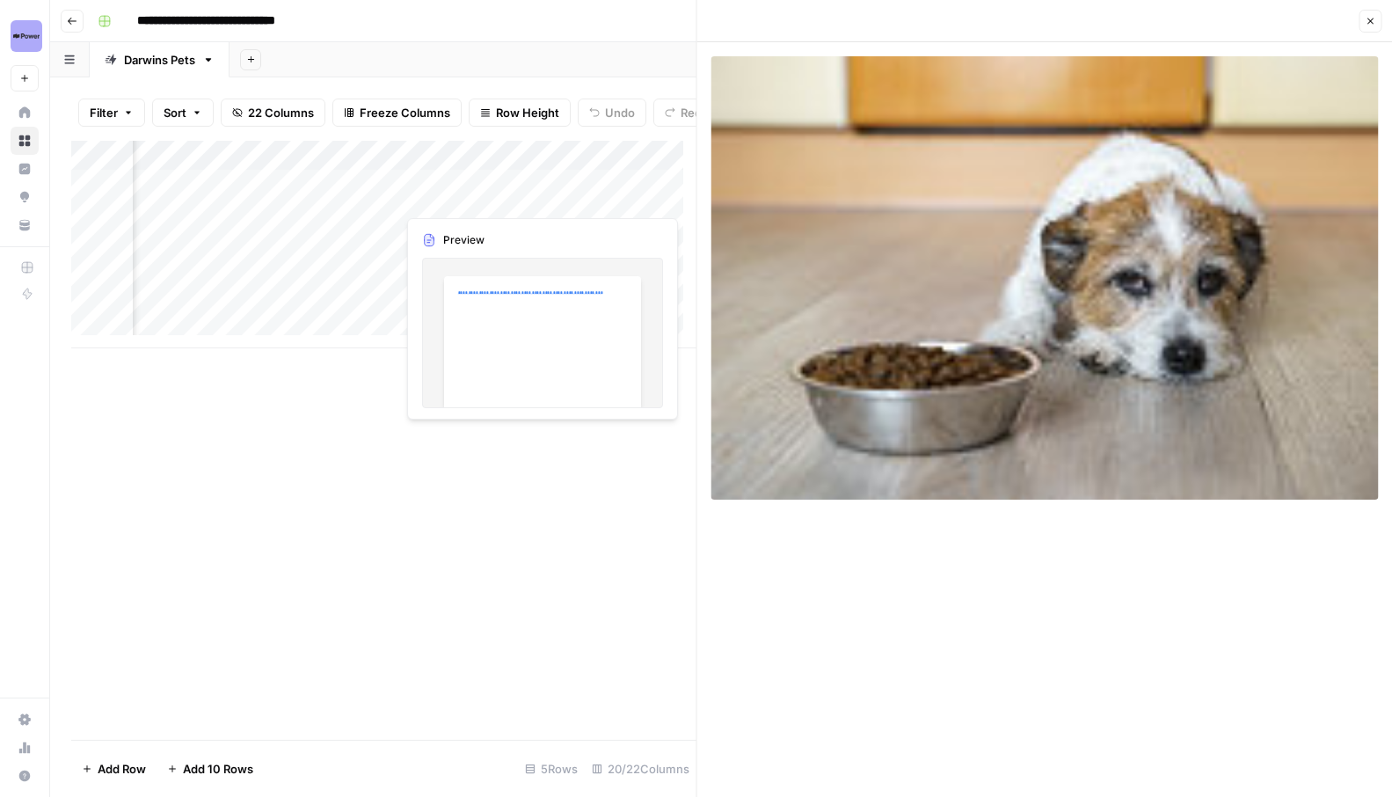
click at [484, 201] on div "Add Column" at bounding box center [383, 245] width 625 height 208
click at [1373, 24] on icon "button" at bounding box center [1370, 21] width 11 height 11
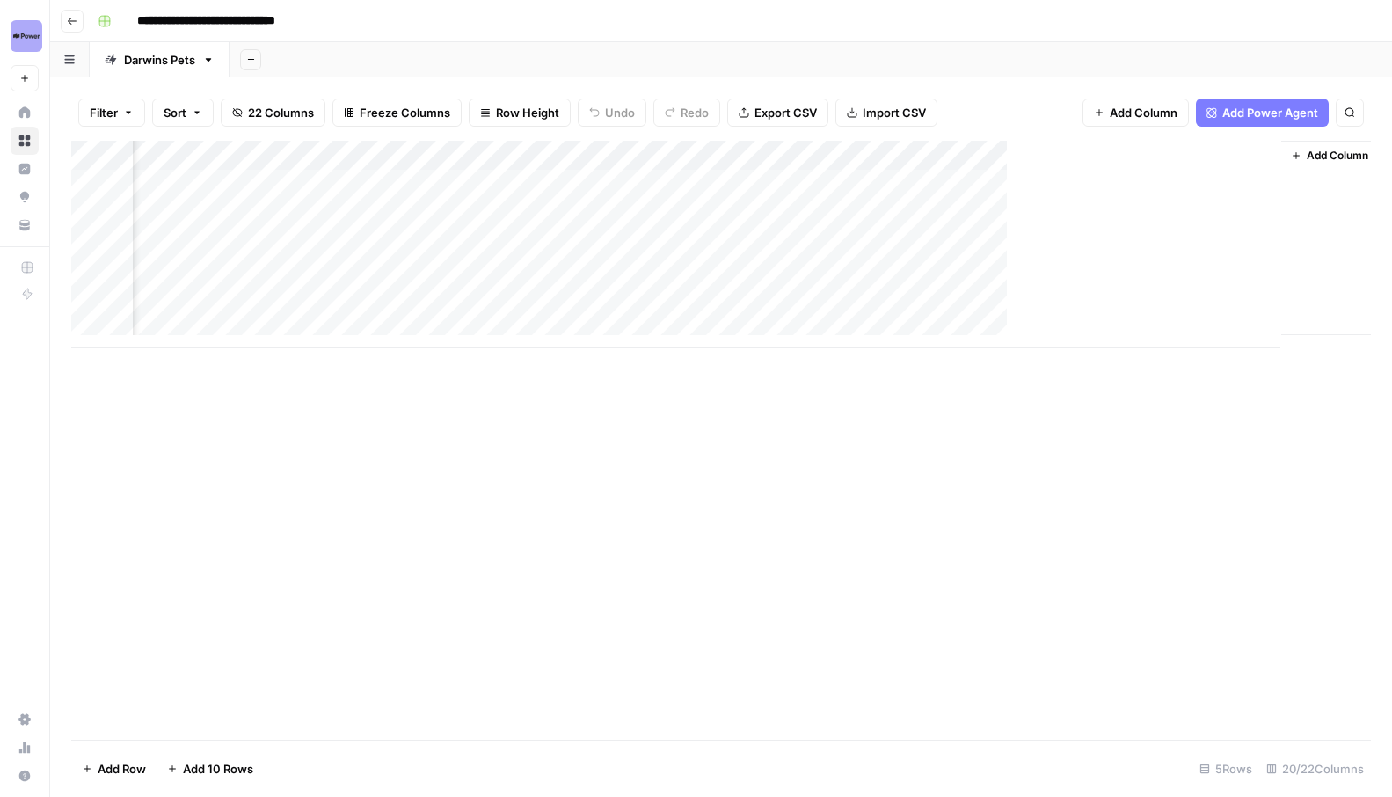
scroll to position [0, 2322]
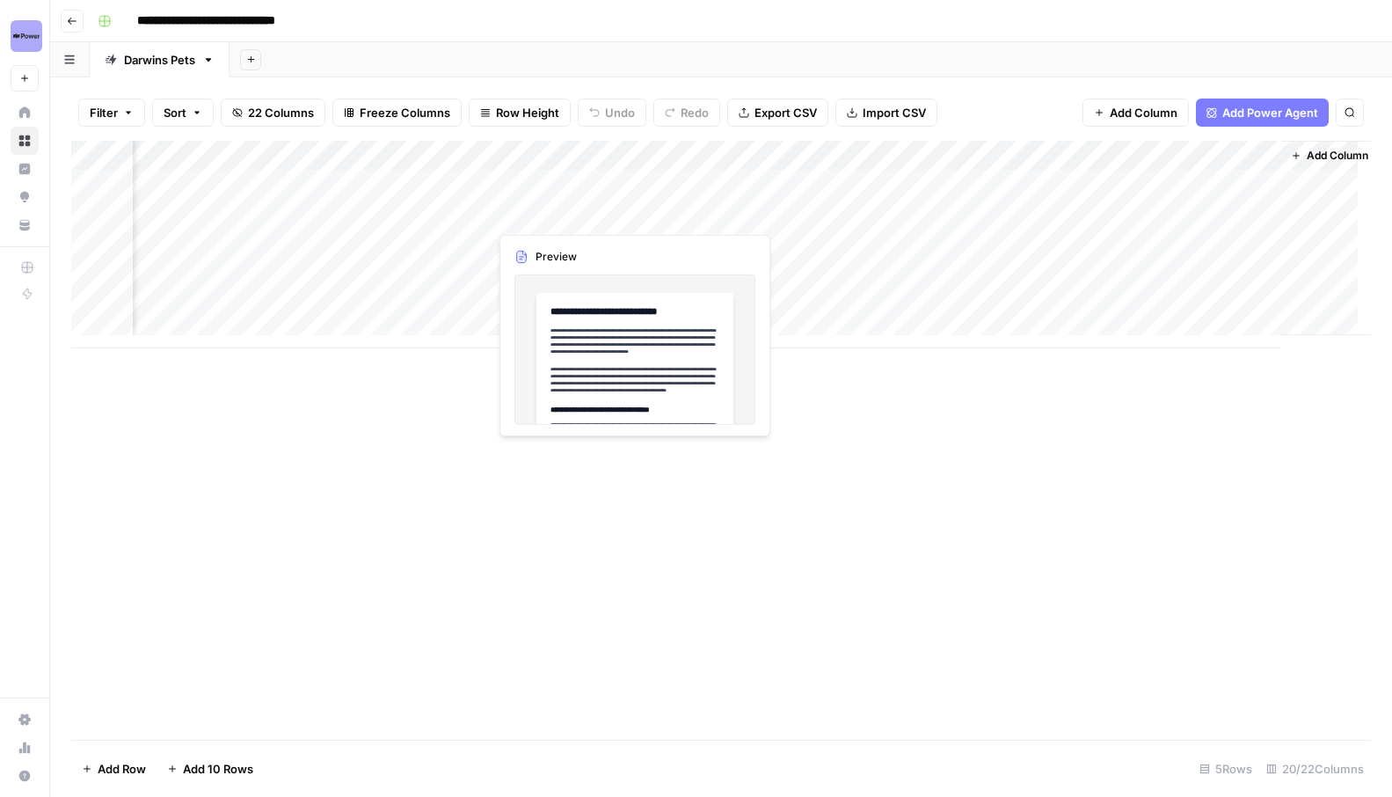
click at [630, 212] on div "Add Column" at bounding box center [721, 245] width 1300 height 208
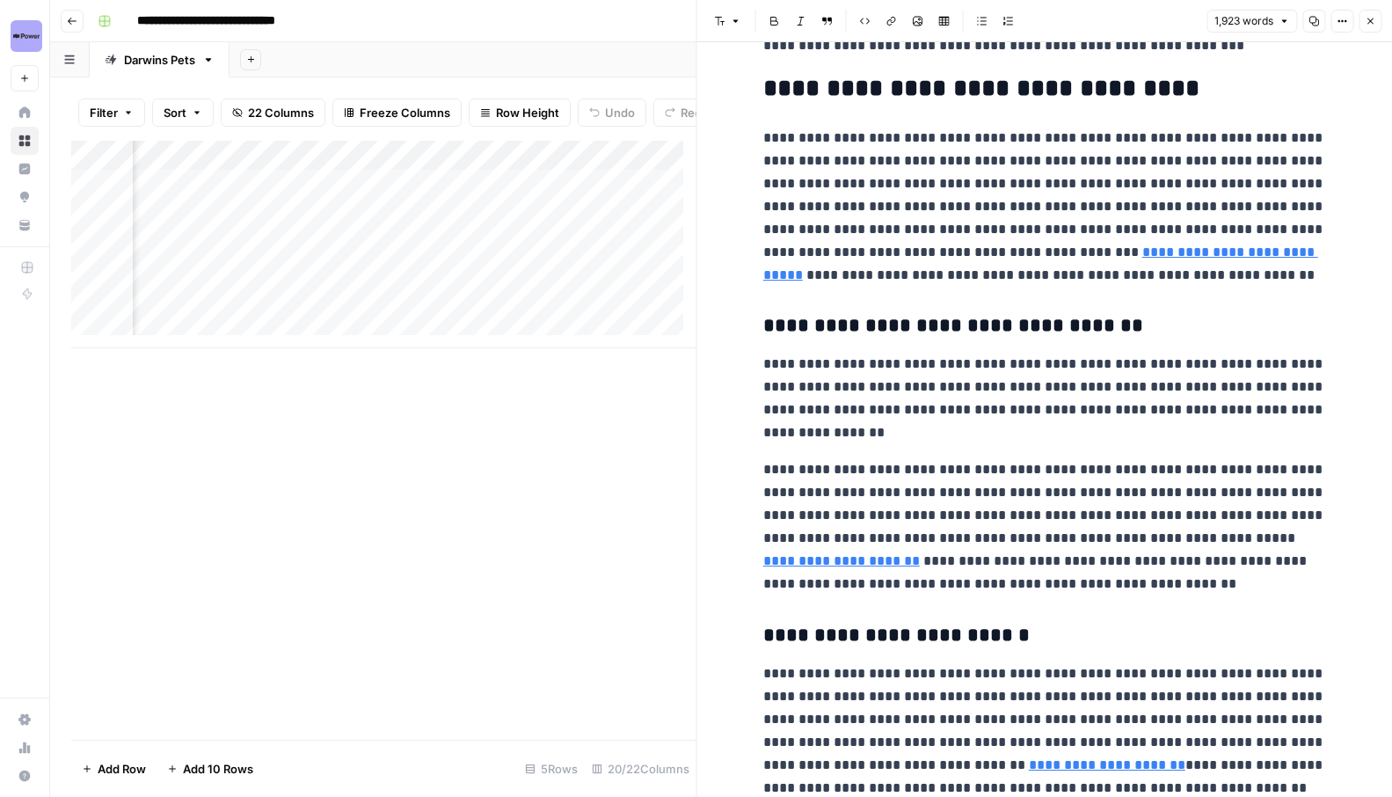
scroll to position [337, 0]
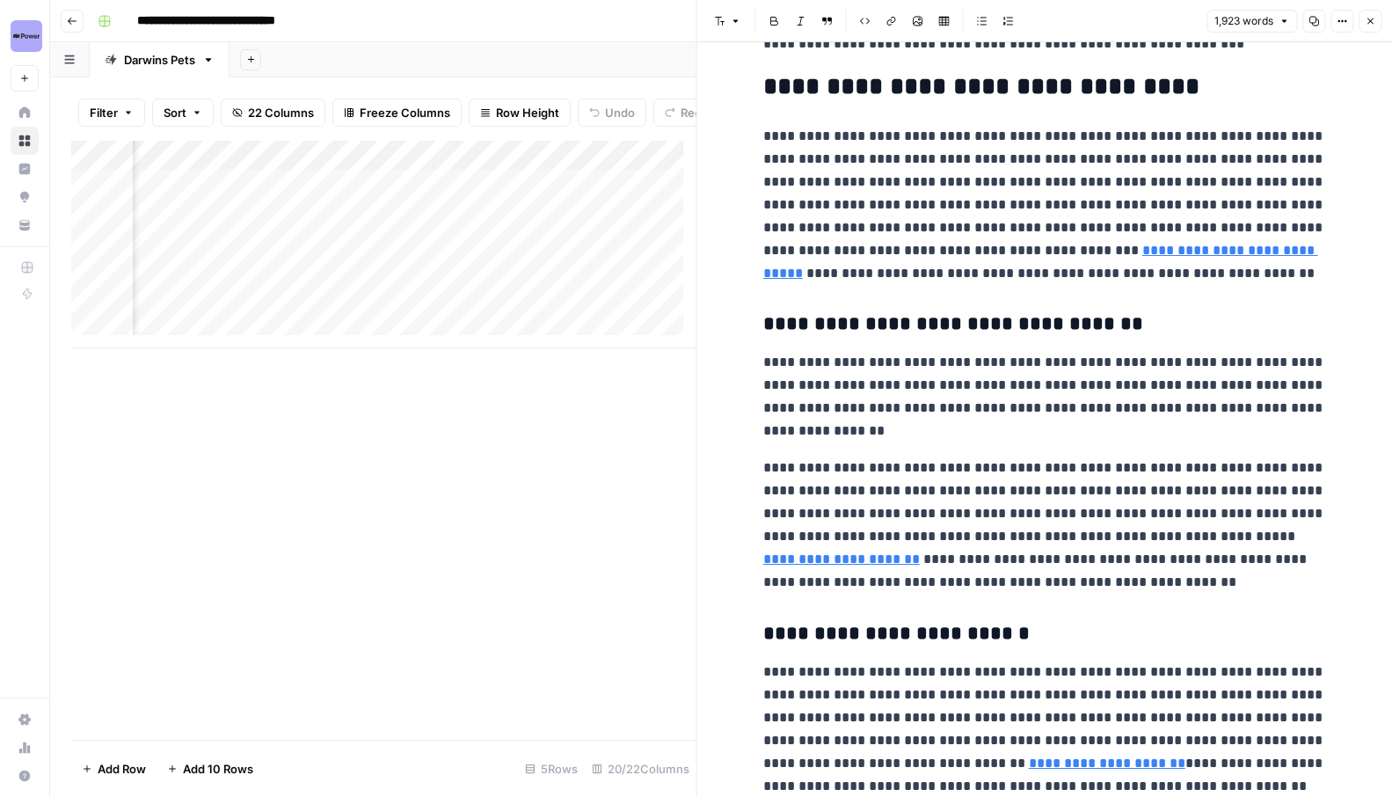
click at [861, 333] on h3 "**********" at bounding box center [1045, 324] width 563 height 25
drag, startPoint x: 757, startPoint y: 358, endPoint x: 1161, endPoint y: 588, distance: 465.7
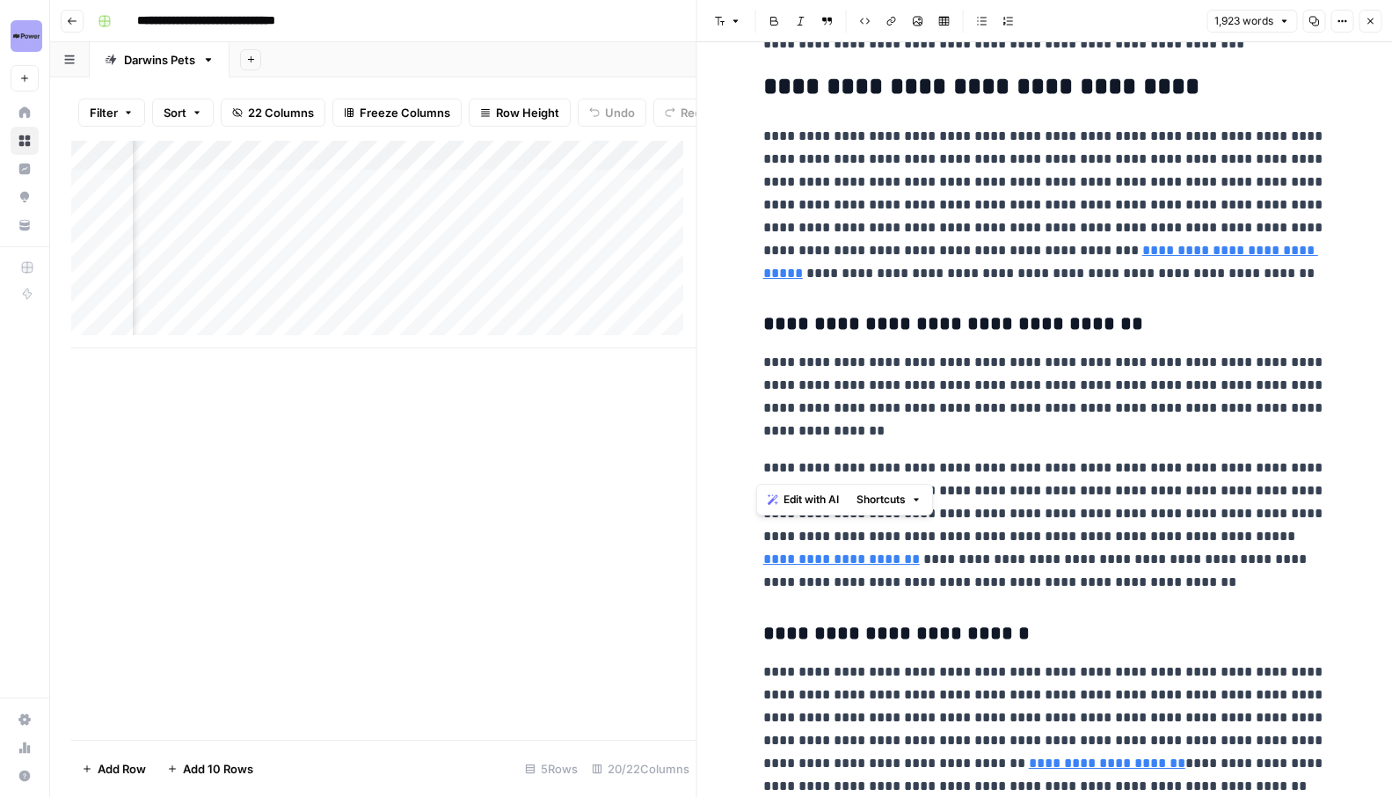
click at [1370, 26] on icon "button" at bounding box center [1370, 21] width 11 height 11
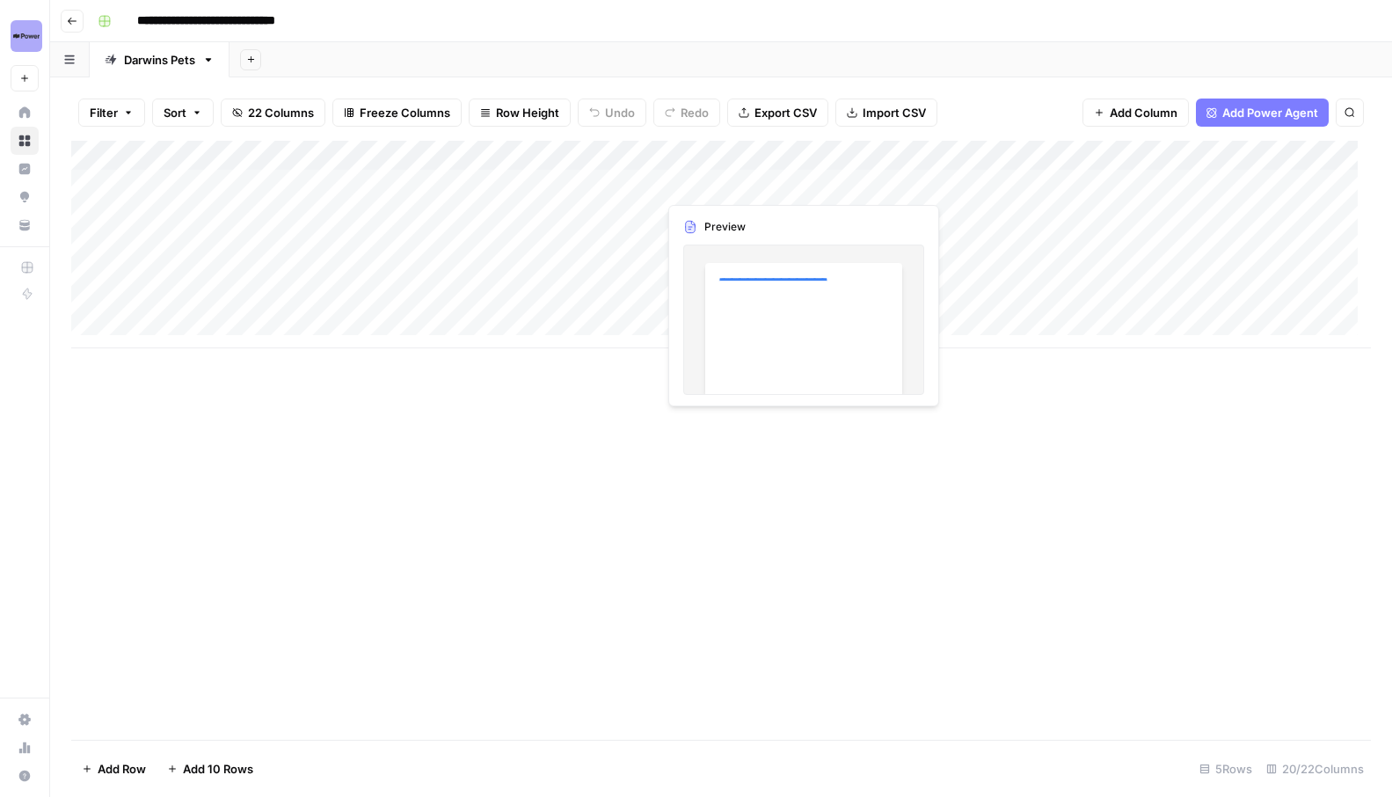
click at [819, 185] on div "Add Column" at bounding box center [721, 245] width 1300 height 208
click at [842, 184] on div "Add Column" at bounding box center [721, 245] width 1300 height 208
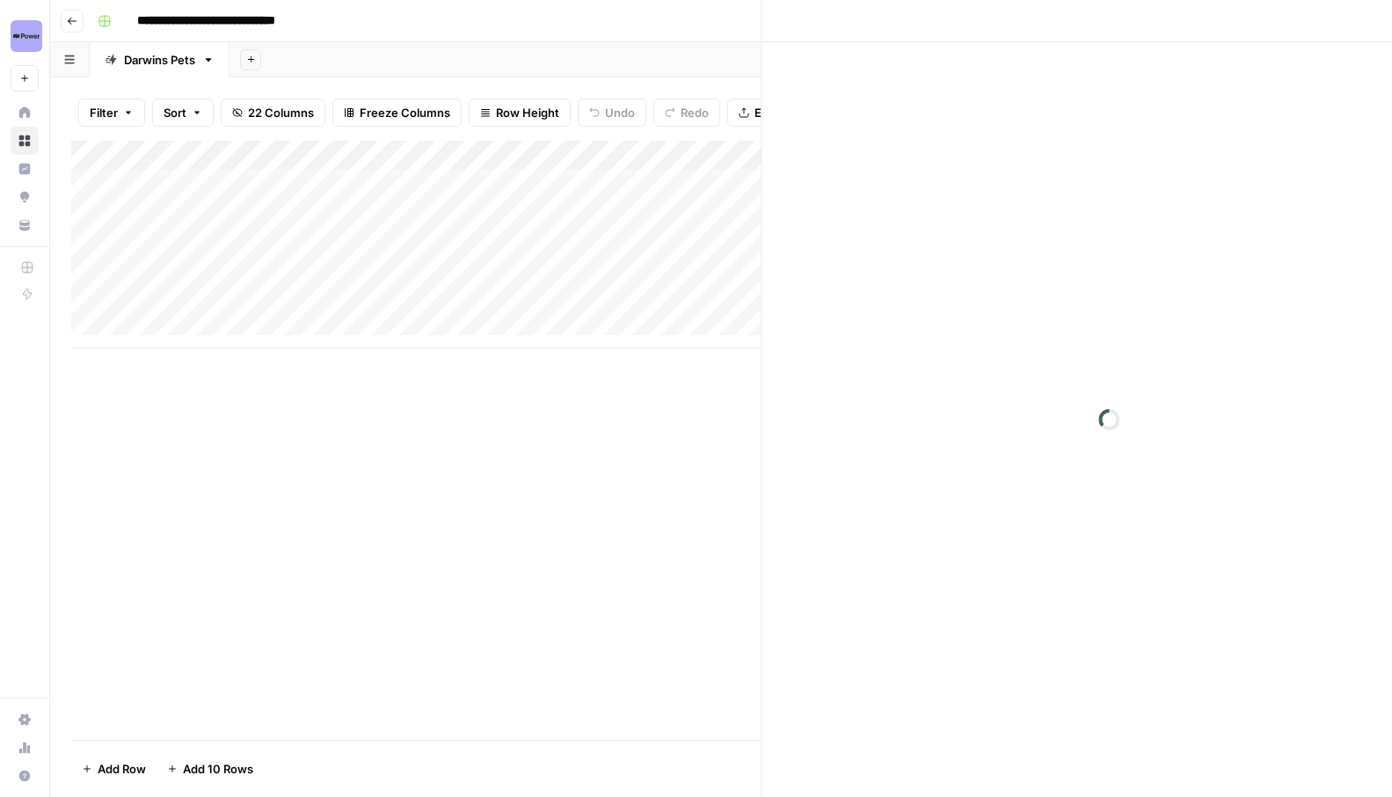
click at [842, 184] on div at bounding box center [785, 184] width 256 height 33
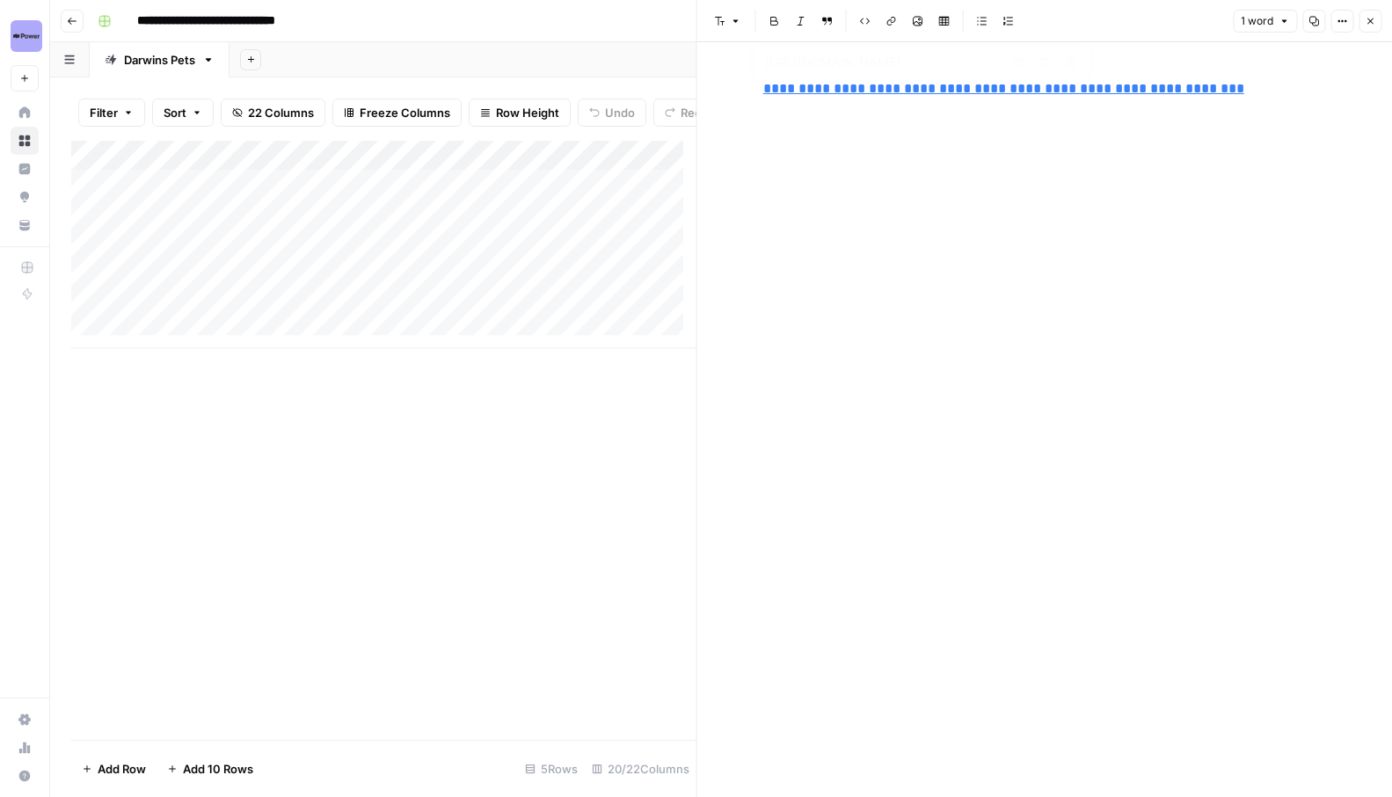
click at [1268, 92] on p "**********" at bounding box center [1045, 88] width 563 height 23
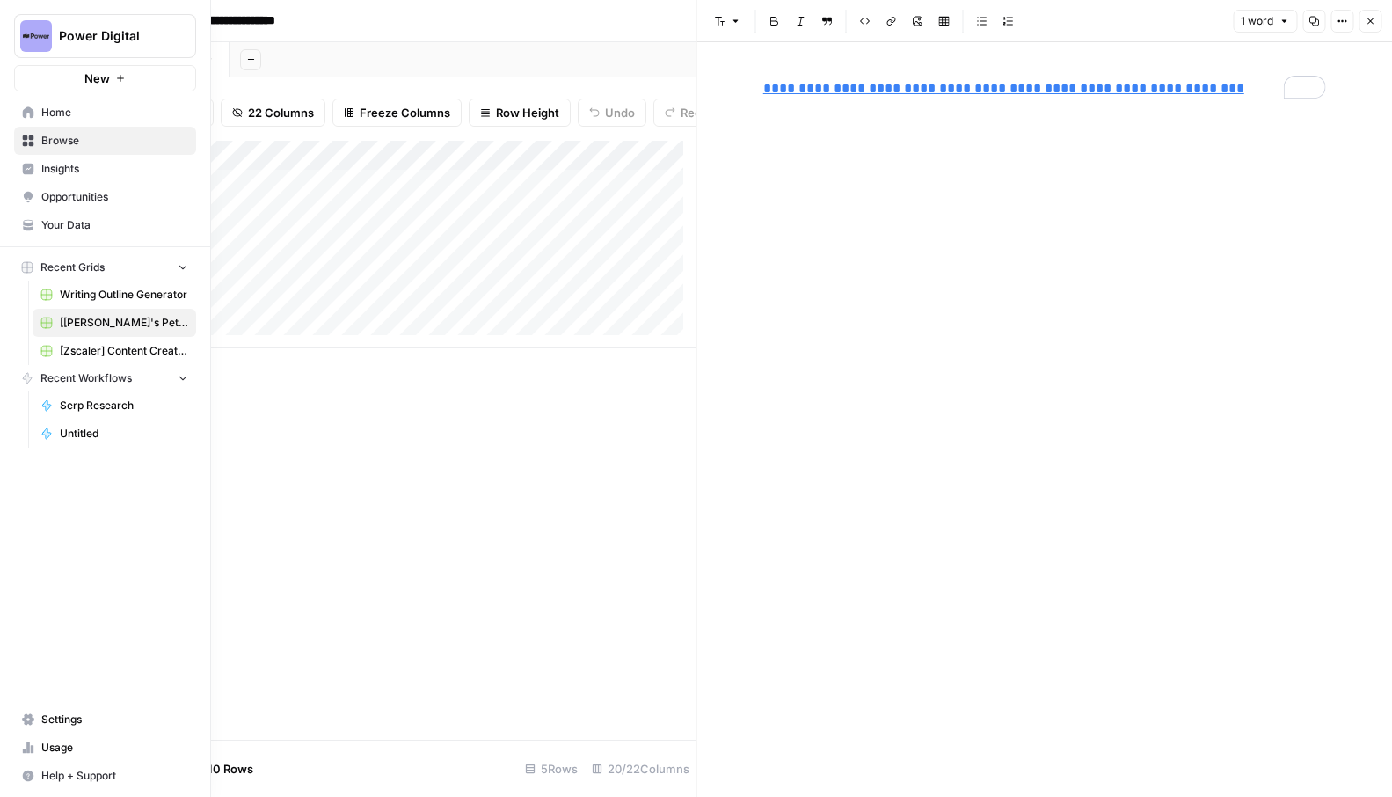
click at [84, 136] on span "Browse" at bounding box center [114, 141] width 147 height 16
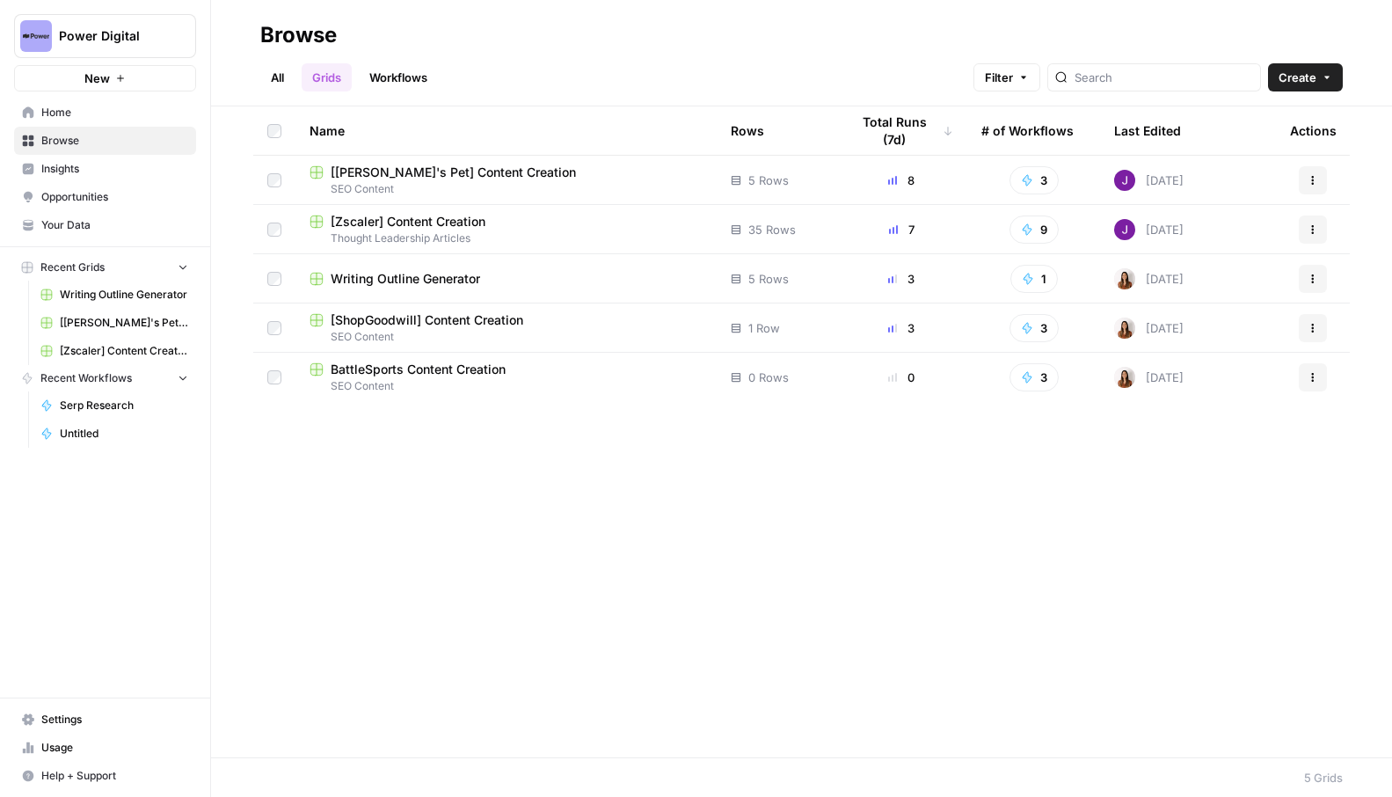
click at [439, 315] on span "[ShopGoodwill] Content Creation" at bounding box center [427, 320] width 193 height 18
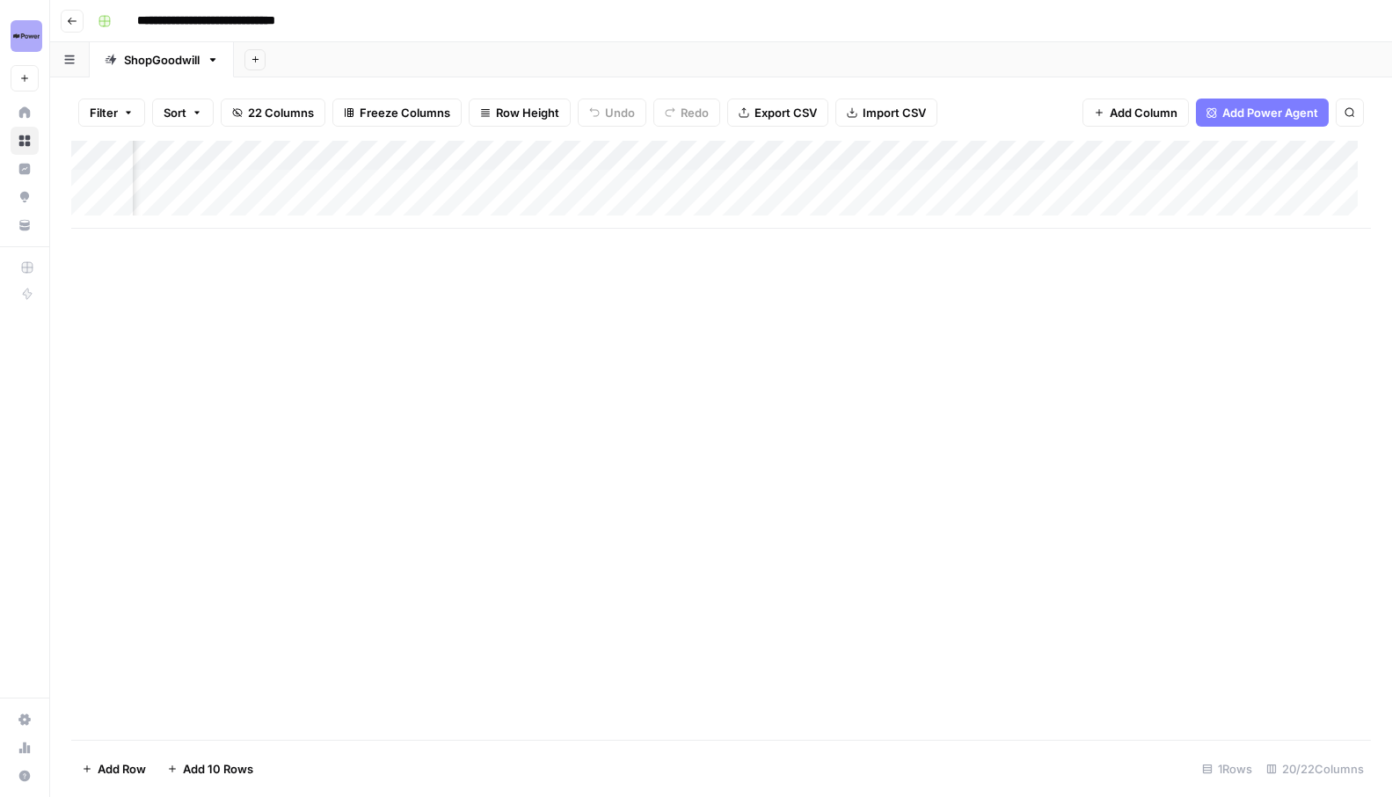
scroll to position [0, 263]
click at [630, 182] on div "Add Column" at bounding box center [721, 185] width 1300 height 88
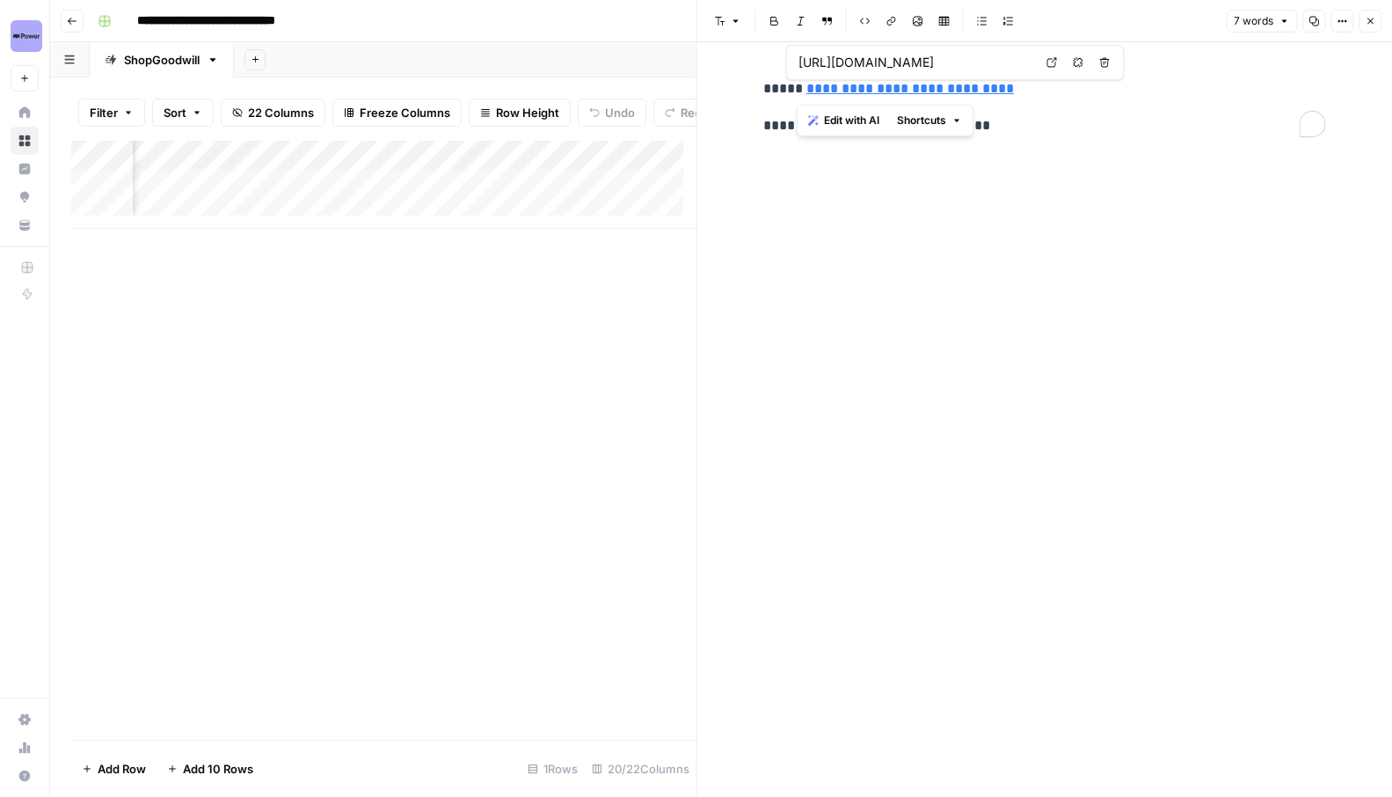
drag, startPoint x: 1058, startPoint y: 97, endPoint x: 797, endPoint y: 88, distance: 261.4
click at [797, 88] on p "**********" at bounding box center [1045, 88] width 563 height 23
click at [1078, 86] on p "**********" at bounding box center [1045, 88] width 563 height 23
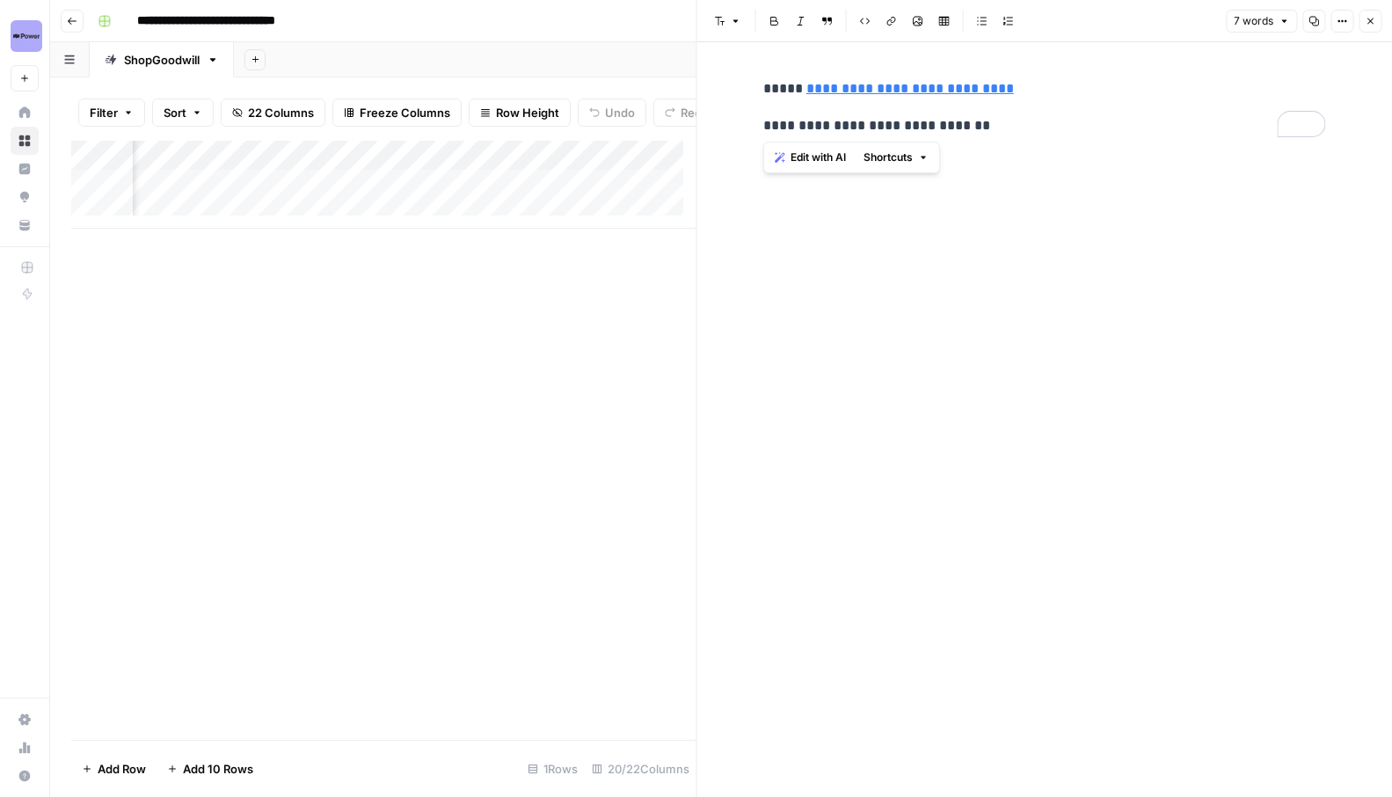
click at [1078, 86] on p "**********" at bounding box center [1045, 88] width 563 height 23
click at [1064, 114] on p "**********" at bounding box center [1045, 125] width 563 height 23
click at [1040, 135] on p "**********" at bounding box center [1045, 125] width 563 height 23
drag, startPoint x: 1030, startPoint y: 133, endPoint x: 698, endPoint y: 121, distance: 332.7
click at [698, 121] on div "**********" at bounding box center [1045, 398] width 697 height 797
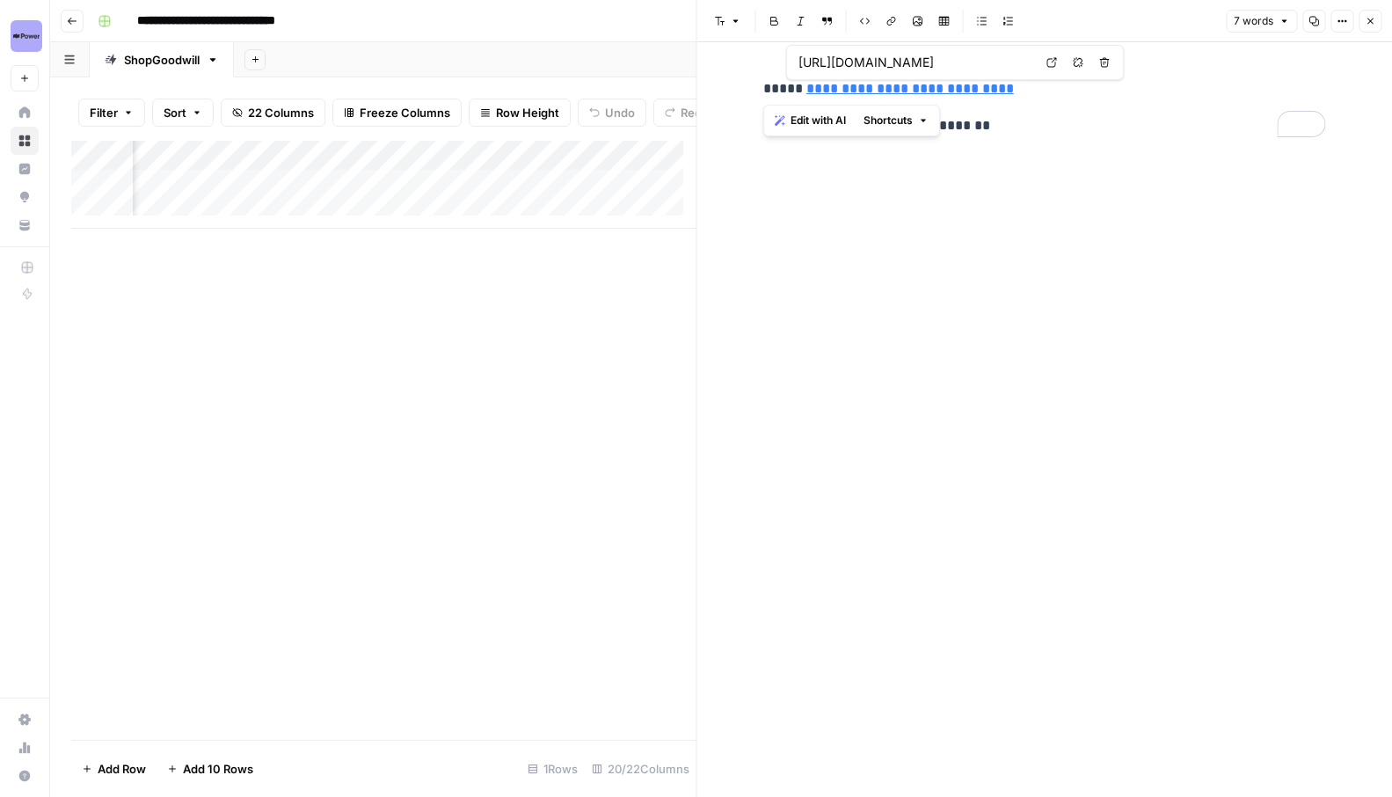
drag, startPoint x: 740, startPoint y: 87, endPoint x: 716, endPoint y: 86, distance: 23.8
click at [716, 86] on div "**********" at bounding box center [1046, 419] width 696 height 755
click at [989, 126] on p "**********" at bounding box center [1045, 125] width 563 height 23
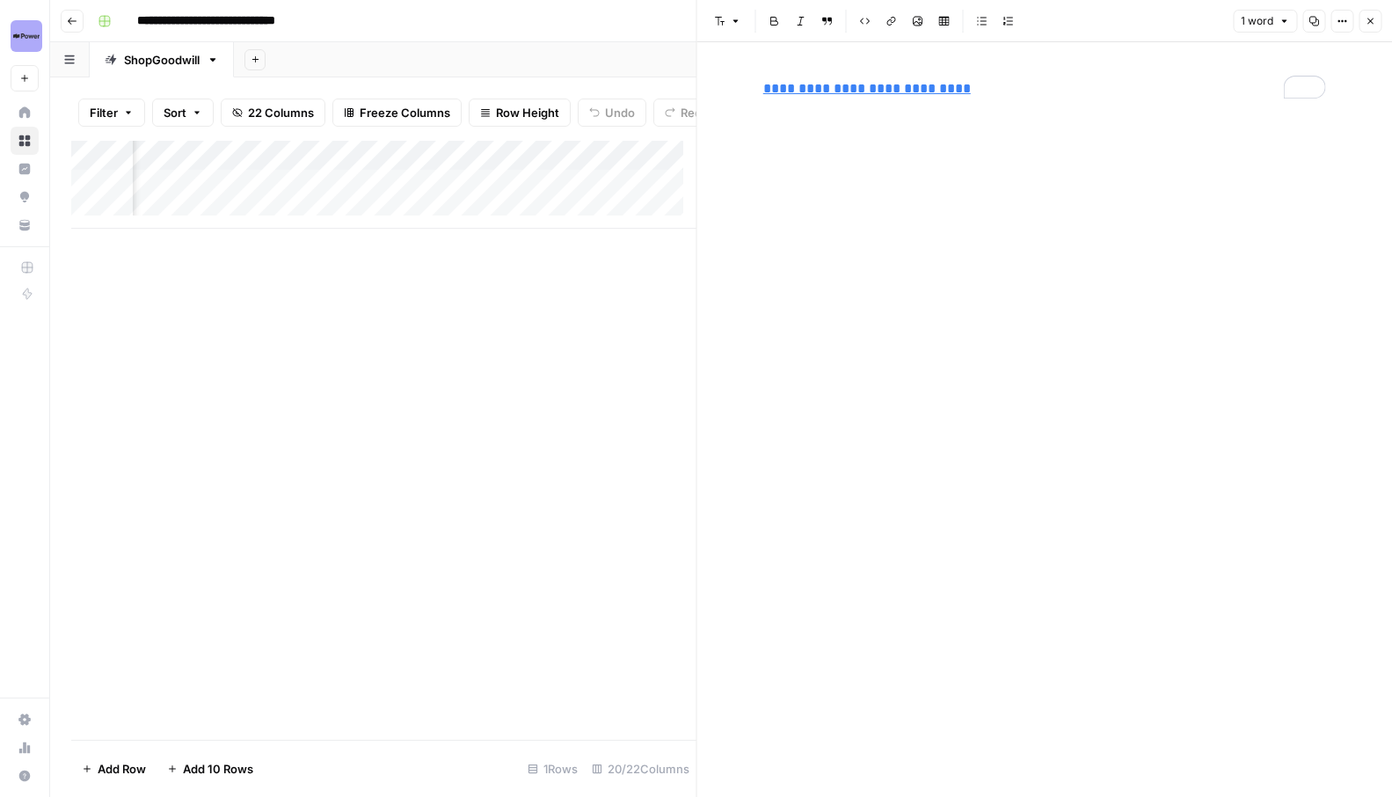
click at [546, 311] on div "Add Column" at bounding box center [383, 440] width 625 height 599
click at [1370, 17] on icon "button" at bounding box center [1370, 21] width 11 height 11
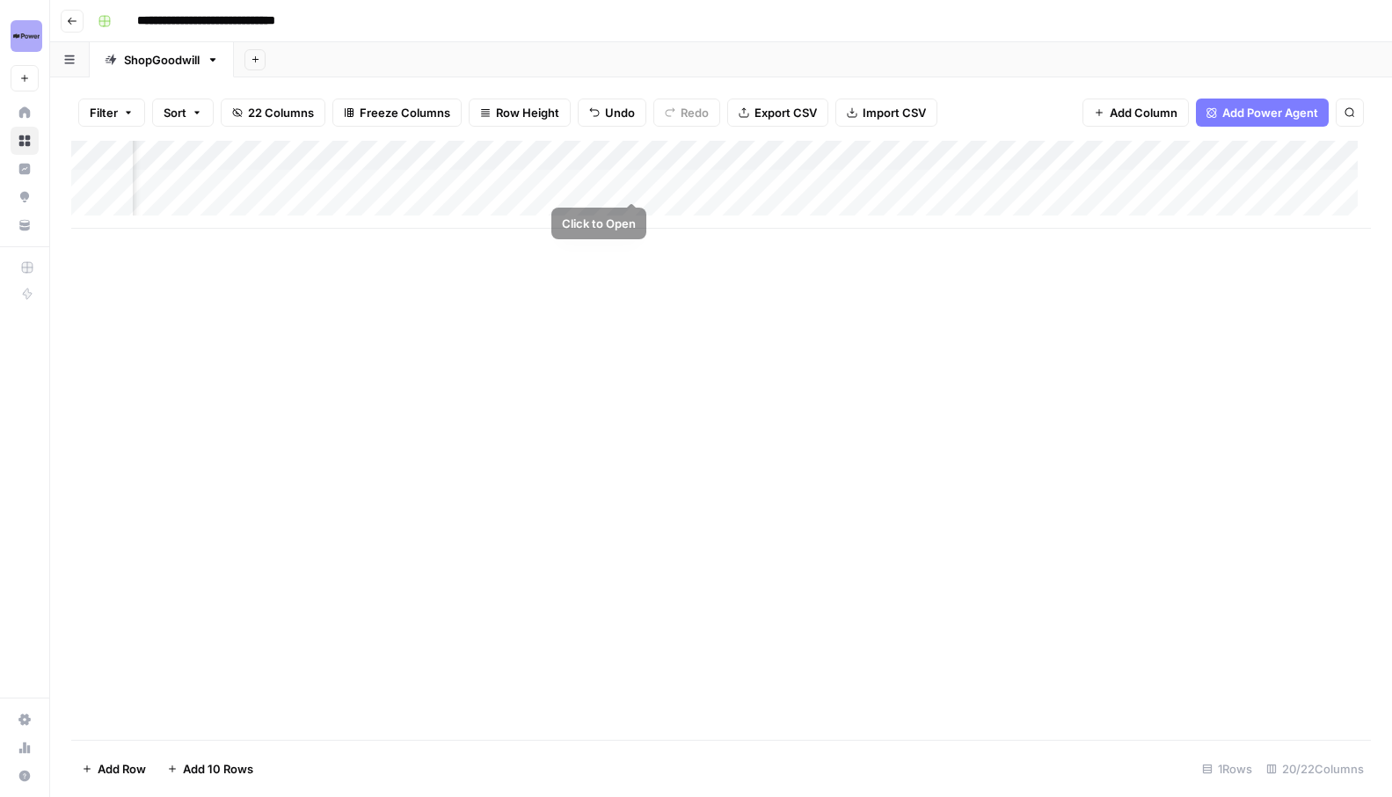
click at [593, 188] on div "Add Column" at bounding box center [721, 185] width 1300 height 88
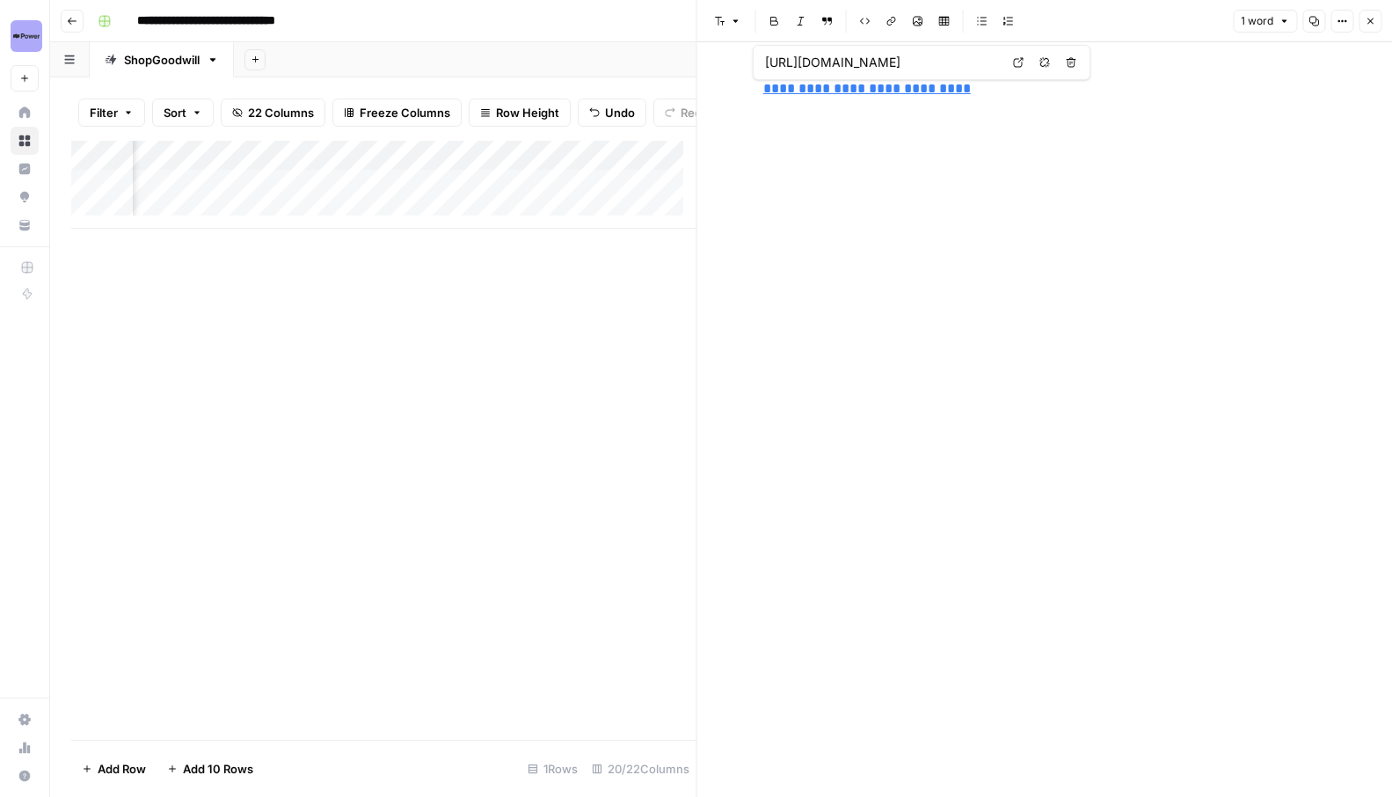
click at [757, 85] on div "**********" at bounding box center [1045, 88] width 584 height 37
click at [587, 245] on div "Add Column" at bounding box center [383, 440] width 625 height 599
click at [983, 91] on p "**********" at bounding box center [1045, 88] width 563 height 23
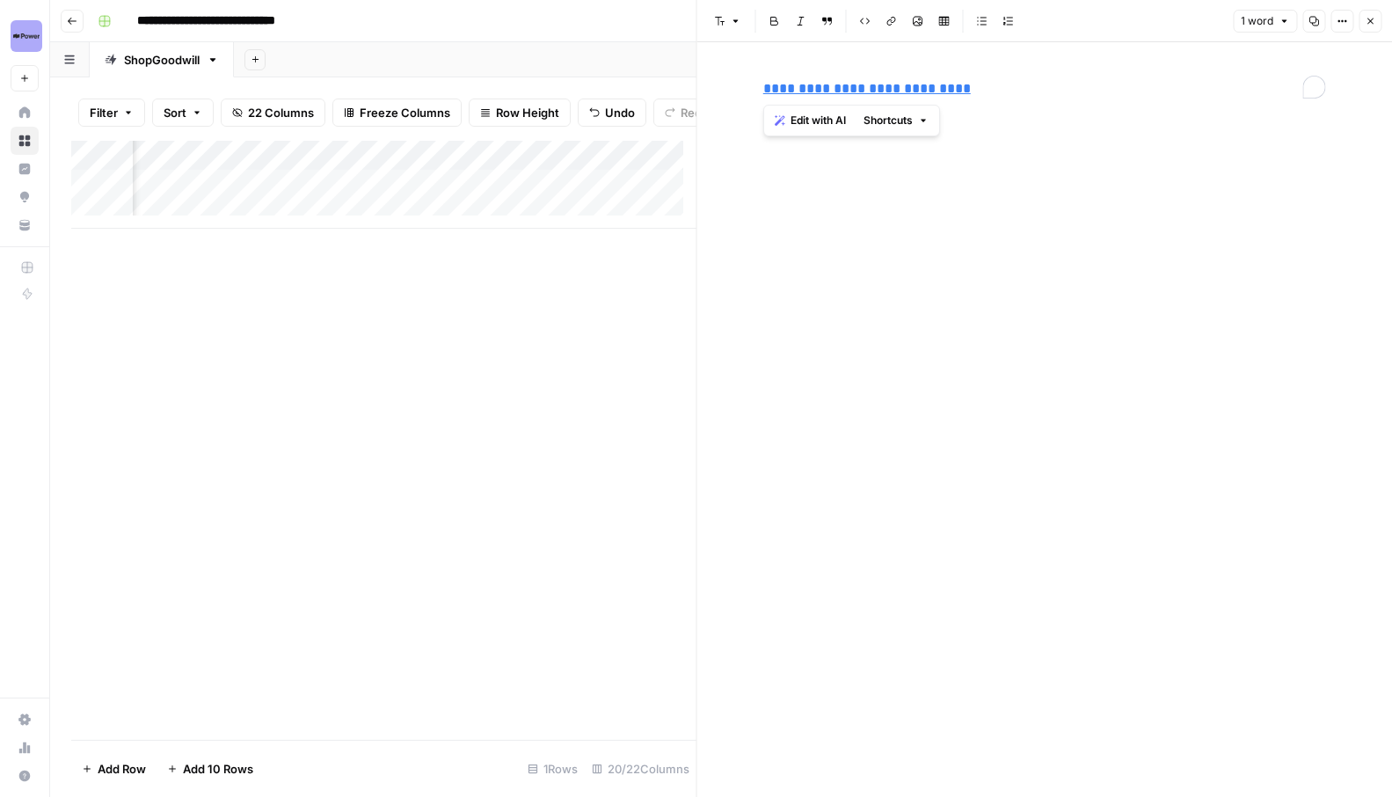
click at [983, 91] on p "**********" at bounding box center [1045, 88] width 563 height 23
copy link "**********"
click at [1367, 21] on icon "button" at bounding box center [1370, 21] width 11 height 11
click at [1370, 22] on icon "button" at bounding box center [1370, 21] width 11 height 11
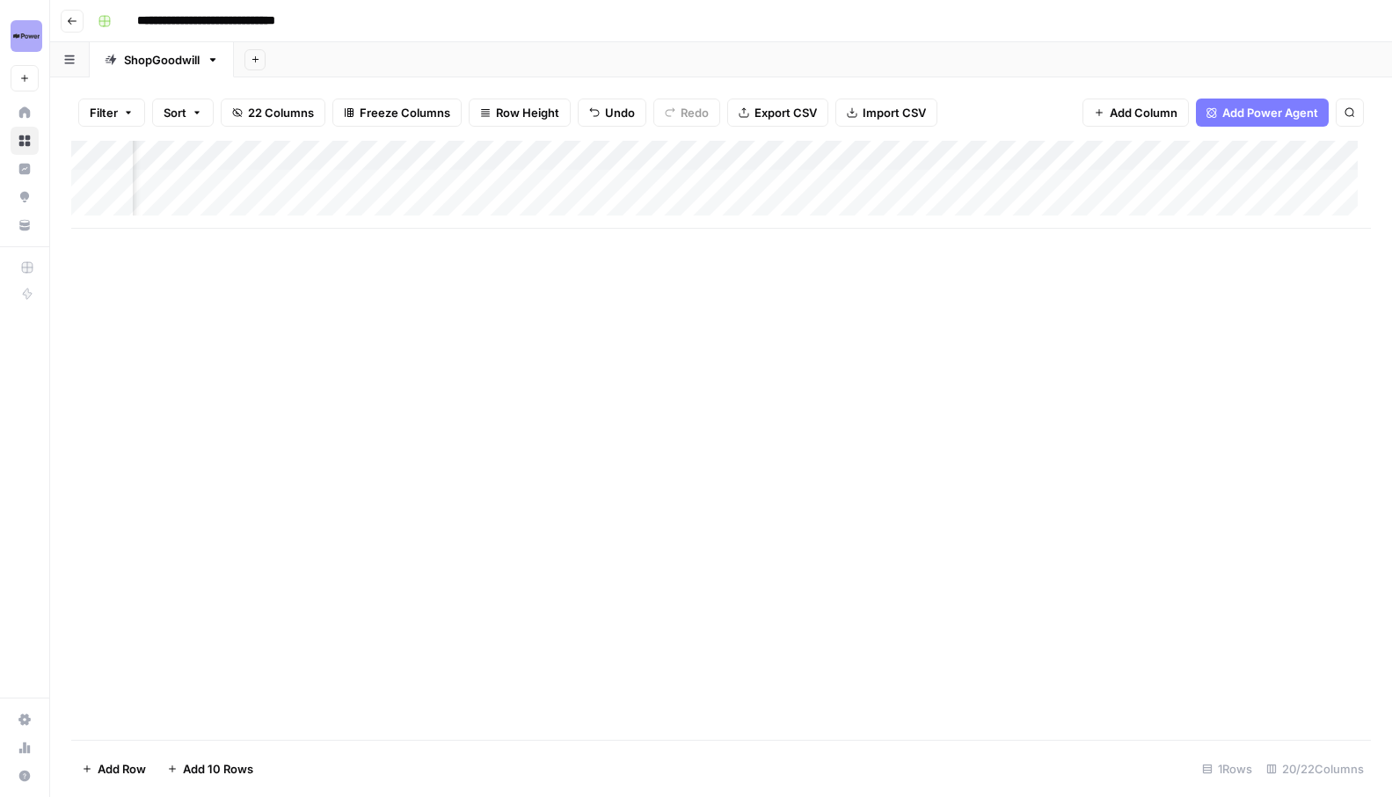
click at [442, 186] on div "Add Column" at bounding box center [721, 185] width 1300 height 88
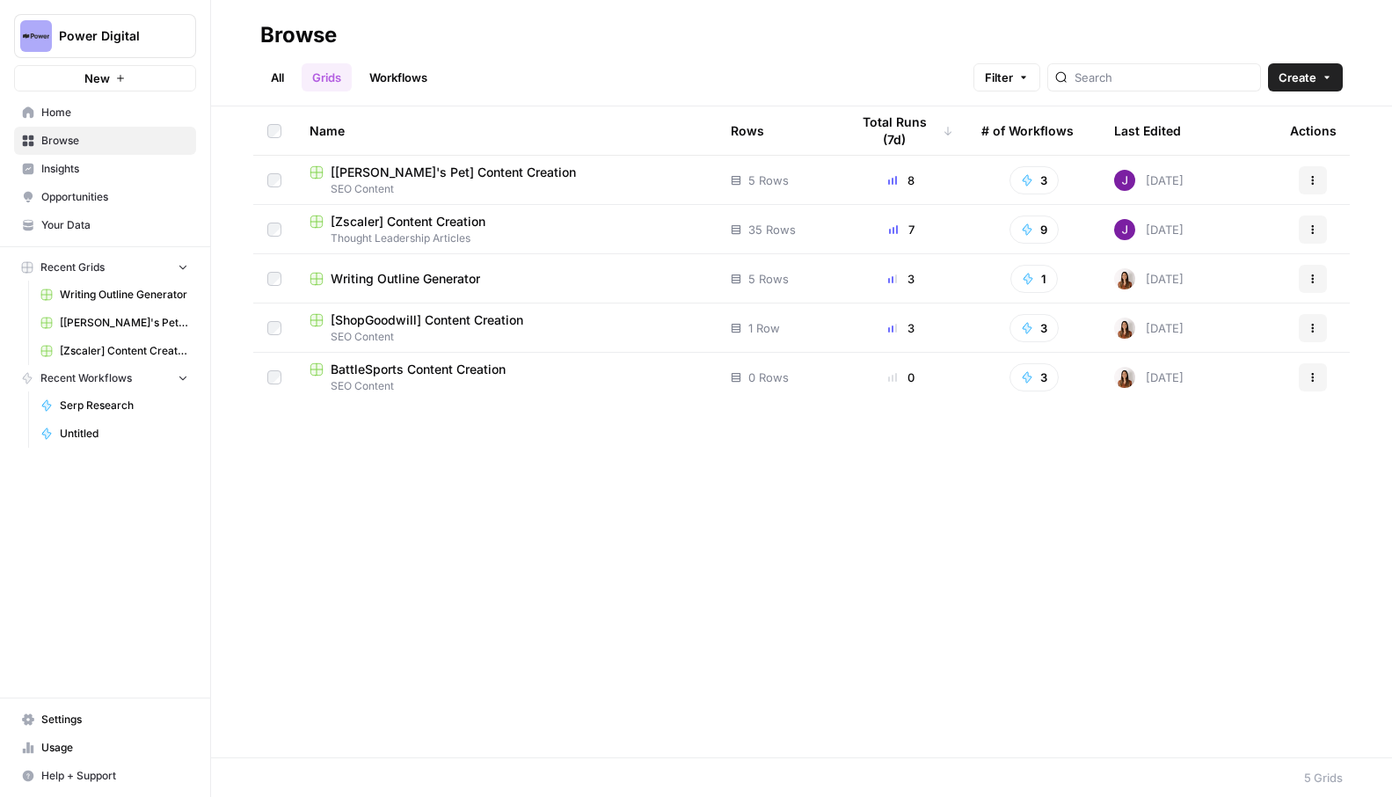
click at [427, 323] on span "[ShopGoodwill] Content Creation" at bounding box center [427, 320] width 193 height 18
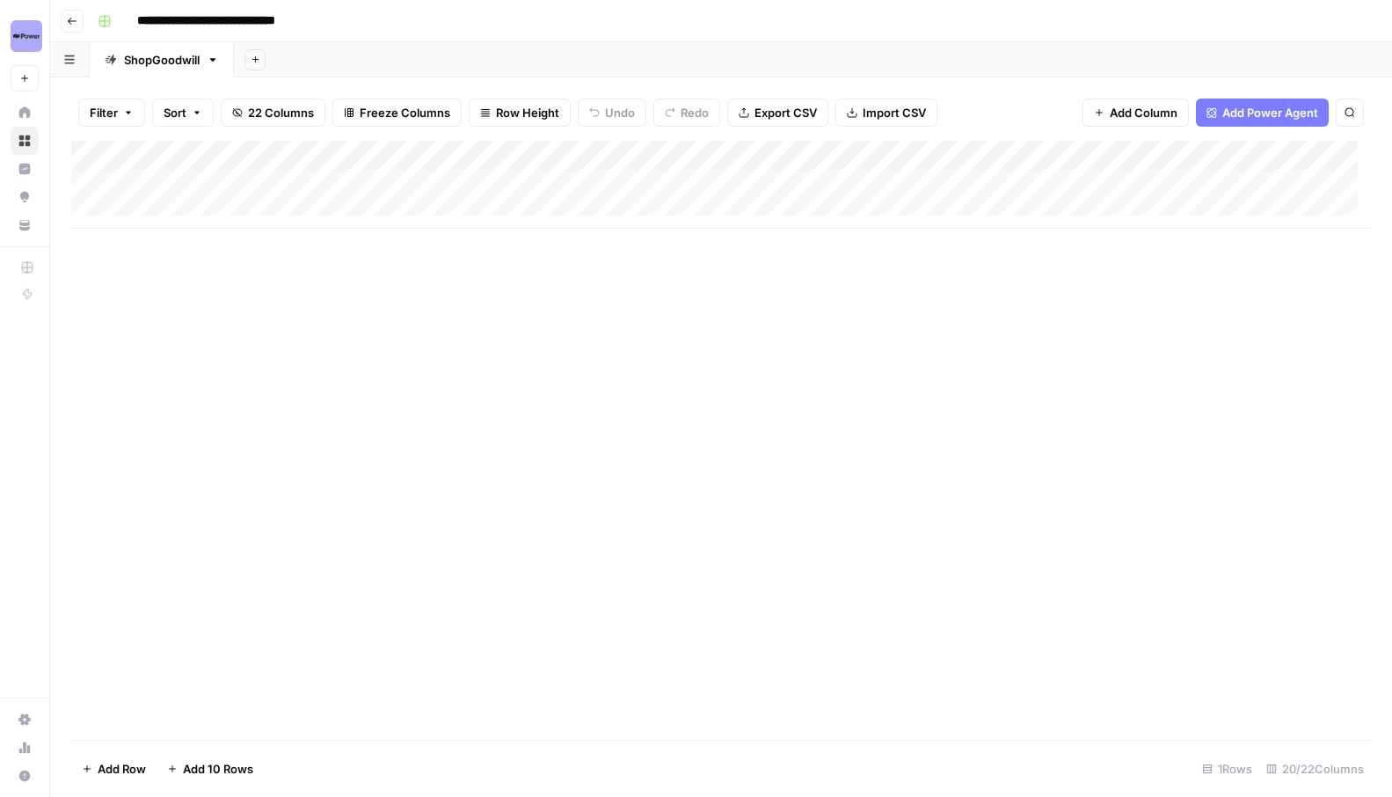
click at [706, 186] on div "Add Column" at bounding box center [721, 185] width 1300 height 88
click at [890, 184] on div "Add Column" at bounding box center [721, 185] width 1300 height 88
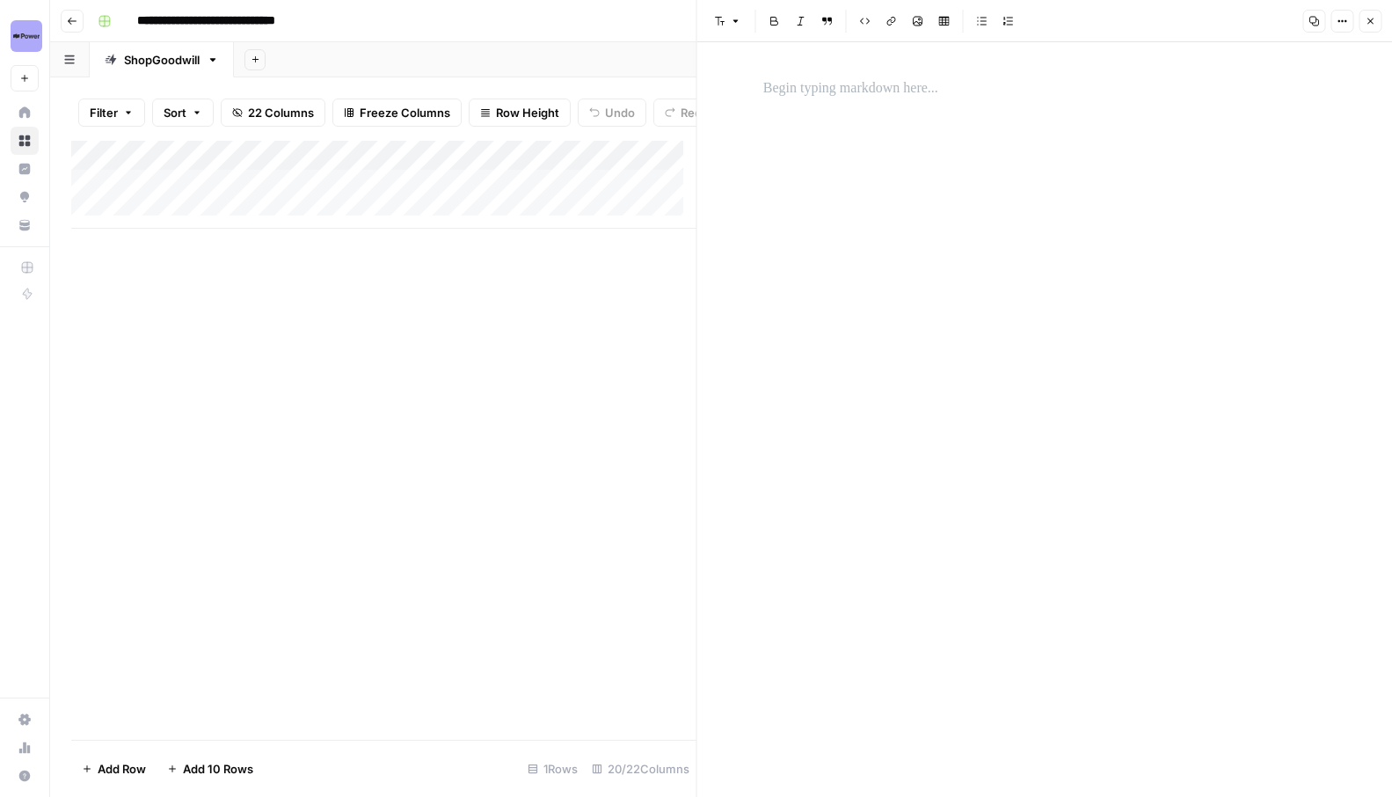
drag, startPoint x: 925, startPoint y: 180, endPoint x: 910, endPoint y: 167, distance: 20.6
click at [925, 180] on div at bounding box center [1045, 419] width 584 height 755
click at [870, 129] on div at bounding box center [1045, 419] width 584 height 755
click at [848, 86] on p at bounding box center [1045, 88] width 563 height 23
click at [1367, 19] on icon "button" at bounding box center [1370, 21] width 11 height 11
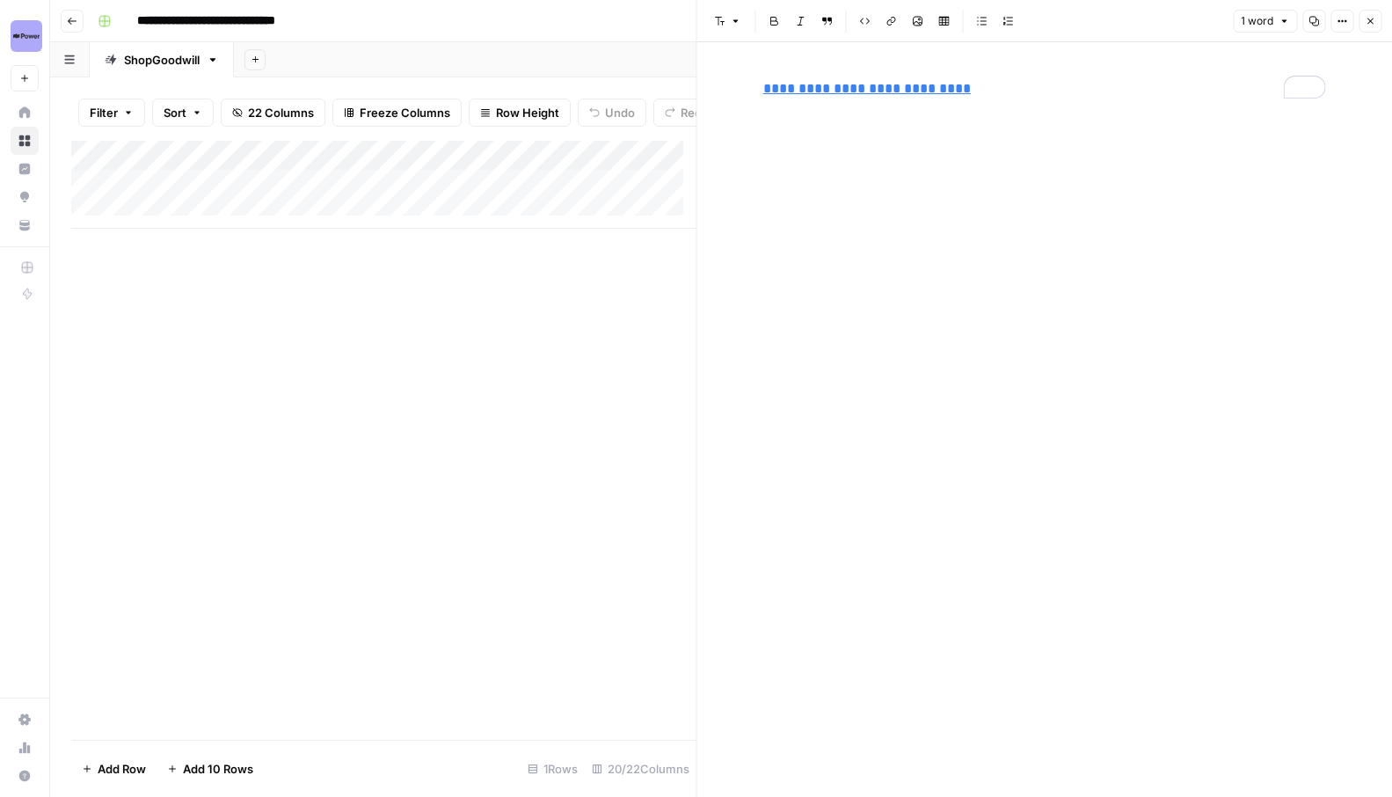
click at [1374, 23] on icon "button" at bounding box center [1370, 21] width 11 height 11
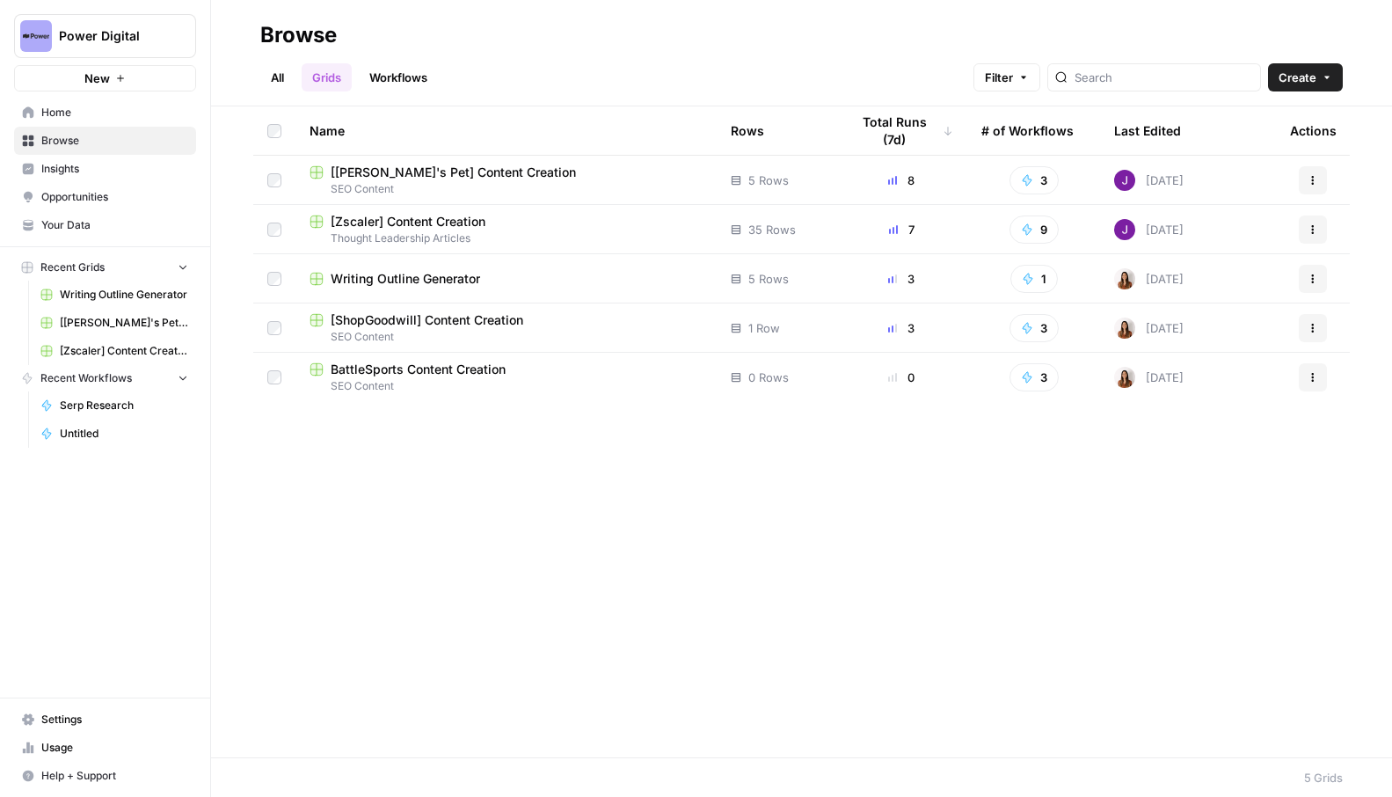
click at [471, 319] on span "[ShopGoodwill] Content Creation" at bounding box center [427, 320] width 193 height 18
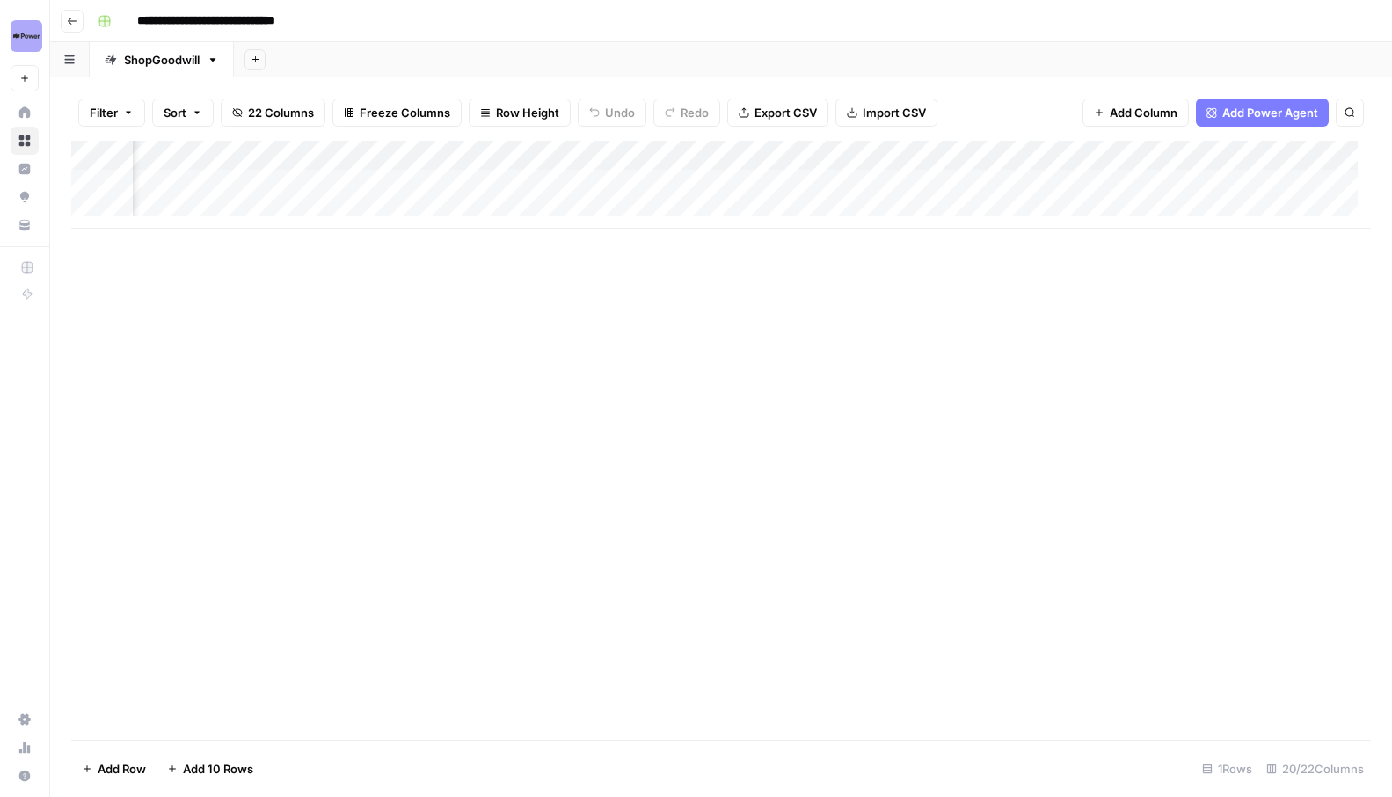
scroll to position [0, 154]
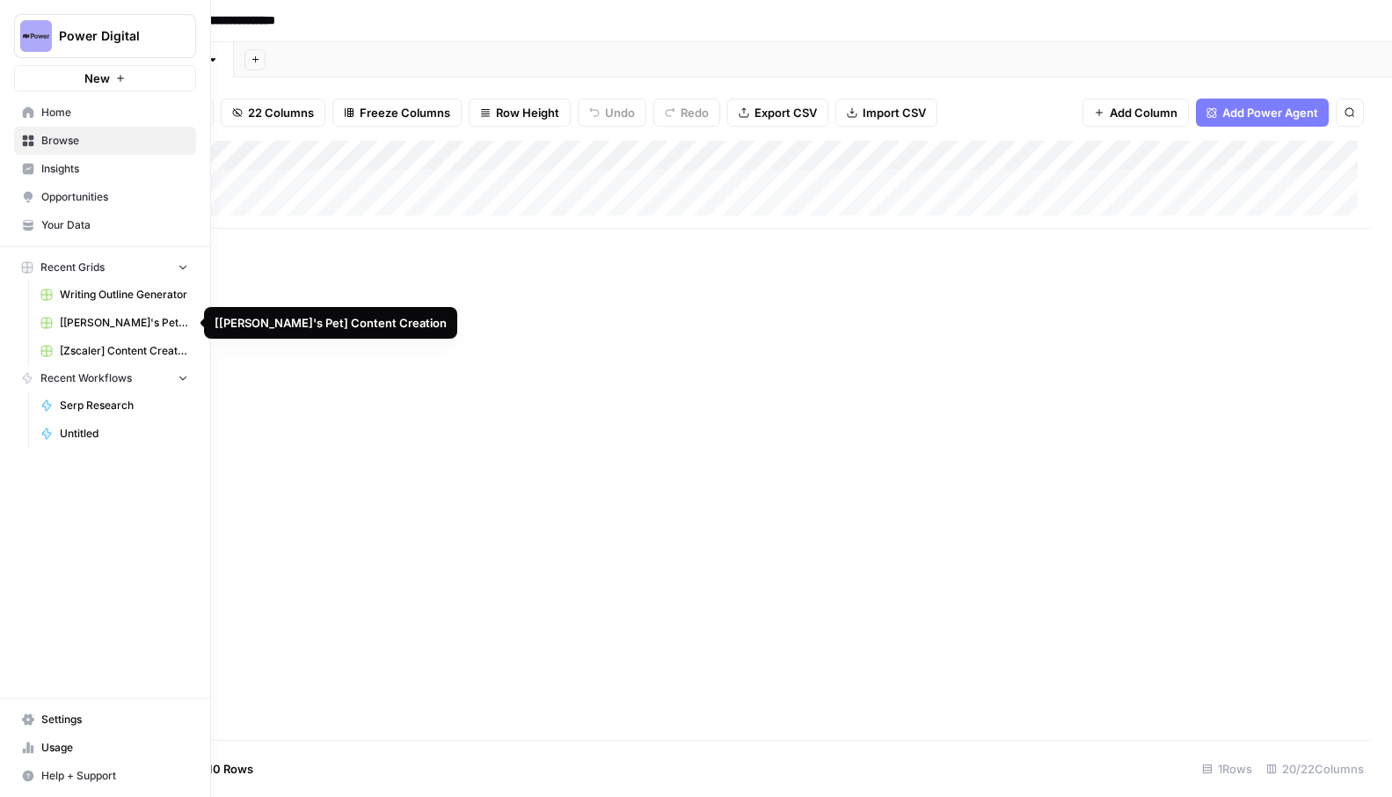
click at [145, 321] on span "[[PERSON_NAME]'s Pet] Content Creation" at bounding box center [124, 323] width 128 height 16
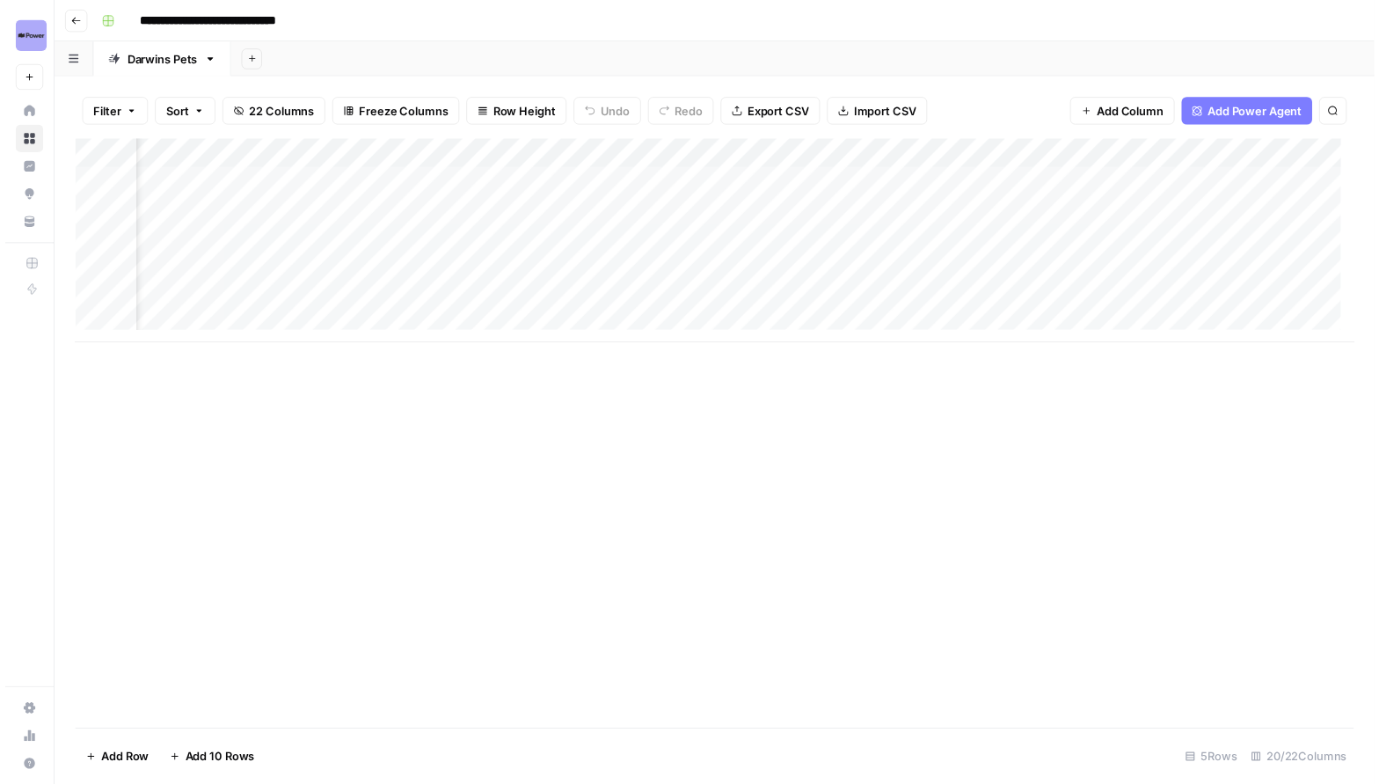
scroll to position [0, 2343]
click at [736, 184] on div "Add Column" at bounding box center [721, 245] width 1300 height 208
click at [858, 183] on div "Add Column" at bounding box center [721, 245] width 1300 height 208
click at [700, 181] on div "Add Column" at bounding box center [721, 245] width 1300 height 208
click at [610, 182] on div "Add Column" at bounding box center [721, 245] width 1300 height 208
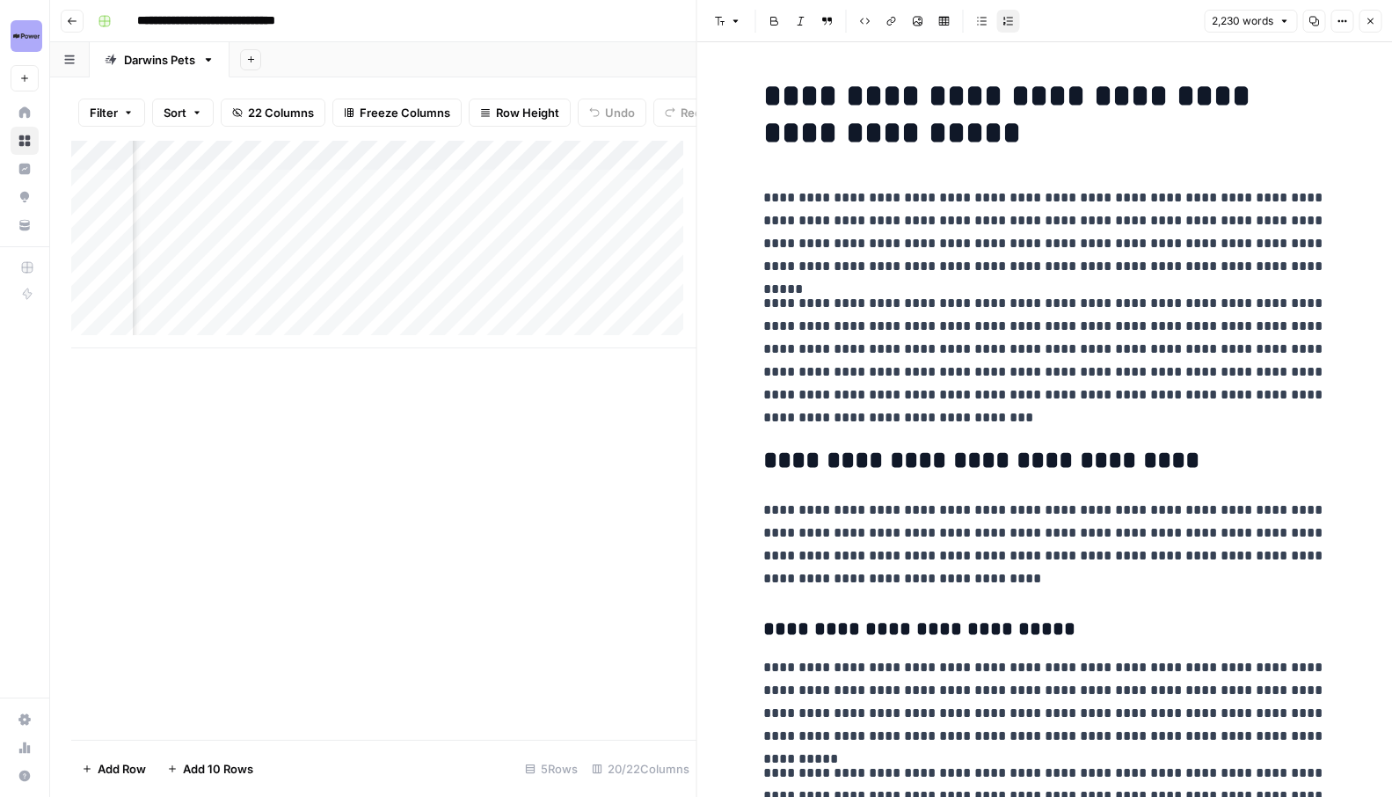
click at [1310, 16] on icon "button" at bounding box center [1314, 21] width 11 height 11
click at [1371, 16] on icon "button" at bounding box center [1370, 21] width 11 height 11
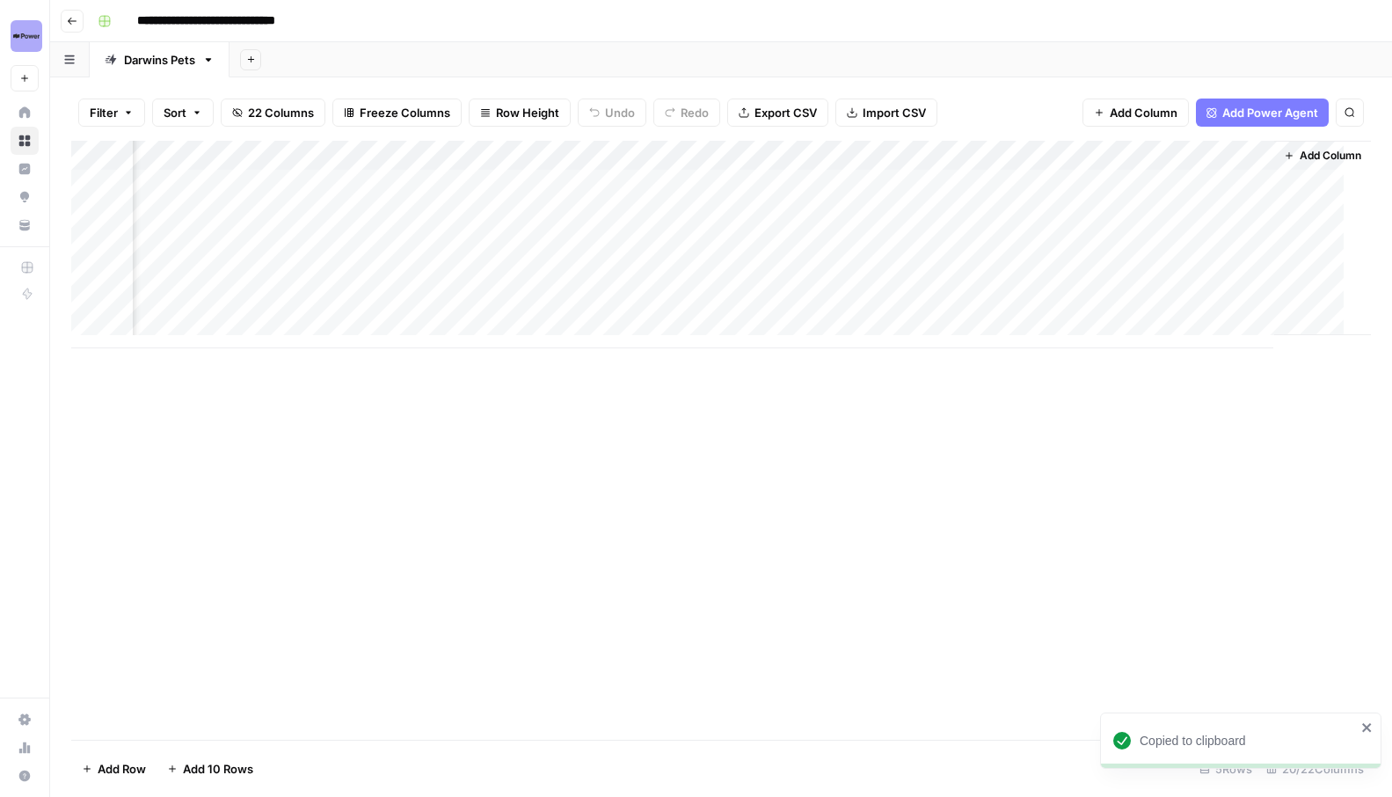
scroll to position [0, 2322]
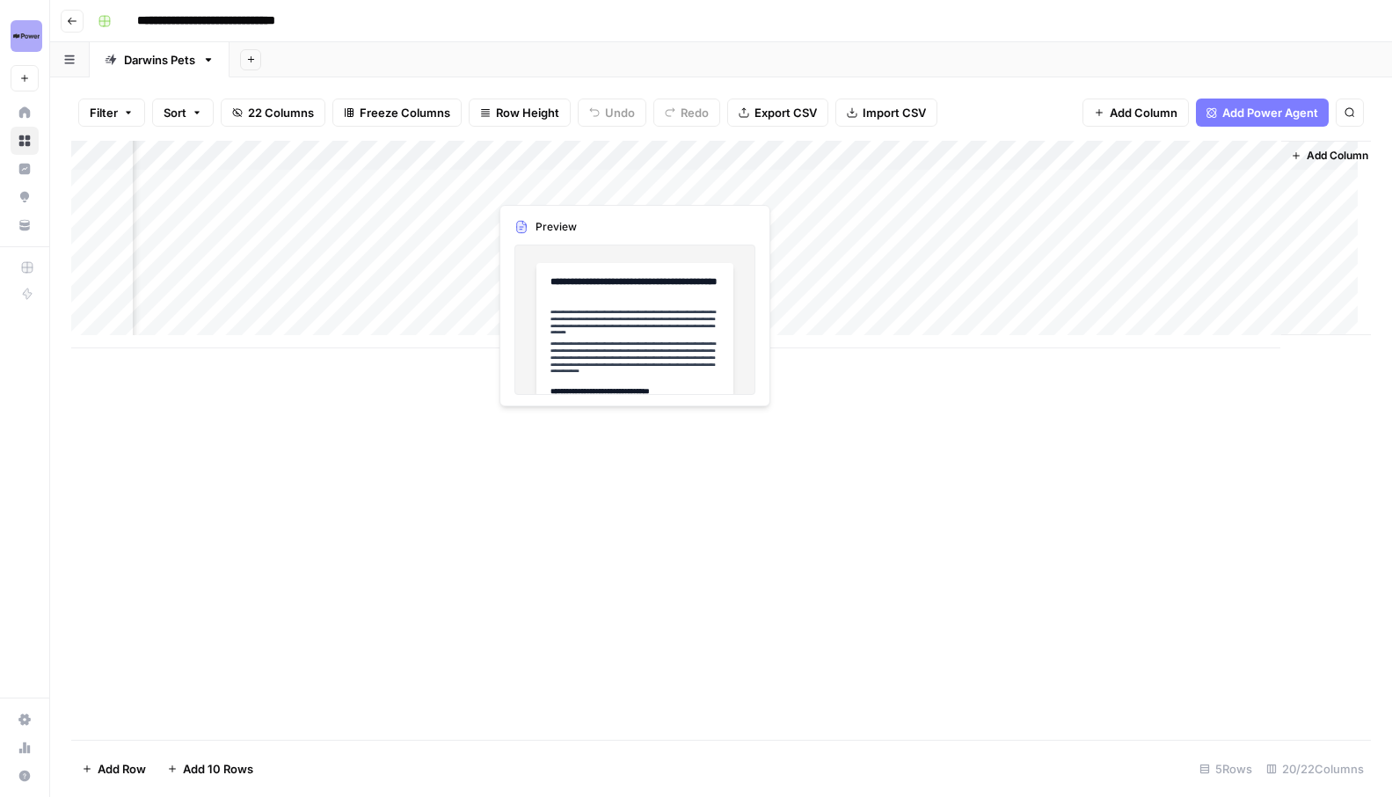
click at [632, 182] on div "Add Column" at bounding box center [721, 245] width 1300 height 208
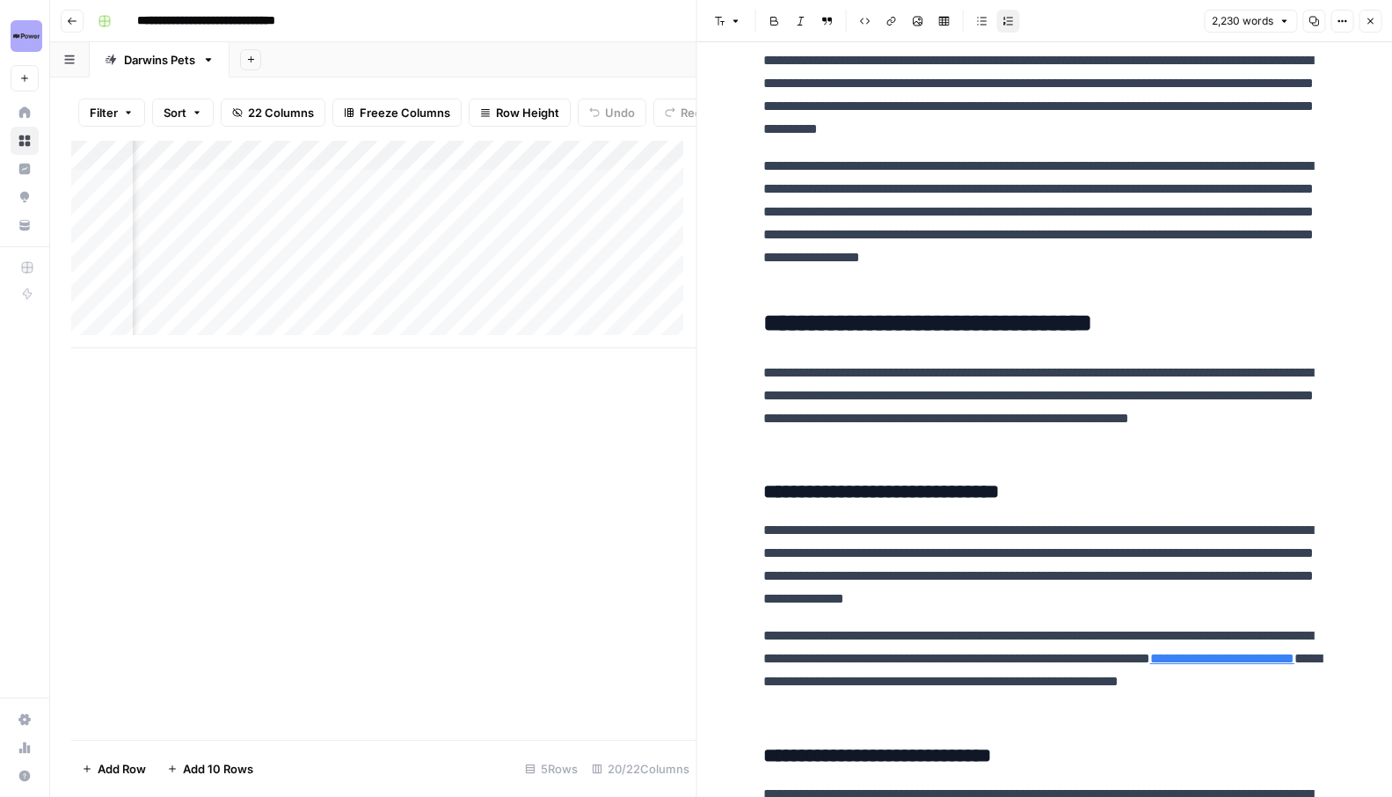
scroll to position [251, 0]
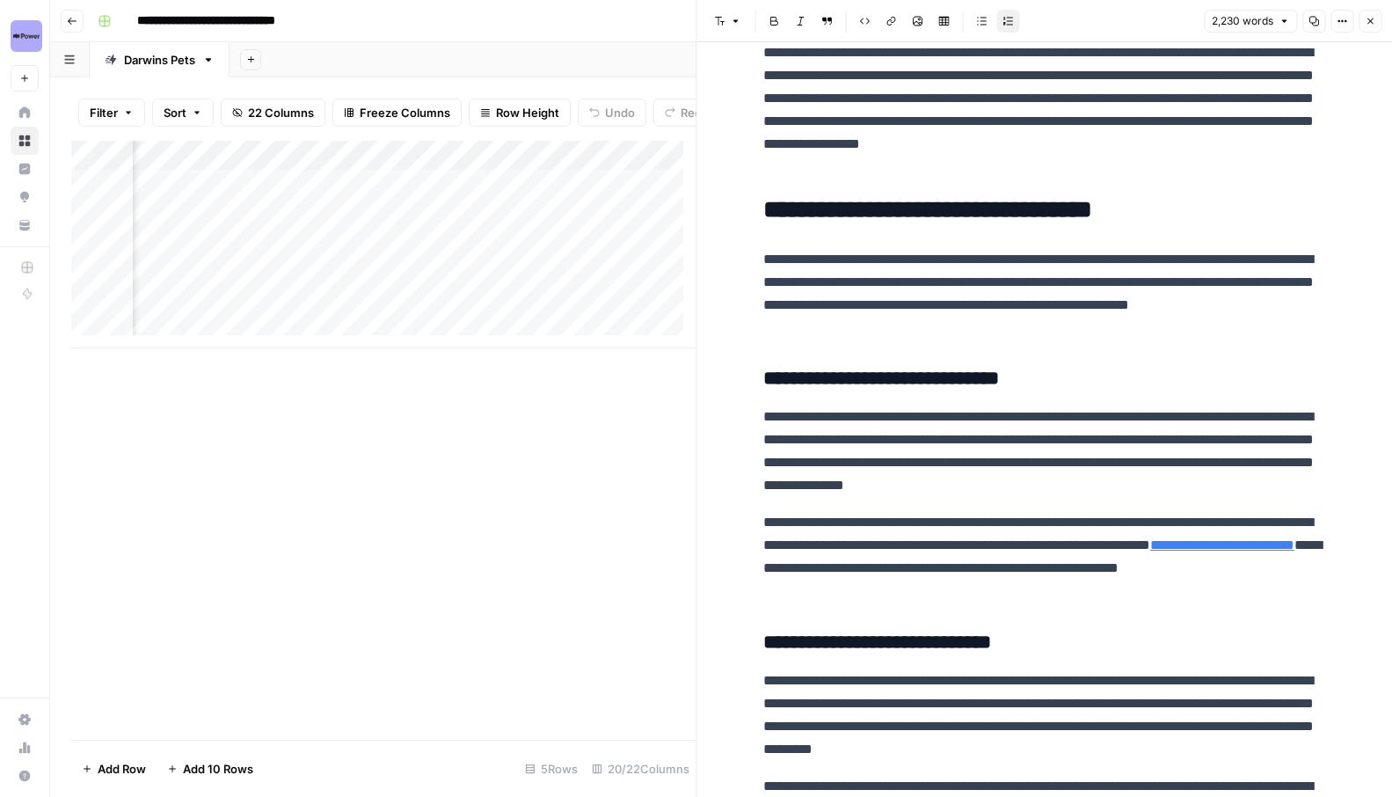
click at [1151, 552] on link "**********" at bounding box center [1223, 544] width 144 height 13
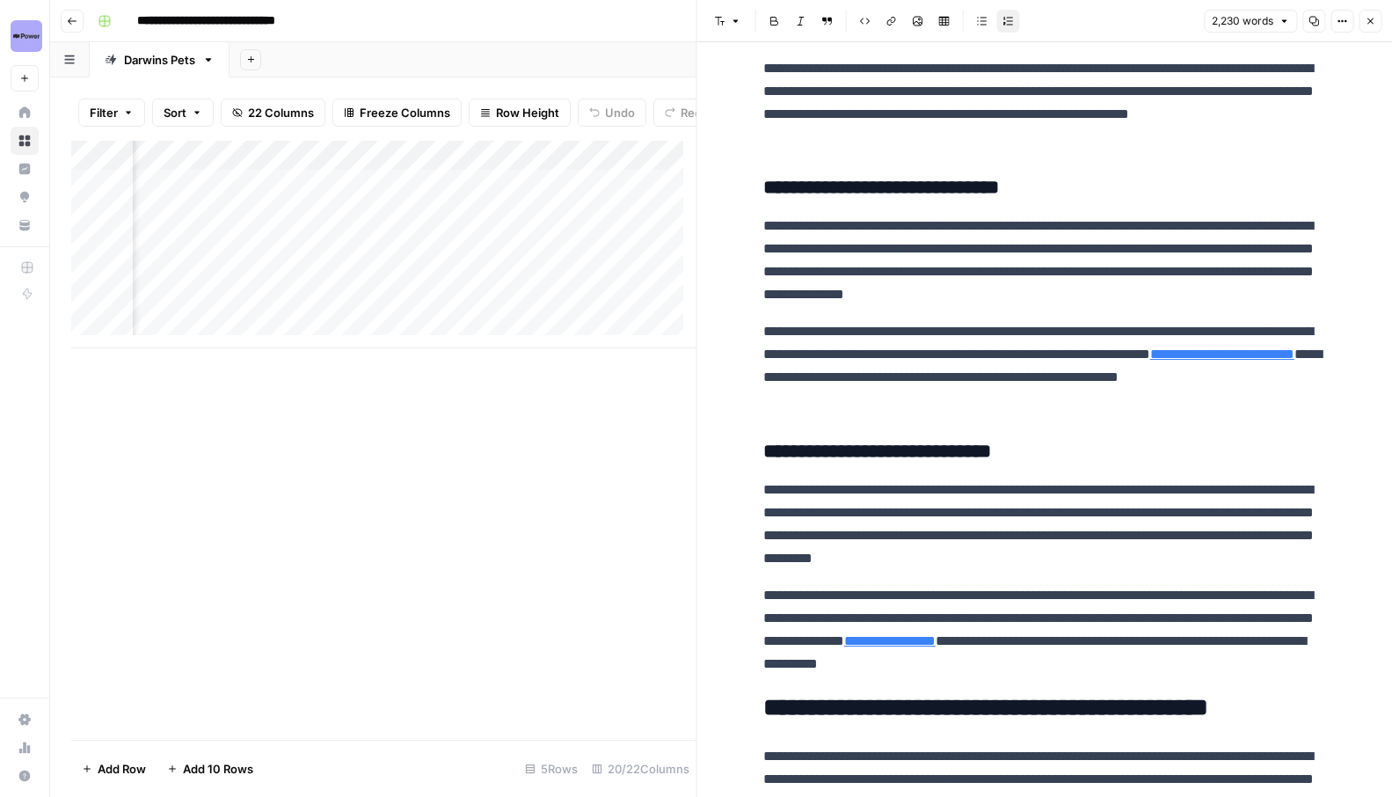
scroll to position [459, 0]
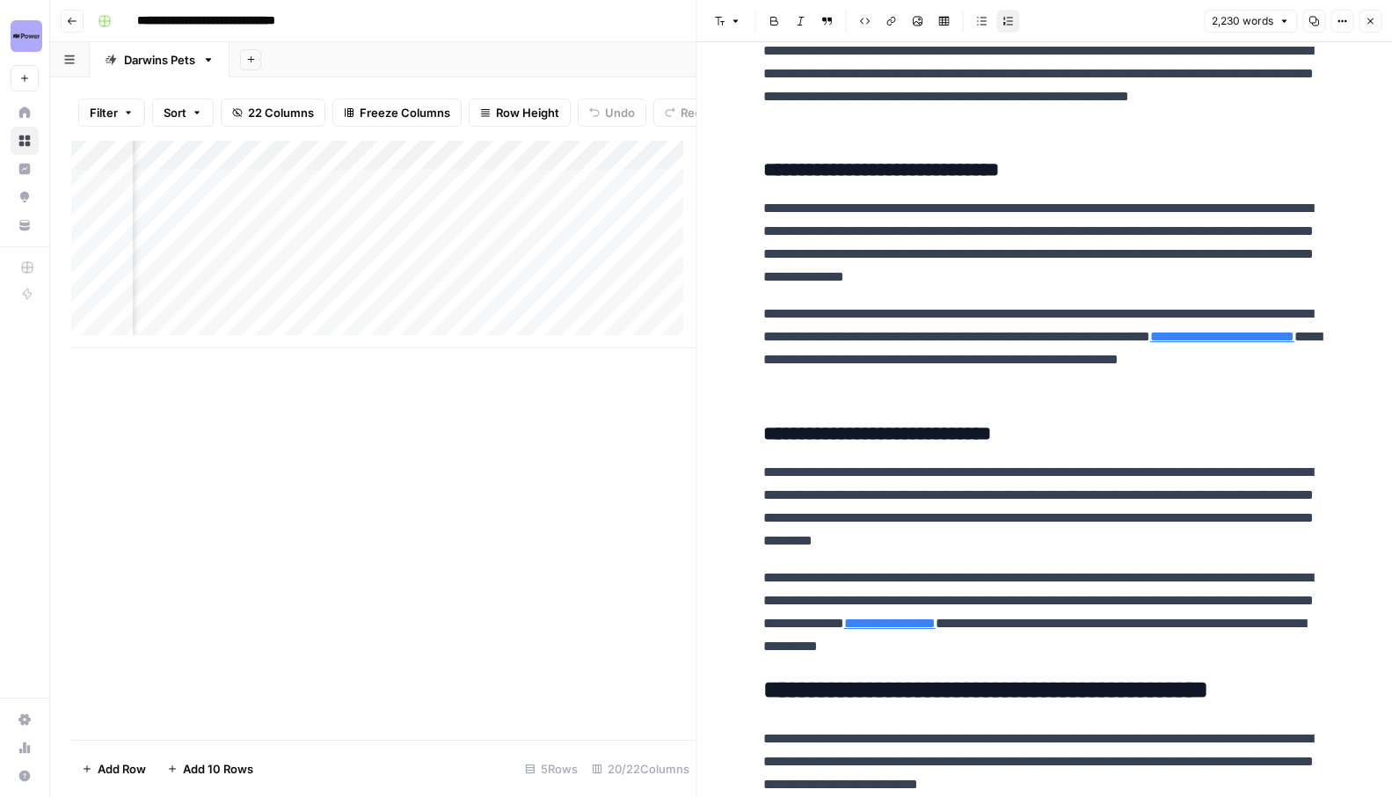
click at [1151, 343] on link "**********" at bounding box center [1223, 336] width 144 height 13
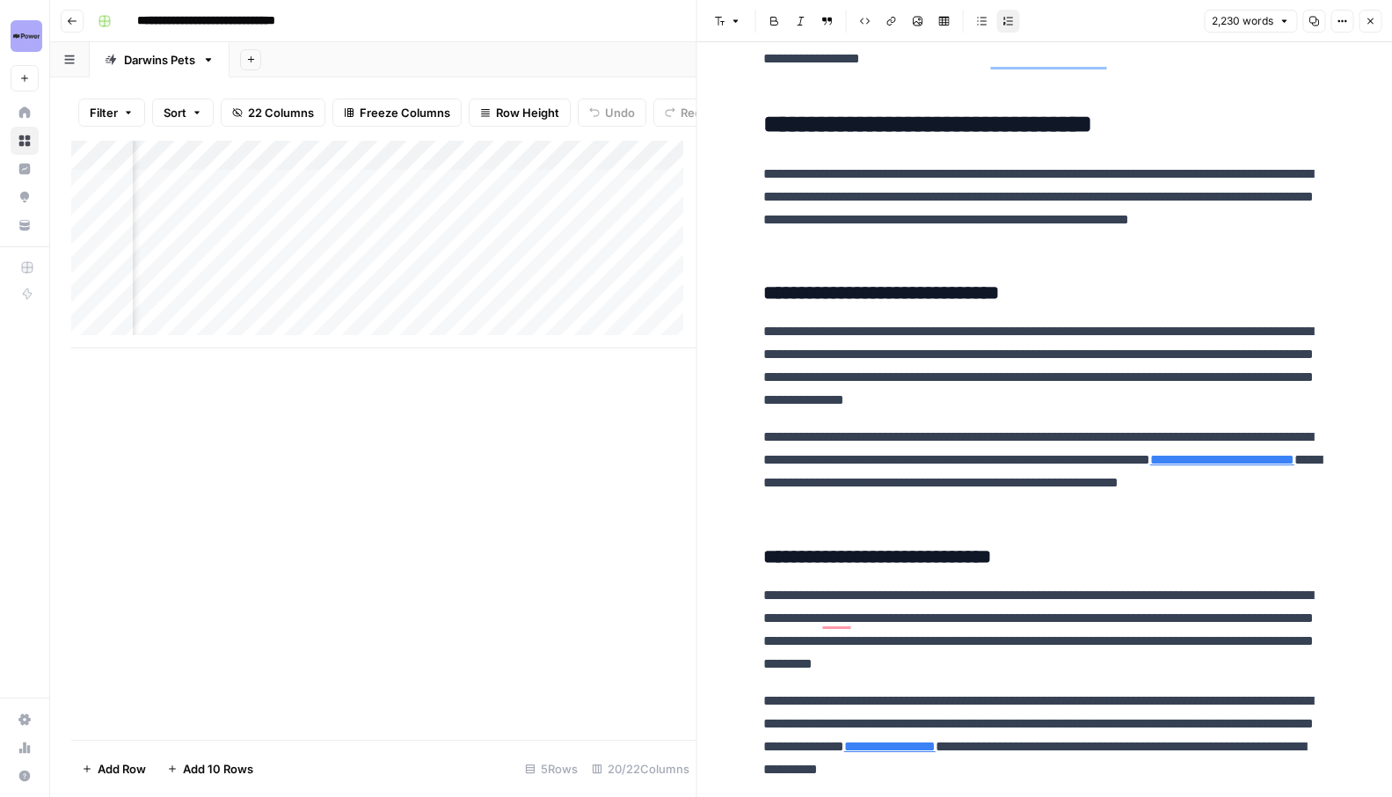
scroll to position [106, 0]
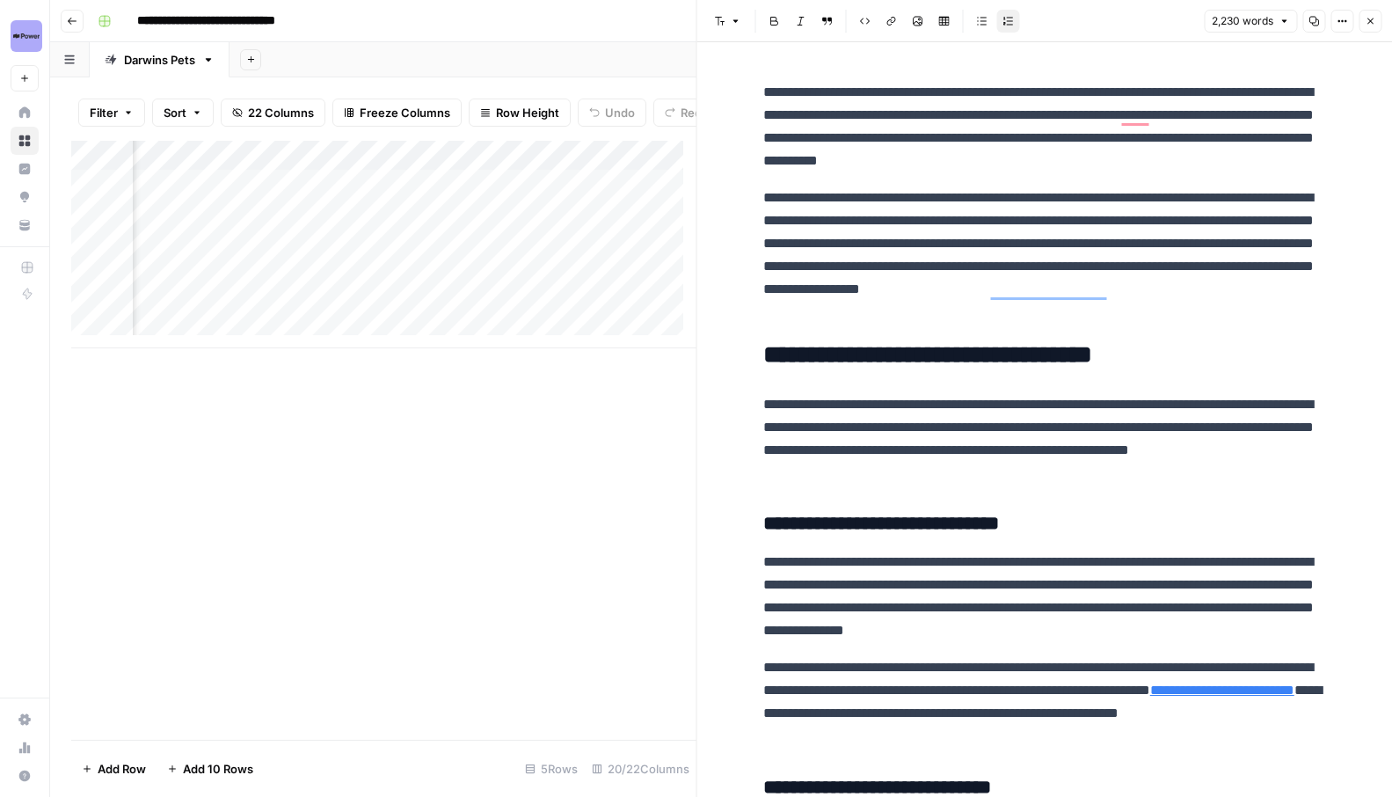
click at [898, 531] on h3 "**********" at bounding box center [1045, 524] width 563 height 25
click at [1151, 697] on link "**********" at bounding box center [1223, 689] width 144 height 13
click at [1148, 715] on p "**********" at bounding box center [1045, 701] width 563 height 91
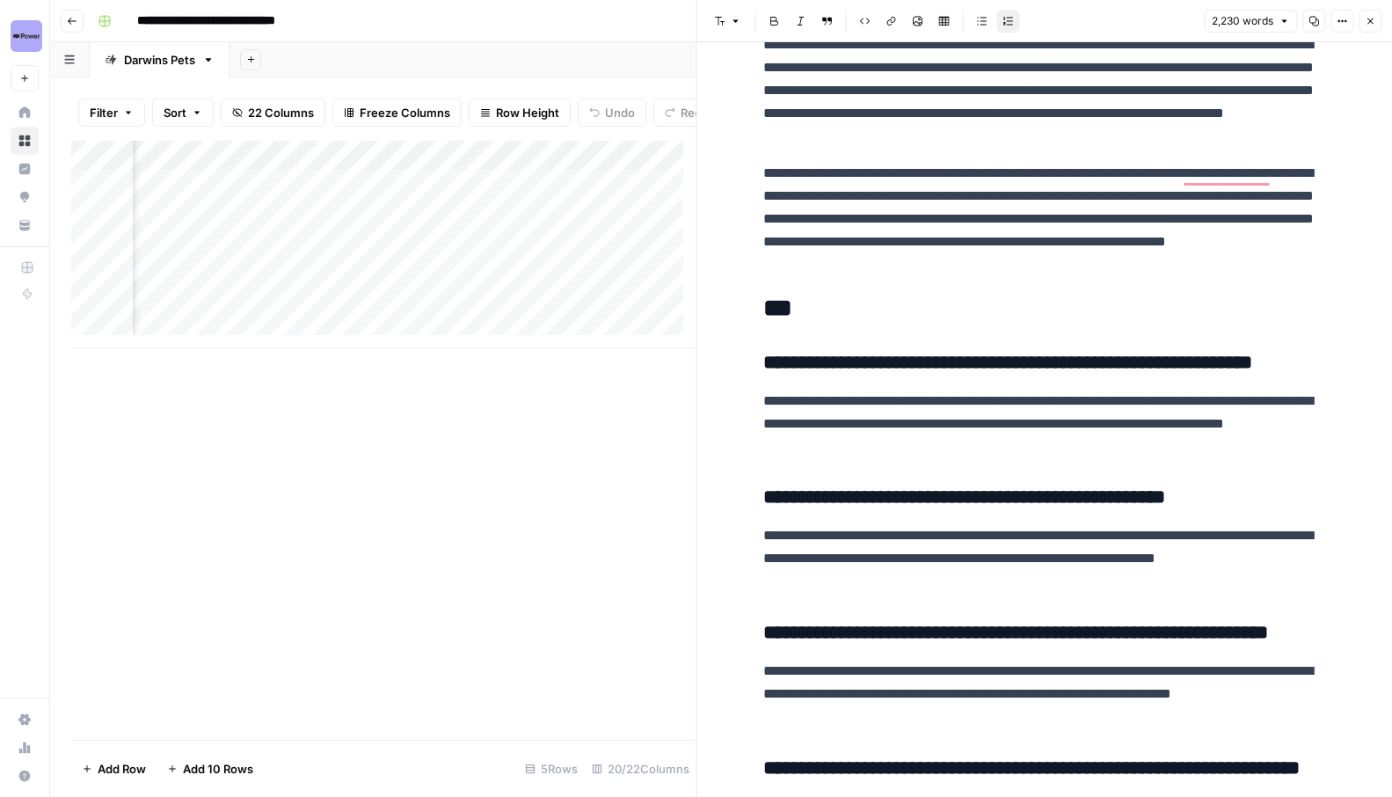
scroll to position [0, 0]
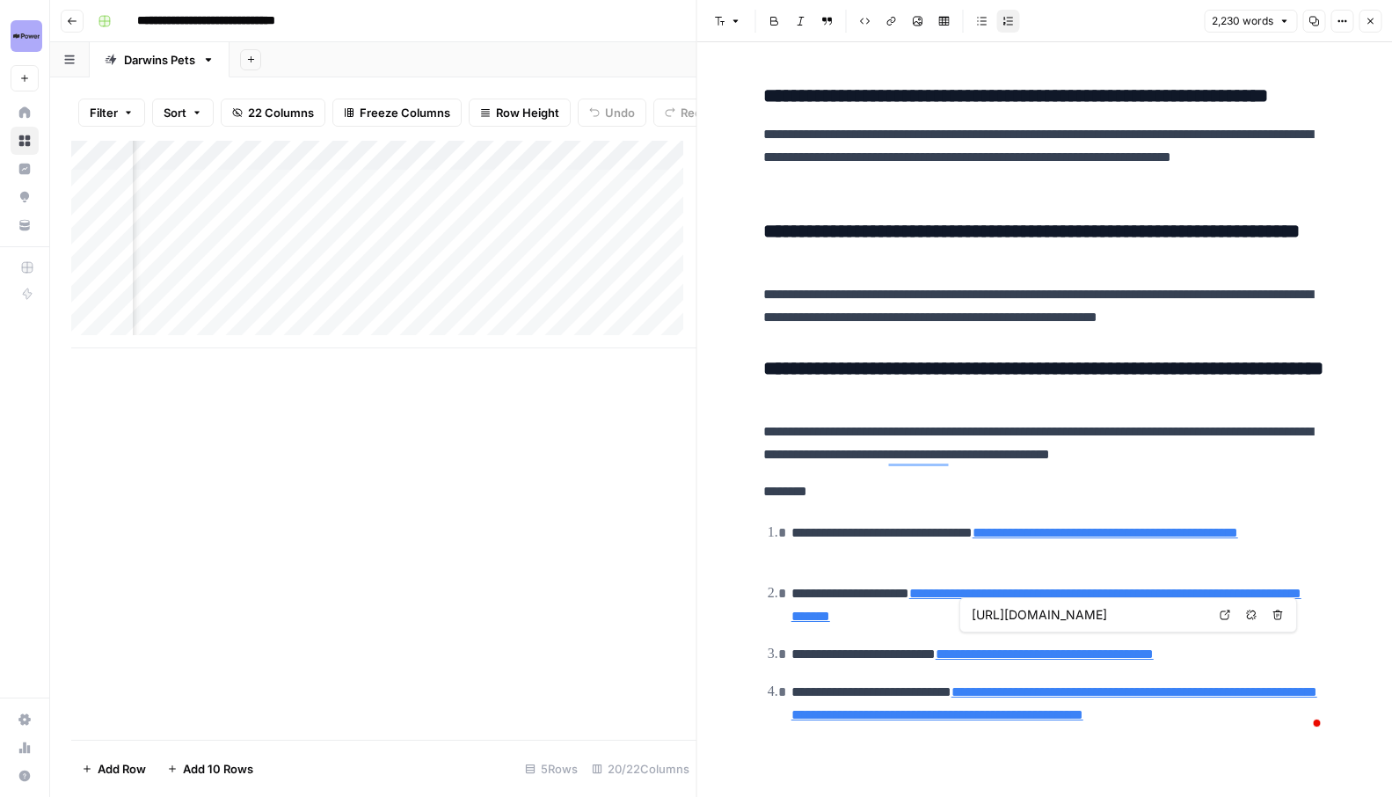
type input "https://www.cdc.gov/healthy-pets/about/cleaning-and-disinfecting-pet-supplies.h…"
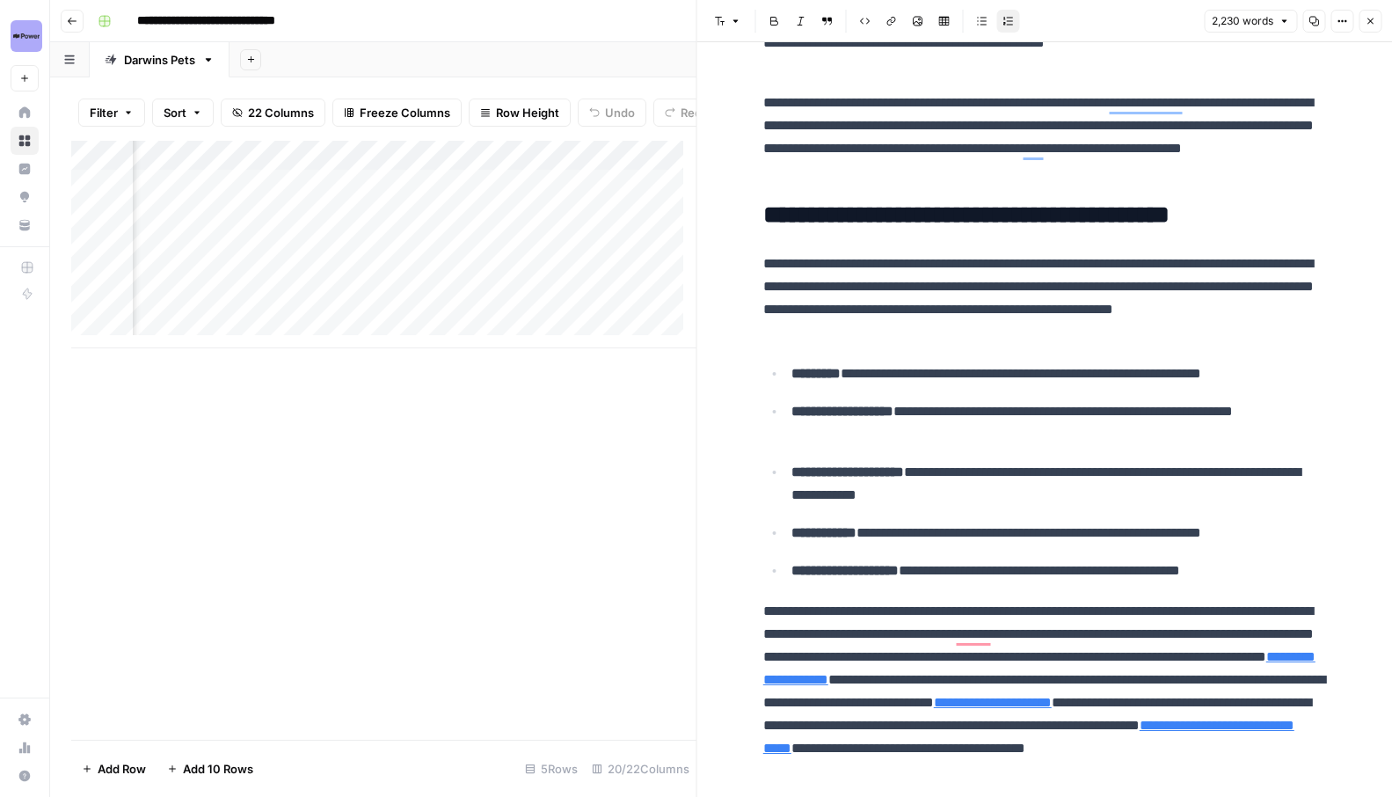
click at [632, 228] on div "Add Column" at bounding box center [383, 245] width 625 height 208
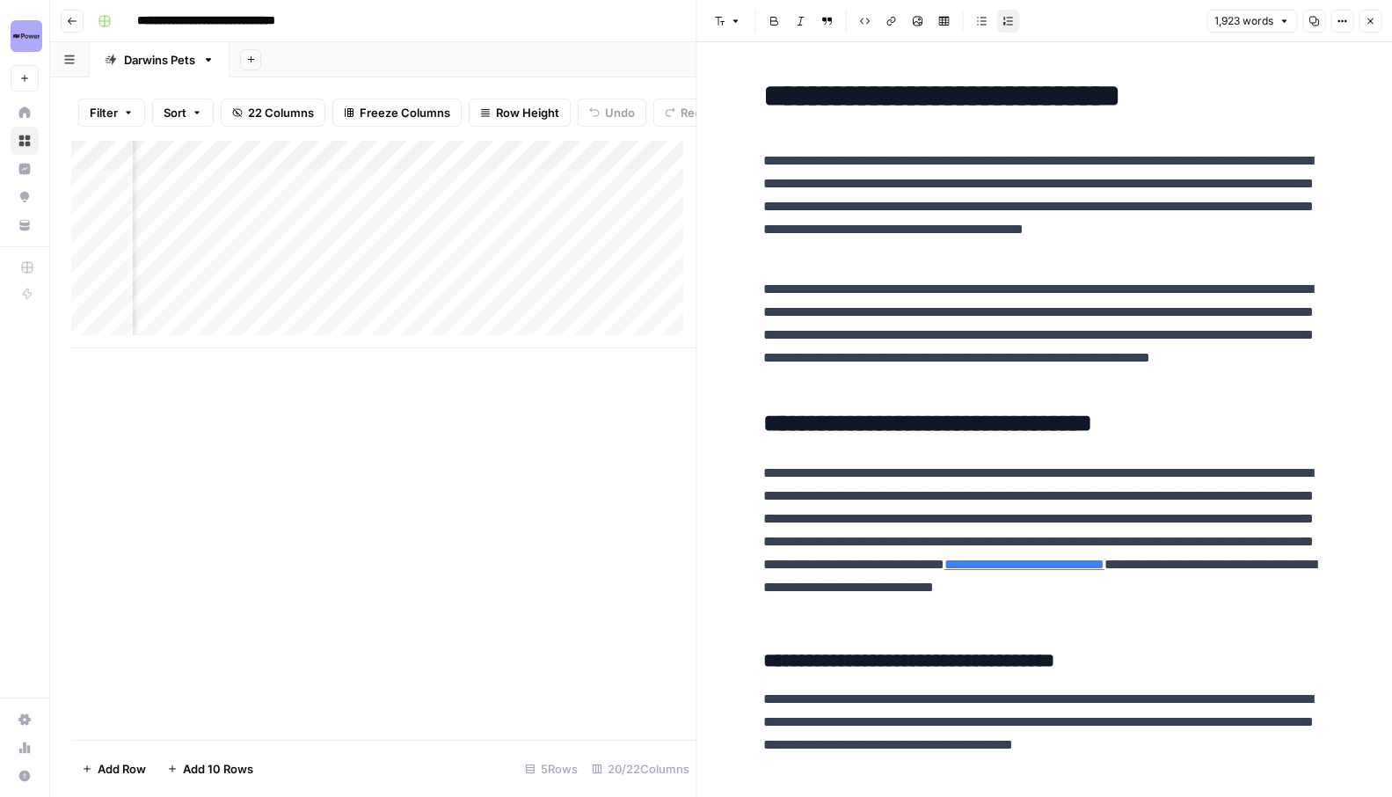
click at [629, 259] on div "Add Column" at bounding box center [383, 245] width 625 height 208
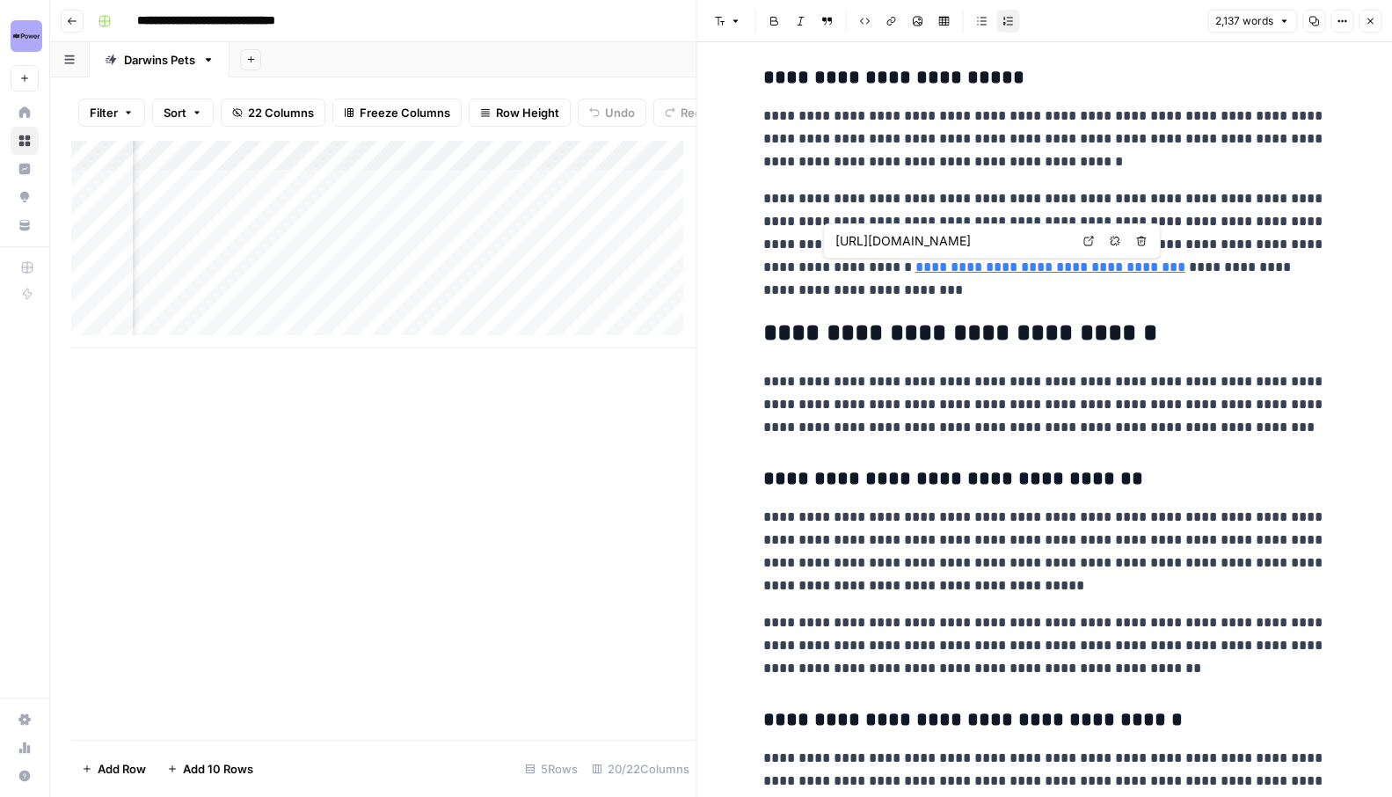
click at [934, 268] on link "**********" at bounding box center [1051, 266] width 270 height 13
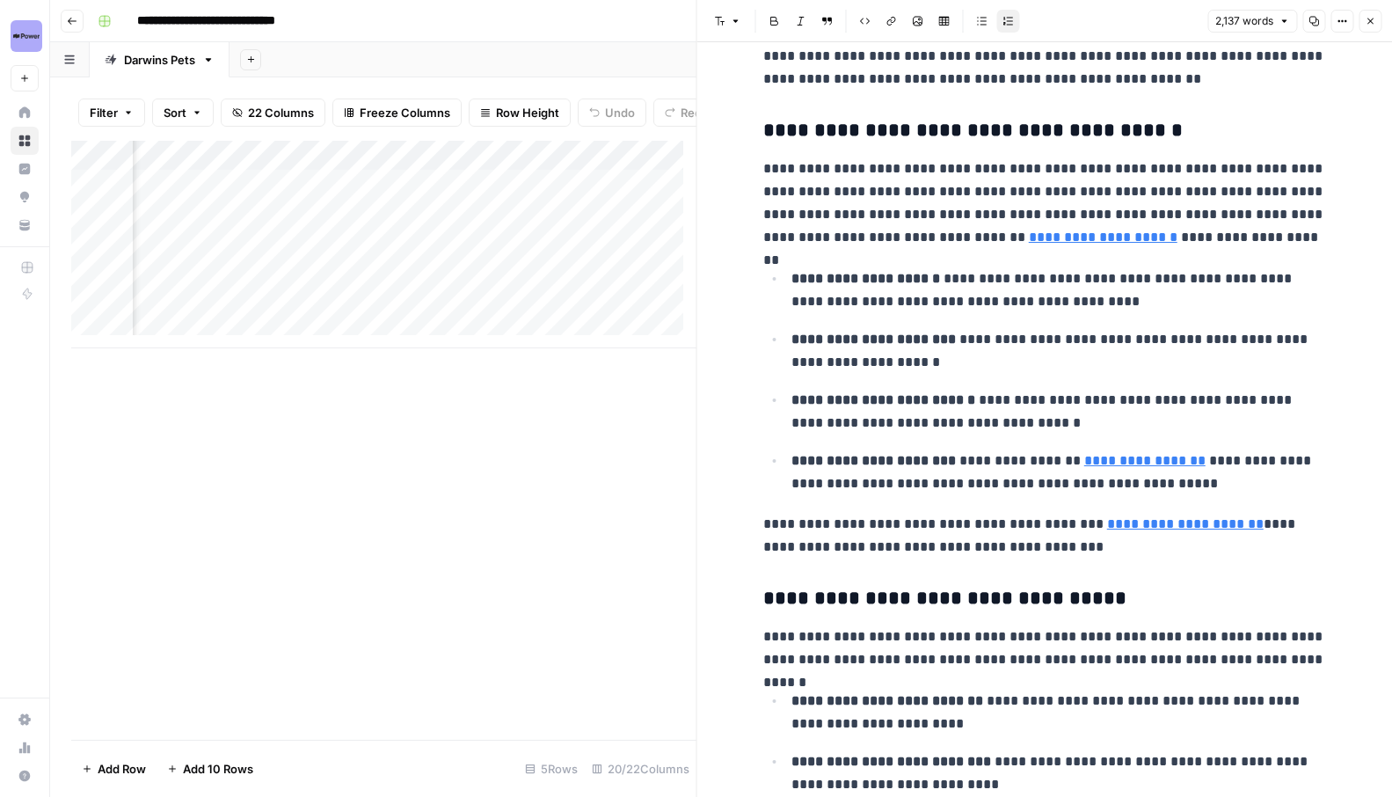
click at [1116, 462] on link "**********" at bounding box center [1145, 460] width 121 height 13
click at [1107, 466] on link "**********" at bounding box center [1145, 460] width 121 height 13
click at [1147, 464] on link "**********" at bounding box center [1145, 460] width 121 height 13
click at [1298, 435] on icon at bounding box center [1302, 435] width 11 height 11
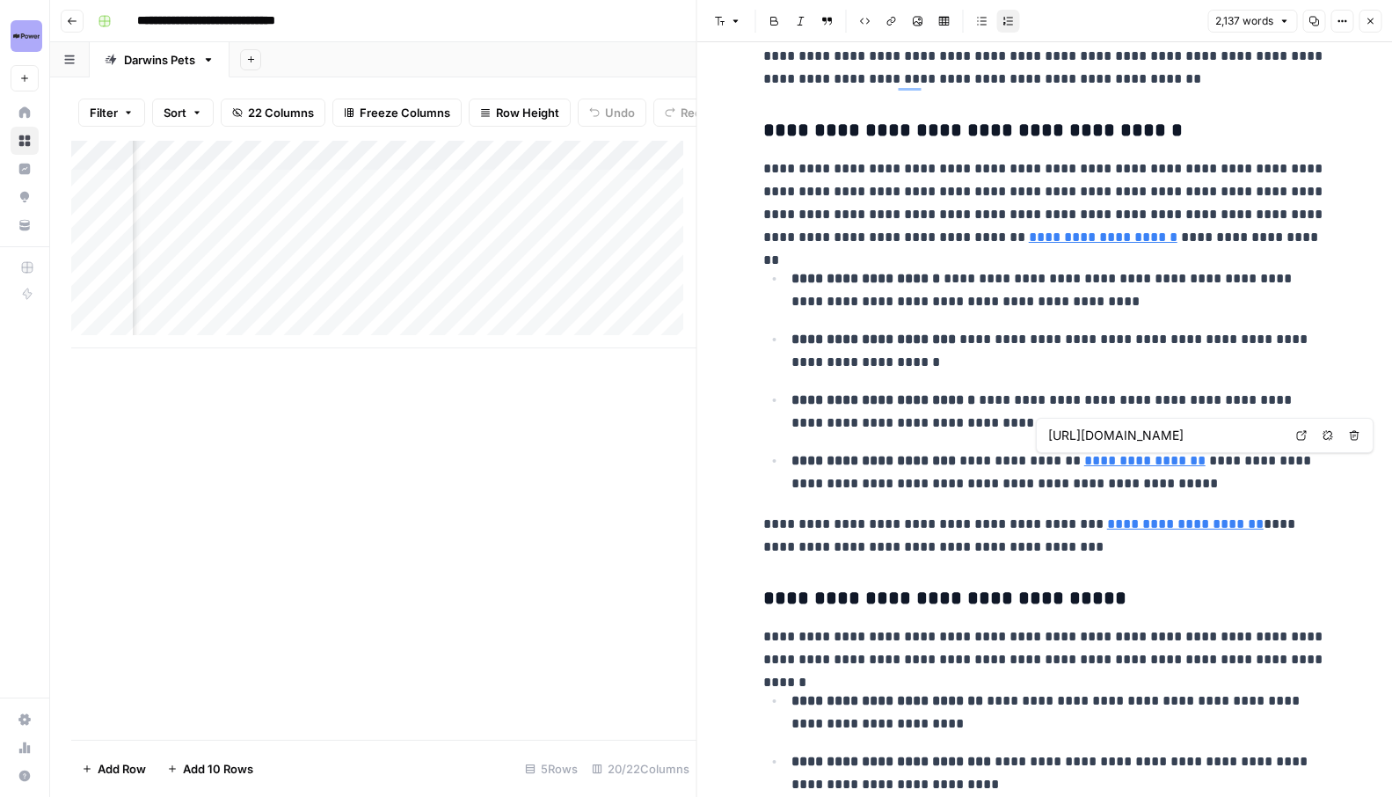
type input "[URL][DOMAIN_NAME]"
click at [1179, 529] on link "**********" at bounding box center [1185, 523] width 157 height 13
click at [1115, 524] on link "**********" at bounding box center [1185, 523] width 157 height 13
click at [1117, 528] on link "**********" at bounding box center [1185, 523] width 157 height 13
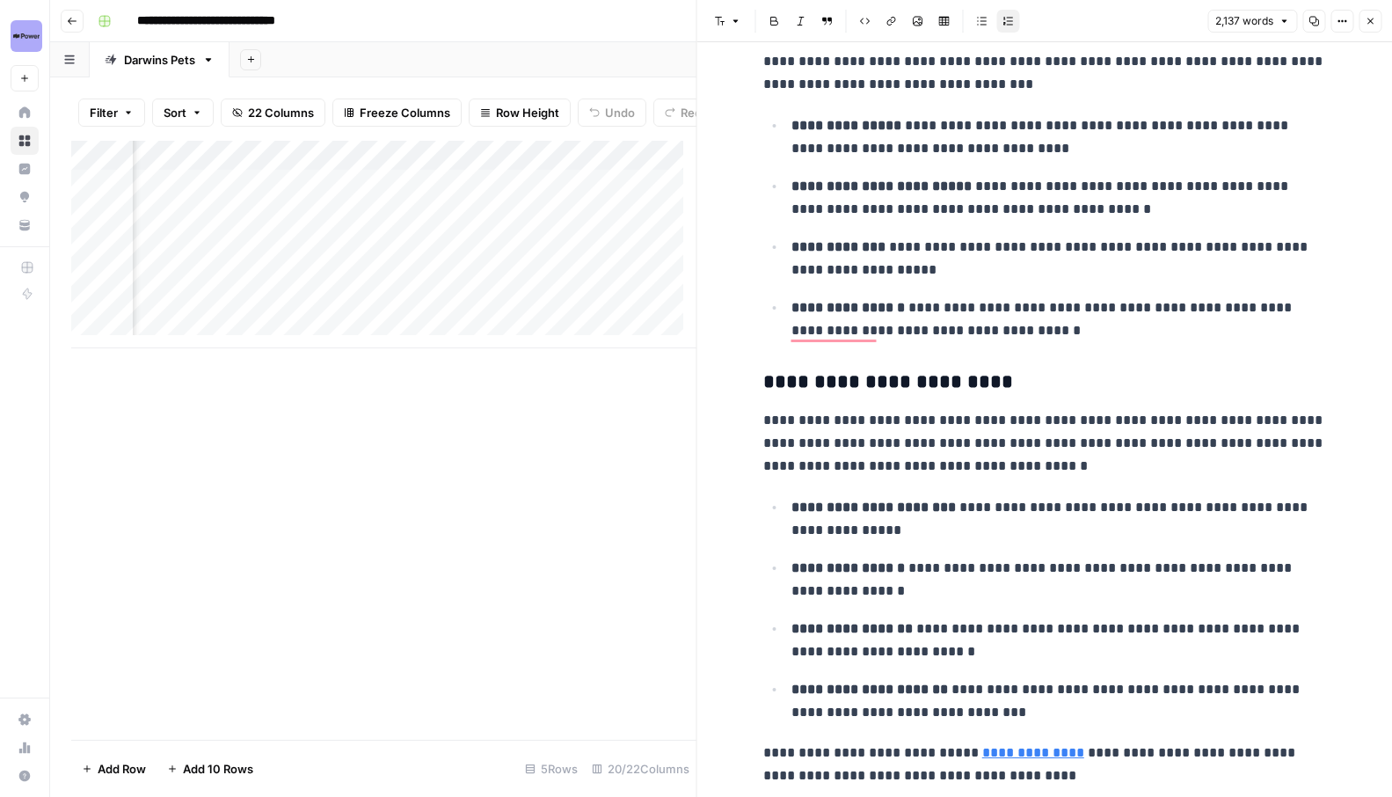
scroll to position [5495, 0]
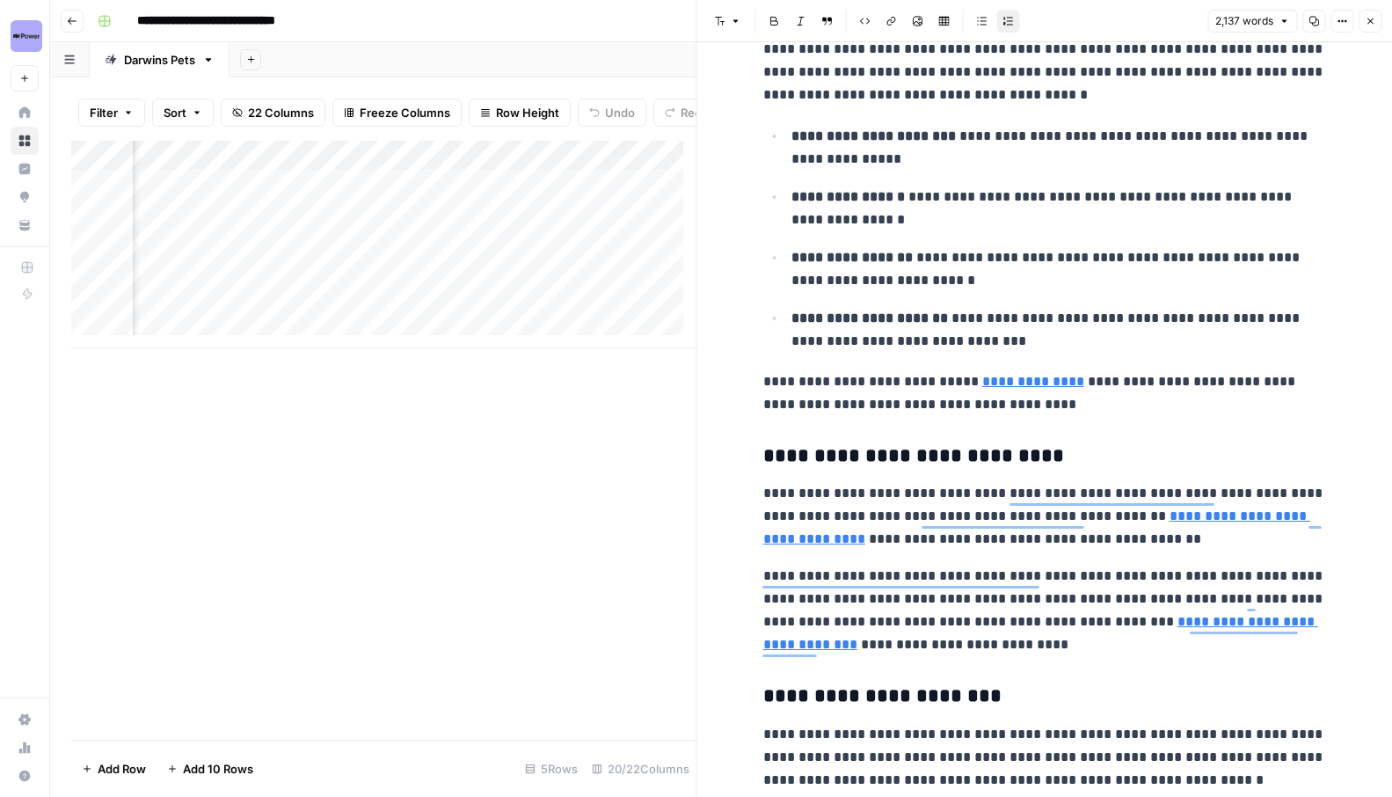
click at [1132, 633] on p "**********" at bounding box center [1045, 610] width 563 height 91
click at [1164, 629] on link "**********" at bounding box center [1041, 633] width 555 height 36
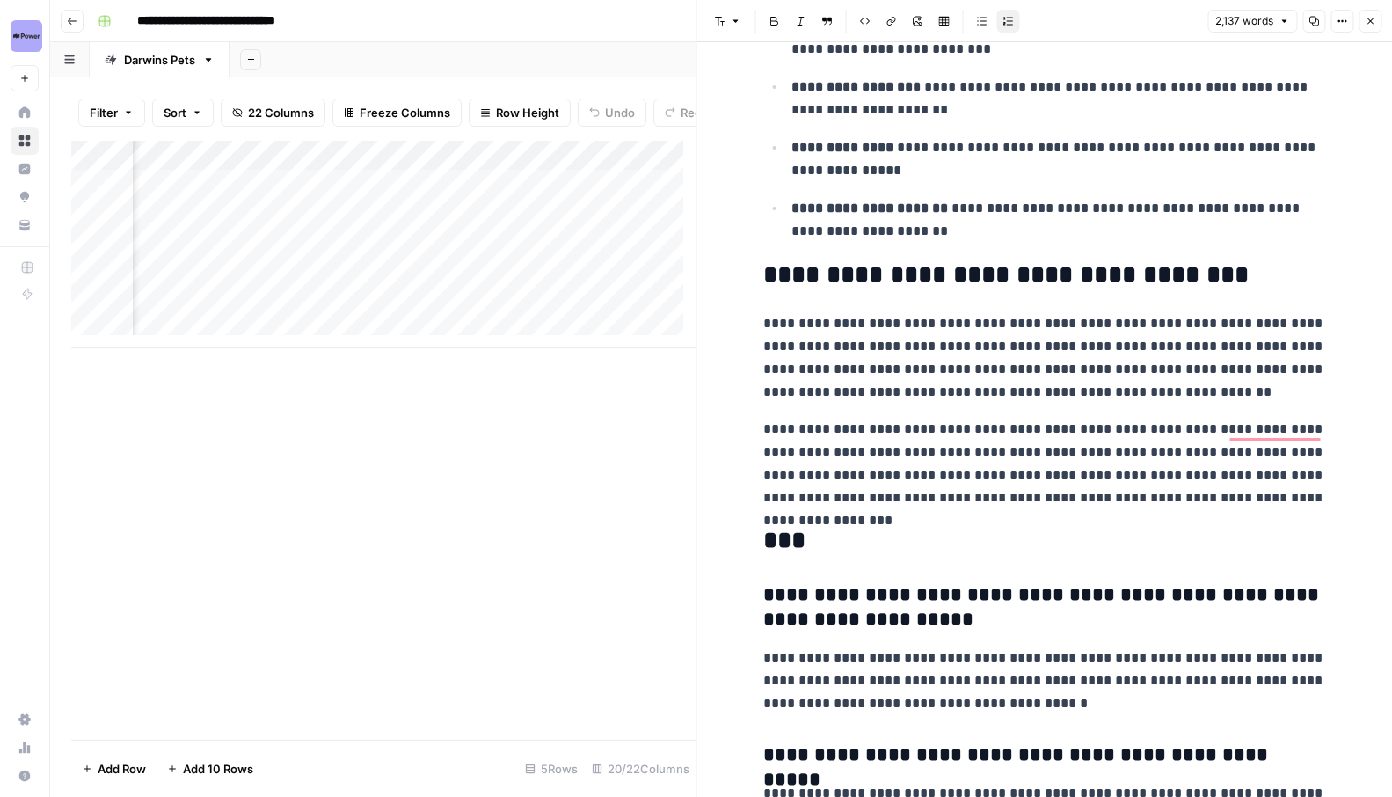
scroll to position [0, 0]
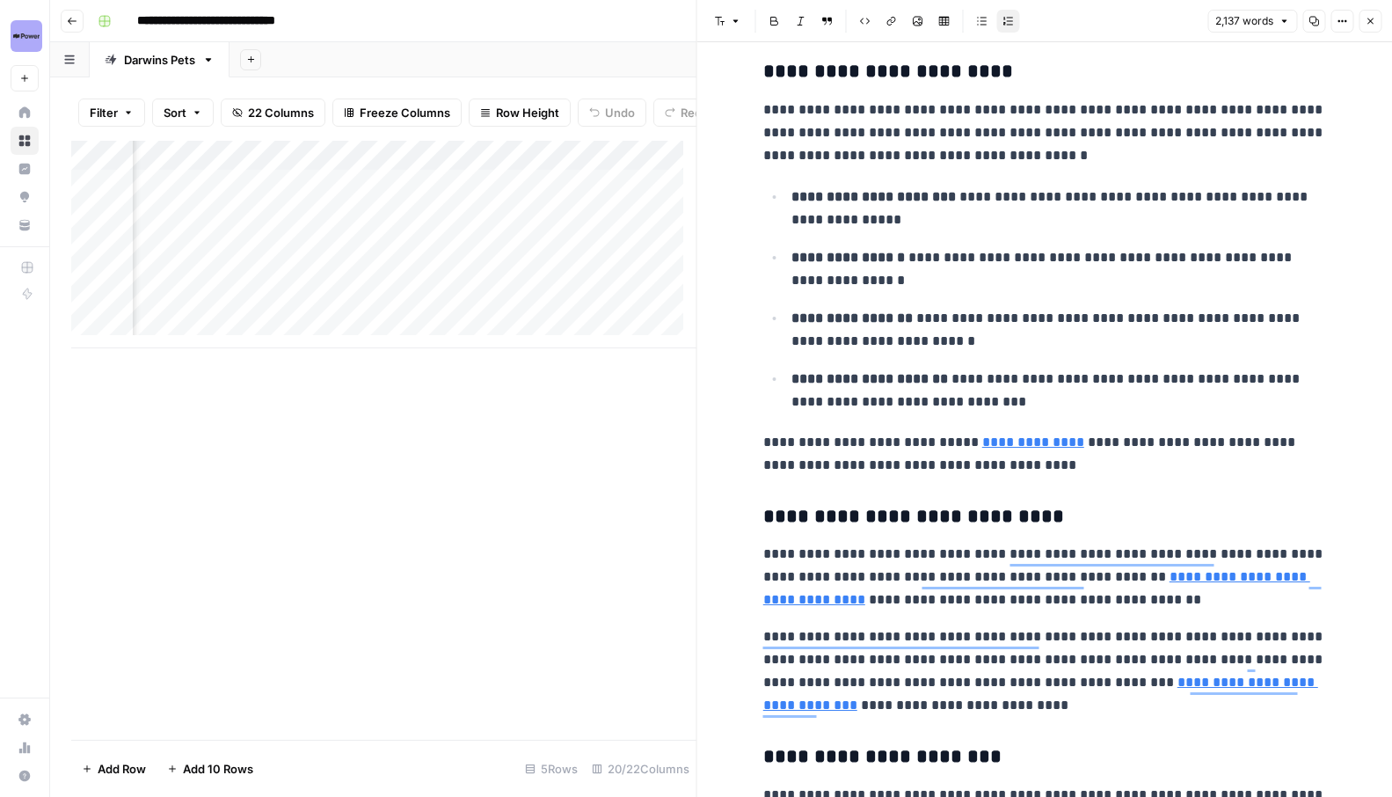
click at [1054, 264] on p "**********" at bounding box center [1059, 269] width 535 height 46
click at [1363, 12] on button "Close" at bounding box center [1370, 21] width 23 height 23
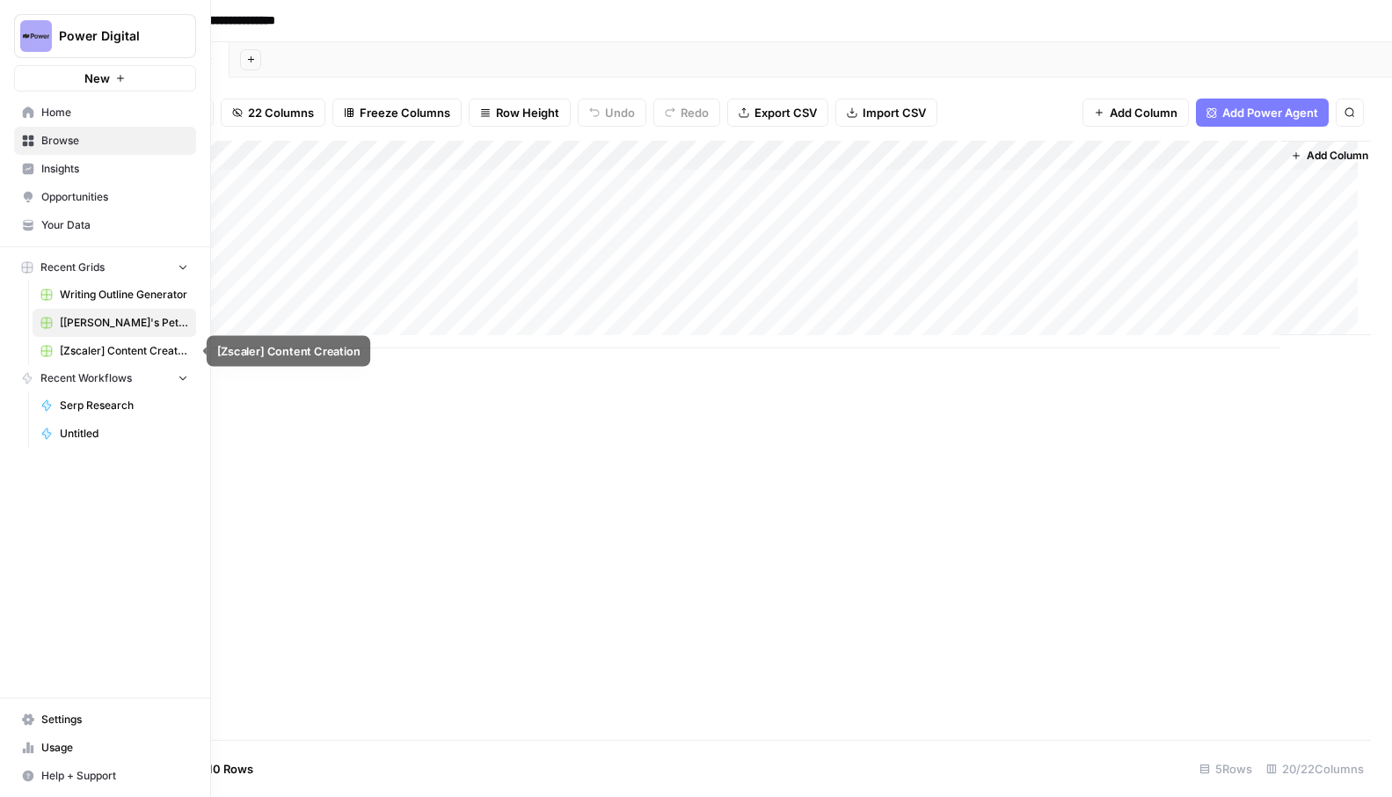
click at [147, 346] on span "[Zscaler] Content Creation" at bounding box center [124, 351] width 128 height 16
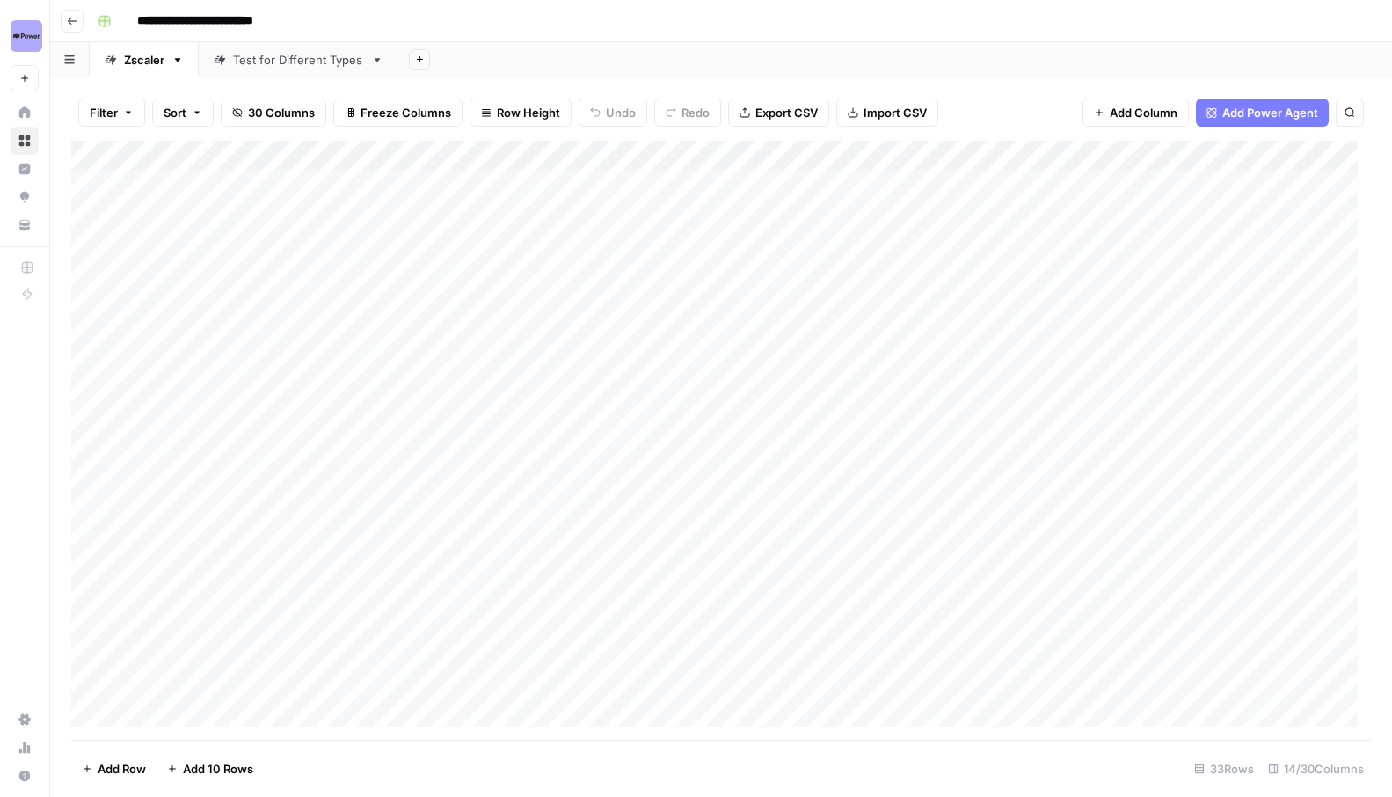
click at [32, 135] on link "Browse" at bounding box center [25, 141] width 28 height 28
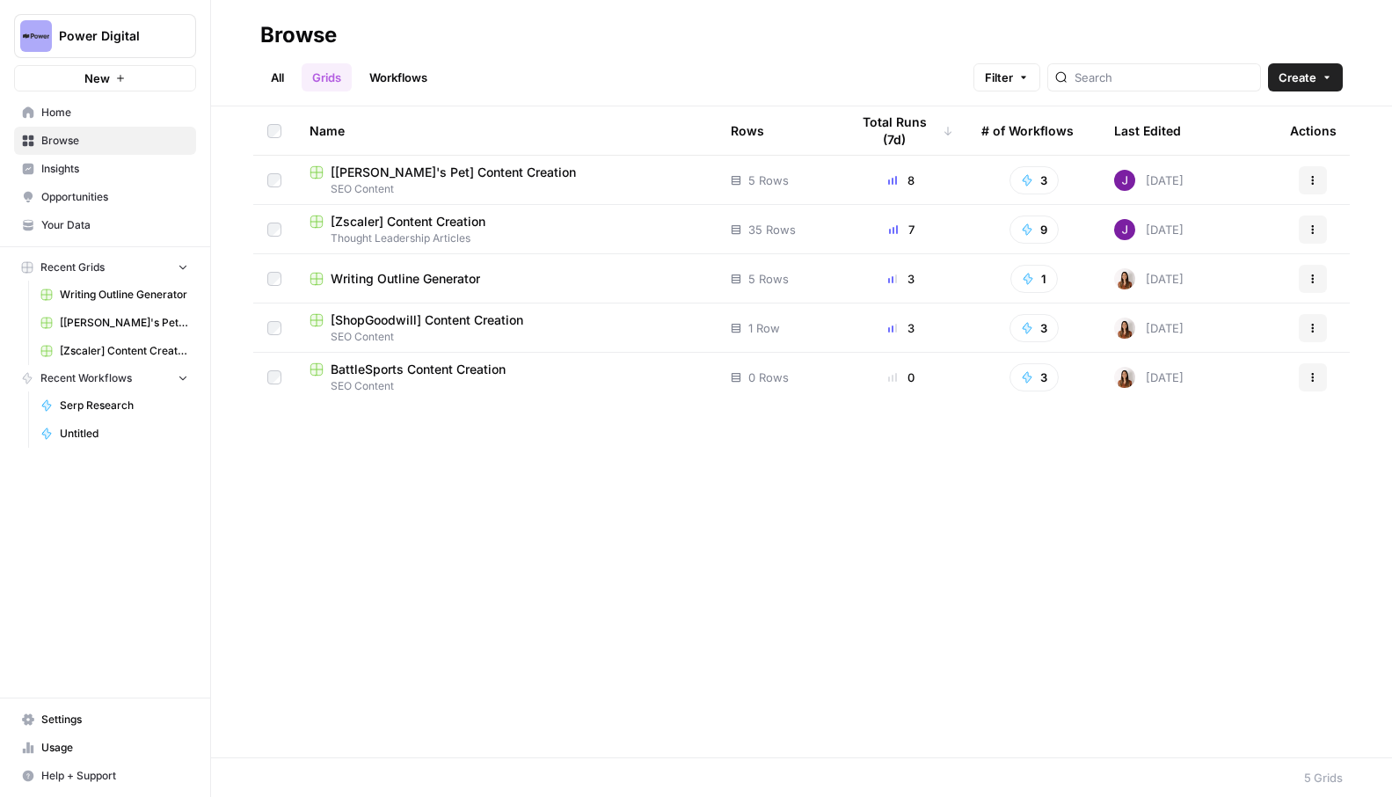
click at [427, 324] on span "[ShopGoodwill] Content Creation" at bounding box center [427, 320] width 193 height 18
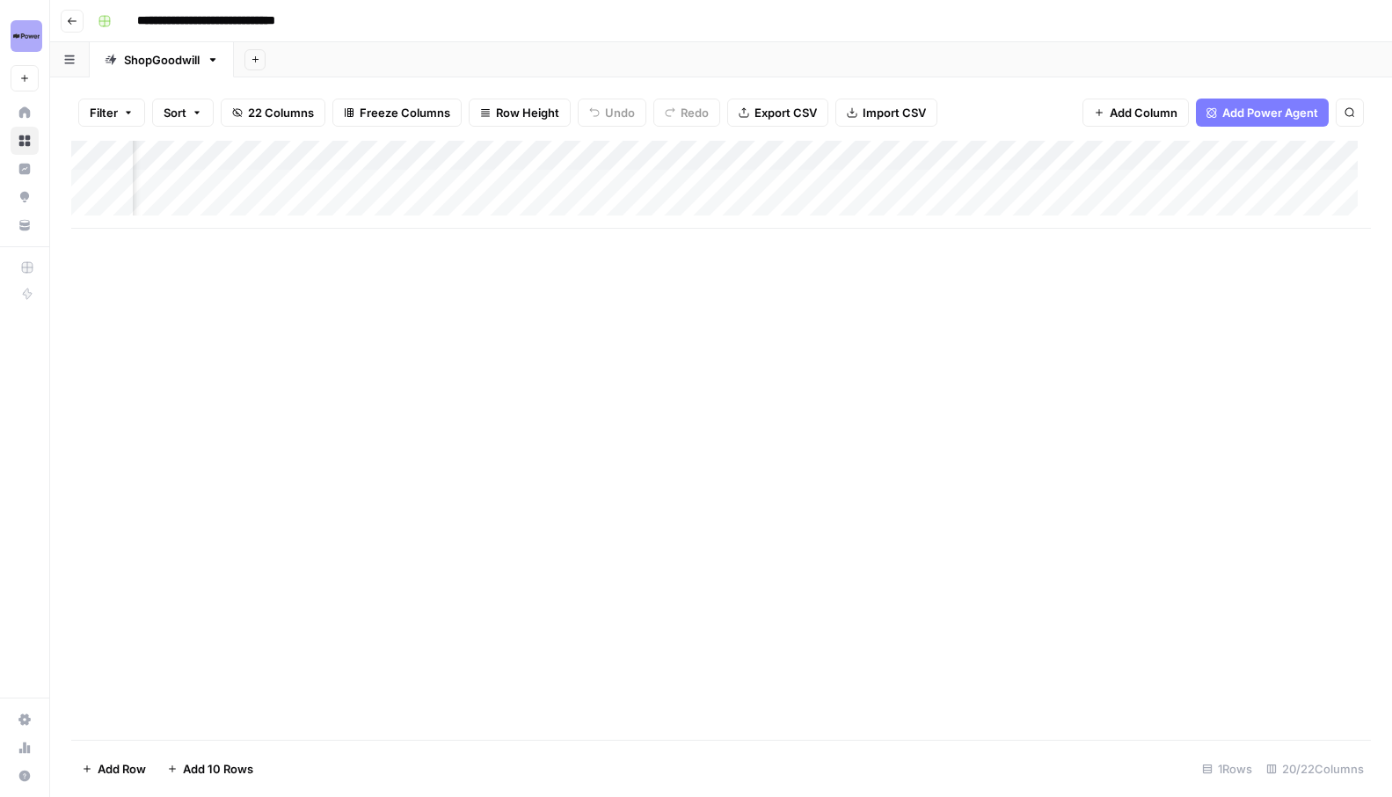
scroll to position [0, 2140]
click at [812, 183] on div "Add Column" at bounding box center [721, 185] width 1300 height 88
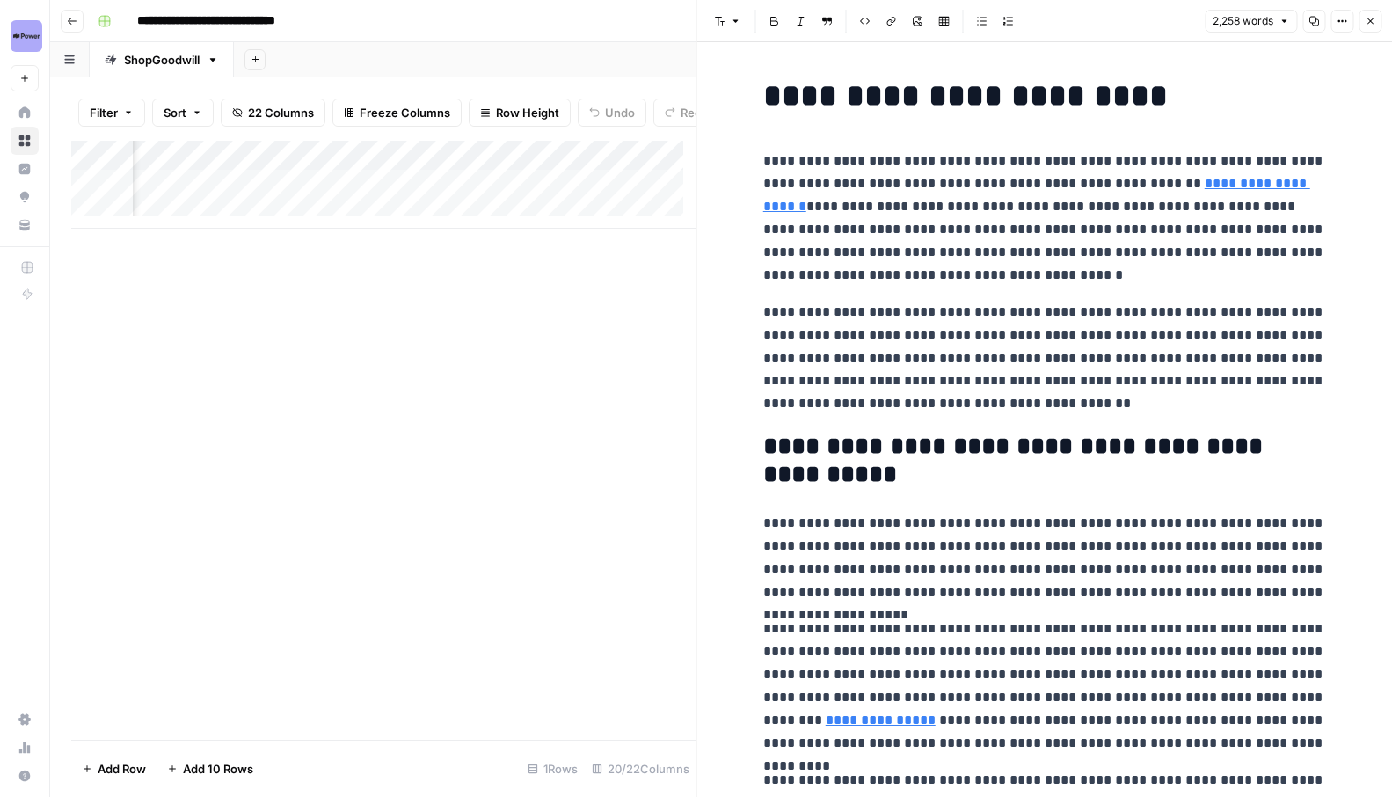
scroll to position [4, 0]
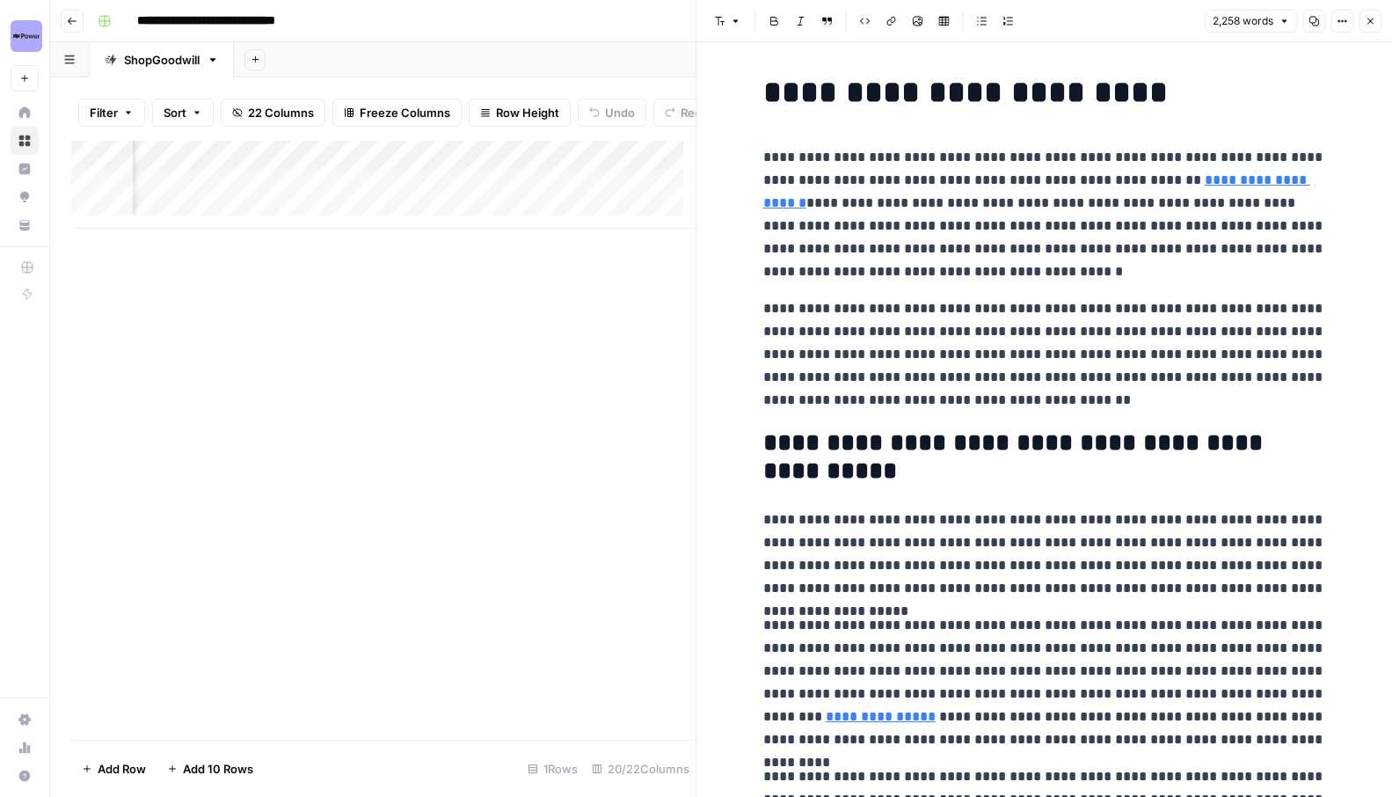
click at [968, 523] on p "**********" at bounding box center [1045, 553] width 563 height 91
click at [1016, 550] on p "**********" at bounding box center [1045, 553] width 563 height 91
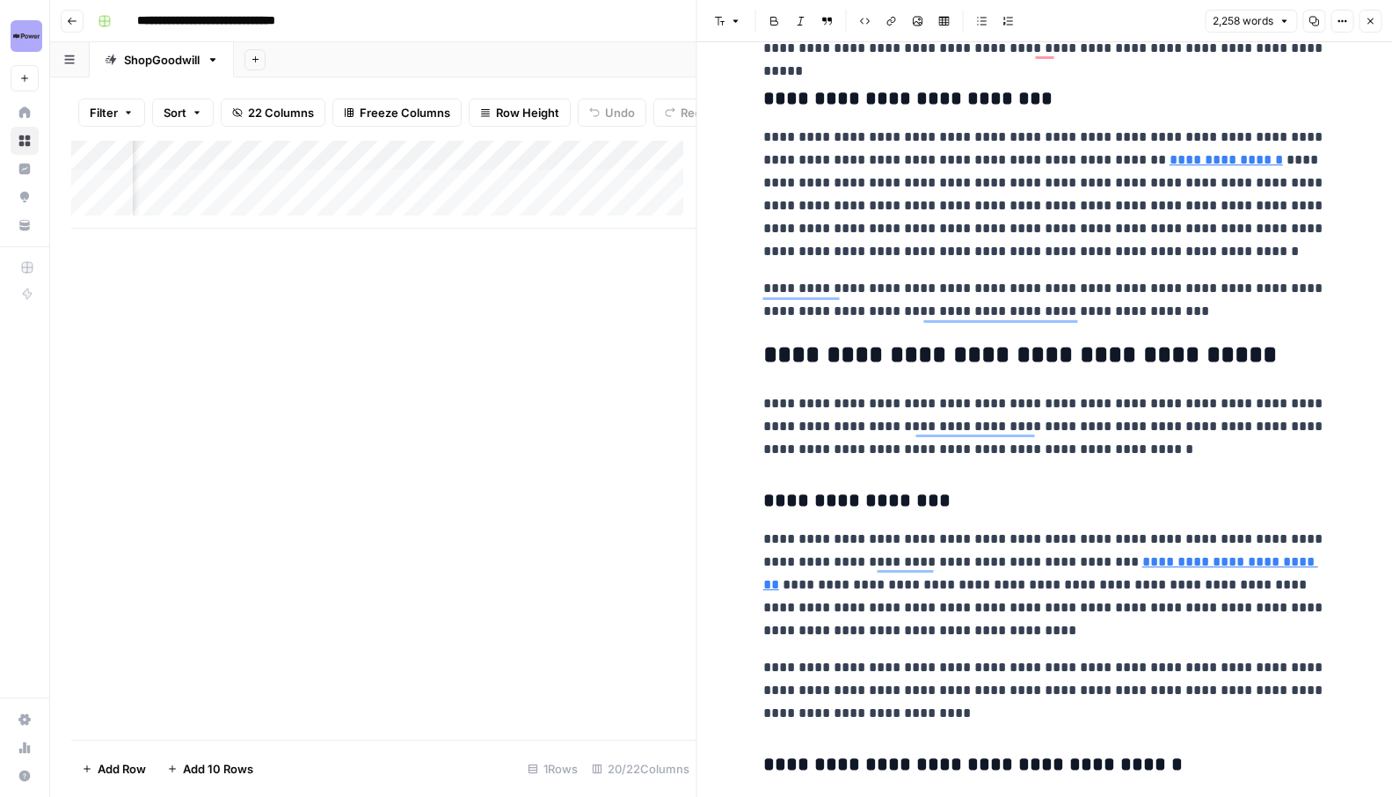
scroll to position [1639, 0]
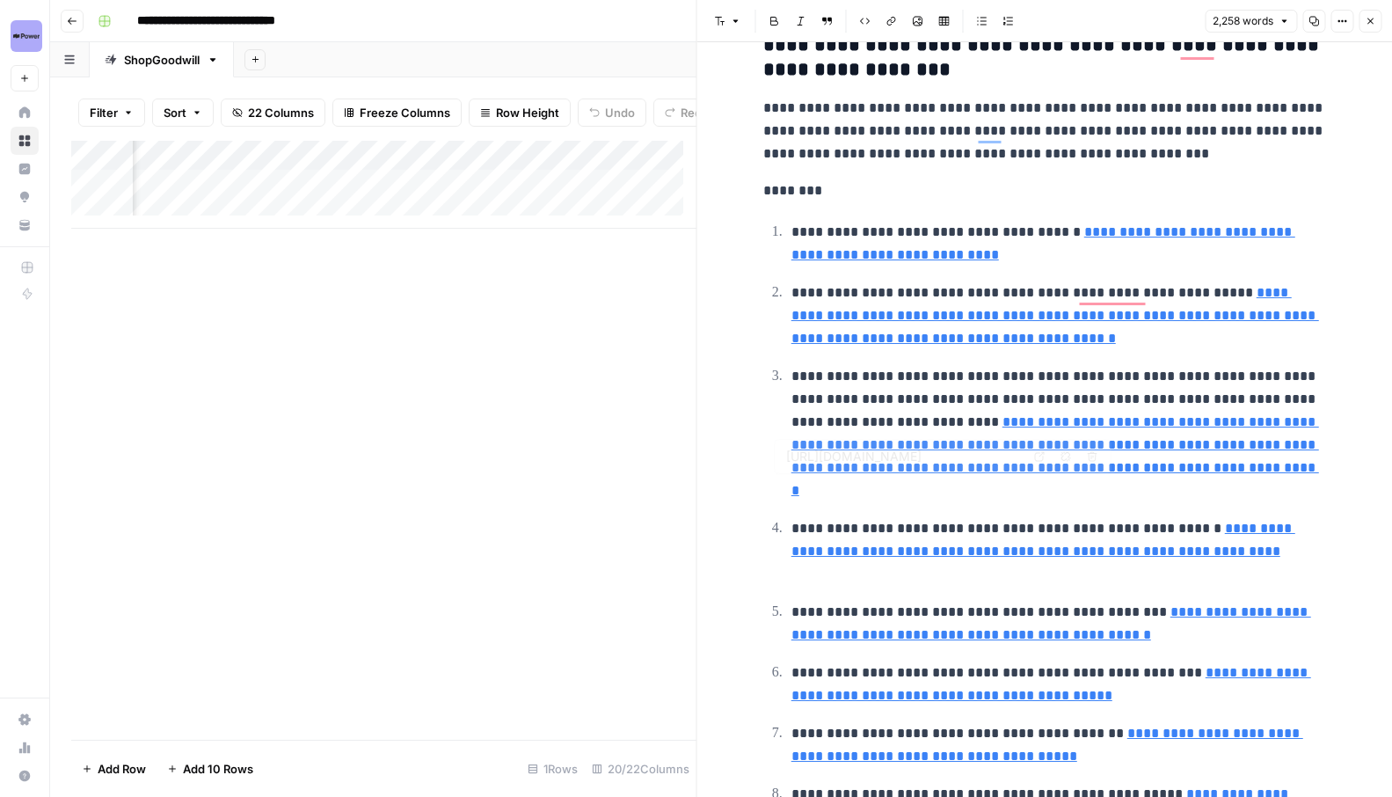
type input "[URL][DOMAIN_NAME]"
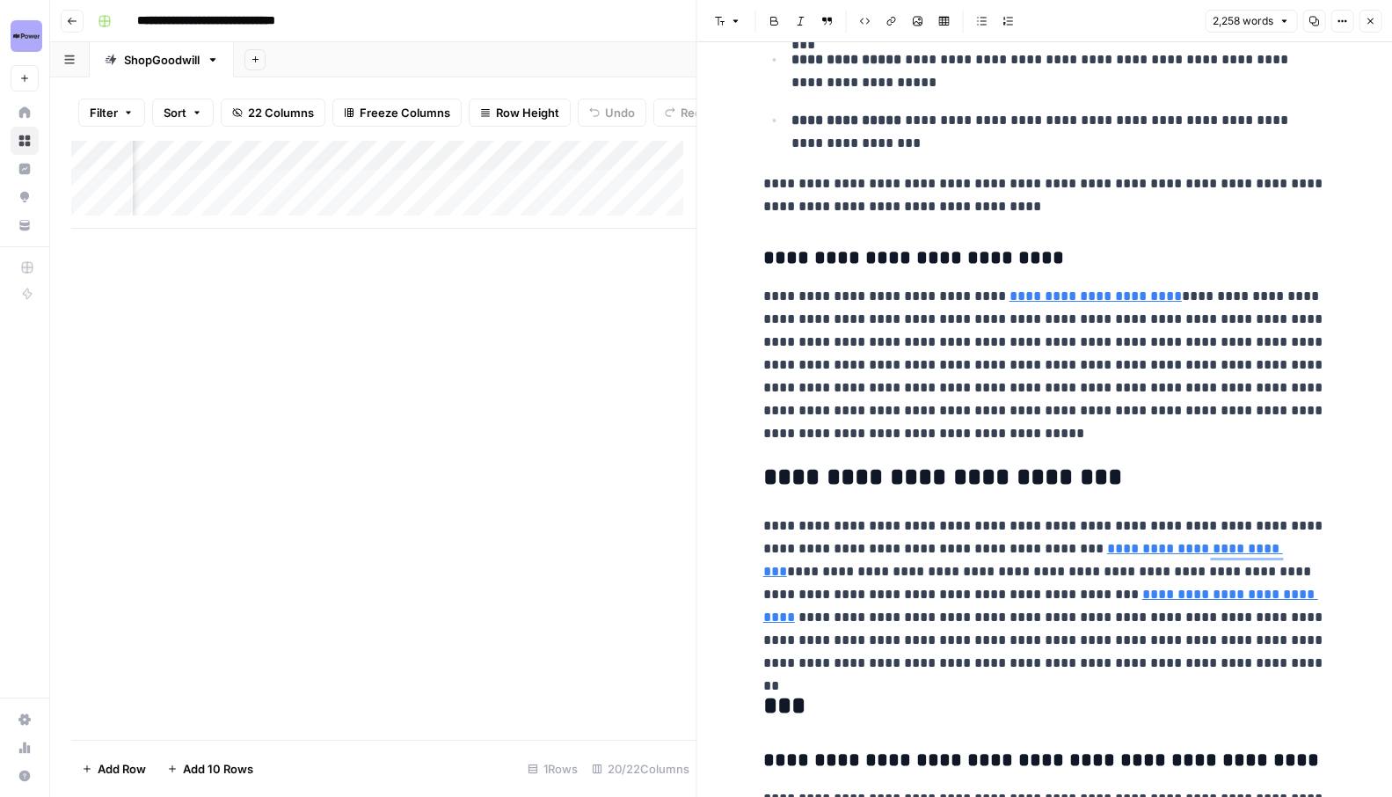
click at [899, 532] on p "**********" at bounding box center [1045, 595] width 563 height 160
click at [972, 537] on p "**********" at bounding box center [1045, 595] width 563 height 160
click at [1084, 554] on link "**********" at bounding box center [1024, 560] width 520 height 36
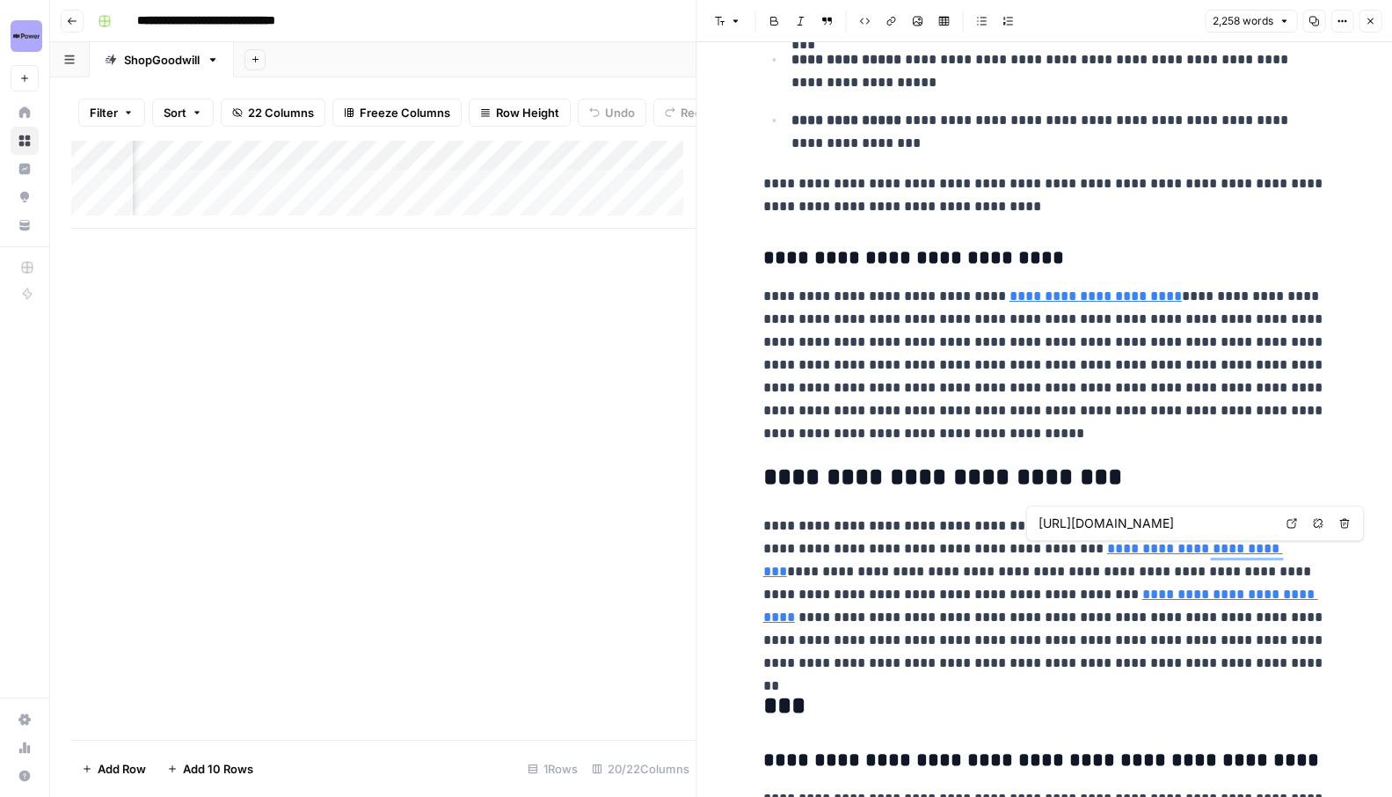
click at [966, 561] on p "**********" at bounding box center [1045, 595] width 563 height 160
click at [817, 593] on p "**********" at bounding box center [1045, 595] width 563 height 160
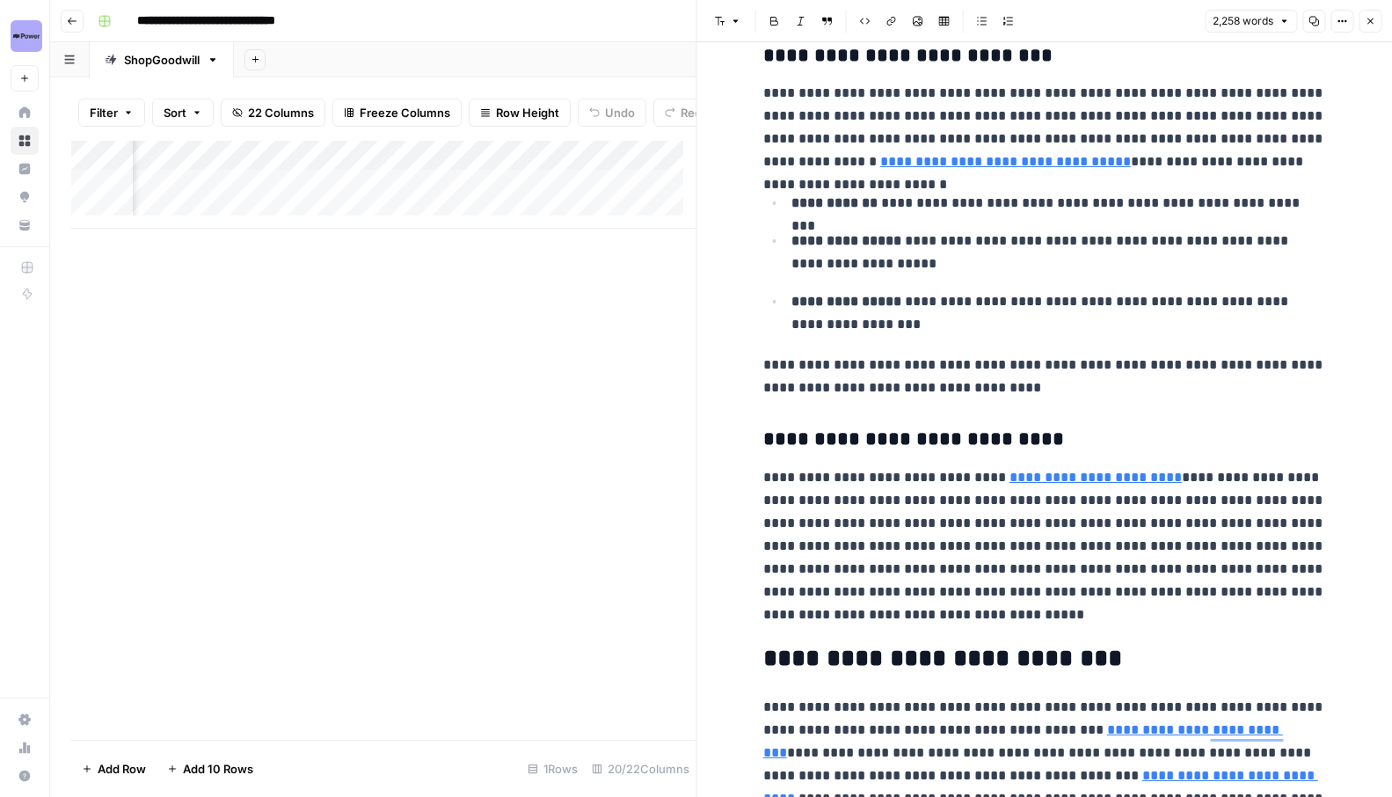
click at [905, 545] on p "**********" at bounding box center [1045, 546] width 563 height 160
click at [1051, 547] on p "**********" at bounding box center [1045, 546] width 563 height 160
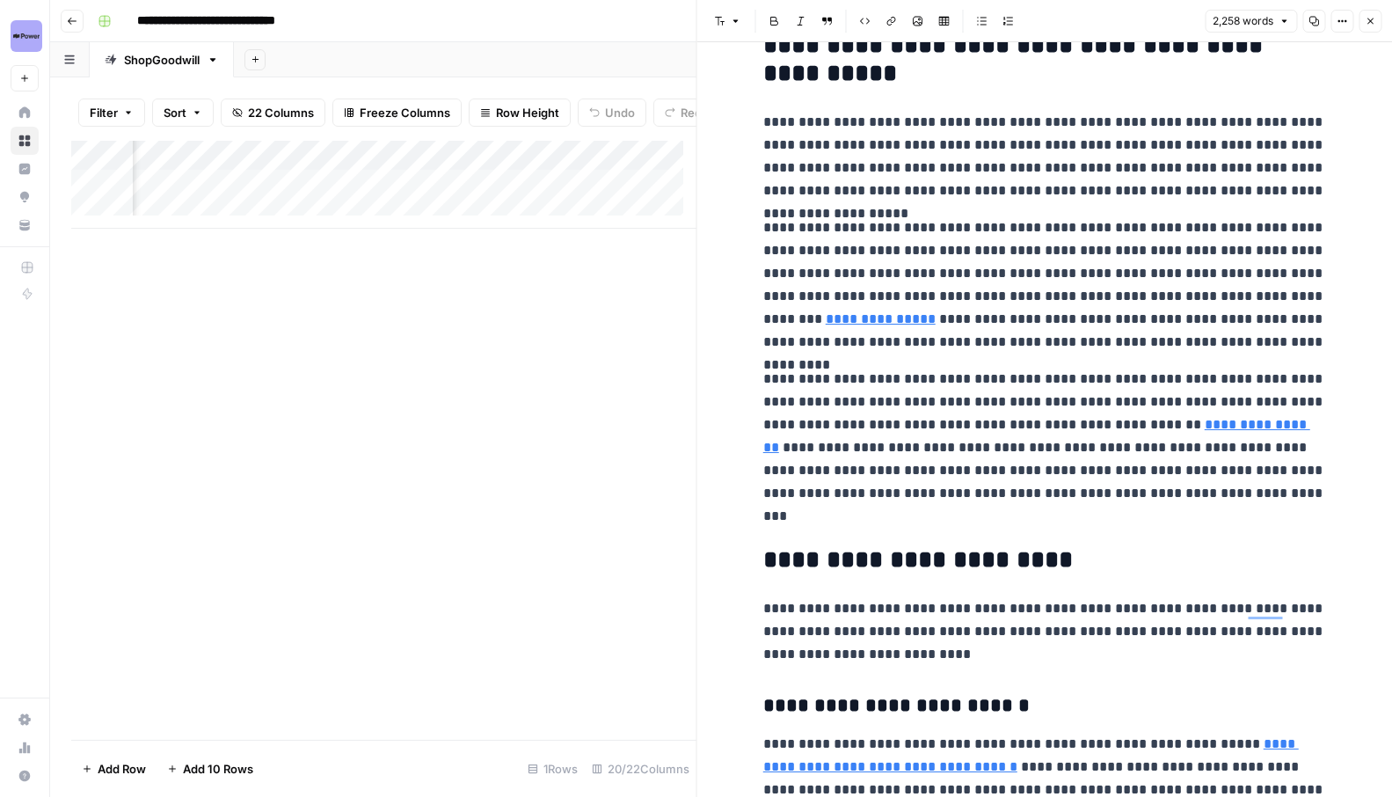
click at [485, 197] on div "Add Column" at bounding box center [383, 185] width 625 height 88
click at [469, 194] on div "Add Column" at bounding box center [383, 185] width 625 height 88
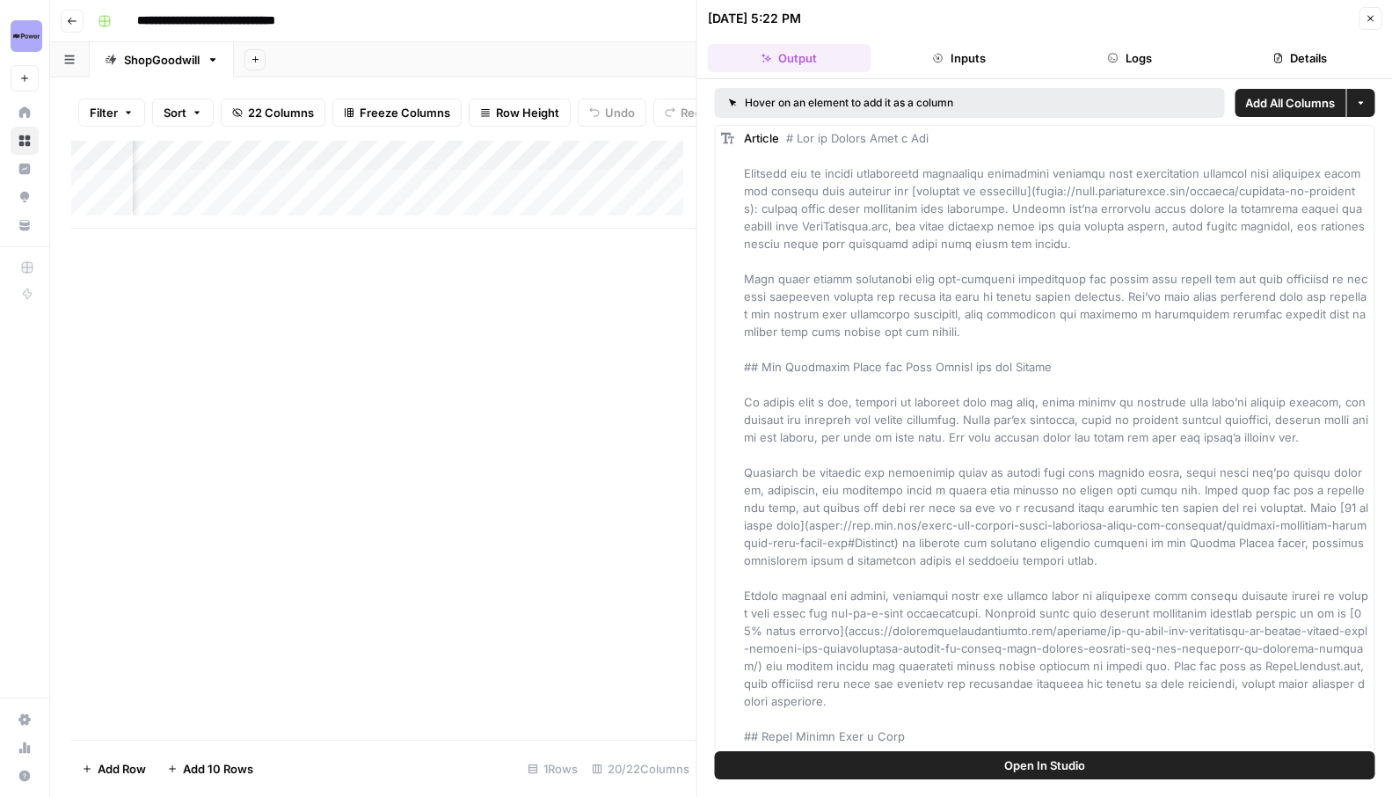
click at [442, 202] on div "Add Column" at bounding box center [383, 185] width 625 height 88
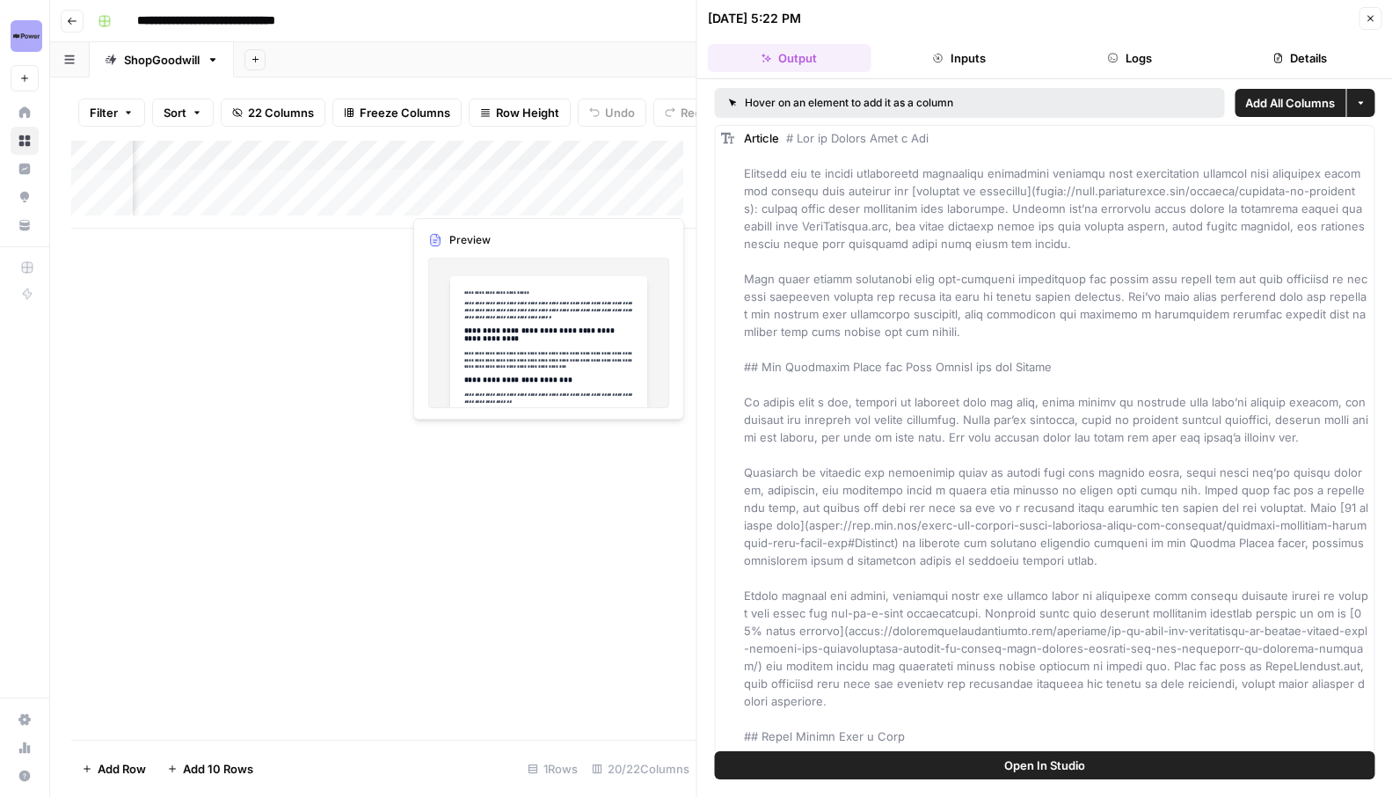
click at [535, 196] on div "Add Column" at bounding box center [383, 185] width 625 height 88
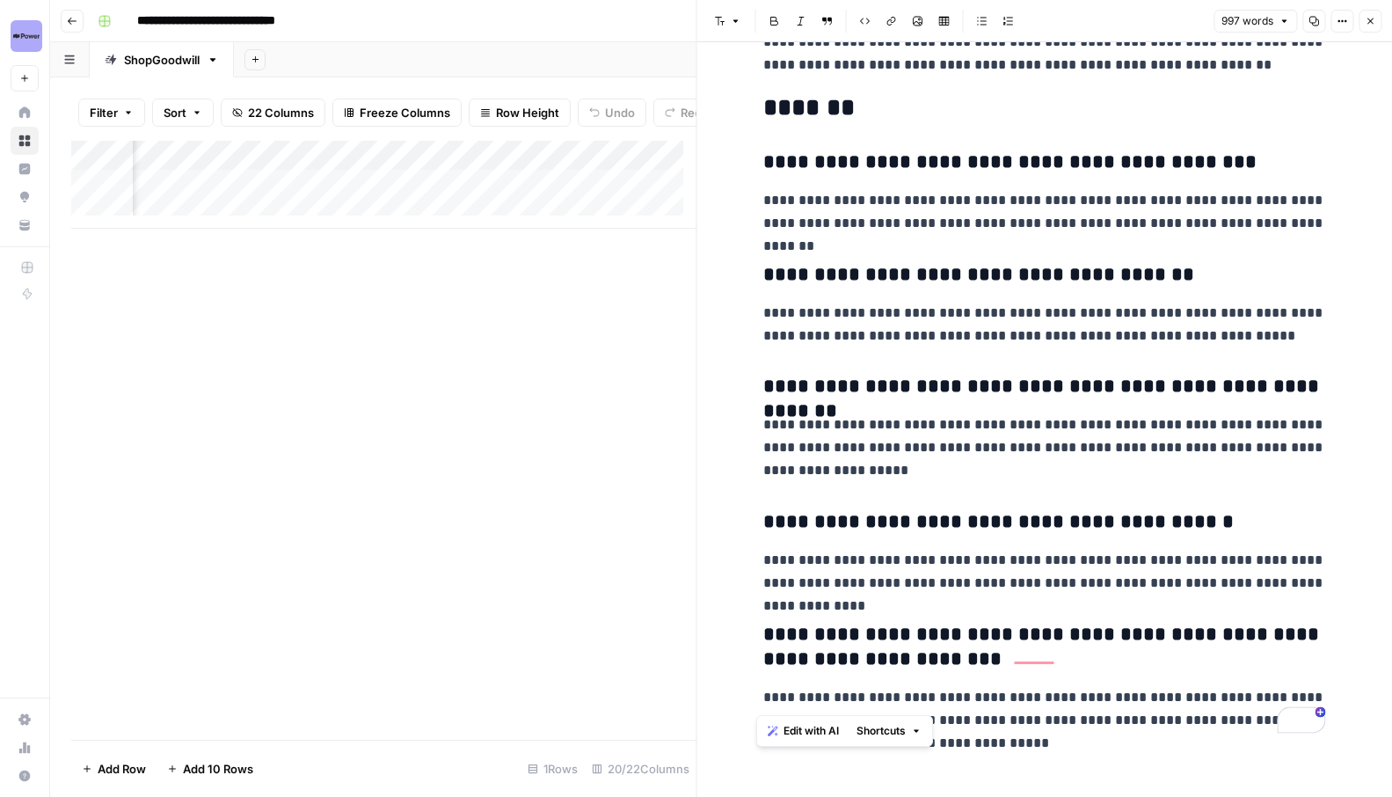
drag, startPoint x: 765, startPoint y: 97, endPoint x: 1089, endPoint y: 696, distance: 680.9
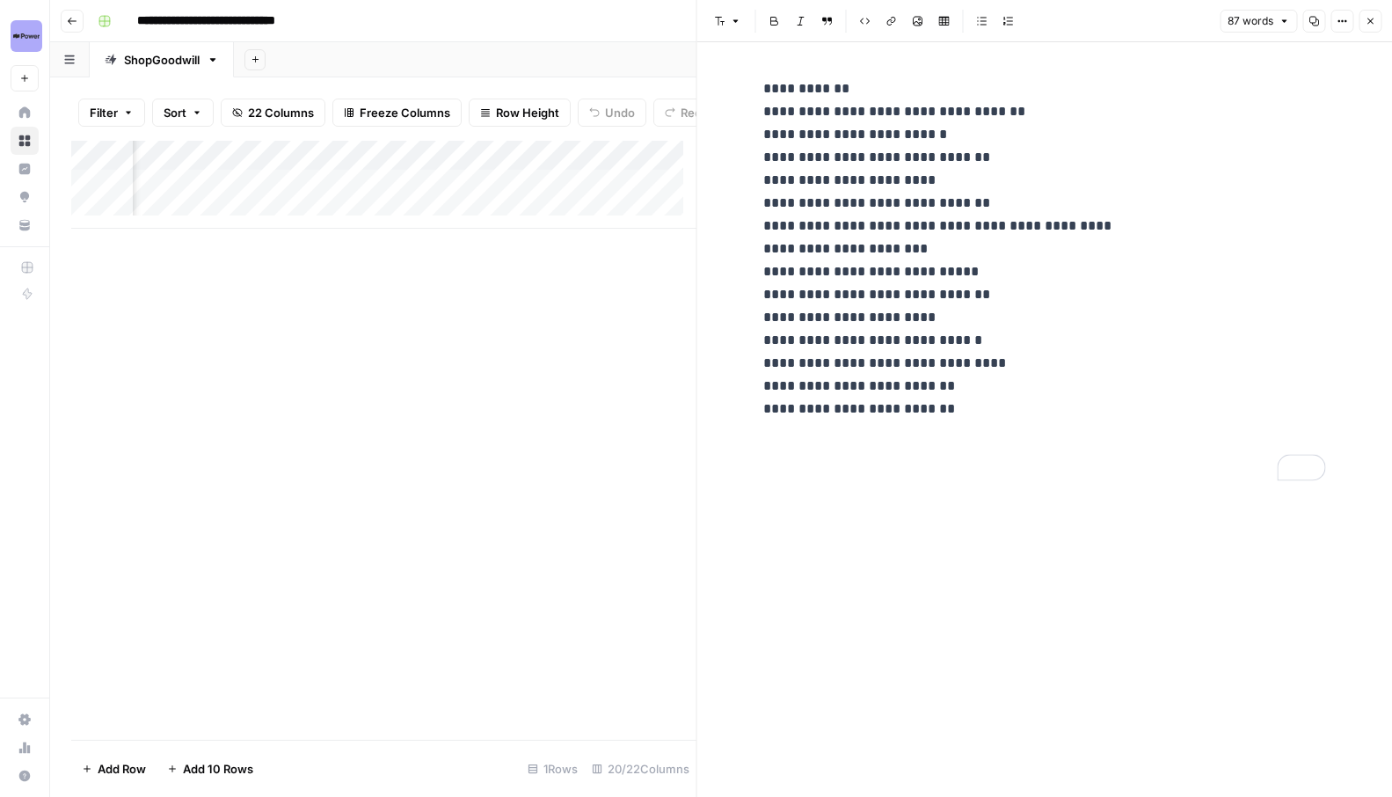
click at [969, 413] on p "**********" at bounding box center [1045, 248] width 563 height 343
click at [1365, 17] on icon "button" at bounding box center [1370, 21] width 11 height 11
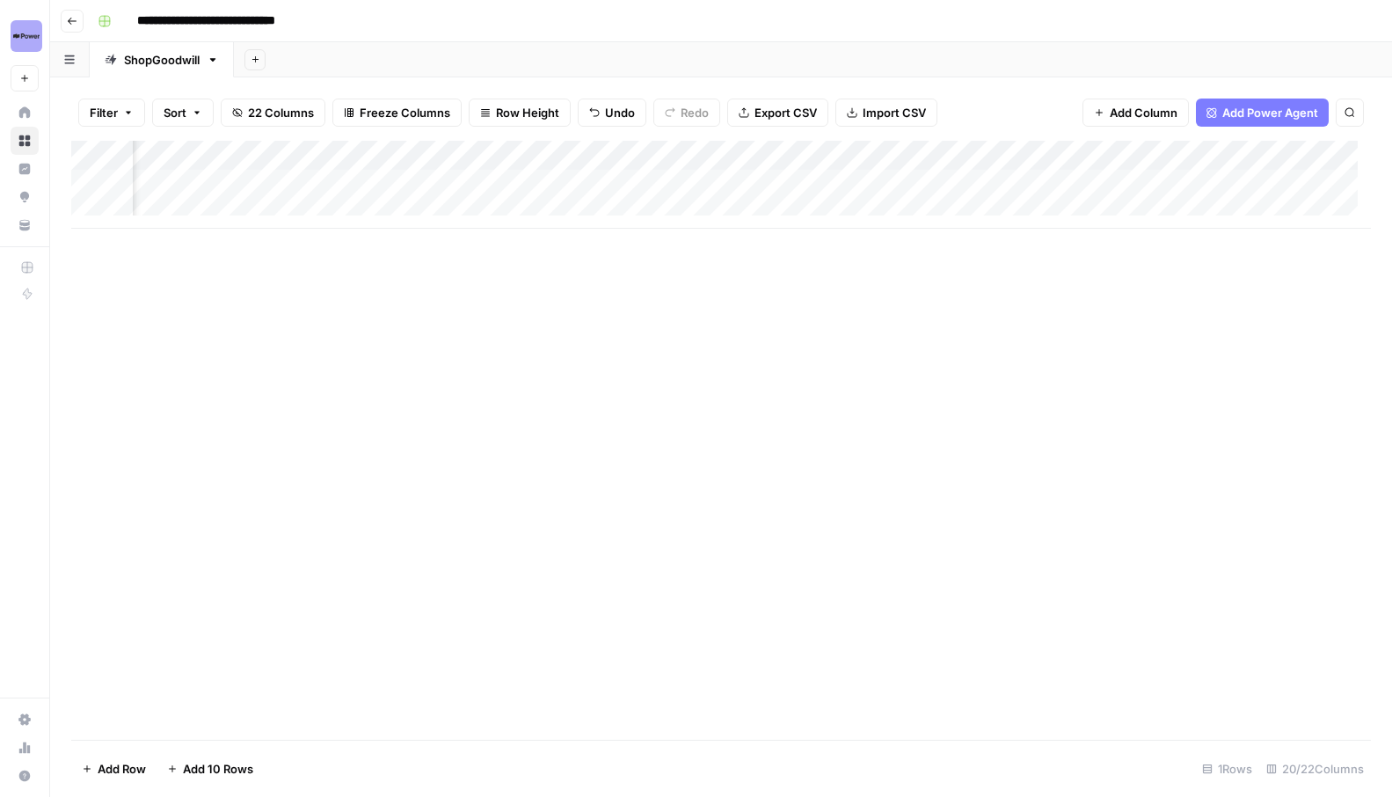
click at [542, 185] on div "Add Column" at bounding box center [721, 185] width 1300 height 88
click at [487, 182] on div "Add Column" at bounding box center [721, 185] width 1300 height 88
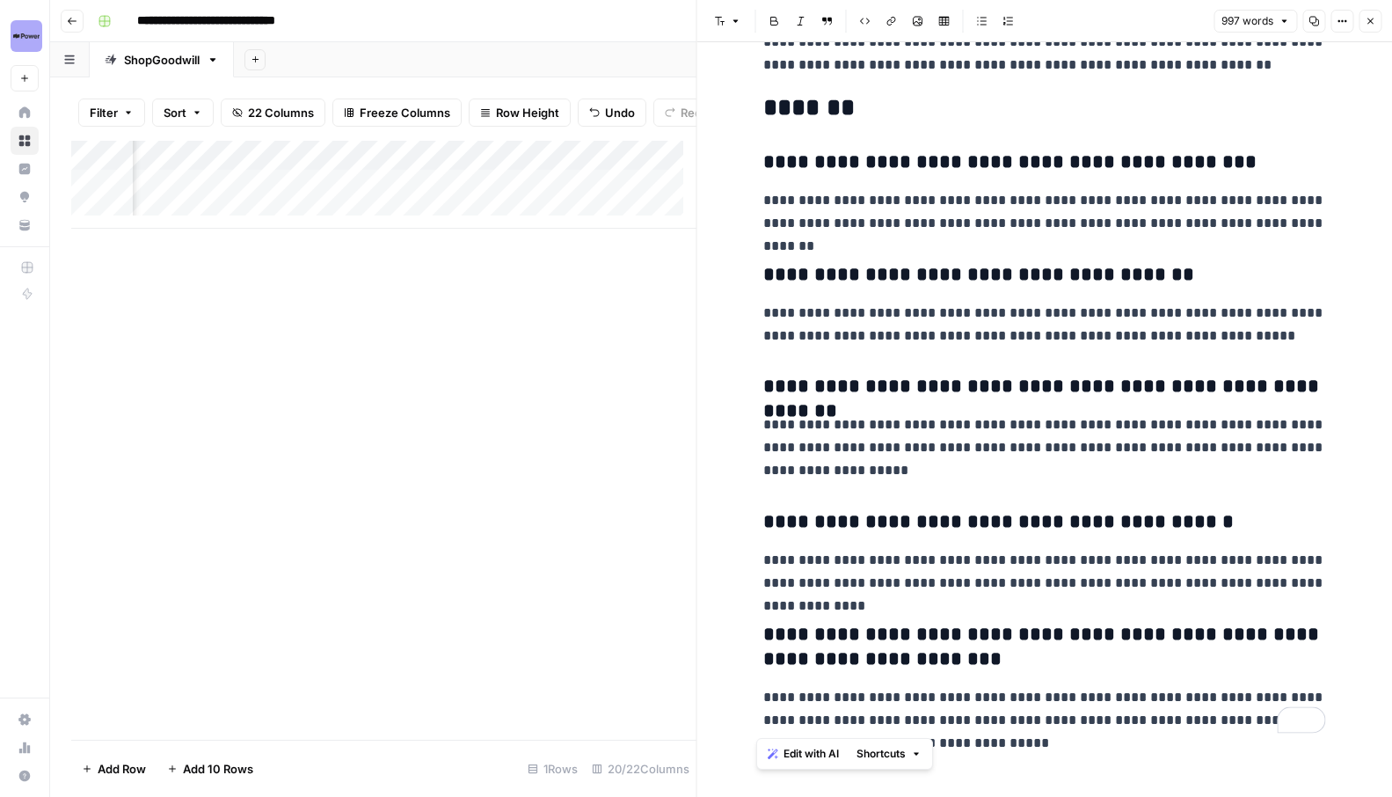
drag, startPoint x: 876, startPoint y: 349, endPoint x: 1152, endPoint y: 765, distance: 499.4
paste div "To enrich screen reader interactions, please activate Accessibility in Grammarl…"
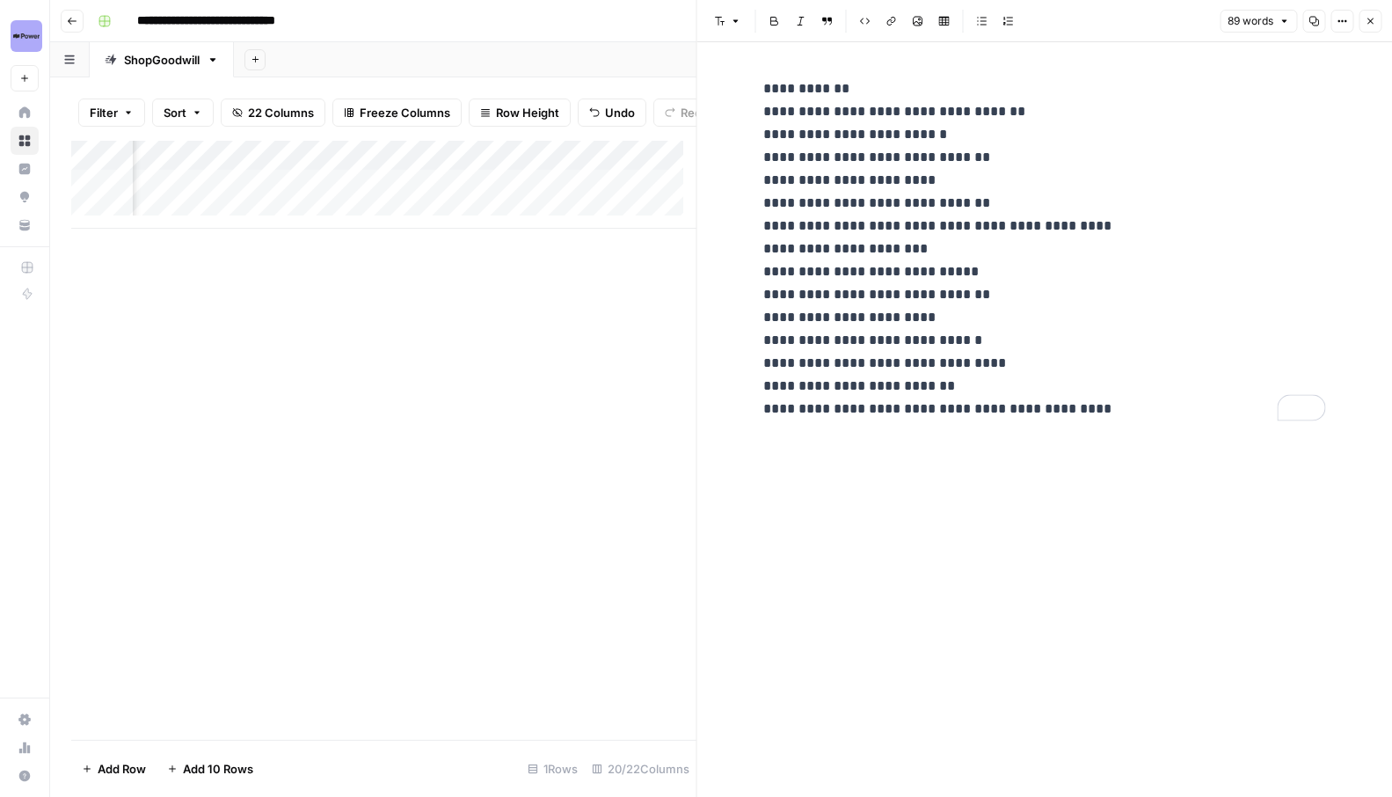
click at [1368, 21] on icon "button" at bounding box center [1370, 21] width 11 height 11
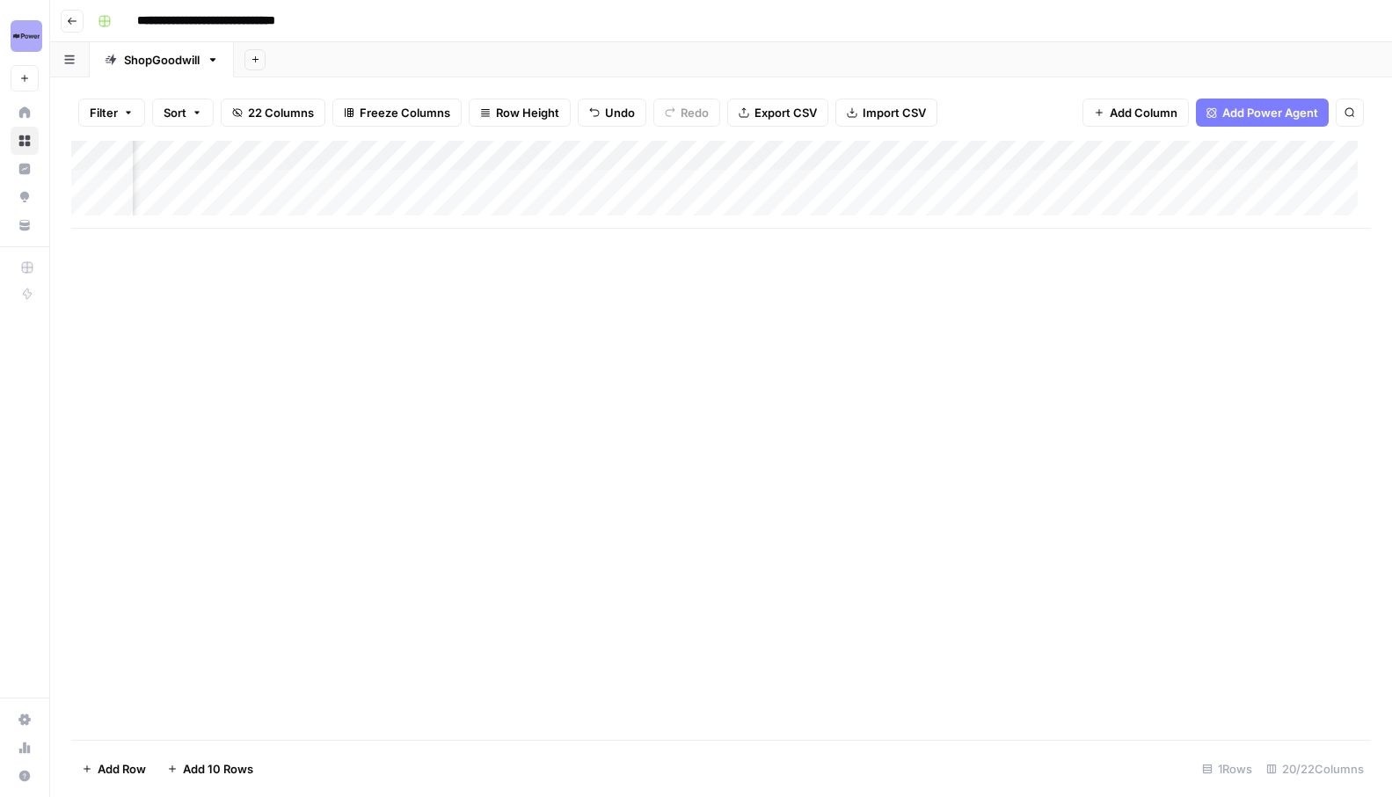
click at [699, 157] on div "Add Column" at bounding box center [721, 185] width 1300 height 88
click at [625, 267] on div "Add Column" at bounding box center [721, 440] width 1300 height 599
click at [704, 186] on div "Add Column" at bounding box center [721, 185] width 1300 height 88
